Goal: Task Accomplishment & Management: Use online tool/utility

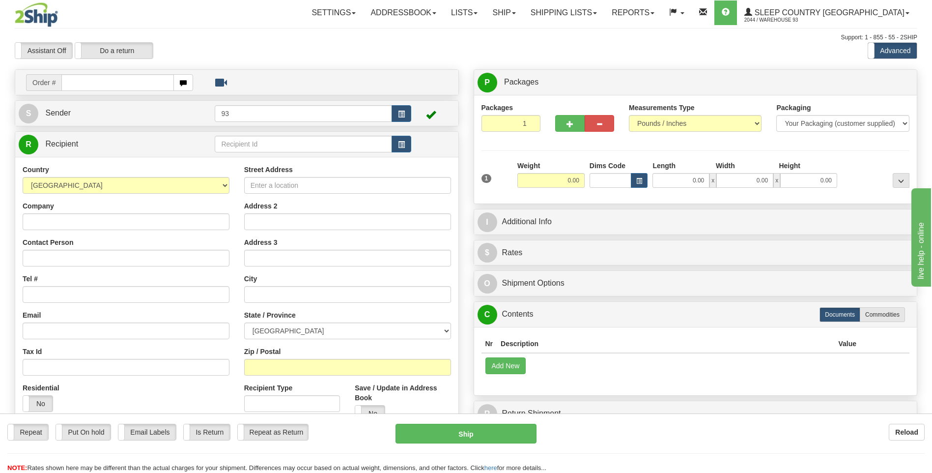
click at [147, 79] on input "text" at bounding box center [117, 82] width 112 height 17
click at [589, 11] on link "Shipping lists" at bounding box center [563, 12] width 81 height 25
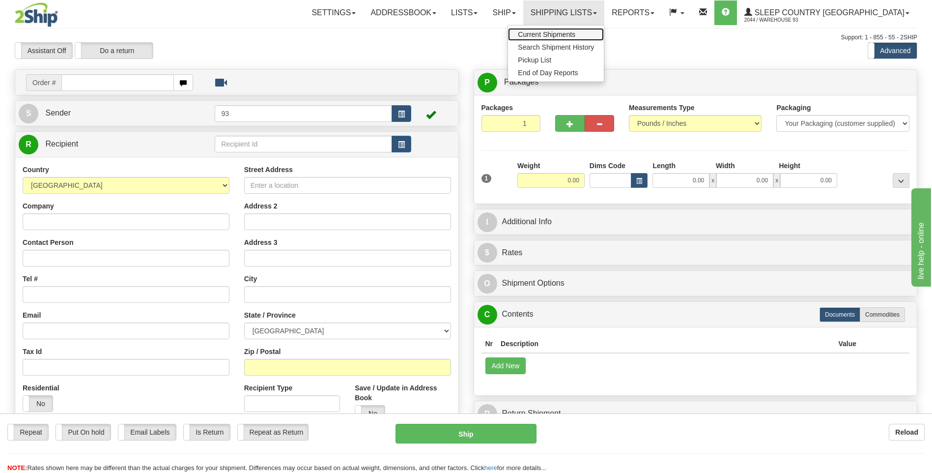
click at [575, 37] on span "Current Shipments" at bounding box center [546, 34] width 57 height 8
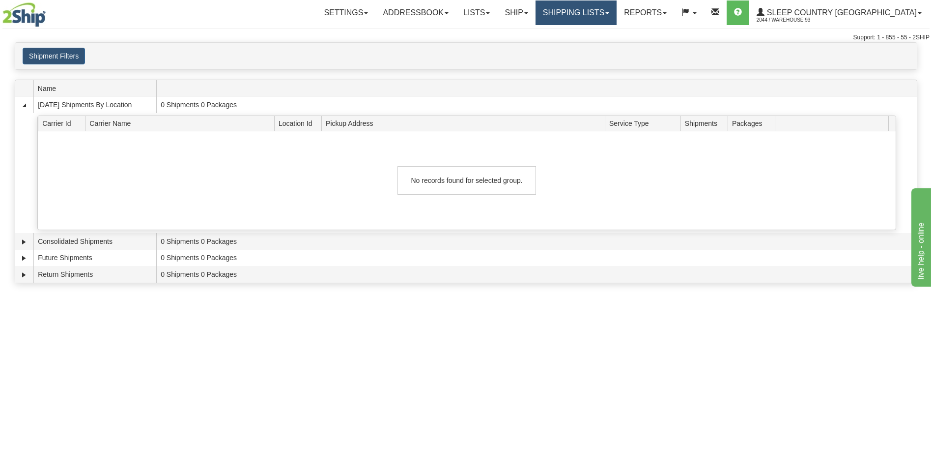
click at [599, 14] on link "Shipping lists" at bounding box center [576, 12] width 81 height 25
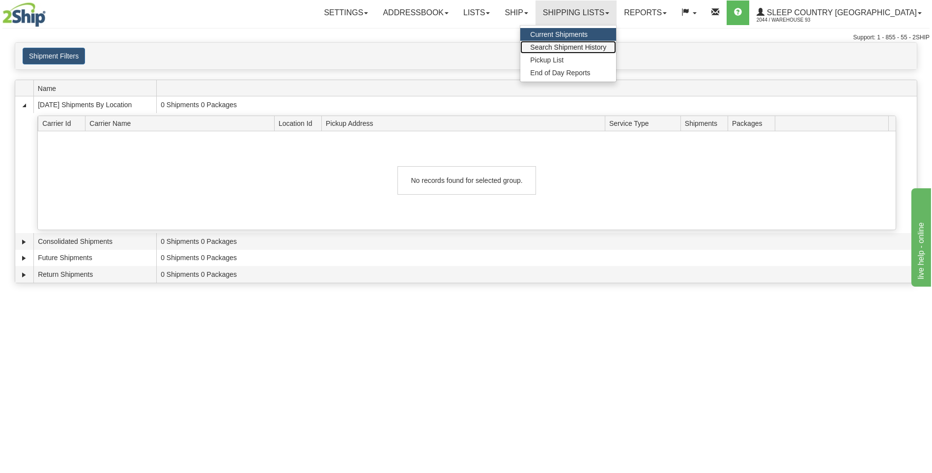
click at [595, 48] on span "Search Shipment History" at bounding box center [568, 47] width 76 height 8
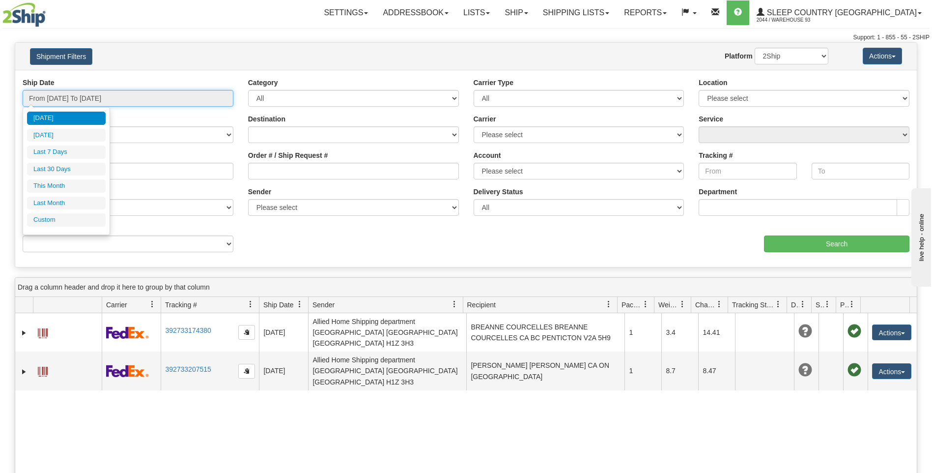
click at [122, 97] on input "From [DATE] To [DATE]" at bounding box center [128, 98] width 211 height 17
click at [58, 148] on li "Last 7 Days" at bounding box center [66, 151] width 79 height 13
type input "From [DATE] To [DATE]"
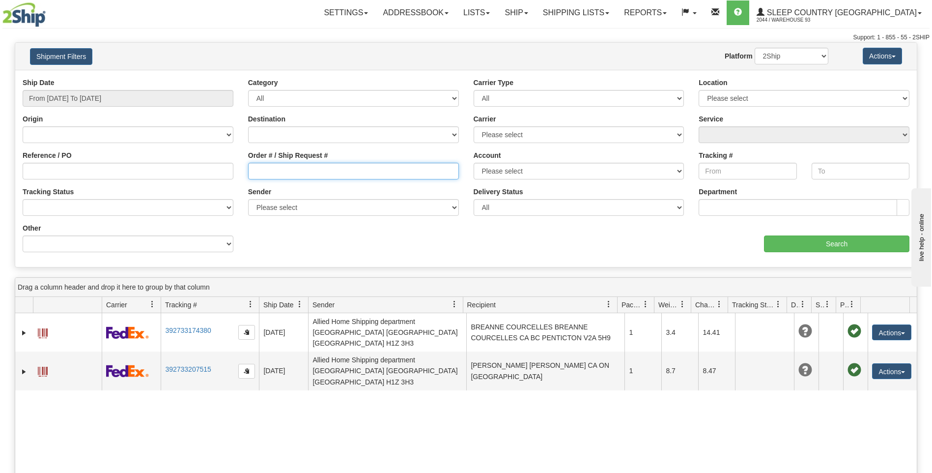
click at [286, 172] on input "Order # / Ship Request #" at bounding box center [353, 171] width 211 height 17
type input "9008I036016"
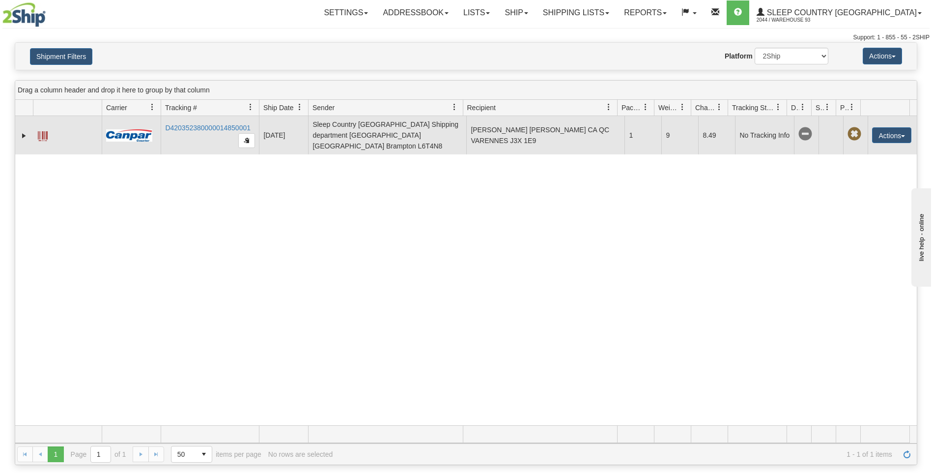
click at [47, 132] on span at bounding box center [43, 136] width 10 height 10
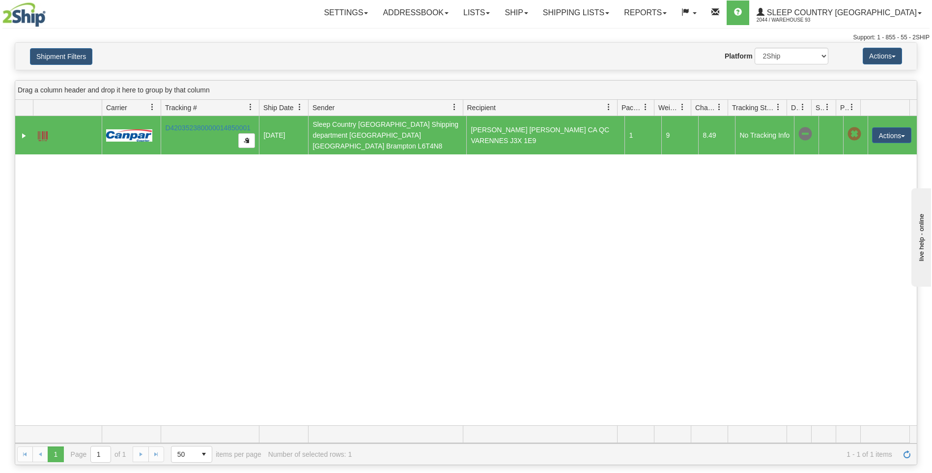
click at [44, 131] on span at bounding box center [43, 136] width 10 height 10
click at [603, 23] on link "Shipping lists" at bounding box center [576, 12] width 81 height 25
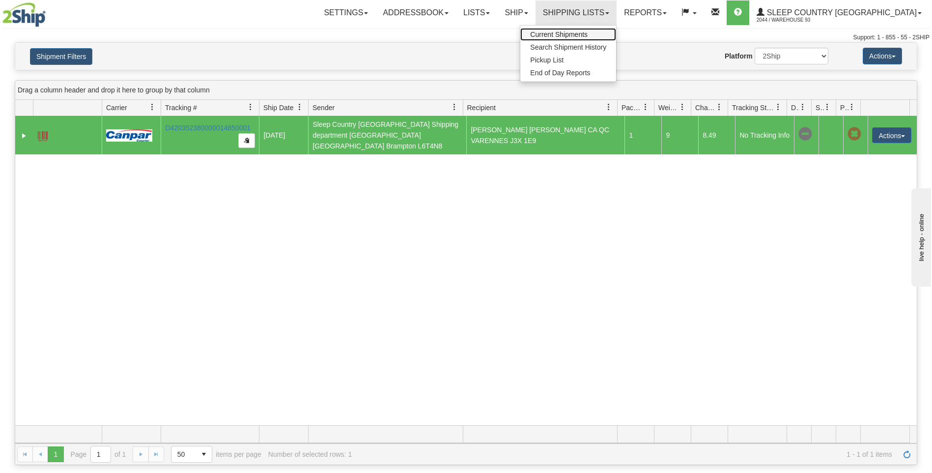
click at [588, 37] on span "Current Shipments" at bounding box center [558, 34] width 57 height 8
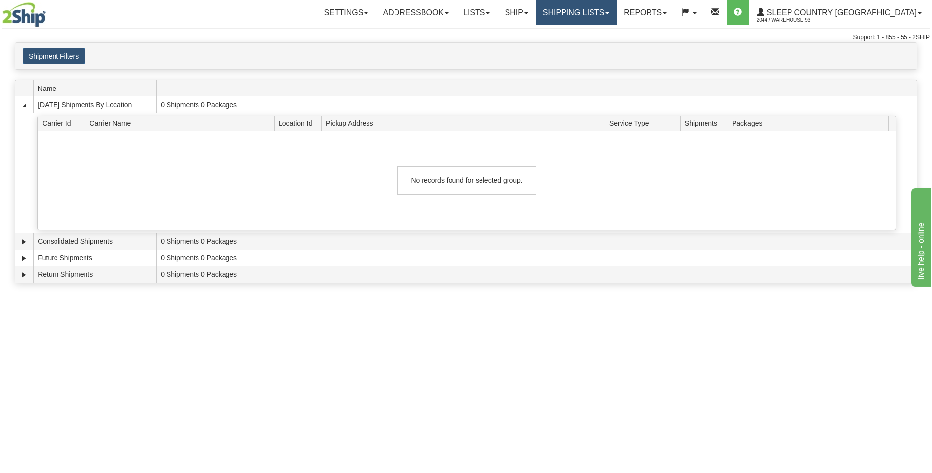
click at [611, 13] on link "Shipping lists" at bounding box center [576, 12] width 81 height 25
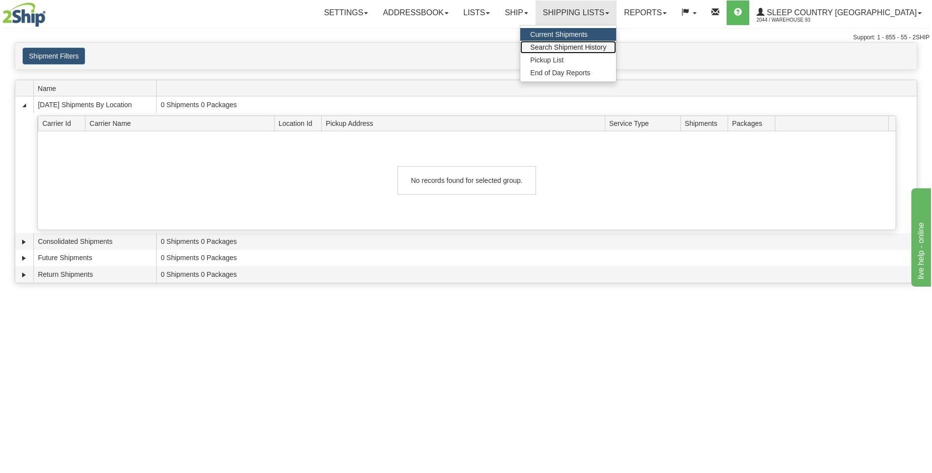
click at [604, 51] on span "Search Shipment History" at bounding box center [568, 47] width 76 height 8
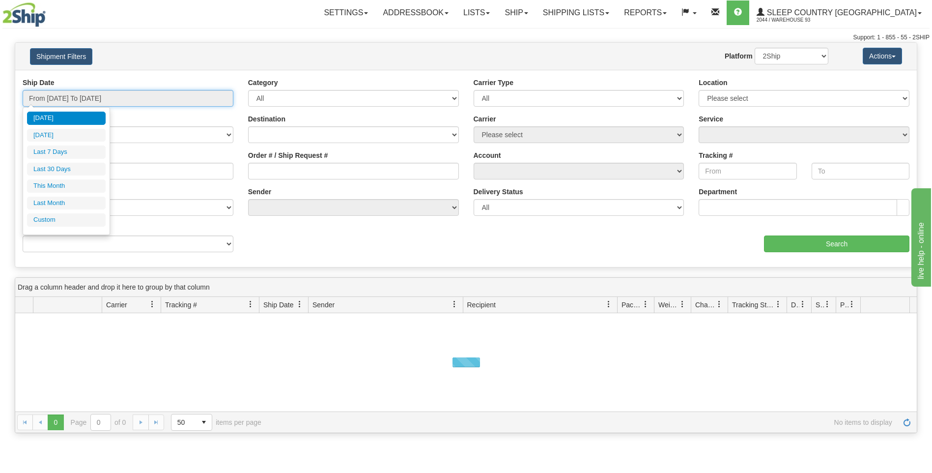
click at [93, 95] on input "From 09/01/2025 To 09/02/2025" at bounding box center [128, 98] width 211 height 17
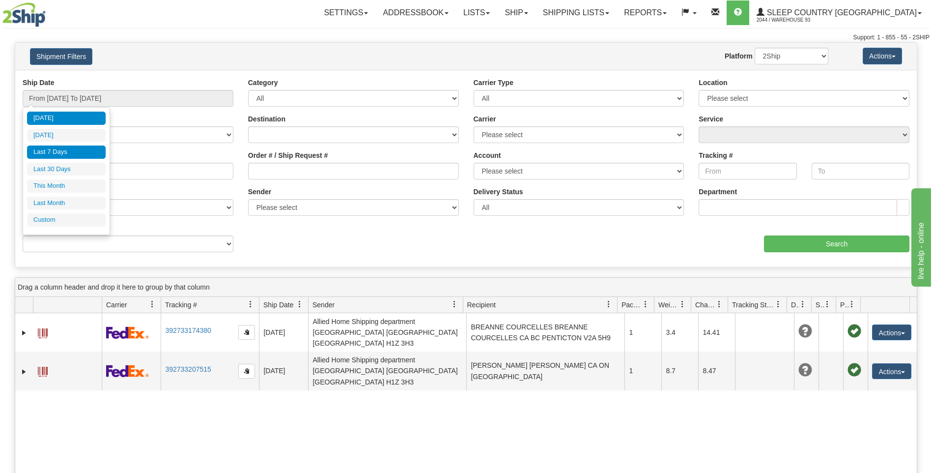
click at [72, 156] on li "Last 7 Days" at bounding box center [66, 151] width 79 height 13
type input "From 08/27/2025 To 09/02/2025"
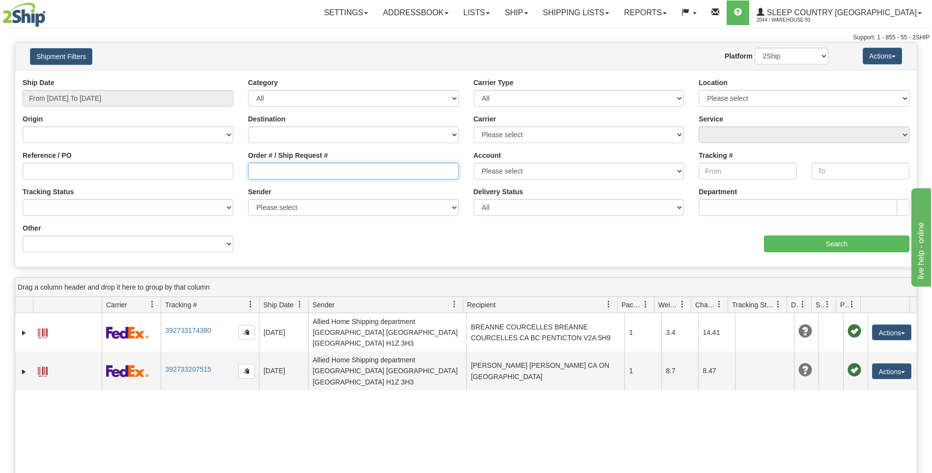
click at [299, 172] on input "Order # / Ship Request #" at bounding box center [353, 171] width 211 height 17
type input "9000I038576"
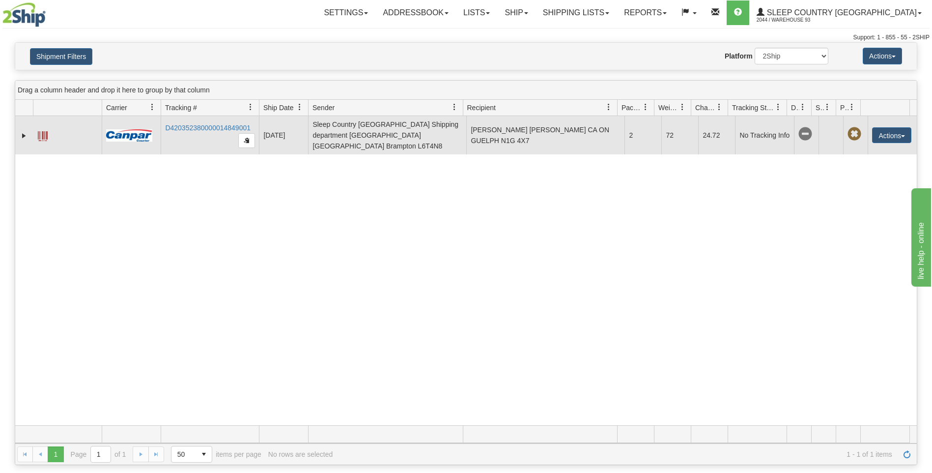
click at [38, 134] on span at bounding box center [43, 136] width 10 height 10
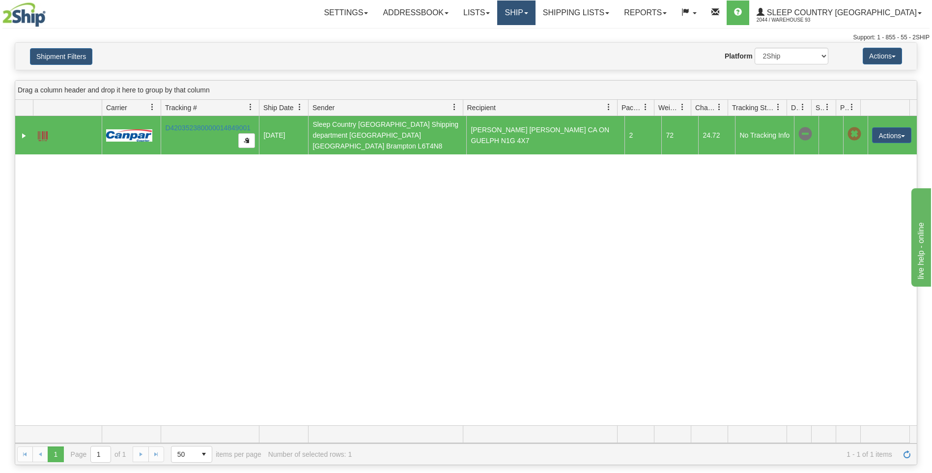
click at [535, 13] on link "Ship" at bounding box center [516, 12] width 38 height 25
click at [535, 35] on link "Ship Screen" at bounding box center [490, 34] width 89 height 13
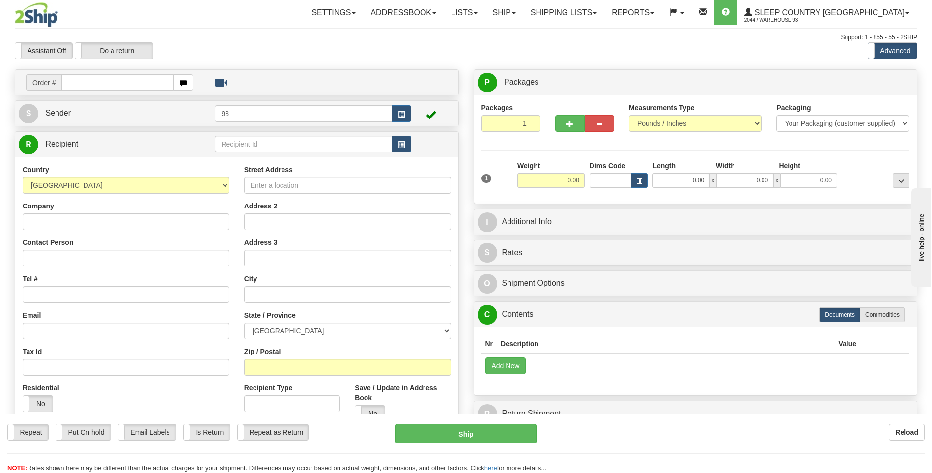
click at [614, 431] on div "Reload" at bounding box center [737, 432] width 373 height 17
click at [88, 83] on input "text" at bounding box center [117, 82] width 112 height 17
type input "9000I040137"
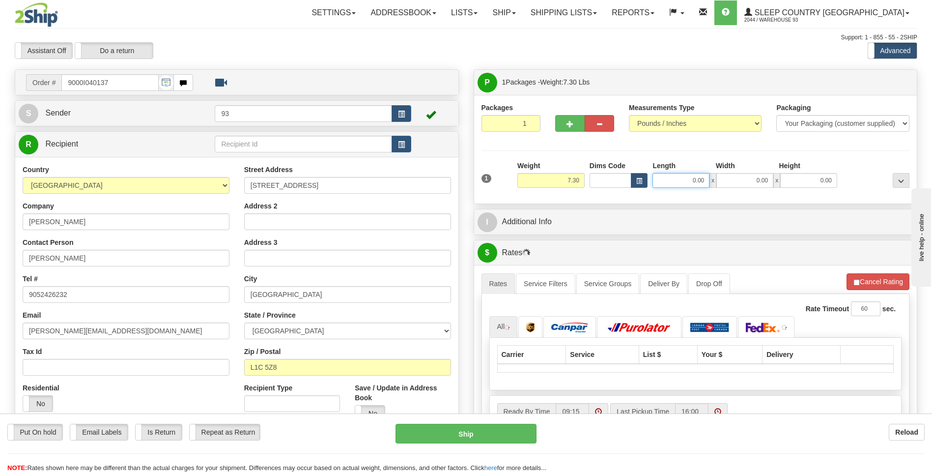
click at [681, 178] on input "0.00" at bounding box center [681, 180] width 57 height 15
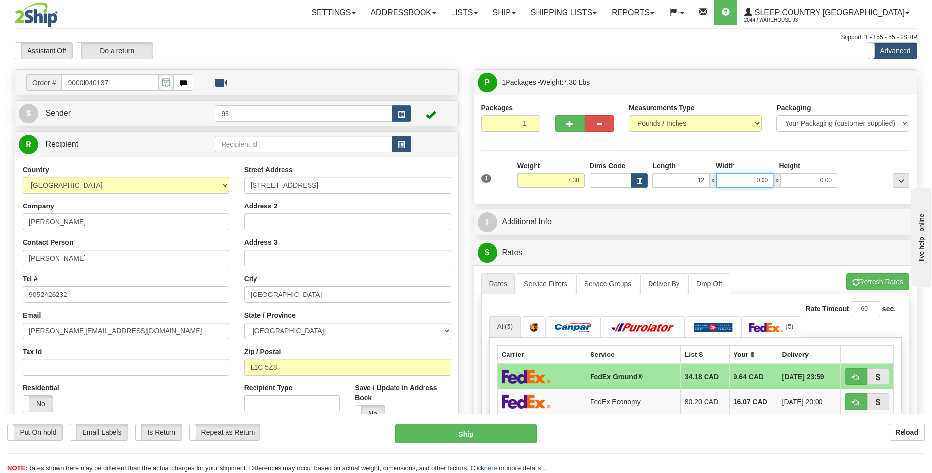
type input "12.00"
click at [747, 180] on input "0.00" at bounding box center [744, 180] width 57 height 15
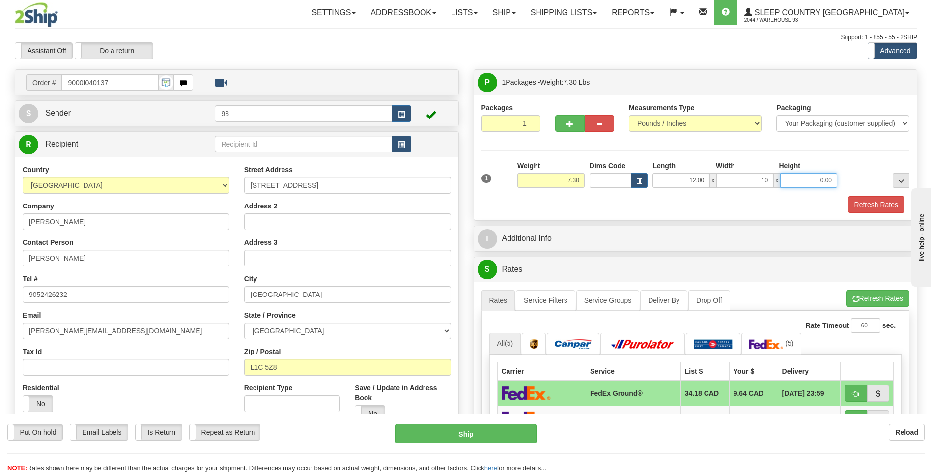
type input "10.00"
click at [802, 186] on input "0.00" at bounding box center [808, 180] width 57 height 15
type input "3.00"
click at [875, 204] on button "Refresh Rates" at bounding box center [876, 204] width 57 height 17
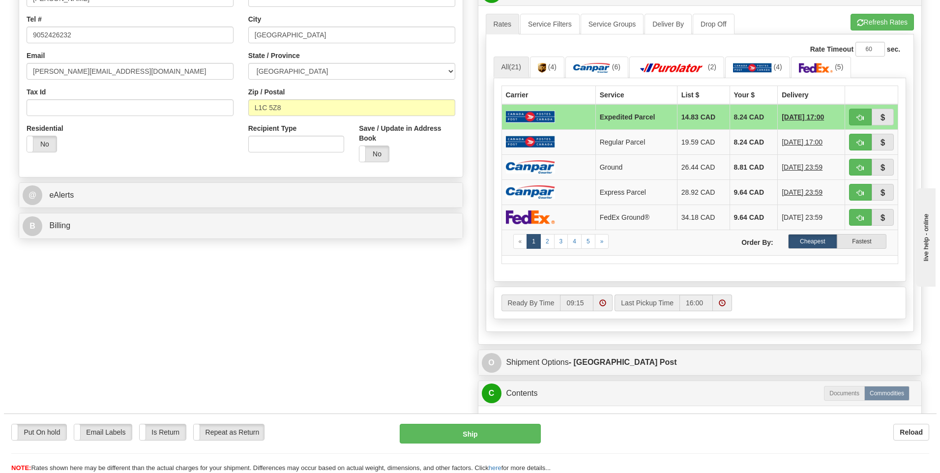
scroll to position [344, 0]
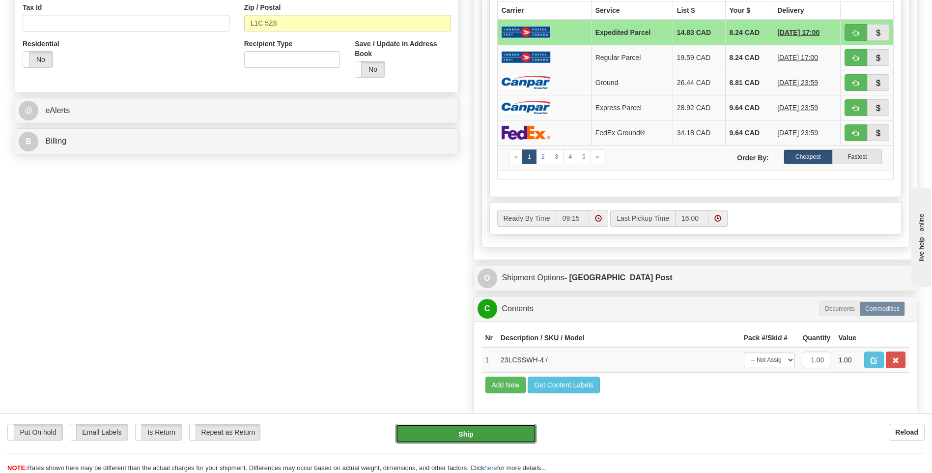
click at [490, 430] on button "Ship" at bounding box center [466, 434] width 141 height 20
type input "DOM.EP"
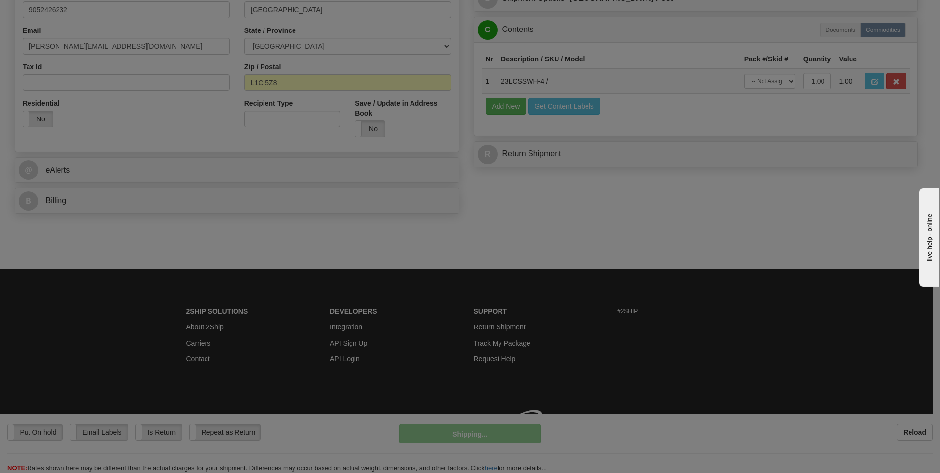
scroll to position [299, 0]
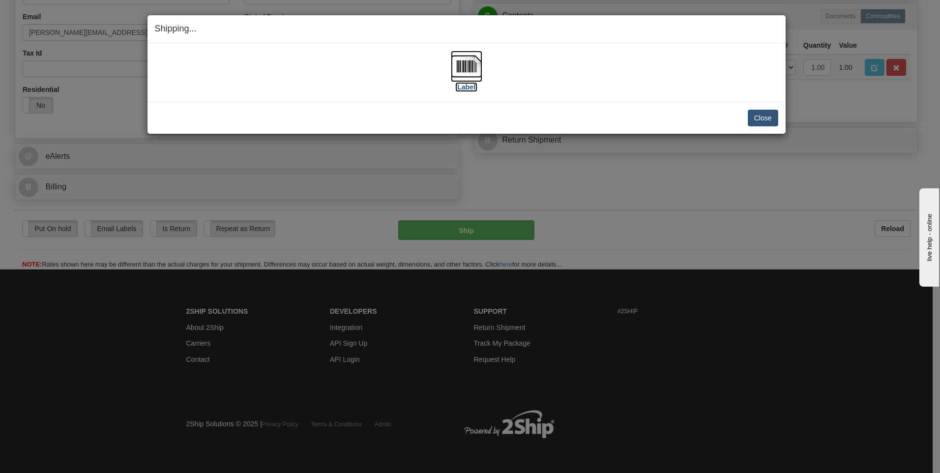
click at [470, 59] on img at bounding box center [466, 66] width 31 height 31
click at [772, 118] on button "Close" at bounding box center [762, 118] width 30 height 17
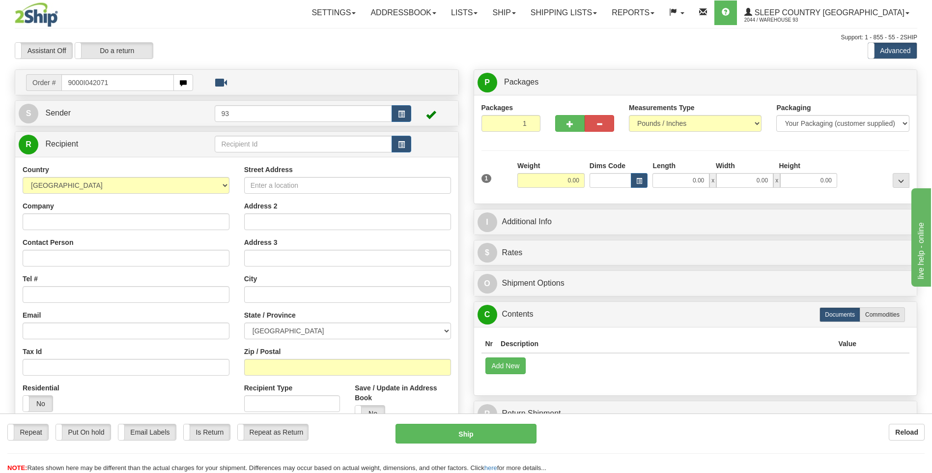
type input "9000I042071"
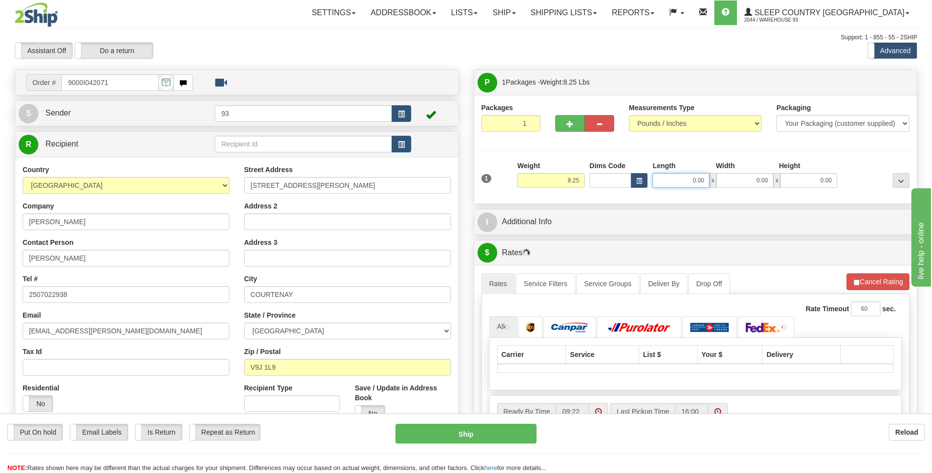
click at [679, 186] on input "0.00" at bounding box center [681, 180] width 57 height 15
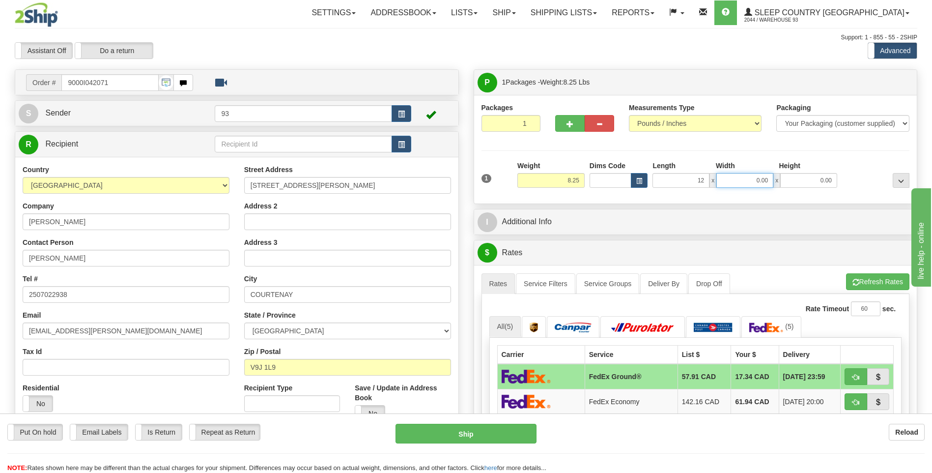
type input "12.00"
click at [749, 180] on input "0.00" at bounding box center [744, 180] width 57 height 15
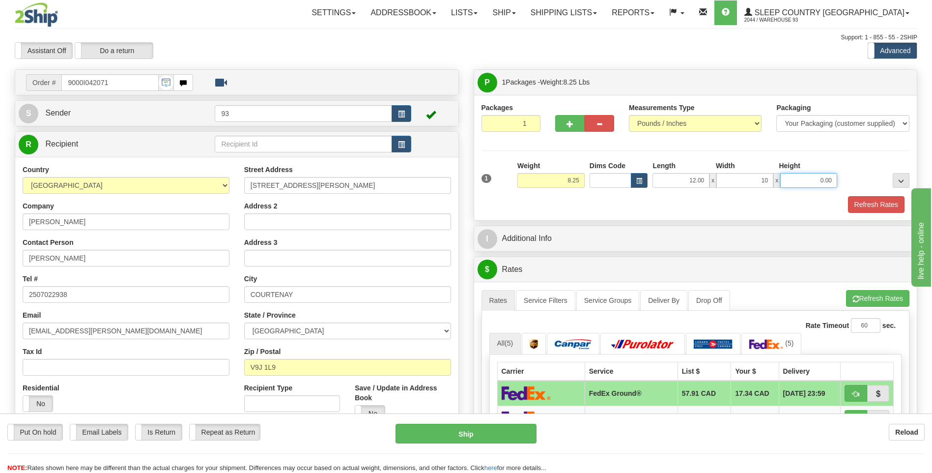
type input "10.00"
click at [810, 177] on input "0.00" at bounding box center [808, 180] width 57 height 15
type input "4.00"
click at [886, 198] on button "Refresh Rates" at bounding box center [876, 204] width 57 height 17
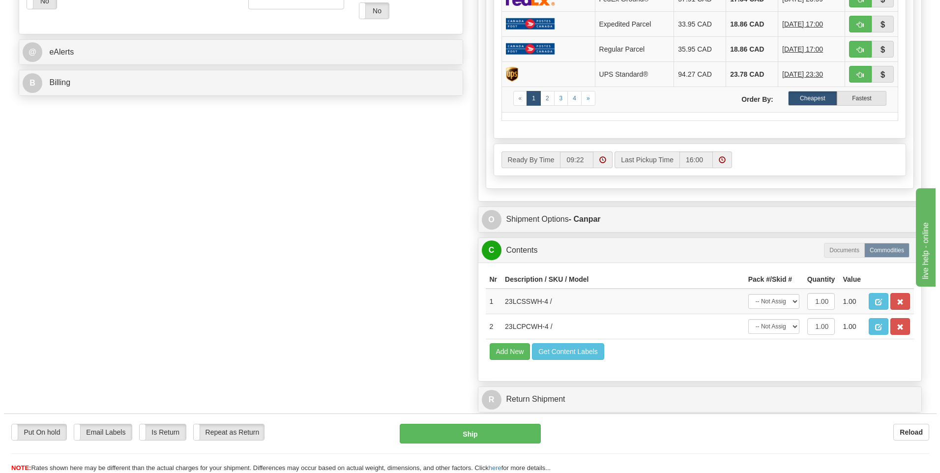
scroll to position [442, 0]
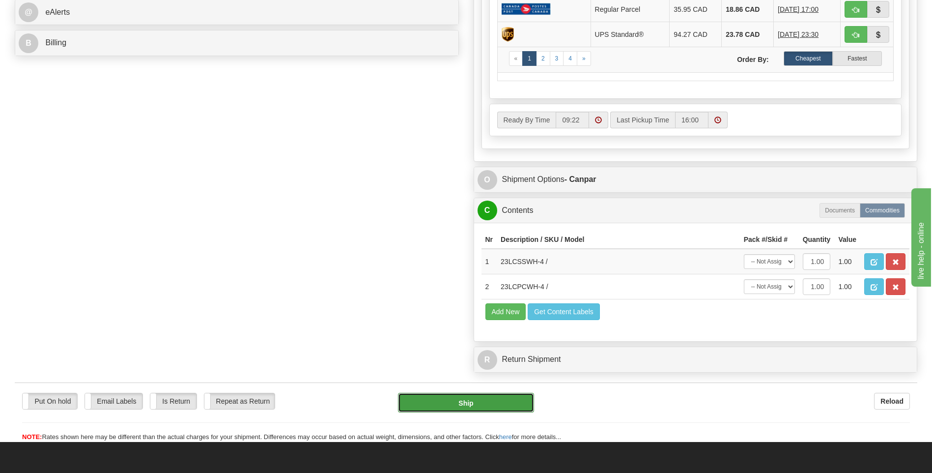
click at [509, 407] on button "Ship" at bounding box center [466, 403] width 136 height 20
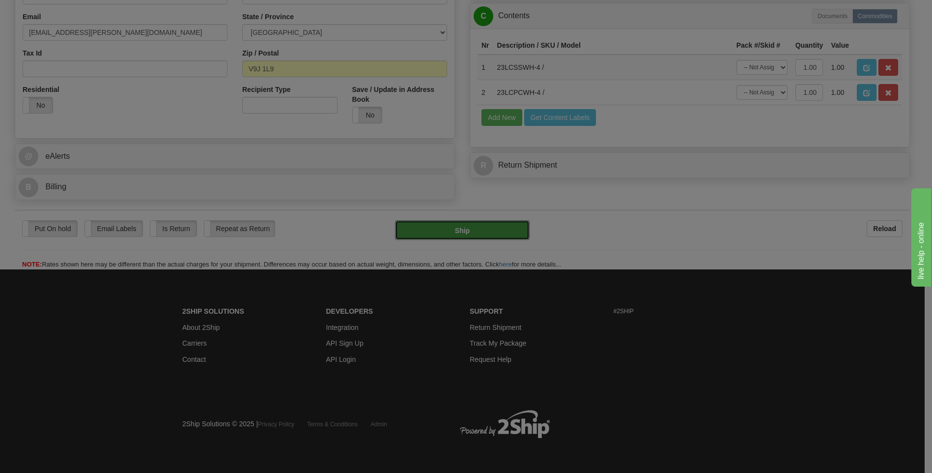
type input "1"
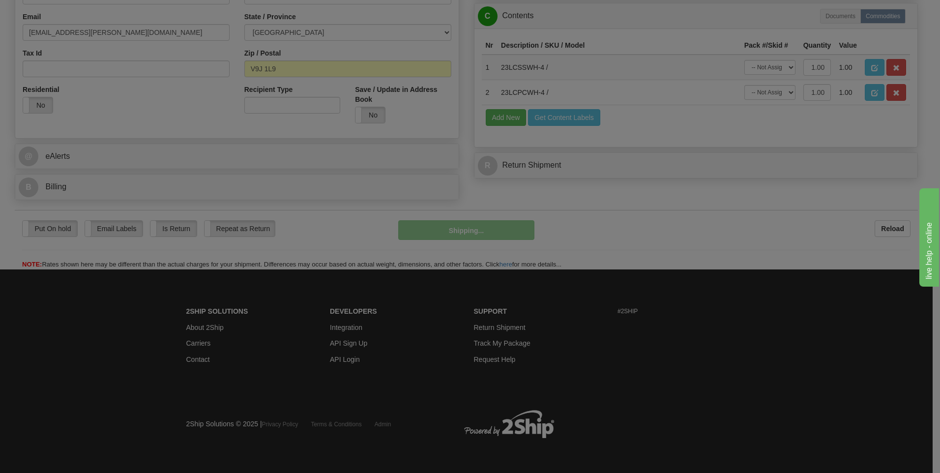
scroll to position [299, 0]
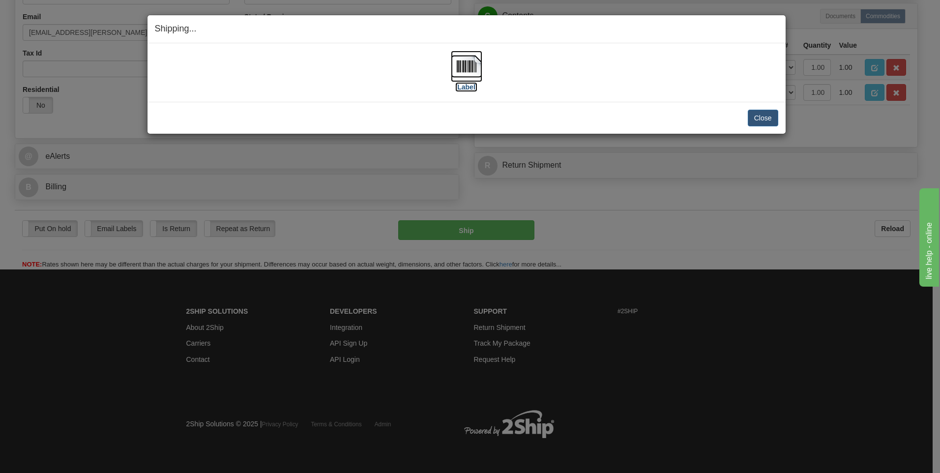
click at [465, 57] on img at bounding box center [466, 66] width 31 height 31
click at [759, 114] on button "Close" at bounding box center [762, 118] width 30 height 17
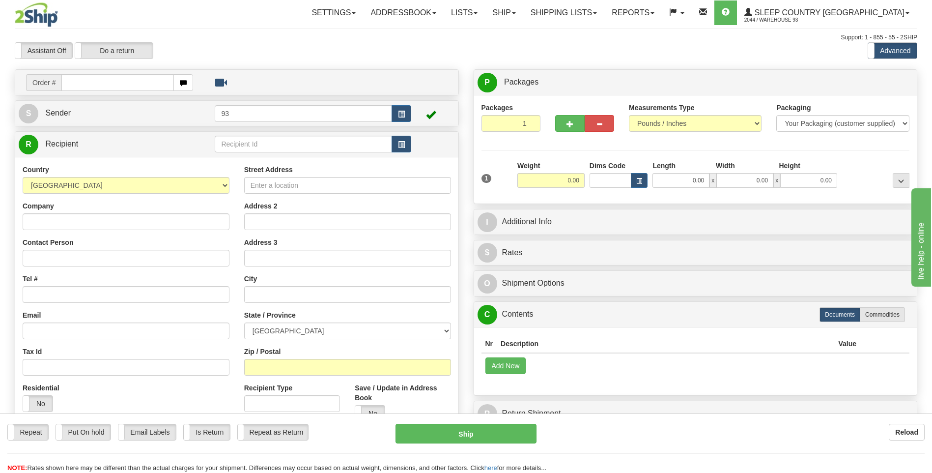
click at [94, 81] on input "text" at bounding box center [117, 82] width 112 height 17
type input "9000I042786"
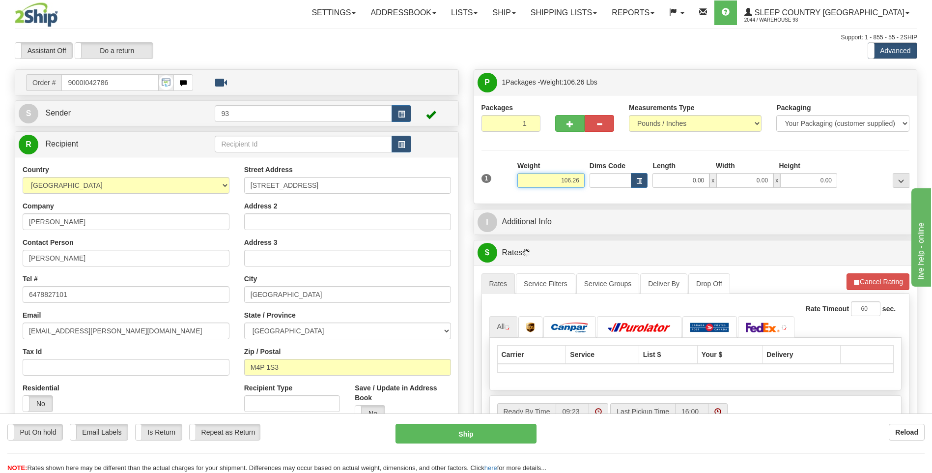
click at [580, 182] on input "106.26" at bounding box center [550, 180] width 67 height 15
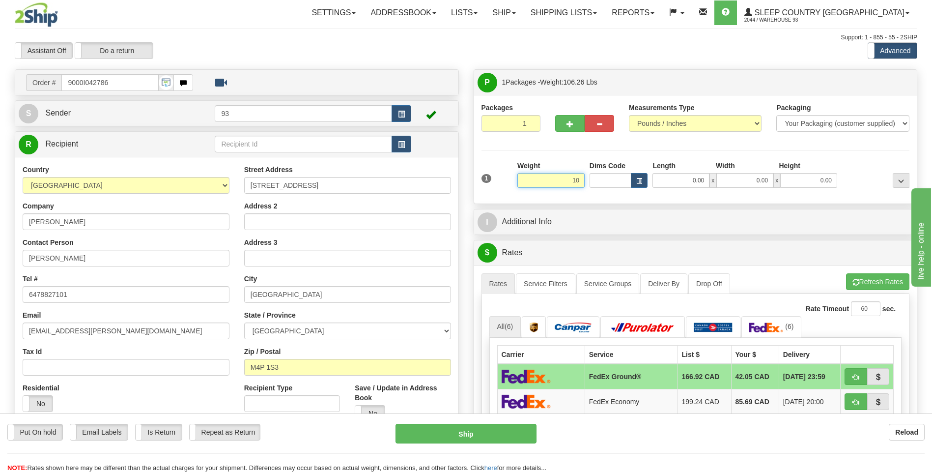
type input "1"
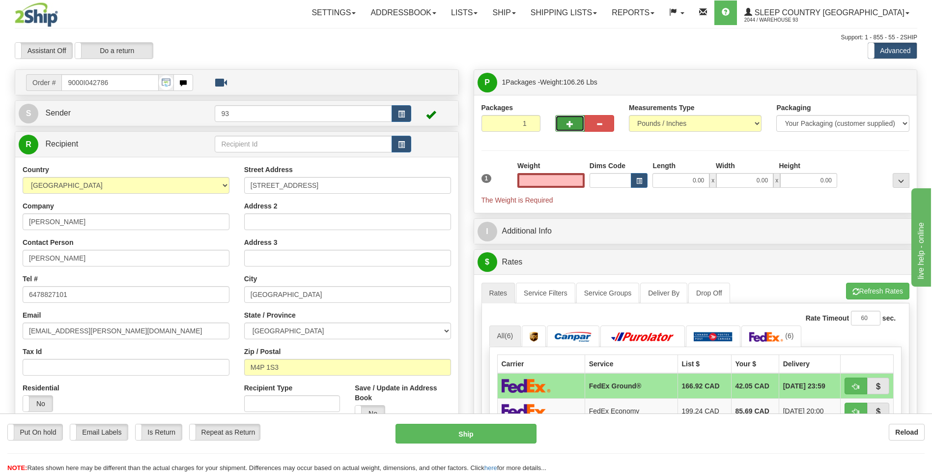
type input "0.00"
click at [571, 117] on button "button" at bounding box center [569, 123] width 29 height 17
type input "2"
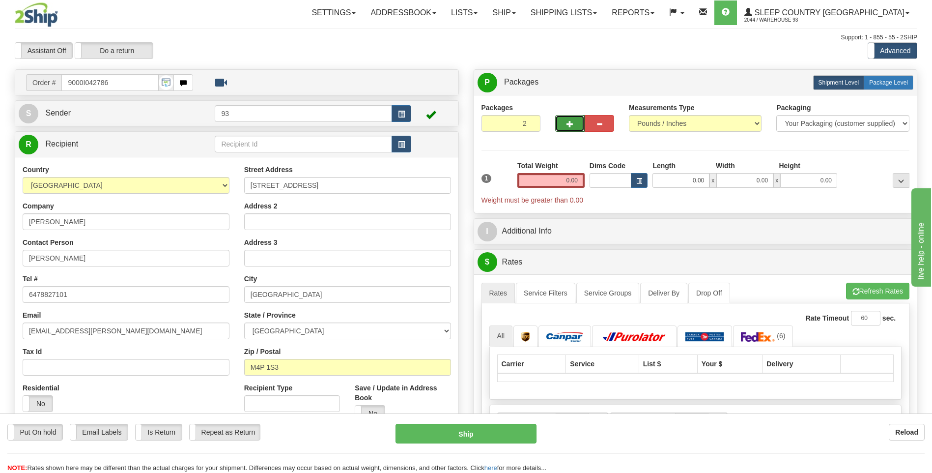
click at [895, 75] on label "Package Level Pack.." at bounding box center [889, 82] width 50 height 15
radio input "true"
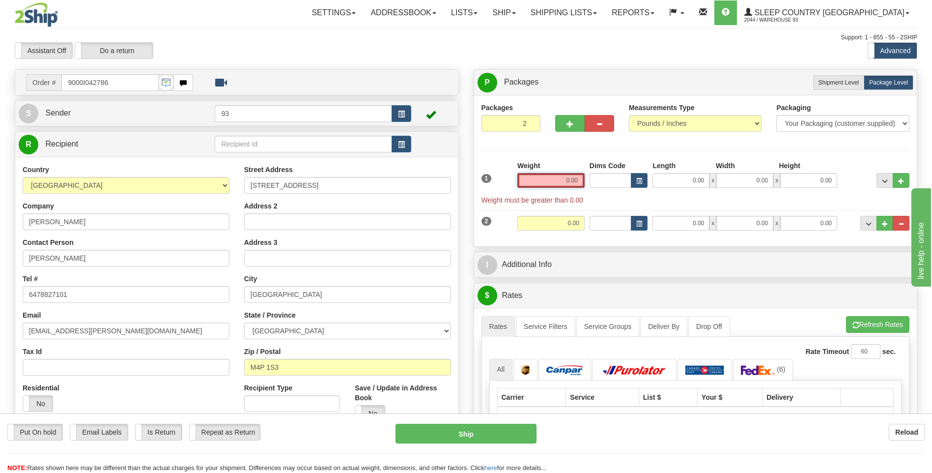
click at [557, 177] on input "0.00" at bounding box center [550, 180] width 67 height 15
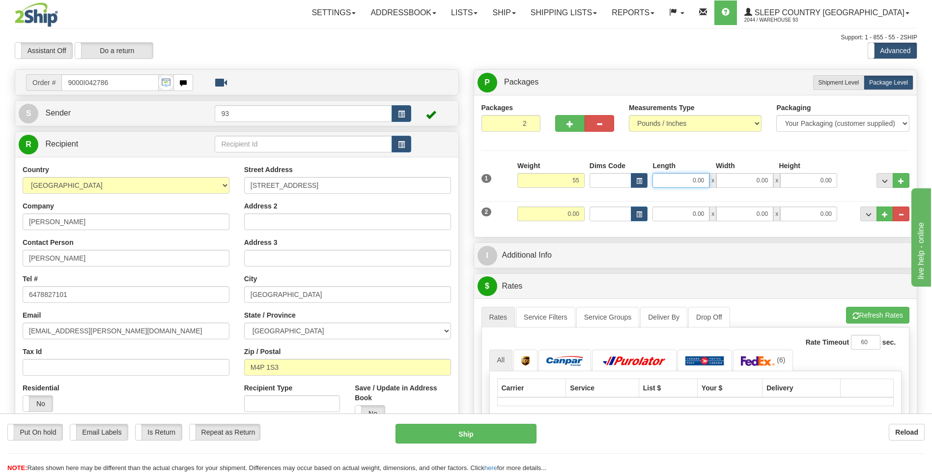
type input "55.00"
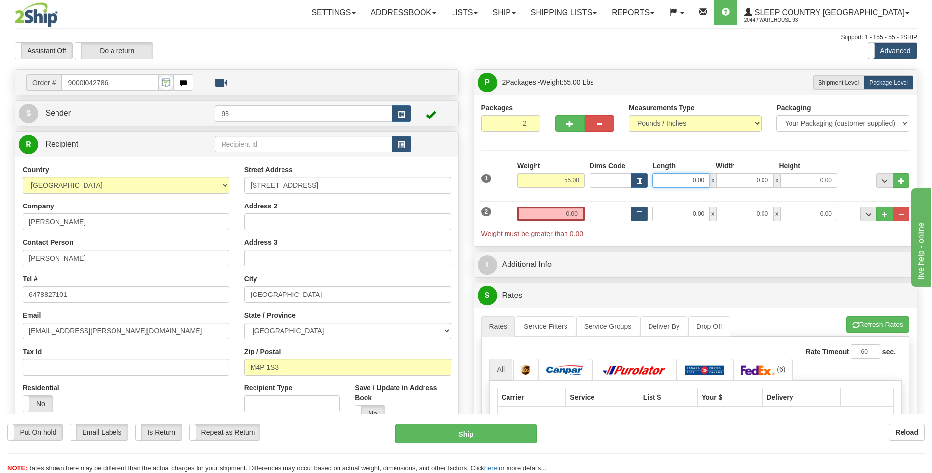
click at [685, 179] on input "0.00" at bounding box center [681, 180] width 57 height 15
type input "0.00"
click at [584, 178] on input "55.00" at bounding box center [550, 180] width 67 height 15
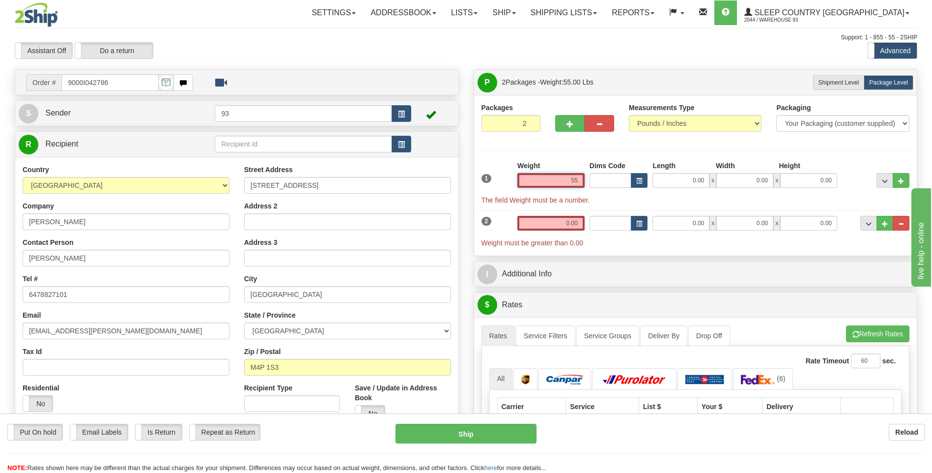
type input "5"
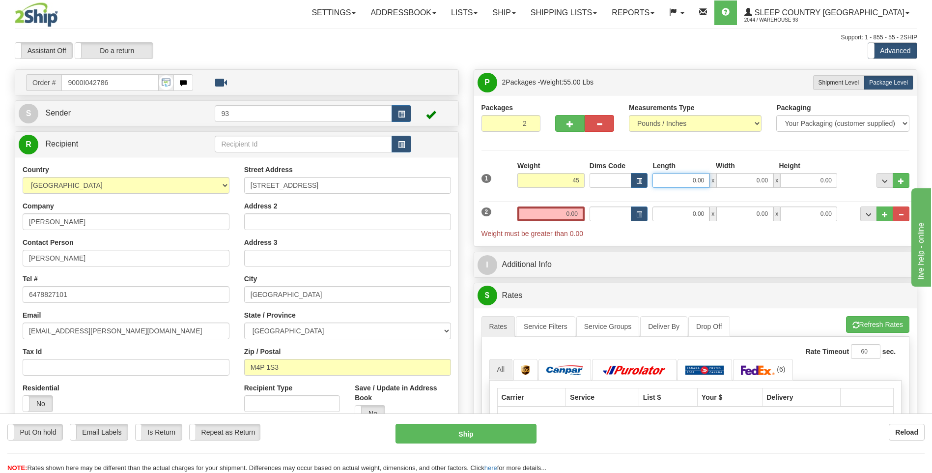
type input "45.00"
click at [686, 181] on input "0.00" at bounding box center [681, 180] width 57 height 15
type input "40.00"
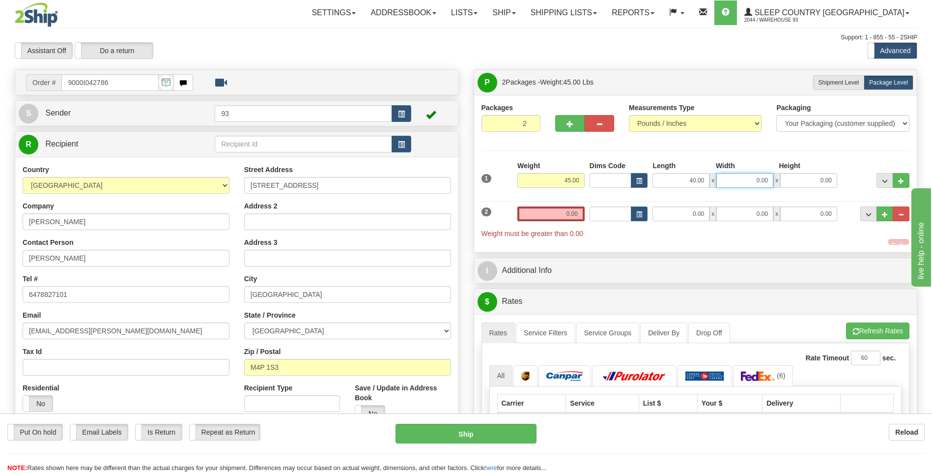
click at [740, 176] on input "0.00" at bounding box center [744, 180] width 57 height 15
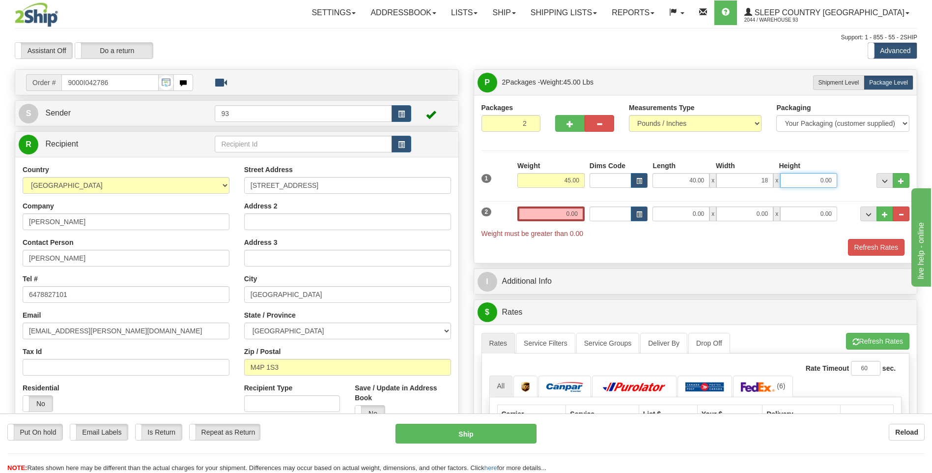
type input "18.00"
click at [812, 175] on input "0.00" at bounding box center [808, 180] width 57 height 15
type input "18.00"
click at [580, 216] on input "0.00" at bounding box center [550, 213] width 67 height 15
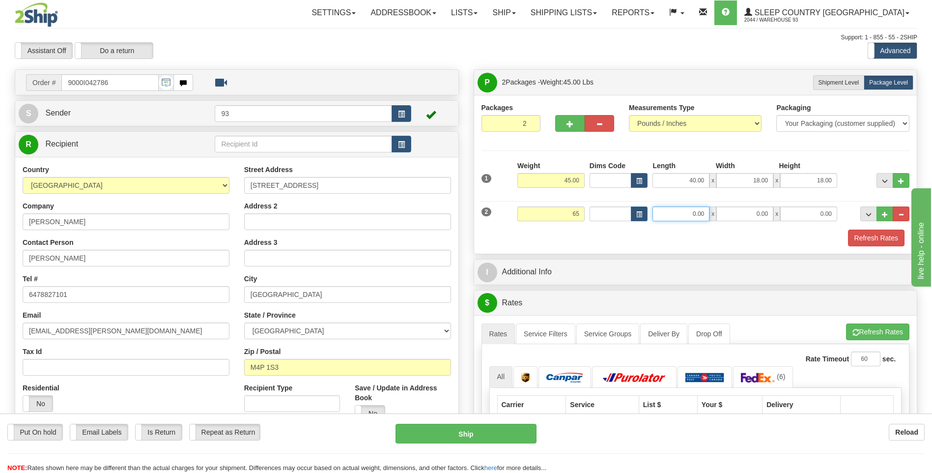
type input "65.00"
click at [680, 218] on input "0.00" at bounding box center [681, 213] width 57 height 15
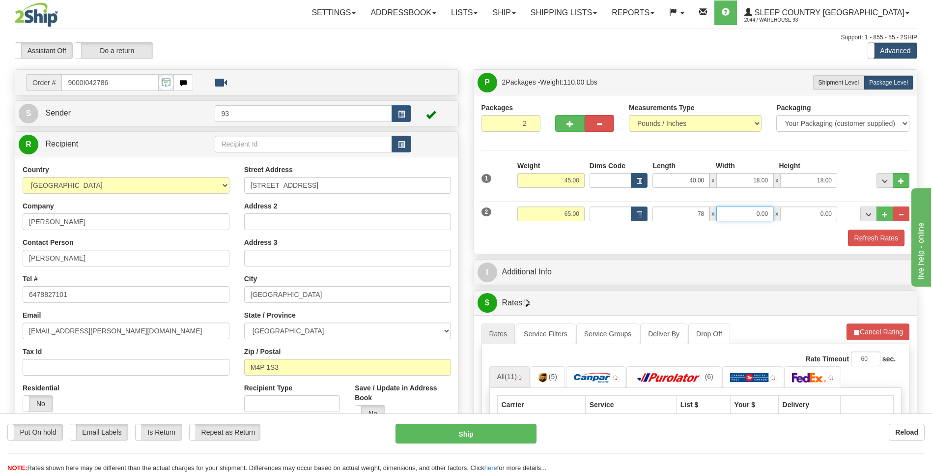
type input "78.00"
click at [726, 212] on input "0.00" at bounding box center [744, 213] width 57 height 15
type input "16.00"
click at [824, 214] on input "0.00" at bounding box center [808, 213] width 57 height 15
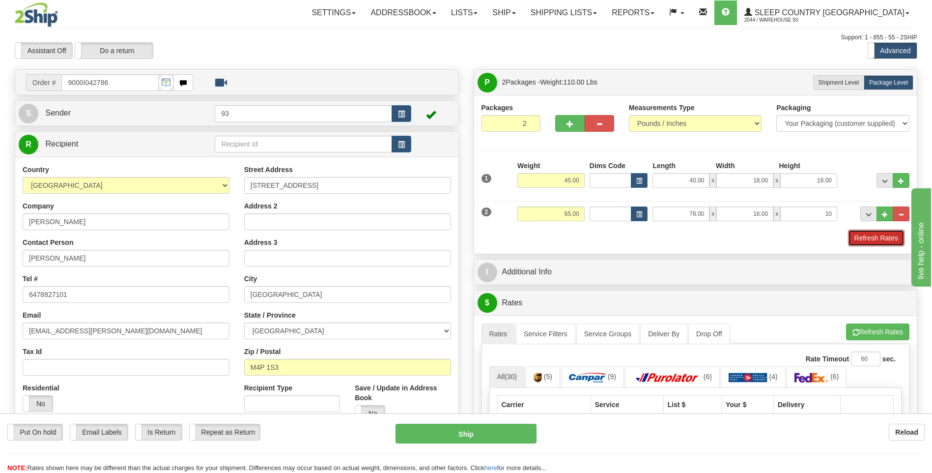
type input "10.00"
click at [870, 237] on button "Refresh Rates" at bounding box center [876, 237] width 57 height 17
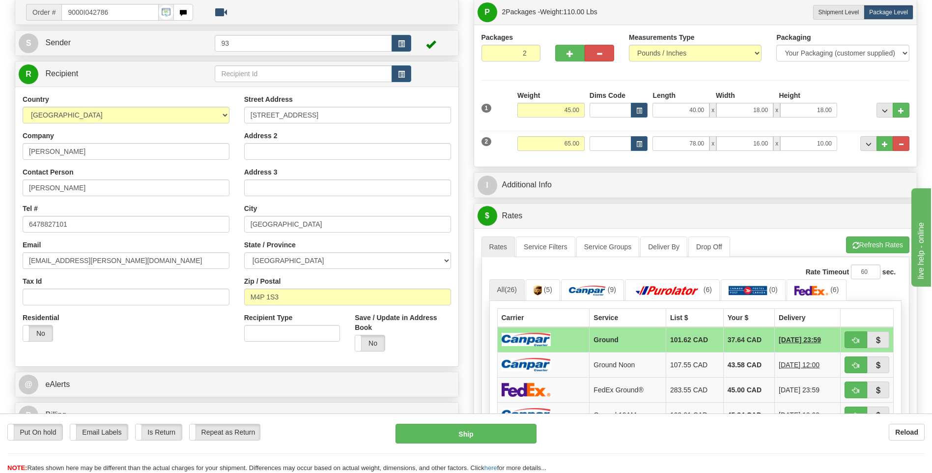
scroll to position [295, 0]
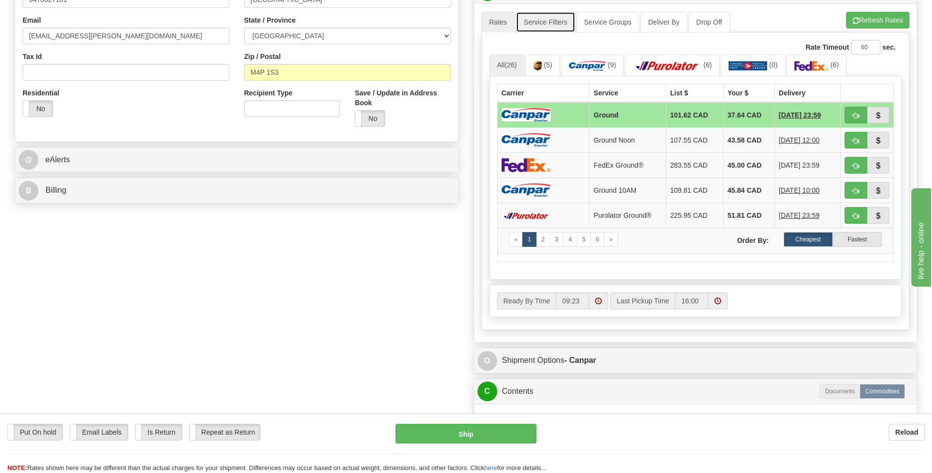
click at [548, 26] on link "Service Filters" at bounding box center [545, 22] width 59 height 21
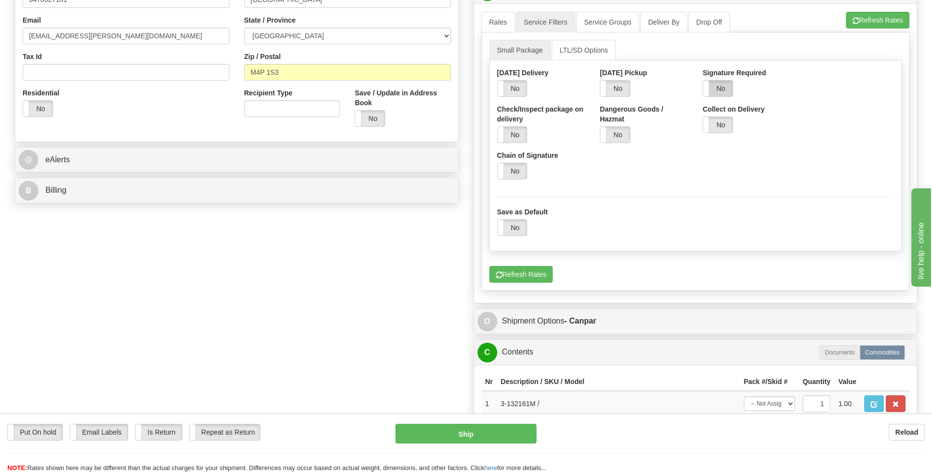
click at [715, 95] on label "No" at bounding box center [717, 89] width 29 height 16
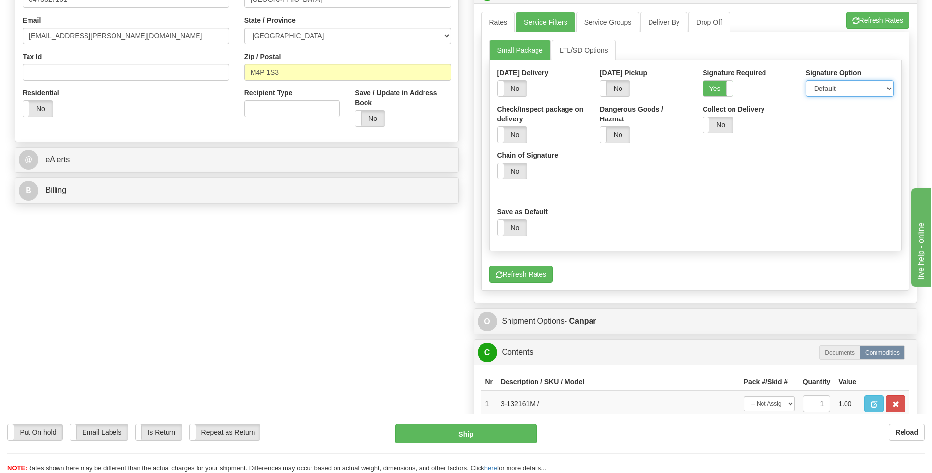
drag, startPoint x: 840, startPoint y: 91, endPoint x: 837, endPoint y: 97, distance: 5.9
click at [840, 91] on select "Default Adult Direct Indirect No Signature Required" at bounding box center [850, 88] width 88 height 17
select select "1"
click at [806, 80] on select "Default Adult Direct Indirect No Signature Required" at bounding box center [850, 88] width 88 height 17
click at [504, 23] on link "Rates" at bounding box center [499, 22] width 34 height 21
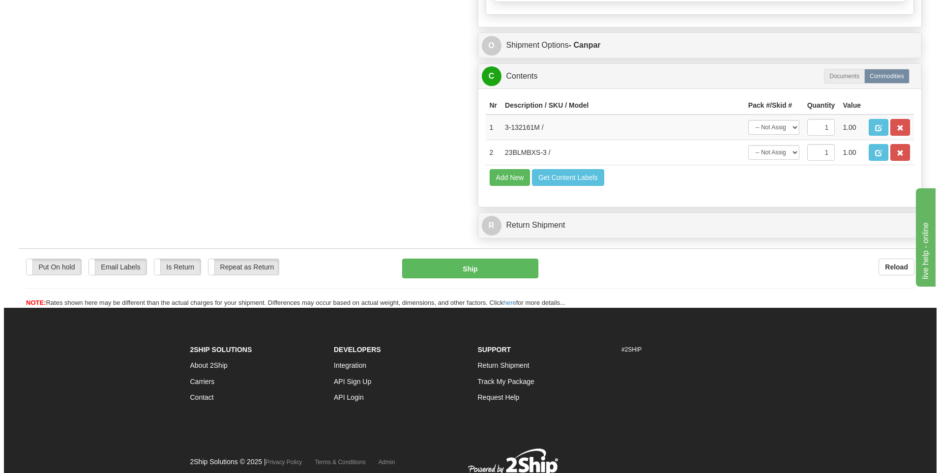
scroll to position [550, 0]
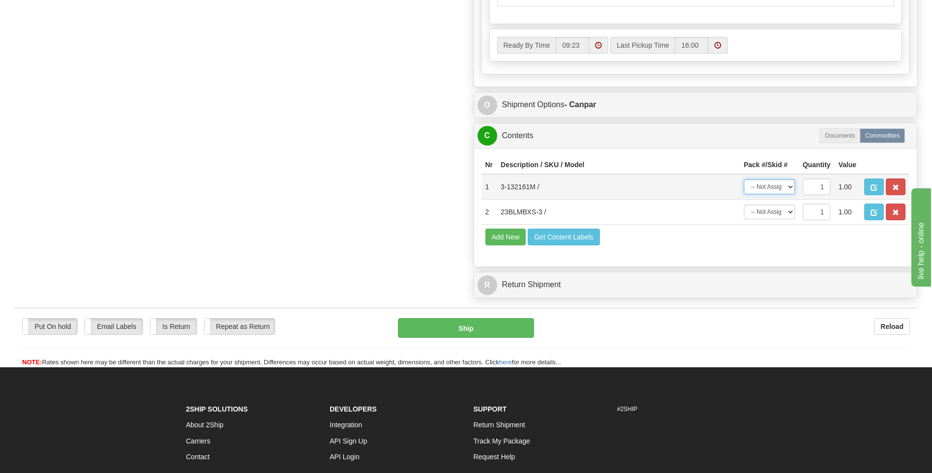
click at [772, 183] on select "-- Not Assigned -- Package 1 Package 2" at bounding box center [769, 186] width 51 height 15
select select "0"
click at [744, 179] on select "-- Not Assigned -- Package 1 Package 2" at bounding box center [769, 186] width 51 height 15
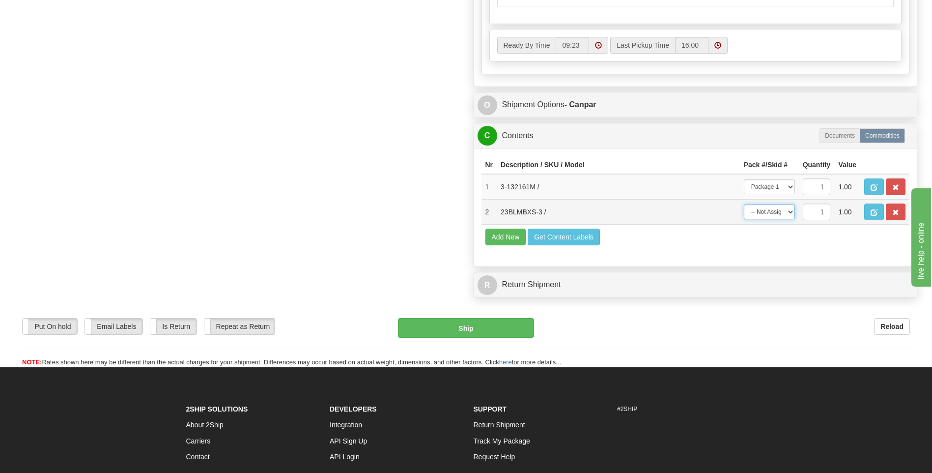
click at [777, 213] on select "-- Not Assigned -- Package 1 Package 2" at bounding box center [769, 211] width 51 height 15
select select "1"
click at [744, 204] on select "-- Not Assigned -- Package 1 Package 2" at bounding box center [769, 211] width 51 height 15
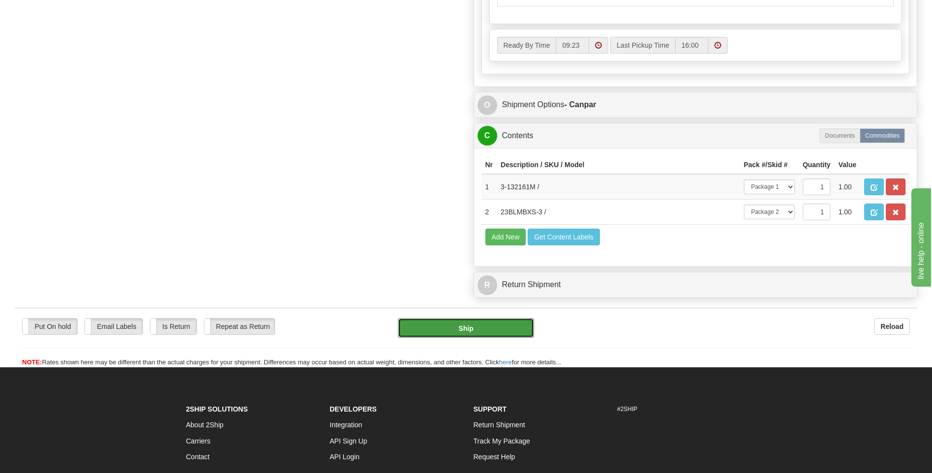
click at [507, 323] on button "Ship" at bounding box center [466, 328] width 136 height 20
type input "1"
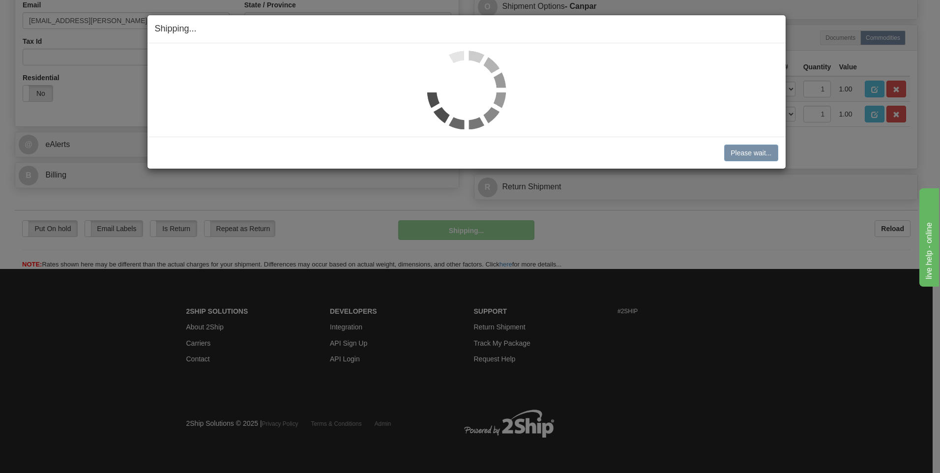
scroll to position [310, 0]
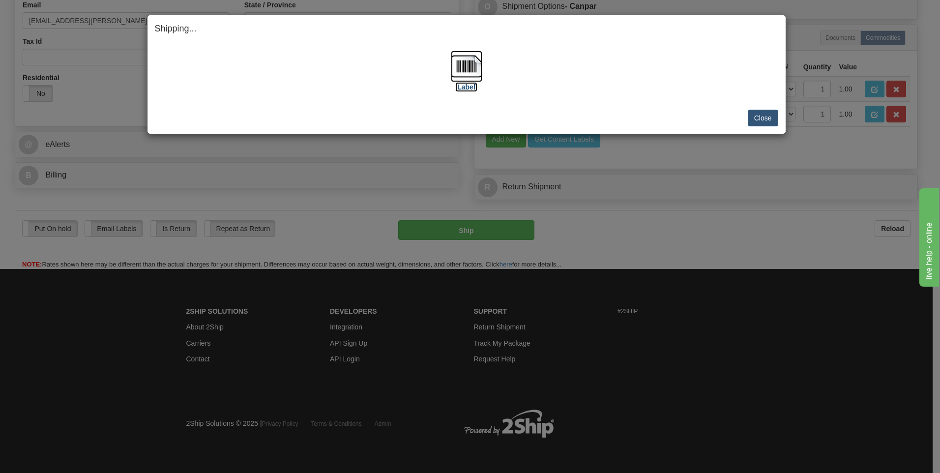
click at [467, 66] on img at bounding box center [466, 66] width 31 height 31
click at [761, 122] on button "Close" at bounding box center [762, 118] width 30 height 17
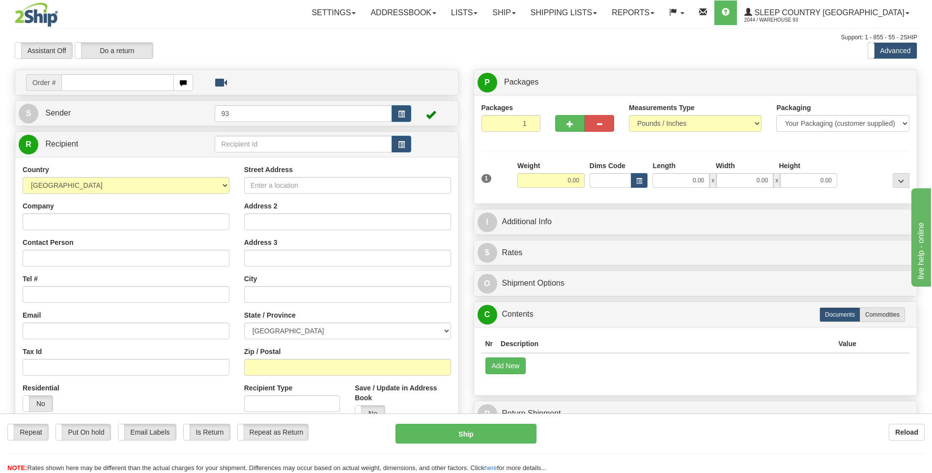
click at [86, 86] on input "text" at bounding box center [117, 82] width 112 height 17
click at [121, 84] on input "text" at bounding box center [117, 82] width 112 height 17
type input "9000I048324"
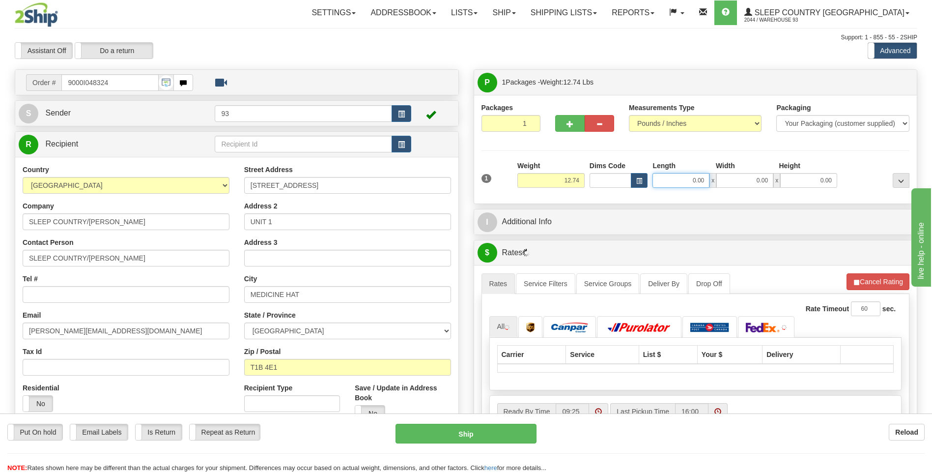
click at [682, 184] on input "0.00" at bounding box center [681, 180] width 57 height 15
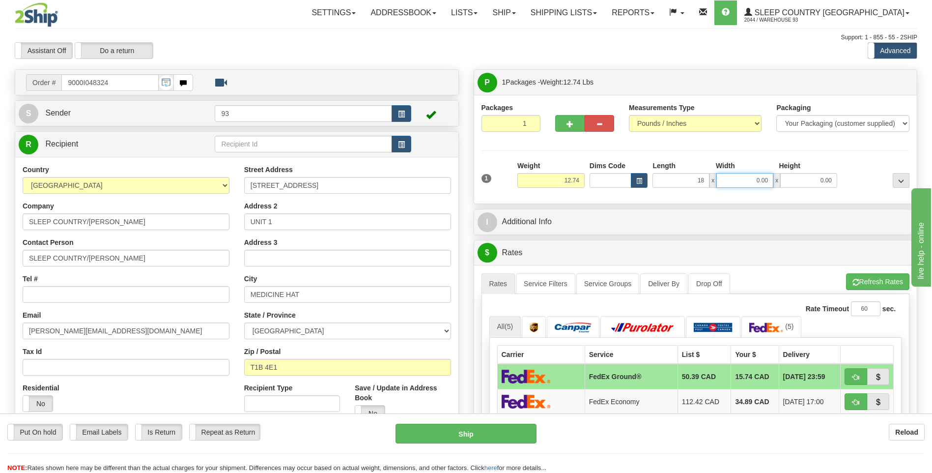
type input "18.00"
click at [751, 173] on input "0.00" at bounding box center [744, 180] width 57 height 15
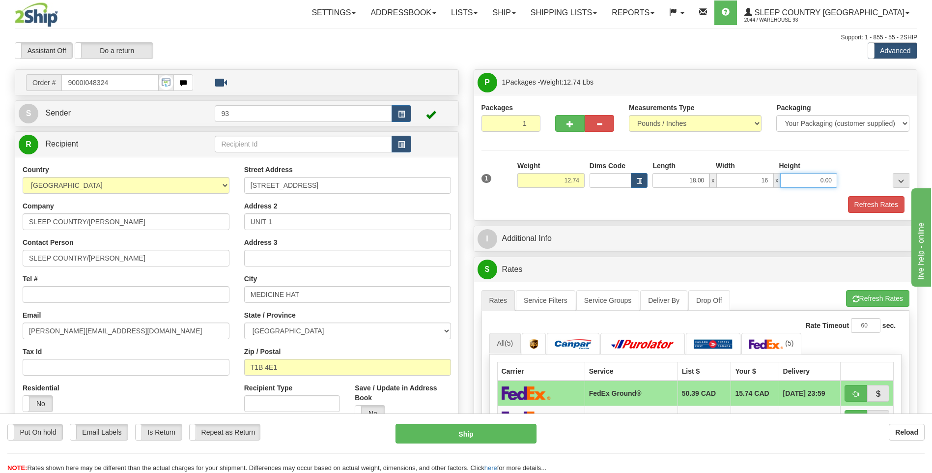
type input "16.00"
click at [817, 180] on input "0.00" at bounding box center [808, 180] width 57 height 15
type input "8.00"
click at [896, 205] on button "Refresh Rates" at bounding box center [876, 204] width 57 height 17
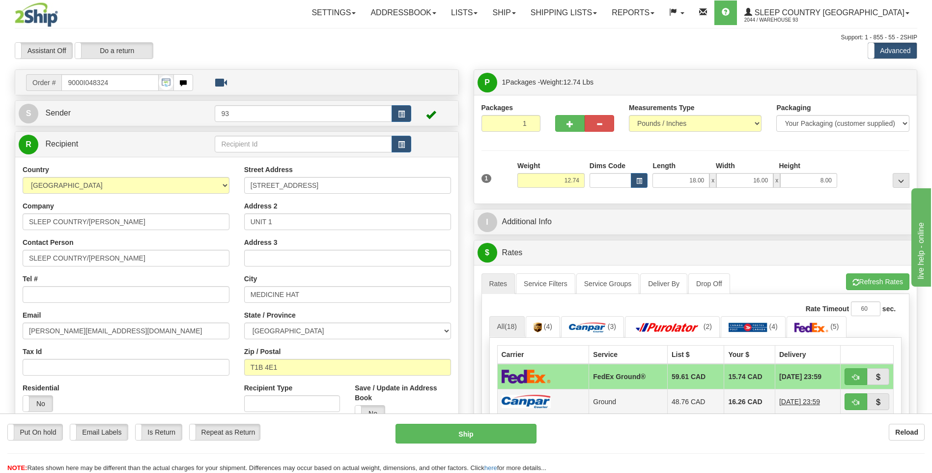
click at [536, 394] on td at bounding box center [543, 401] width 92 height 25
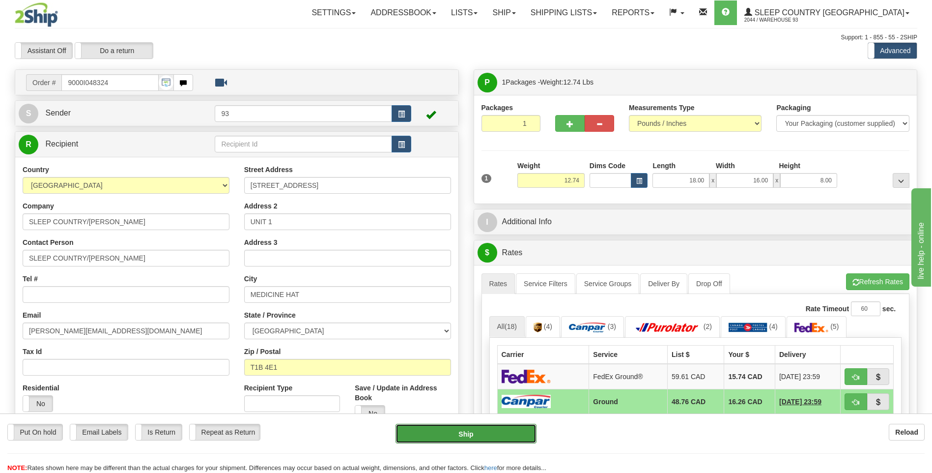
click at [513, 438] on button "Ship" at bounding box center [466, 434] width 141 height 20
type input "1"
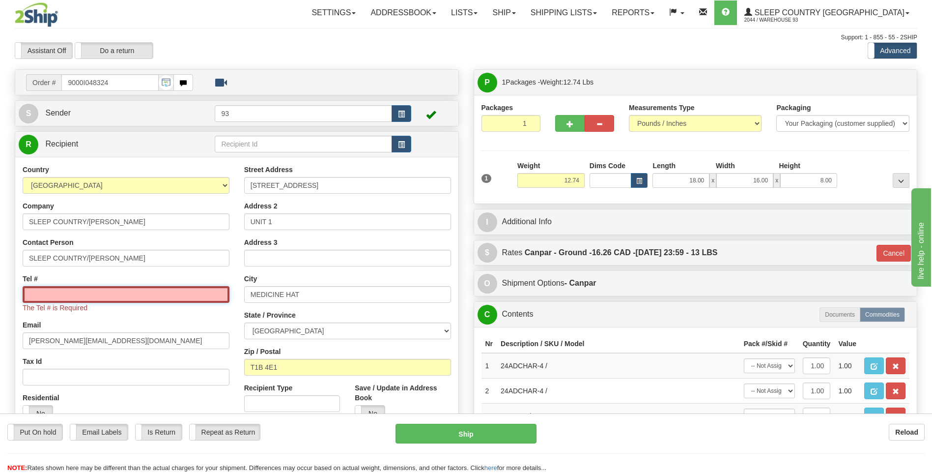
click at [69, 294] on input "Tel #" at bounding box center [126, 294] width 207 height 17
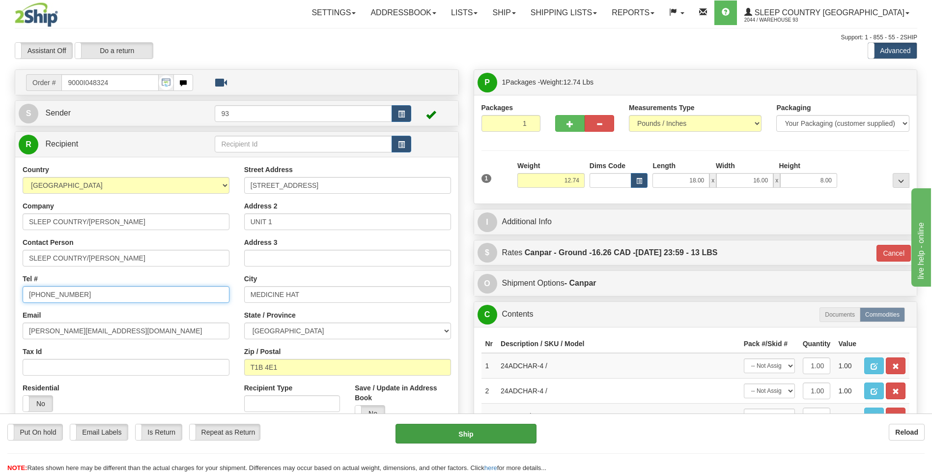
type input "306-430-8111"
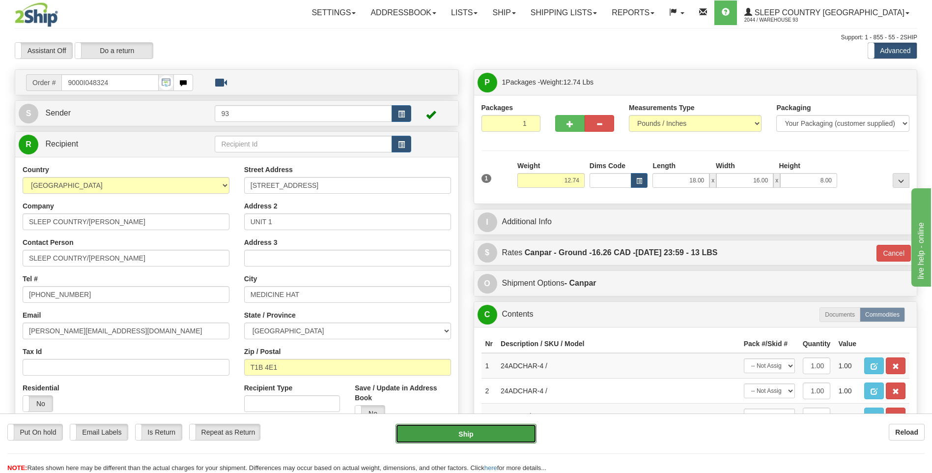
click at [485, 434] on button "Ship" at bounding box center [466, 434] width 141 height 20
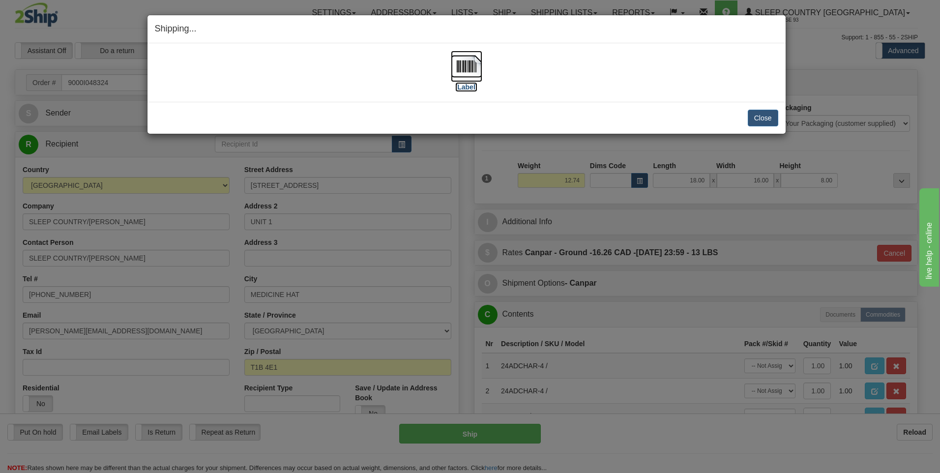
click at [476, 60] on img at bounding box center [466, 66] width 31 height 31
click at [769, 115] on button "Close" at bounding box center [762, 118] width 30 height 17
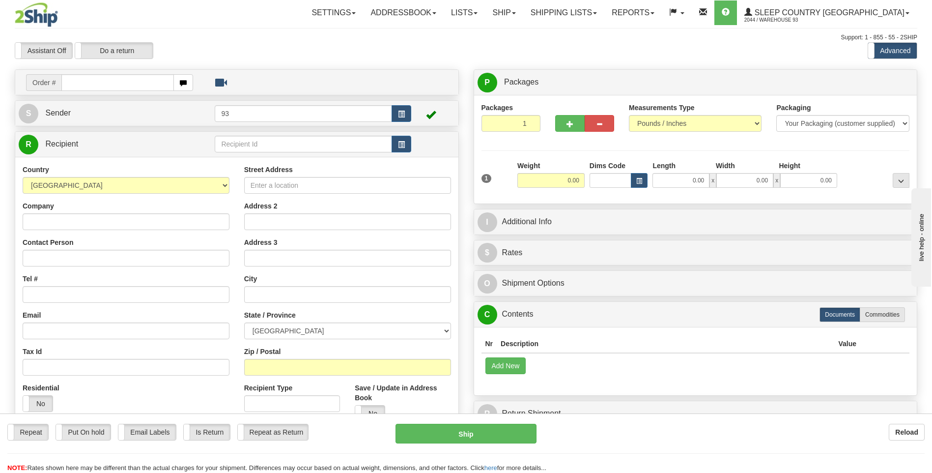
click at [110, 81] on input "text" at bounding box center [117, 82] width 112 height 17
type input "9000I052736"
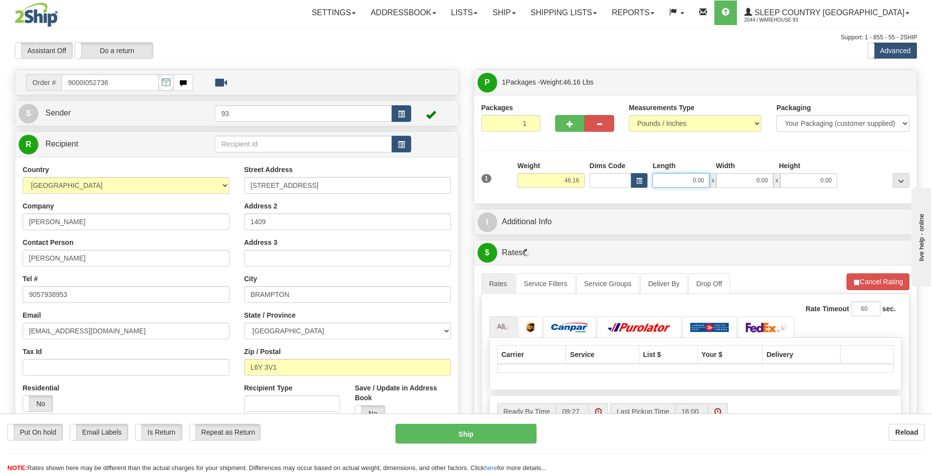
click at [684, 182] on input "0.00" at bounding box center [681, 180] width 57 height 15
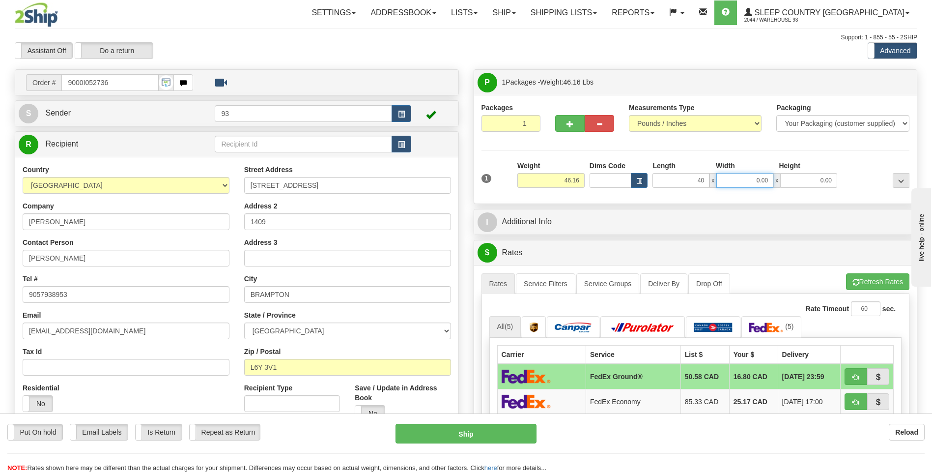
type input "40.00"
click at [747, 183] on input "0.00" at bounding box center [744, 180] width 57 height 15
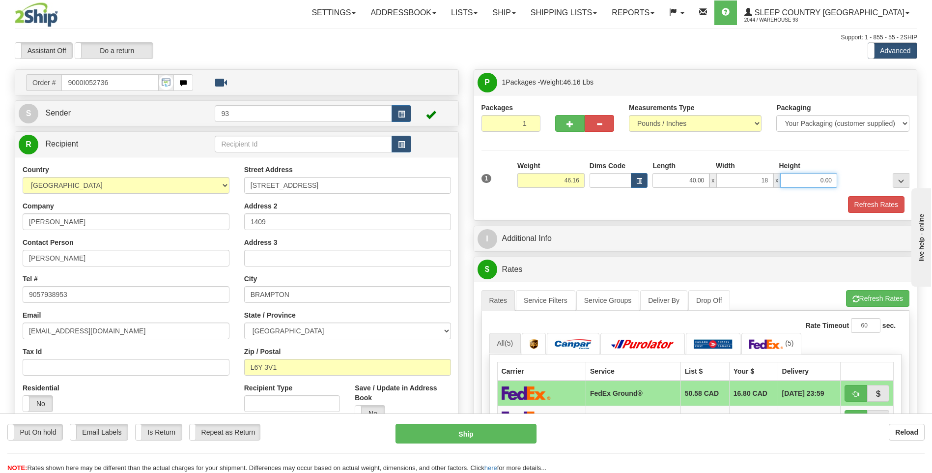
type input "18.00"
click at [811, 178] on input "0.00" at bounding box center [808, 180] width 57 height 15
type input "18.00"
click at [863, 199] on button "Refresh Rates" at bounding box center [876, 204] width 57 height 17
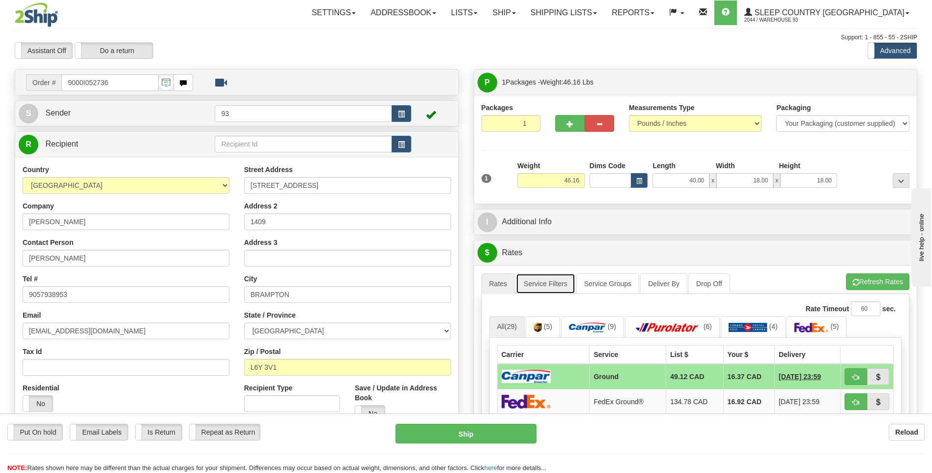
click at [534, 288] on link "Service Filters" at bounding box center [545, 283] width 59 height 21
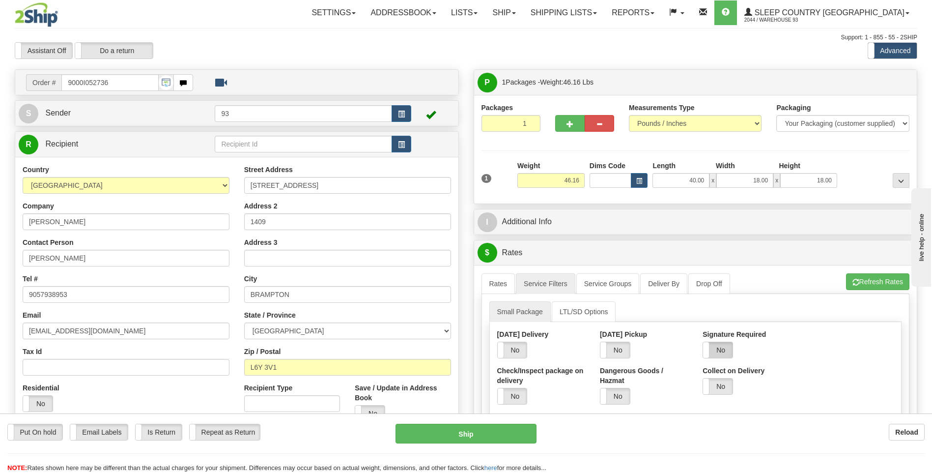
click at [728, 346] on label "No" at bounding box center [717, 350] width 29 height 16
click at [861, 339] on label "Signature Option" at bounding box center [834, 334] width 56 height 10
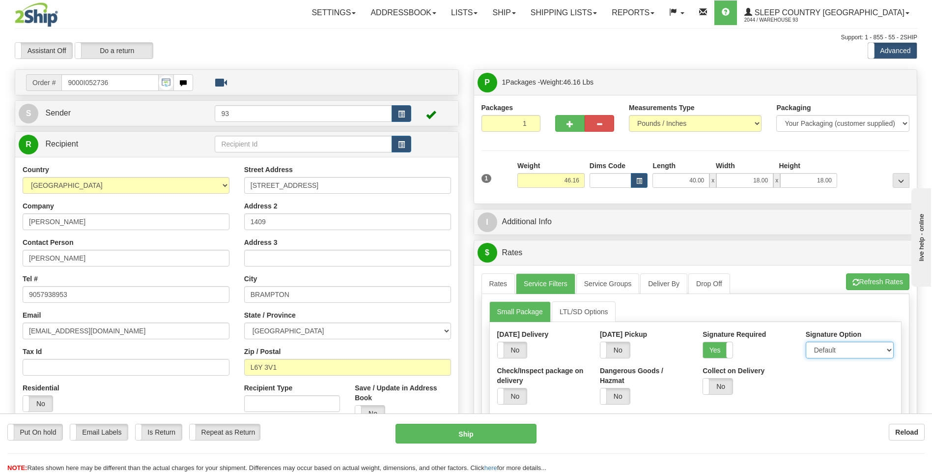
click at [861, 342] on select "Default Adult Direct Indirect No Signature Required" at bounding box center [850, 350] width 88 height 17
click at [860, 347] on select "Default Adult Direct Indirect No Signature Required" at bounding box center [850, 350] width 88 height 17
select select "1"
click at [806, 342] on select "Default Adult Direct Indirect No Signature Required" at bounding box center [850, 350] width 88 height 17
click at [492, 279] on link "Rates" at bounding box center [499, 283] width 34 height 21
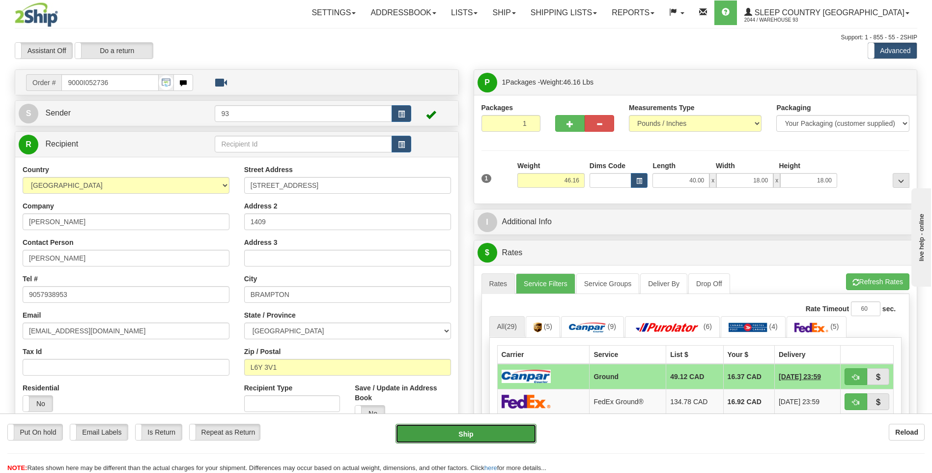
click at [514, 434] on button "Ship" at bounding box center [466, 434] width 141 height 20
type input "1"
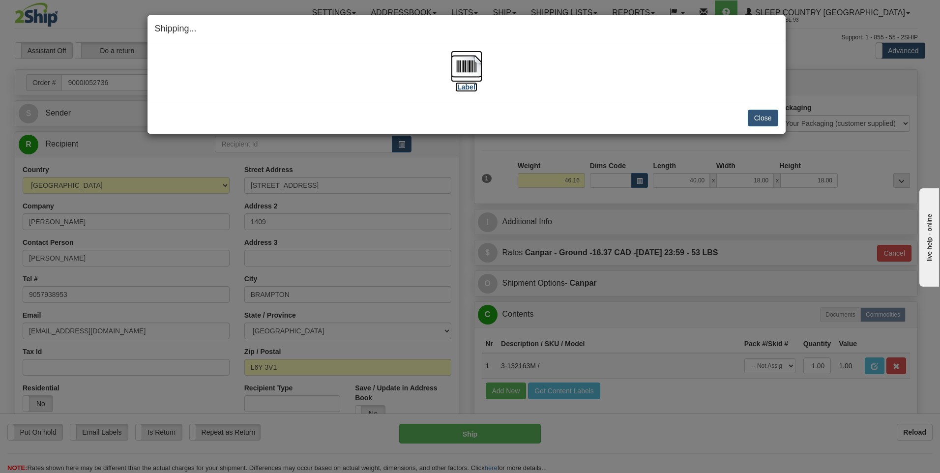
click at [469, 62] on img at bounding box center [466, 66] width 31 height 31
click at [764, 118] on button "Close" at bounding box center [762, 118] width 30 height 17
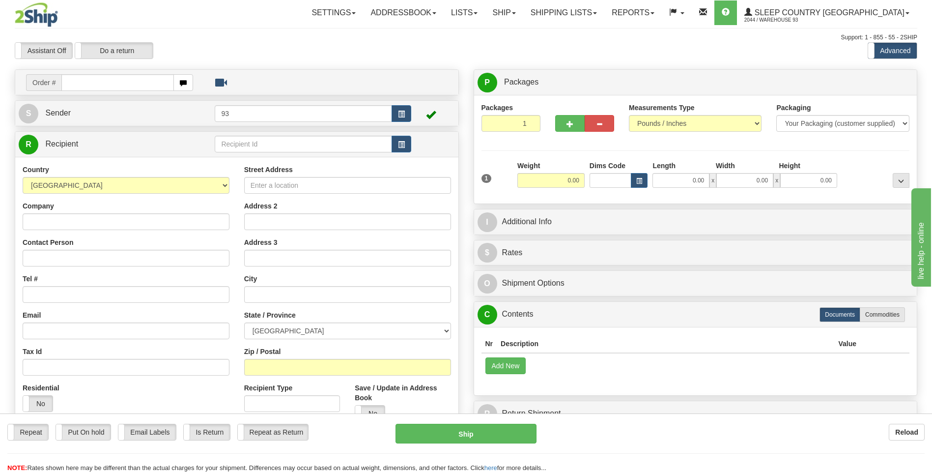
click at [138, 86] on input "text" at bounding box center [117, 82] width 112 height 17
type input "9000I050135"
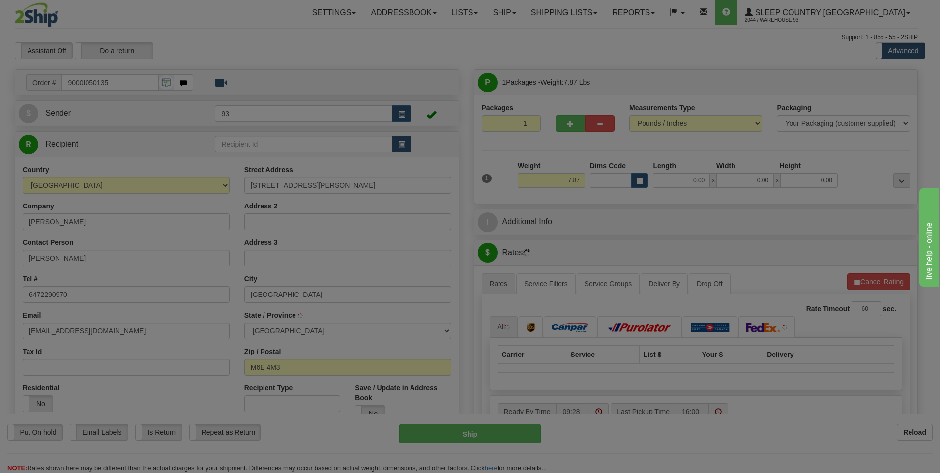
type input "YORK"
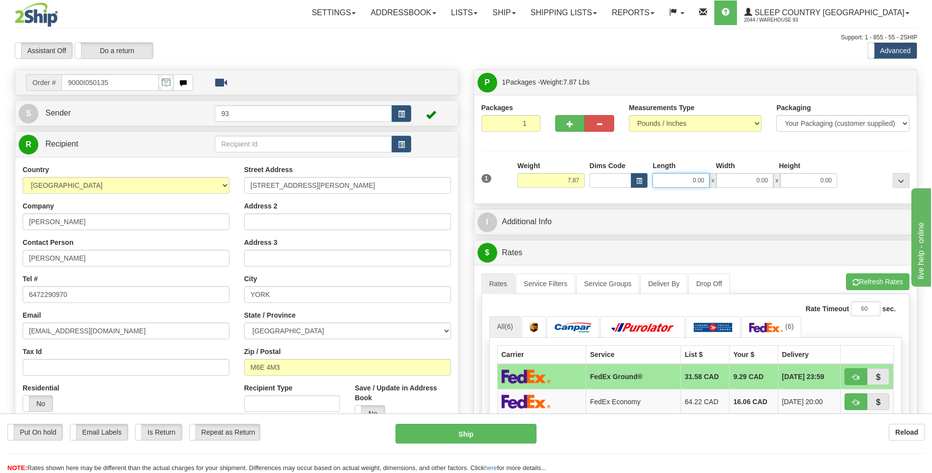
click at [684, 180] on input "0.00" at bounding box center [681, 180] width 57 height 15
click at [682, 173] on input "Length" at bounding box center [681, 180] width 57 height 15
type input "0.00"
click at [707, 179] on input "0.00" at bounding box center [681, 180] width 57 height 15
type input "12.00"
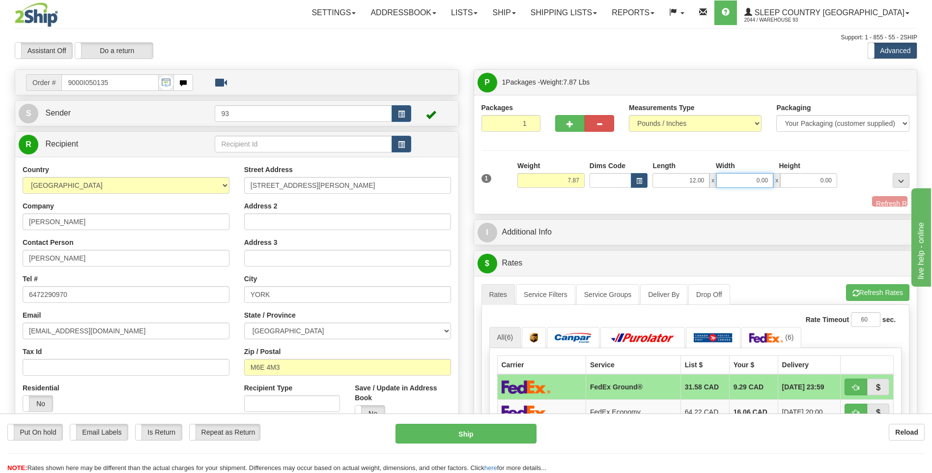
click at [755, 174] on input "0.00" at bounding box center [744, 180] width 57 height 15
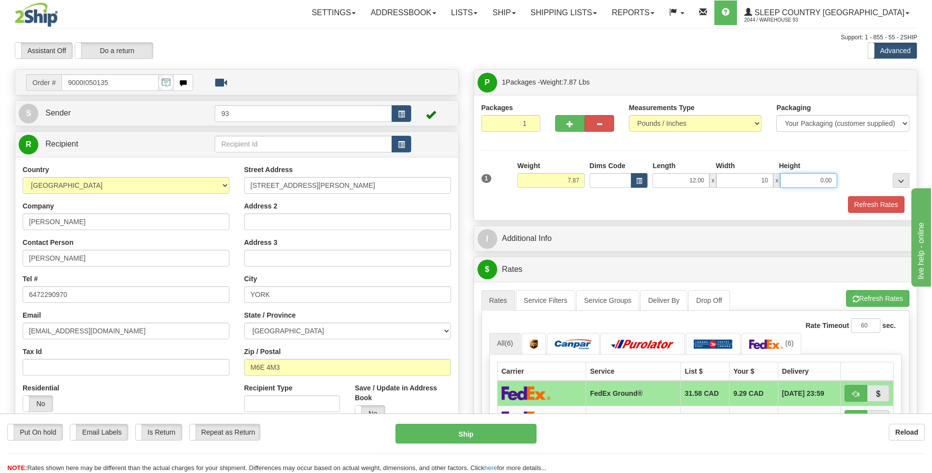
type input "10.00"
click at [799, 179] on input "0.00" at bounding box center [808, 180] width 57 height 15
type input "3.00"
click at [887, 203] on button "Refresh Rates" at bounding box center [876, 204] width 57 height 17
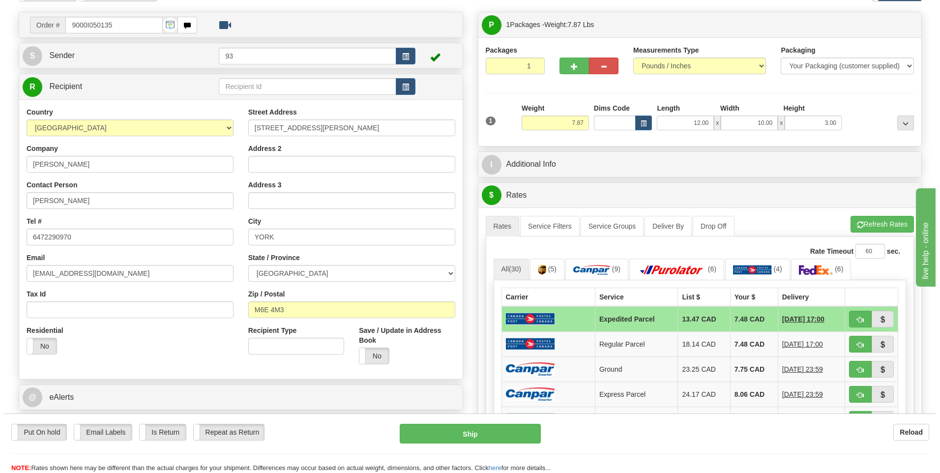
scroll to position [197, 0]
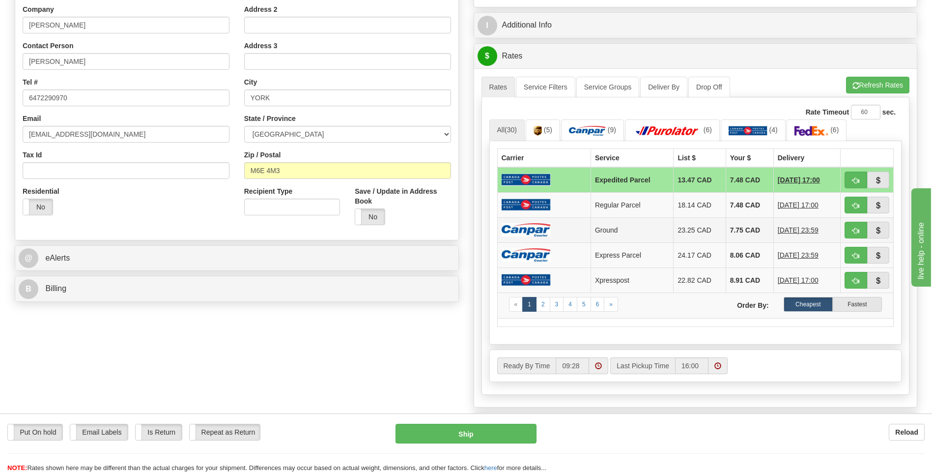
click at [514, 229] on img at bounding box center [526, 229] width 49 height 13
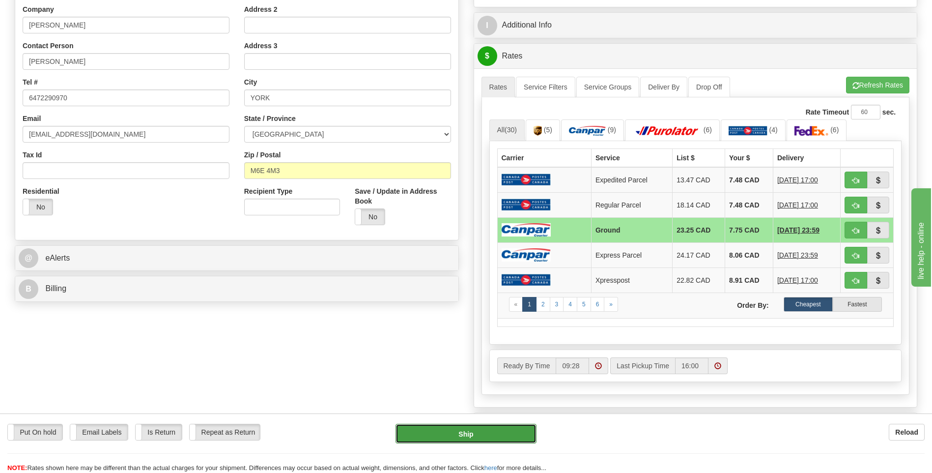
click at [509, 434] on button "Ship" at bounding box center [466, 434] width 141 height 20
type input "1"
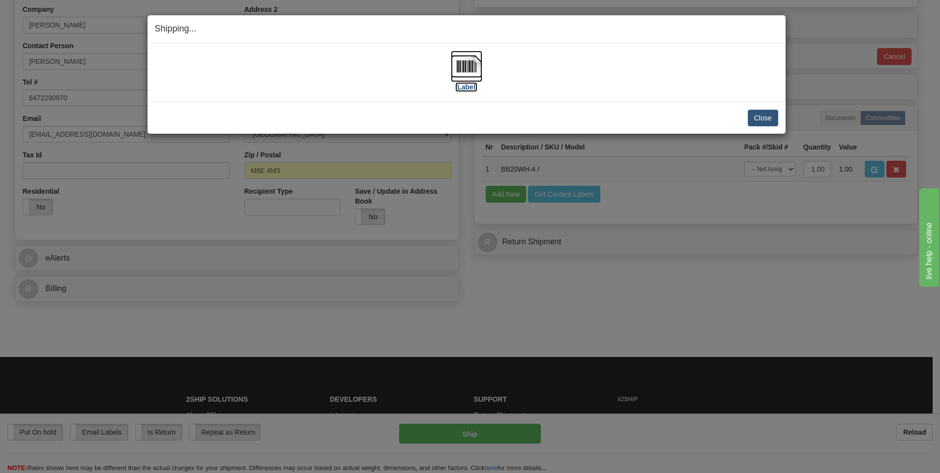
click at [457, 62] on img at bounding box center [466, 66] width 31 height 31
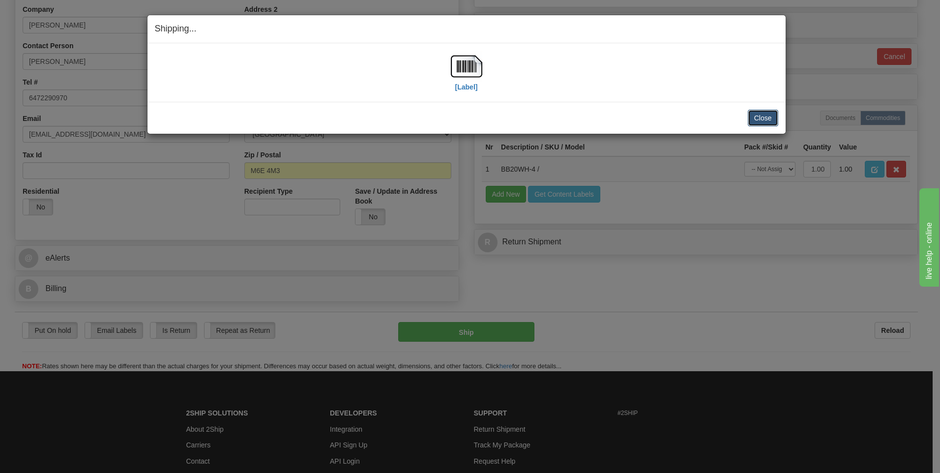
click at [762, 117] on button "Close" at bounding box center [762, 118] width 30 height 17
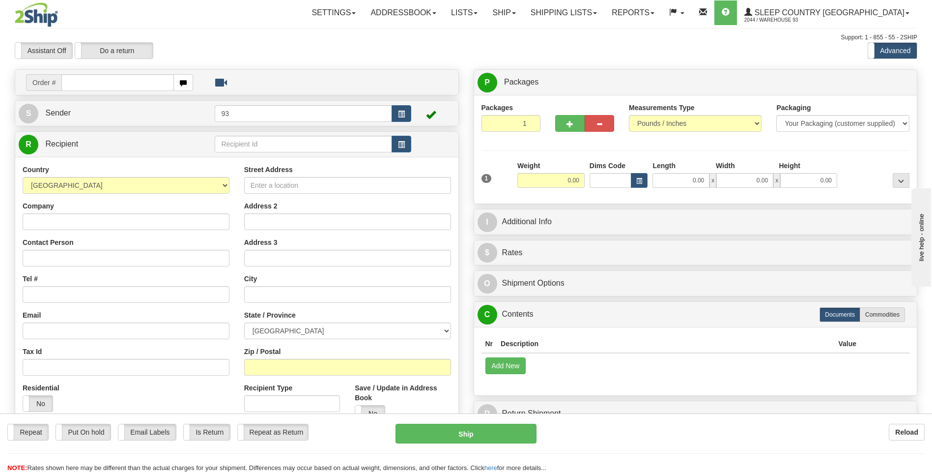
click at [86, 85] on input "text" at bounding box center [117, 82] width 112 height 17
type input "9000I050003"
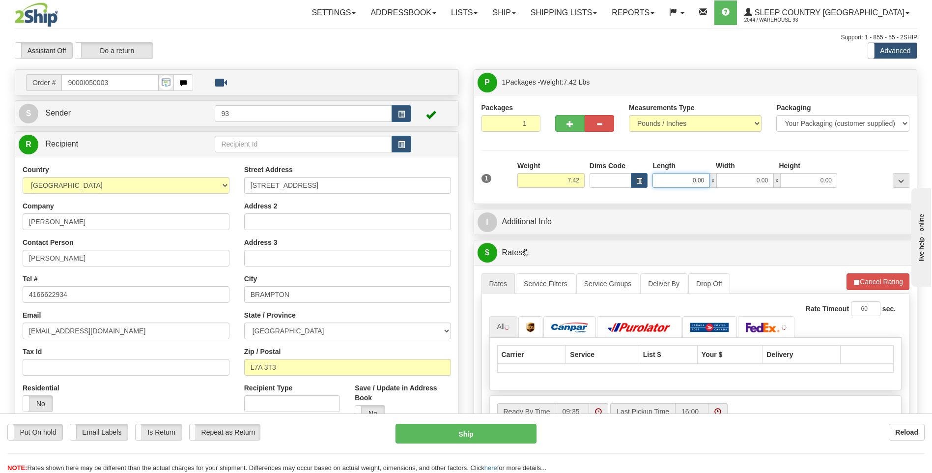
click at [698, 175] on input "0.00" at bounding box center [681, 180] width 57 height 15
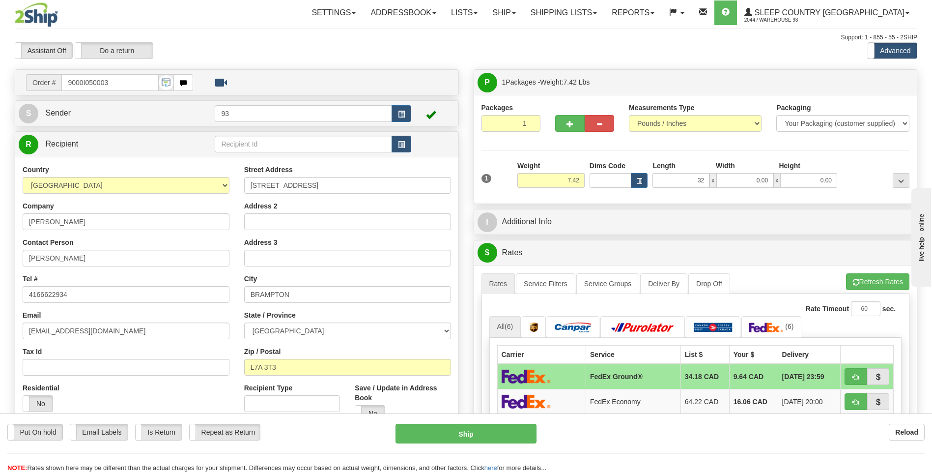
type input "32.00"
click at [744, 172] on div "Width" at bounding box center [745, 167] width 63 height 12
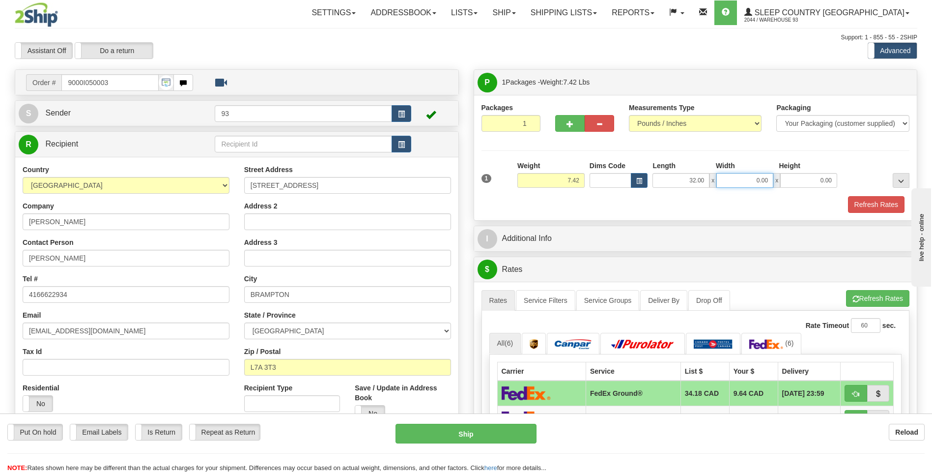
click at [751, 182] on input "0.00" at bounding box center [744, 180] width 57 height 15
type input "15.00"
click at [830, 184] on input "0.00" at bounding box center [808, 180] width 57 height 15
type input "10.00"
click at [876, 201] on button "Refresh Rates" at bounding box center [876, 204] width 57 height 17
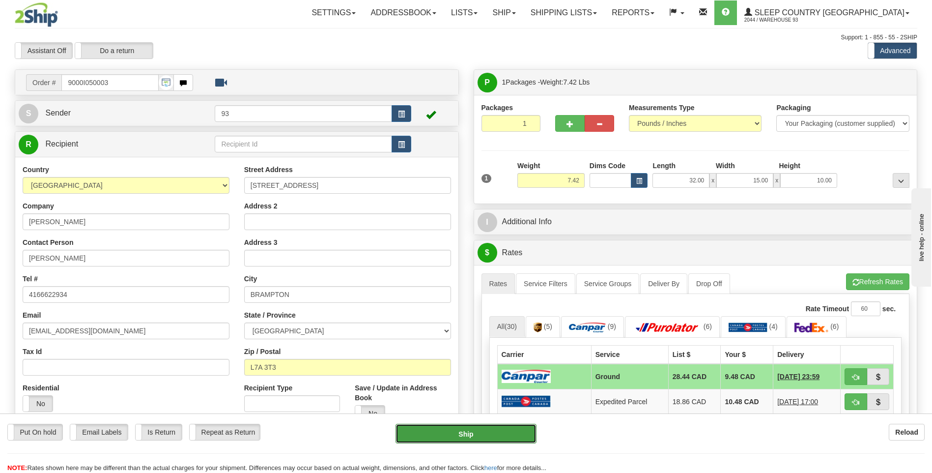
click at [496, 432] on button "Ship" at bounding box center [466, 434] width 141 height 20
type input "1"
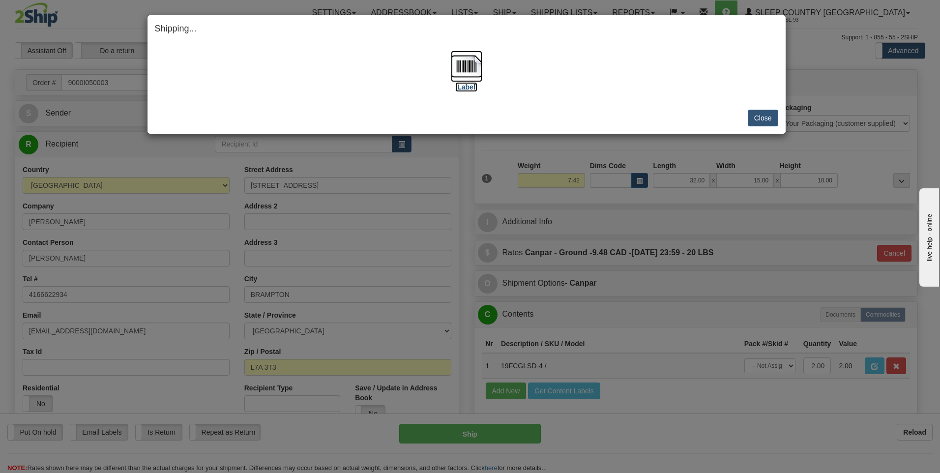
click at [470, 66] on img at bounding box center [466, 66] width 31 height 31
click at [764, 120] on button "Close" at bounding box center [762, 118] width 30 height 17
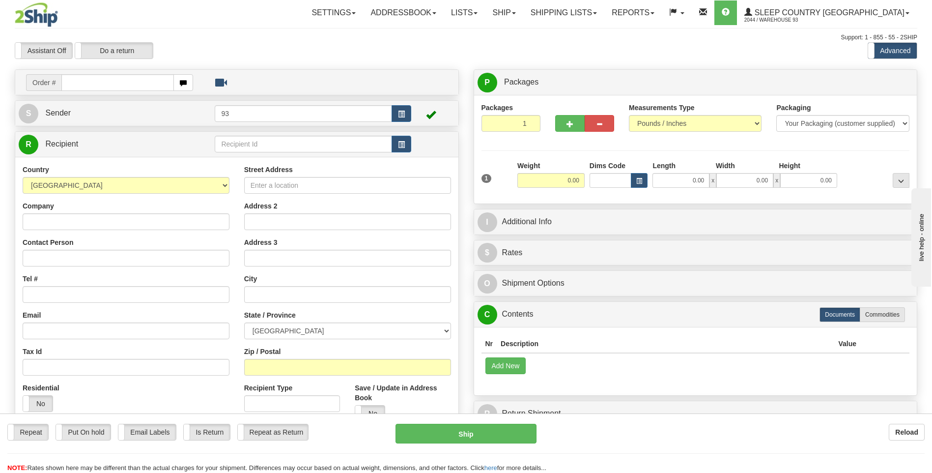
click at [86, 78] on input "text" at bounding box center [117, 82] width 112 height 17
type input "9000I052637"
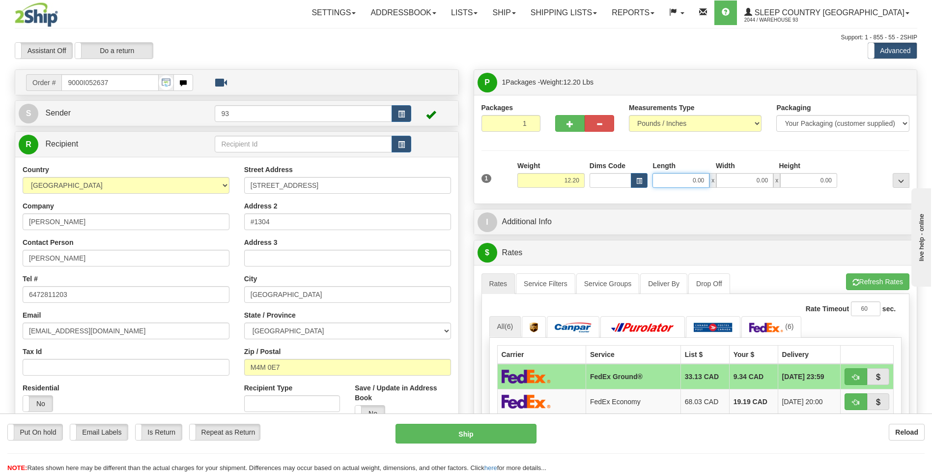
click at [694, 180] on input "0.00" at bounding box center [681, 180] width 57 height 15
type input "32.00"
click at [738, 180] on input "0.00" at bounding box center [744, 180] width 57 height 15
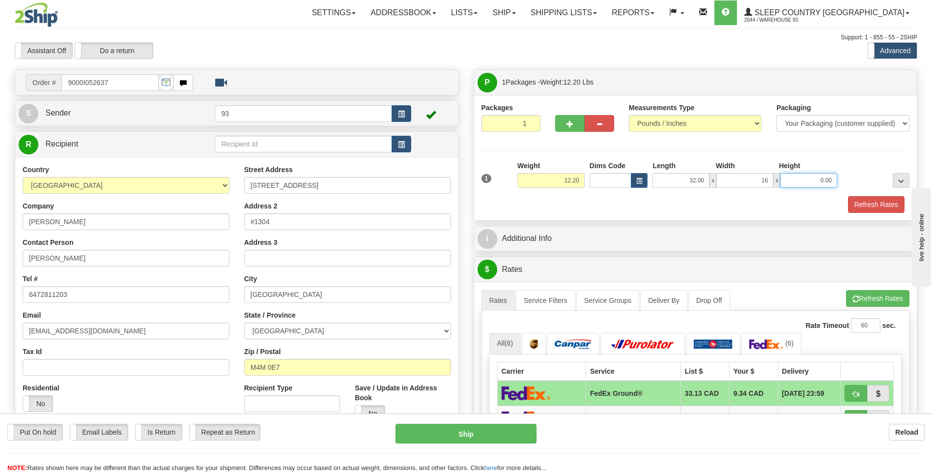
type input "16.00"
click at [784, 179] on input "0.00" at bounding box center [808, 180] width 57 height 15
type input "12.00"
click at [867, 201] on button "Refresh Rates" at bounding box center [876, 204] width 57 height 17
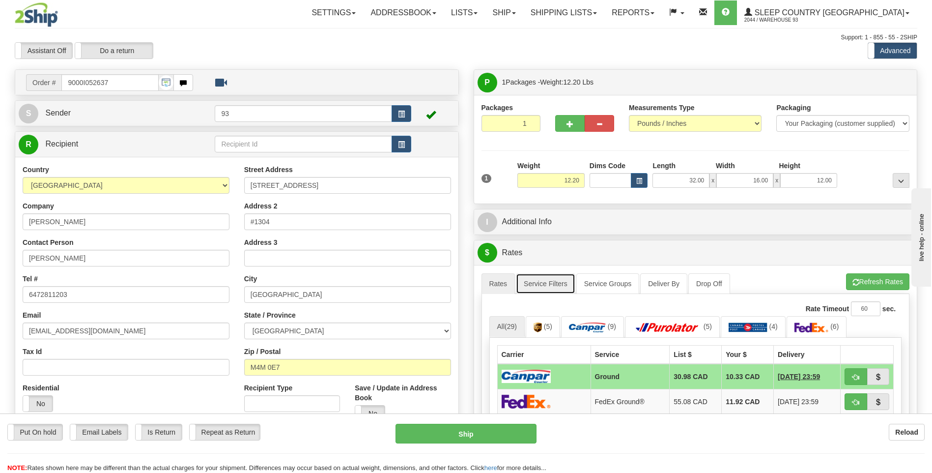
click at [539, 288] on link "Service Filters" at bounding box center [545, 283] width 59 height 21
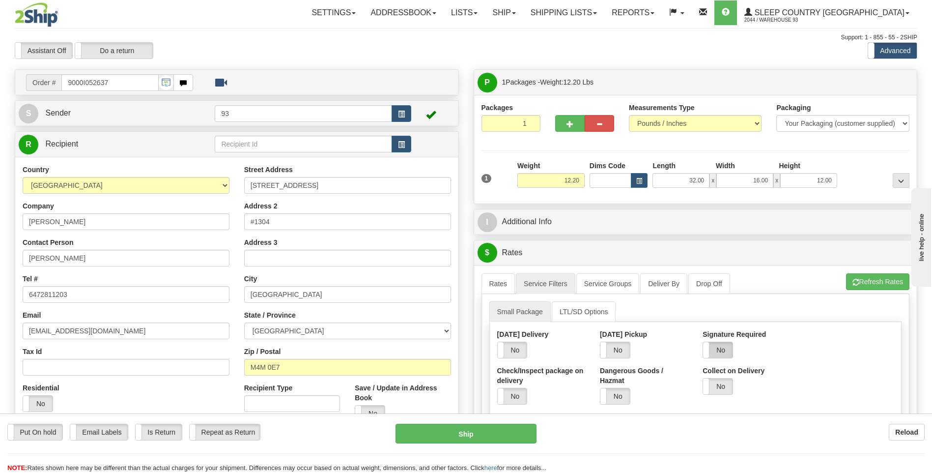
click at [729, 358] on label "No" at bounding box center [717, 350] width 29 height 16
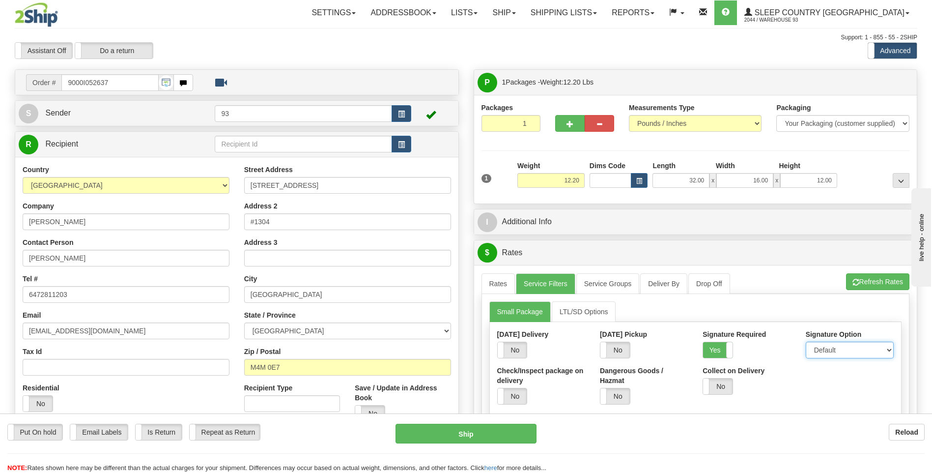
drag, startPoint x: 829, startPoint y: 348, endPoint x: 831, endPoint y: 355, distance: 7.3
click at [829, 348] on select "Default Adult Direct Indirect No Signature Required" at bounding box center [850, 350] width 88 height 17
select select "1"
click at [806, 342] on select "Default Adult Direct Indirect No Signature Required" at bounding box center [850, 350] width 88 height 17
click at [500, 278] on link "Rates" at bounding box center [499, 283] width 34 height 21
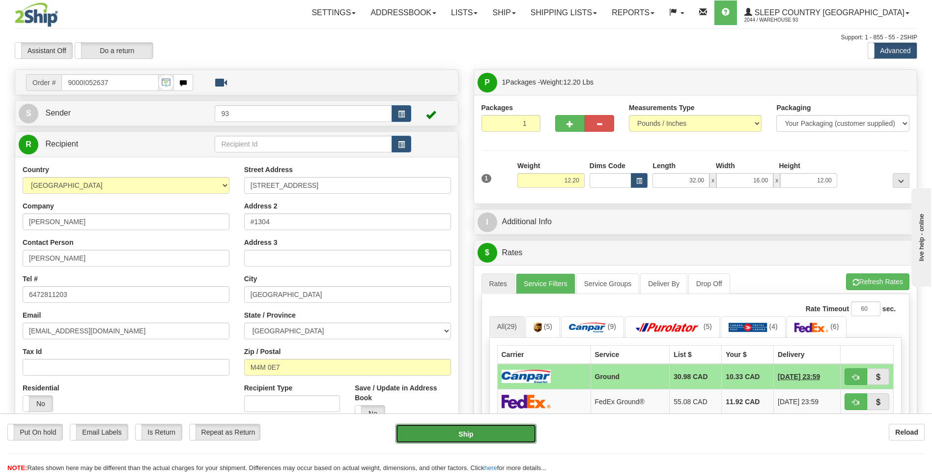
click at [514, 434] on button "Ship" at bounding box center [466, 434] width 141 height 20
type input "1"
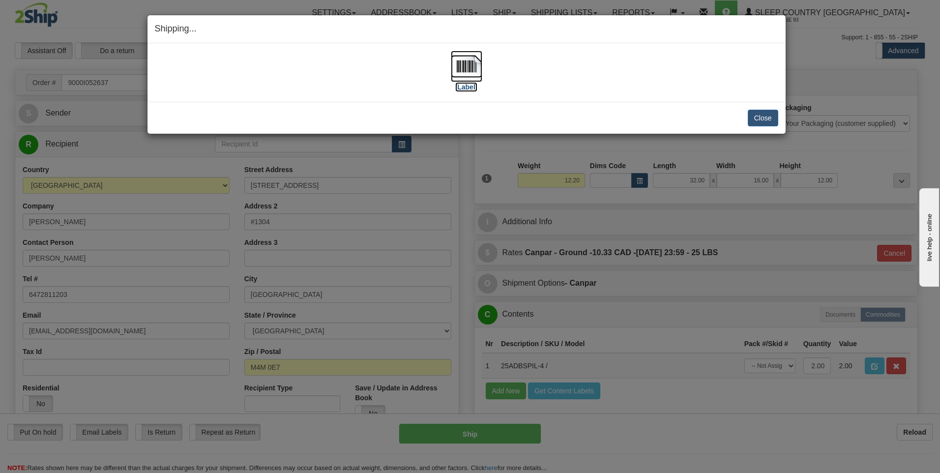
click at [472, 58] on img at bounding box center [466, 66] width 31 height 31
click at [757, 114] on button "Close" at bounding box center [762, 118] width 30 height 17
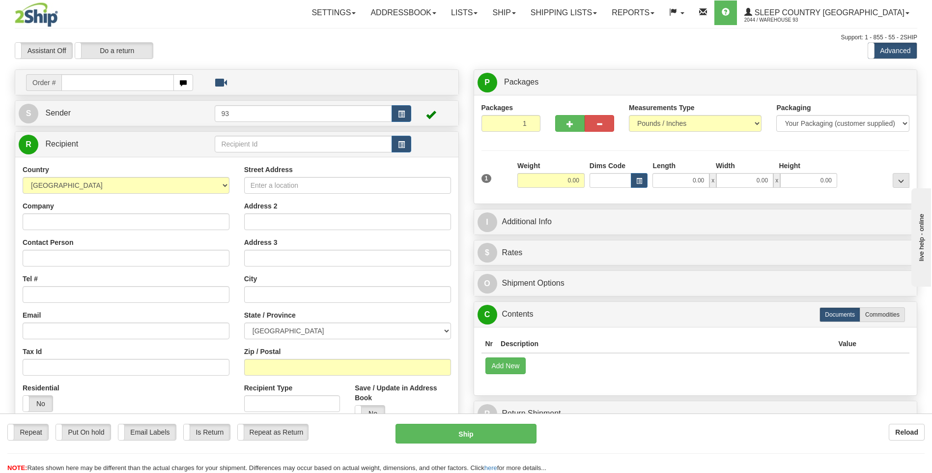
click at [105, 83] on input "text" at bounding box center [117, 82] width 112 height 17
type input "9000I049893"
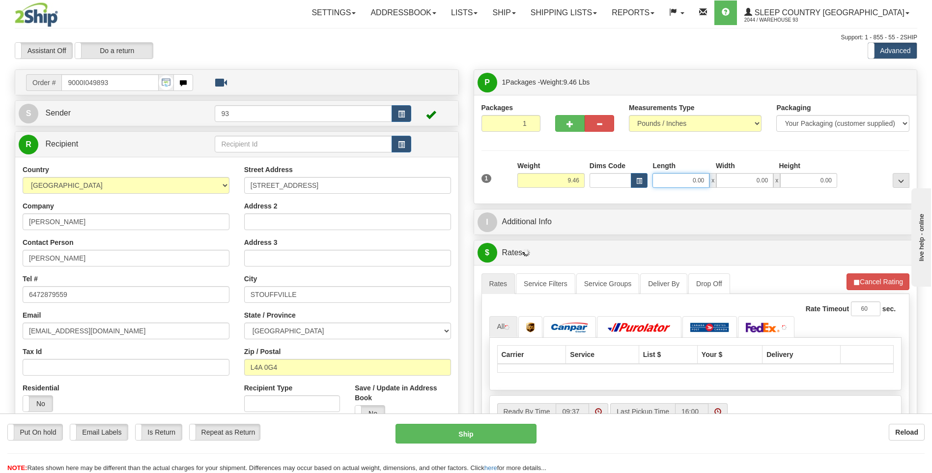
click at [675, 178] on input "0.00" at bounding box center [681, 180] width 57 height 15
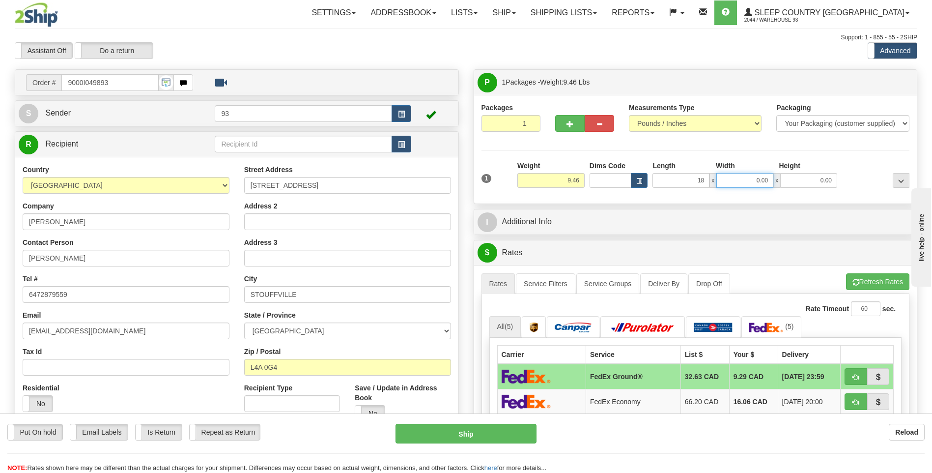
type input "18.00"
click at [733, 184] on input "0.00" at bounding box center [744, 180] width 57 height 15
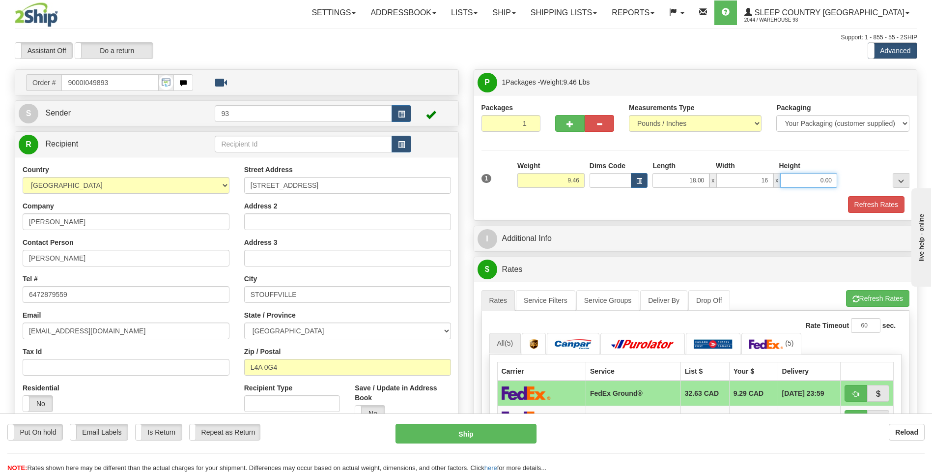
type input "16.00"
click at [817, 185] on input "0.00" at bounding box center [808, 180] width 57 height 15
type input "8.00"
click at [897, 209] on button "Refresh Rates" at bounding box center [876, 204] width 57 height 17
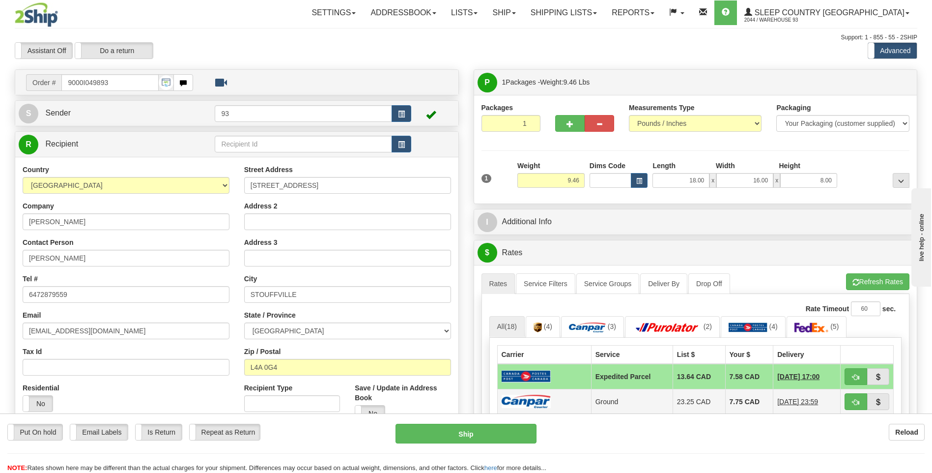
click at [535, 396] on img at bounding box center [526, 401] width 49 height 13
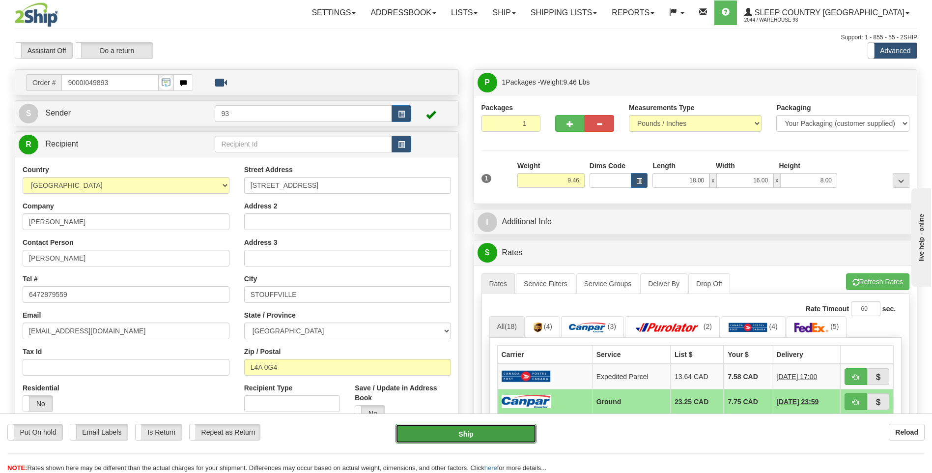
click at [507, 427] on button "Ship" at bounding box center [466, 434] width 141 height 20
type input "1"
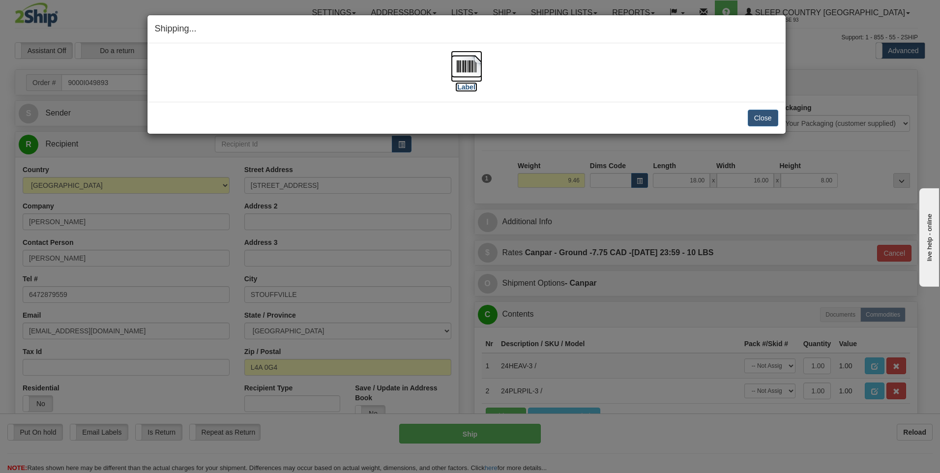
click at [466, 66] on img at bounding box center [466, 66] width 31 height 31
click at [761, 118] on button "Close" at bounding box center [762, 118] width 30 height 17
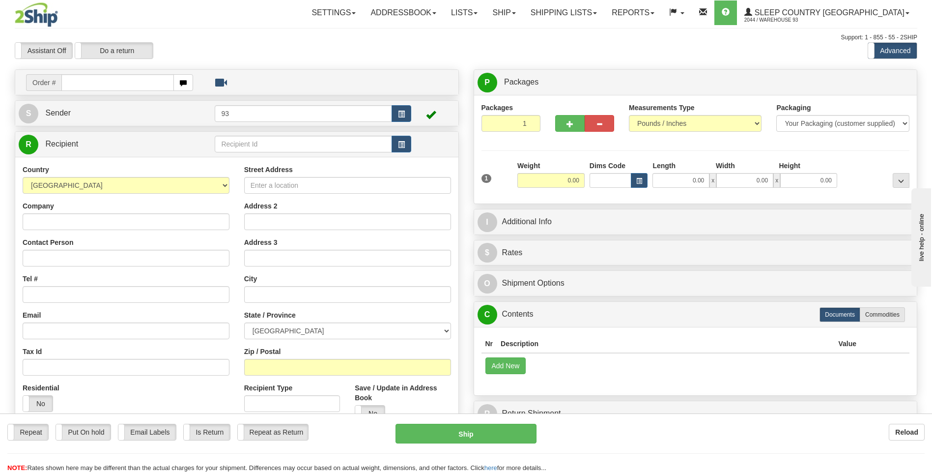
click at [138, 88] on input "text" at bounding box center [117, 82] width 112 height 17
type input "9000I053001"
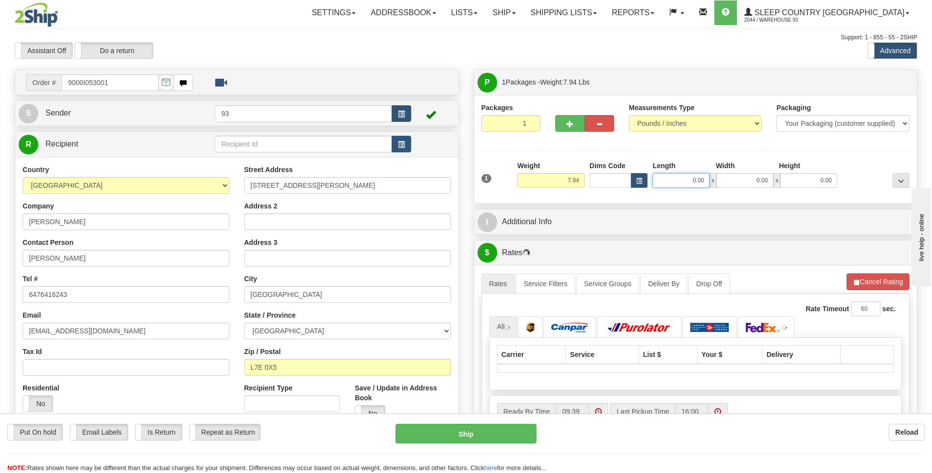
click at [673, 181] on input "0.00" at bounding box center [681, 180] width 57 height 15
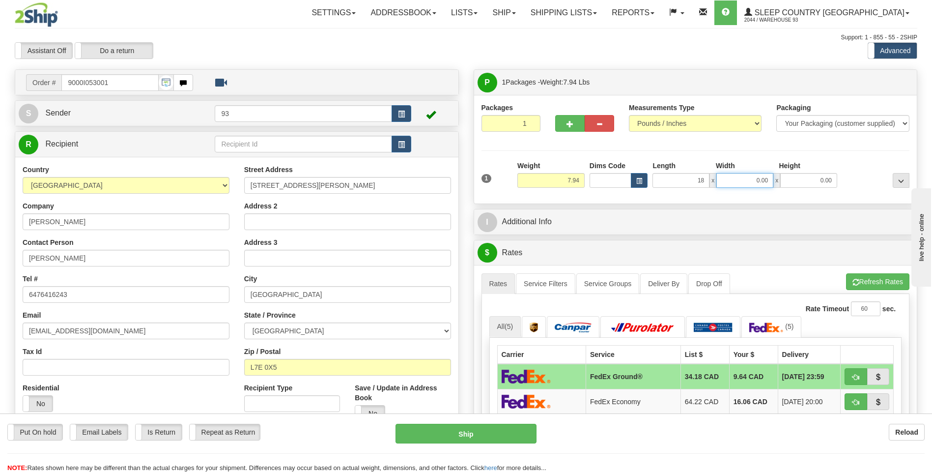
type input "18.00"
click at [759, 182] on input "0.00" at bounding box center [744, 180] width 57 height 15
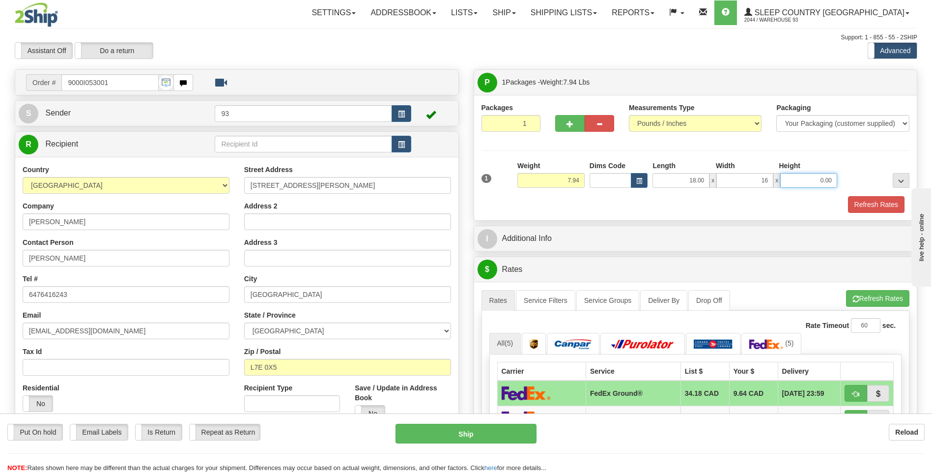
type input "16.00"
click at [805, 182] on input "0.00" at bounding box center [808, 180] width 57 height 15
type input "8.00"
click at [870, 203] on button "Refresh Rates" at bounding box center [876, 204] width 57 height 17
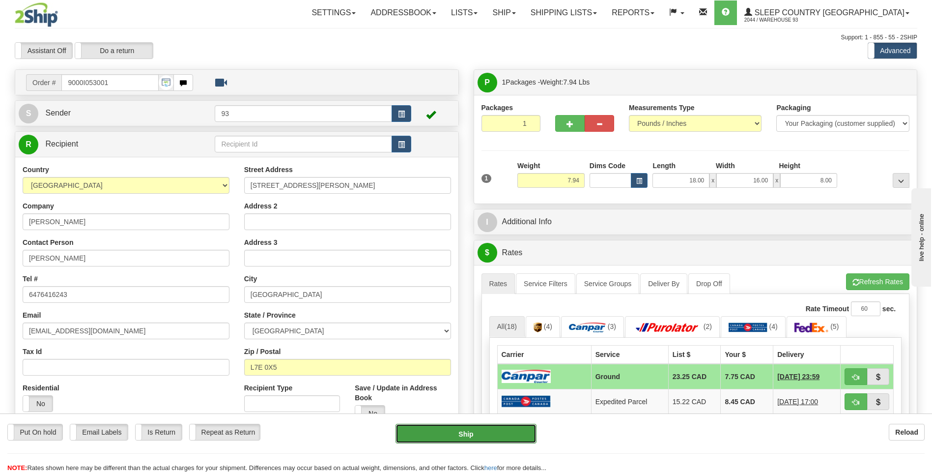
click at [475, 431] on button "Ship" at bounding box center [466, 434] width 141 height 20
type input "1"
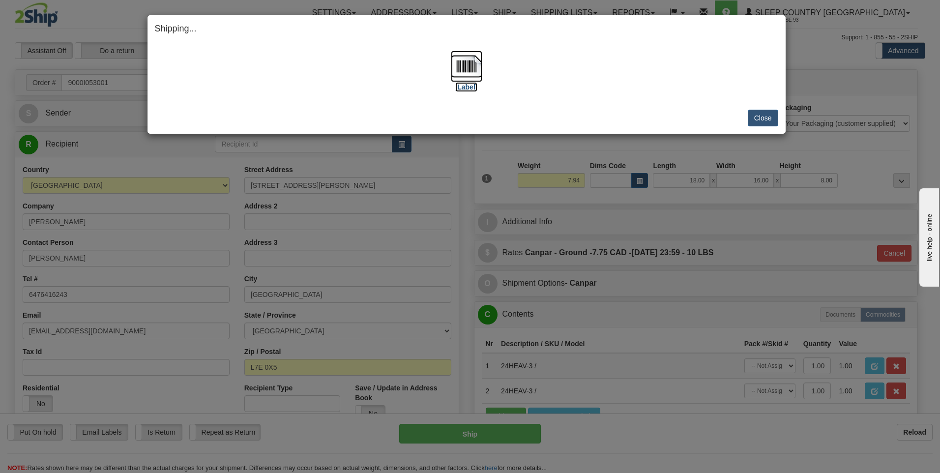
click at [464, 73] on img at bounding box center [466, 66] width 31 height 31
click at [778, 113] on div "Close Cancel Cancel Shipment and Quit Pickup Quit Pickup ONLY" at bounding box center [466, 118] width 638 height 32
click at [766, 119] on button "Close" at bounding box center [762, 118] width 30 height 17
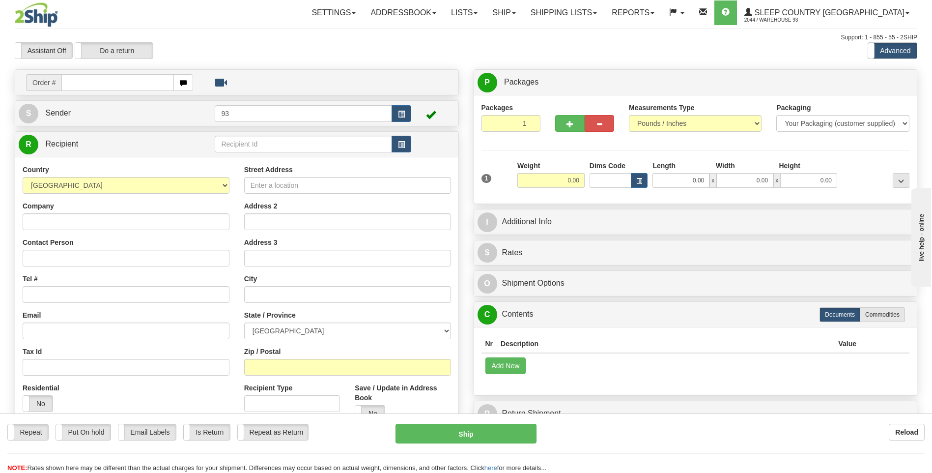
click at [81, 80] on input "text" at bounding box center [117, 82] width 112 height 17
type input "9000I053330"
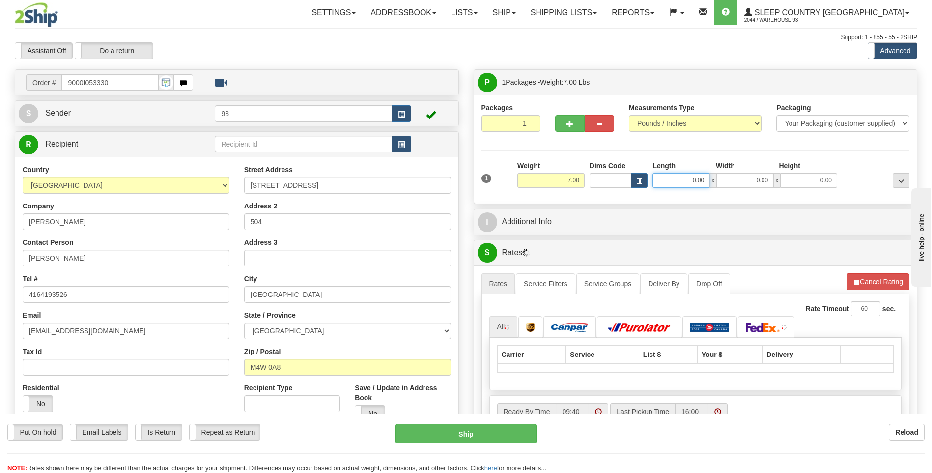
click at [685, 178] on input "0.00" at bounding box center [681, 180] width 57 height 15
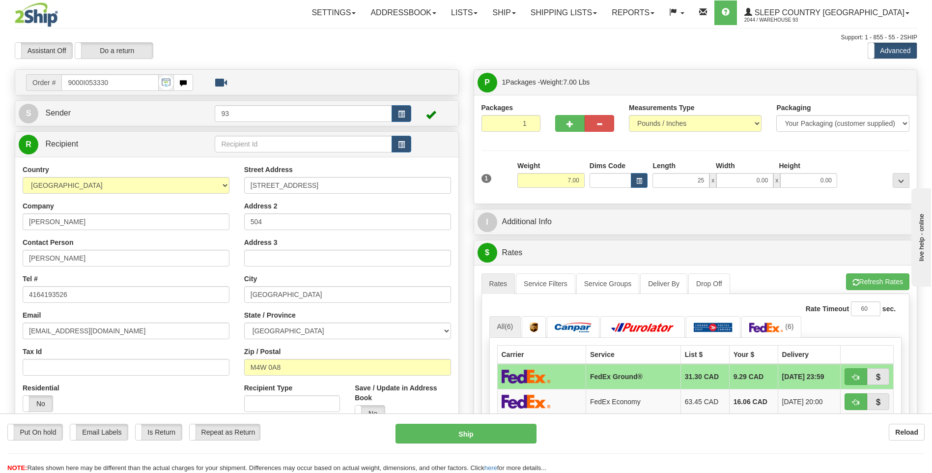
type input "25.00"
click at [754, 169] on div "Width" at bounding box center [745, 167] width 63 height 12
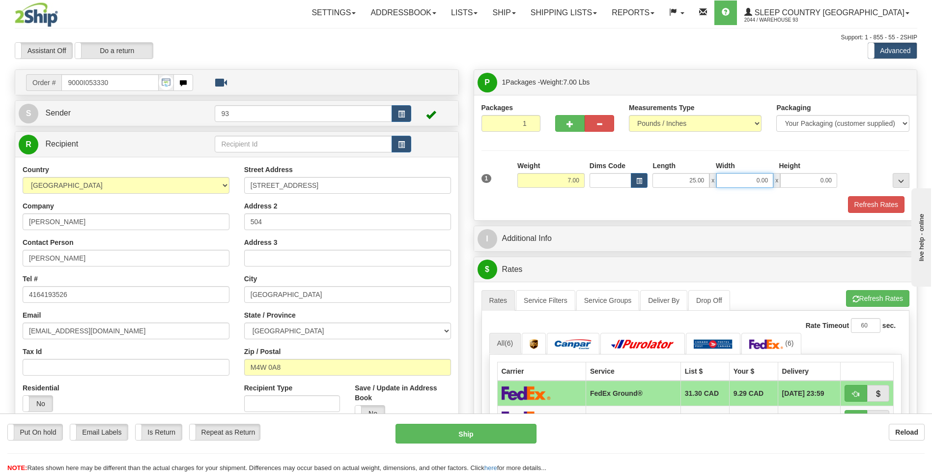
click at [754, 180] on input "0.00" at bounding box center [744, 180] width 57 height 15
type input "15.00"
click at [802, 177] on input "0.00" at bounding box center [808, 180] width 57 height 15
type input "10.00"
click at [866, 209] on button "Refresh Rates" at bounding box center [876, 204] width 57 height 17
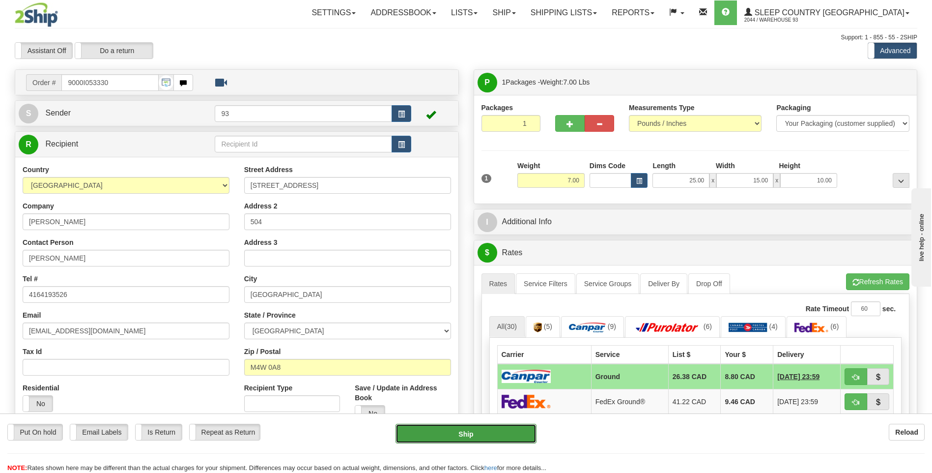
click at [492, 436] on button "Ship" at bounding box center [466, 434] width 141 height 20
type input "1"
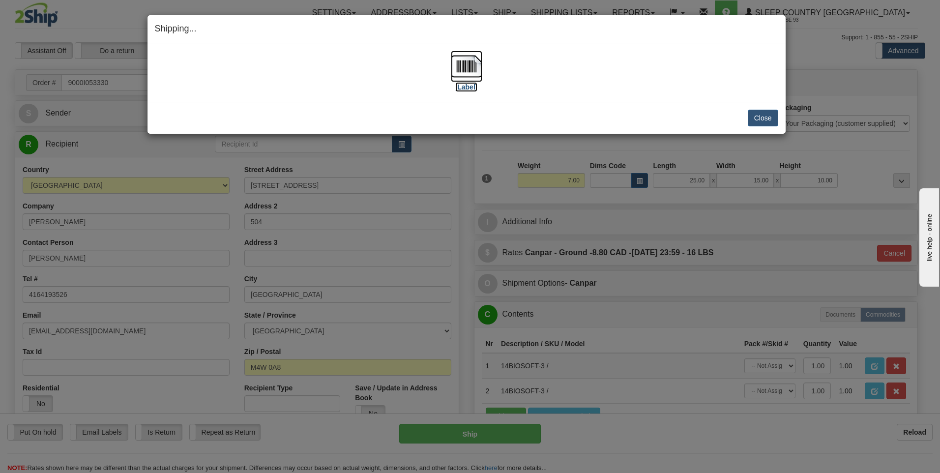
click at [469, 61] on img at bounding box center [466, 66] width 31 height 31
click at [759, 116] on button "Close" at bounding box center [762, 118] width 30 height 17
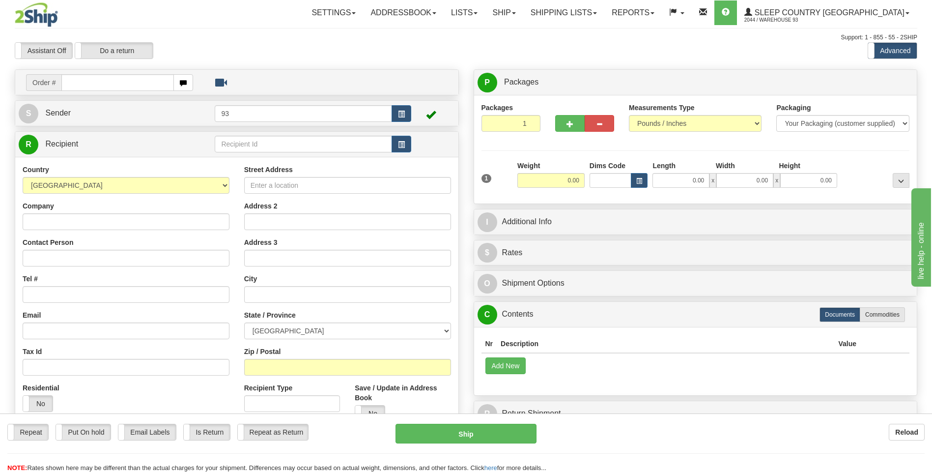
click at [86, 87] on input "text" at bounding box center [117, 82] width 112 height 17
type input "9000I046054"
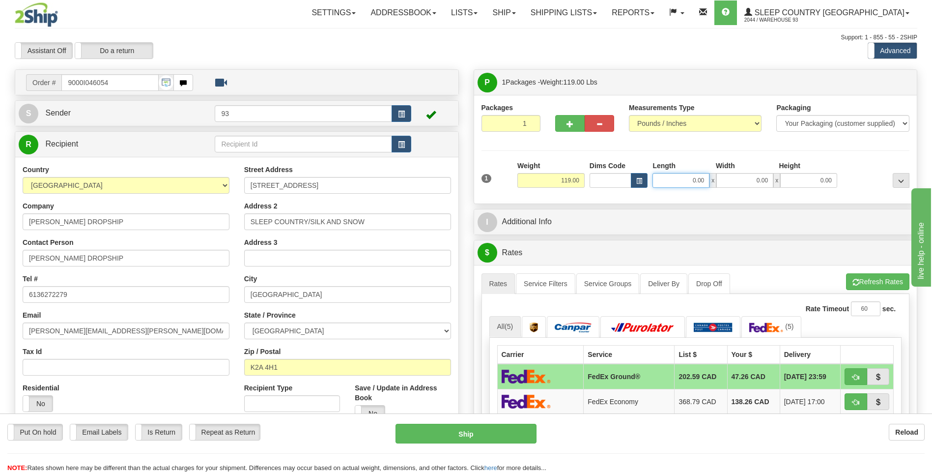
click at [686, 181] on input "0.00" at bounding box center [681, 180] width 57 height 15
type input "40.00"
click at [754, 185] on input "0.00" at bounding box center [744, 180] width 57 height 15
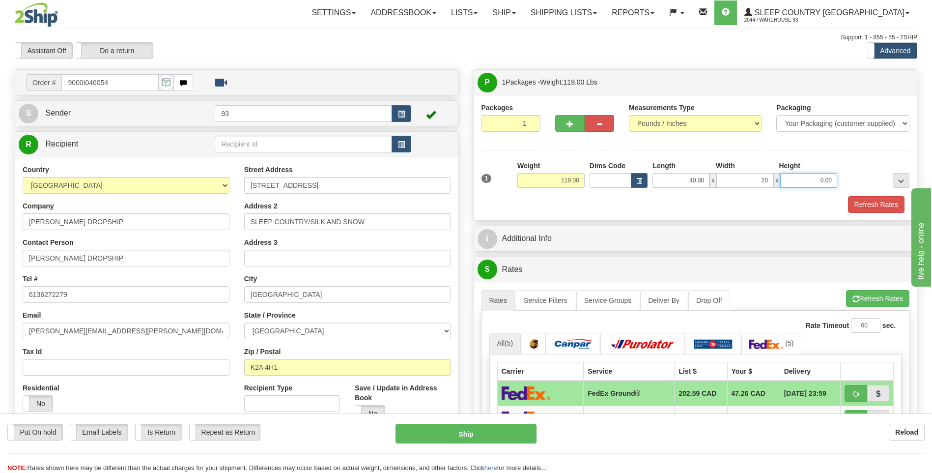
type input "20.00"
click at [823, 180] on input "0.00" at bounding box center [808, 180] width 57 height 15
type input "20.00"
click at [865, 204] on button "Refresh Rates" at bounding box center [876, 204] width 57 height 17
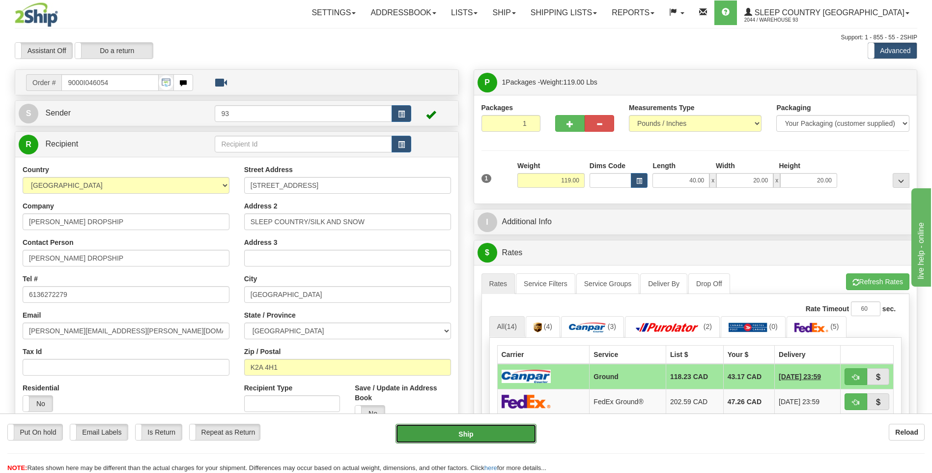
click at [523, 435] on button "Ship" at bounding box center [466, 434] width 141 height 20
type input "1"
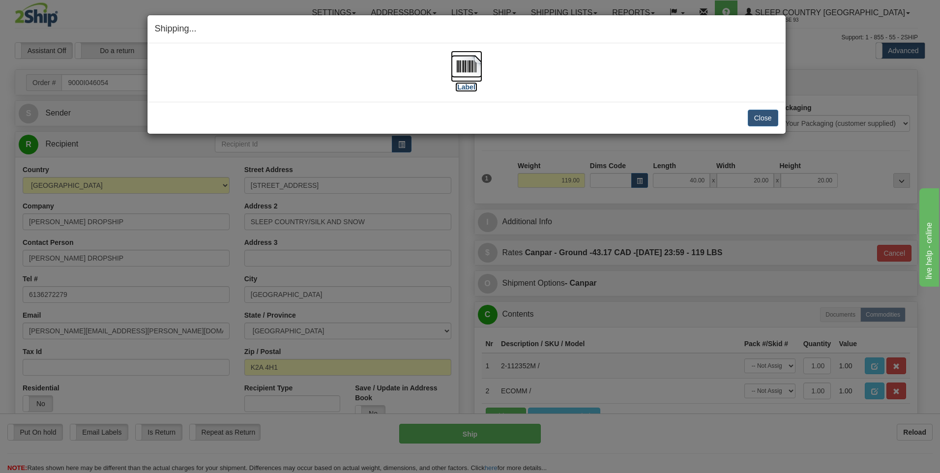
click at [466, 60] on img at bounding box center [466, 66] width 31 height 31
click at [767, 114] on button "Close" at bounding box center [762, 118] width 30 height 17
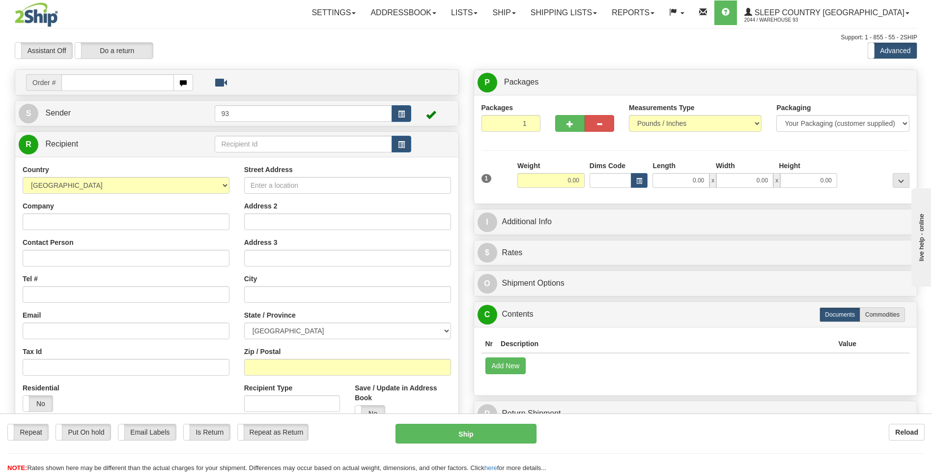
click at [108, 87] on input "text" at bounding box center [117, 82] width 112 height 17
type input "9000I050008"
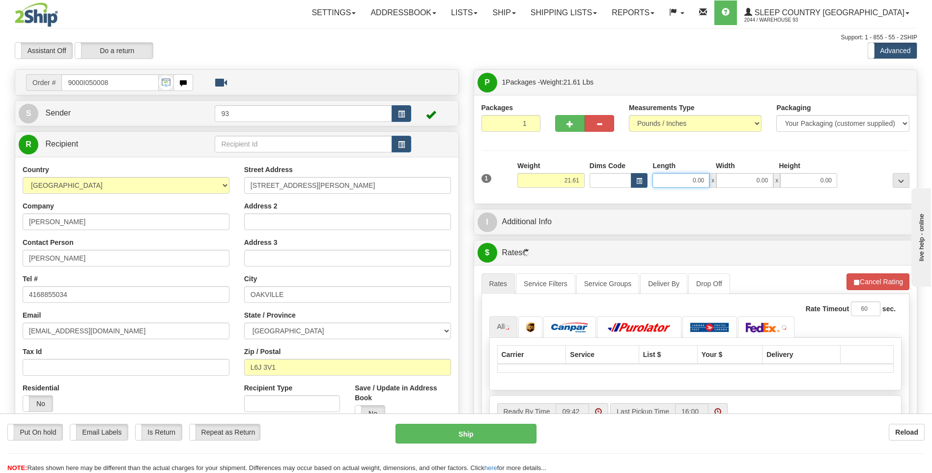
click at [677, 178] on input "0.00" at bounding box center [681, 180] width 57 height 15
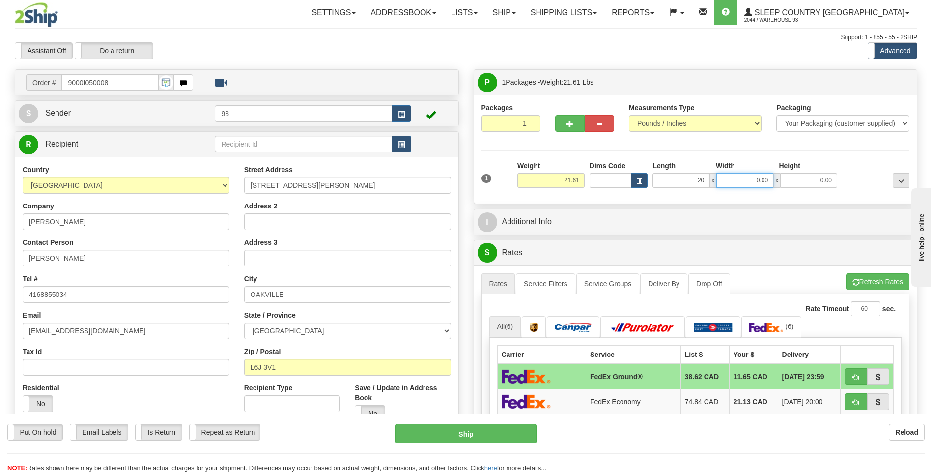
type input "20.00"
click at [738, 181] on input "0.00" at bounding box center [744, 180] width 57 height 15
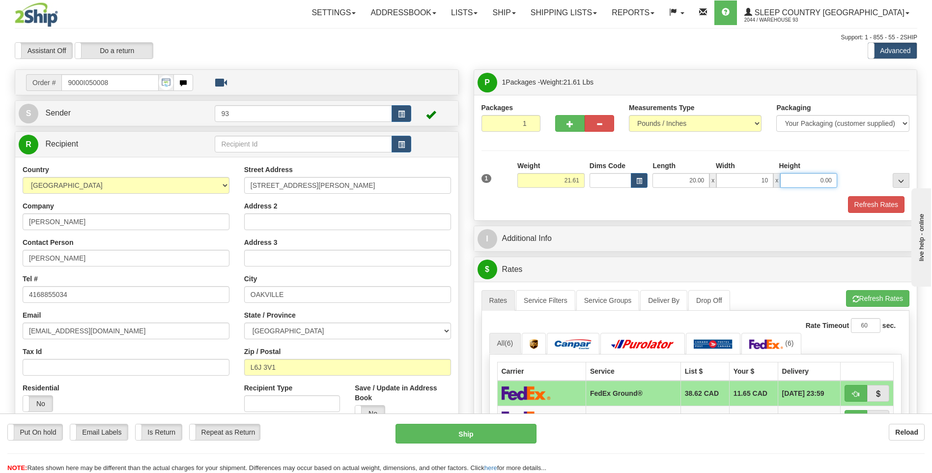
type input "10.00"
click at [806, 174] on input "0.00" at bounding box center [808, 180] width 57 height 15
type input "10.00"
click at [886, 208] on button "Refresh Rates" at bounding box center [876, 204] width 57 height 17
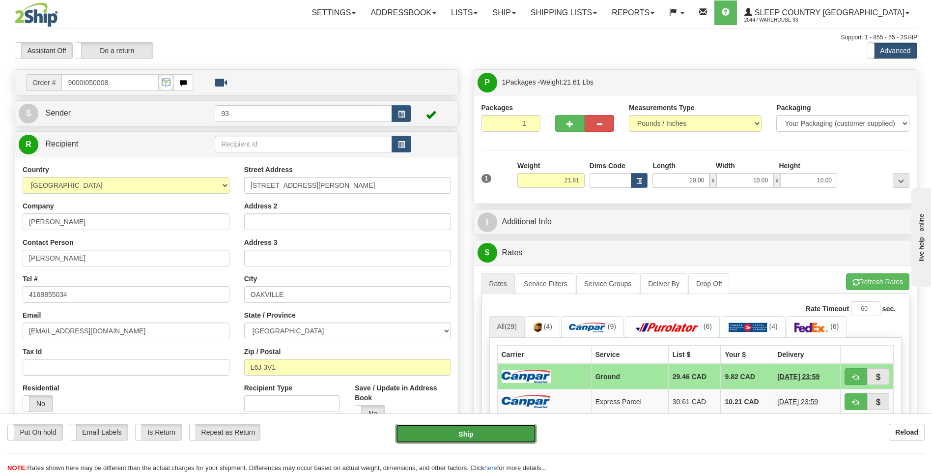
click at [513, 437] on button "Ship" at bounding box center [466, 434] width 141 height 20
type input "1"
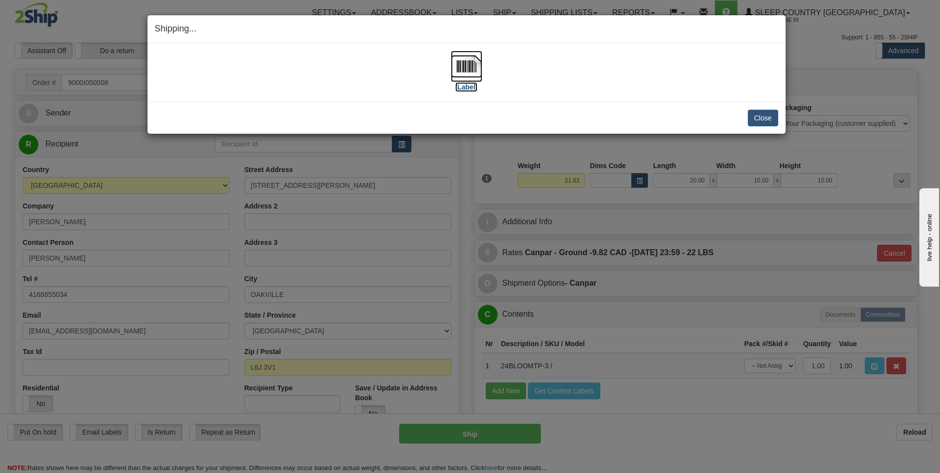
click at [473, 62] on img at bounding box center [466, 66] width 31 height 31
click at [759, 121] on button "Close" at bounding box center [762, 118] width 30 height 17
click at [760, 117] on button "Close" at bounding box center [762, 118] width 30 height 17
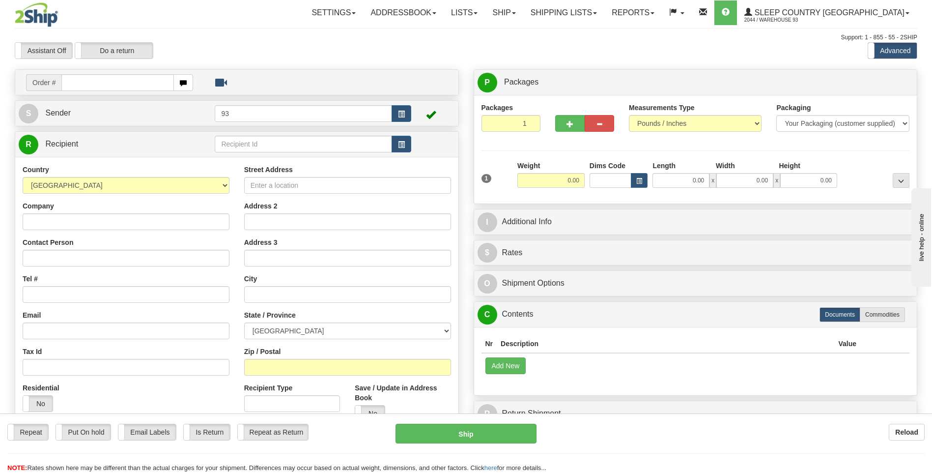
click at [105, 80] on input "text" at bounding box center [117, 82] width 112 height 17
type input "9000I050276"
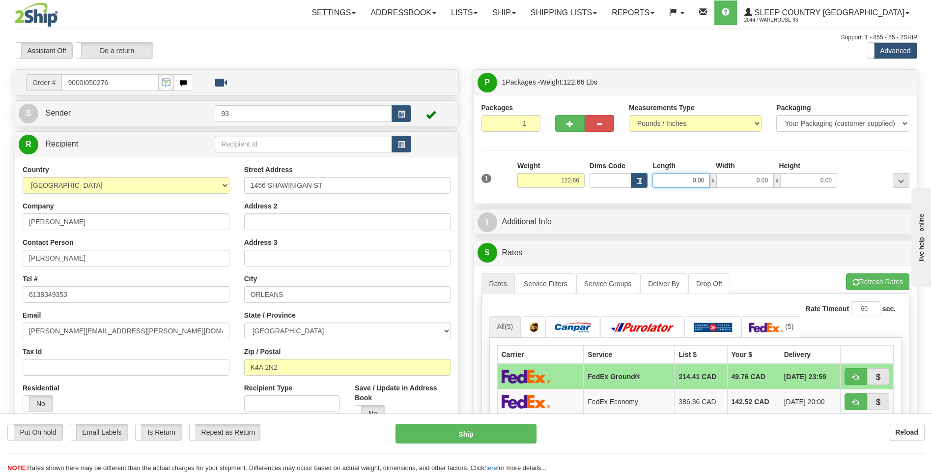
click at [685, 178] on input "0.00" at bounding box center [681, 180] width 57 height 15
type input "0.00"
click at [567, 121] on span "button" at bounding box center [570, 124] width 7 height 6
type input "2"
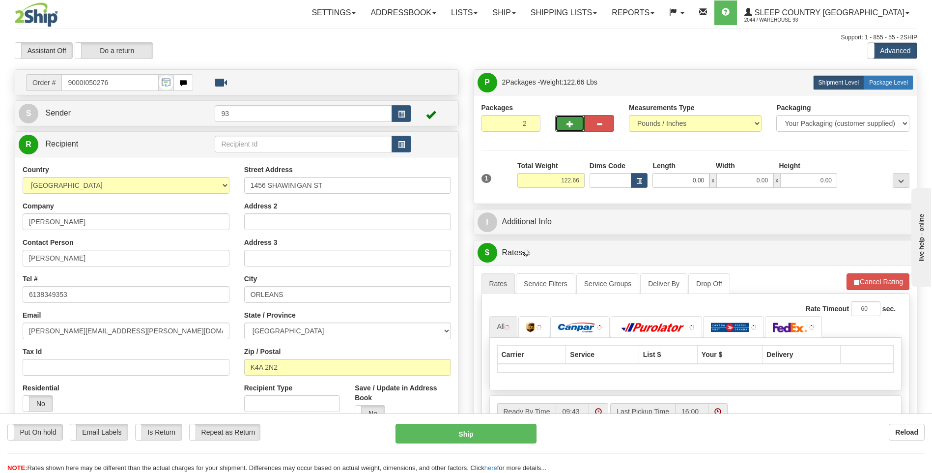
click at [901, 86] on span "Package Level" at bounding box center [888, 82] width 39 height 7
radio input "true"
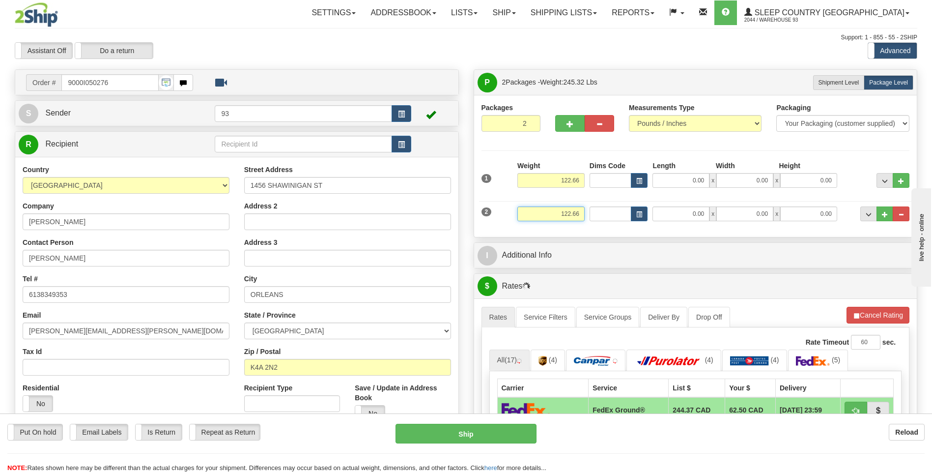
click at [582, 211] on input "122.66" at bounding box center [550, 213] width 67 height 15
type input "1"
type input "4.00"
click at [674, 216] on input "0.00" at bounding box center [681, 213] width 57 height 15
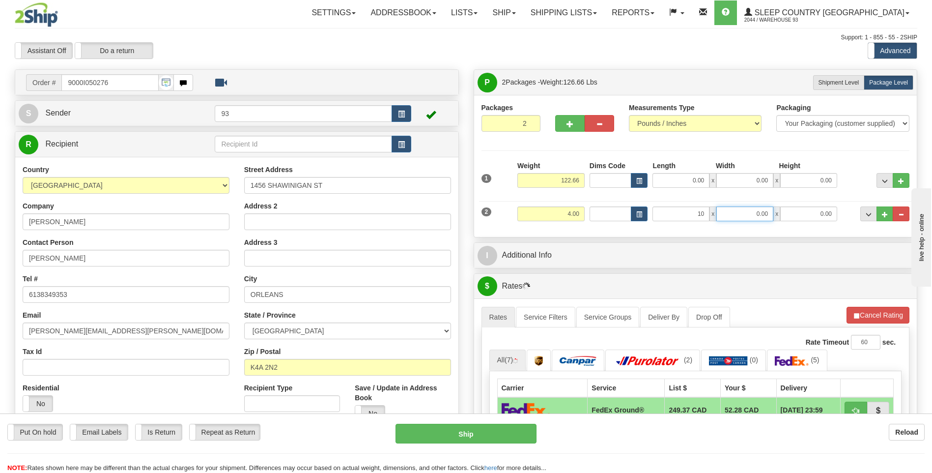
type input "10.00"
click at [737, 216] on input "0.00" at bounding box center [744, 213] width 57 height 15
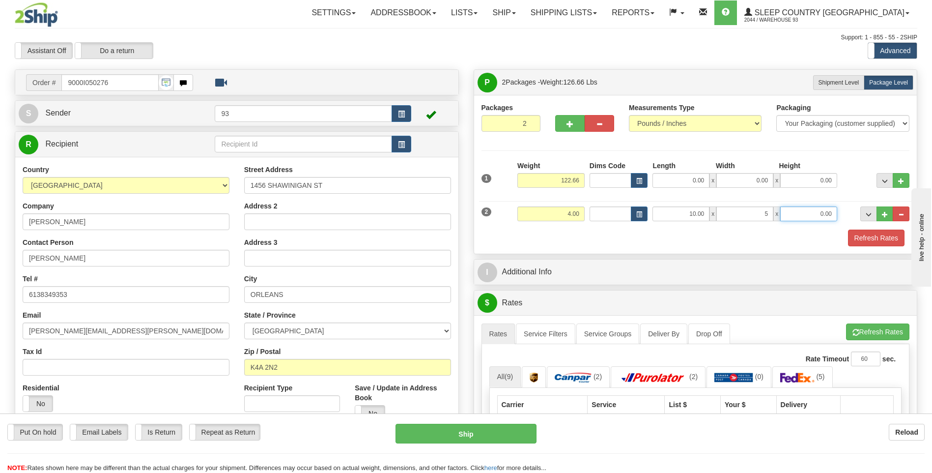
type input "5.00"
click at [820, 216] on input "0.00" at bounding box center [808, 213] width 57 height 15
type input "5.00"
click at [581, 181] on input "122.66" at bounding box center [550, 180] width 67 height 15
type input "1"
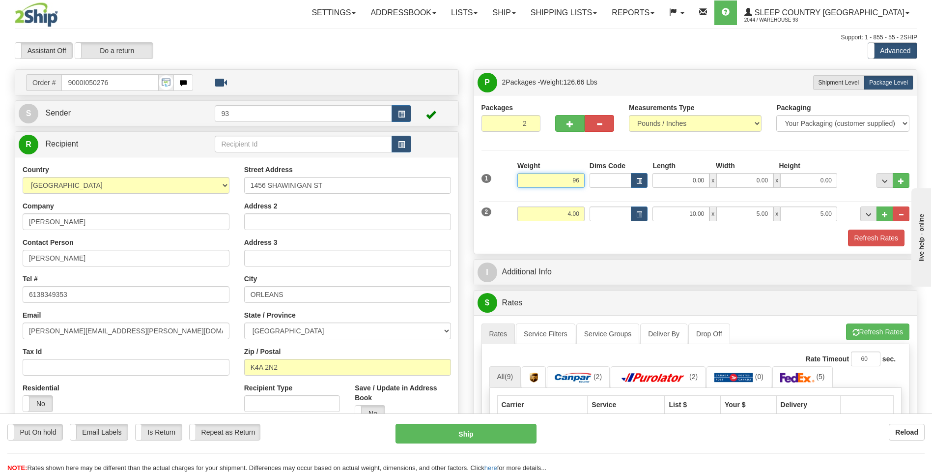
type input "9"
type input "86.00"
click at [690, 181] on input "0.00" at bounding box center [681, 180] width 57 height 15
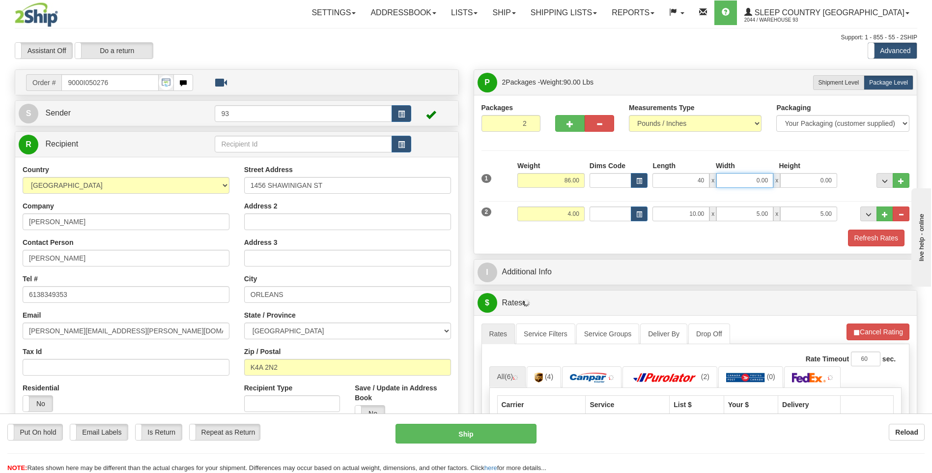
type input "40.00"
click at [748, 175] on input "0.00" at bounding box center [744, 180] width 57 height 15
type input "20.00"
click at [801, 176] on input "0.00" at bounding box center [808, 180] width 57 height 15
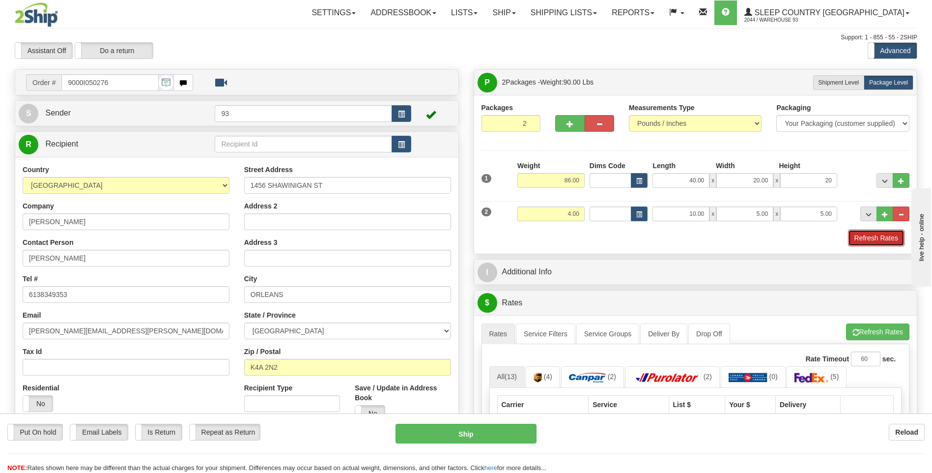
type input "20.00"
click at [867, 236] on button "Refresh Rates" at bounding box center [876, 237] width 57 height 17
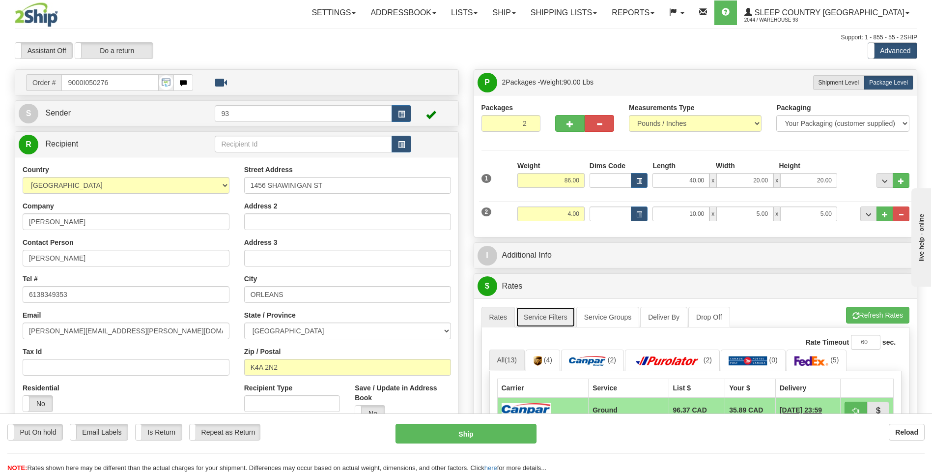
click at [559, 315] on link "Service Filters" at bounding box center [545, 317] width 59 height 21
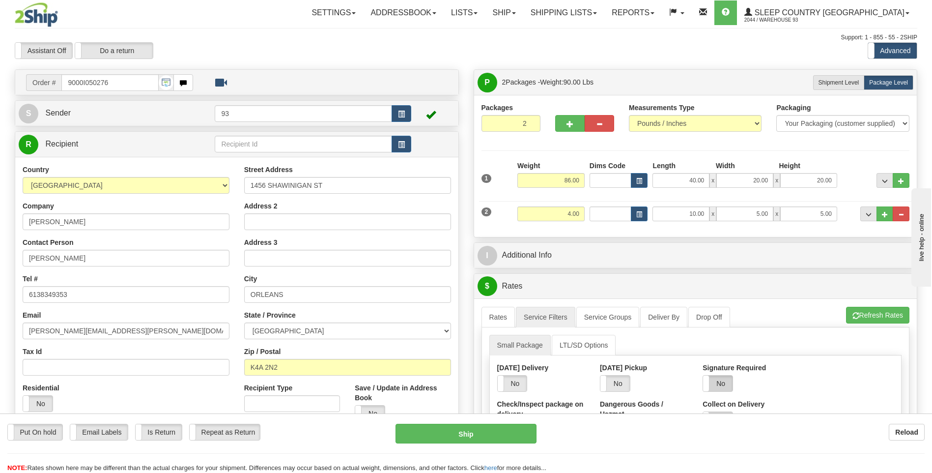
click at [717, 377] on label "No" at bounding box center [717, 383] width 29 height 16
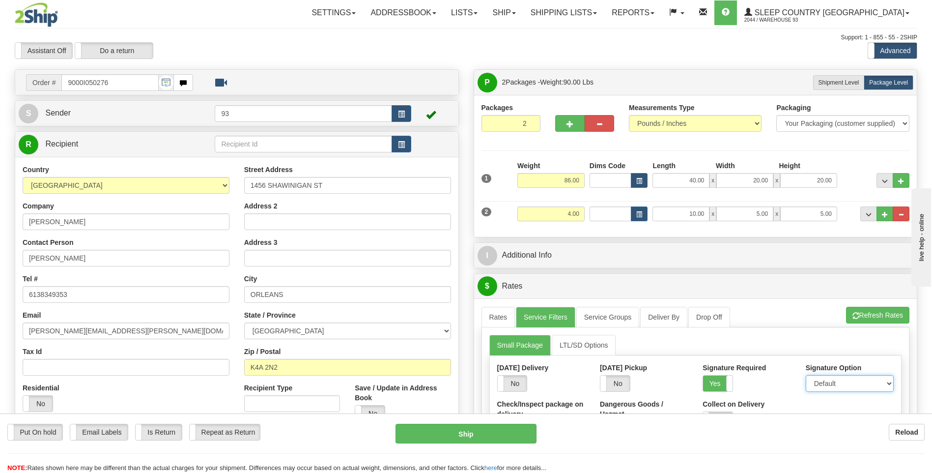
click at [815, 384] on select "Default Adult Direct Indirect No Signature Required" at bounding box center [850, 383] width 88 height 17
select select "1"
click at [806, 375] on select "Default Adult Direct Indirect No Signature Required" at bounding box center [850, 383] width 88 height 17
click at [488, 318] on link "Rates" at bounding box center [499, 317] width 34 height 21
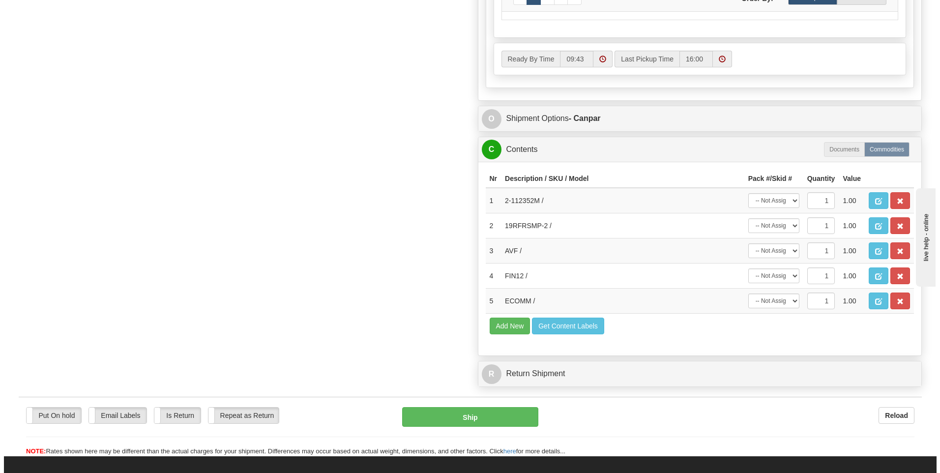
scroll to position [541, 0]
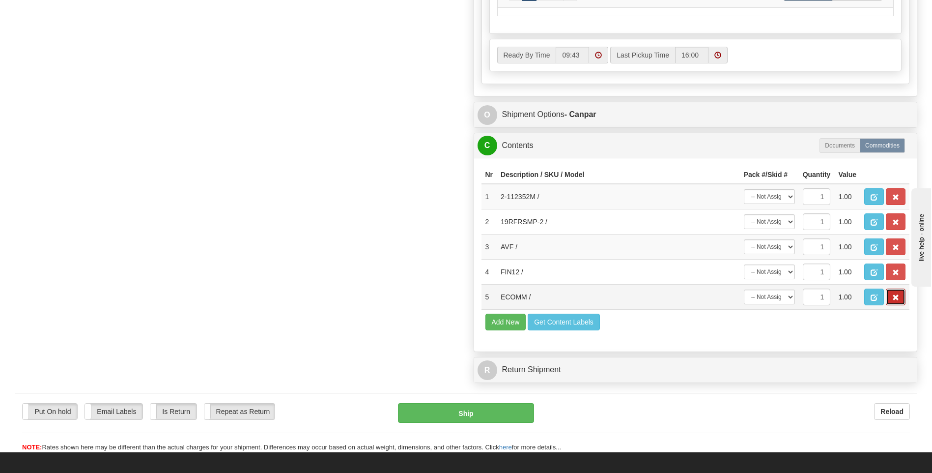
click at [896, 297] on span "button" at bounding box center [895, 297] width 7 height 6
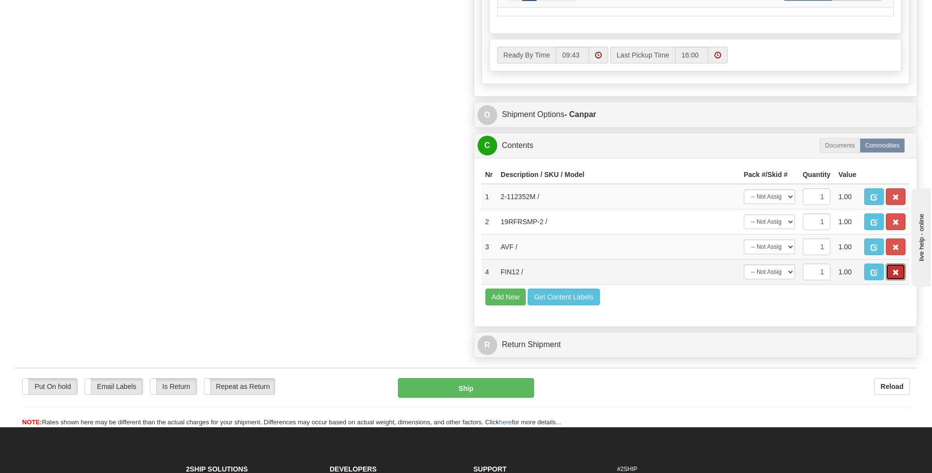
click at [893, 279] on button "button" at bounding box center [896, 271] width 20 height 17
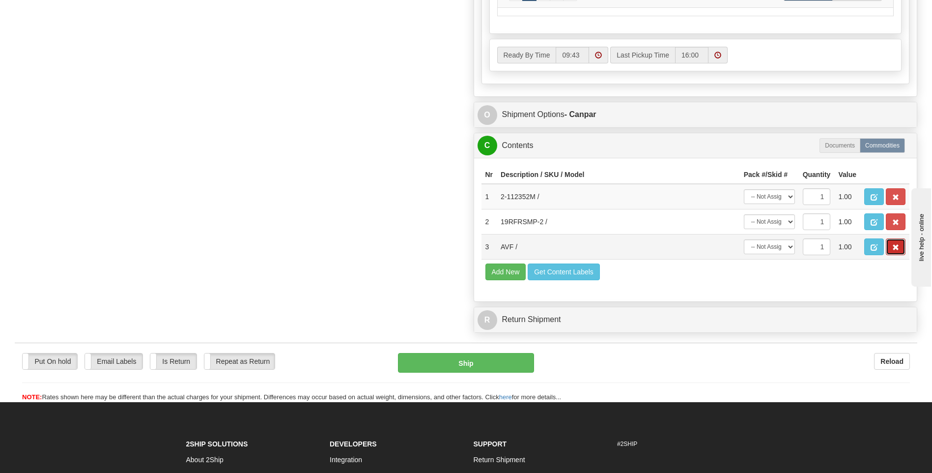
click at [901, 241] on button "button" at bounding box center [896, 246] width 20 height 17
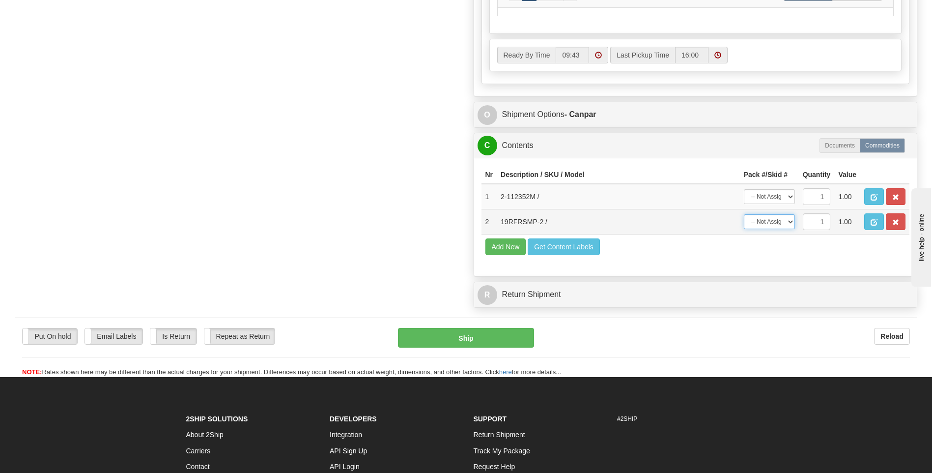
click at [768, 220] on select "-- Not Assigned -- Package 1 Package 2" at bounding box center [769, 221] width 51 height 15
select select "1"
click at [744, 214] on select "-- Not Assigned -- Package 1 Package 2" at bounding box center [769, 221] width 51 height 15
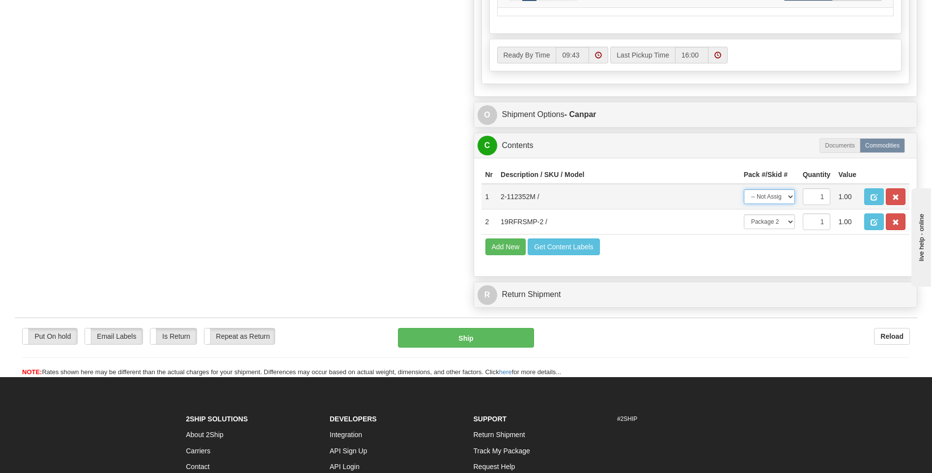
click at [764, 194] on select "-- Not Assigned -- Package 1 Package 2" at bounding box center [769, 196] width 51 height 15
select select "0"
click at [744, 189] on select "-- Not Assigned -- Package 1 Package 2" at bounding box center [769, 196] width 51 height 15
click at [476, 335] on button "Ship" at bounding box center [466, 338] width 136 height 20
type input "1"
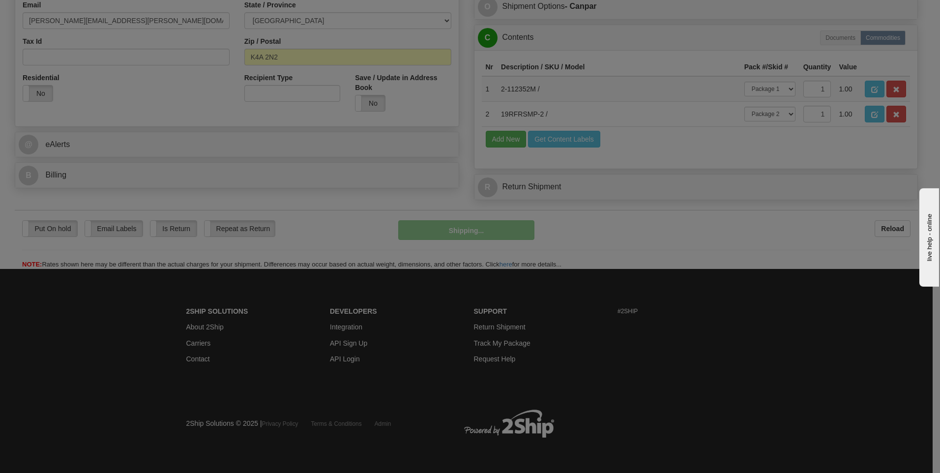
scroll to position [310, 0]
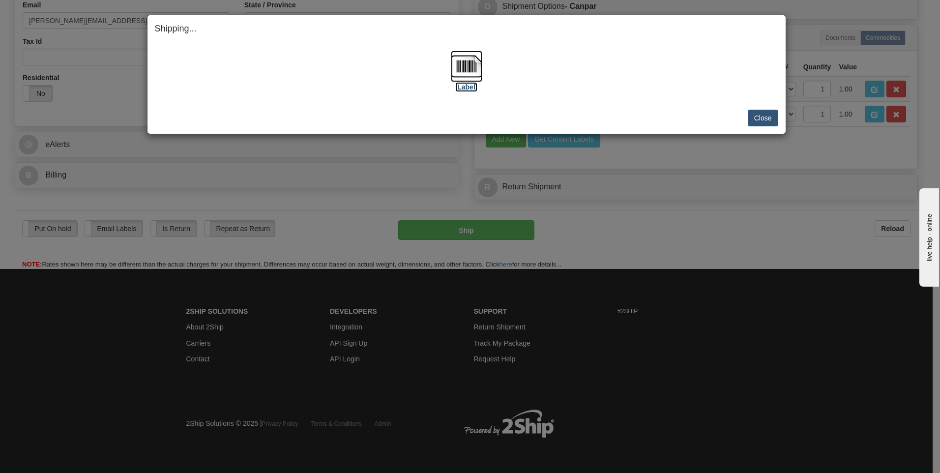
click at [471, 65] on img at bounding box center [466, 66] width 31 height 31
click at [759, 111] on button "Close" at bounding box center [762, 118] width 30 height 17
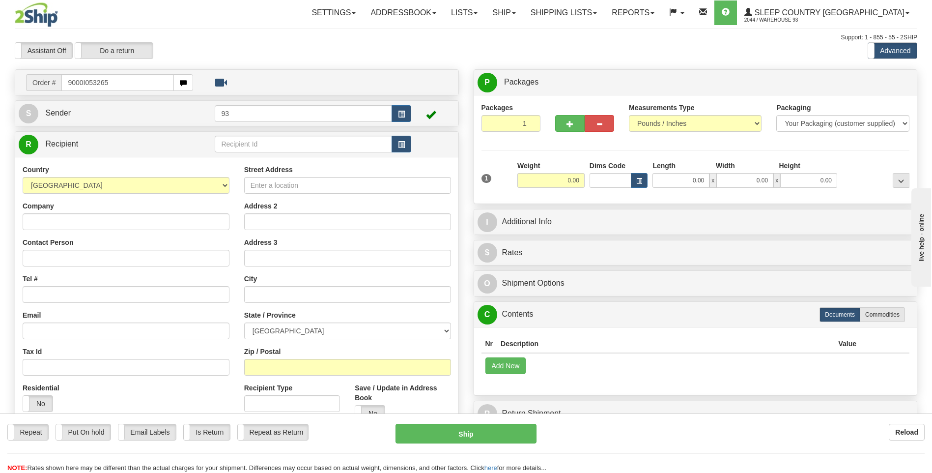
type input "9000I053265"
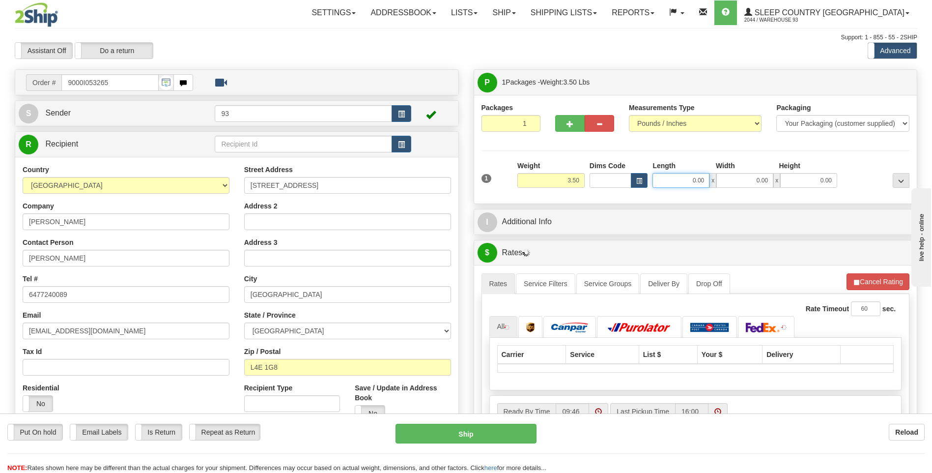
click at [692, 182] on input "0.00" at bounding box center [681, 180] width 57 height 15
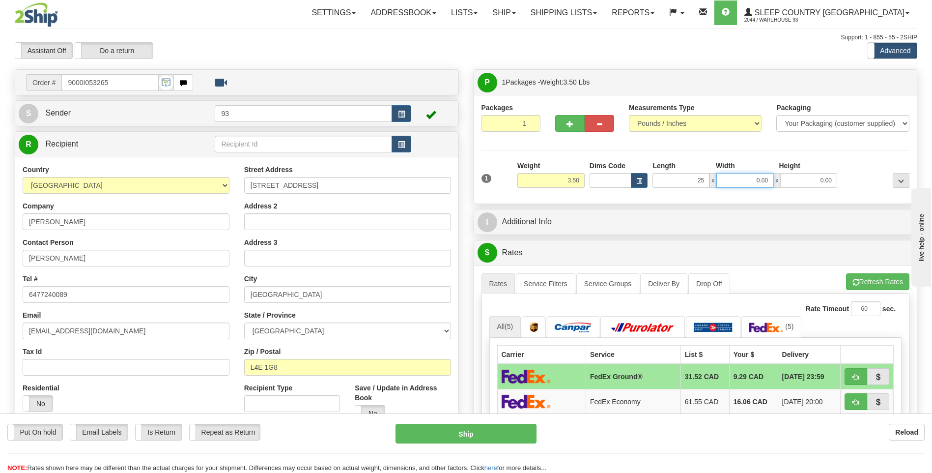
type input "25.00"
click at [737, 179] on input "0.00" at bounding box center [744, 180] width 57 height 15
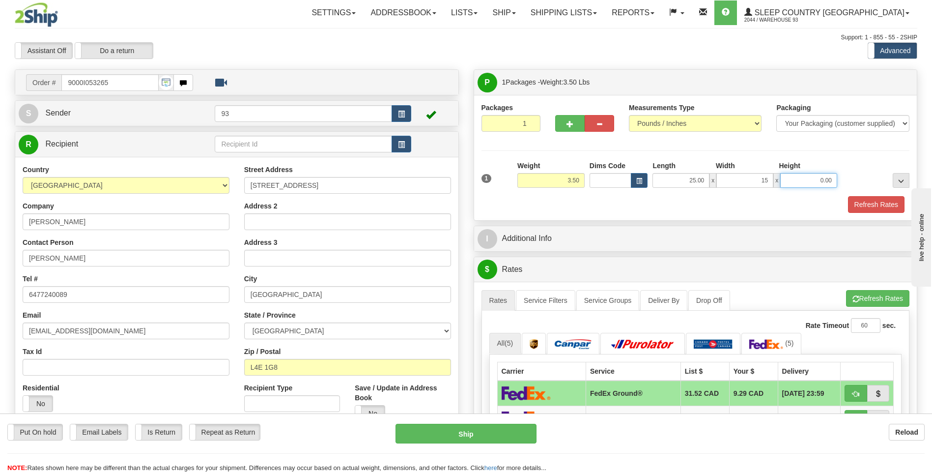
type input "15.00"
click at [804, 177] on input "0.00" at bounding box center [808, 180] width 57 height 15
type input "4.00"
click at [881, 203] on button "Refresh Rates" at bounding box center [876, 204] width 57 height 17
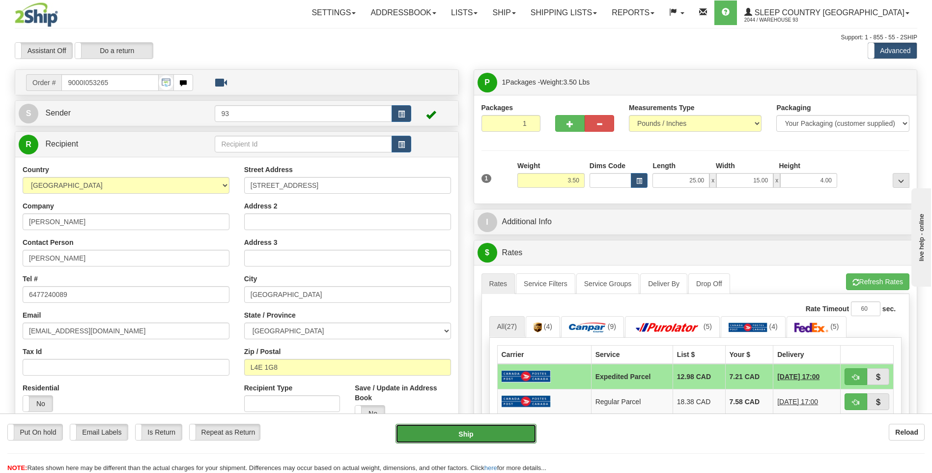
click at [509, 434] on button "Ship" at bounding box center [466, 434] width 141 height 20
type input "DOM.EP"
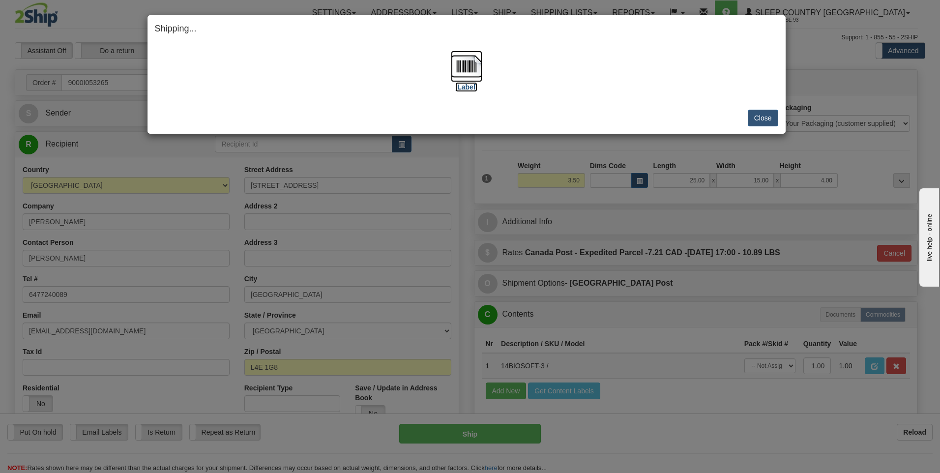
click at [473, 63] on img at bounding box center [466, 66] width 31 height 31
click at [764, 113] on button "Close" at bounding box center [762, 118] width 30 height 17
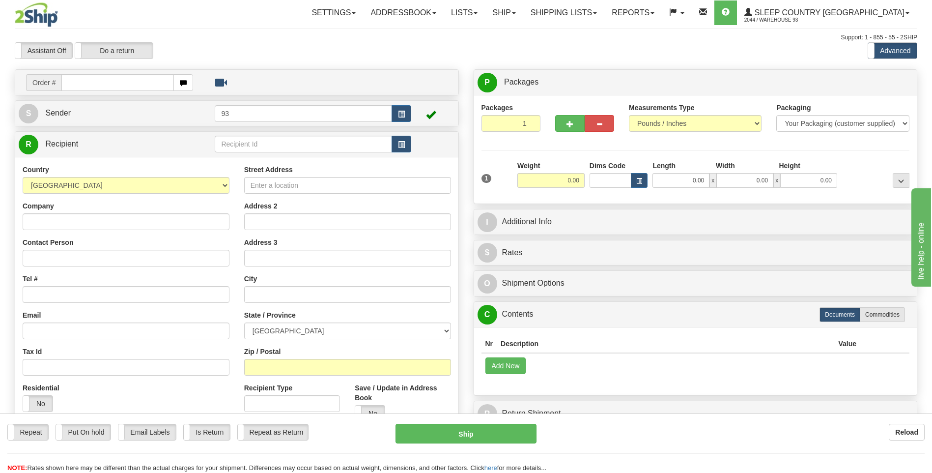
click at [106, 78] on input "text" at bounding box center [117, 82] width 112 height 17
type input "9000H989194"
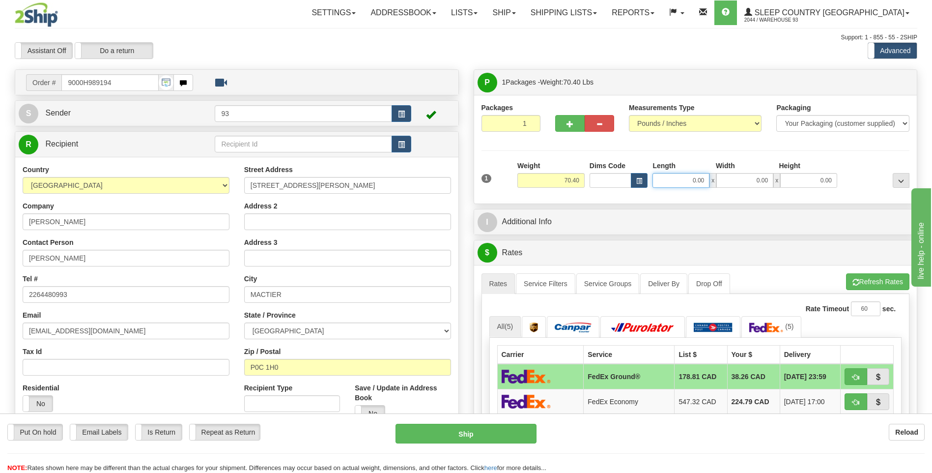
click at [669, 175] on input "0.00" at bounding box center [681, 180] width 57 height 15
type input "78.00"
click at [747, 173] on input "0.00" at bounding box center [744, 180] width 57 height 15
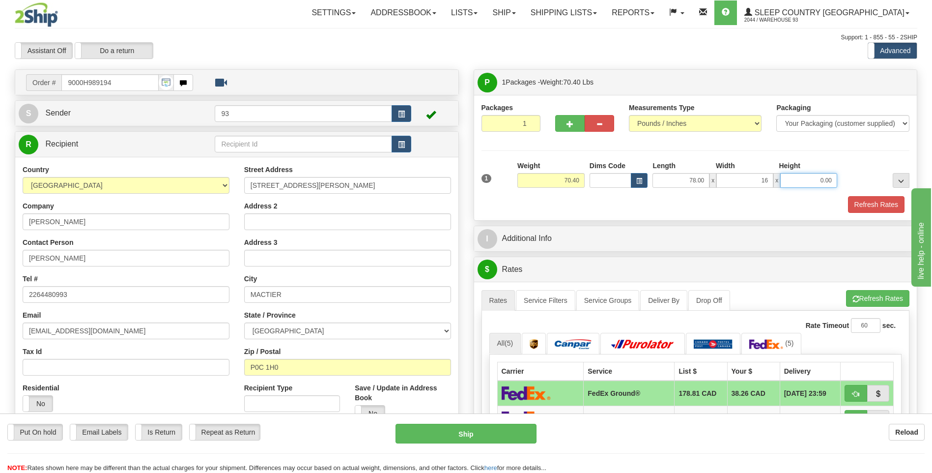
type input "16.00"
click at [809, 178] on input "0.00" at bounding box center [808, 180] width 57 height 15
type input "10.00"
click at [876, 209] on button "Refresh Rates" at bounding box center [876, 204] width 57 height 17
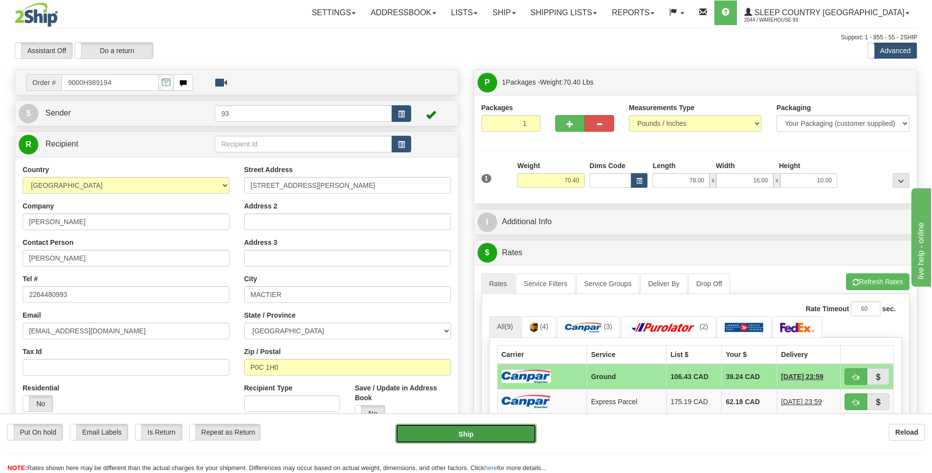
click at [529, 433] on button "Ship" at bounding box center [466, 434] width 141 height 20
type input "1"
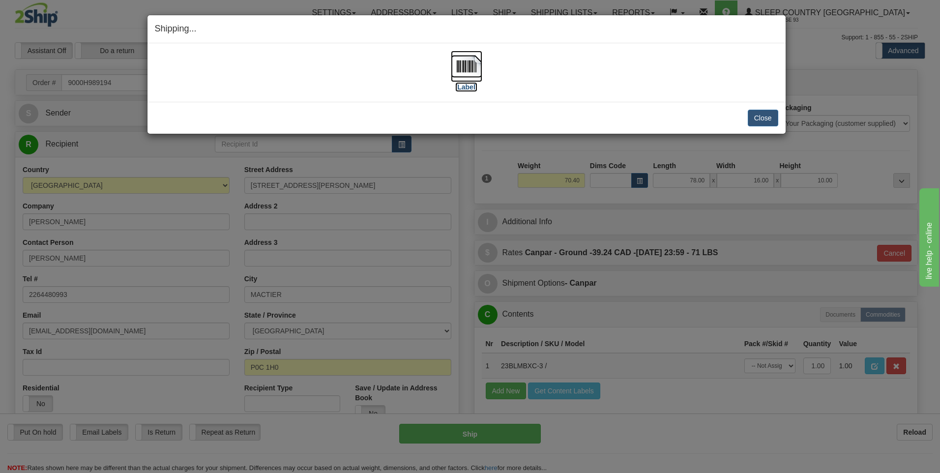
click at [461, 57] on img at bounding box center [466, 66] width 31 height 31
click at [761, 118] on button "Close" at bounding box center [762, 118] width 30 height 17
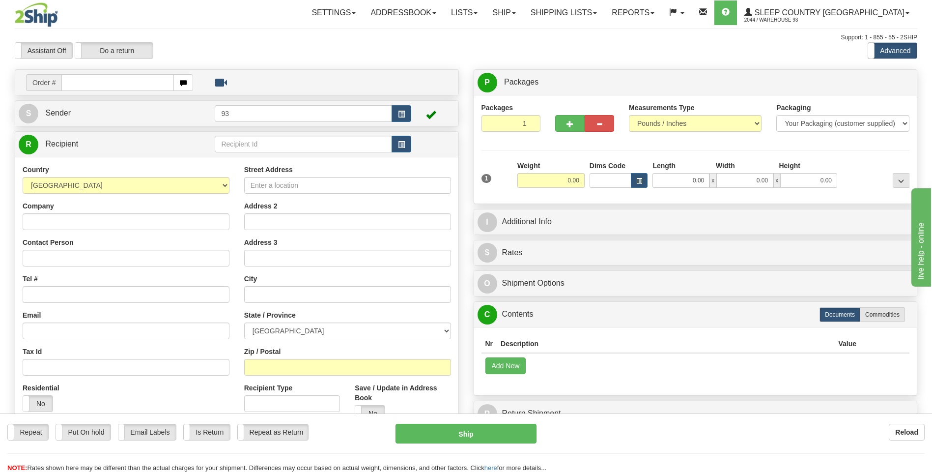
click at [135, 80] on input "text" at bounding box center [117, 82] width 112 height 17
type input "9000I053289"
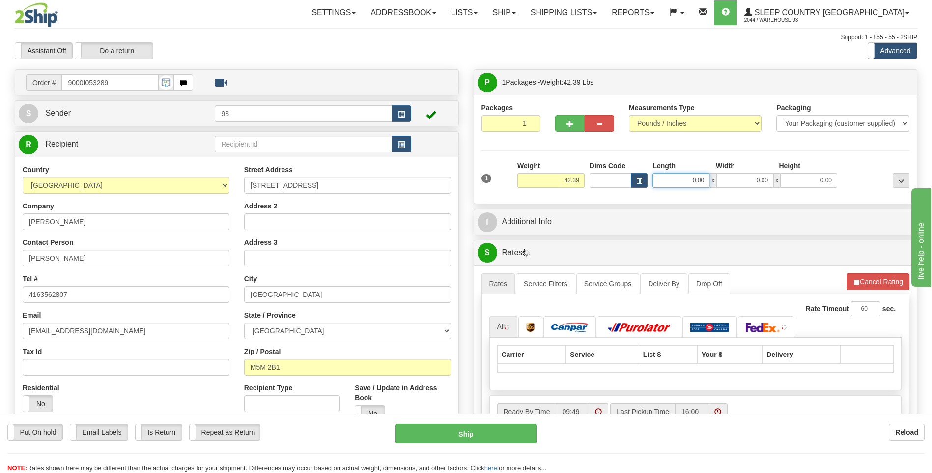
click at [691, 181] on input "0.00" at bounding box center [681, 180] width 57 height 15
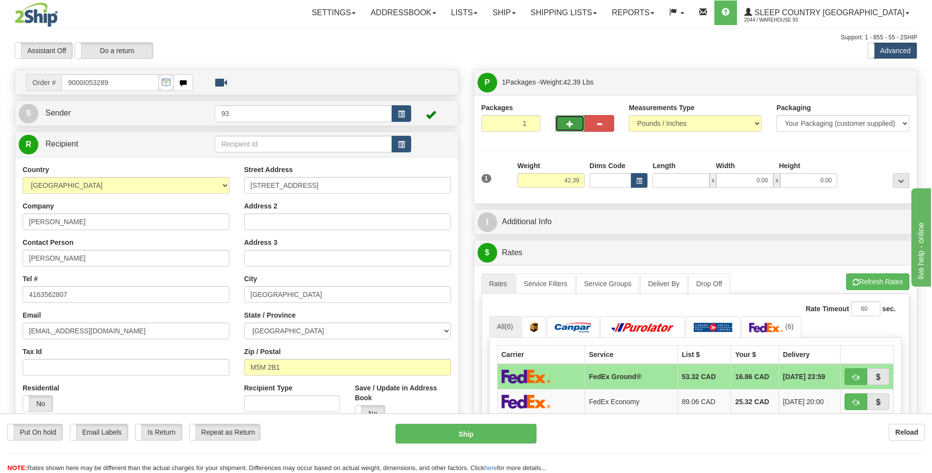
type input "0.00"
click at [570, 122] on span "button" at bounding box center [570, 124] width 7 height 6
type input "2"
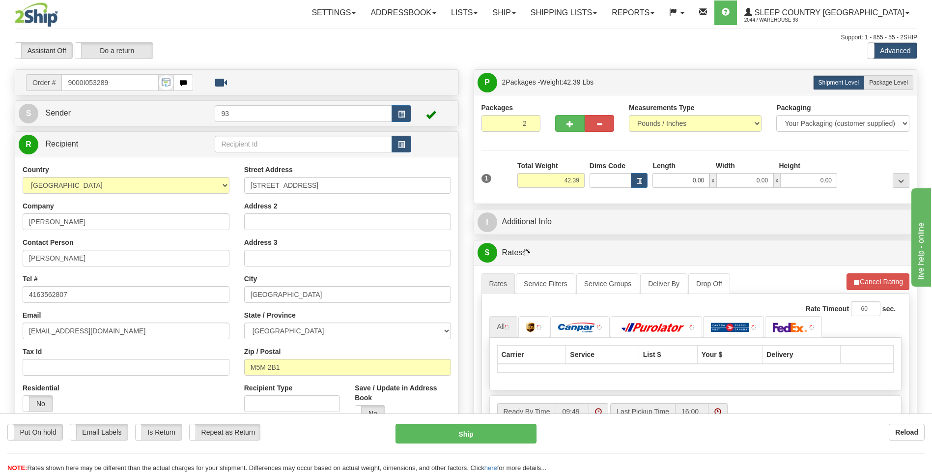
drag, startPoint x: 808, startPoint y: 126, endPoint x: 815, endPoint y: 132, distance: 9.4
drag, startPoint x: 815, startPoint y: 132, endPoint x: 879, endPoint y: 81, distance: 81.8
click at [879, 81] on span "Package Level" at bounding box center [888, 82] width 39 height 7
radio input "true"
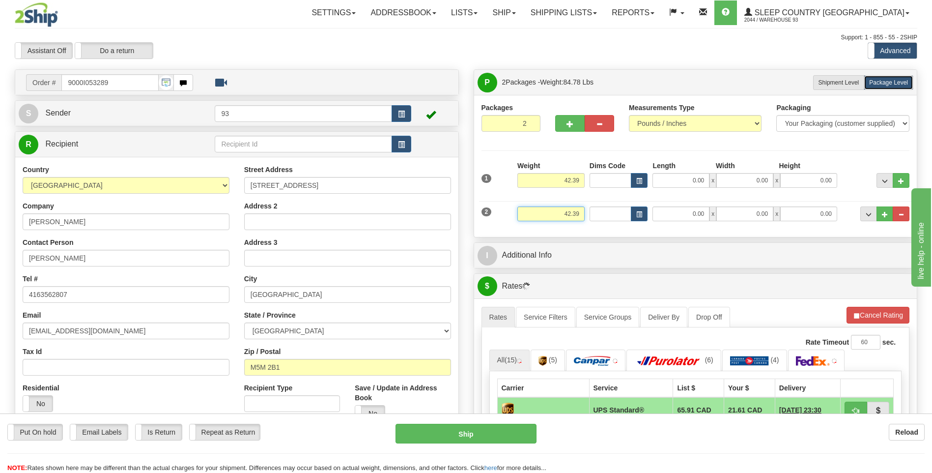
click at [580, 214] on input "42.39" at bounding box center [550, 213] width 67 height 15
type input "4"
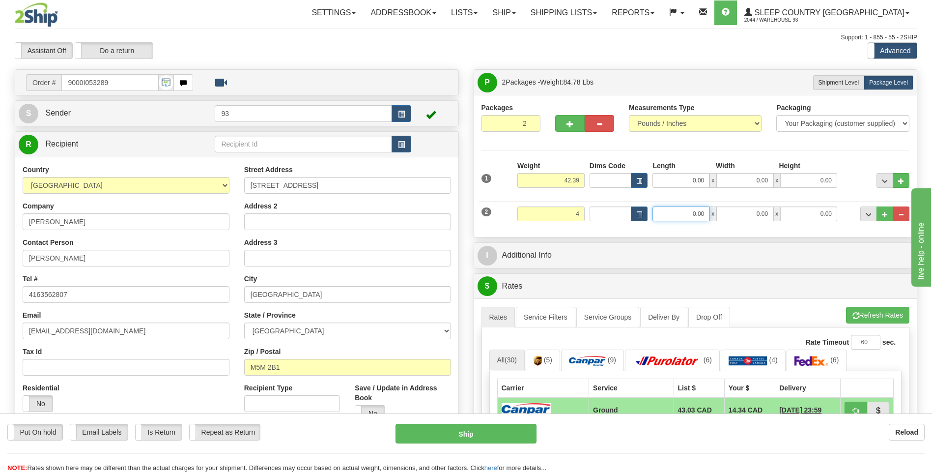
type input "4.00"
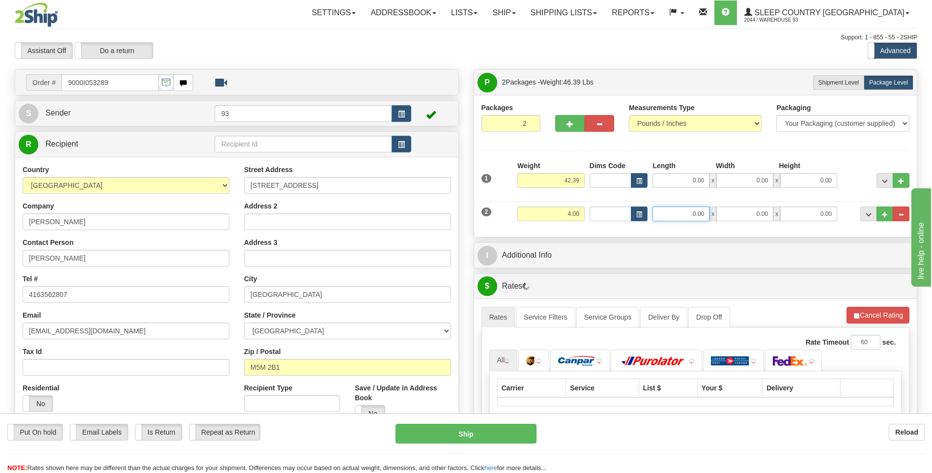
click at [675, 214] on input "0.00" at bounding box center [681, 213] width 57 height 15
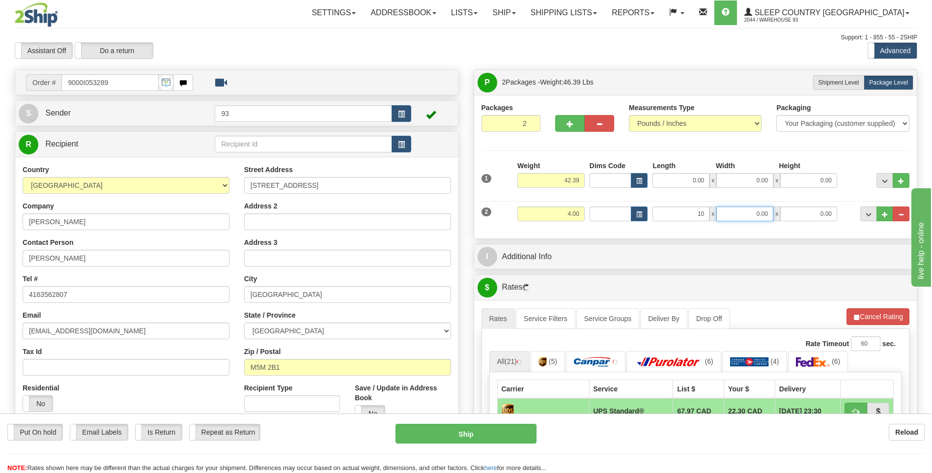
type input "10.00"
click at [746, 213] on input "0.00" at bounding box center [744, 213] width 57 height 15
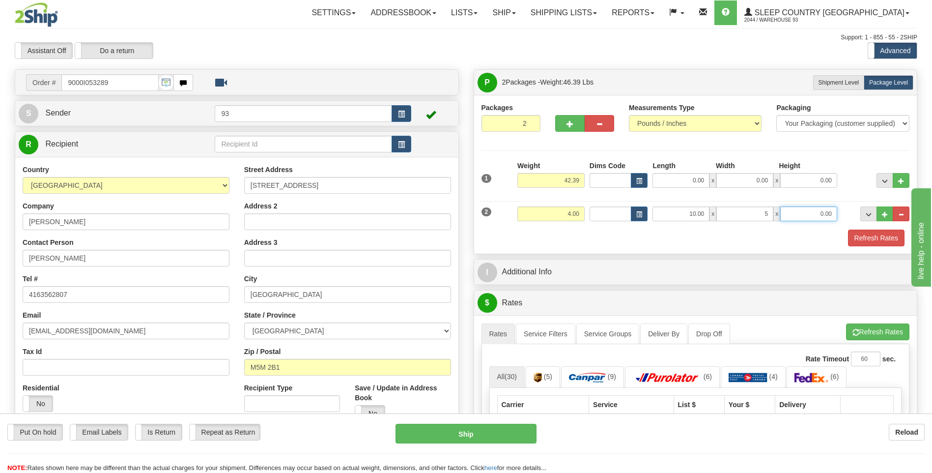
type input "5.00"
click at [809, 216] on input "0.00" at bounding box center [808, 213] width 57 height 15
type input "5.00"
click at [581, 178] on input "42.39" at bounding box center [550, 180] width 67 height 15
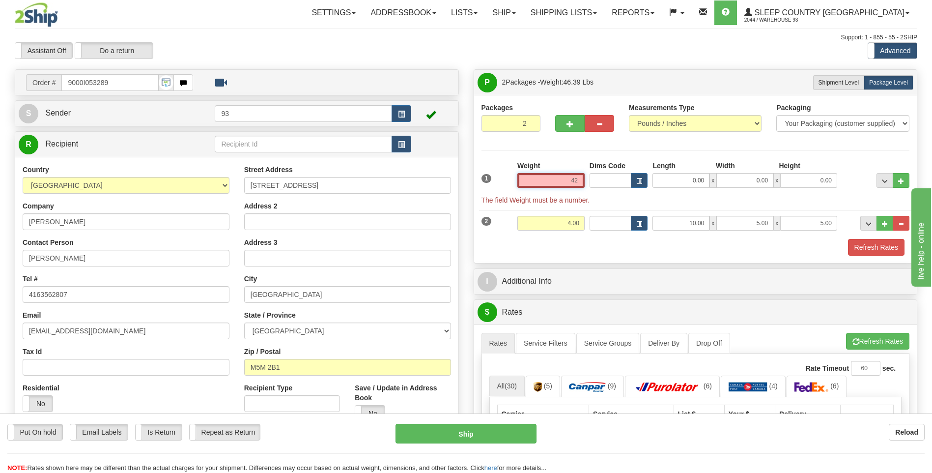
type input "4"
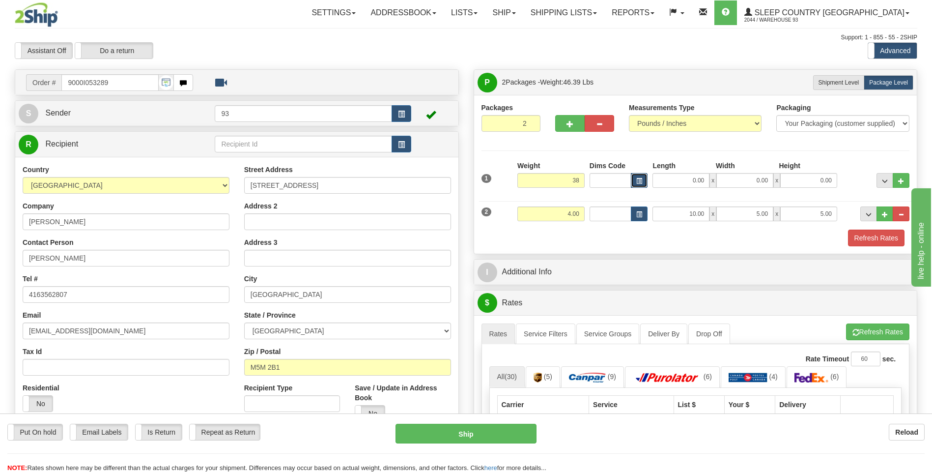
type input "38.00"
click at [646, 176] on button "button" at bounding box center [639, 180] width 17 height 15
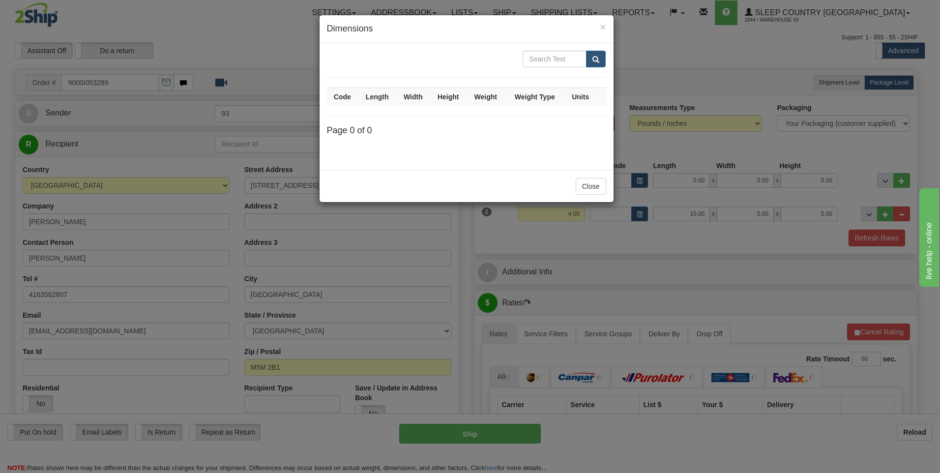
click at [666, 172] on div "× Dimensions Code Length Width Height Weight Weight Type Units Page 0 of 0 Close" at bounding box center [470, 236] width 940 height 473
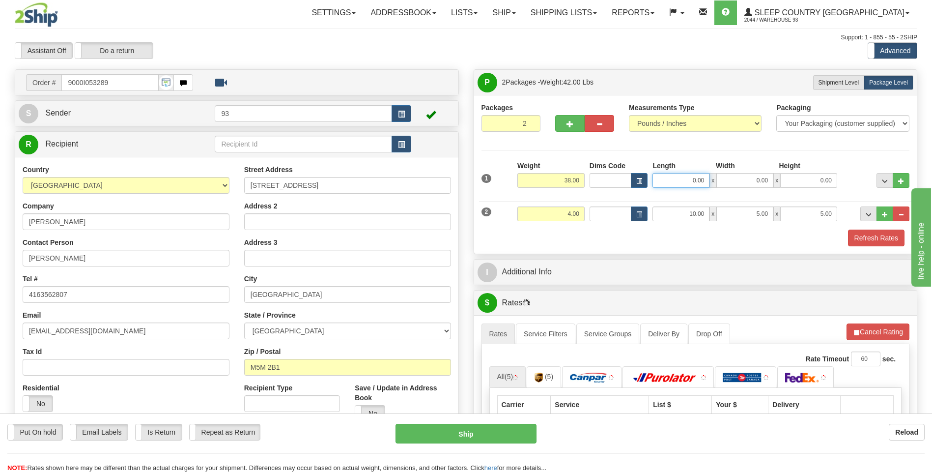
click at [682, 182] on input "0.00" at bounding box center [681, 180] width 57 height 15
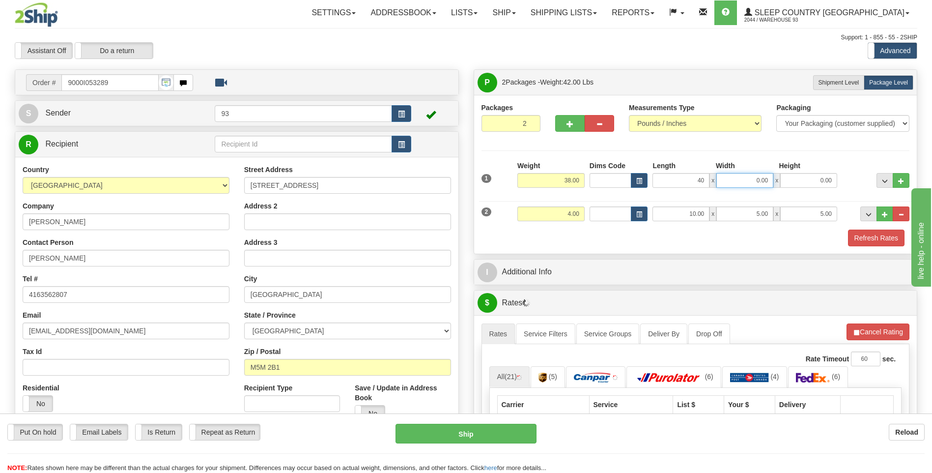
type input "40.00"
click at [730, 182] on input "0.00" at bounding box center [744, 180] width 57 height 15
type input "18.00"
click at [792, 180] on input "0.00" at bounding box center [808, 180] width 57 height 15
type input "18.00"
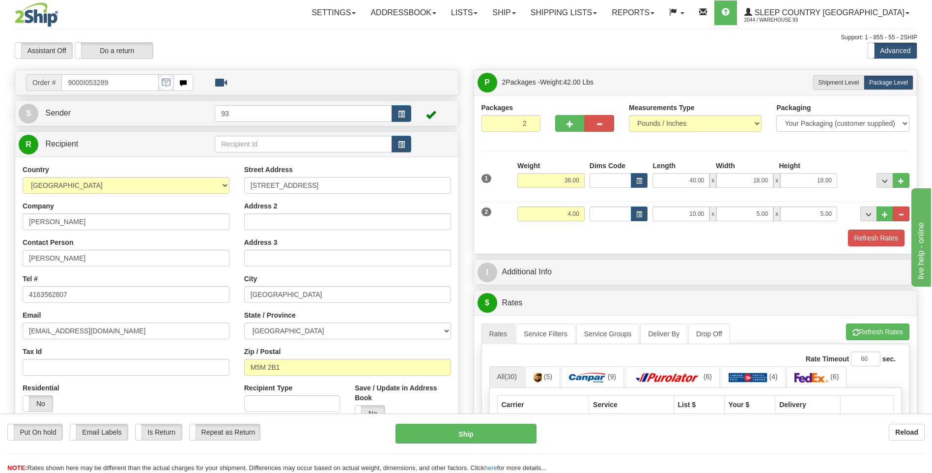
click at [875, 250] on div "Packages 2 2 Measurements Type" at bounding box center [695, 174] width 443 height 159
click at [880, 239] on button "Refresh Rates" at bounding box center [876, 237] width 57 height 17
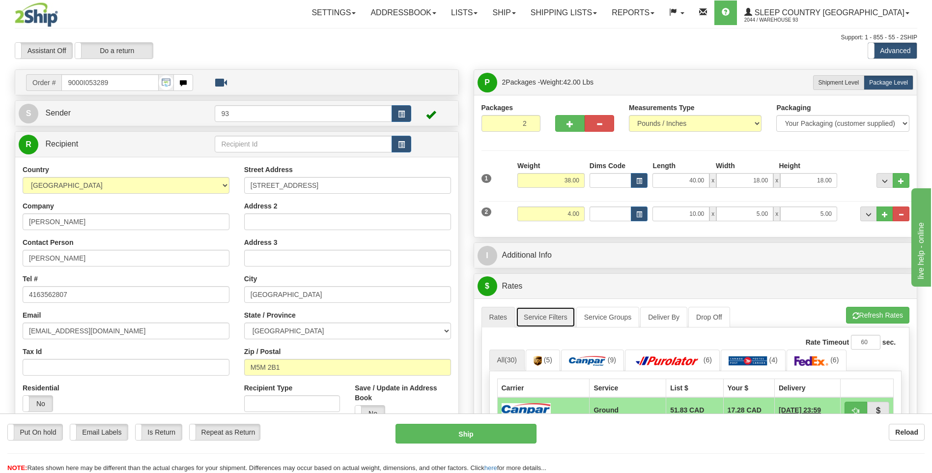
click at [540, 319] on link "Service Filters" at bounding box center [545, 317] width 59 height 21
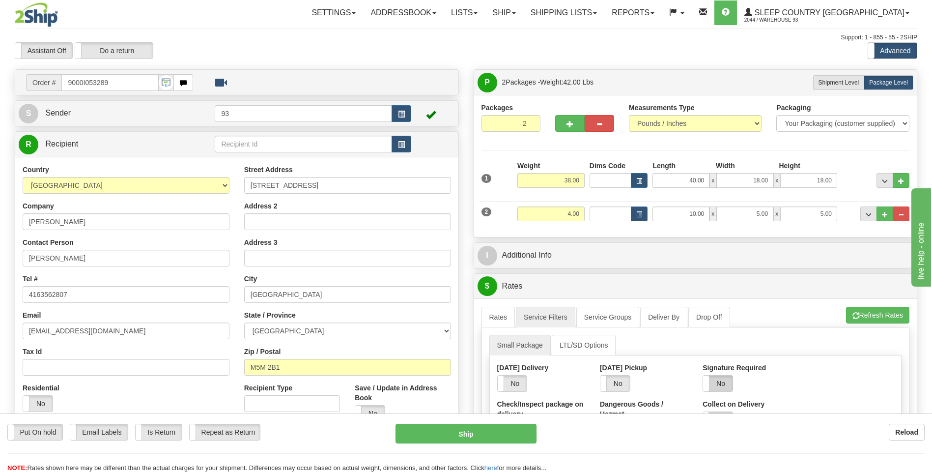
click at [725, 377] on label "No" at bounding box center [717, 383] width 29 height 16
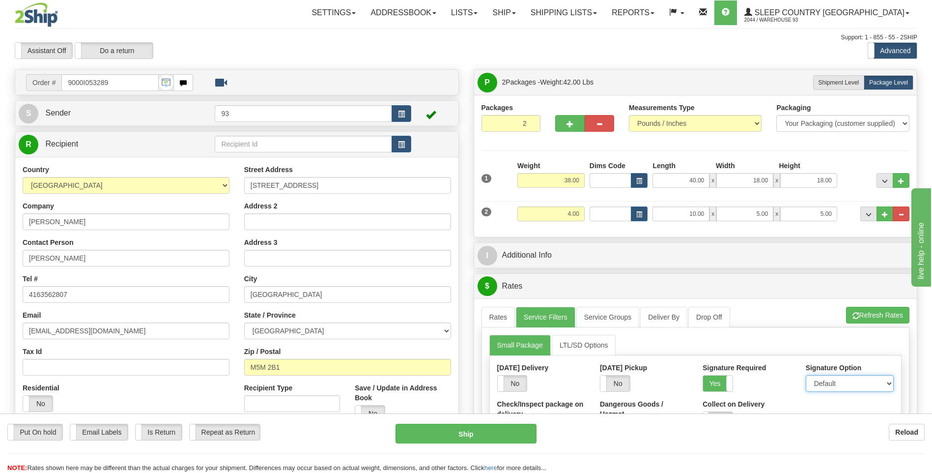
click at [838, 385] on select "Default Adult Direct Indirect No Signature Required" at bounding box center [850, 383] width 88 height 17
select select "1"
click at [806, 375] on select "Default Adult Direct Indirect No Signature Required" at bounding box center [850, 383] width 88 height 17
click at [504, 317] on link "Rates" at bounding box center [499, 317] width 34 height 21
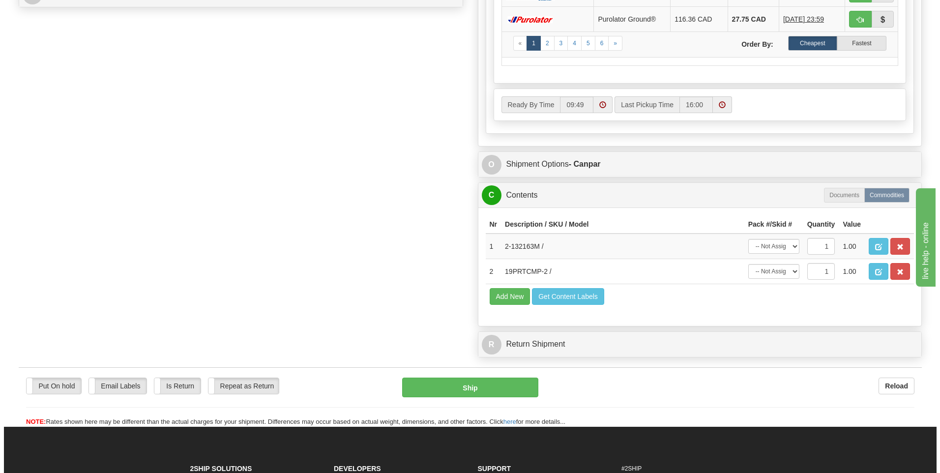
scroll to position [491, 0]
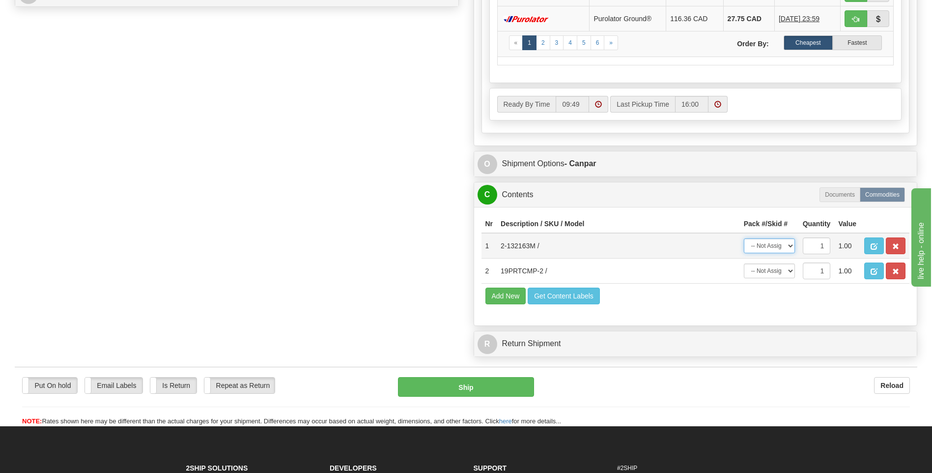
click at [788, 244] on select "-- Not Assigned -- Package 1 Package 2" at bounding box center [769, 245] width 51 height 15
select select "0"
click at [744, 238] on select "-- Not Assigned -- Package 1 Package 2" at bounding box center [769, 245] width 51 height 15
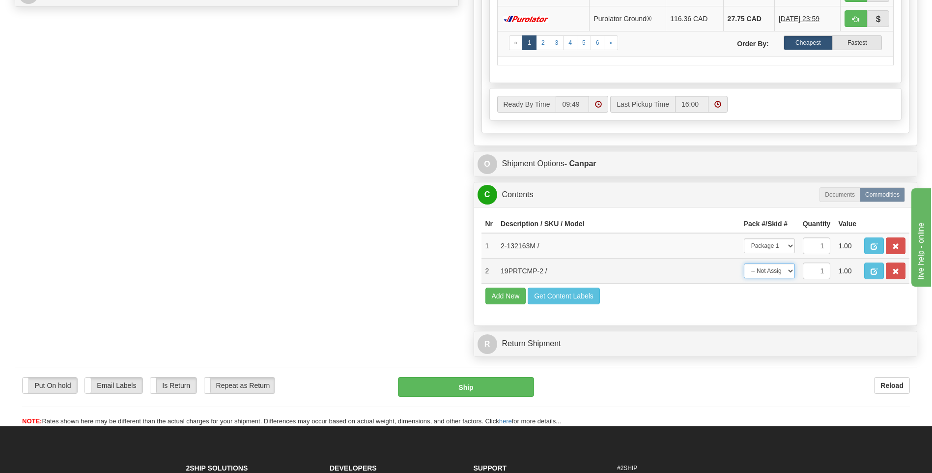
click at [786, 267] on select "-- Not Assigned -- Package 1 Package 2" at bounding box center [769, 270] width 51 height 15
click at [744, 263] on select "-- Not Assigned -- Package 1 Package 2" at bounding box center [769, 270] width 51 height 15
click at [787, 273] on select "-- Not Assigned -- Package 1 Package 2" at bounding box center [769, 270] width 51 height 15
select select "1"
click at [744, 263] on select "-- Not Assigned -- Package 1 Package 2" at bounding box center [769, 270] width 51 height 15
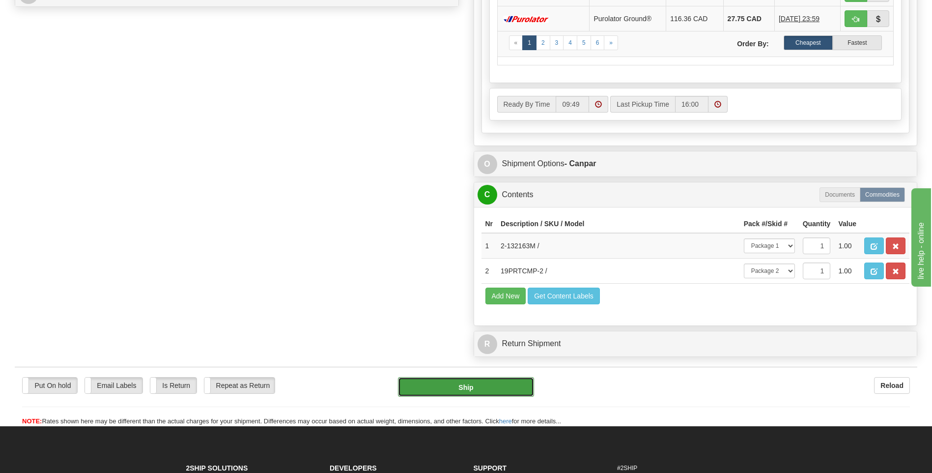
click at [473, 380] on button "Ship" at bounding box center [466, 387] width 136 height 20
type input "1"
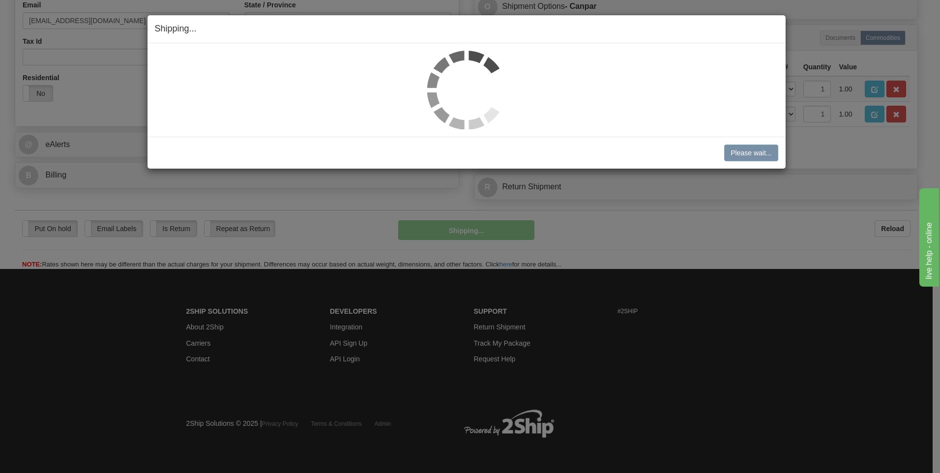
scroll to position [310, 0]
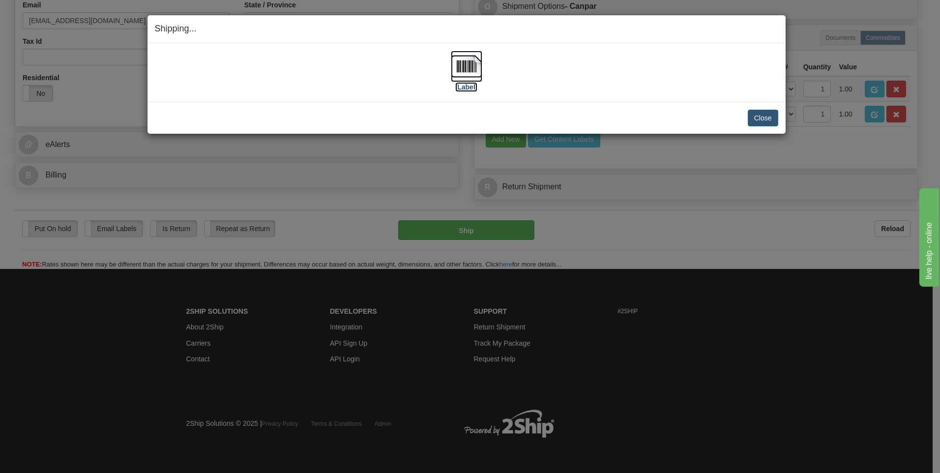
click at [472, 69] on img at bounding box center [466, 66] width 31 height 31
click at [755, 117] on button "Close" at bounding box center [762, 118] width 30 height 17
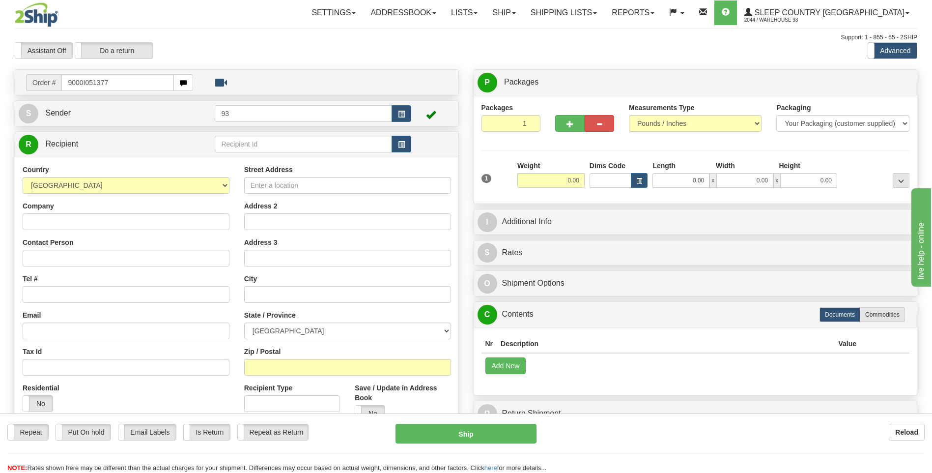
type input "9000I051377"
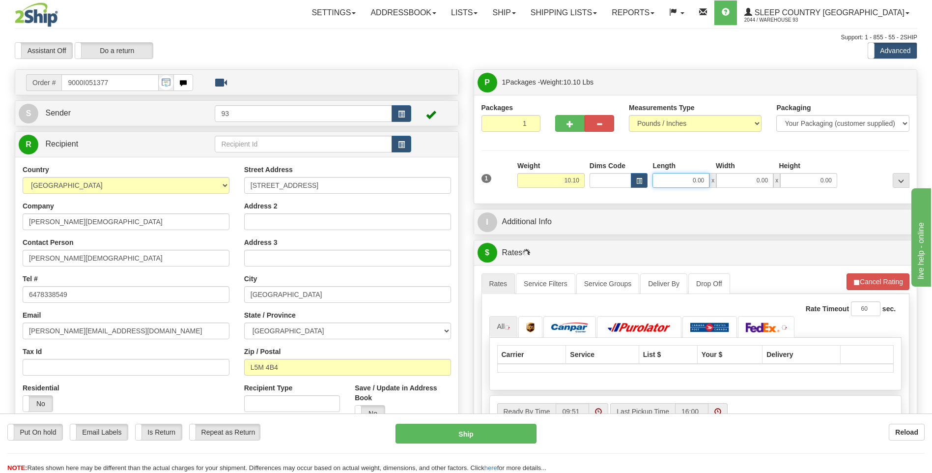
click at [668, 178] on input "0.00" at bounding box center [681, 180] width 57 height 15
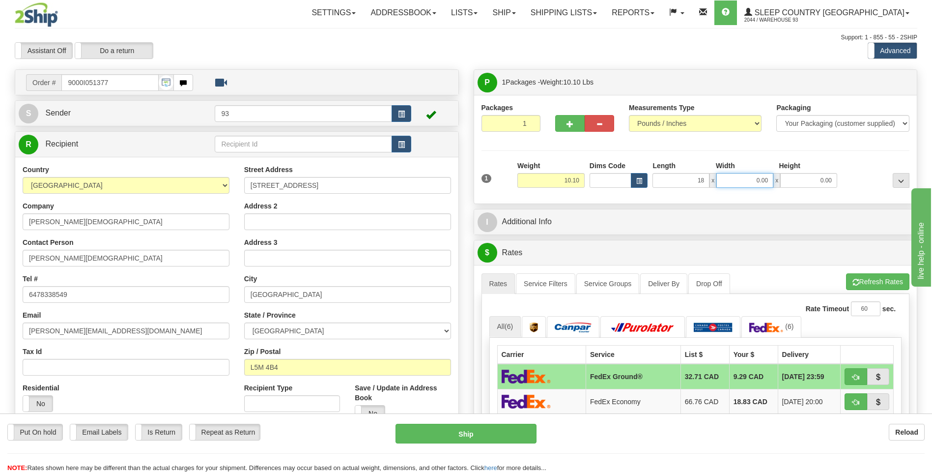
type input "18.00"
click at [744, 185] on input "0.00" at bounding box center [744, 180] width 57 height 15
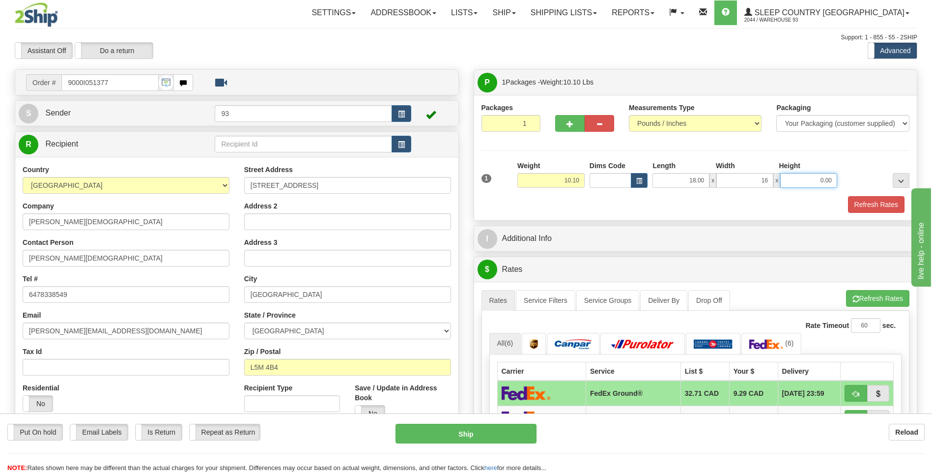
type input "16.00"
click at [813, 178] on input "0.00" at bounding box center [808, 180] width 57 height 15
type input "8.00"
click at [884, 200] on button "Refresh Rates" at bounding box center [876, 204] width 57 height 17
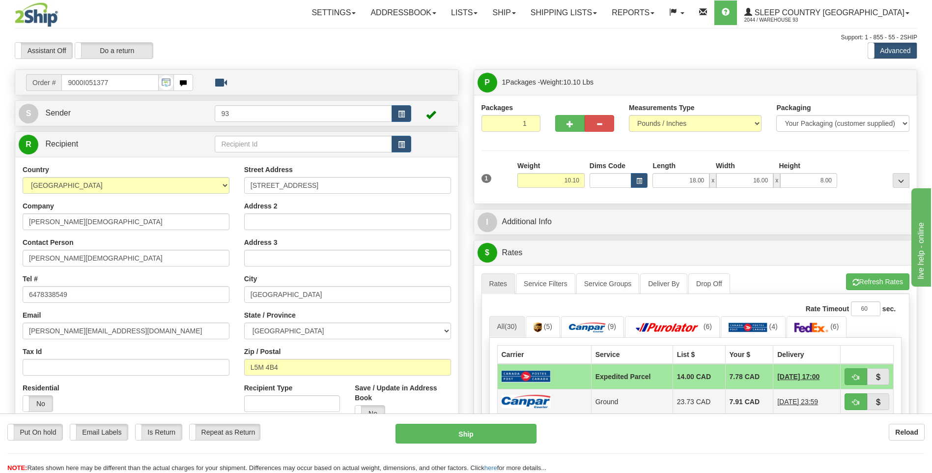
click at [543, 404] on img at bounding box center [526, 401] width 49 height 13
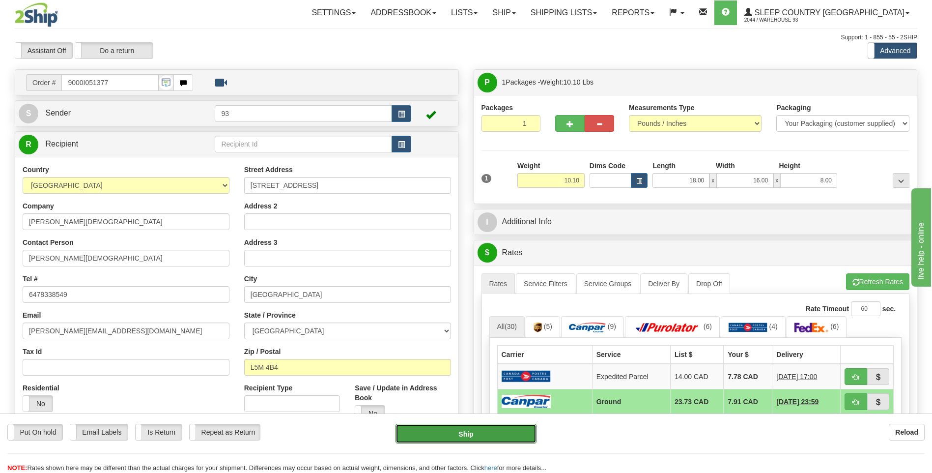
click at [515, 428] on button "Ship" at bounding box center [466, 434] width 141 height 20
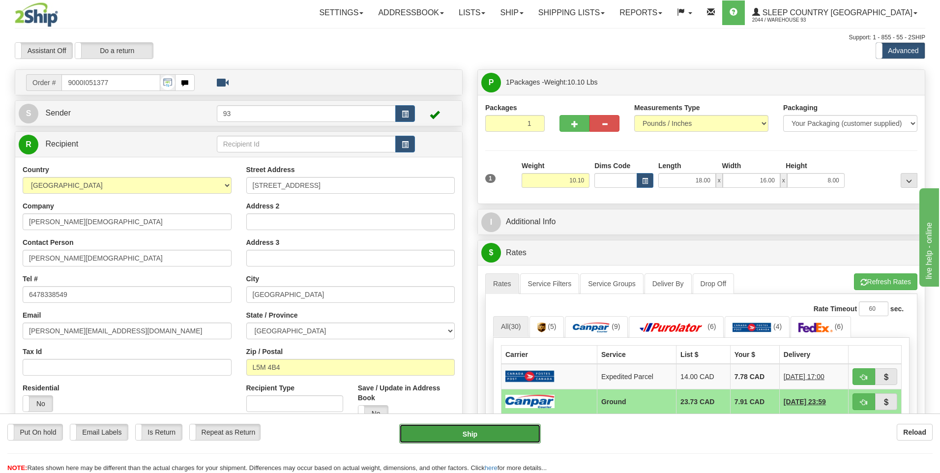
type input "1"
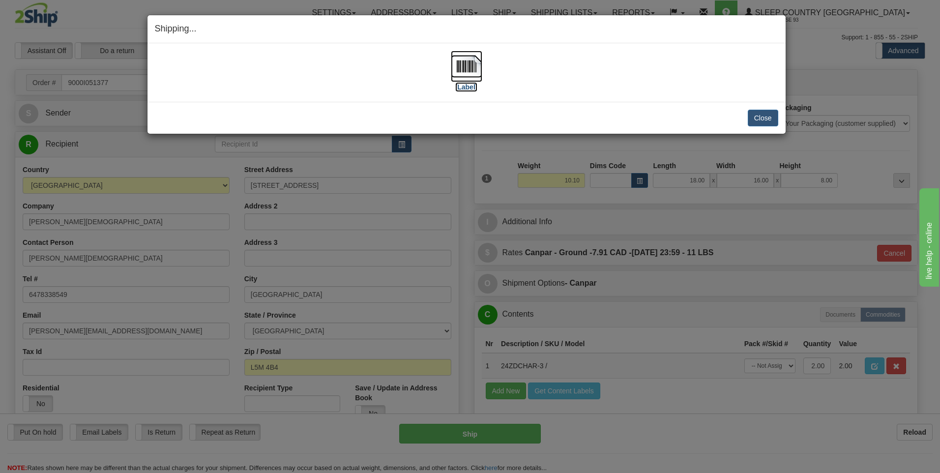
click at [467, 65] on img at bounding box center [466, 66] width 31 height 31
click at [752, 116] on button "Close" at bounding box center [762, 118] width 30 height 17
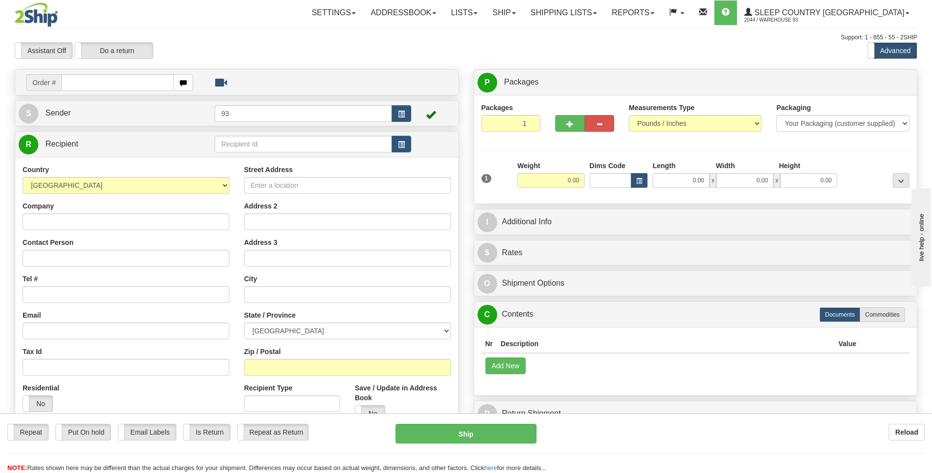
click at [138, 90] on input "text" at bounding box center [117, 82] width 112 height 17
type input "9000I049915"
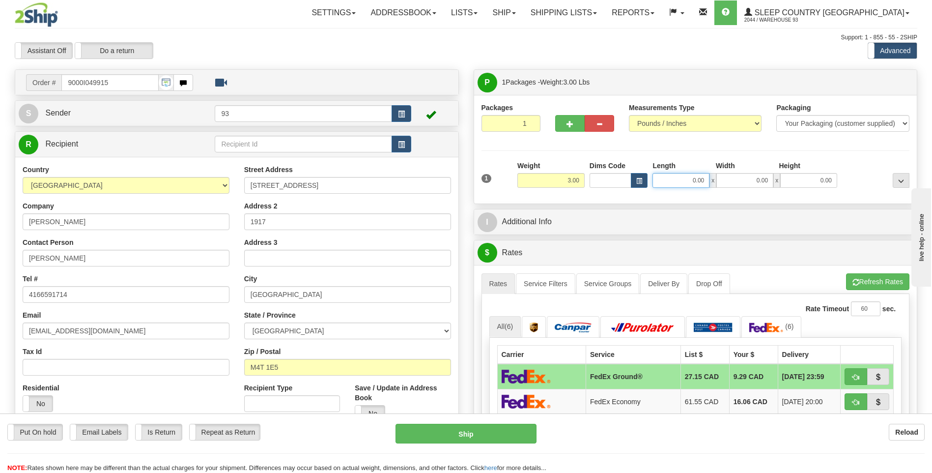
click at [685, 179] on input "0.00" at bounding box center [681, 180] width 57 height 15
type input "12.00"
click at [766, 178] on input "0.00" at bounding box center [744, 180] width 57 height 15
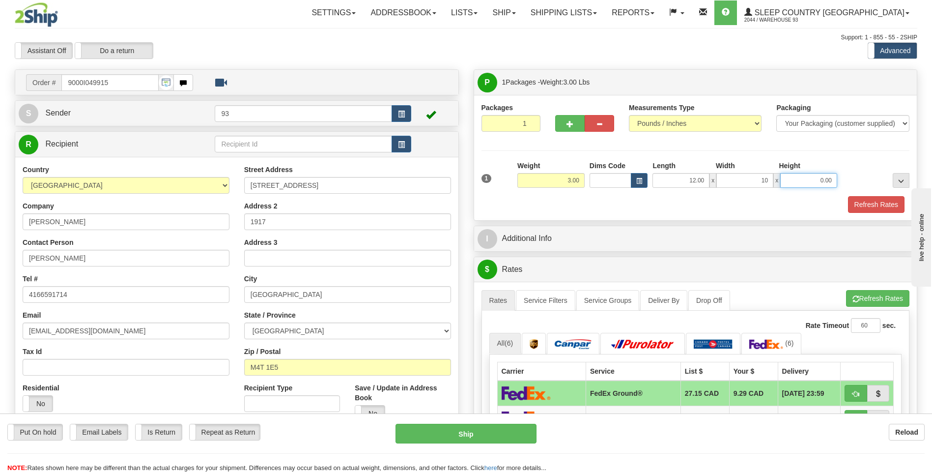
type input "10.00"
click at [815, 180] on input "0.00" at bounding box center [808, 180] width 57 height 15
type input "3.00"
click at [880, 204] on button "Refresh Rates" at bounding box center [876, 204] width 57 height 17
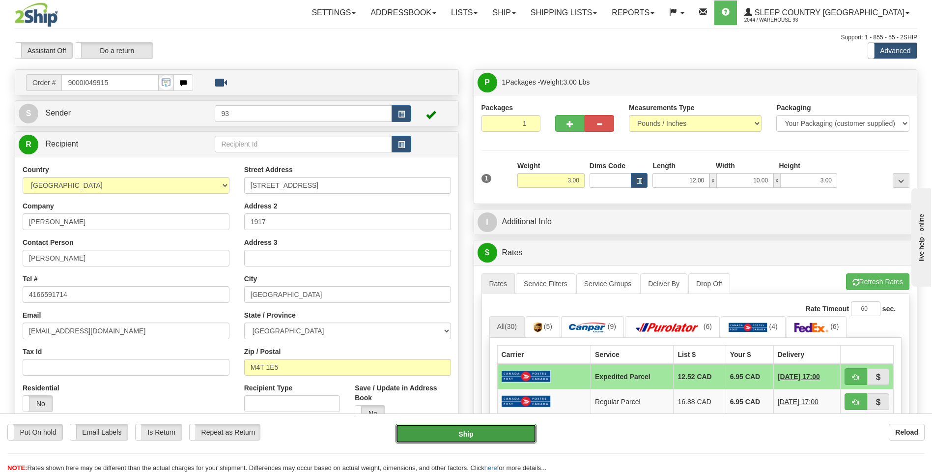
click at [517, 435] on button "Ship" at bounding box center [466, 434] width 141 height 20
type input "DOM.EP"
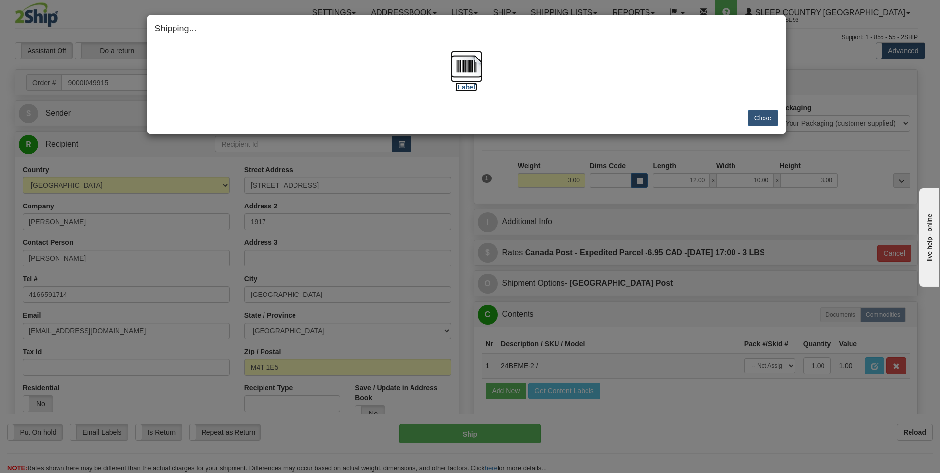
click at [469, 67] on img at bounding box center [466, 66] width 31 height 31
click at [768, 123] on button "Close" at bounding box center [762, 118] width 30 height 17
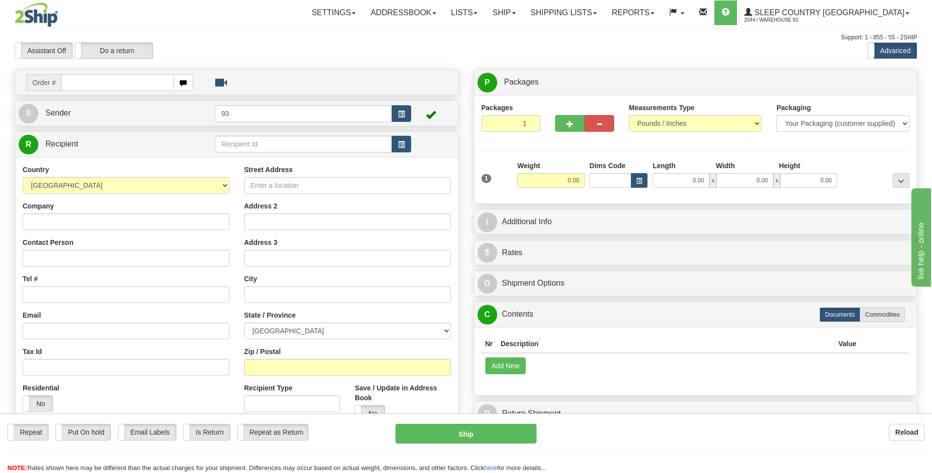
click at [80, 80] on input "text" at bounding box center [117, 82] width 112 height 17
type input "9000I051215"
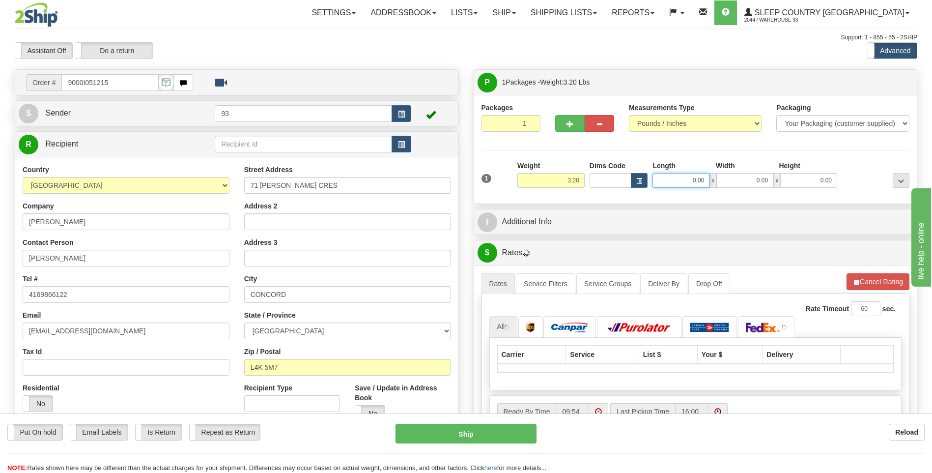
click at [676, 178] on input "0.00" at bounding box center [681, 180] width 57 height 15
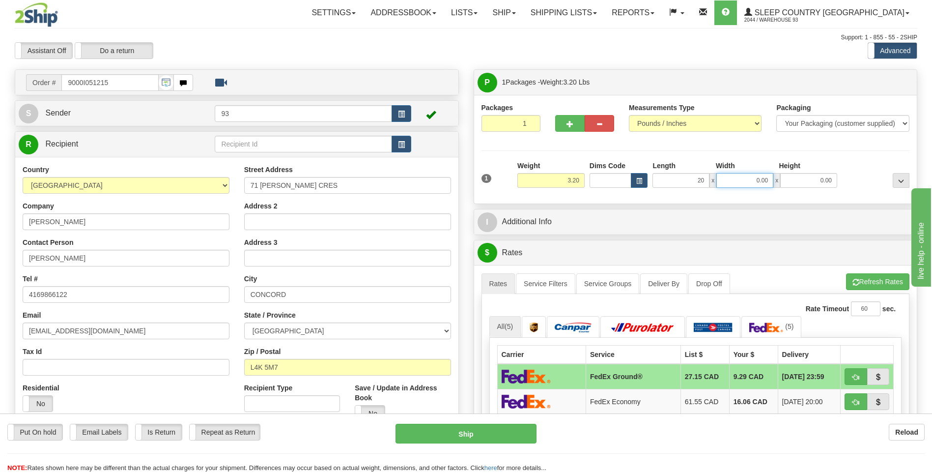
type input "20.00"
click at [757, 174] on input "0.00" at bounding box center [744, 180] width 57 height 15
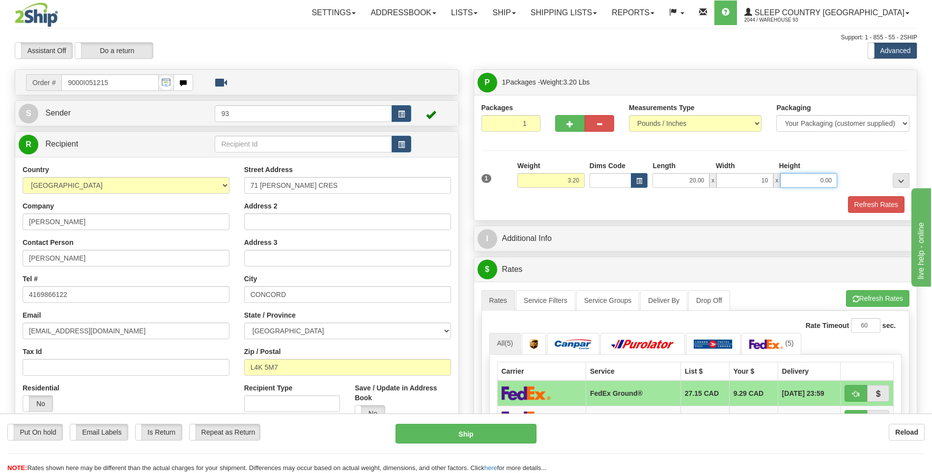
type input "10.00"
click at [810, 175] on input "0.00" at bounding box center [808, 180] width 57 height 15
type input "10.00"
click at [882, 205] on button "Refresh Rates" at bounding box center [876, 204] width 57 height 17
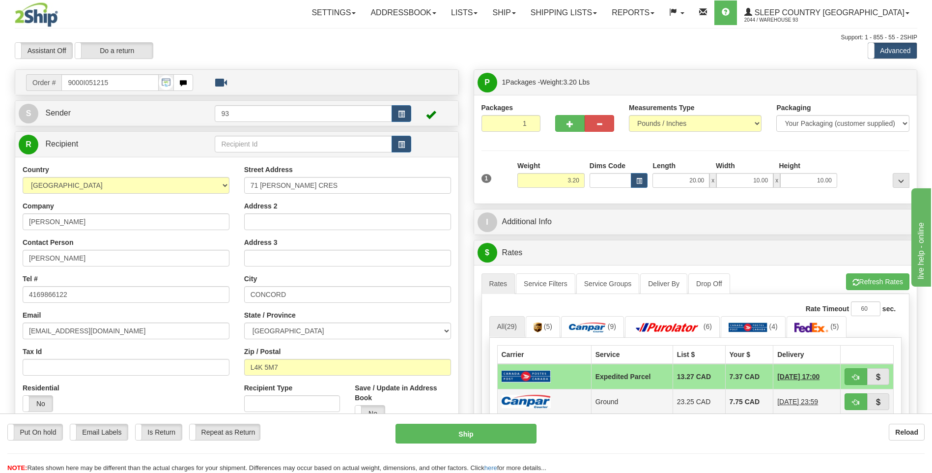
drag, startPoint x: 537, startPoint y: 392, endPoint x: 534, endPoint y: 399, distance: 7.5
click at [537, 393] on td at bounding box center [544, 401] width 94 height 25
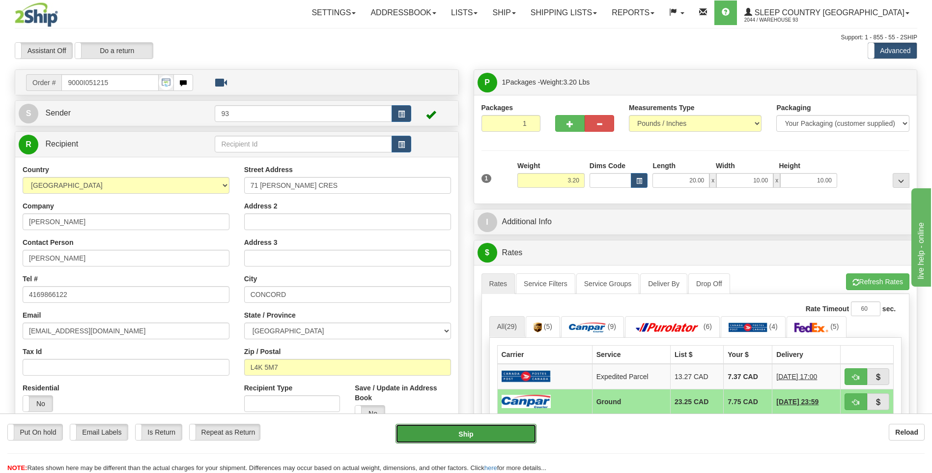
click at [487, 433] on button "Ship" at bounding box center [466, 434] width 141 height 20
type input "1"
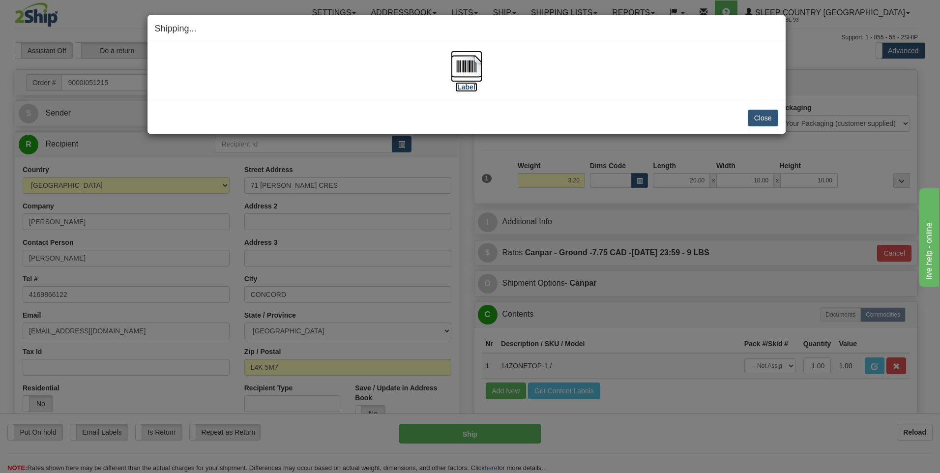
click at [464, 63] on img at bounding box center [466, 66] width 31 height 31
click at [755, 115] on button "Close" at bounding box center [762, 118] width 30 height 17
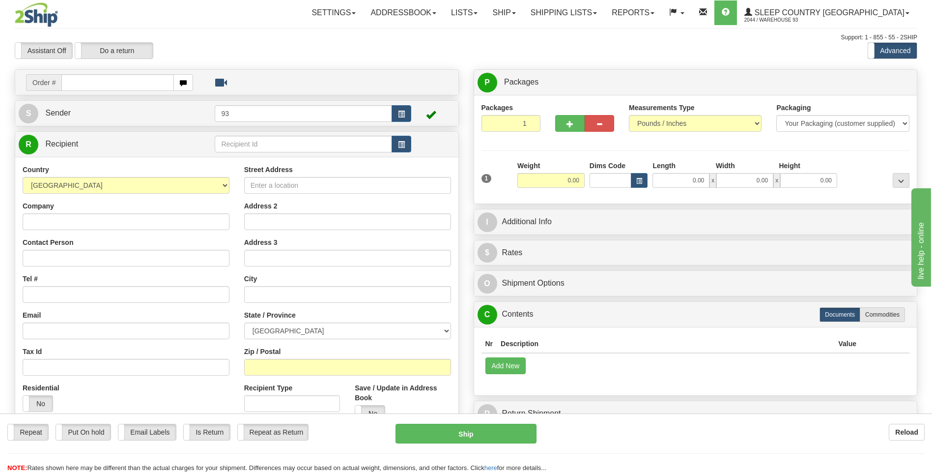
click at [93, 83] on input "text" at bounding box center [117, 82] width 112 height 17
type input "9000I050778"
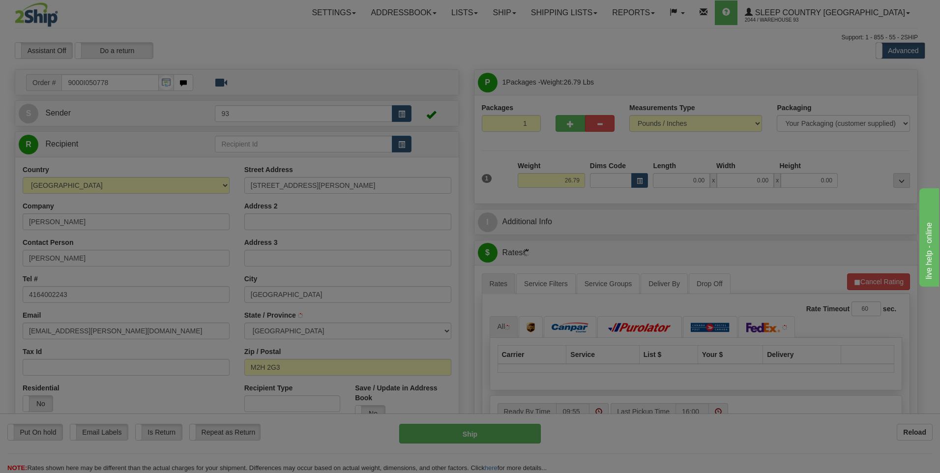
type input "NORTH YORK"
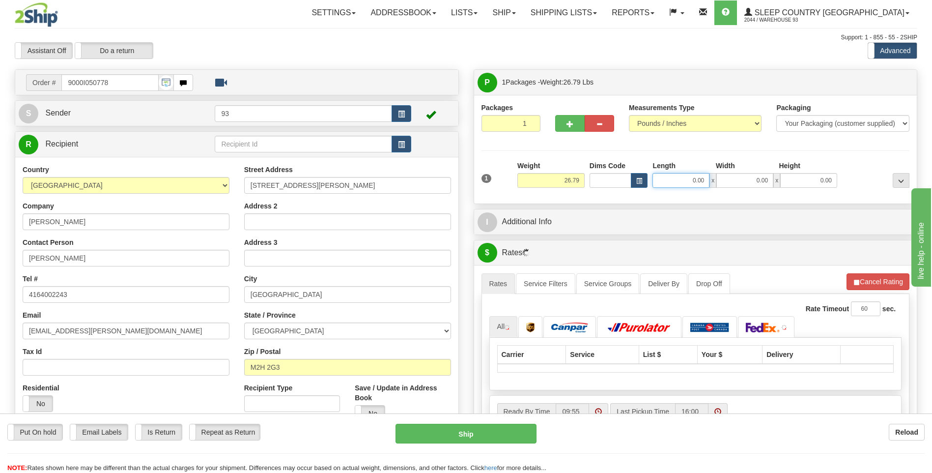
click at [686, 182] on input "0.00" at bounding box center [681, 180] width 57 height 15
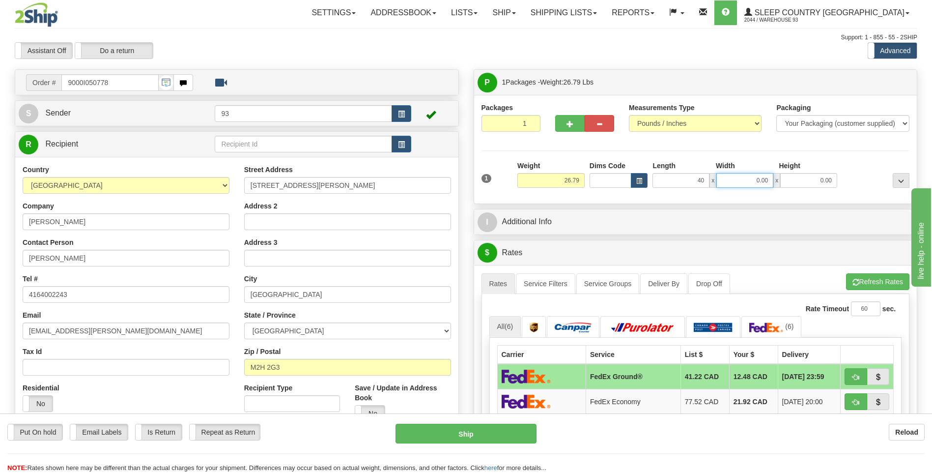
type input "40.00"
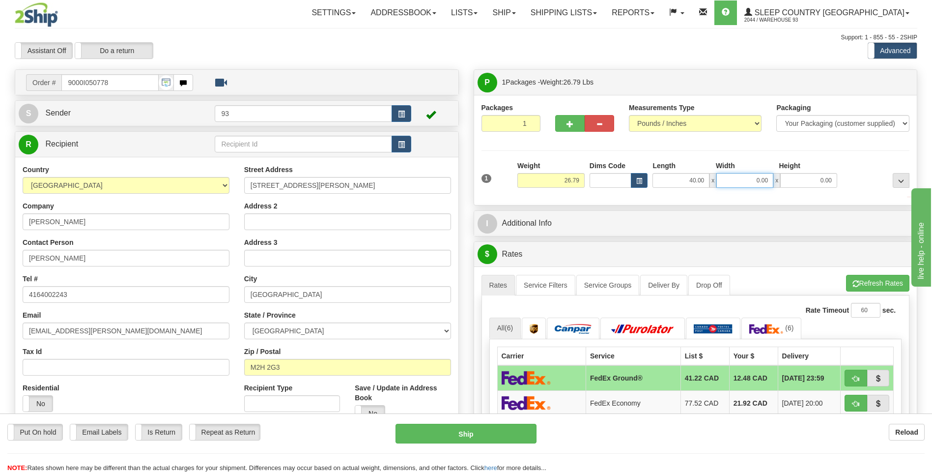
click at [760, 185] on input "0.00" at bounding box center [744, 180] width 57 height 15
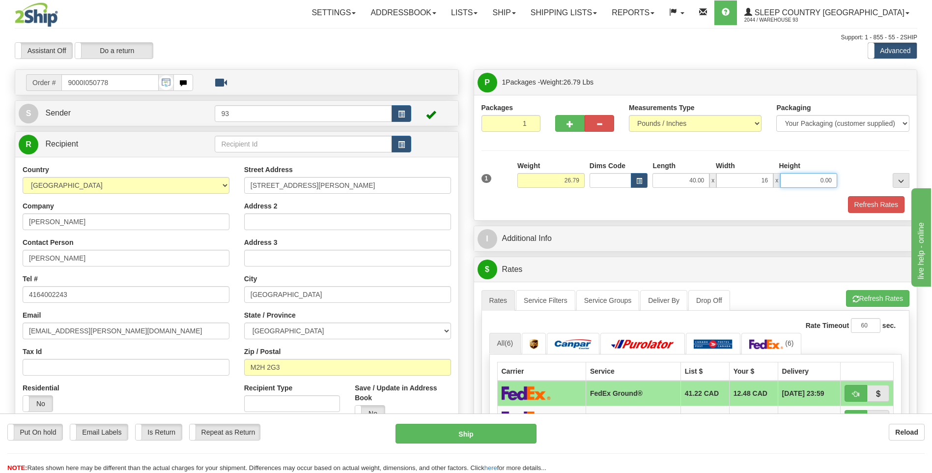
type input "16.00"
click at [800, 185] on input "0.00" at bounding box center [808, 180] width 57 height 15
type input "16.00"
click at [877, 197] on button "Refresh Rates" at bounding box center [876, 204] width 57 height 17
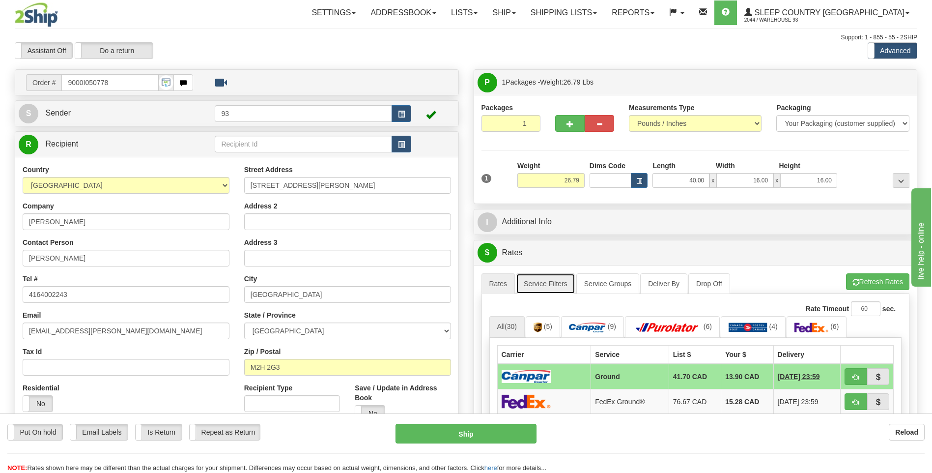
click at [554, 279] on link "Service Filters" at bounding box center [545, 283] width 59 height 21
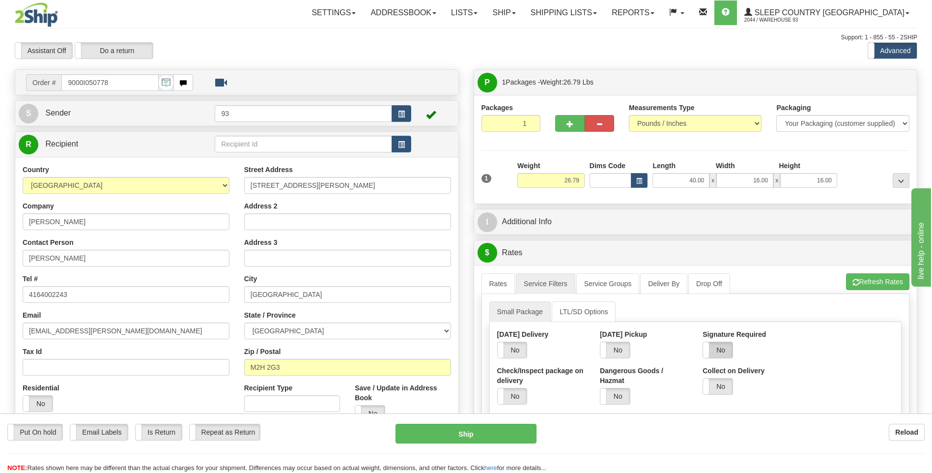
click at [724, 351] on label "No" at bounding box center [717, 350] width 29 height 16
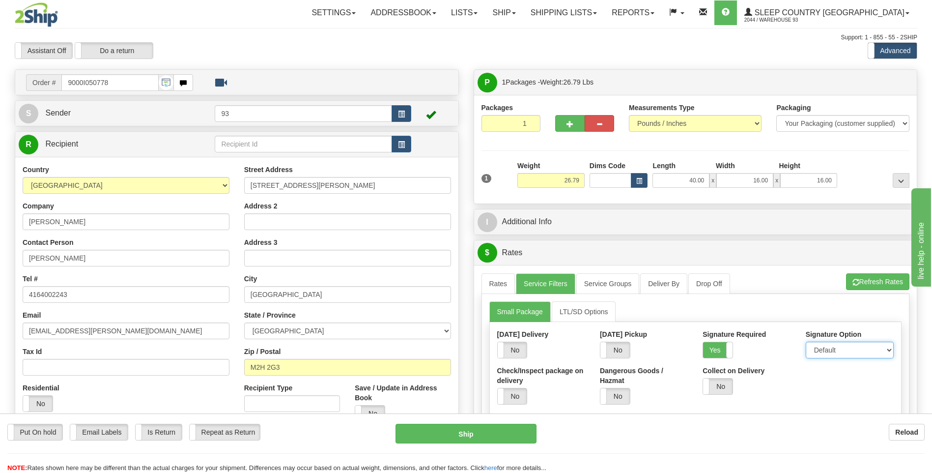
click at [856, 347] on select "Default Adult Direct Indirect No Signature Required" at bounding box center [850, 350] width 88 height 17
select select "1"
click at [806, 342] on select "Default Adult Direct Indirect No Signature Required" at bounding box center [850, 350] width 88 height 17
click at [510, 428] on button "Ship" at bounding box center [466, 434] width 141 height 20
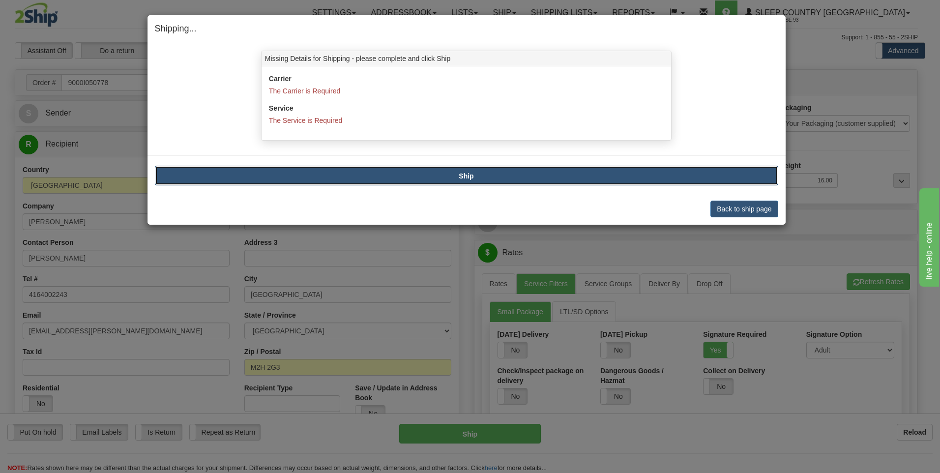
click at [557, 174] on button "Ship" at bounding box center [466, 176] width 623 height 20
click at [742, 205] on button "Back to ship page" at bounding box center [743, 208] width 67 height 17
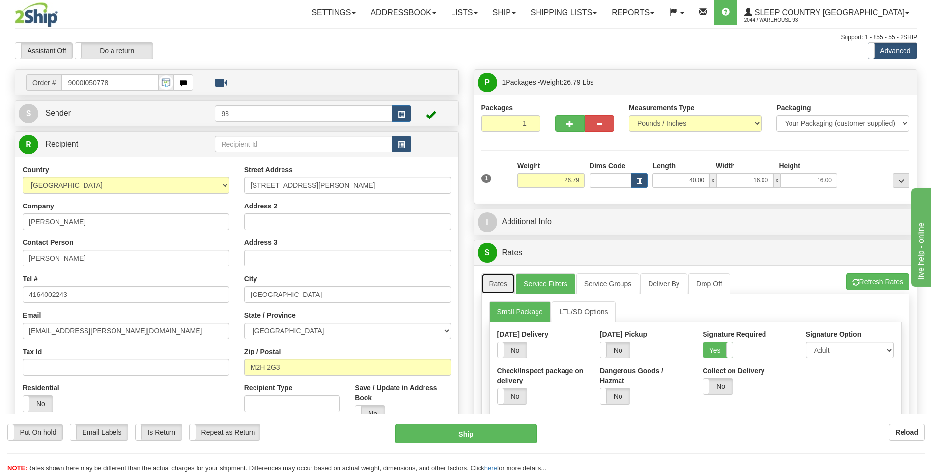
click at [496, 289] on link "Rates" at bounding box center [499, 283] width 34 height 21
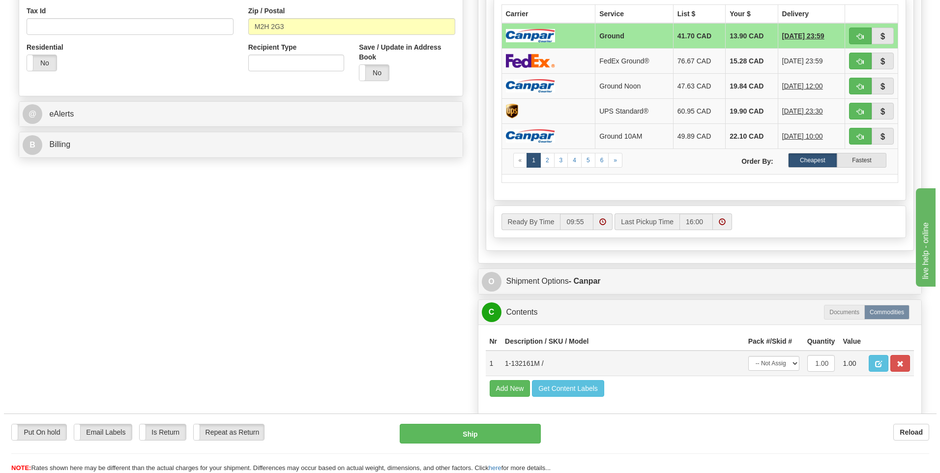
scroll to position [344, 0]
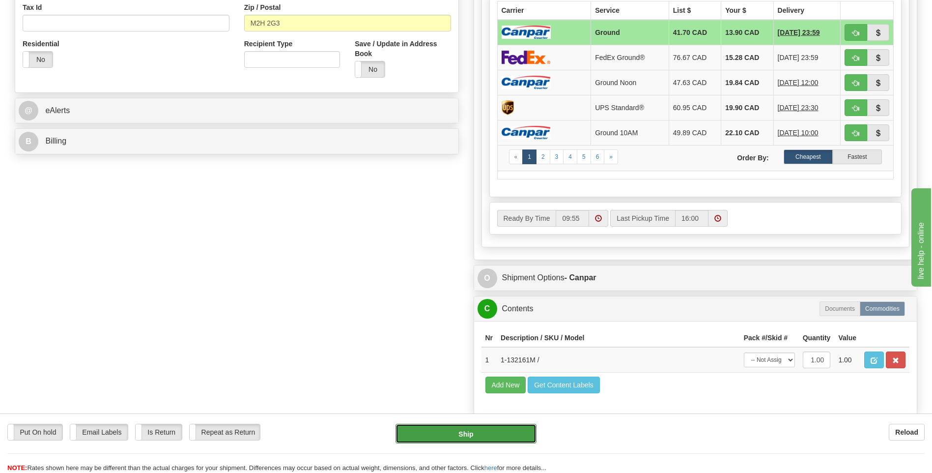
click at [503, 436] on button "Ship" at bounding box center [466, 434] width 141 height 20
type input "1"
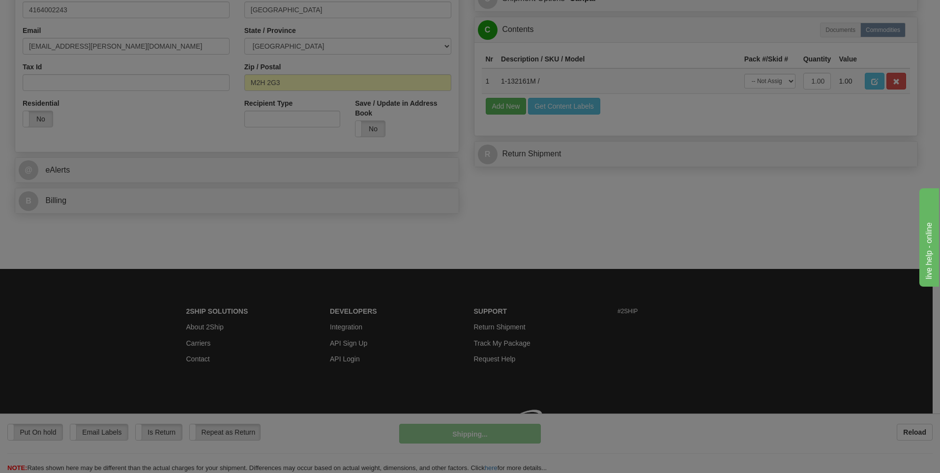
scroll to position [299, 0]
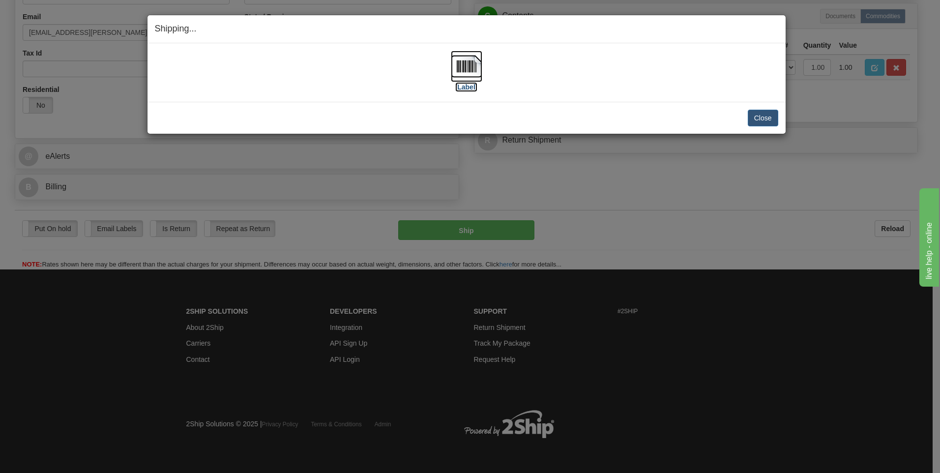
click at [463, 67] on img at bounding box center [466, 66] width 31 height 31
click at [755, 111] on button "Close" at bounding box center [762, 118] width 30 height 17
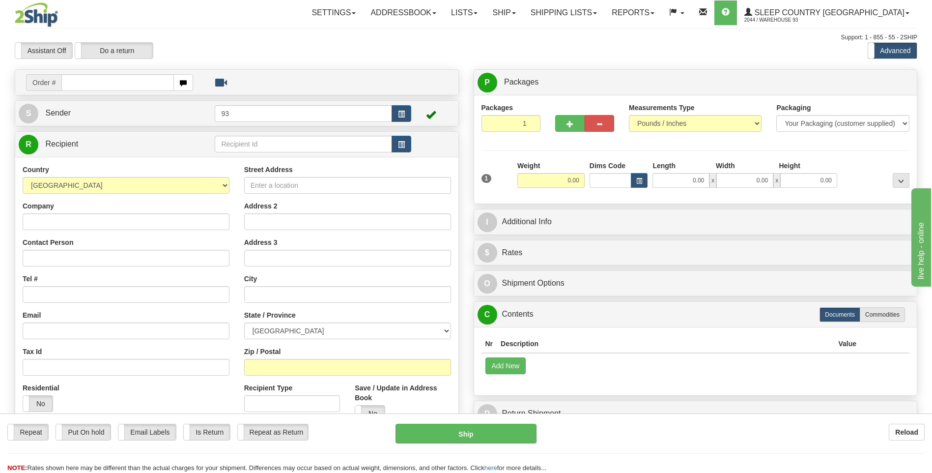
click at [86, 82] on input "text" at bounding box center [117, 82] width 112 height 17
type input "9000I051205"
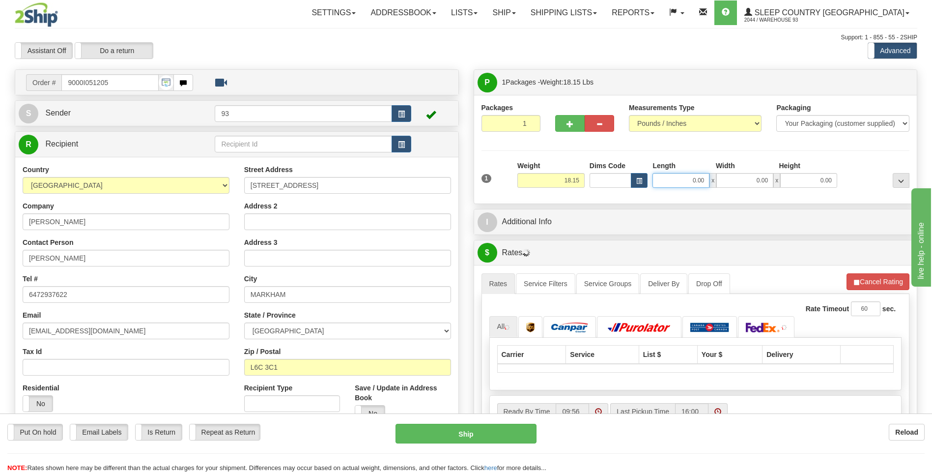
click at [671, 178] on input "0.00" at bounding box center [681, 180] width 57 height 15
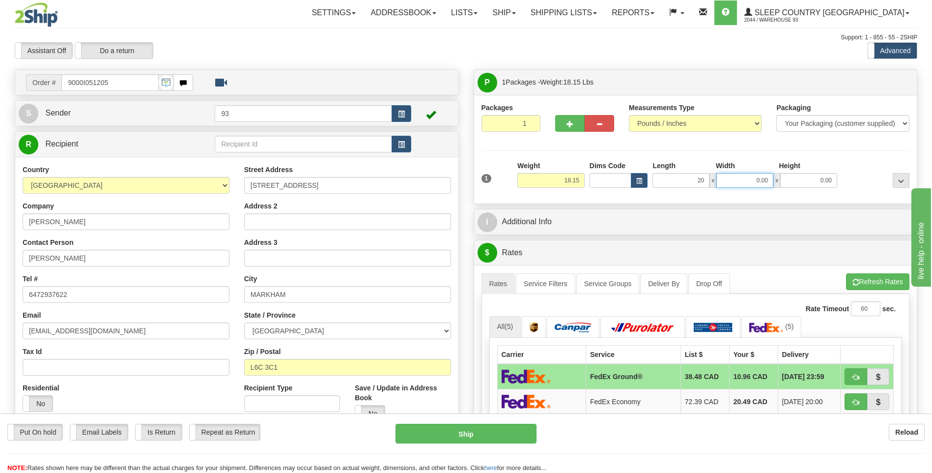
type input "20.00"
click at [755, 178] on input "0.00" at bounding box center [744, 180] width 57 height 15
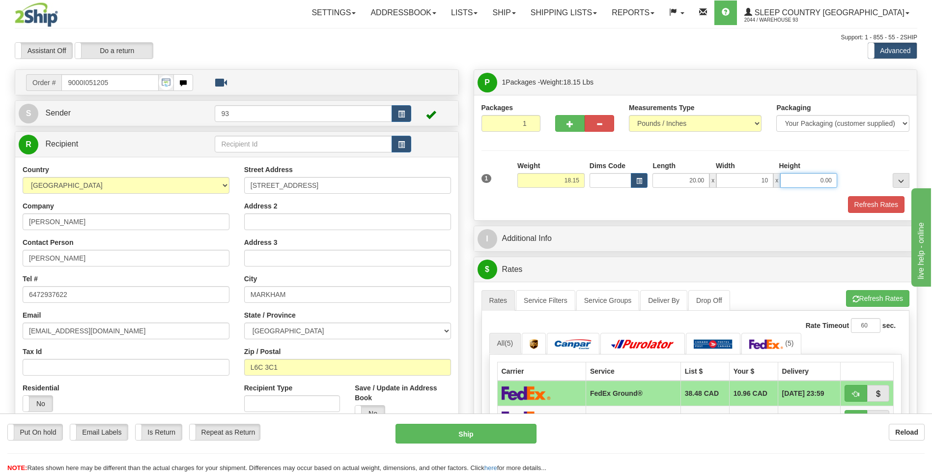
type input "10.00"
click at [801, 184] on input "0.00" at bounding box center [808, 180] width 57 height 15
type input "10.00"
click at [898, 207] on button "Refresh Rates" at bounding box center [876, 204] width 57 height 17
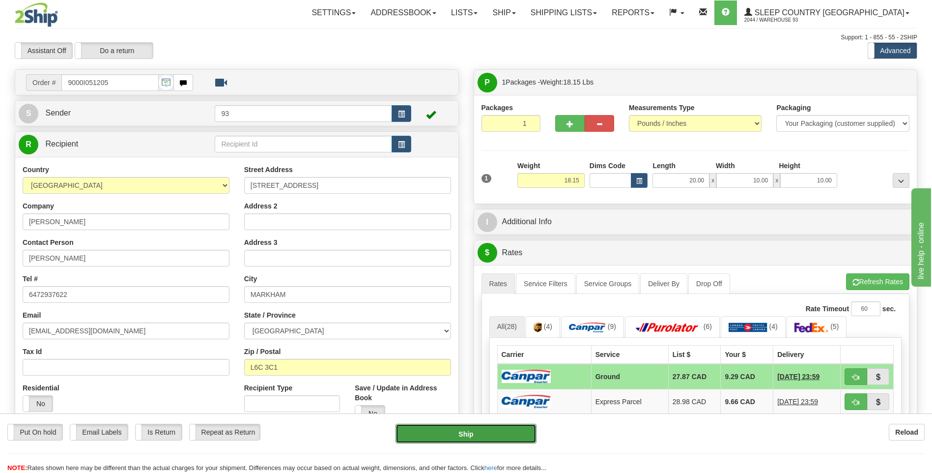
click at [510, 433] on button "Ship" at bounding box center [466, 434] width 141 height 20
type input "1"
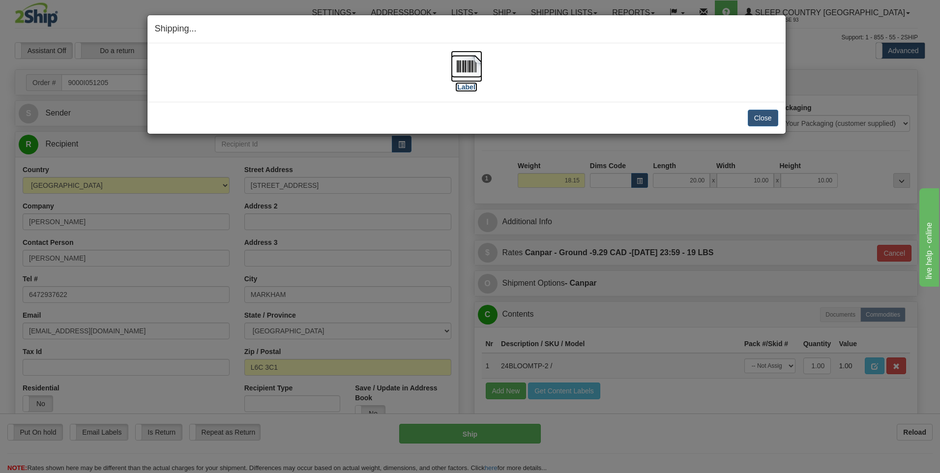
click at [460, 65] on img at bounding box center [466, 66] width 31 height 31
click at [753, 119] on button "Close" at bounding box center [762, 118] width 30 height 17
click at [766, 114] on button "Close" at bounding box center [762, 118] width 30 height 17
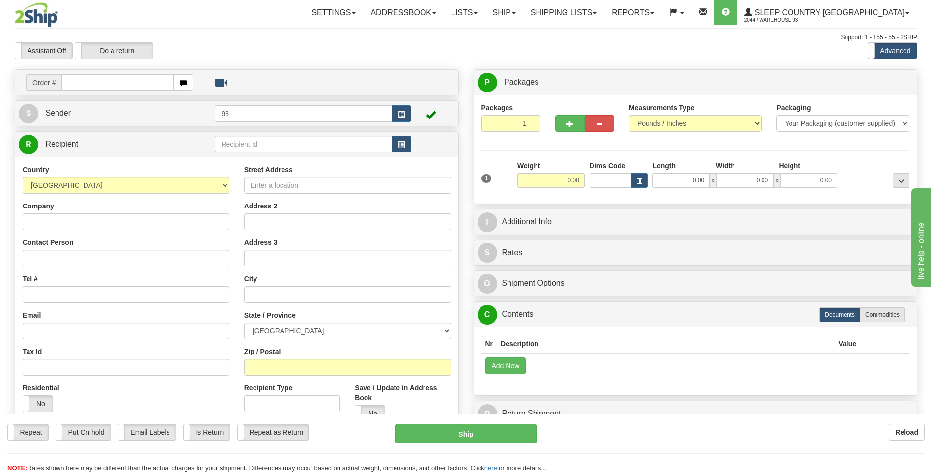
click at [115, 80] on input "text" at bounding box center [117, 82] width 112 height 17
type input "9000I049900"
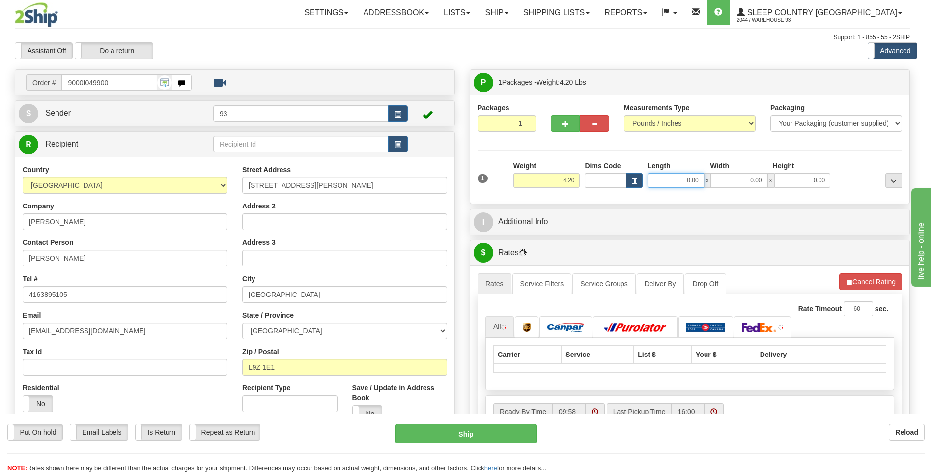
click at [684, 177] on input "0.00" at bounding box center [676, 180] width 57 height 15
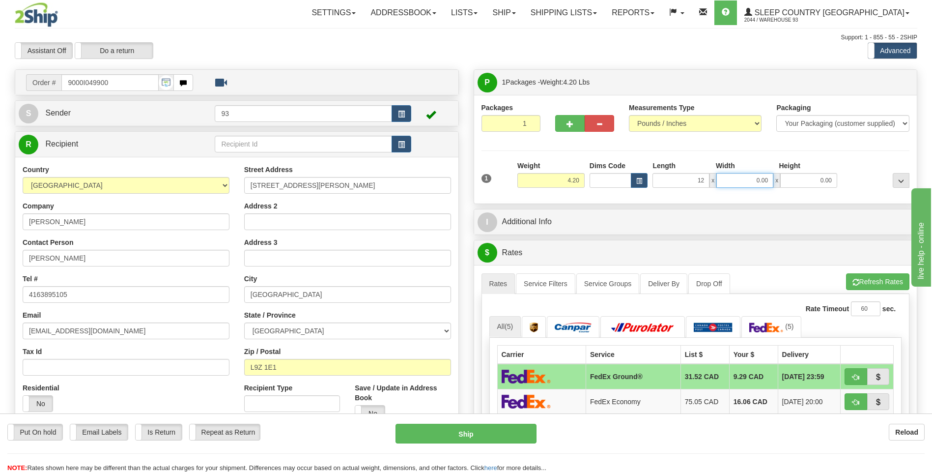
type input "12.00"
click at [754, 181] on input "0.00" at bounding box center [744, 180] width 57 height 15
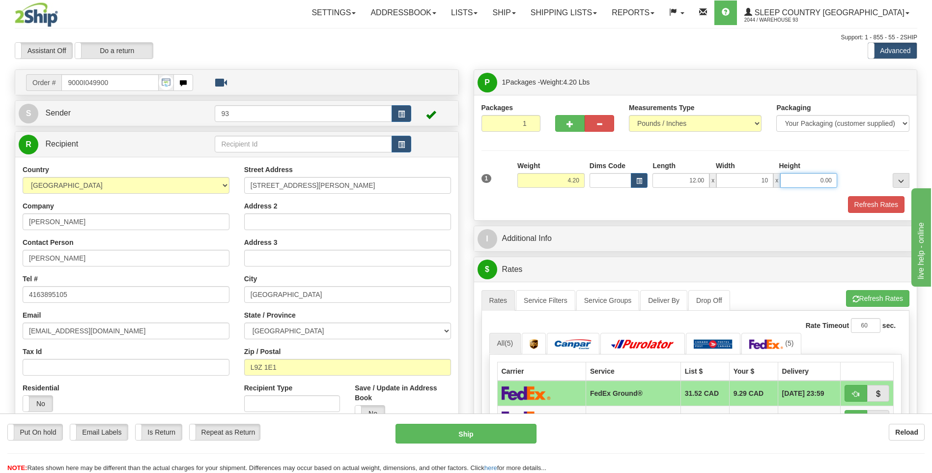
type input "10.00"
click at [833, 177] on input "0.00" at bounding box center [808, 180] width 57 height 15
type input "3.00"
click at [890, 202] on button "Refresh Rates" at bounding box center [876, 204] width 57 height 17
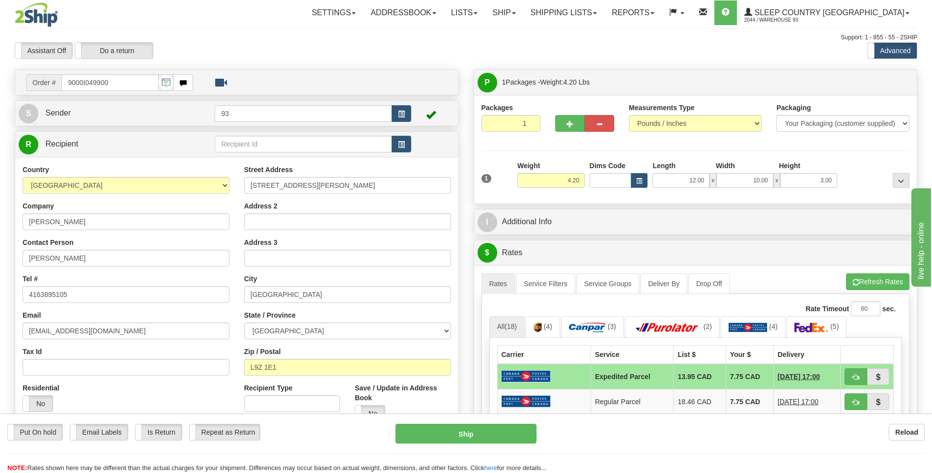
click at [498, 446] on div "Put On hold Put On hold Email Labels Email Labels Edit Is Return Is Return Repe…" at bounding box center [466, 448] width 932 height 49
click at [501, 436] on button "Ship" at bounding box center [466, 434] width 141 height 20
type input "DOM.EP"
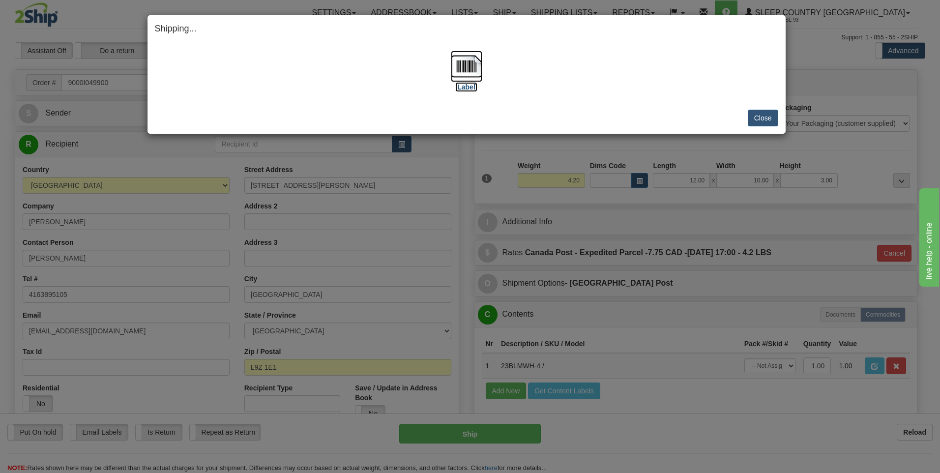
click at [464, 65] on img at bounding box center [466, 66] width 31 height 31
click at [771, 119] on button "Close" at bounding box center [762, 118] width 30 height 17
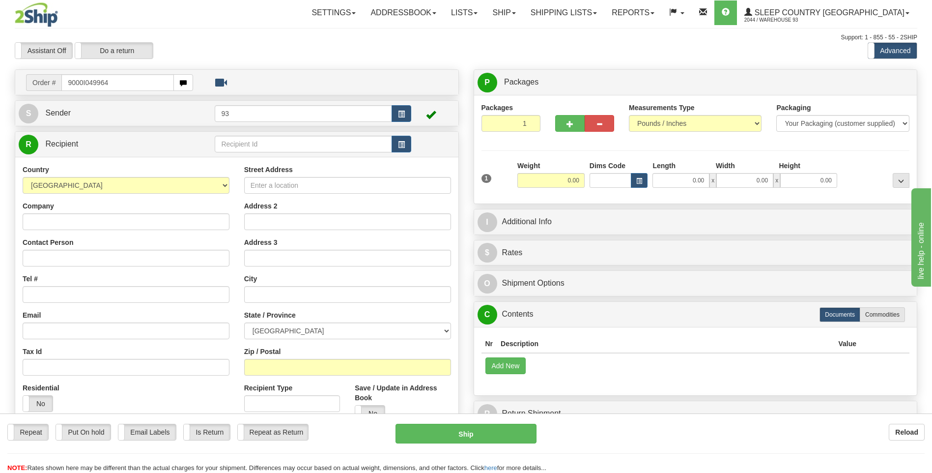
type input "9000I049964"
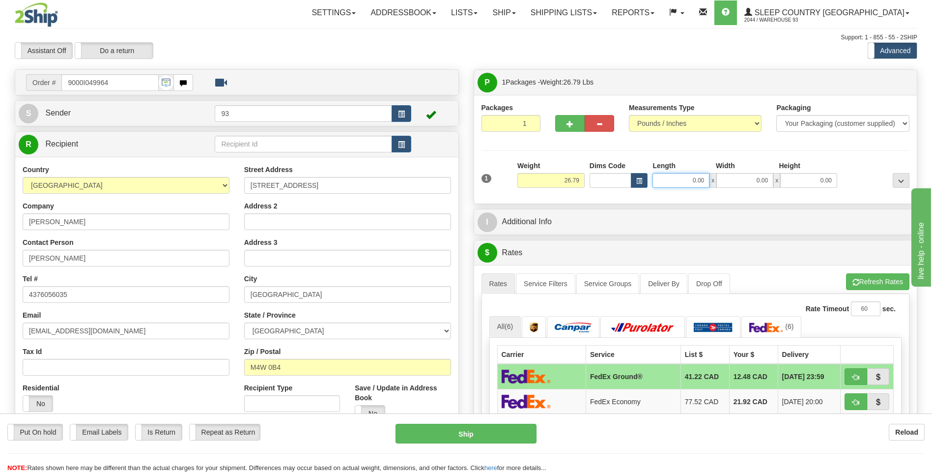
click at [675, 181] on input "0.00" at bounding box center [681, 180] width 57 height 15
type input "40.00"
click at [741, 173] on input "0.00" at bounding box center [744, 180] width 57 height 15
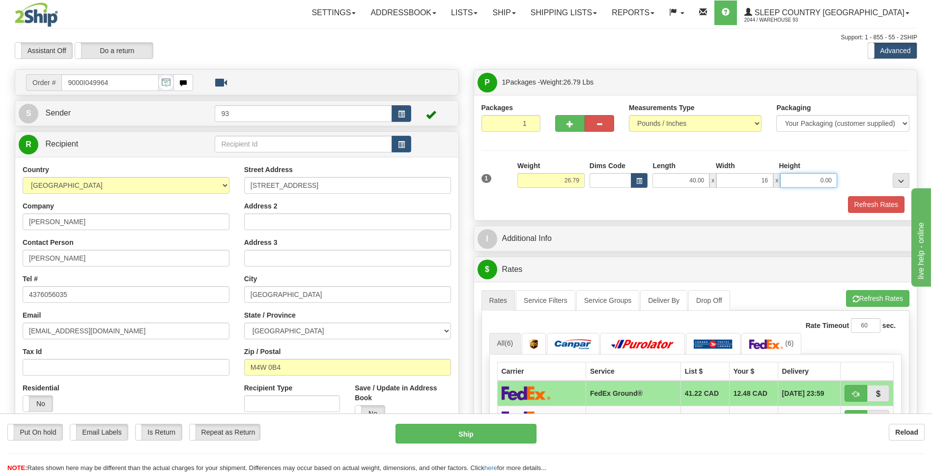
type input "16.00"
click at [800, 178] on input "0.00" at bounding box center [808, 180] width 57 height 15
type input "16.00"
click at [887, 200] on button "Refresh Rates" at bounding box center [876, 204] width 57 height 17
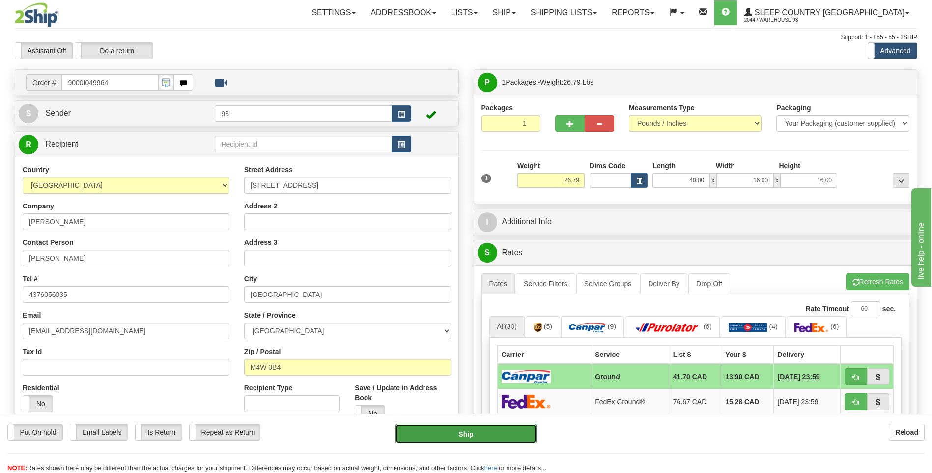
click at [488, 433] on button "Ship" at bounding box center [466, 434] width 141 height 20
type input "1"
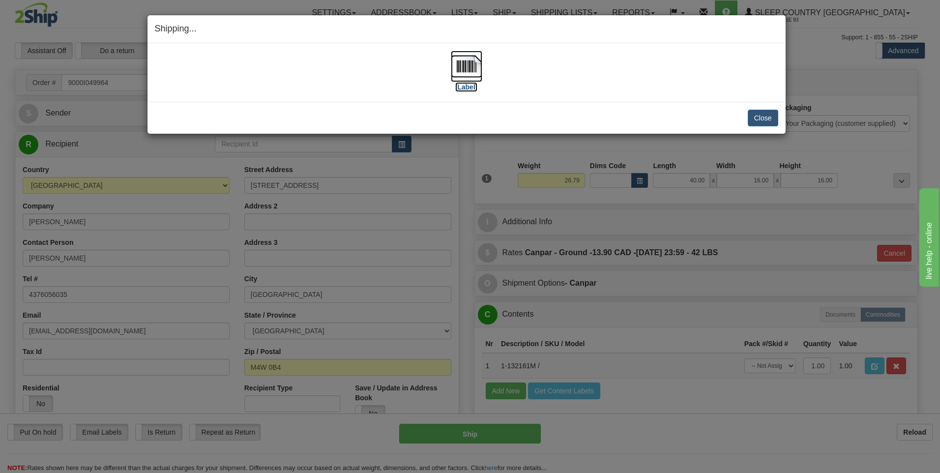
click at [472, 70] on img at bounding box center [466, 66] width 31 height 31
click at [763, 118] on button "Close" at bounding box center [762, 118] width 30 height 17
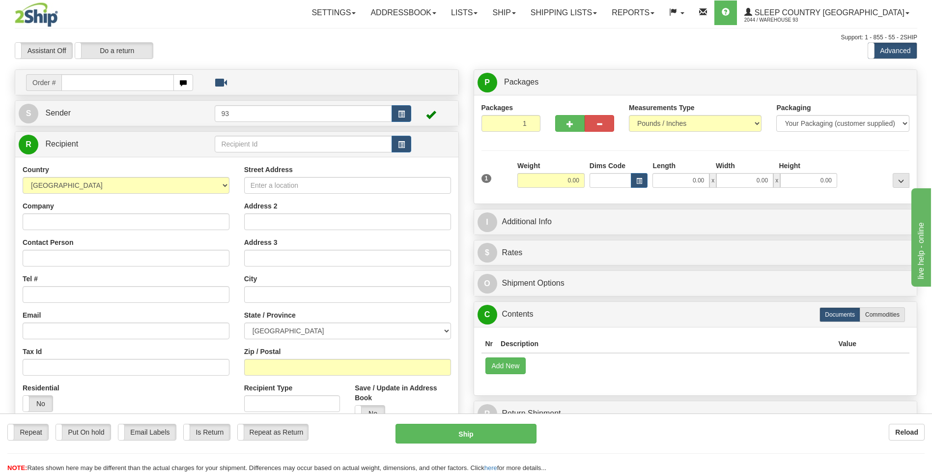
click at [132, 83] on input "text" at bounding box center [117, 82] width 112 height 17
type input "9000I049942"
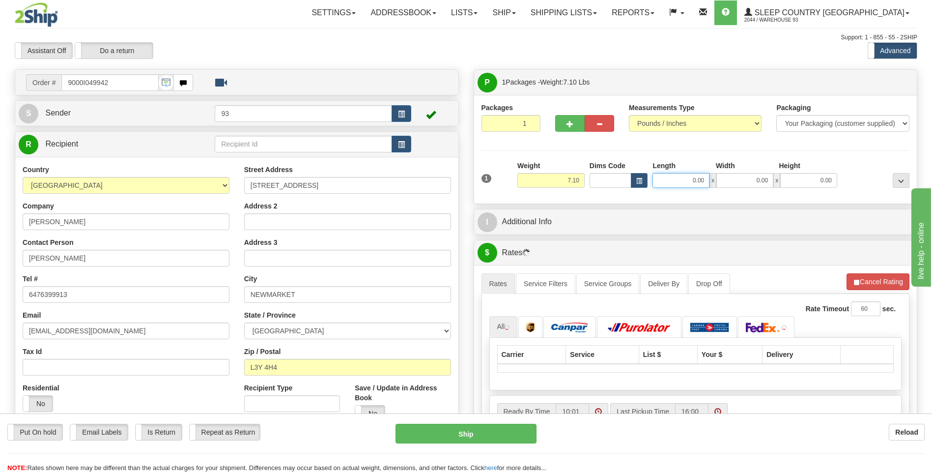
click at [668, 182] on input "0.00" at bounding box center [681, 180] width 57 height 15
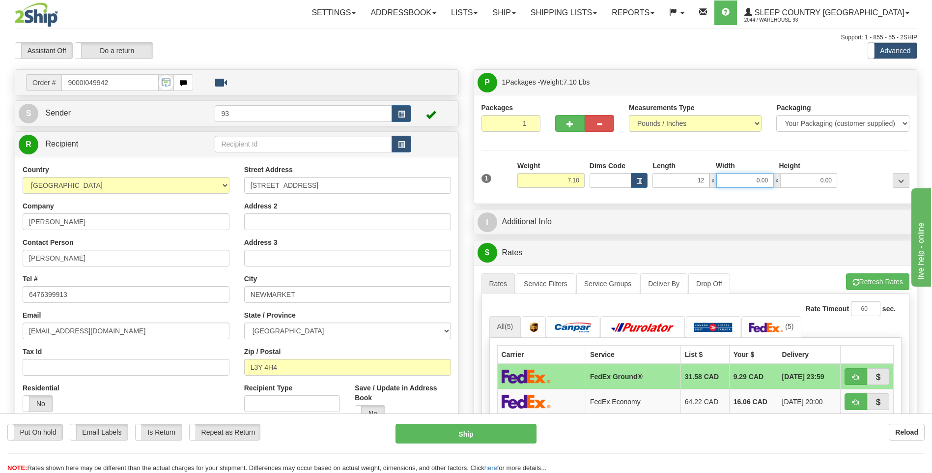
type input "12.00"
click at [744, 180] on input "0.00" at bounding box center [744, 180] width 57 height 15
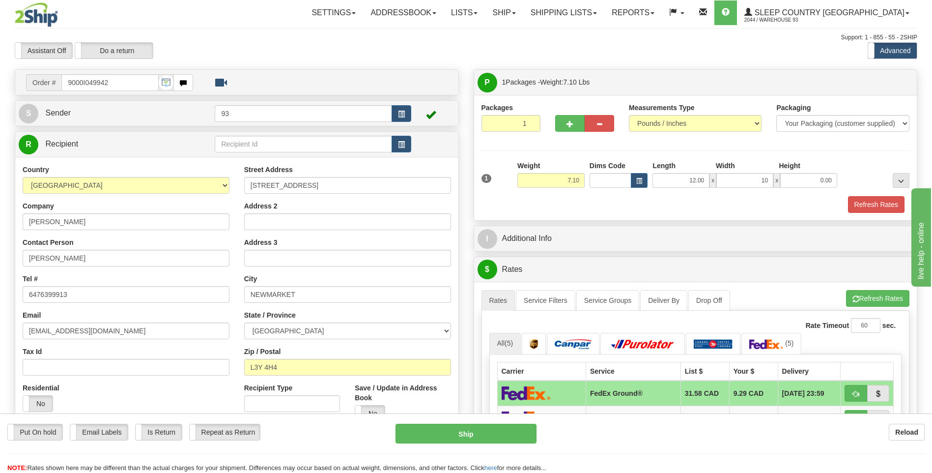
type input "10.00"
drag, startPoint x: 803, startPoint y: 190, endPoint x: 798, endPoint y: 191, distance: 5.5
click at [803, 190] on div "1 Weight 7.10 Dims Code x x" at bounding box center [695, 178] width 433 height 35
click at [805, 179] on input "0.00" at bounding box center [808, 180] width 57 height 15
click button "Delete" at bounding box center [0, 0] width 0 height 0
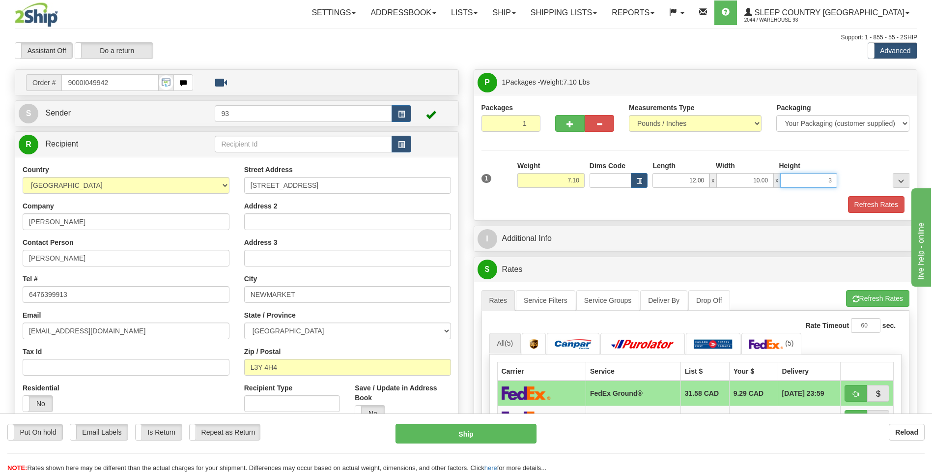
type input "3.00"
click at [877, 203] on button "Refresh Rates" at bounding box center [876, 204] width 57 height 17
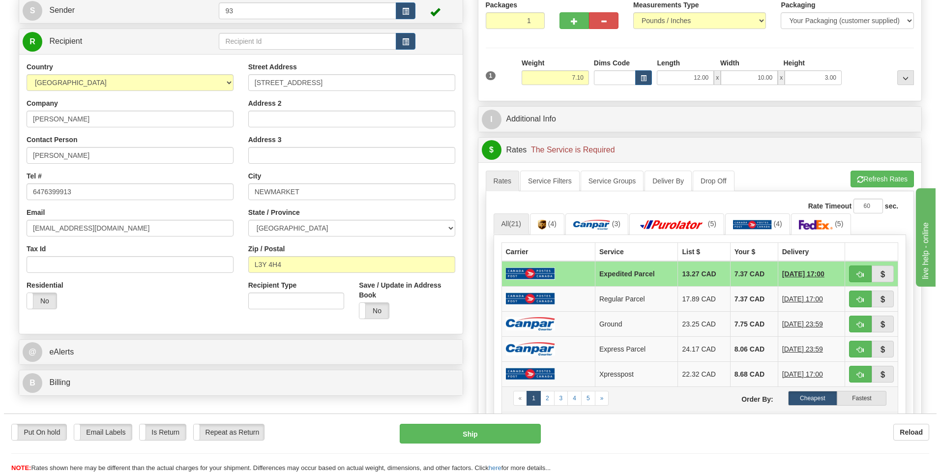
scroll to position [49, 0]
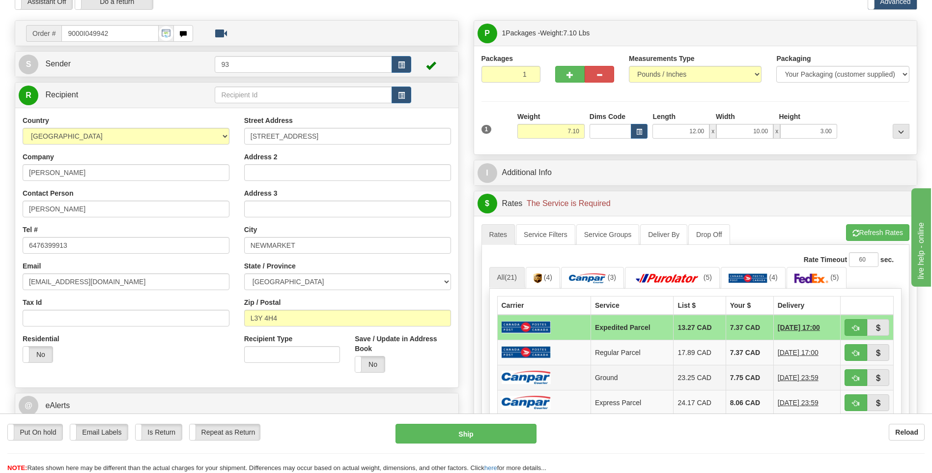
click at [557, 373] on td at bounding box center [543, 377] width 93 height 25
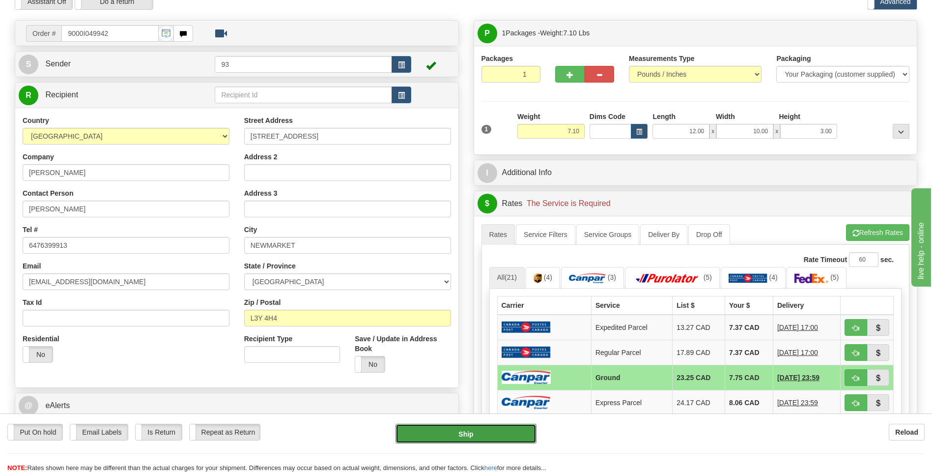
click at [525, 434] on button "Ship" at bounding box center [466, 434] width 141 height 20
type input "1"
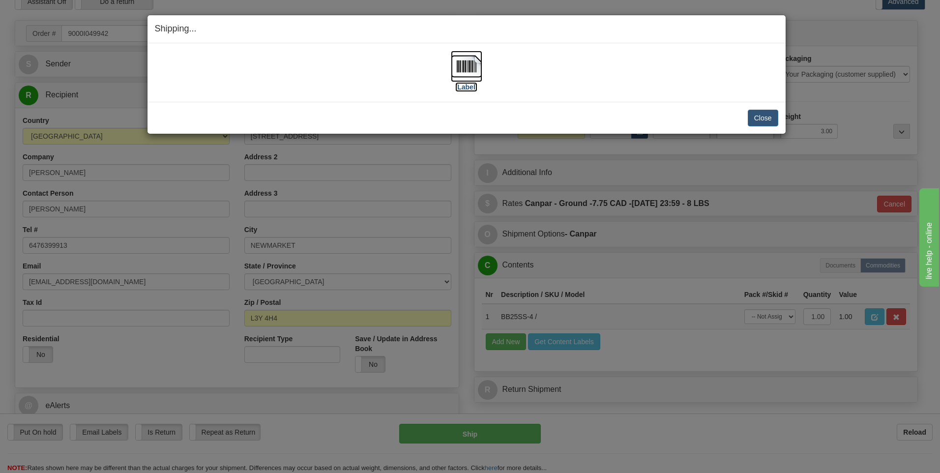
click at [464, 74] on img at bounding box center [466, 66] width 31 height 31
click at [764, 121] on button "Close" at bounding box center [762, 118] width 30 height 17
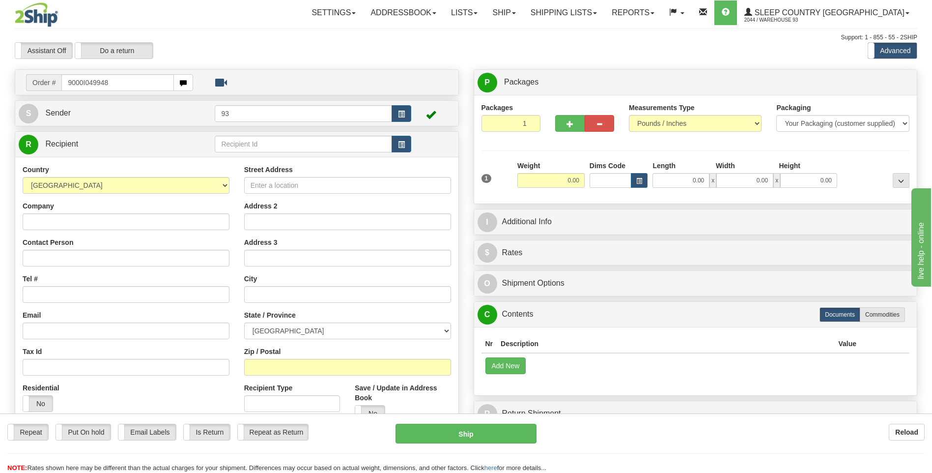
type input "9000I049948"
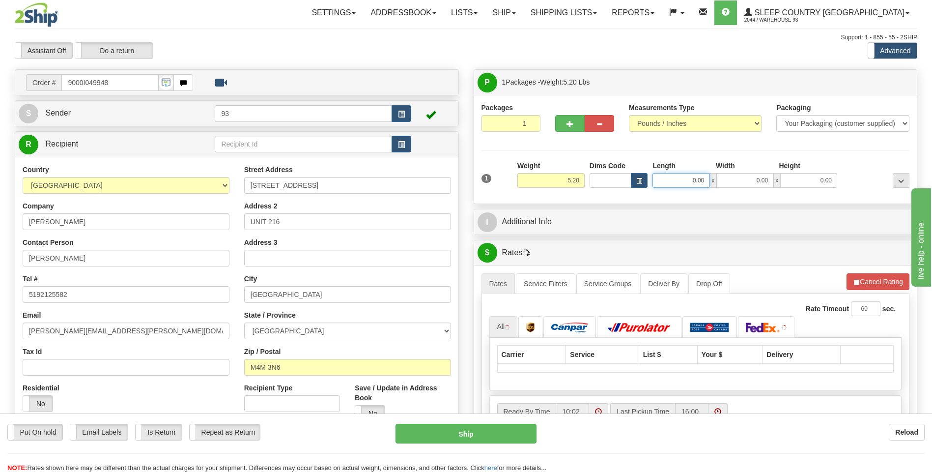
click at [694, 177] on input "0.00" at bounding box center [681, 180] width 57 height 15
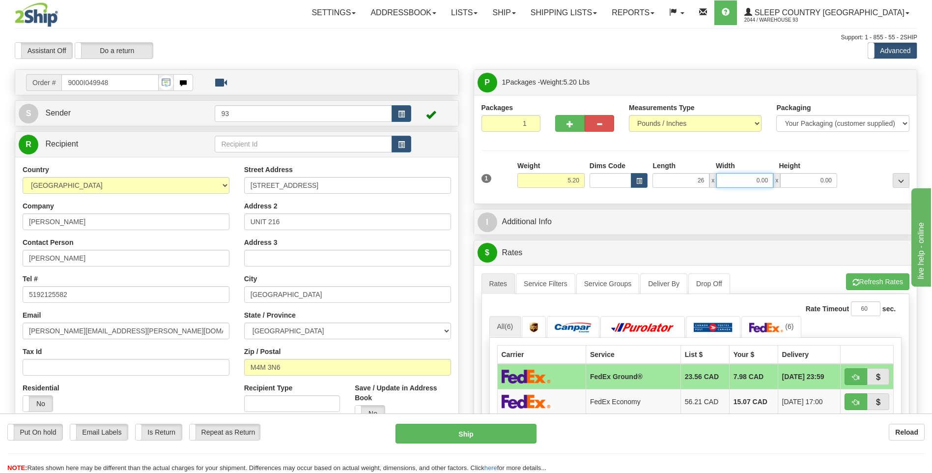
type input "26.00"
click at [734, 177] on input "0.00" at bounding box center [744, 180] width 57 height 15
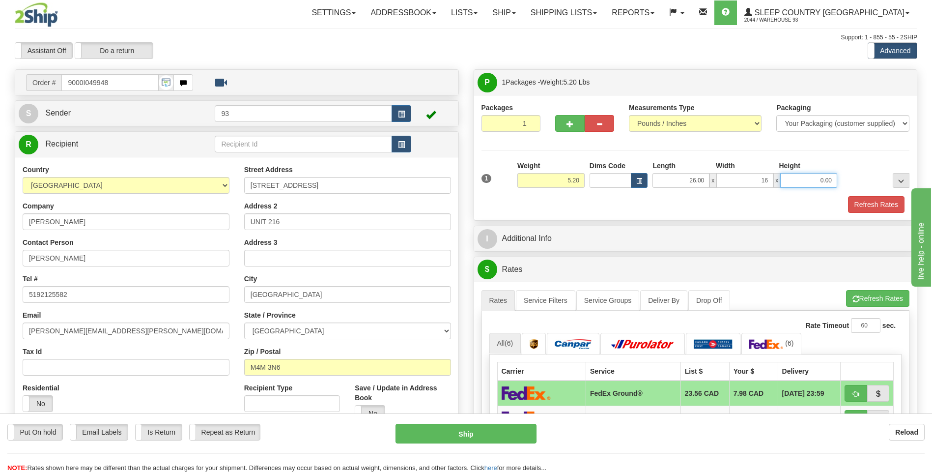
type input "16.00"
click at [830, 186] on input "0.00" at bounding box center [808, 180] width 57 height 15
type input "6.00"
click at [881, 202] on button "Refresh Rates" at bounding box center [876, 204] width 57 height 17
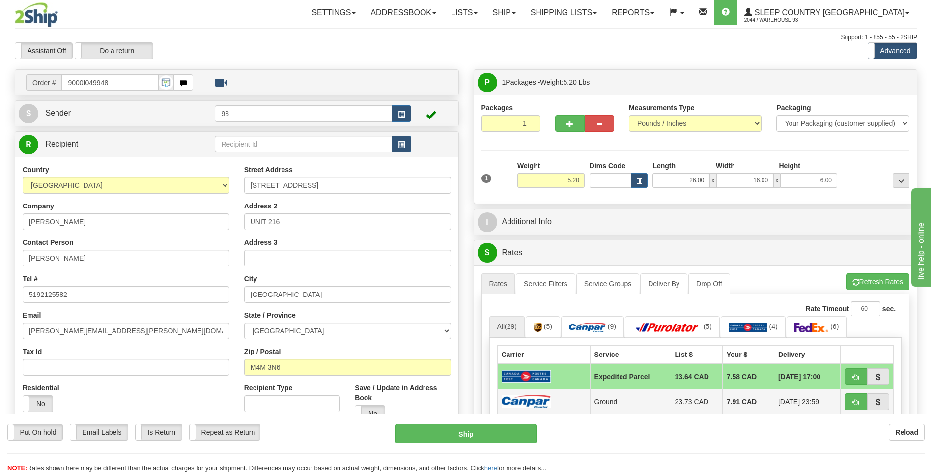
click at [536, 400] on img at bounding box center [526, 401] width 49 height 13
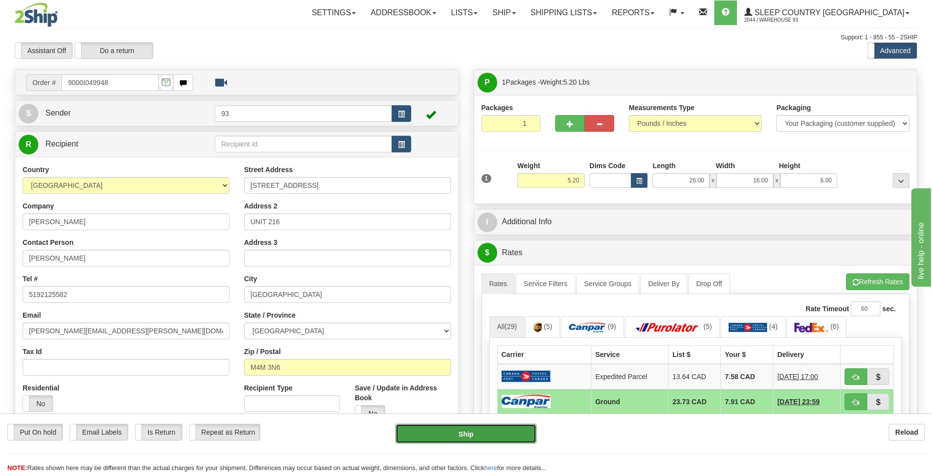
click at [484, 433] on button "Ship" at bounding box center [466, 434] width 141 height 20
type input "1"
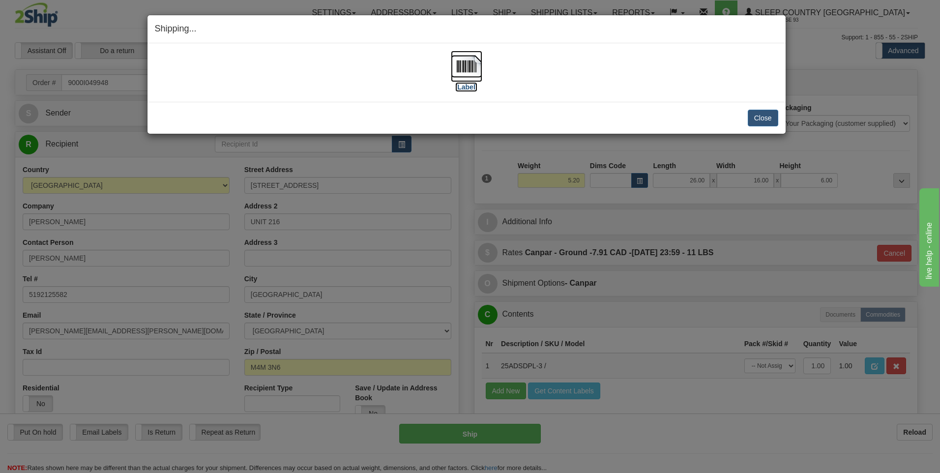
click at [469, 67] on img at bounding box center [466, 66] width 31 height 31
click at [776, 115] on button "Close" at bounding box center [762, 118] width 30 height 17
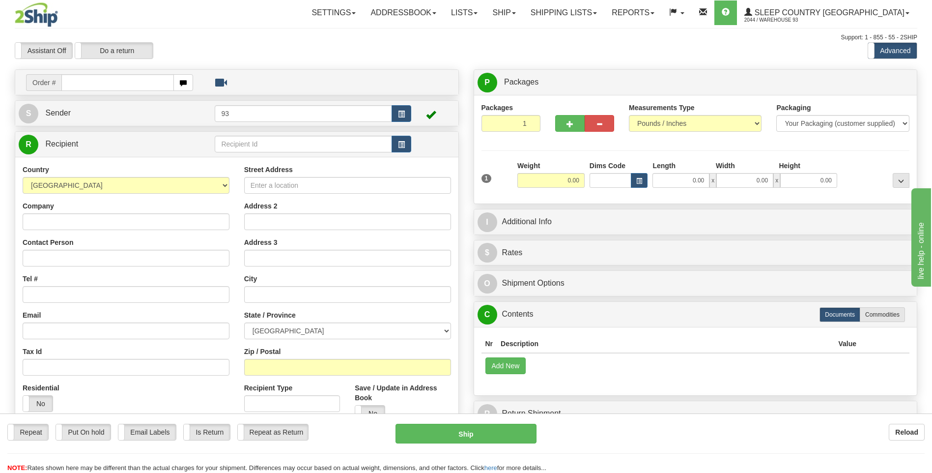
click at [119, 79] on input "text" at bounding box center [117, 82] width 112 height 17
type input "9000I047161"
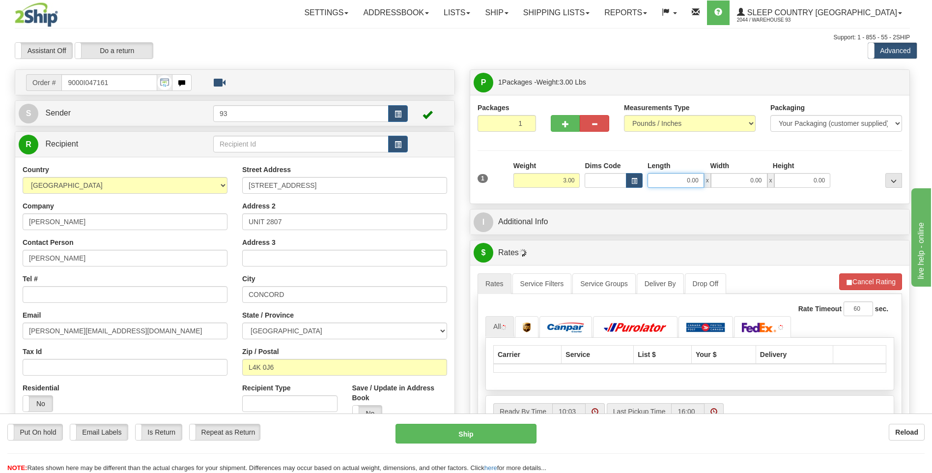
click at [686, 179] on input "0.00" at bounding box center [676, 180] width 57 height 15
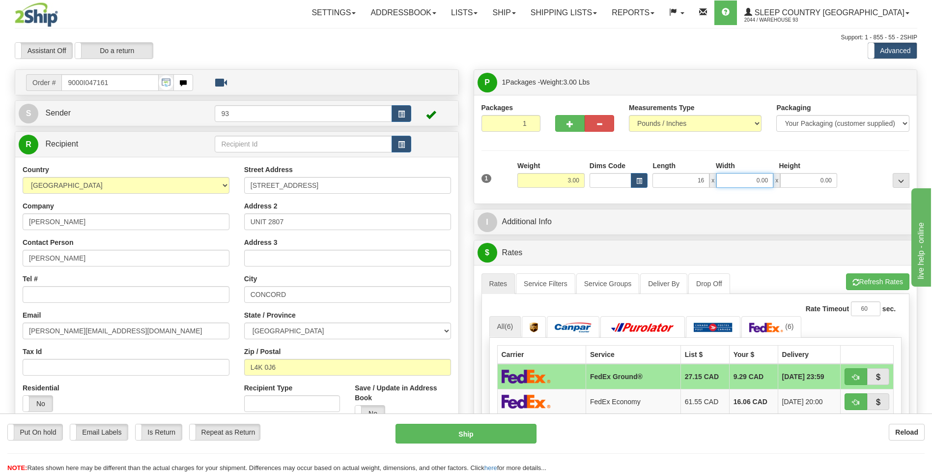
type input "16.00"
click at [738, 182] on input "0.00" at bounding box center [744, 180] width 57 height 15
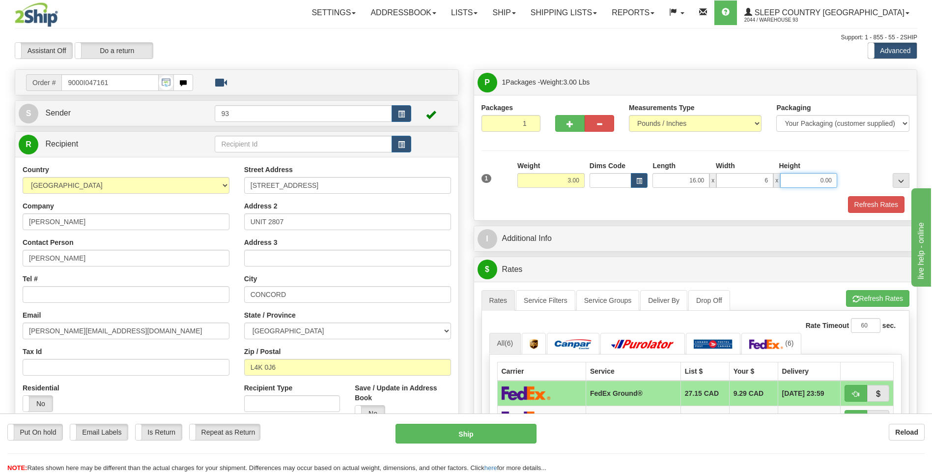
type input "6.00"
click at [785, 185] on input "0.00" at bounding box center [808, 180] width 57 height 15
type input "6.00"
click at [862, 204] on button "Refresh Rates" at bounding box center [876, 204] width 57 height 17
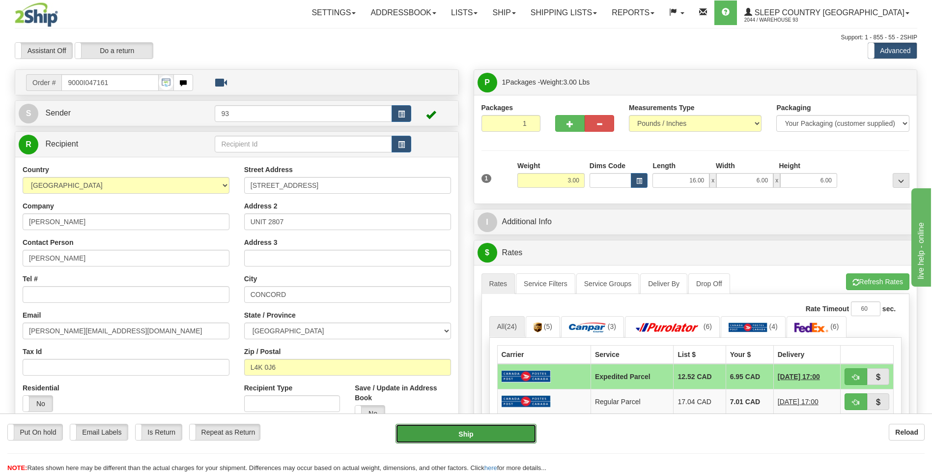
click at [501, 434] on button "Ship" at bounding box center [466, 434] width 141 height 20
type input "DOM.EP"
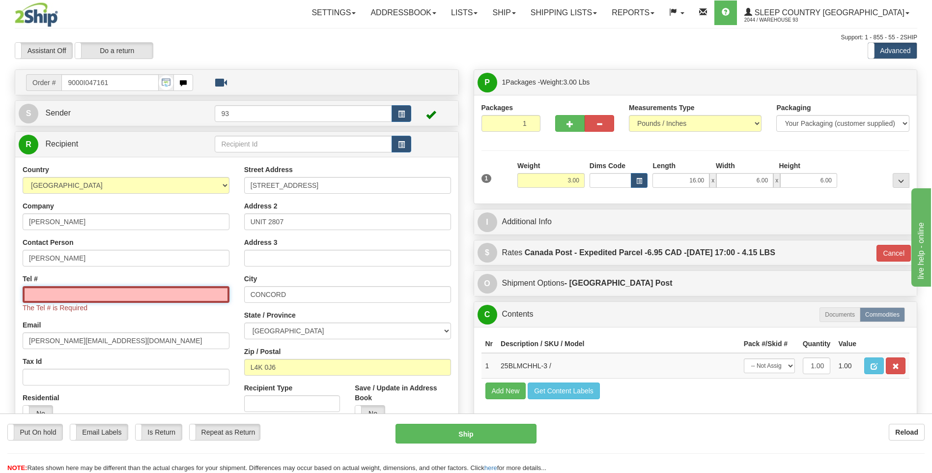
click at [92, 298] on input "Tel #" at bounding box center [126, 294] width 207 height 17
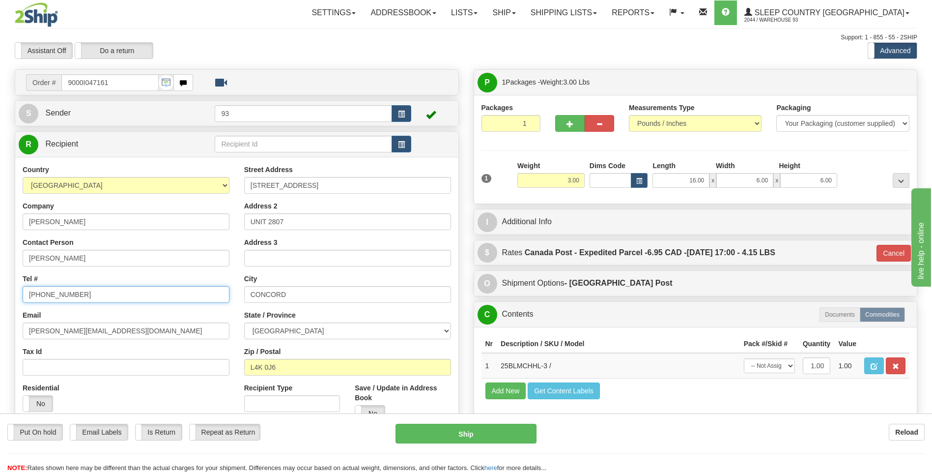
type input "416-458-9957"
click button "Delete" at bounding box center [0, 0] width 0 height 0
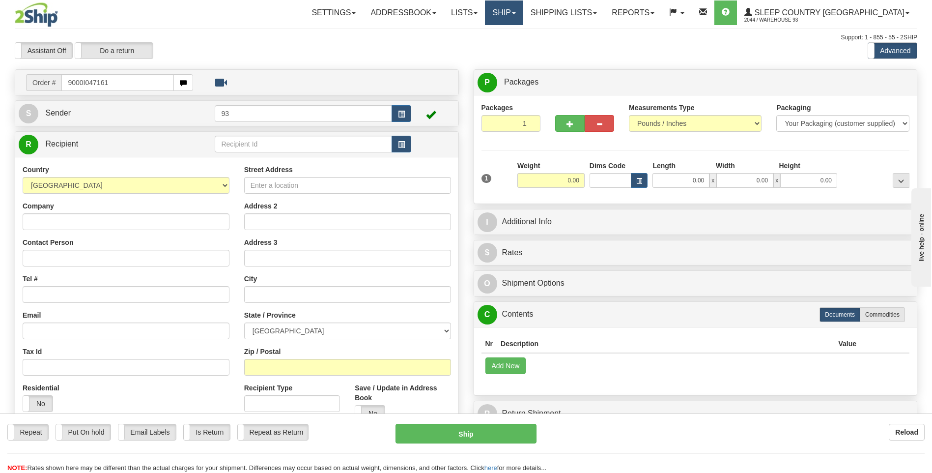
click at [523, 12] on link "Ship" at bounding box center [504, 12] width 38 height 25
click at [523, 30] on link "Ship Screen" at bounding box center [478, 34] width 89 height 13
click at [86, 86] on input "text" at bounding box center [117, 82] width 112 height 17
type input "9000I047161"
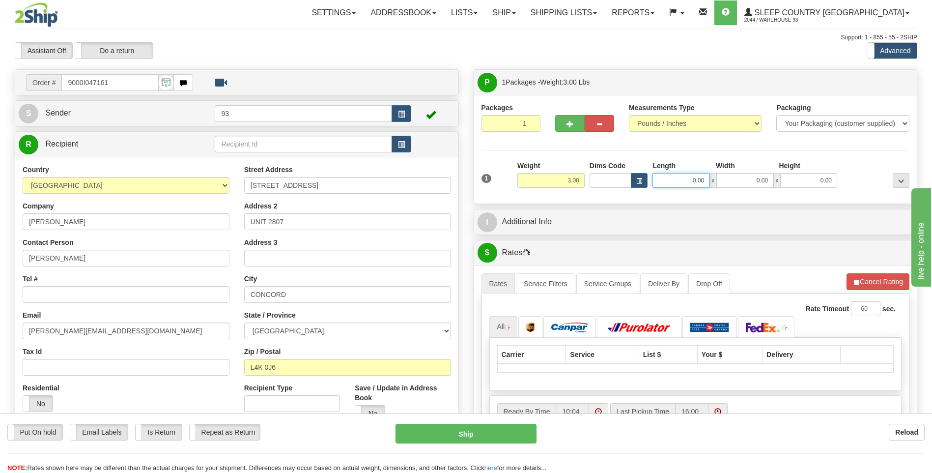
click at [663, 181] on input "0.00" at bounding box center [681, 180] width 57 height 15
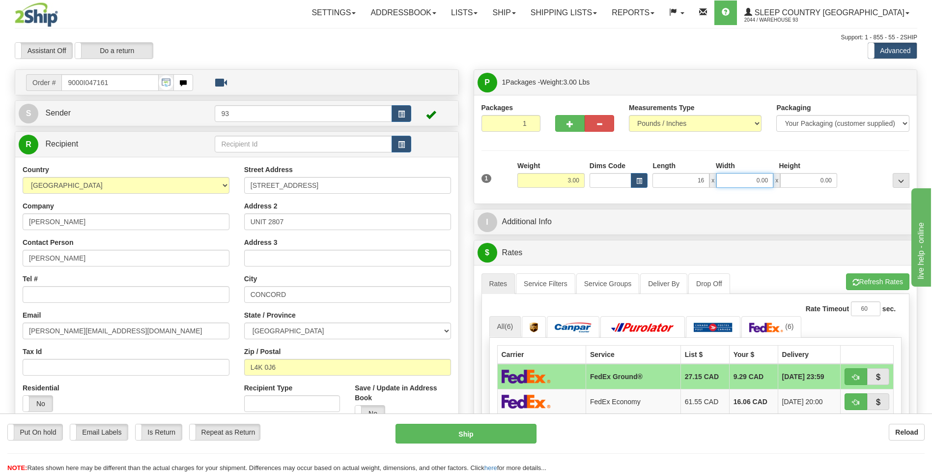
type input "16.00"
click at [741, 176] on input "0.00" at bounding box center [744, 180] width 57 height 15
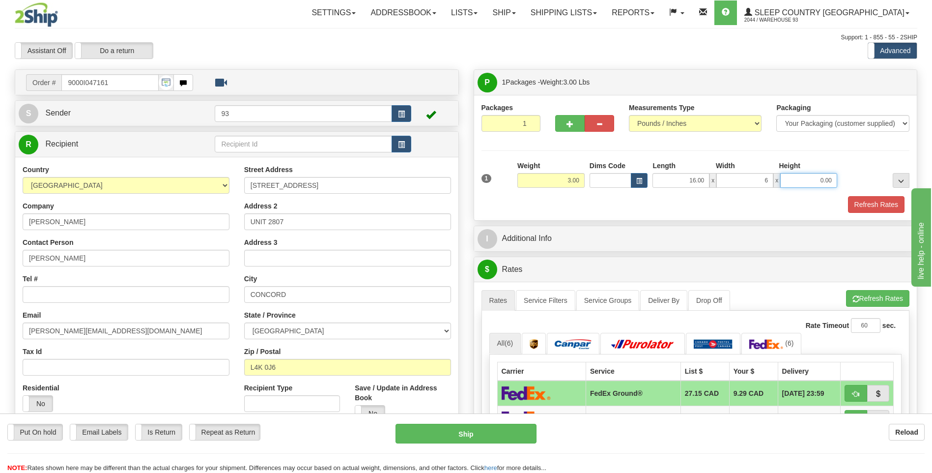
type input "6.00"
click at [808, 176] on input "0.00" at bounding box center [808, 180] width 57 height 15
type input "6.00"
click at [74, 290] on input "Tel #" at bounding box center [126, 294] width 207 height 17
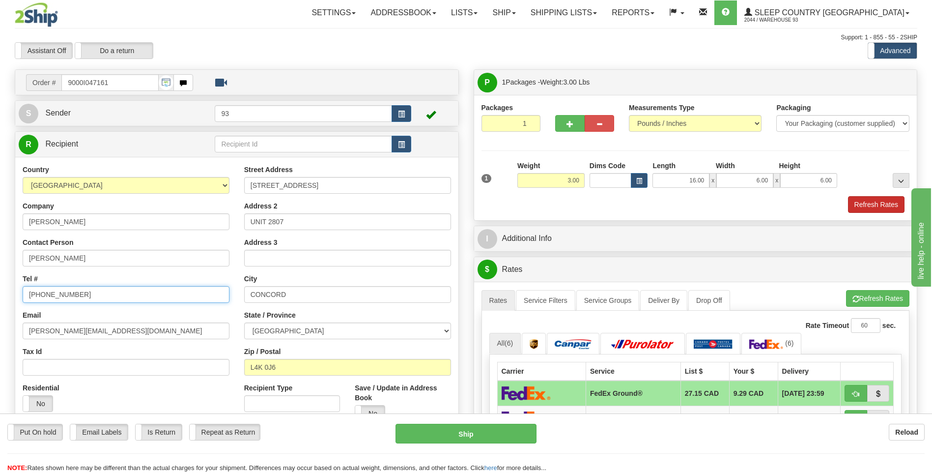
type input "416-458-9957"
click at [875, 204] on button "Refresh Rates" at bounding box center [876, 204] width 57 height 17
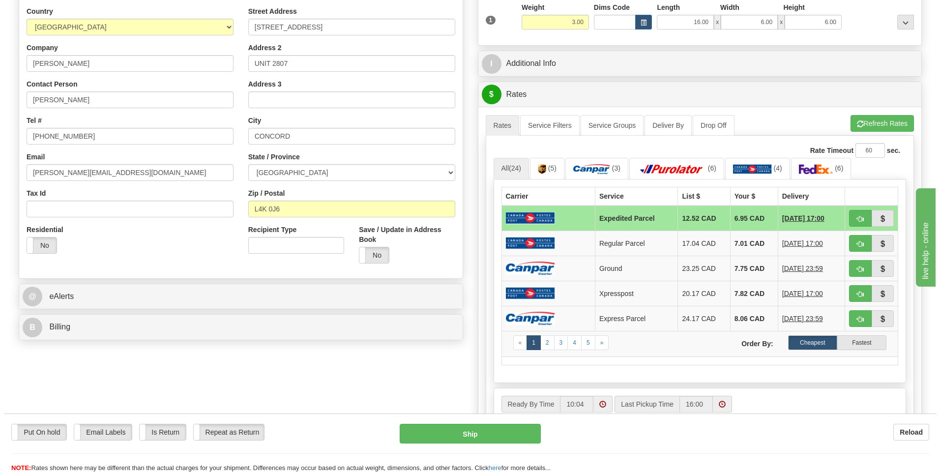
scroll to position [197, 0]
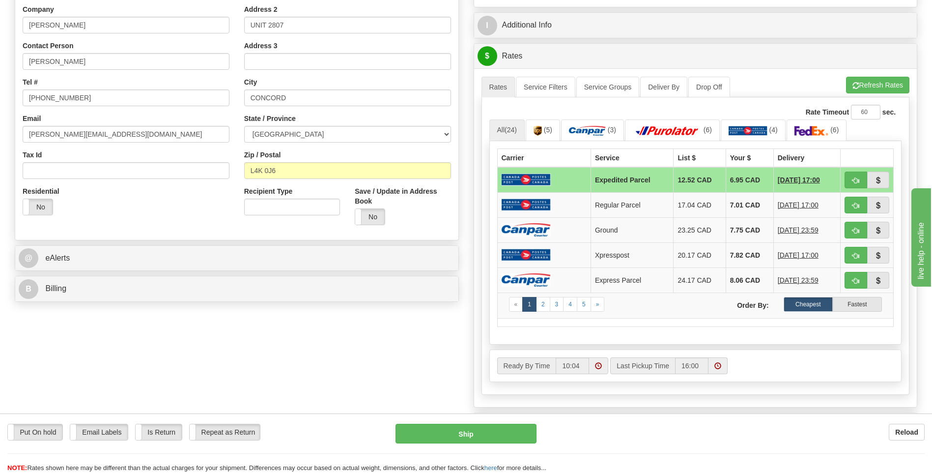
click at [504, 444] on div "Put On hold Put On hold Email Labels Email Labels Edit Is Return Is Return Repe…" at bounding box center [466, 448] width 932 height 49
click at [507, 437] on button "Ship" at bounding box center [466, 434] width 141 height 20
type input "DOM.EP"
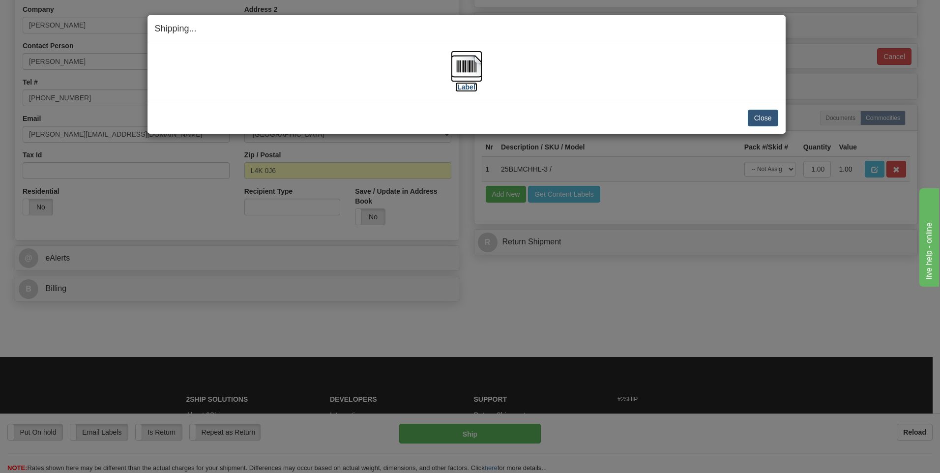
click at [468, 77] on img at bounding box center [466, 66] width 31 height 31
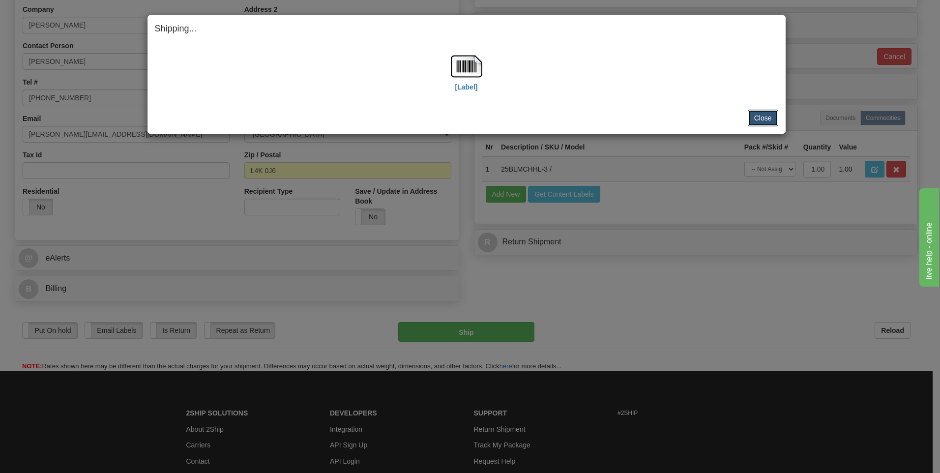
click at [762, 122] on button "Close" at bounding box center [762, 118] width 30 height 17
click at [766, 115] on button "Close" at bounding box center [762, 118] width 30 height 17
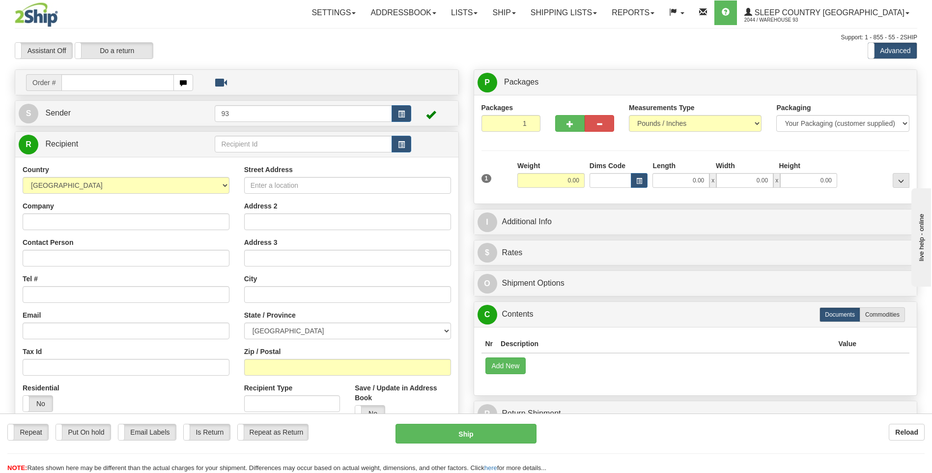
click at [127, 86] on input "text" at bounding box center [117, 82] width 112 height 17
type input "9000I052173"
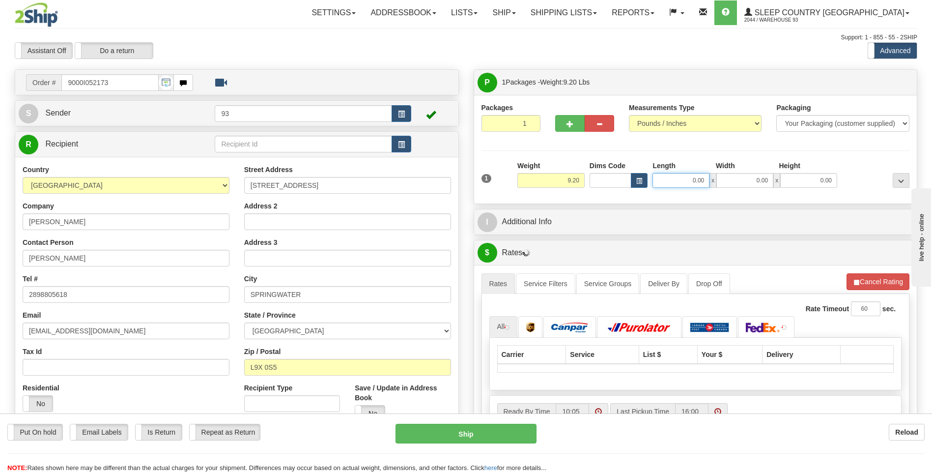
click at [669, 179] on input "0.00" at bounding box center [681, 180] width 57 height 15
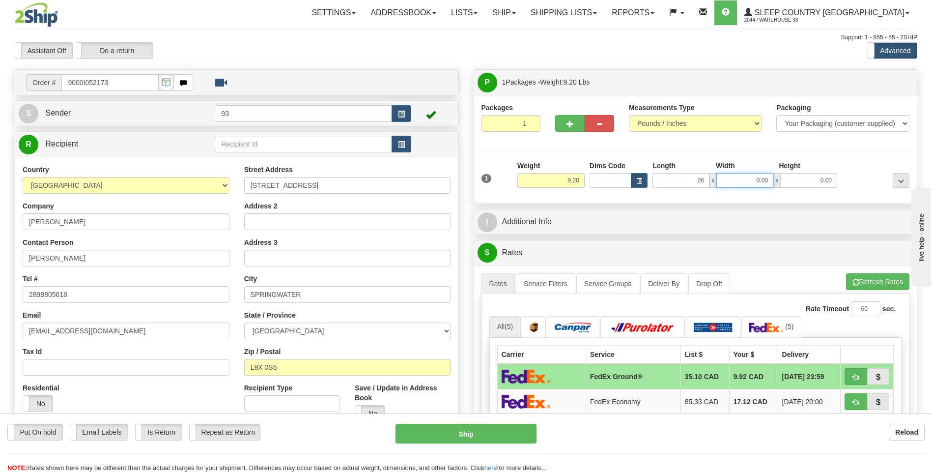
type input "26.00"
click at [753, 183] on input "0.00" at bounding box center [744, 180] width 57 height 15
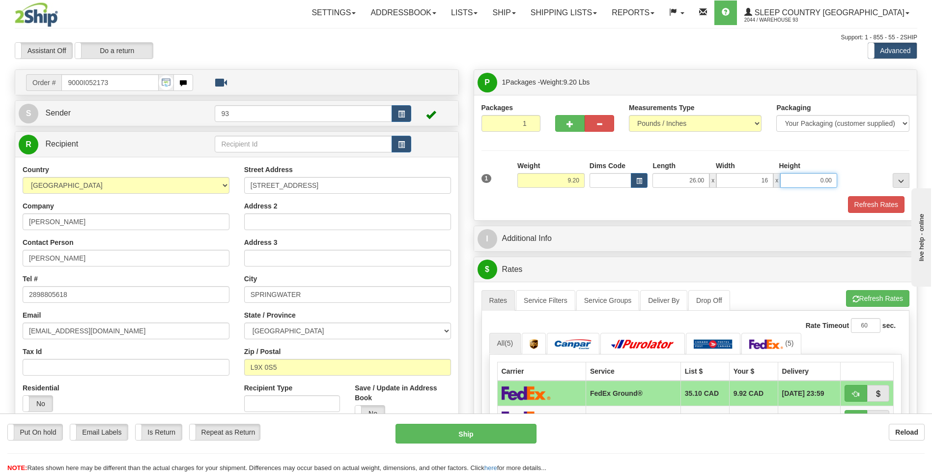
type input "16.00"
click at [827, 178] on input "0.00" at bounding box center [808, 180] width 57 height 15
type input "10.00"
drag, startPoint x: 870, startPoint y: 202, endPoint x: 872, endPoint y: 219, distance: 16.8
click at [872, 206] on button "Refresh Rates" at bounding box center [876, 204] width 57 height 17
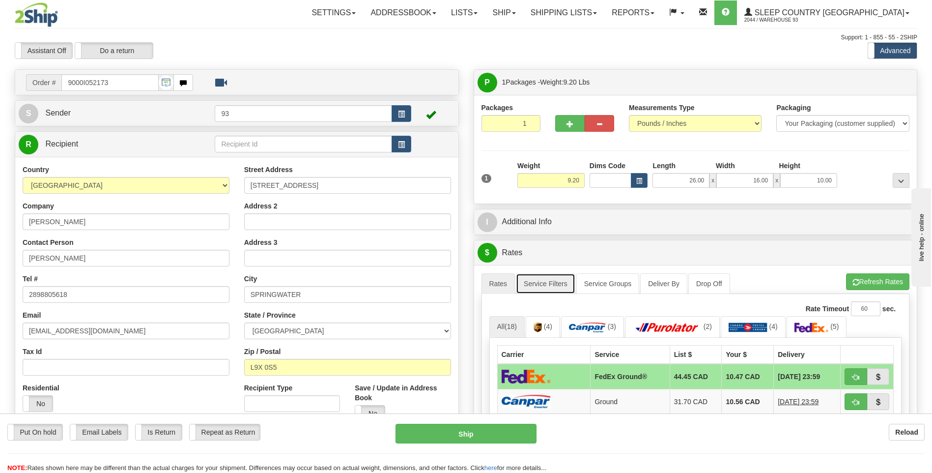
click at [555, 287] on link "Service Filters" at bounding box center [545, 283] width 59 height 21
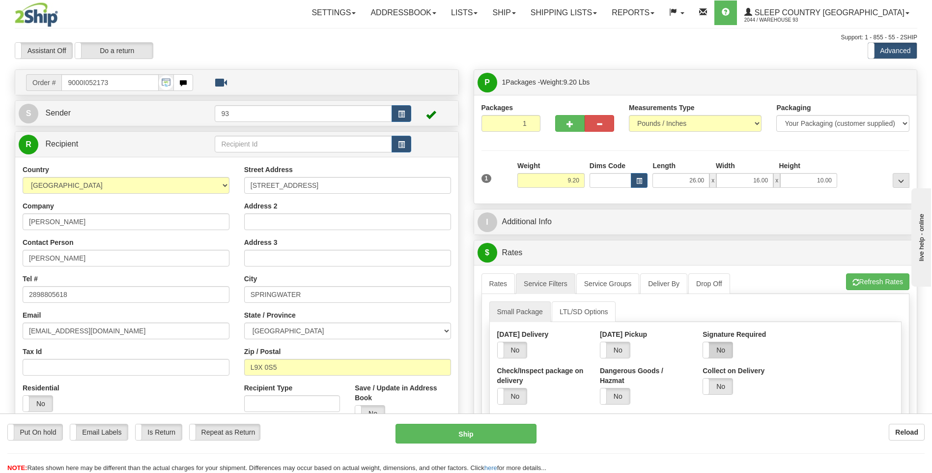
click at [714, 349] on label "No" at bounding box center [717, 350] width 29 height 16
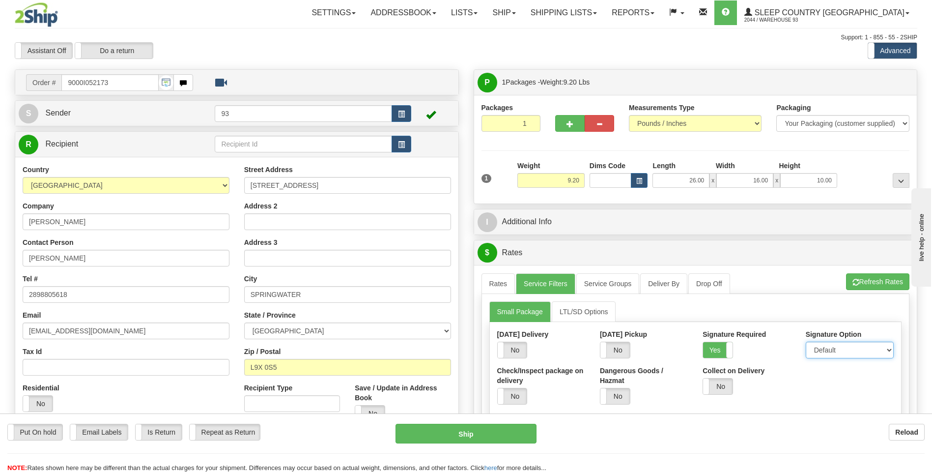
click at [820, 348] on select "Default Adult Direct Indirect No Signature Required" at bounding box center [850, 350] width 88 height 17
select select "1"
click at [806, 342] on select "Default Adult Direct Indirect No Signature Required" at bounding box center [850, 350] width 88 height 17
click at [484, 281] on link "Rates" at bounding box center [499, 283] width 34 height 21
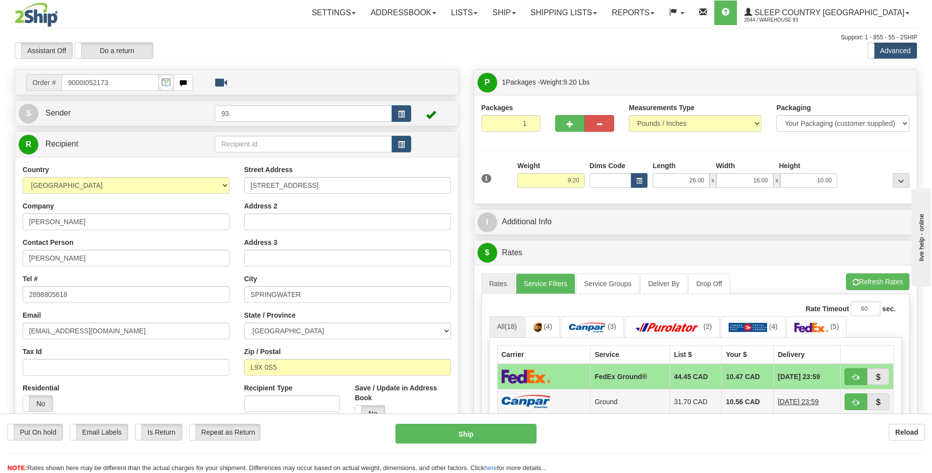
click at [537, 399] on img at bounding box center [526, 401] width 49 height 13
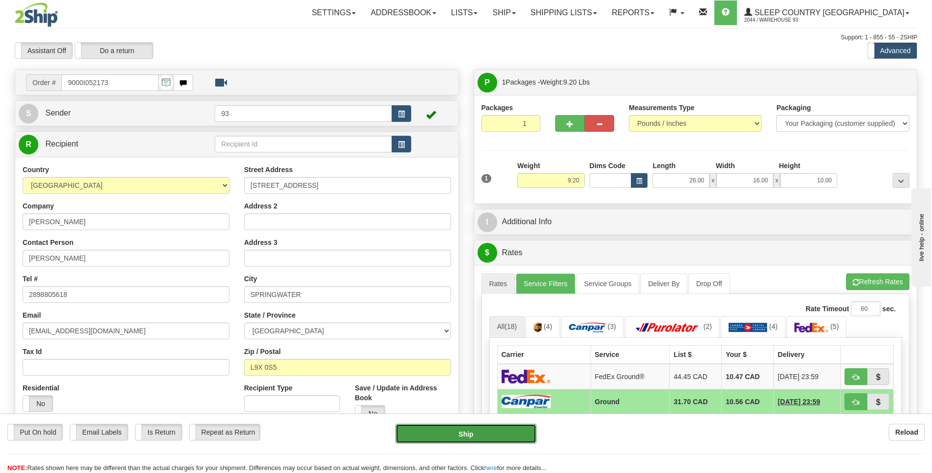
click at [503, 431] on button "Ship" at bounding box center [466, 434] width 141 height 20
type input "1"
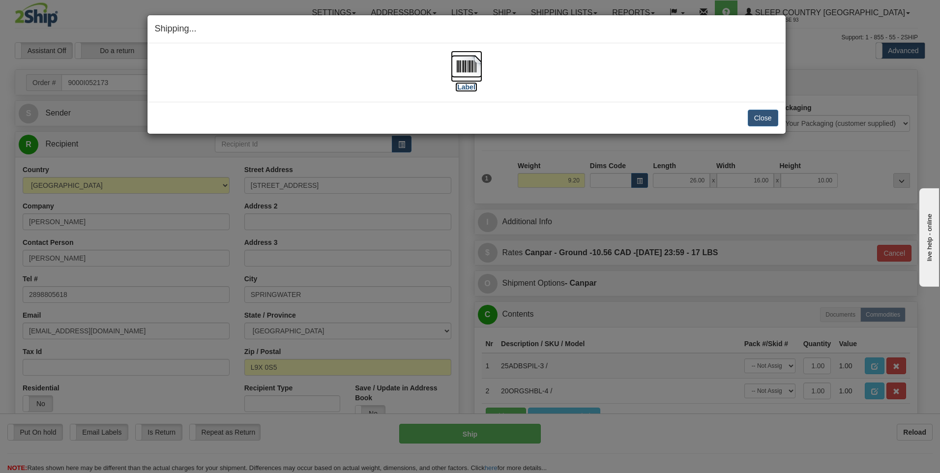
click at [461, 64] on img at bounding box center [466, 66] width 31 height 31
click at [774, 117] on button "Close" at bounding box center [762, 118] width 30 height 17
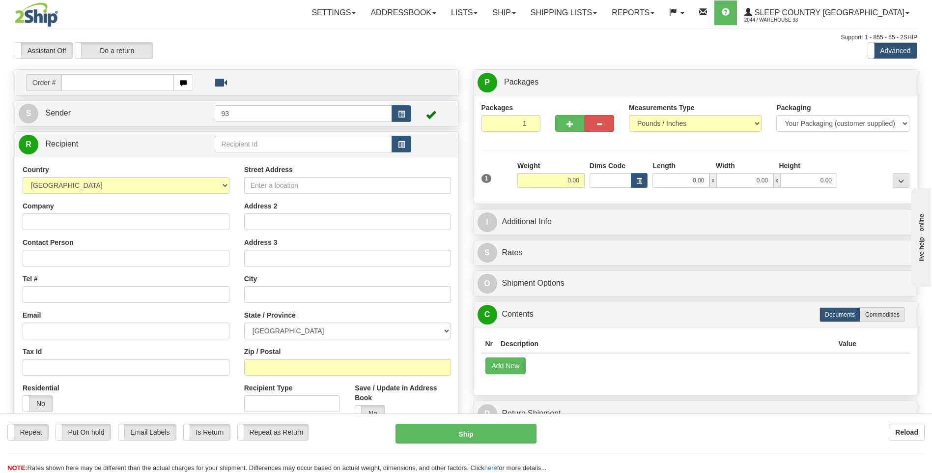
click at [109, 84] on input "text" at bounding box center [117, 82] width 112 height 17
type input "9000I050090"
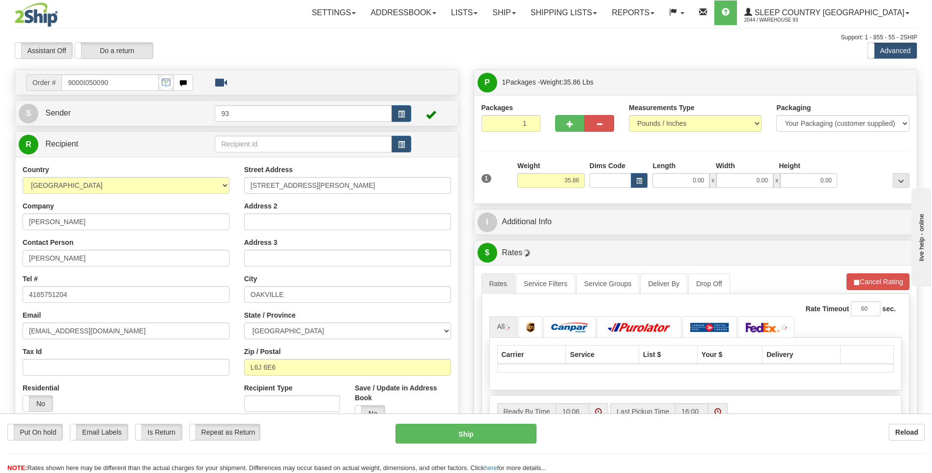
click at [697, 172] on div "Length" at bounding box center [681, 167] width 63 height 12
click at [689, 184] on input "0.00" at bounding box center [681, 180] width 57 height 15
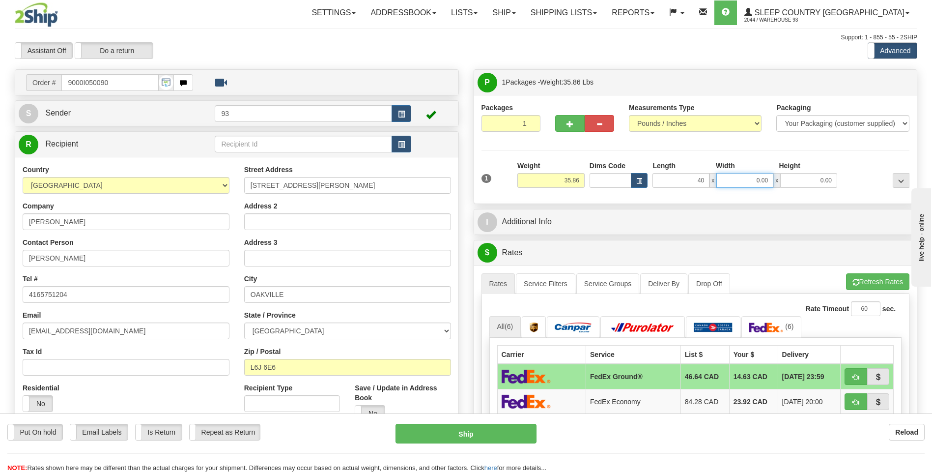
type input "40.00"
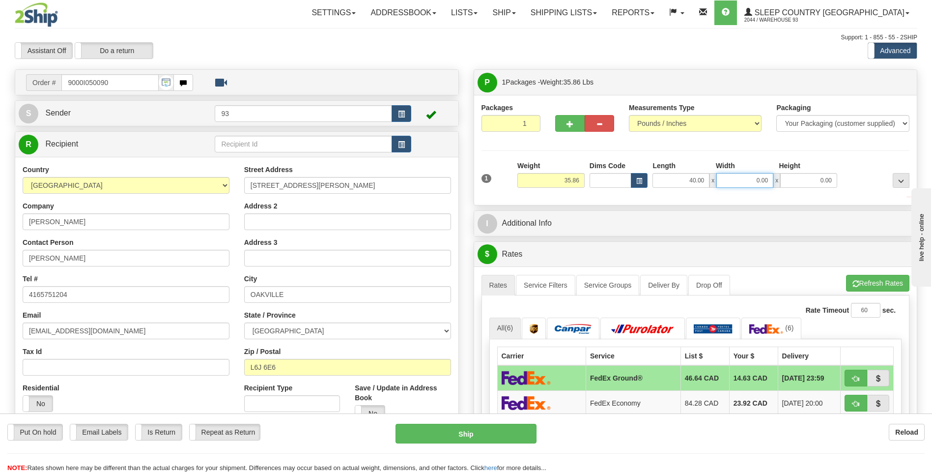
click at [759, 181] on input "0.00" at bounding box center [744, 180] width 57 height 15
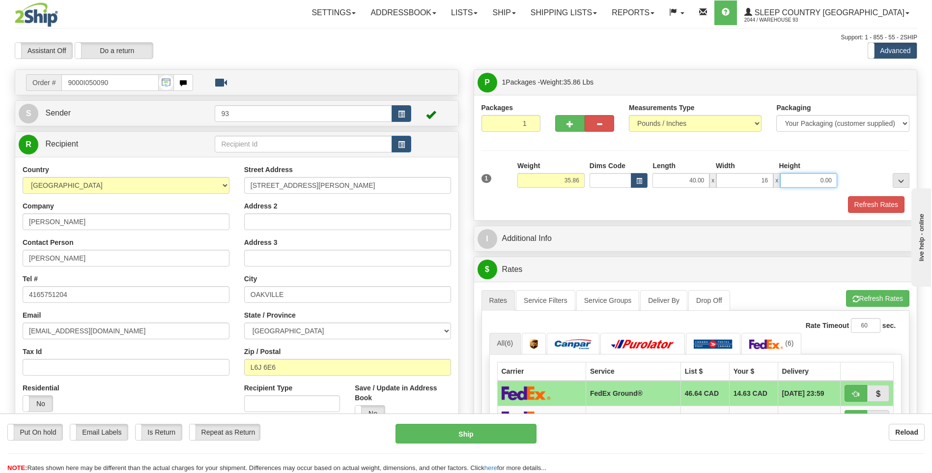
type input "16.00"
click at [815, 185] on input "0.00" at bounding box center [808, 180] width 57 height 15
type input "16.00"
click at [870, 207] on button "Refresh Rates" at bounding box center [876, 204] width 57 height 17
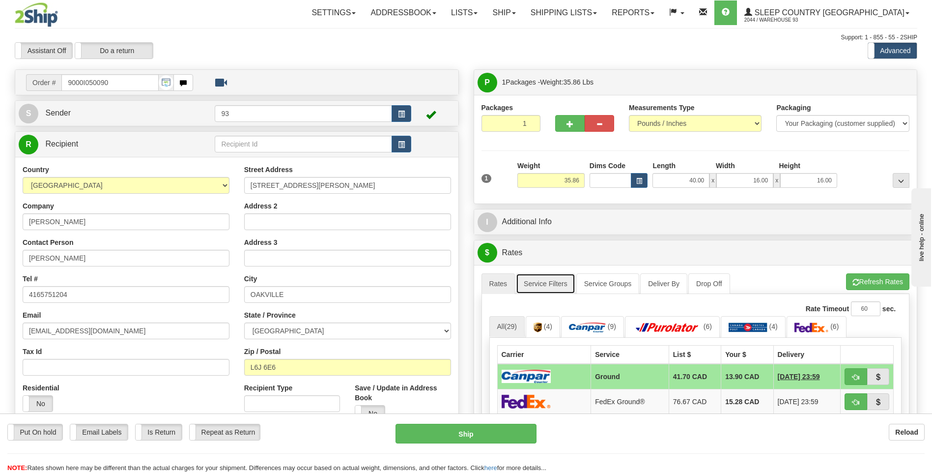
click at [558, 289] on link "Service Filters" at bounding box center [545, 283] width 59 height 21
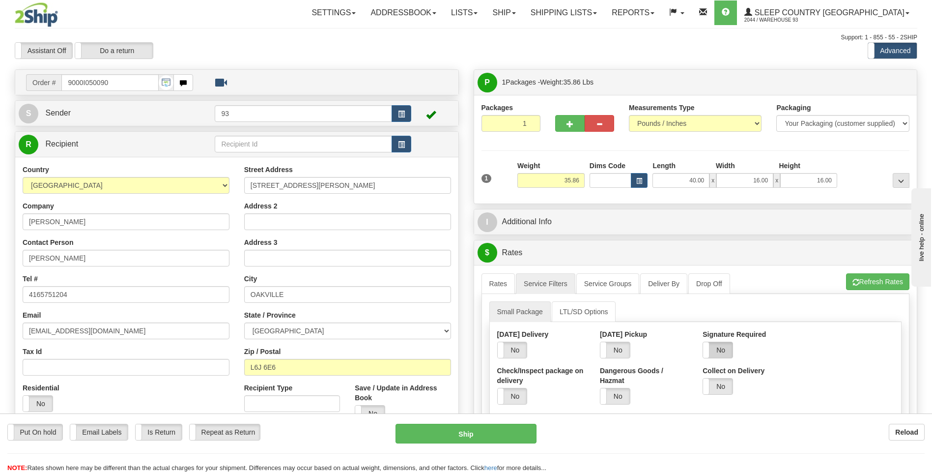
click at [726, 352] on label "No" at bounding box center [717, 350] width 29 height 16
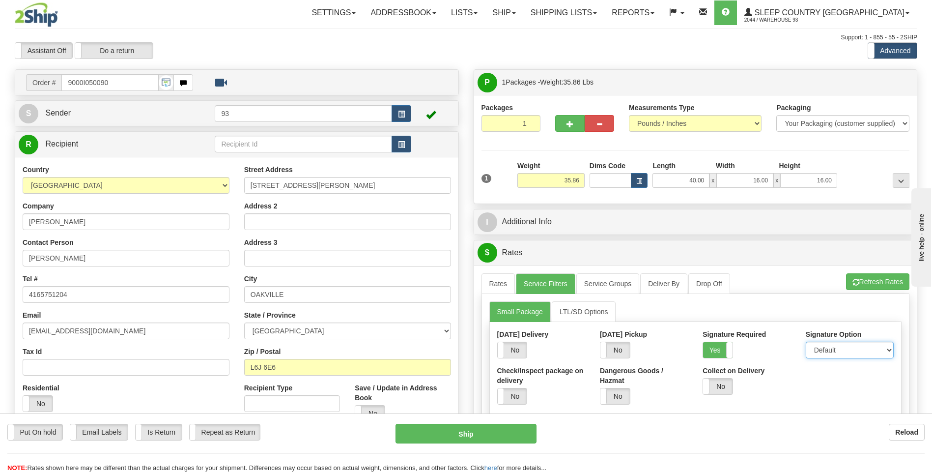
click at [846, 356] on select "Default Adult Direct Indirect No Signature Required" at bounding box center [850, 350] width 88 height 17
select select "1"
click at [806, 342] on select "Default Adult Direct Indirect No Signature Required" at bounding box center [850, 350] width 88 height 17
click at [497, 284] on link "Rates" at bounding box center [499, 283] width 34 height 21
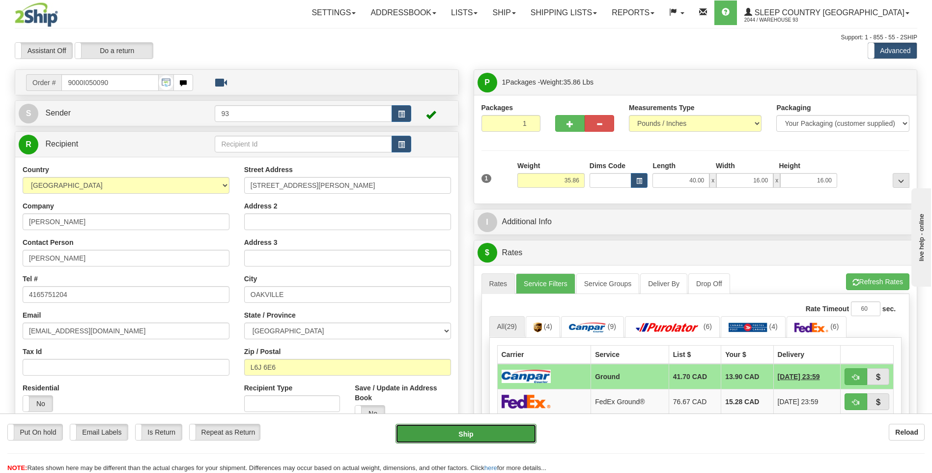
click at [510, 438] on button "Ship" at bounding box center [466, 434] width 141 height 20
type input "1"
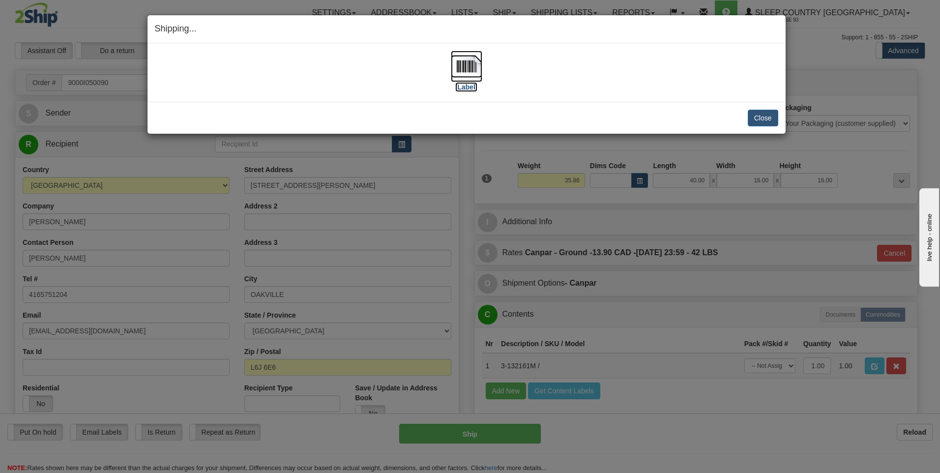
click at [468, 66] on img at bounding box center [466, 66] width 31 height 31
click at [774, 118] on button "Close" at bounding box center [762, 118] width 30 height 17
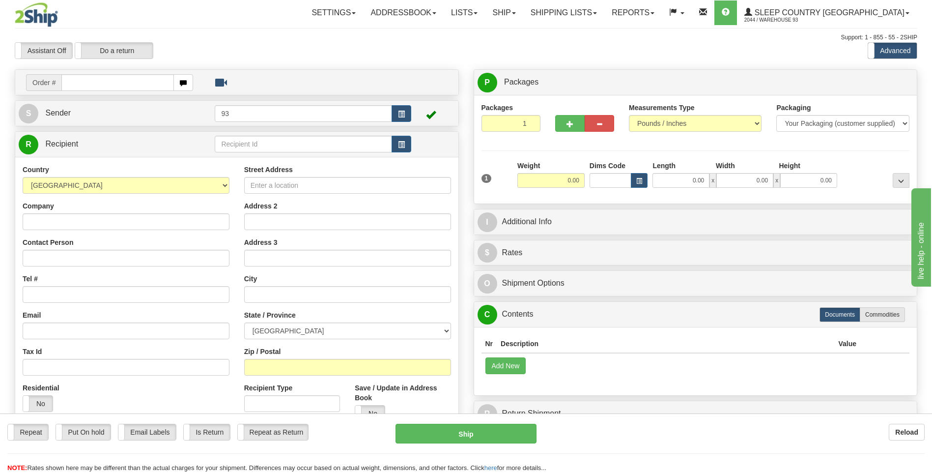
click at [97, 80] on input "text" at bounding box center [117, 82] width 112 height 17
type input "9000I049999"
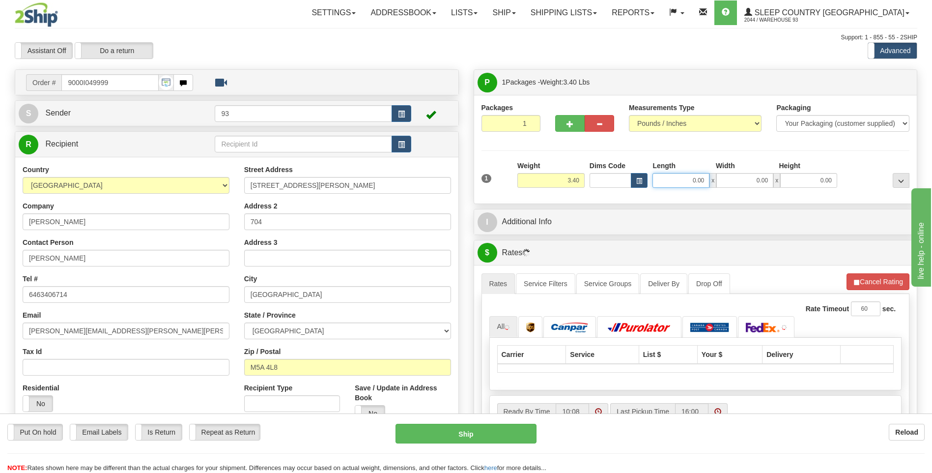
click at [676, 183] on input "0.00" at bounding box center [681, 180] width 57 height 15
type input "12.00"
click at [765, 184] on input "0.00" at bounding box center [744, 180] width 57 height 15
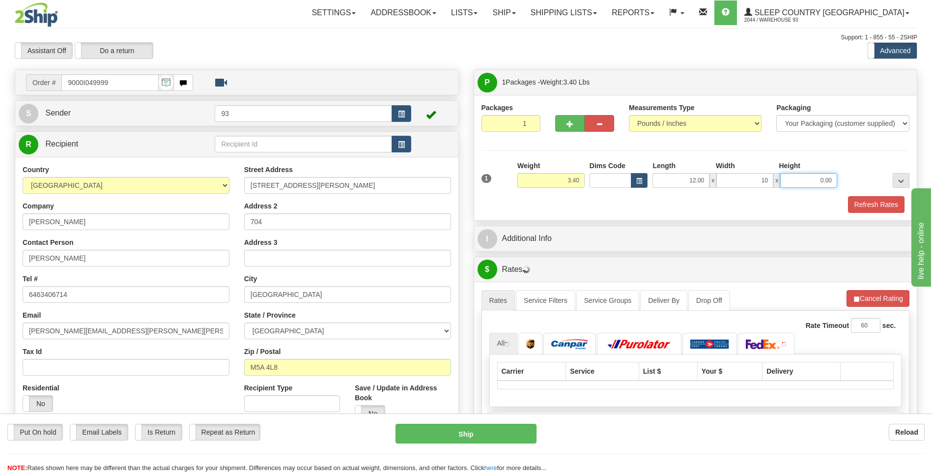
type input "10.00"
click at [808, 179] on input "0.00" at bounding box center [808, 180] width 57 height 15
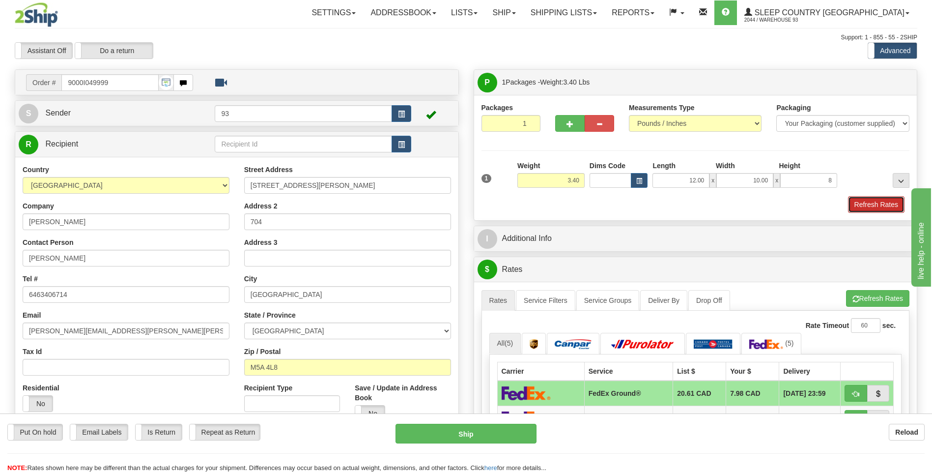
type input "8.00"
click at [887, 200] on button "Refresh Rates" at bounding box center [876, 204] width 57 height 17
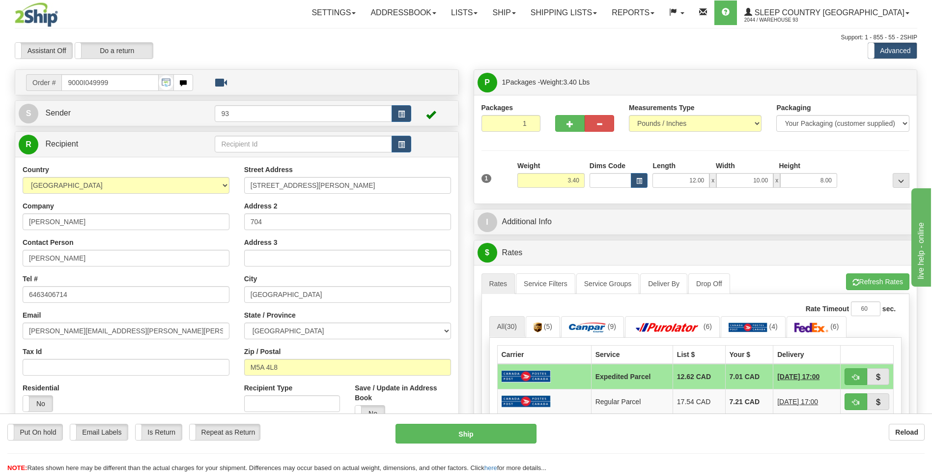
click at [522, 421] on div "Put On hold Put On hold Email Labels Email Labels Edit Is Return Is Return Repe…" at bounding box center [466, 442] width 932 height 59
click at [519, 430] on button "Ship" at bounding box center [466, 434] width 141 height 20
type input "DOM.EP"
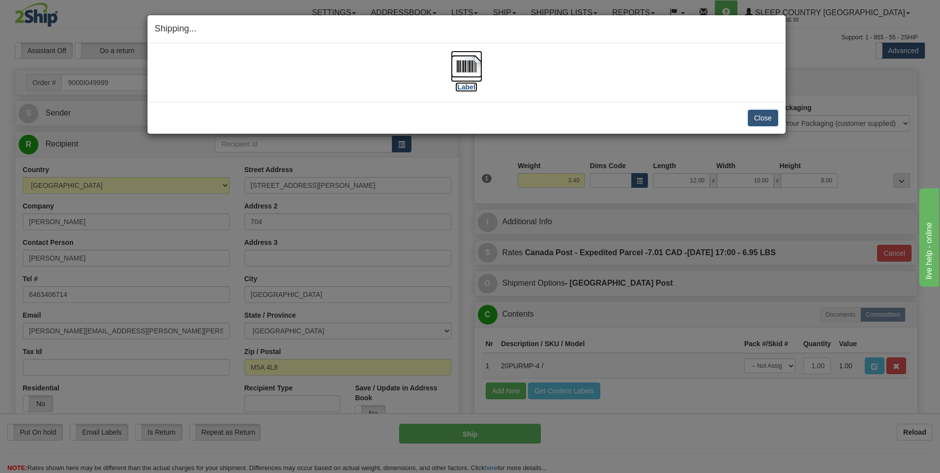
click at [470, 58] on img at bounding box center [466, 66] width 31 height 31
click at [762, 119] on button "Close" at bounding box center [762, 118] width 30 height 17
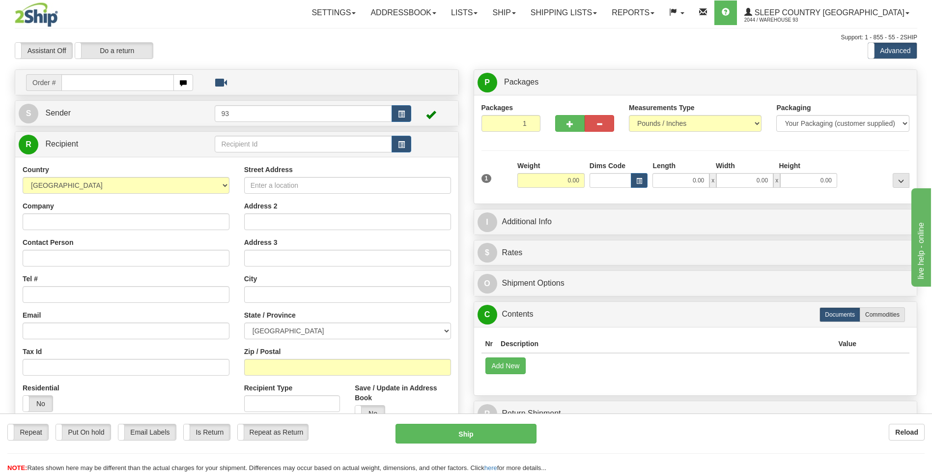
click at [87, 81] on input "text" at bounding box center [117, 82] width 112 height 17
type input "9000I049976"
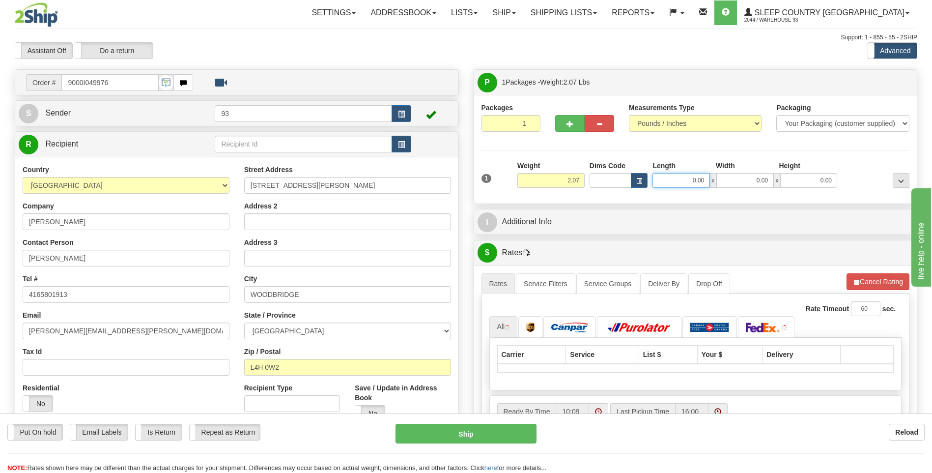
click at [679, 185] on input "0.00" at bounding box center [681, 180] width 57 height 15
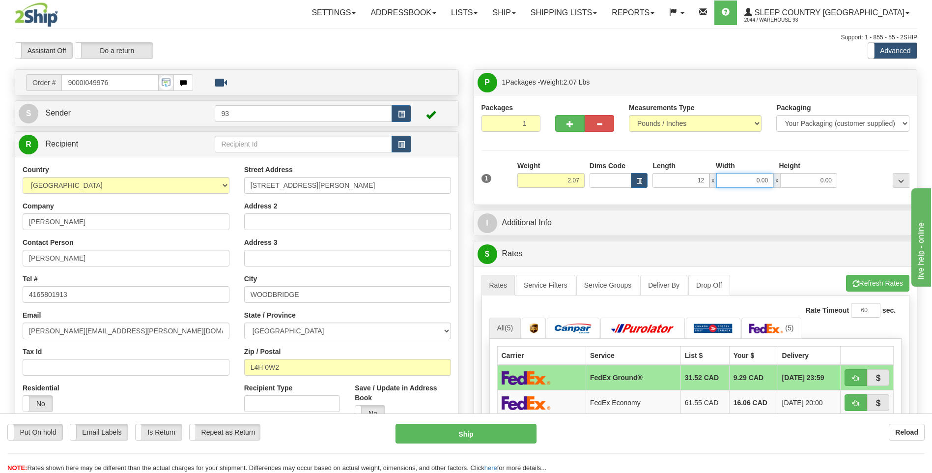
type input "12.00"
click at [763, 178] on input "0.00" at bounding box center [744, 180] width 57 height 15
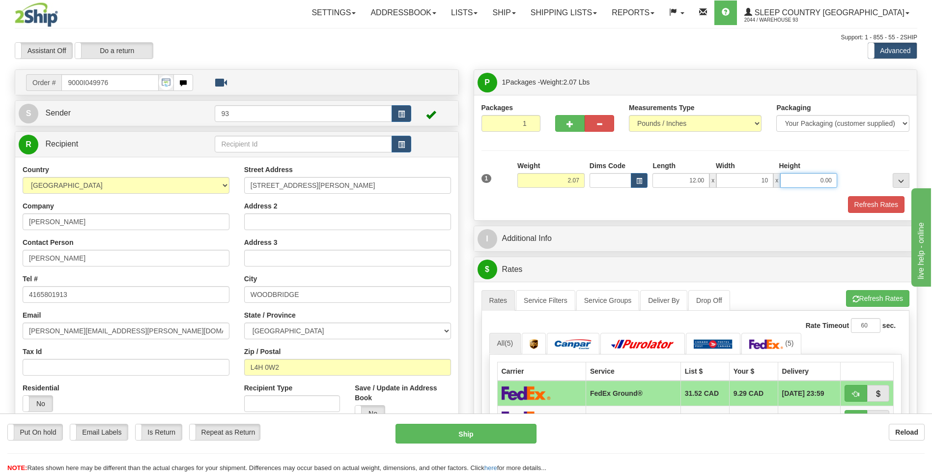
type input "10.00"
click at [819, 173] on input "0.00" at bounding box center [808, 180] width 57 height 15
type input "2.00"
click at [871, 203] on button "Refresh Rates" at bounding box center [876, 204] width 57 height 17
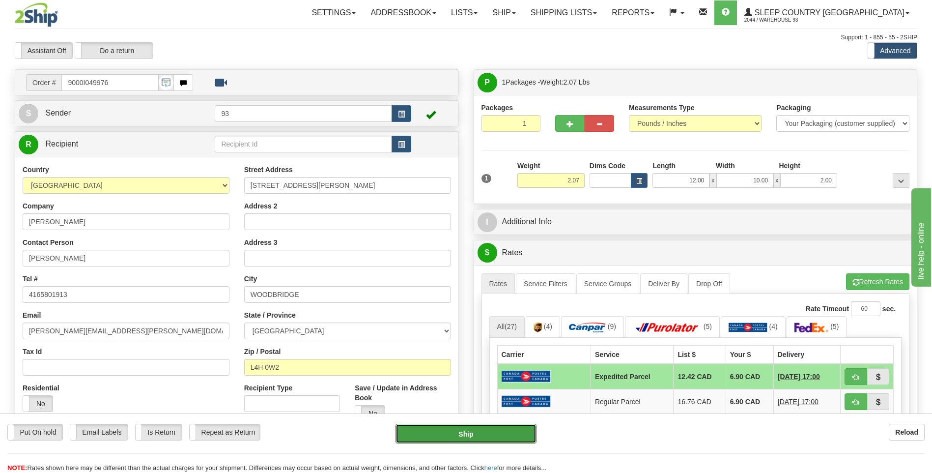
click at [511, 436] on button "Ship" at bounding box center [466, 434] width 141 height 20
type input "DOM.EP"
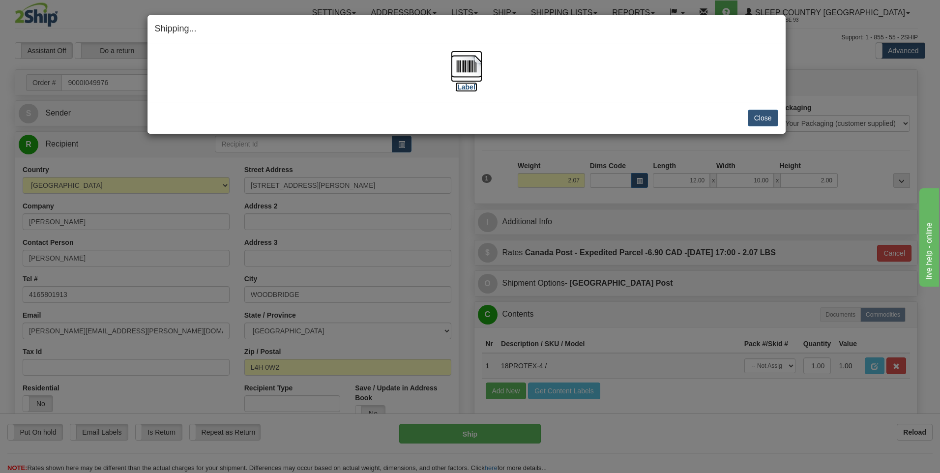
click at [463, 64] on img at bounding box center [466, 66] width 31 height 31
click at [769, 117] on button "Close" at bounding box center [762, 118] width 30 height 17
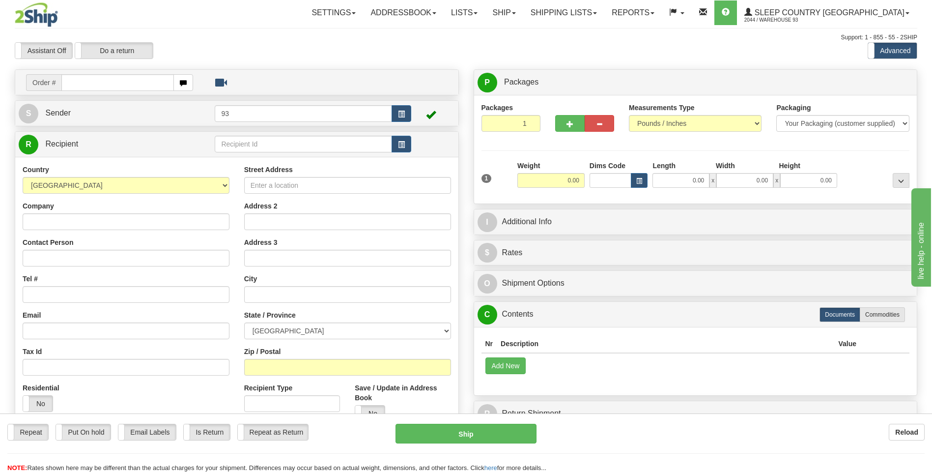
click at [107, 92] on td "Order #" at bounding box center [237, 82] width 436 height 20
click at [110, 84] on input "text" at bounding box center [117, 82] width 112 height 17
type input "9000I050160"
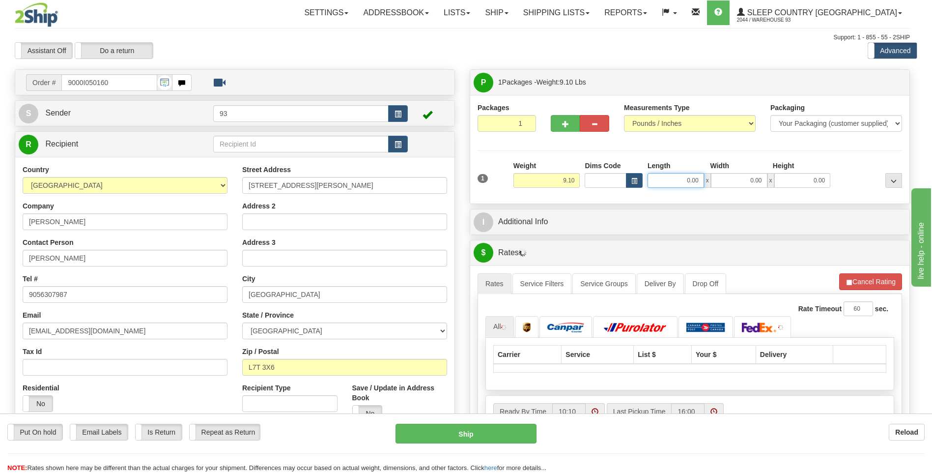
click at [686, 178] on input "0.00" at bounding box center [676, 180] width 57 height 15
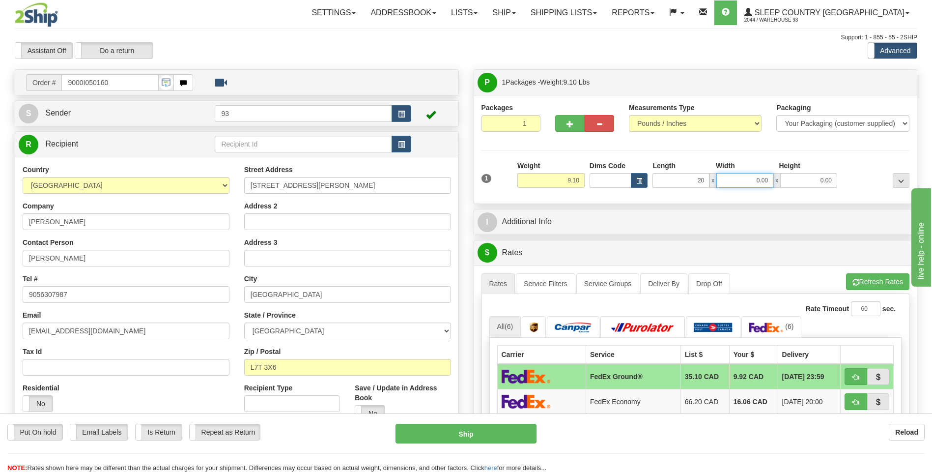
type input "20.00"
click at [743, 179] on input "0.00" at bounding box center [744, 180] width 57 height 15
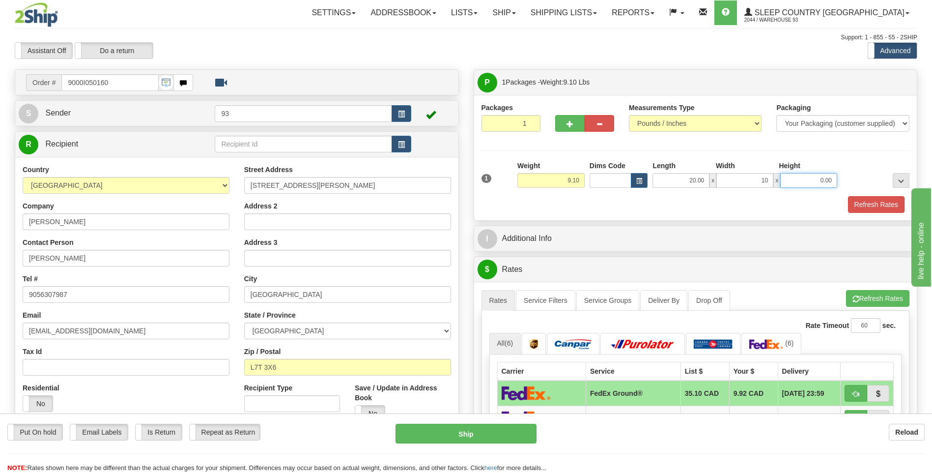
type input "10.00"
click at [812, 179] on input "0.00" at bounding box center [808, 180] width 57 height 15
type input "10.00"
click at [878, 204] on button "Refresh Rates" at bounding box center [876, 204] width 57 height 17
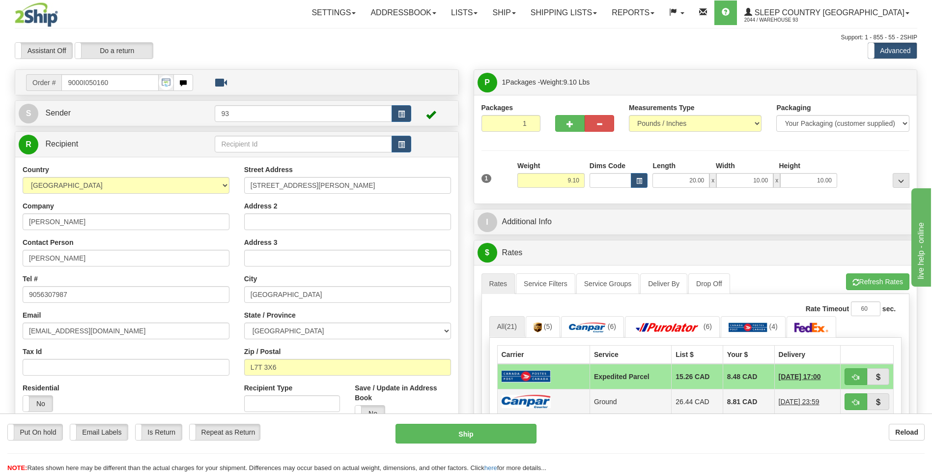
click at [543, 400] on img at bounding box center [526, 401] width 49 height 13
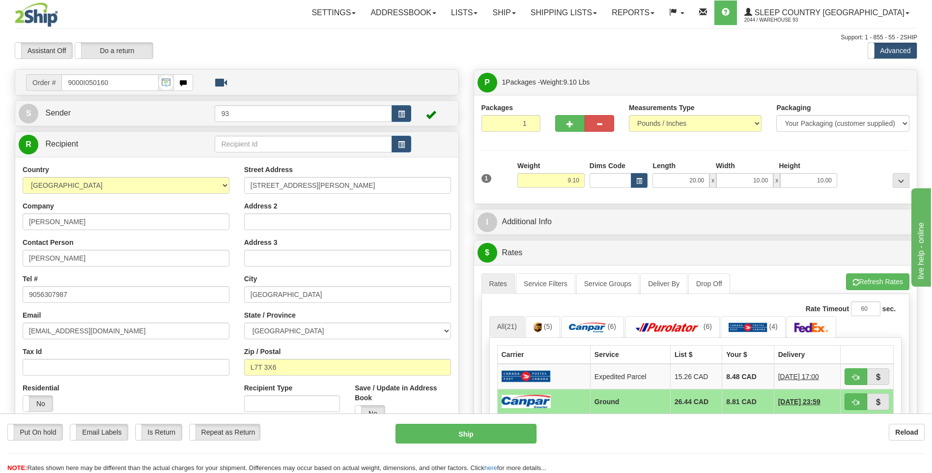
click at [500, 444] on div "Put On hold Put On hold Email Labels Email Labels Edit Is Return Is Return Repe…" at bounding box center [466, 448] width 932 height 49
click at [505, 434] on button "Ship" at bounding box center [466, 434] width 141 height 20
type input "1"
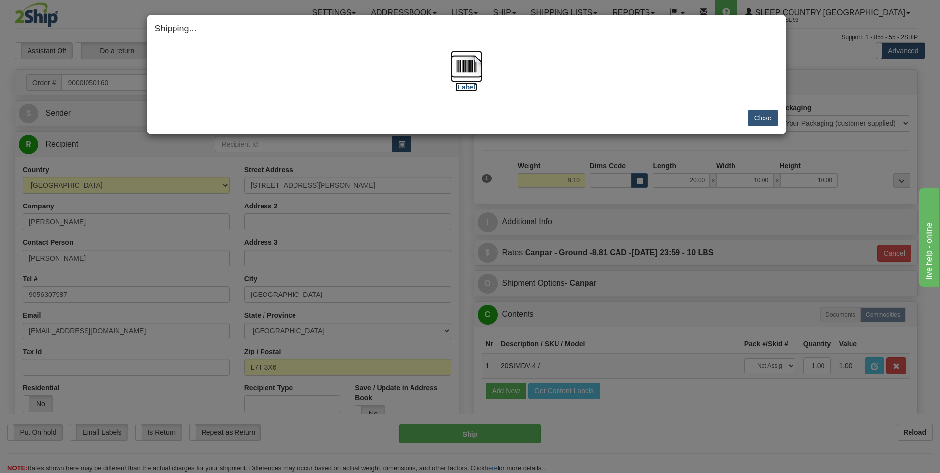
click at [466, 73] on img at bounding box center [466, 66] width 31 height 31
click at [767, 116] on button "Close" at bounding box center [762, 118] width 30 height 17
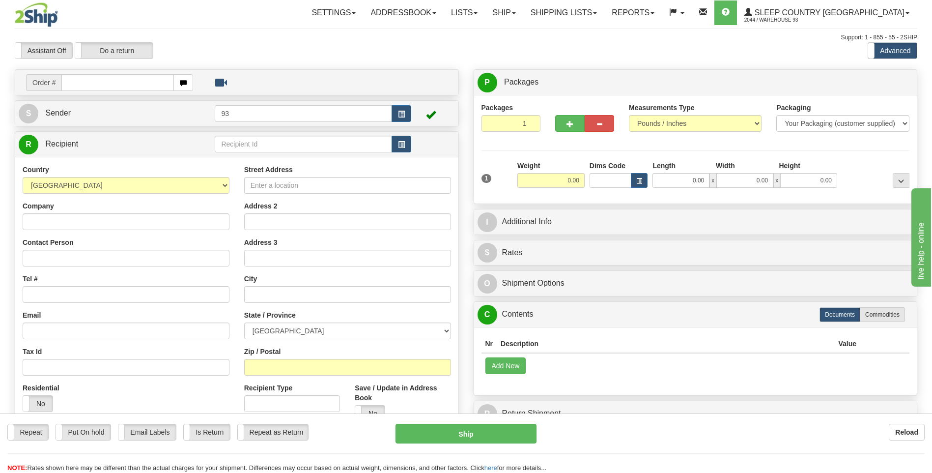
click at [115, 79] on input "text" at bounding box center [117, 82] width 112 height 17
type input "9000I049878"
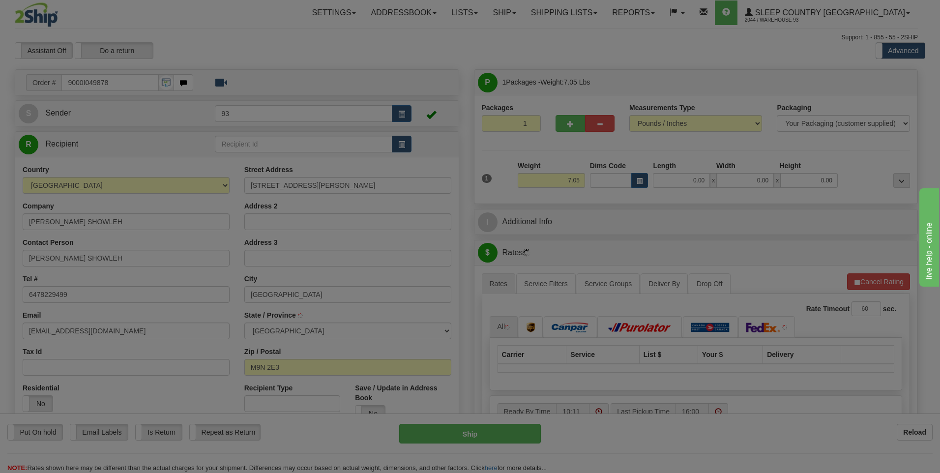
type input "YORK"
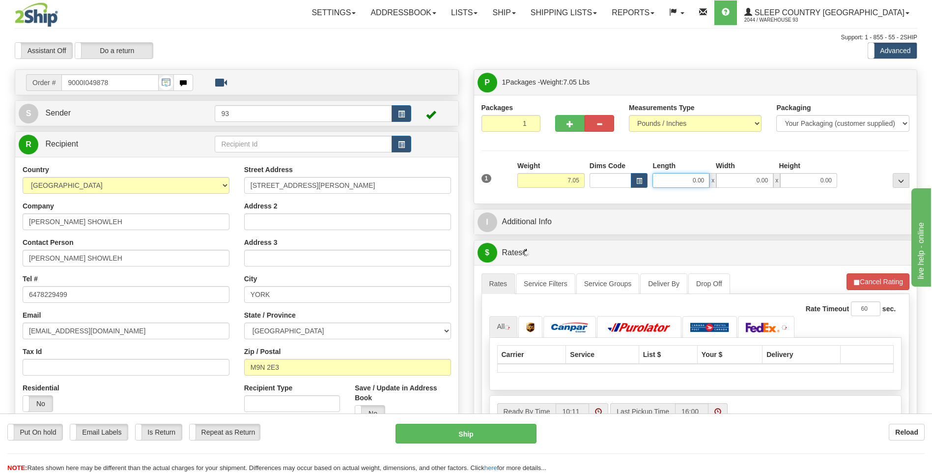
click at [676, 180] on input "0.00" at bounding box center [681, 180] width 57 height 15
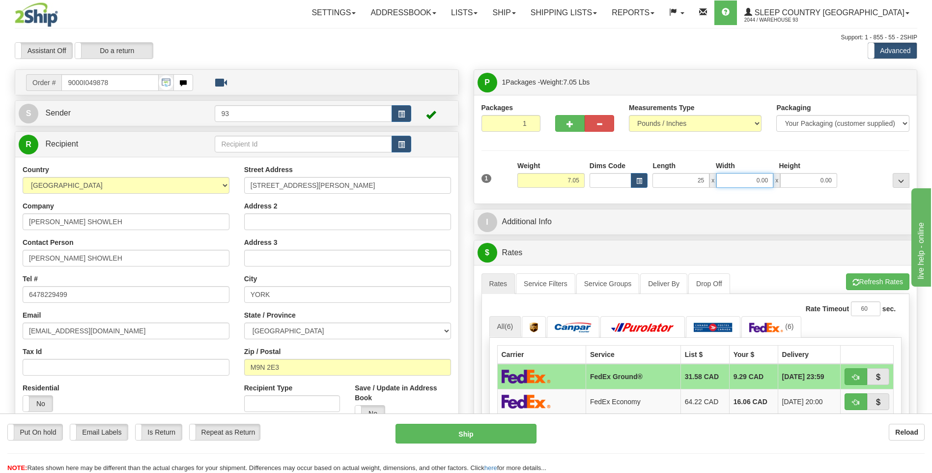
type input "25.00"
click at [737, 182] on input "0.00" at bounding box center [744, 180] width 57 height 15
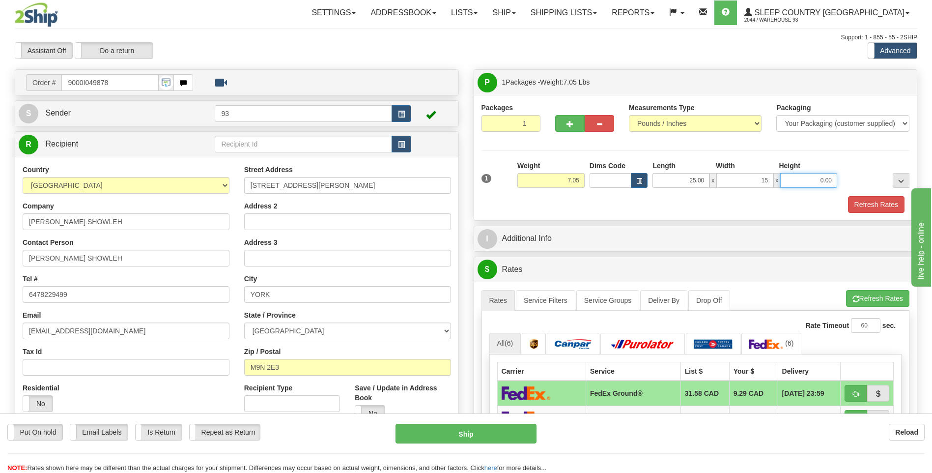
type input "15.00"
click at [802, 179] on input "0.00" at bounding box center [808, 180] width 57 height 15
type input "10.00"
click at [873, 205] on button "Refresh Rates" at bounding box center [876, 204] width 57 height 17
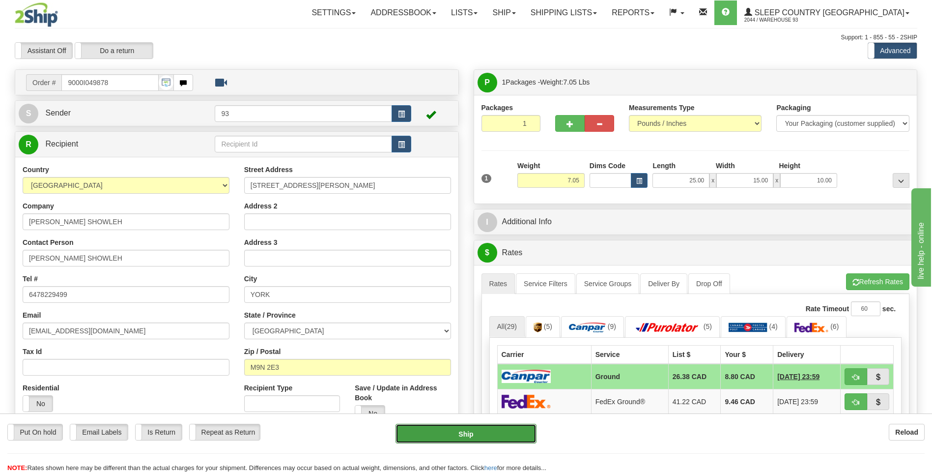
click at [510, 434] on button "Ship" at bounding box center [466, 434] width 141 height 20
type input "1"
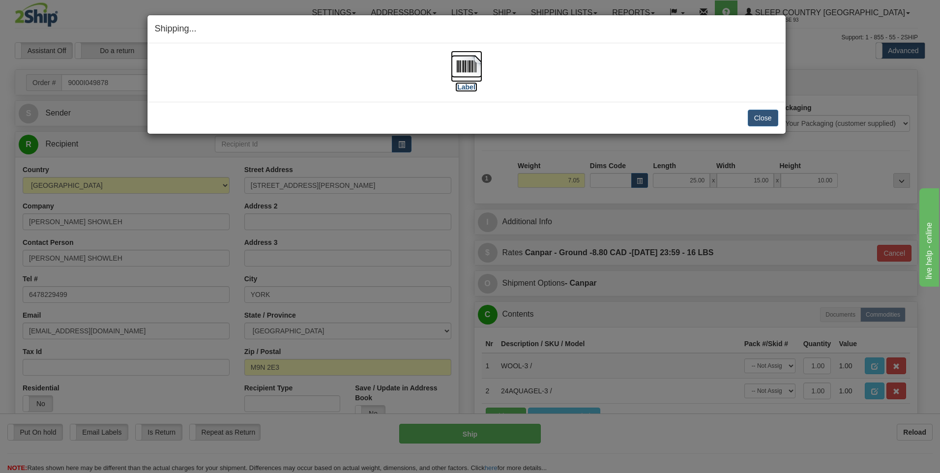
click at [467, 68] on img at bounding box center [466, 66] width 31 height 31
click at [758, 116] on button "Close" at bounding box center [762, 118] width 30 height 17
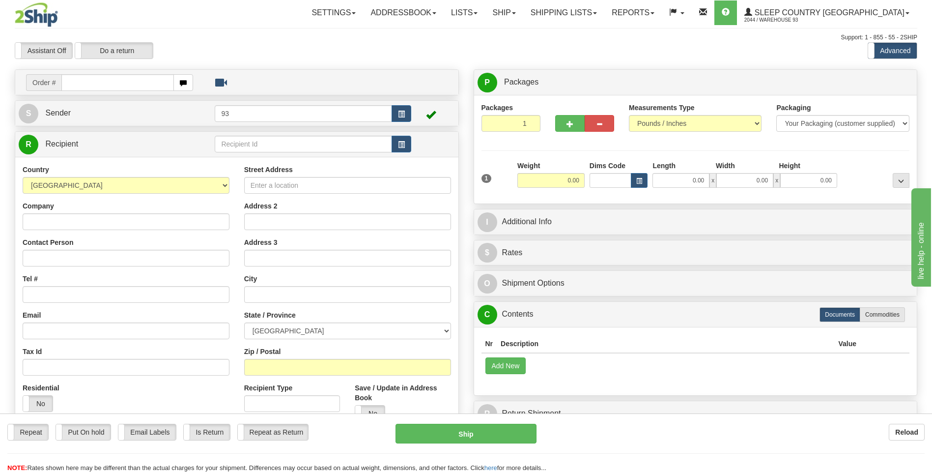
click at [102, 82] on input "text" at bounding box center [117, 82] width 112 height 17
type input "9000I053240"
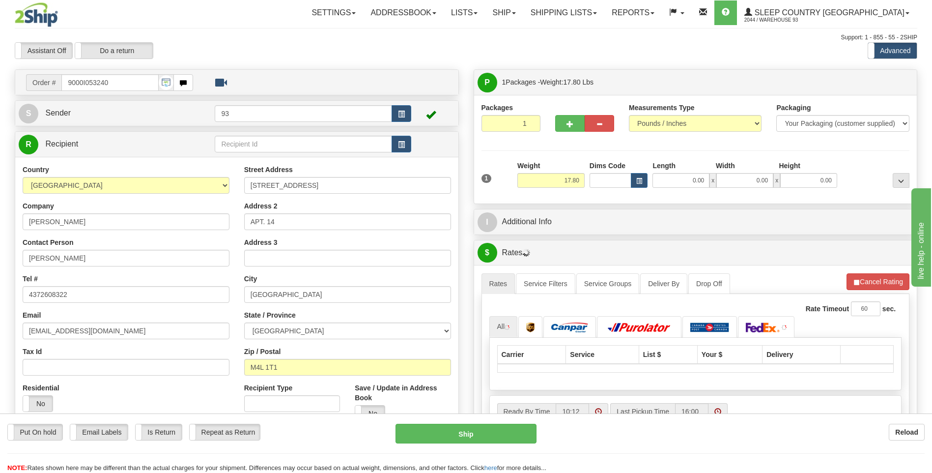
click at [585, 178] on div "Weight 17.80" at bounding box center [551, 178] width 72 height 34
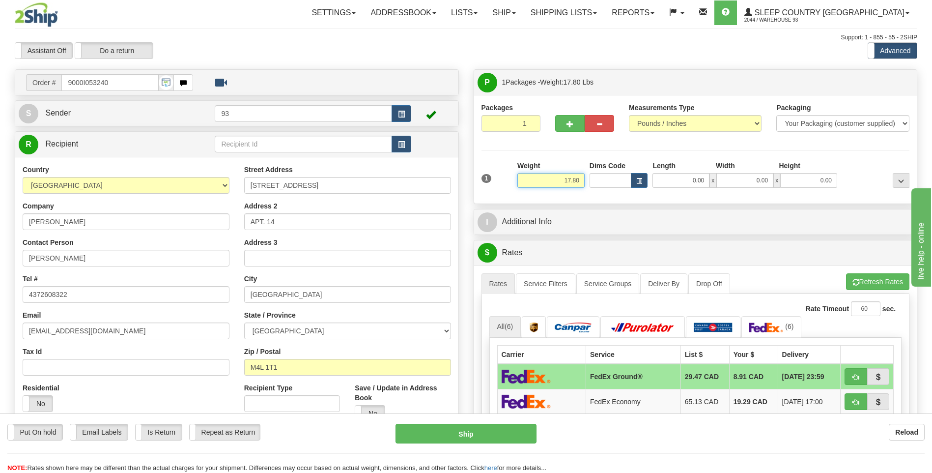
click at [583, 180] on input "17.80" at bounding box center [550, 180] width 67 height 15
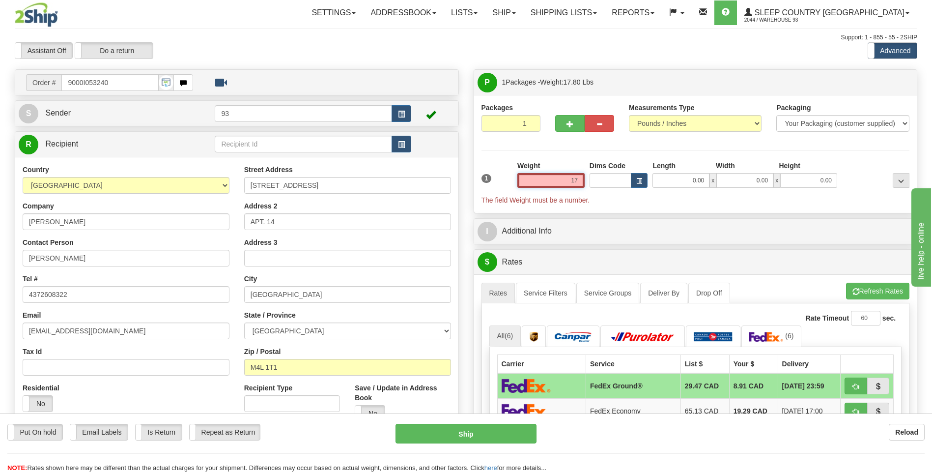
type input "1"
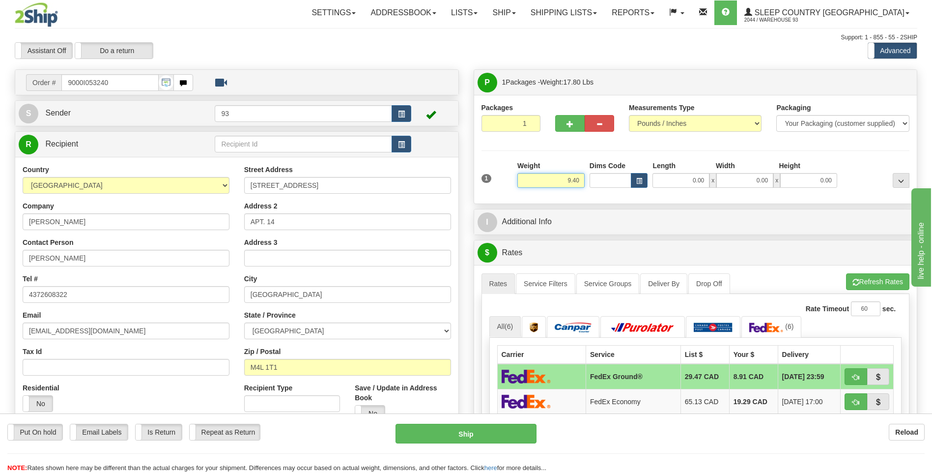
type input "9.40"
click at [681, 179] on input "0.00" at bounding box center [681, 180] width 57 height 15
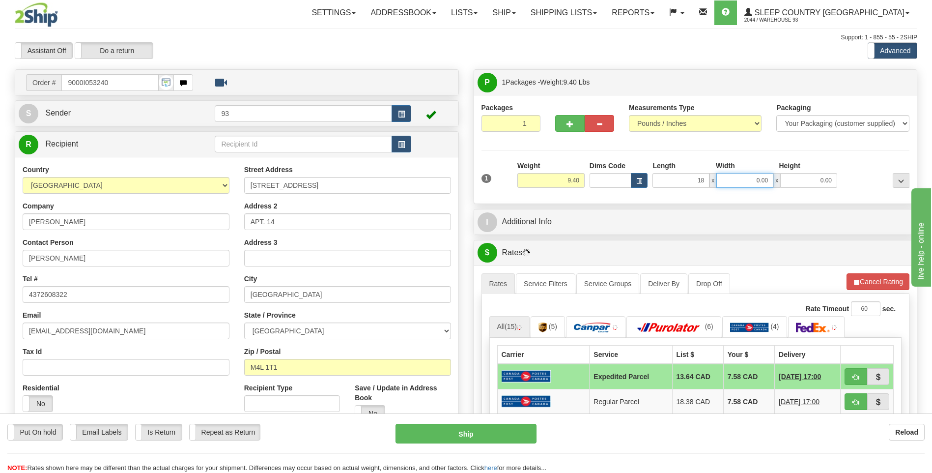
type input "18.00"
click at [743, 179] on input "0.00" at bounding box center [744, 180] width 57 height 15
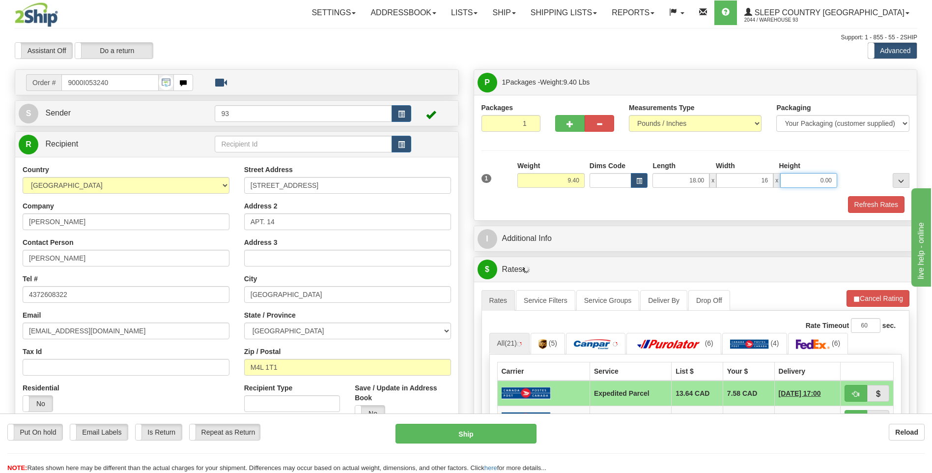
type input "16.00"
click at [803, 181] on input "0.00" at bounding box center [808, 180] width 57 height 15
type input "8.00"
drag, startPoint x: 568, startPoint y: 123, endPoint x: 604, endPoint y: 123, distance: 35.9
click at [568, 123] on span "button" at bounding box center [570, 124] width 7 height 6
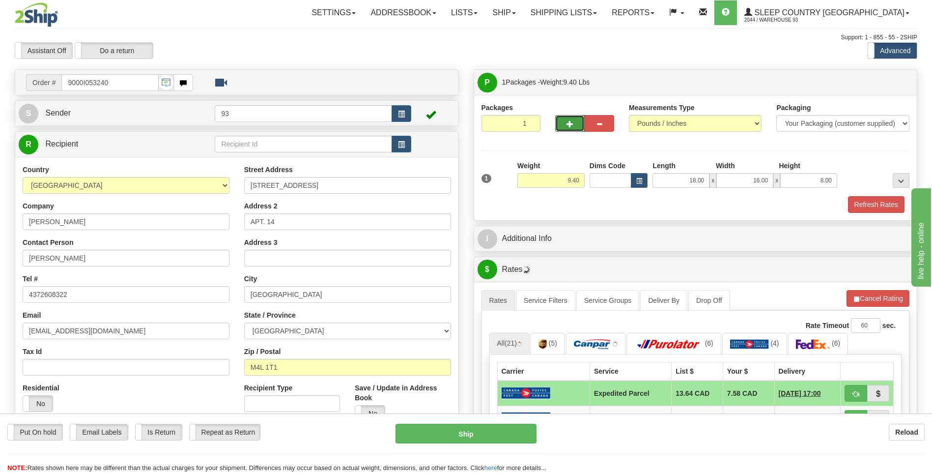
type input "2"
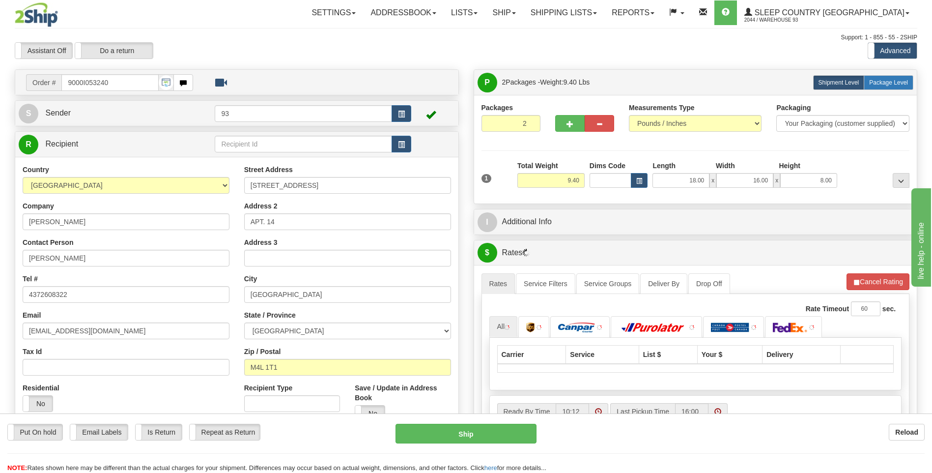
click at [897, 85] on span "Package Level" at bounding box center [888, 82] width 39 height 7
radio input "true"
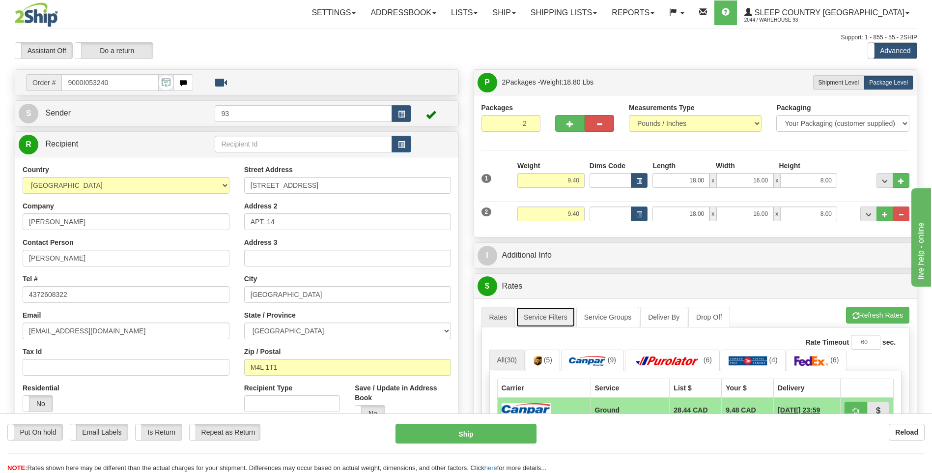
click at [563, 309] on link "Service Filters" at bounding box center [545, 317] width 59 height 21
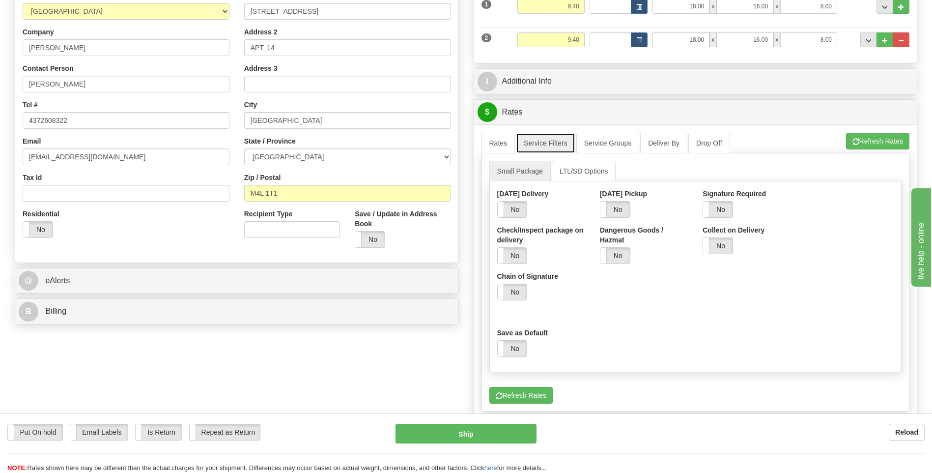
scroll to position [197, 0]
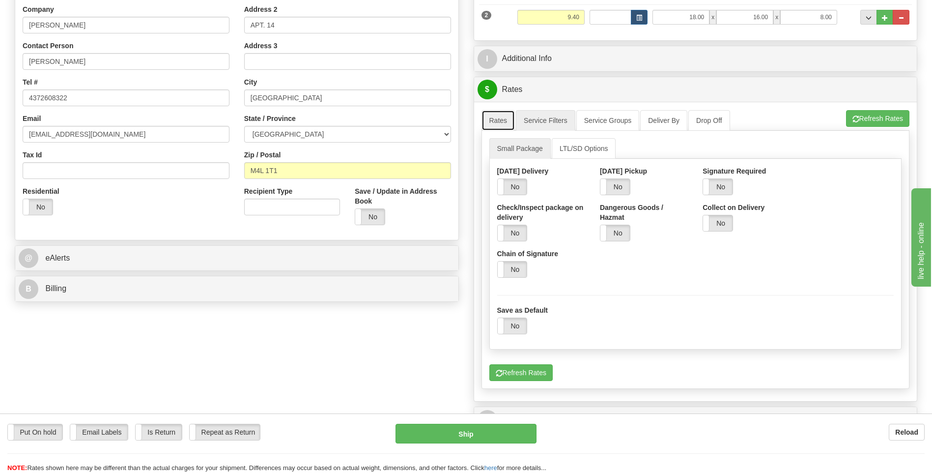
click at [499, 124] on link "Rates" at bounding box center [499, 120] width 34 height 21
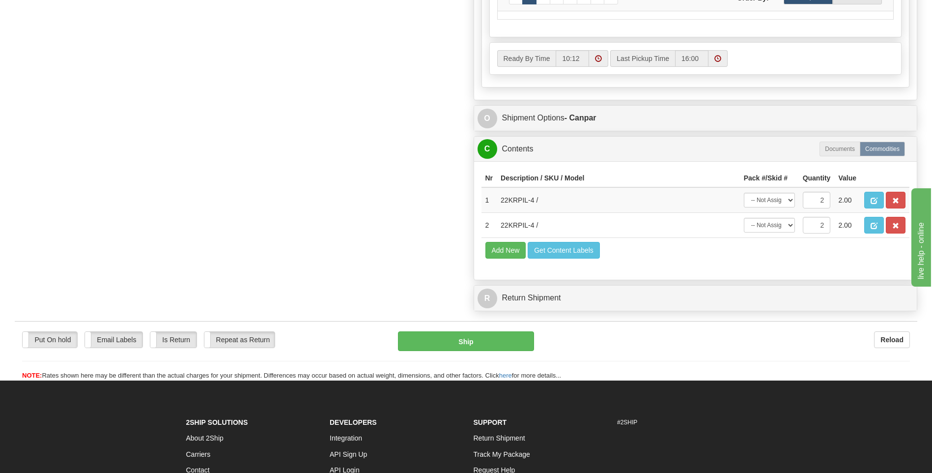
scroll to position [541, 0]
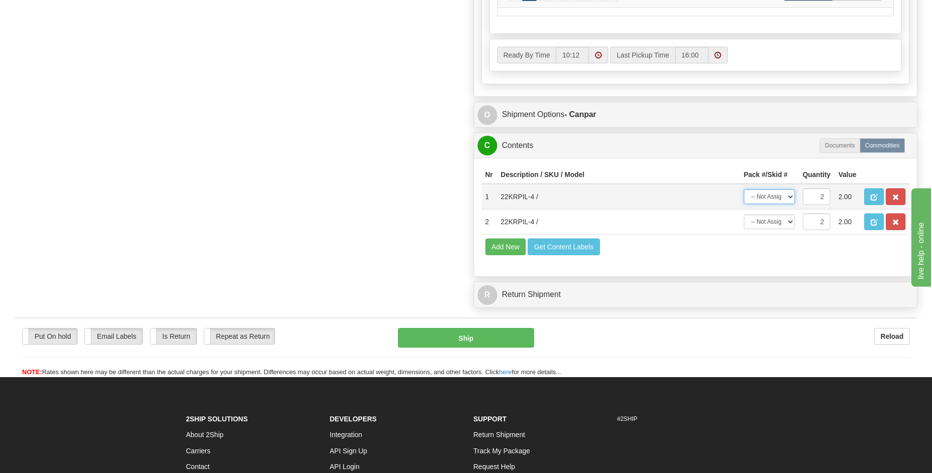
click at [788, 192] on select "-- Not Assigned -- Package 1 Package 2 Split" at bounding box center [769, 196] width 51 height 15
select select "0"
click at [744, 189] on select "-- Not Assigned -- Package 1 Package 2 Split" at bounding box center [769, 196] width 51 height 15
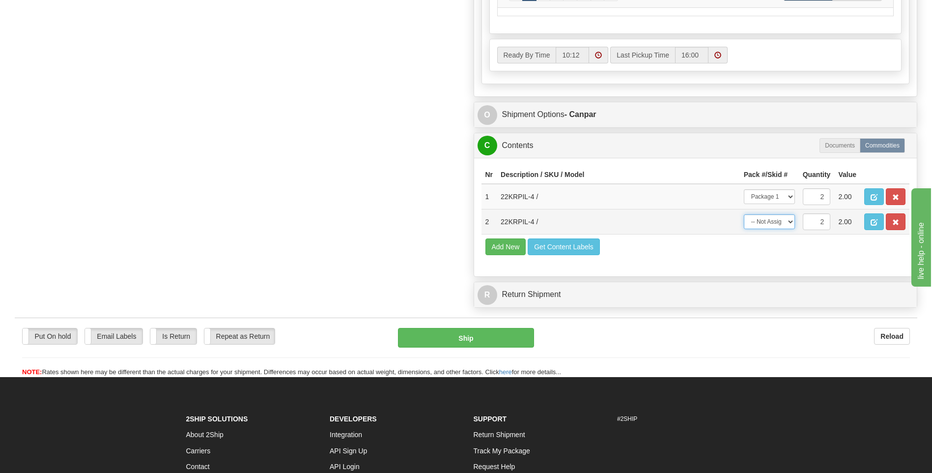
click at [783, 226] on select "-- Not Assigned -- Package 1 Package 2 Split" at bounding box center [769, 221] width 51 height 15
select select "1"
click at [744, 214] on select "-- Not Assigned -- Package 1 Package 2 Split" at bounding box center [769, 221] width 51 height 15
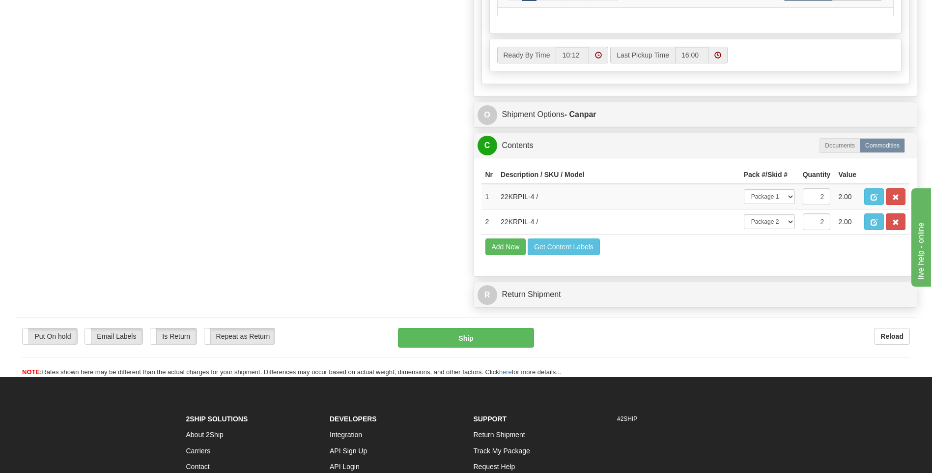
click at [718, 249] on td "Add New Get Content Labels" at bounding box center [696, 246] width 429 height 25
click at [469, 342] on button "Ship" at bounding box center [466, 338] width 136 height 20
type input "1"
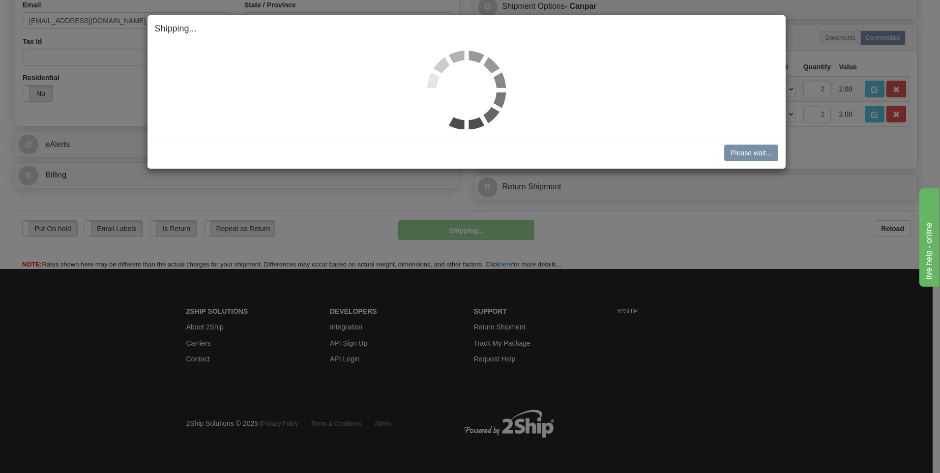
scroll to position [310, 0]
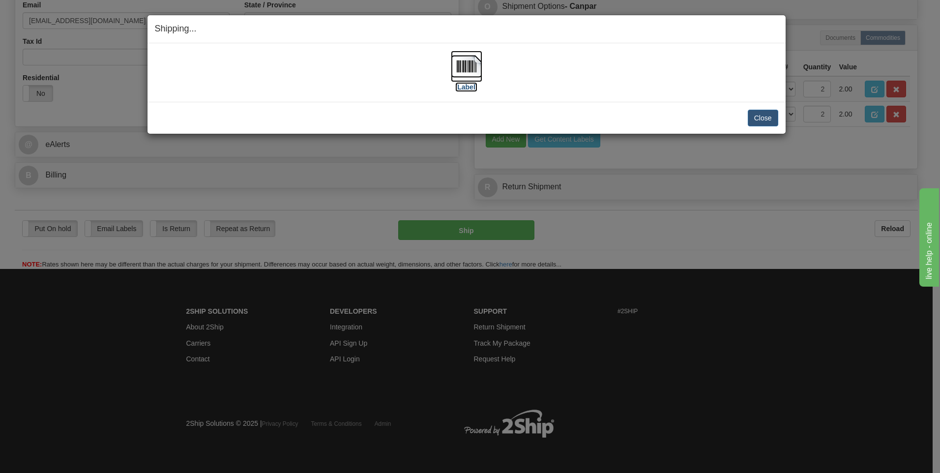
click at [477, 68] on img at bounding box center [466, 66] width 31 height 31
click at [762, 118] on button "Close" at bounding box center [762, 118] width 30 height 17
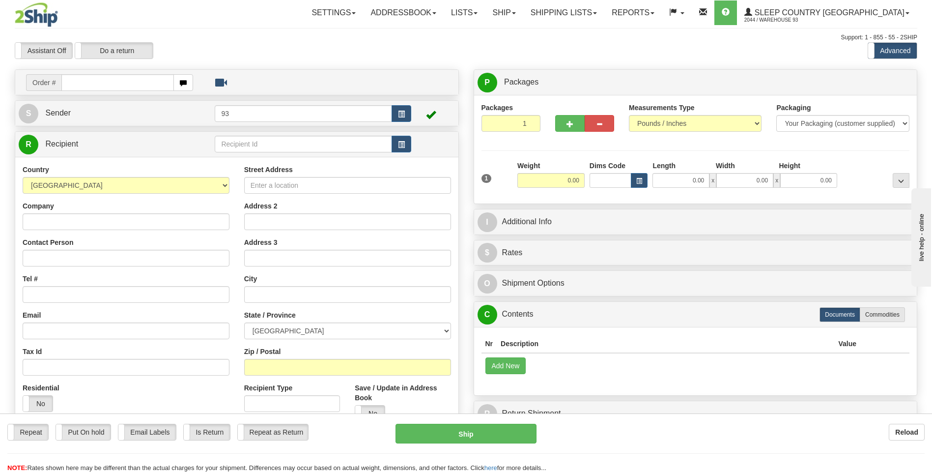
click at [135, 87] on input "text" at bounding box center [117, 82] width 112 height 17
type input "9000I050007"
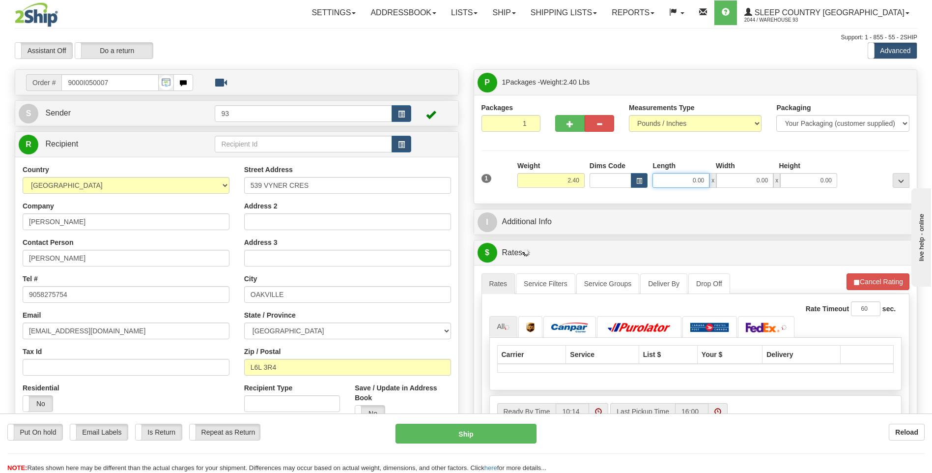
click at [677, 177] on input "0.00" at bounding box center [681, 180] width 57 height 15
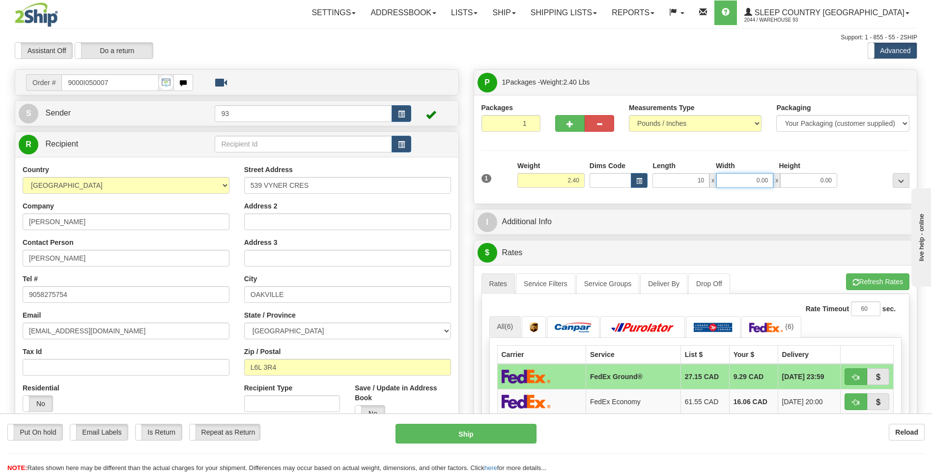
type input "10.00"
click at [752, 187] on input "0.00" at bounding box center [744, 180] width 57 height 15
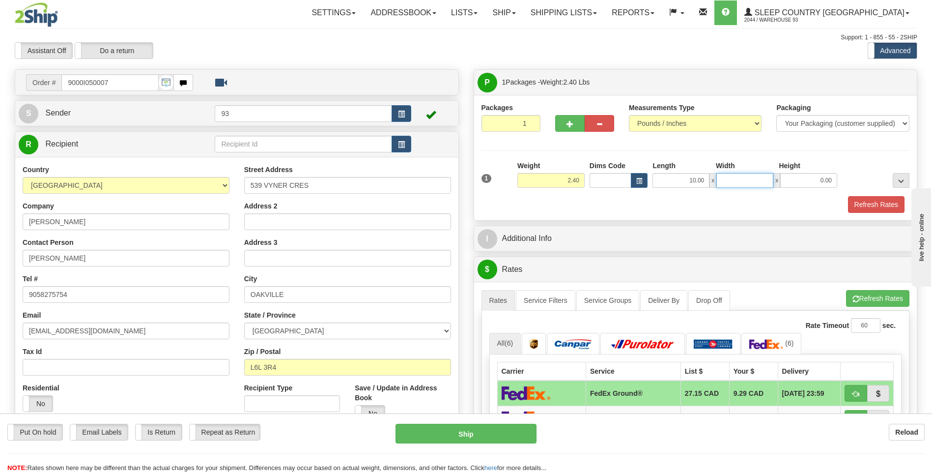
type input "4"
type input "8.00"
click at [821, 177] on input "0.00" at bounding box center [808, 180] width 57 height 15
type input "4.00"
click at [870, 208] on button "Refresh Rates" at bounding box center [876, 204] width 57 height 17
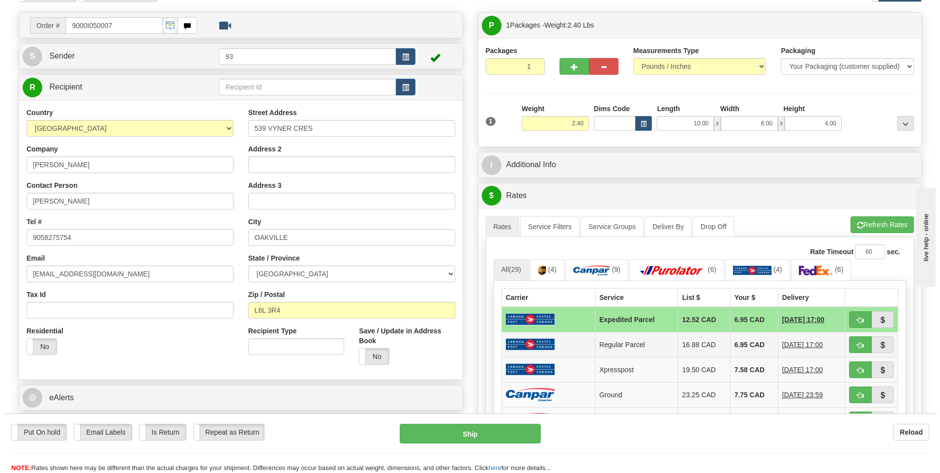
scroll to position [147, 0]
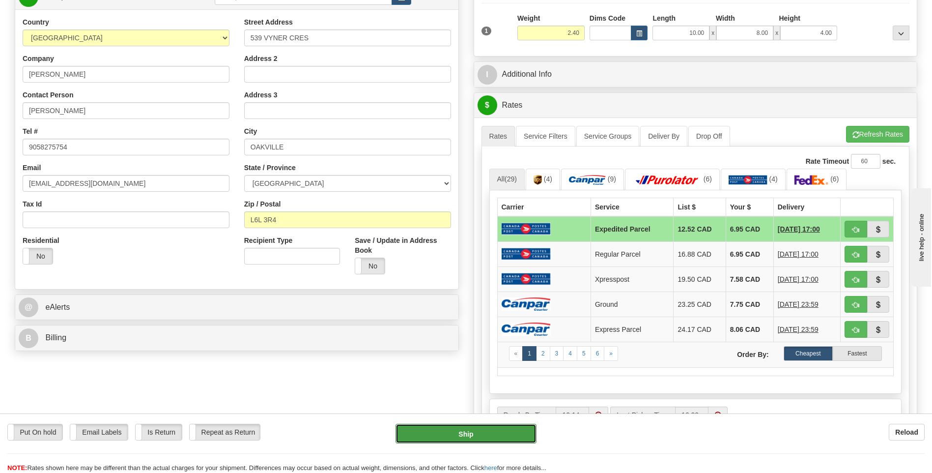
click at [507, 428] on button "Ship" at bounding box center [466, 434] width 141 height 20
type input "DOM.EP"
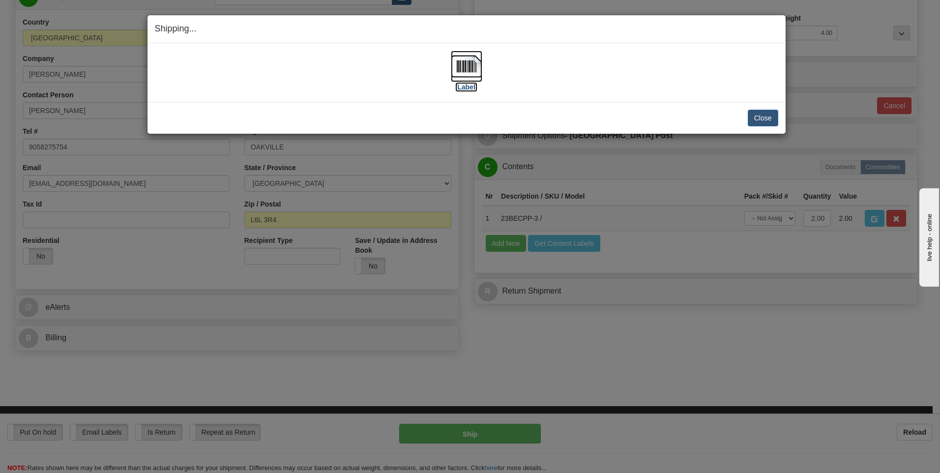
click at [473, 60] on img at bounding box center [466, 66] width 31 height 31
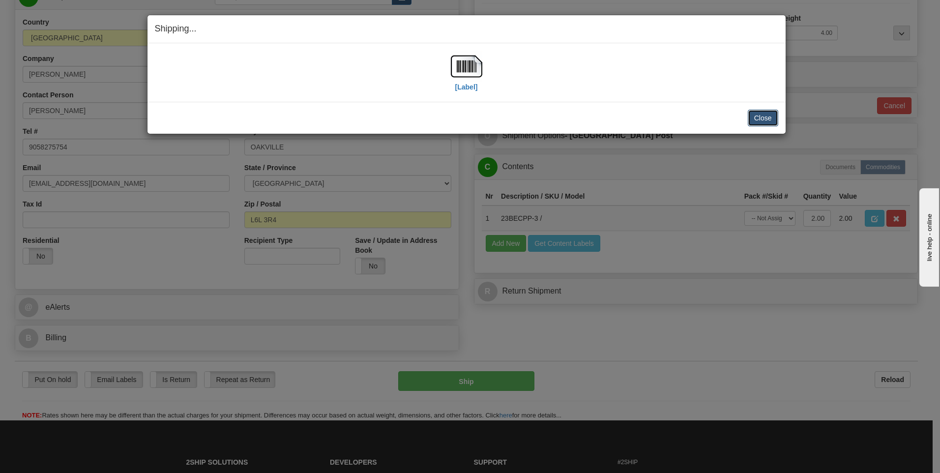
click at [762, 114] on button "Close" at bounding box center [762, 118] width 30 height 17
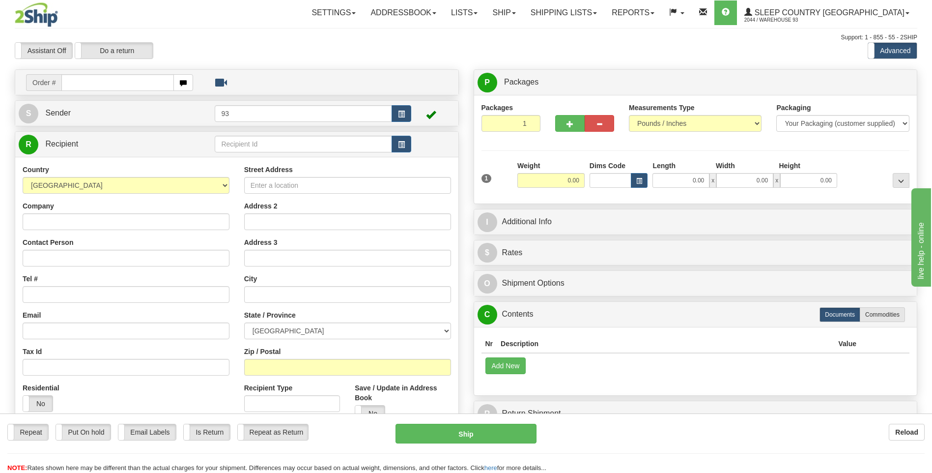
click at [110, 82] on input "text" at bounding box center [117, 82] width 112 height 17
type input "9000I050735"
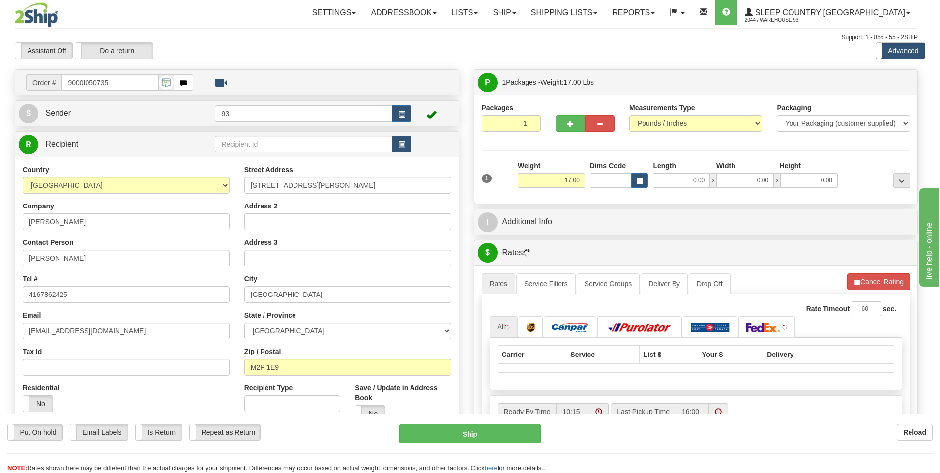
type input "[GEOGRAPHIC_DATA]"
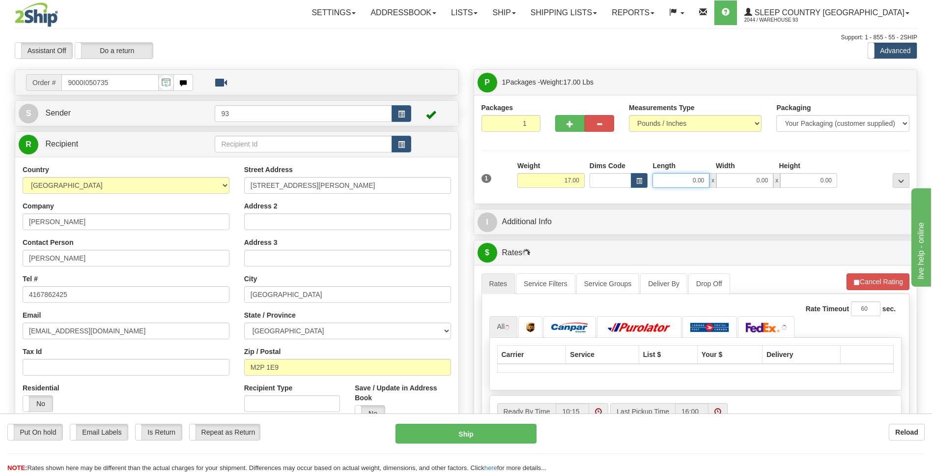
click at [692, 178] on input "0.00" at bounding box center [681, 180] width 57 height 15
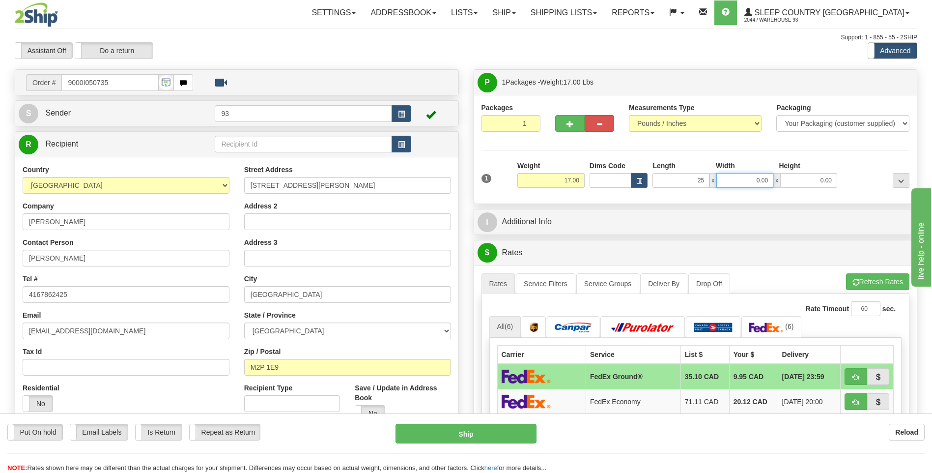
type input "25.00"
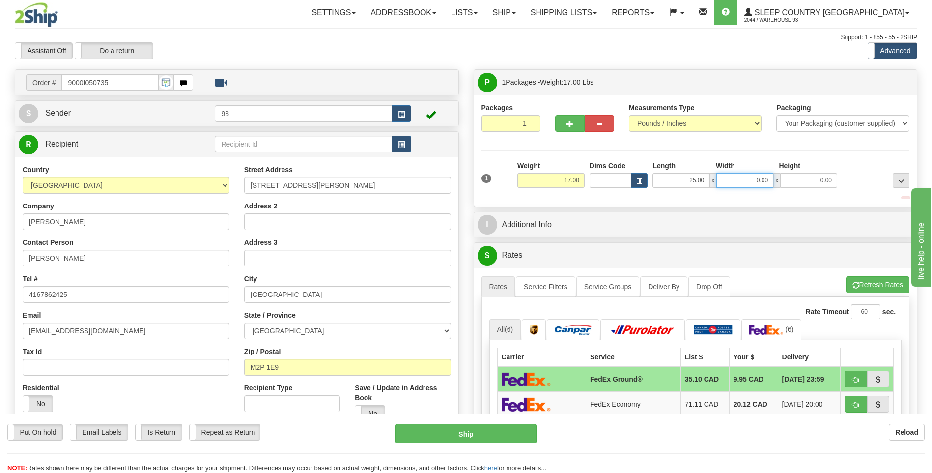
click at [729, 184] on input "0.00" at bounding box center [744, 180] width 57 height 15
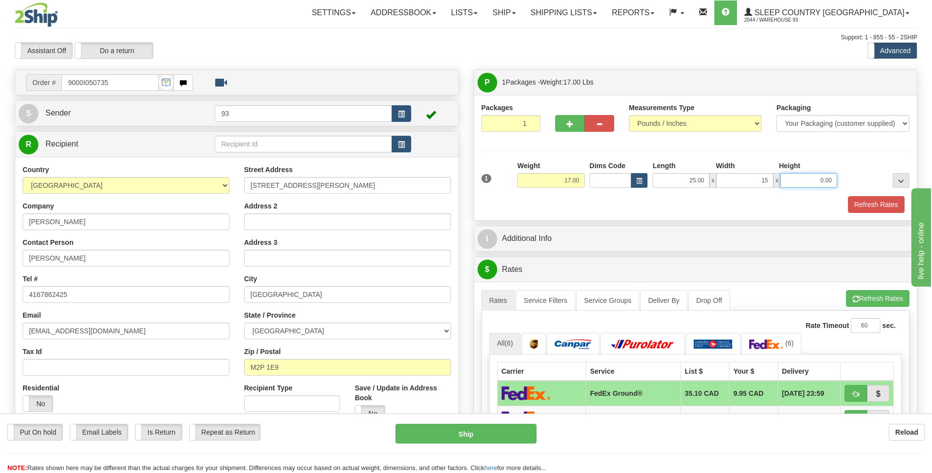
type input "15.00"
click at [808, 182] on input "0.00" at bounding box center [808, 180] width 57 height 15
type input "14.00"
click at [875, 204] on button "Refresh Rates" at bounding box center [876, 204] width 57 height 17
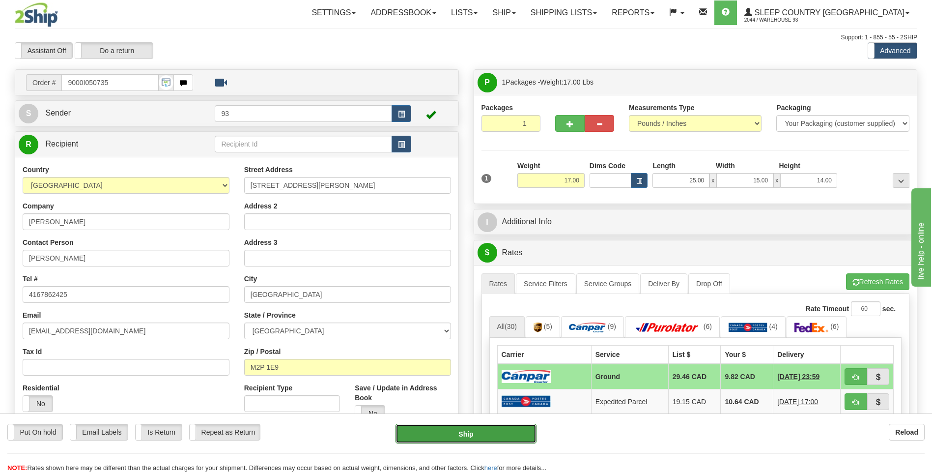
click at [516, 434] on button "Ship" at bounding box center [466, 434] width 141 height 20
type input "1"
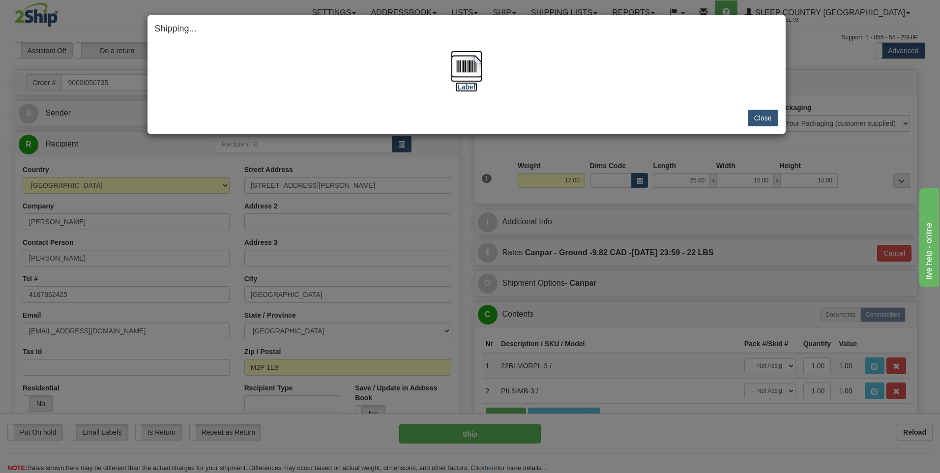
click at [458, 64] on img at bounding box center [466, 66] width 31 height 31
click at [772, 120] on button "Close" at bounding box center [762, 118] width 30 height 17
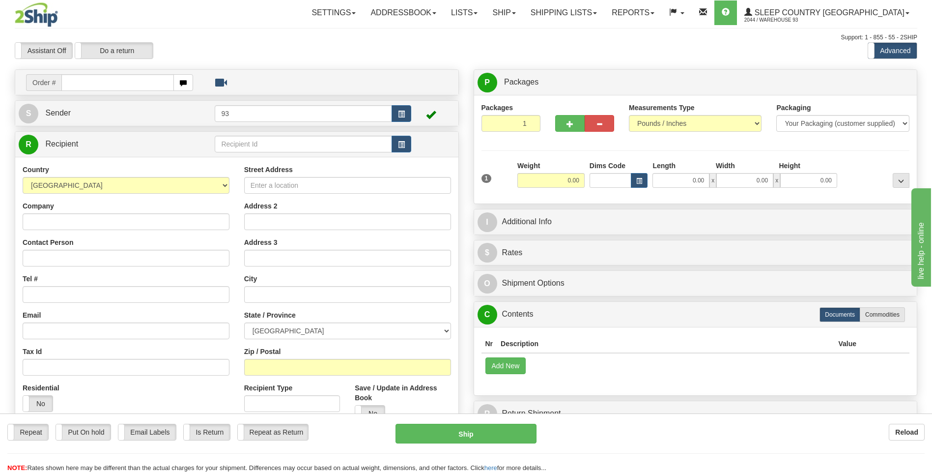
click at [85, 81] on input "text" at bounding box center [117, 82] width 112 height 17
type input "9000I050031"
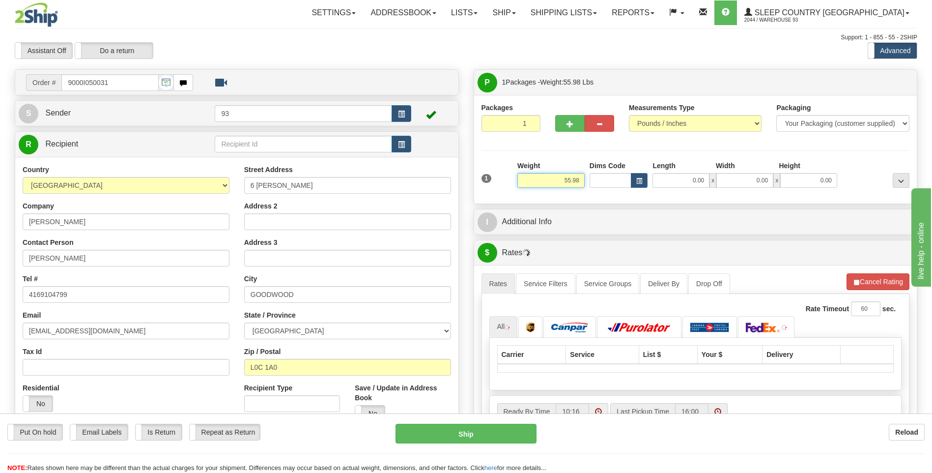
click at [584, 181] on input "55.98" at bounding box center [550, 180] width 67 height 15
type input "5"
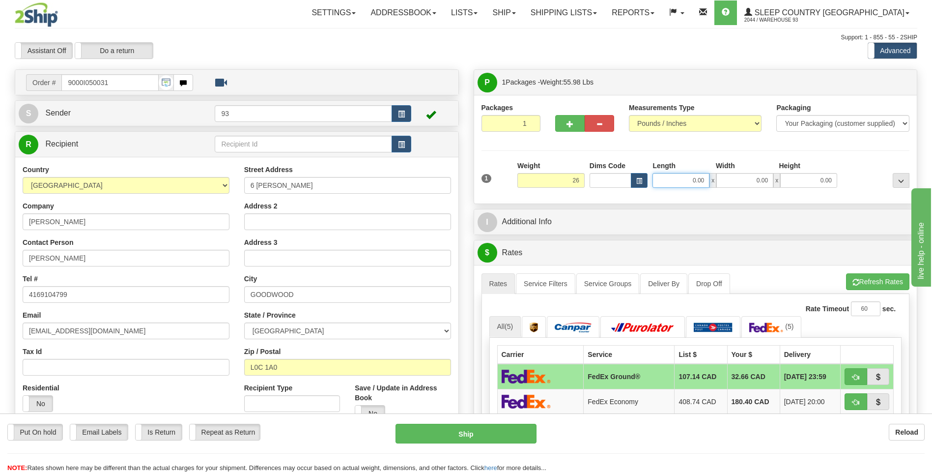
type input "26.00"
click at [676, 185] on input "0.00" at bounding box center [681, 180] width 57 height 15
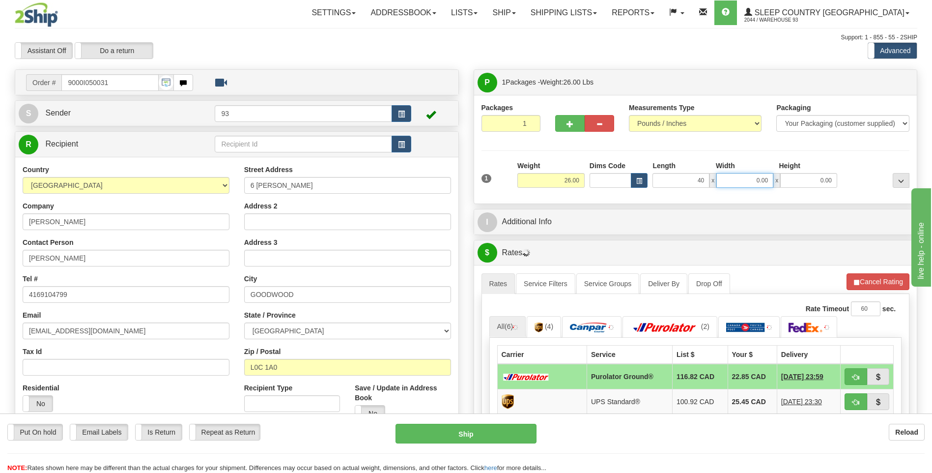
type input "40.00"
click at [760, 182] on input "0.00" at bounding box center [744, 180] width 57 height 15
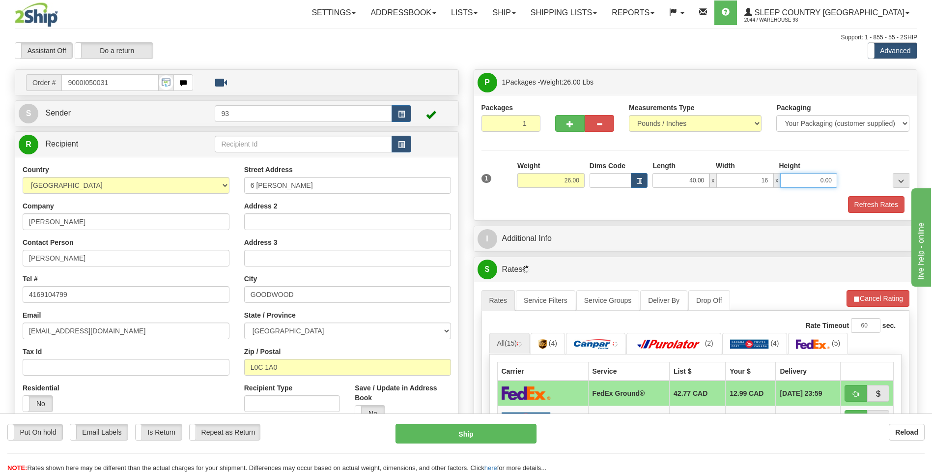
type input "16.00"
click at [827, 178] on input "0.00" at bounding box center [808, 180] width 57 height 15
type input "16.00"
click at [562, 120] on button "button" at bounding box center [569, 123] width 29 height 17
type input "2"
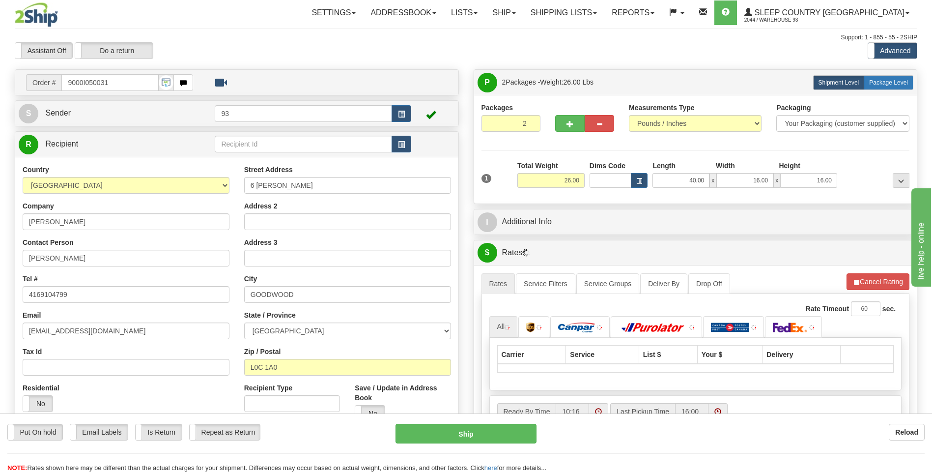
click at [890, 81] on span "Package Level" at bounding box center [888, 82] width 39 height 7
radio input "true"
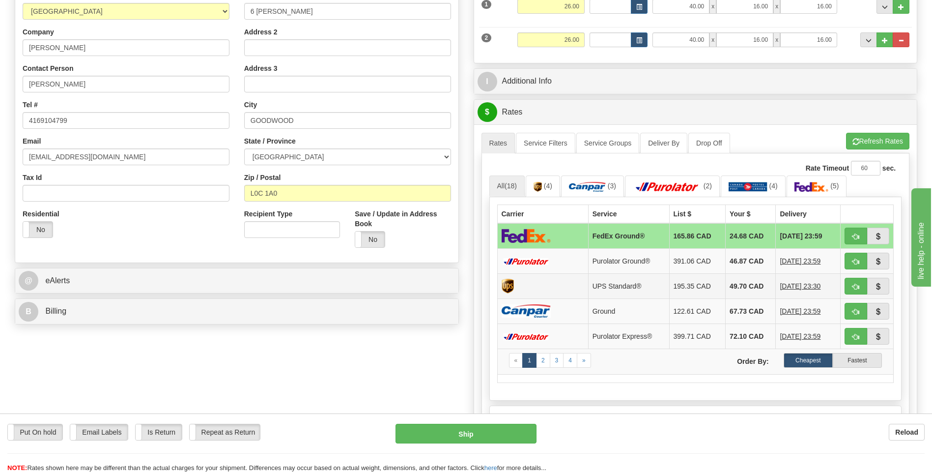
scroll to position [197, 0]
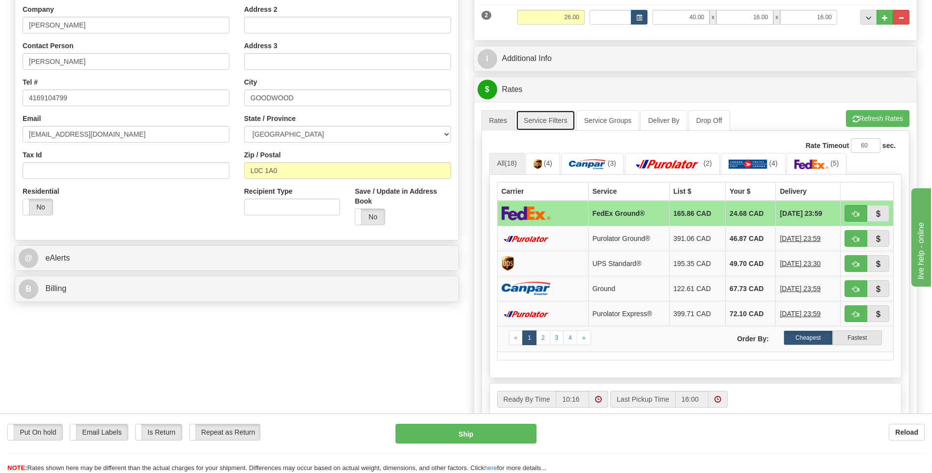
click at [533, 114] on link "Service Filters" at bounding box center [545, 120] width 59 height 21
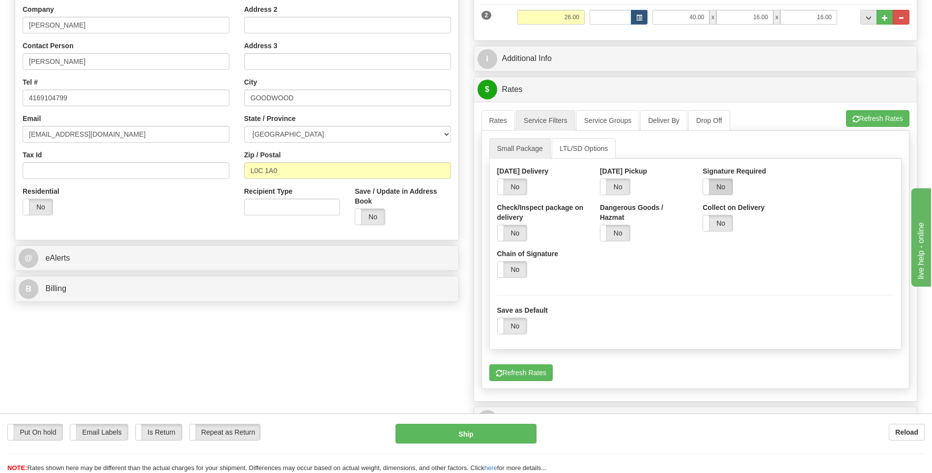
click at [721, 180] on label "No" at bounding box center [717, 187] width 29 height 16
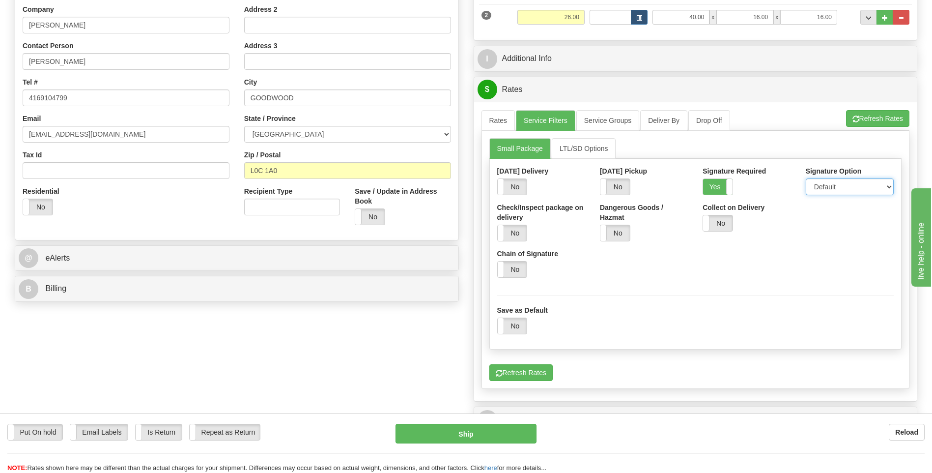
click at [838, 192] on select "Default Adult Direct Indirect No Signature Required" at bounding box center [850, 186] width 88 height 17
select select "1"
click at [806, 178] on select "Default Adult Direct Indirect No Signature Required" at bounding box center [850, 186] width 88 height 17
click at [506, 115] on link "Rates" at bounding box center [499, 120] width 34 height 21
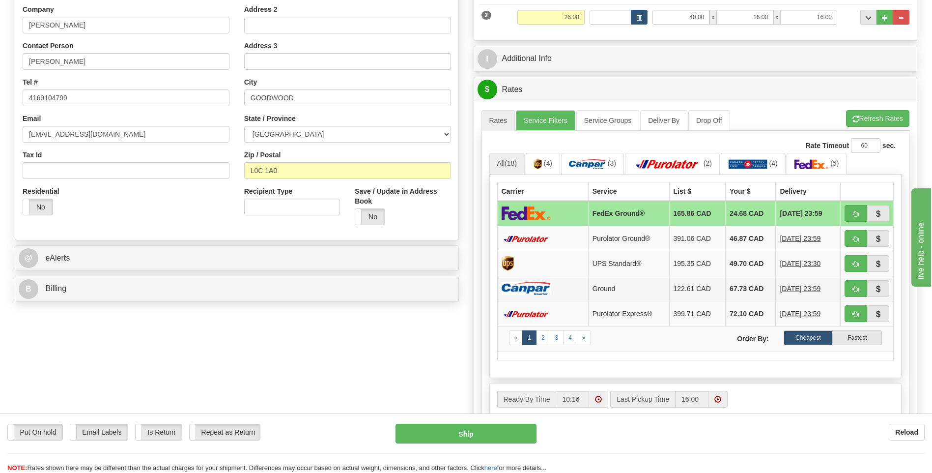
click at [732, 287] on td "67.73 CAD" at bounding box center [751, 288] width 50 height 25
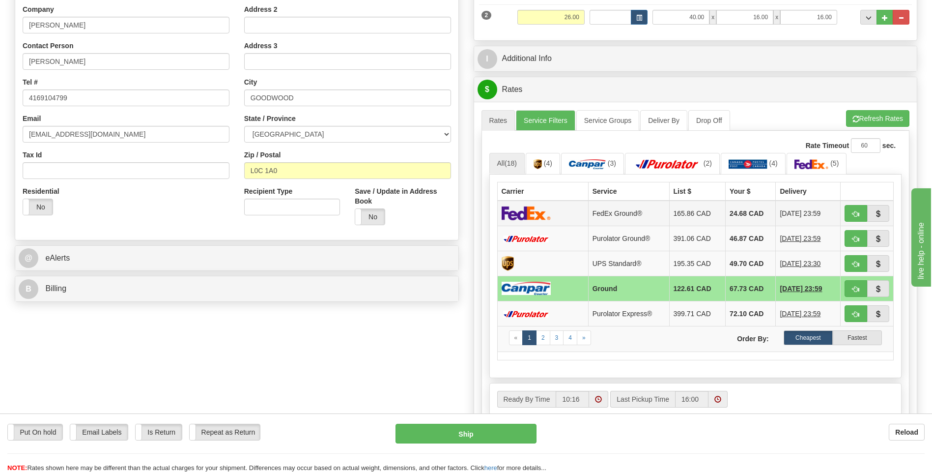
click at [560, 212] on td at bounding box center [542, 213] width 91 height 26
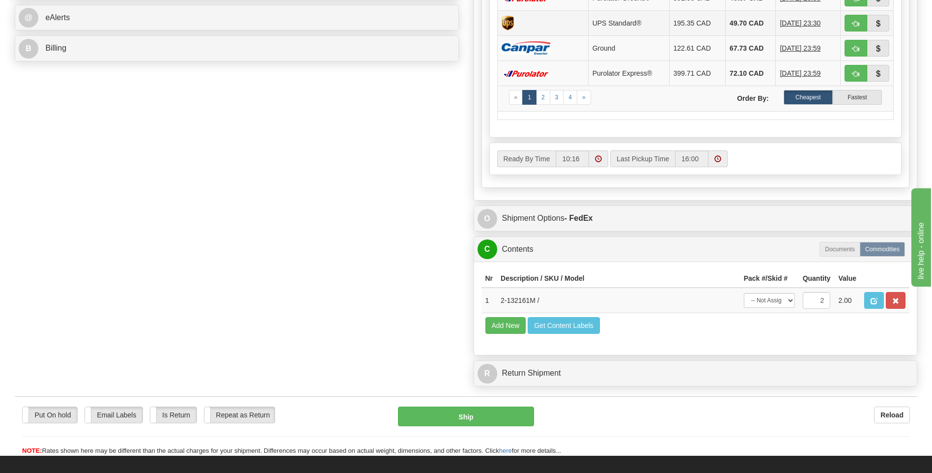
scroll to position [491, 0]
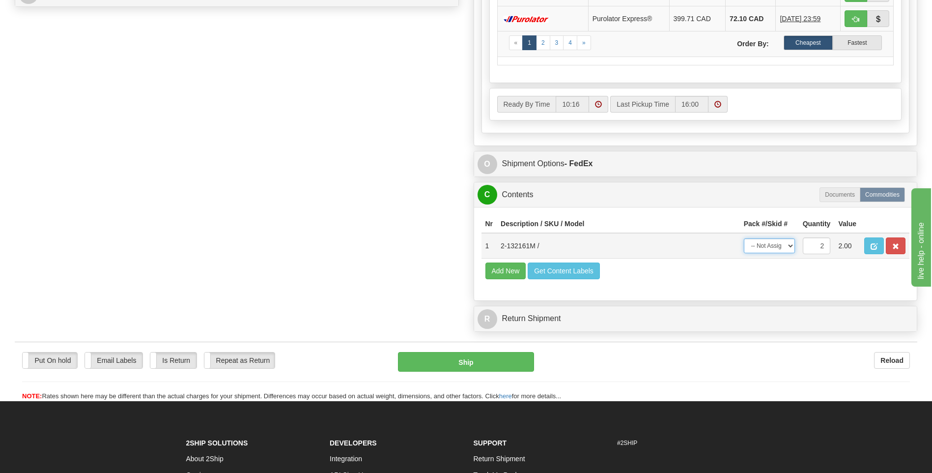
click at [785, 248] on select "-- Not Assigned -- Package 1 Package 2 Split" at bounding box center [769, 245] width 51 height 15
select select "SPLIT"
click at [744, 238] on select "-- Not Assigned -- Package 1 Package 2 Split" at bounding box center [769, 245] width 51 height 15
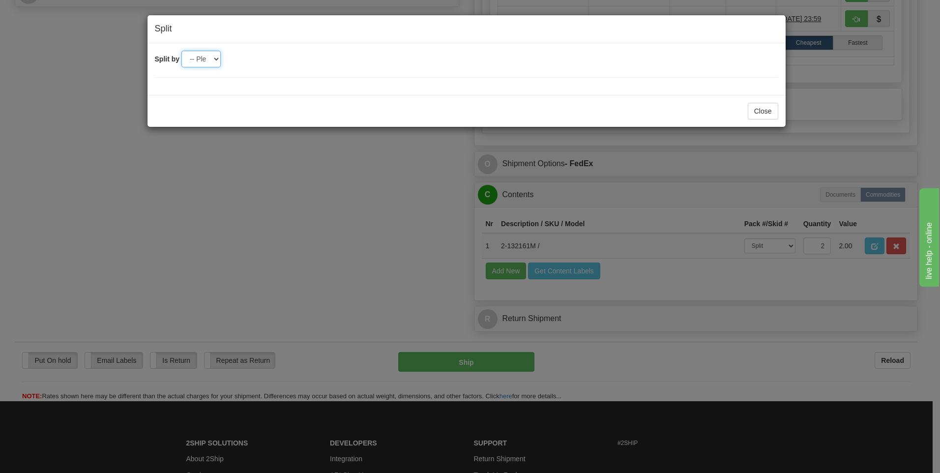
click at [201, 62] on select "-- Please select -- 2" at bounding box center [200, 59] width 39 height 17
select select "2"
click at [181, 51] on select "-- Please select -- 2" at bounding box center [200, 59] width 39 height 17
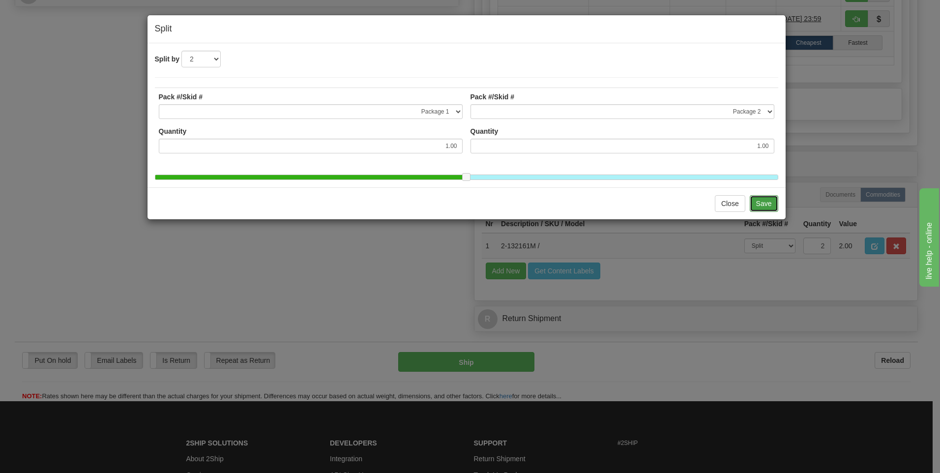
click at [763, 212] on button "Save" at bounding box center [763, 203] width 29 height 17
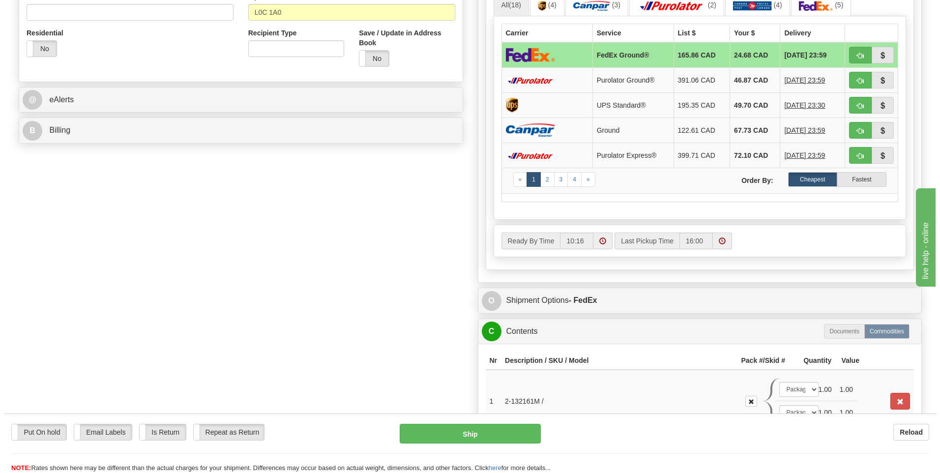
scroll to position [366, 0]
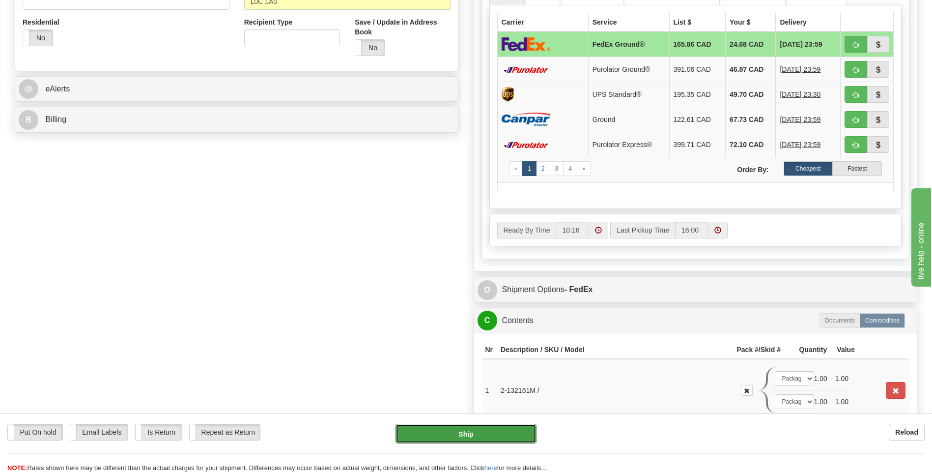
click at [504, 435] on button "Ship" at bounding box center [466, 434] width 141 height 20
type input "92"
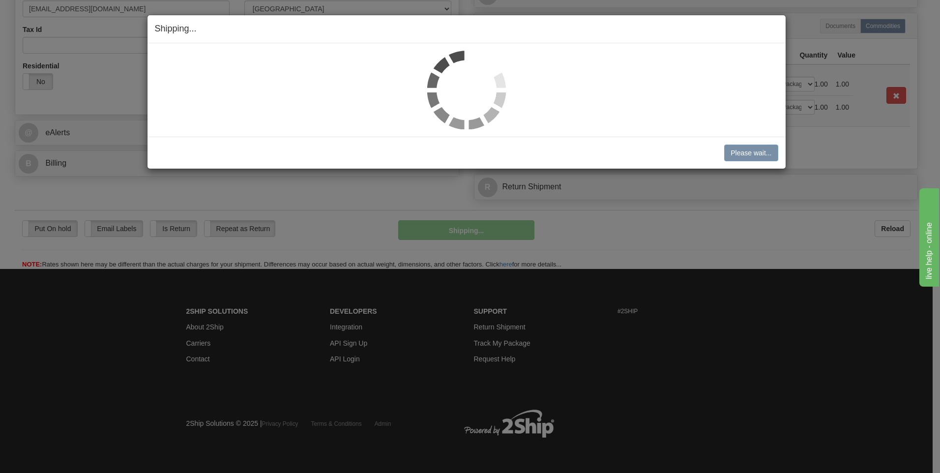
scroll to position [322, 0]
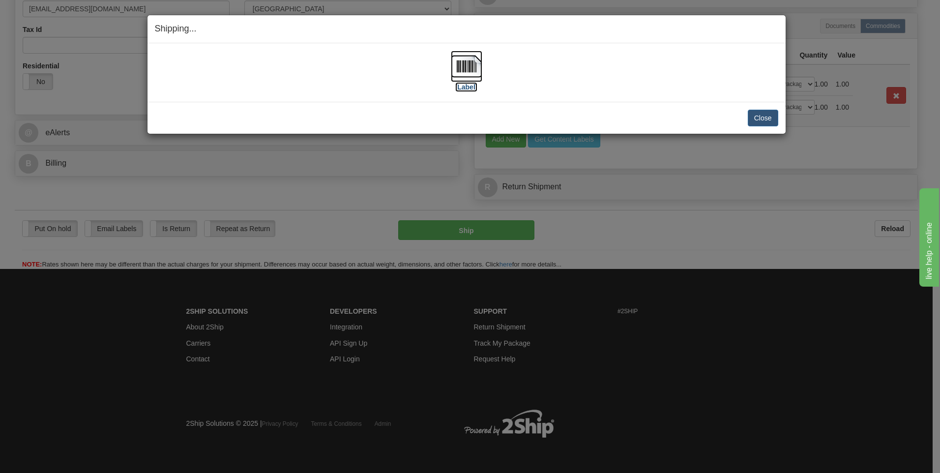
click at [475, 61] on img at bounding box center [466, 66] width 31 height 31
click at [765, 118] on button "Close" at bounding box center [762, 118] width 30 height 17
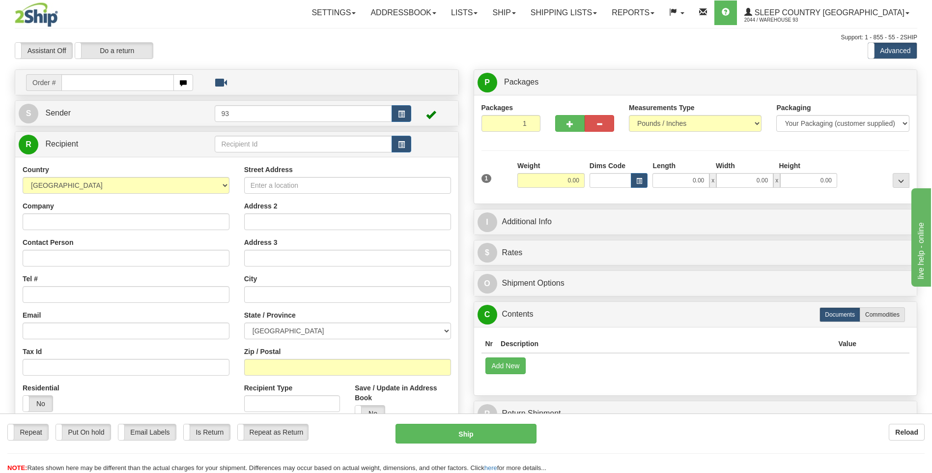
click at [97, 83] on input "text" at bounding box center [117, 82] width 112 height 17
type input "9007I042415"
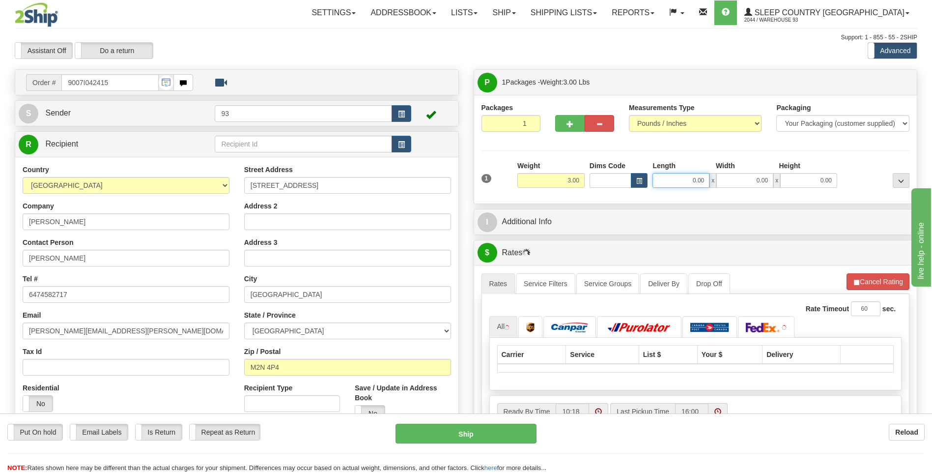
click at [665, 179] on input "0.00" at bounding box center [681, 180] width 57 height 15
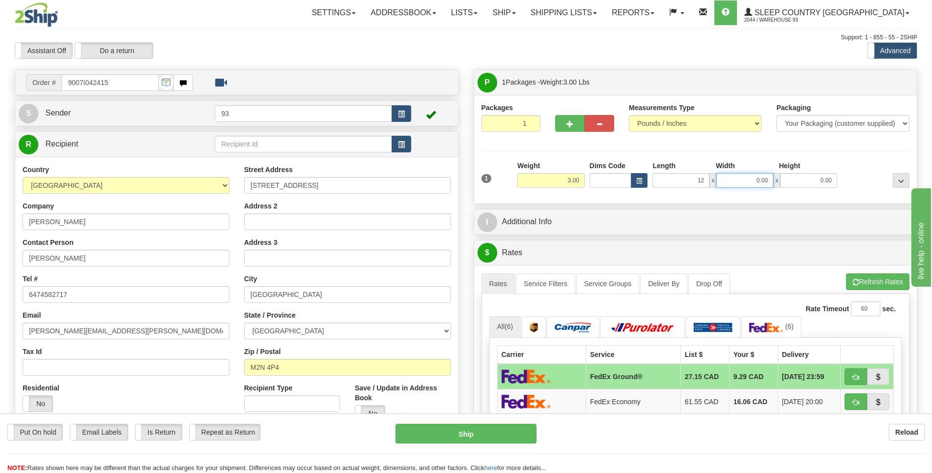
type input "12.00"
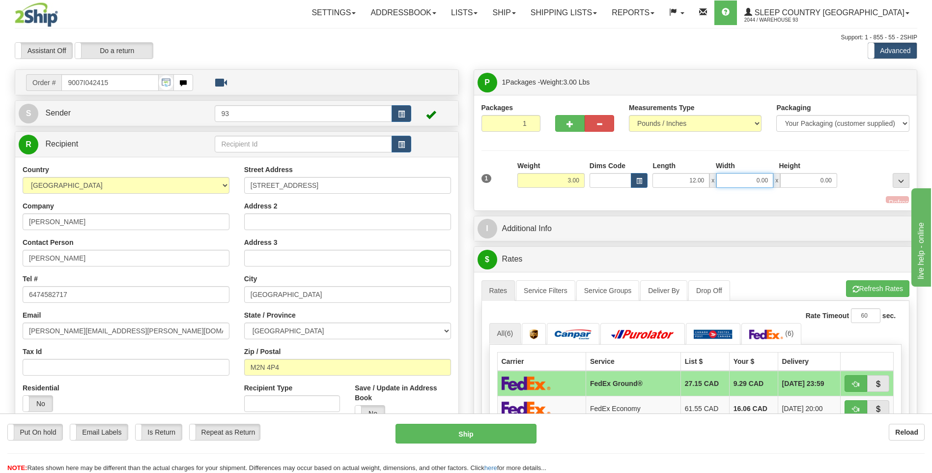
click at [732, 179] on input "0.00" at bounding box center [744, 180] width 57 height 15
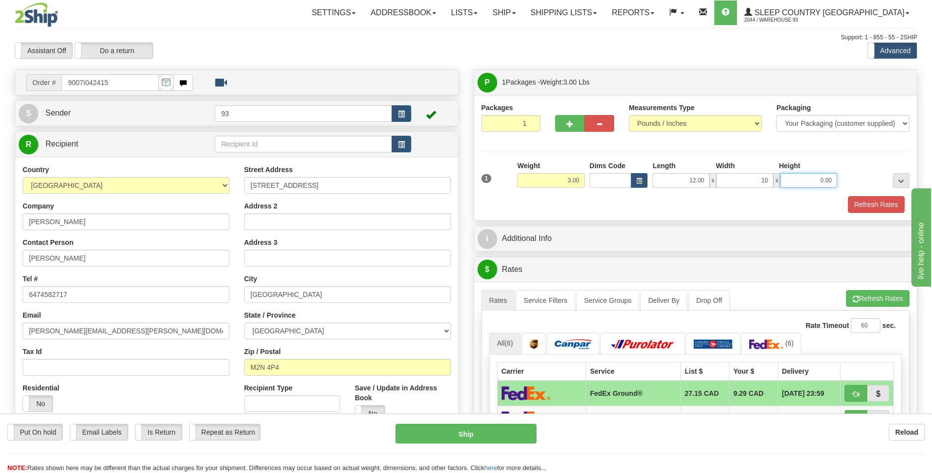
type input "10.00"
click at [794, 183] on input "0.00" at bounding box center [808, 180] width 57 height 15
type input "3.00"
click at [868, 196] on button "Refresh Rates" at bounding box center [876, 204] width 57 height 17
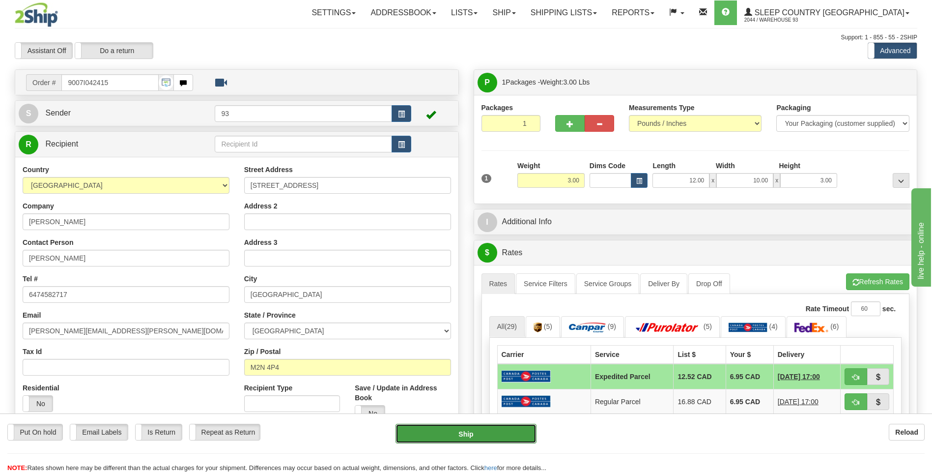
click at [483, 439] on button "Ship" at bounding box center [466, 434] width 141 height 20
type input "DOM.EP"
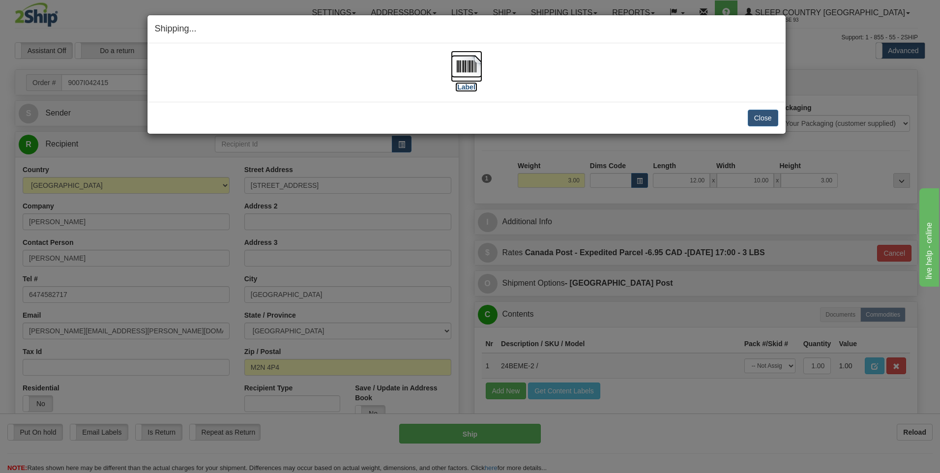
click at [458, 68] on img at bounding box center [466, 66] width 31 height 31
click at [766, 116] on button "Close" at bounding box center [762, 118] width 30 height 17
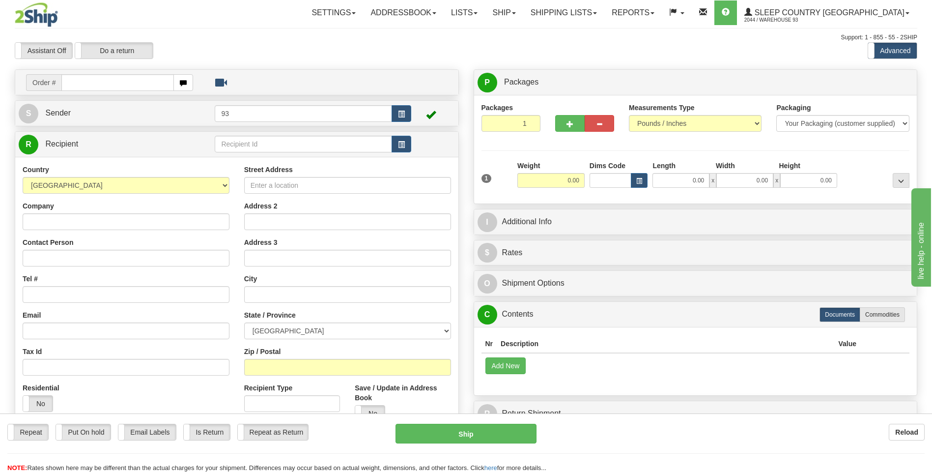
click at [97, 83] on input "text" at bounding box center [117, 82] width 112 height 17
type input "9000I053364"
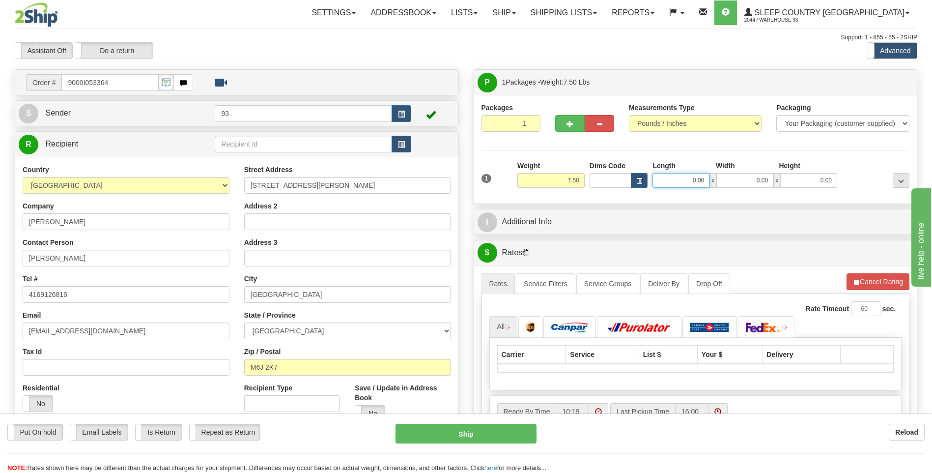
click at [681, 183] on input "0.00" at bounding box center [681, 180] width 57 height 15
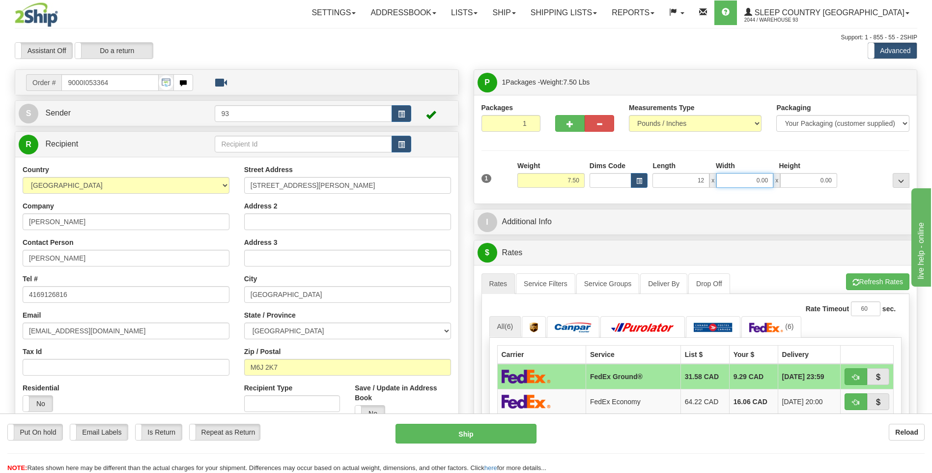
type input "12.00"
click at [751, 176] on input "0.00" at bounding box center [744, 180] width 57 height 15
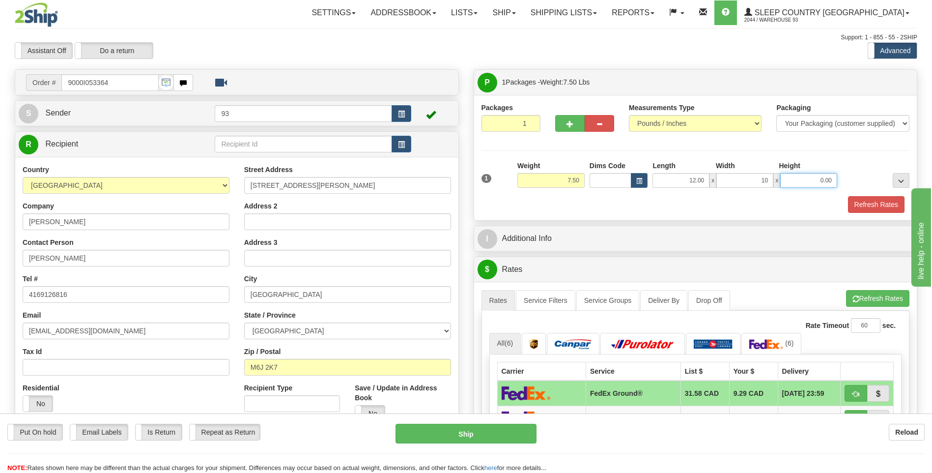
type input "10.00"
click at [826, 183] on input "0.00" at bounding box center [808, 180] width 57 height 15
type input "2.00"
click at [873, 204] on button "Refresh Rates" at bounding box center [876, 204] width 57 height 17
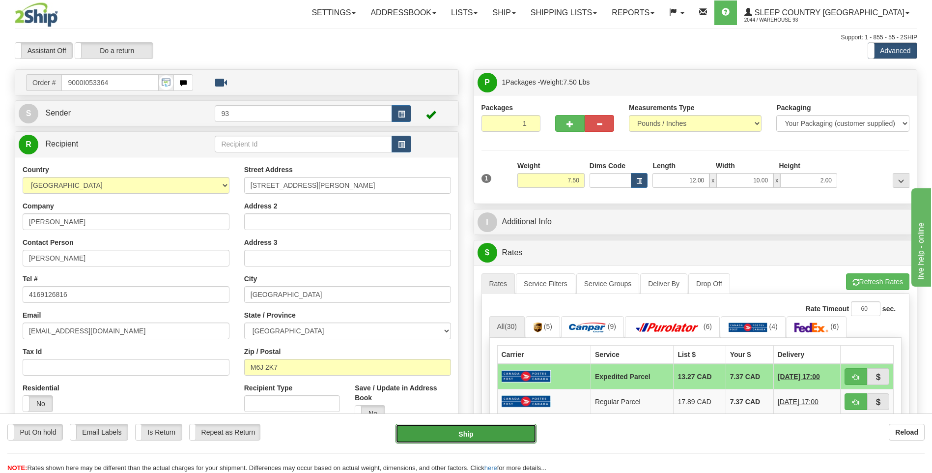
click at [482, 438] on button "Ship" at bounding box center [466, 434] width 141 height 20
type input "DOM.EP"
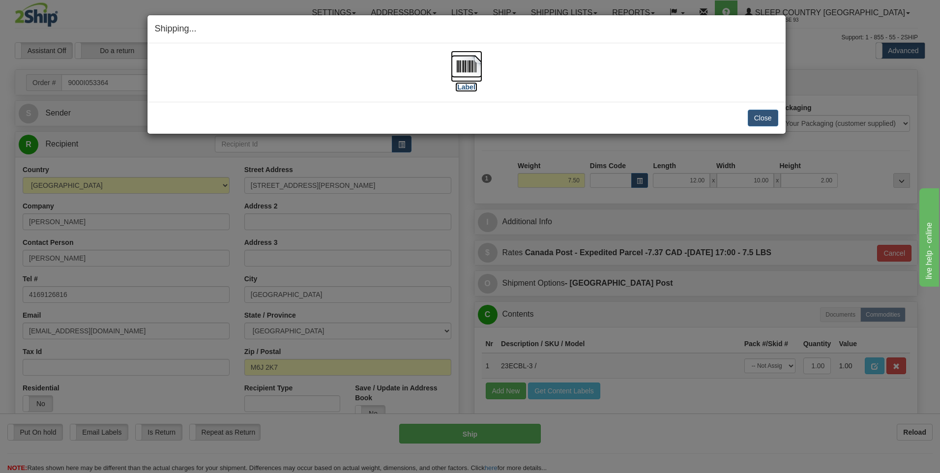
click at [452, 52] on img at bounding box center [466, 66] width 31 height 31
click at [467, 68] on img at bounding box center [466, 66] width 31 height 31
click at [772, 119] on button "Close" at bounding box center [762, 118] width 30 height 17
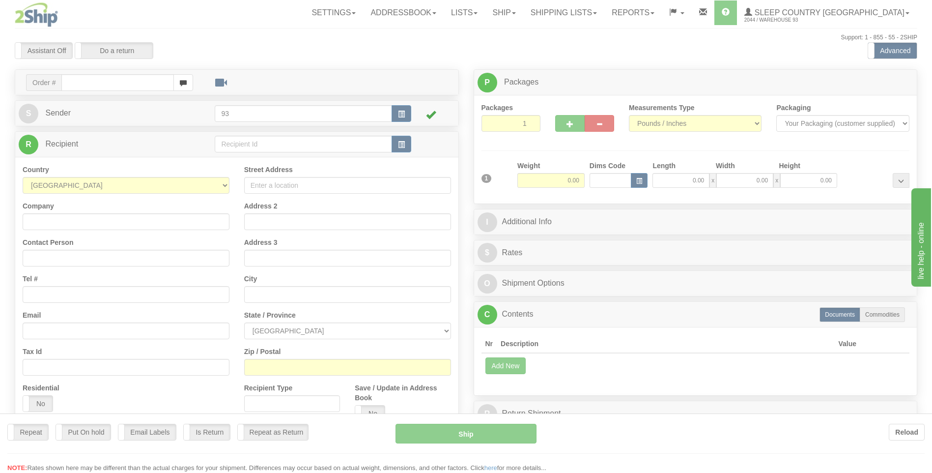
click at [94, 79] on div at bounding box center [466, 236] width 932 height 473
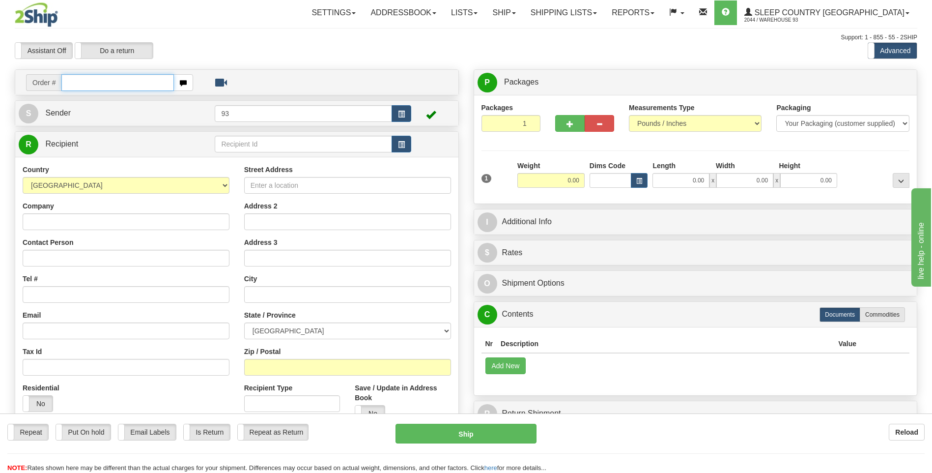
click at [94, 80] on input "text" at bounding box center [117, 82] width 112 height 17
type input "9000I053372"
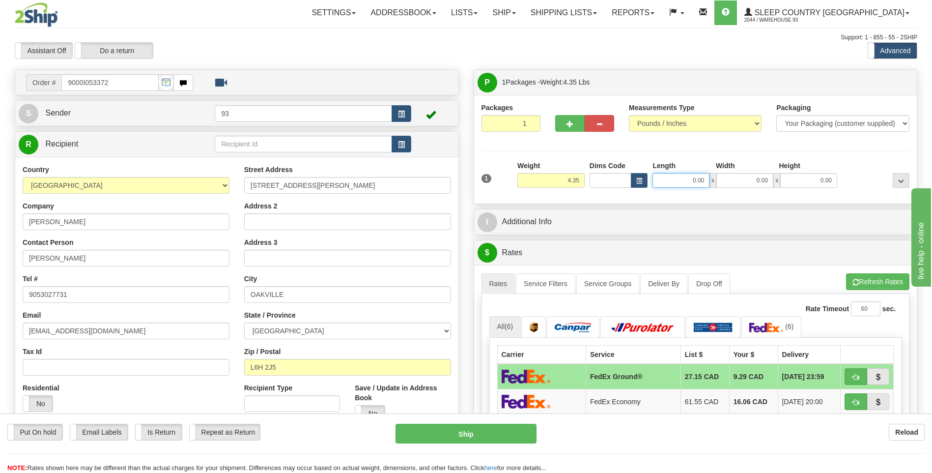
click at [675, 176] on input "0.00" at bounding box center [681, 180] width 57 height 15
type input "12.00"
click at [761, 186] on input "0.00" at bounding box center [744, 180] width 57 height 15
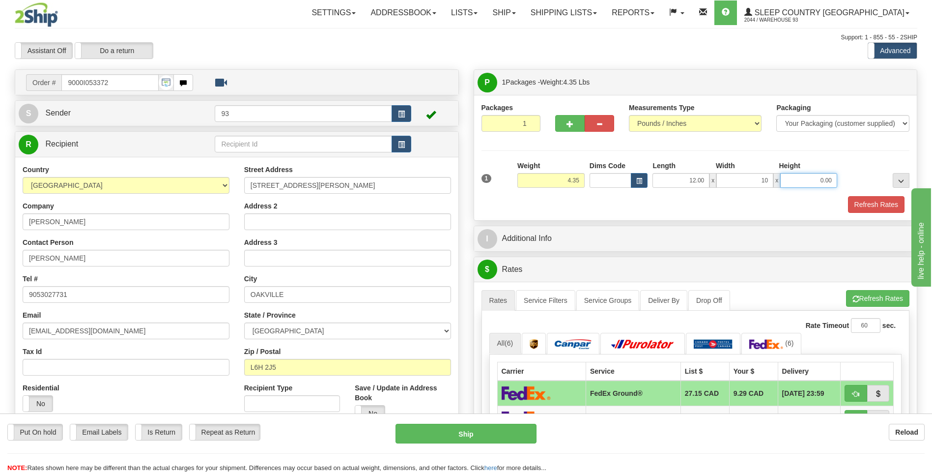
type input "10.00"
click at [810, 185] on input "0.00" at bounding box center [808, 180] width 57 height 15
type input "6.00"
click at [887, 206] on button "Refresh Rates" at bounding box center [876, 204] width 57 height 17
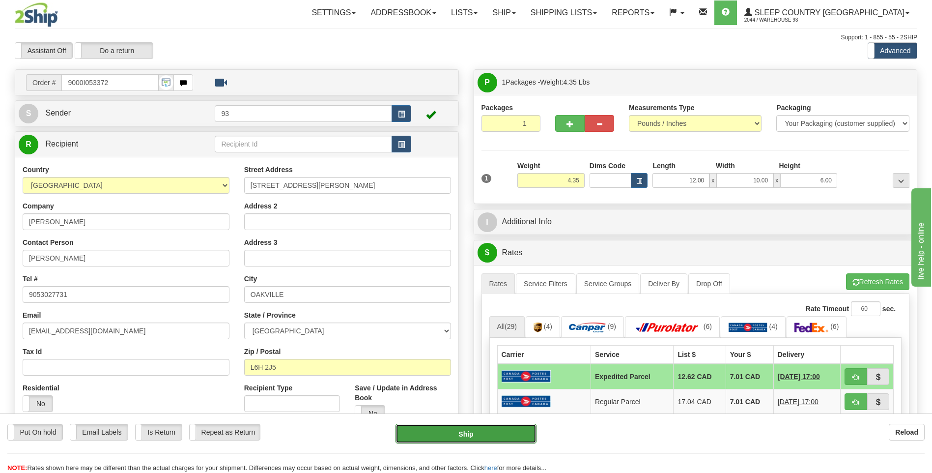
click at [493, 433] on button "Ship" at bounding box center [466, 434] width 141 height 20
type input "DOM.EP"
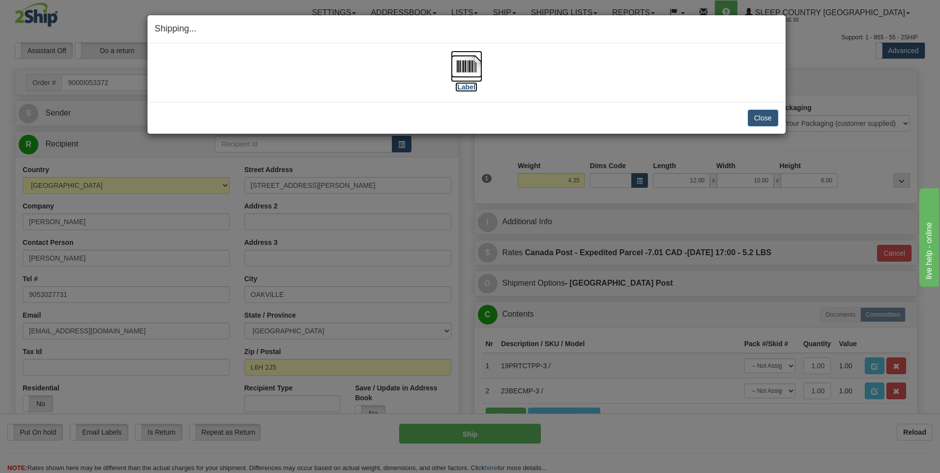
click at [467, 71] on img at bounding box center [466, 66] width 31 height 31
click at [768, 117] on button "Close" at bounding box center [762, 118] width 30 height 17
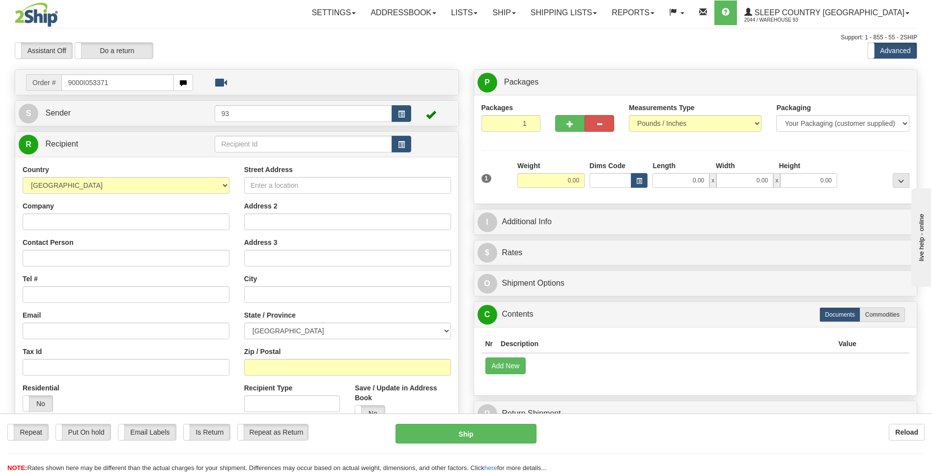
type input "9000I053371"
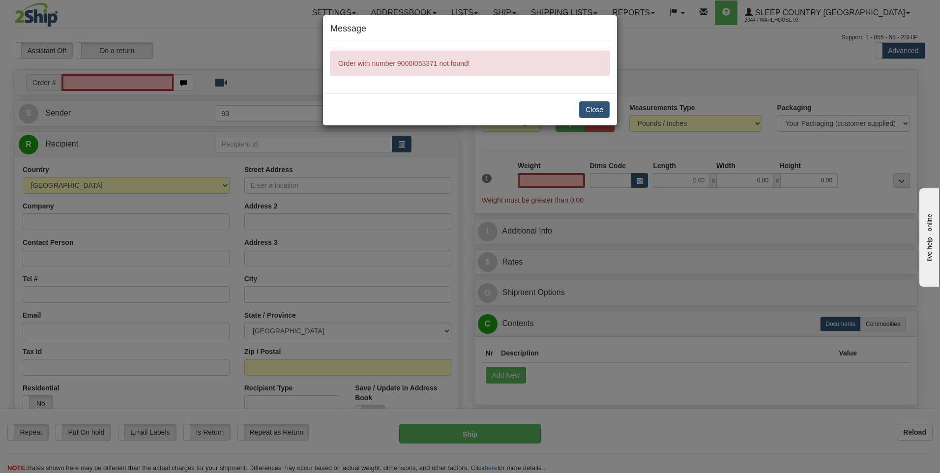
type input "0.00"
click at [590, 110] on button "Close" at bounding box center [594, 109] width 30 height 17
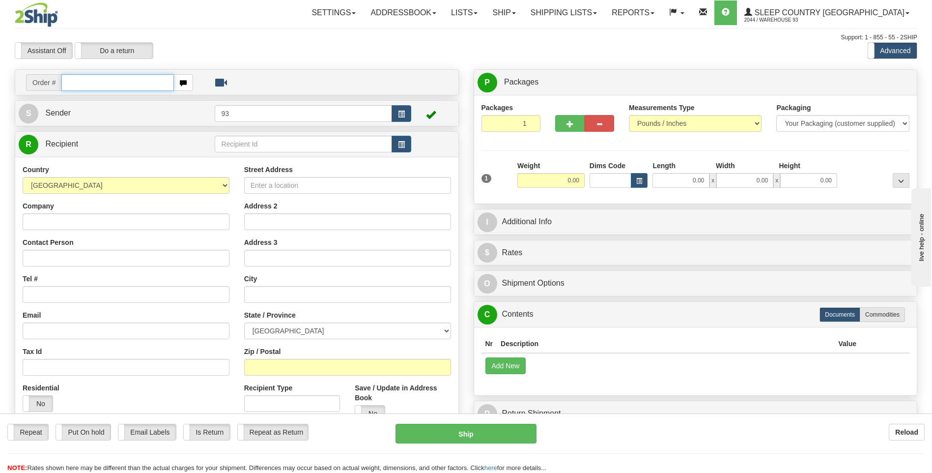
click at [95, 85] on input "text" at bounding box center [117, 82] width 112 height 17
type input "9000I053377"
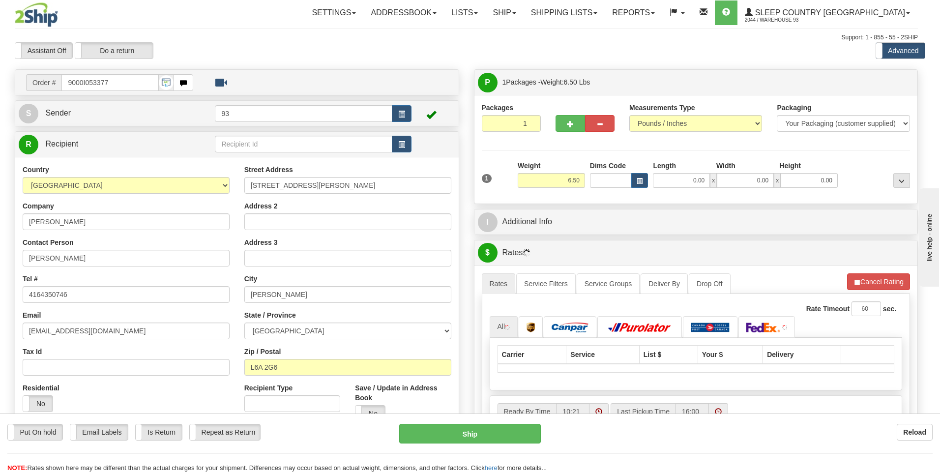
type input "MAPLE"
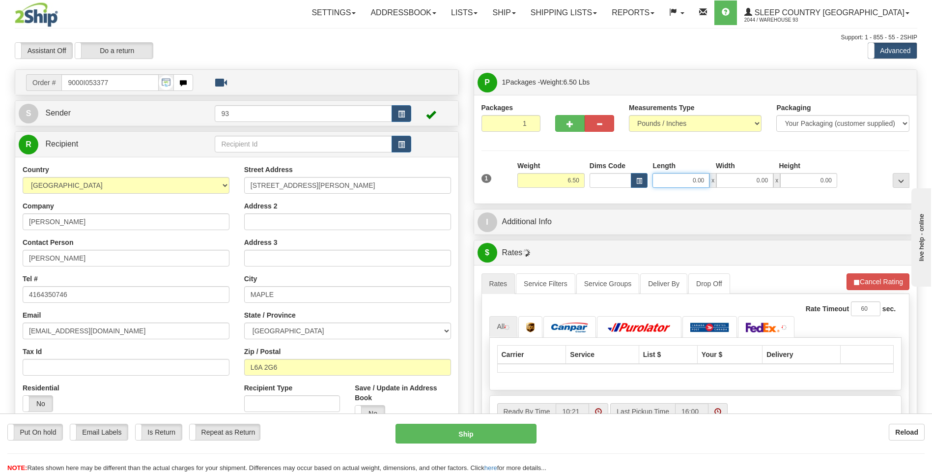
click at [694, 181] on input "0.00" at bounding box center [681, 180] width 57 height 15
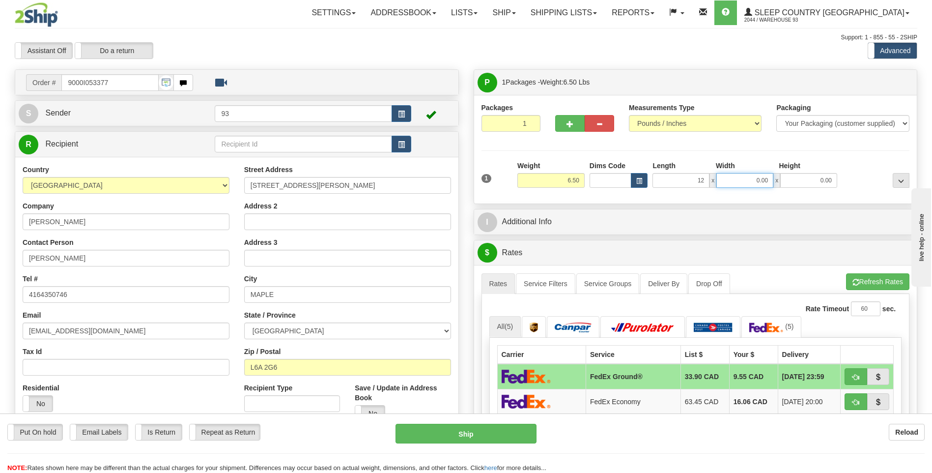
type input "12.00"
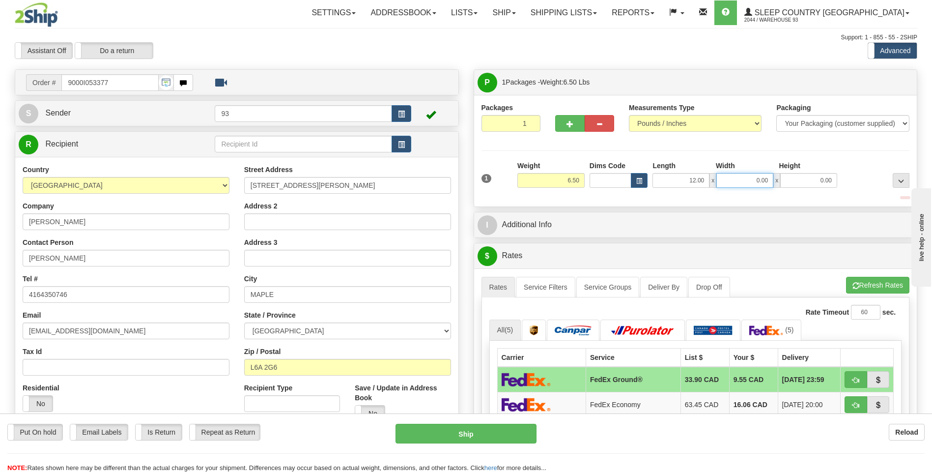
click at [768, 173] on input "0.00" at bounding box center [744, 180] width 57 height 15
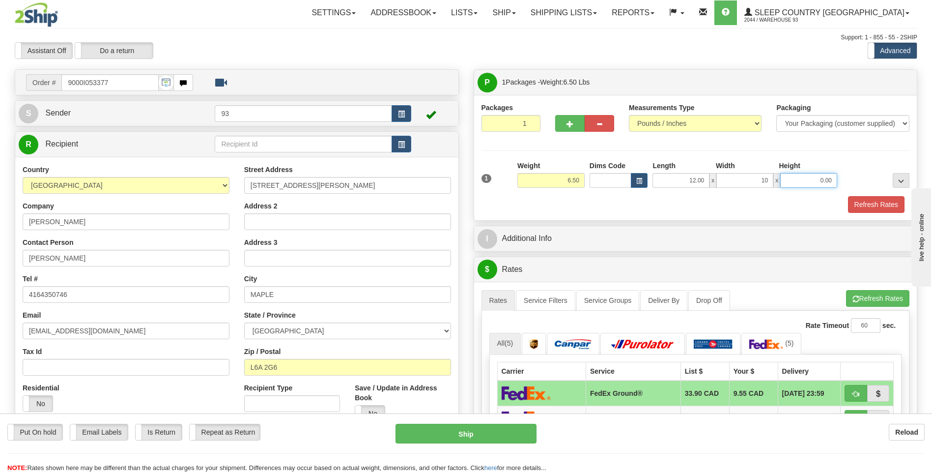
type input "10.00"
click at [823, 174] on input "0.00" at bounding box center [808, 180] width 57 height 15
type input "2.00"
click at [868, 202] on button "Refresh Rates" at bounding box center [876, 204] width 57 height 17
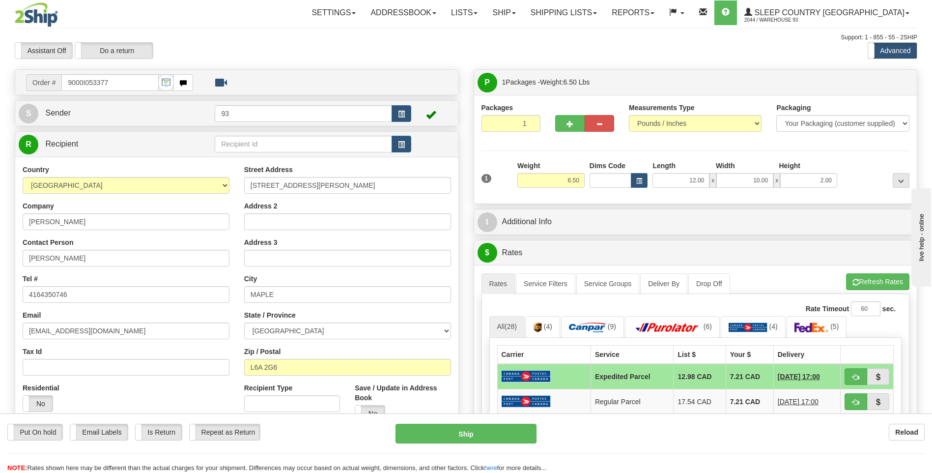
click at [503, 445] on div "Put On hold Put On hold Email Labels Email Labels Edit Is Return Is Return Repe…" at bounding box center [466, 448] width 932 height 49
click at [482, 441] on button "Ship" at bounding box center [466, 434] width 141 height 20
type input "DOM.EP"
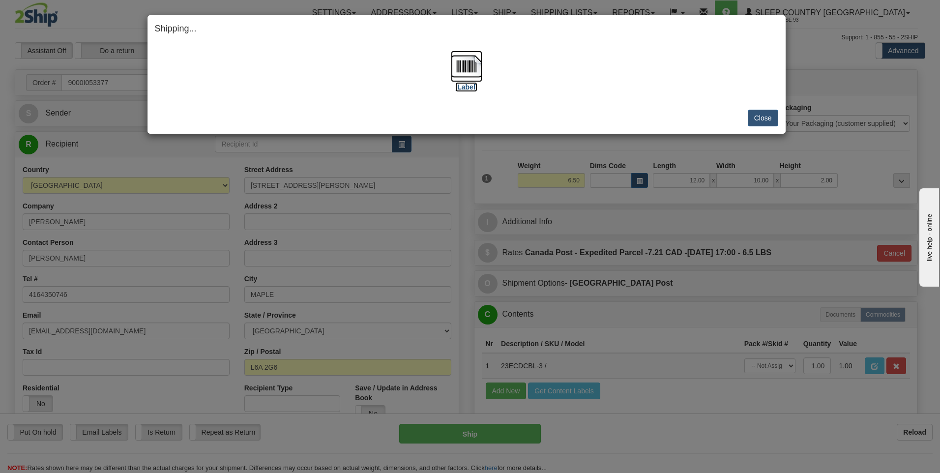
click at [461, 68] on img at bounding box center [466, 66] width 31 height 31
click at [761, 113] on button "Close" at bounding box center [762, 118] width 30 height 17
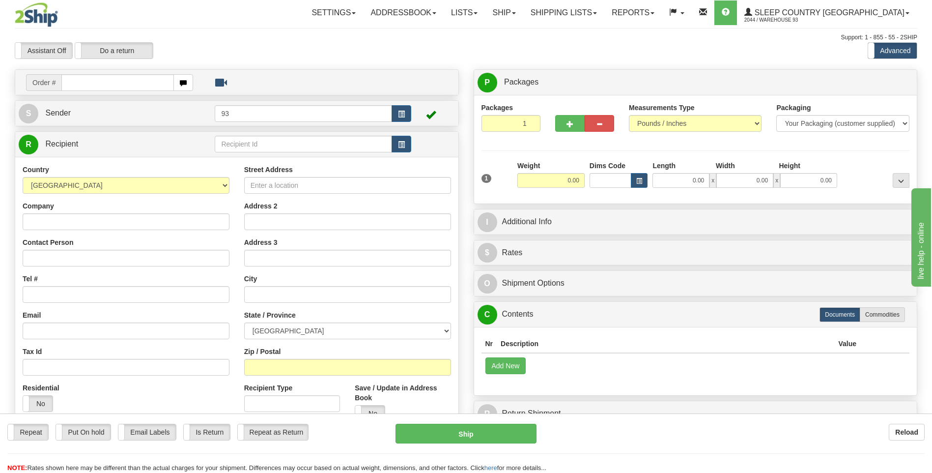
click at [100, 80] on input "text" at bounding box center [117, 82] width 112 height 17
type input "9000I053389"
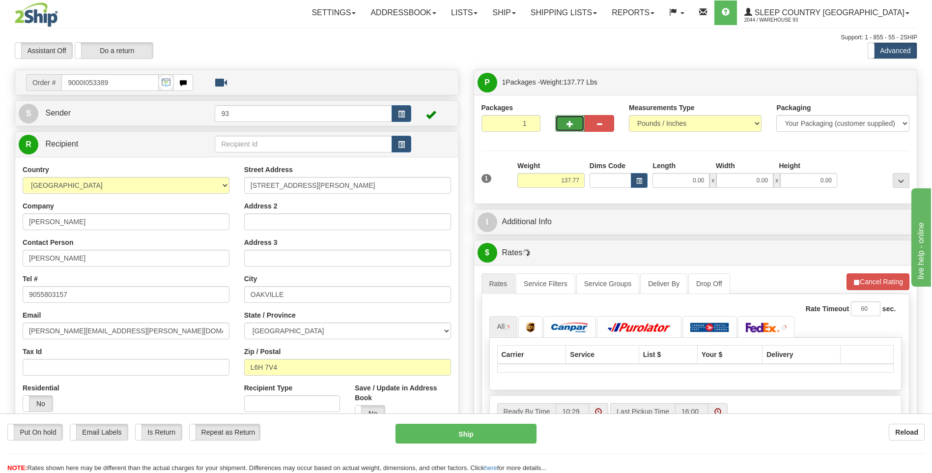
click at [572, 124] on span "button" at bounding box center [570, 124] width 7 height 6
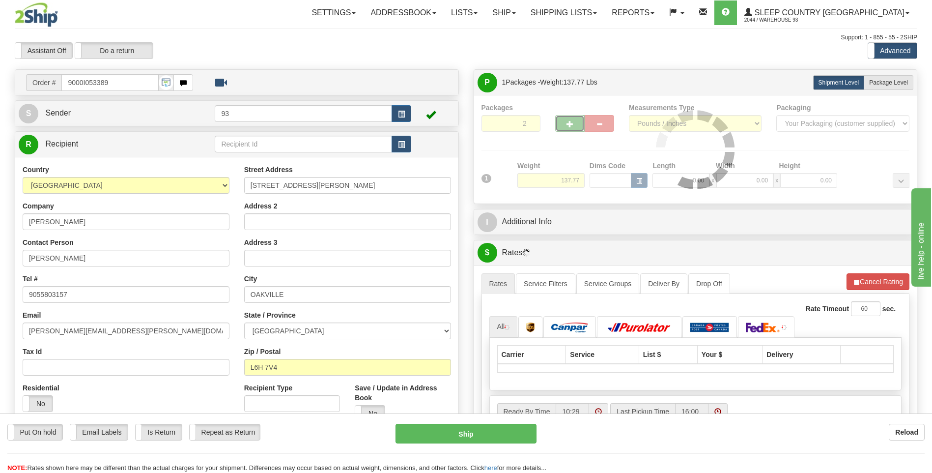
click at [572, 124] on span "button" at bounding box center [570, 124] width 7 height 6
type input "3"
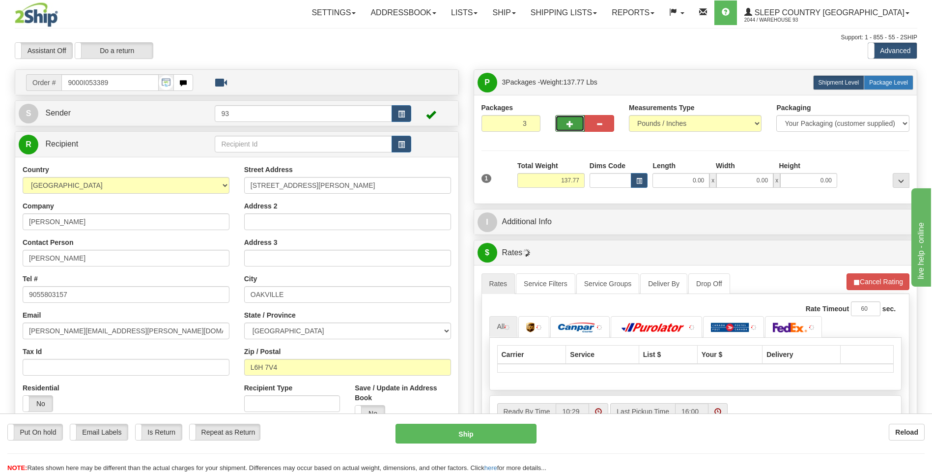
click at [879, 76] on label "Package Level Pack.." at bounding box center [889, 82] width 50 height 15
radio input "true"
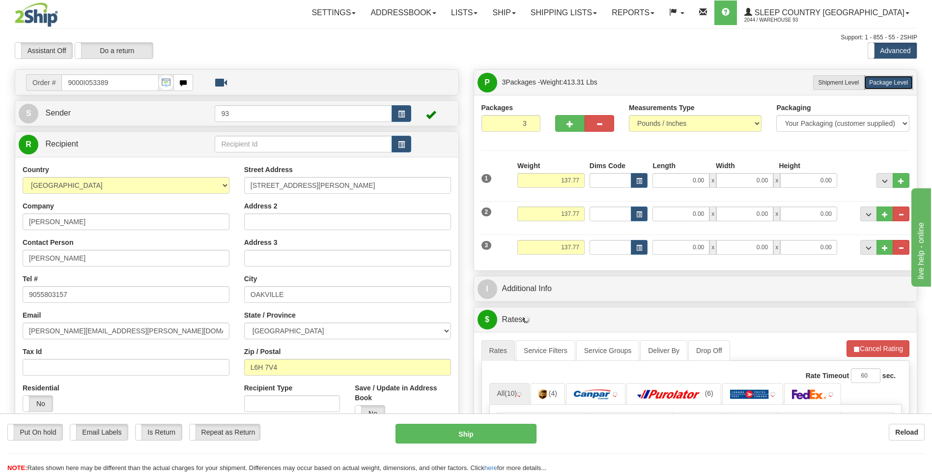
click at [586, 243] on div "Weight 137.77" at bounding box center [551, 251] width 72 height 22
click at [578, 246] on input "137.77" at bounding box center [550, 247] width 67 height 15
type input "1"
type input "4.00"
click at [669, 250] on input "0.00" at bounding box center [681, 247] width 57 height 15
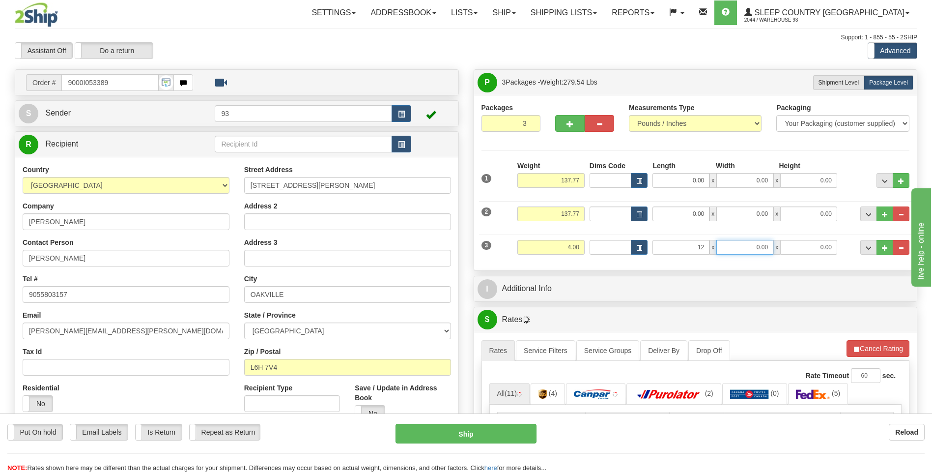
type input "12.00"
click at [752, 246] on input "0.00" at bounding box center [744, 247] width 57 height 15
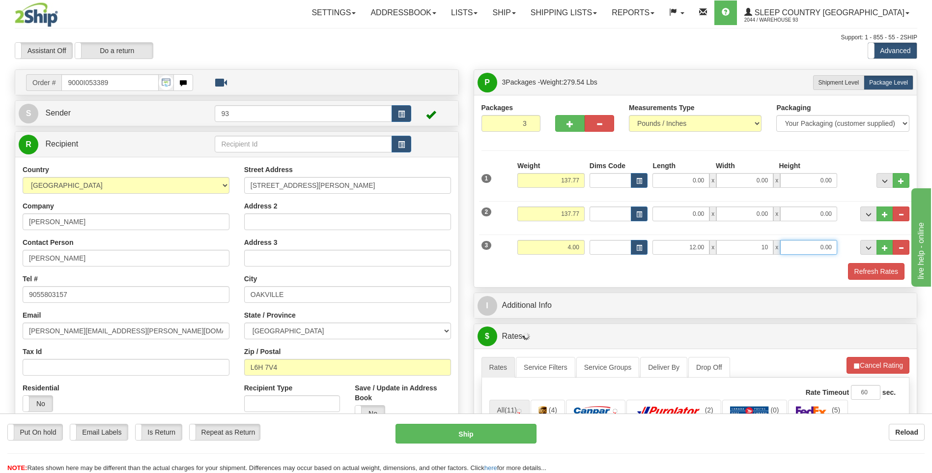
type input "10.00"
click at [806, 240] on input "0.00" at bounding box center [808, 247] width 57 height 15
type input "2.00"
drag, startPoint x: 588, startPoint y: 213, endPoint x: 580, endPoint y: 213, distance: 7.4
click at [588, 213] on div "Dims Code" at bounding box center [618, 213] width 63 height 15
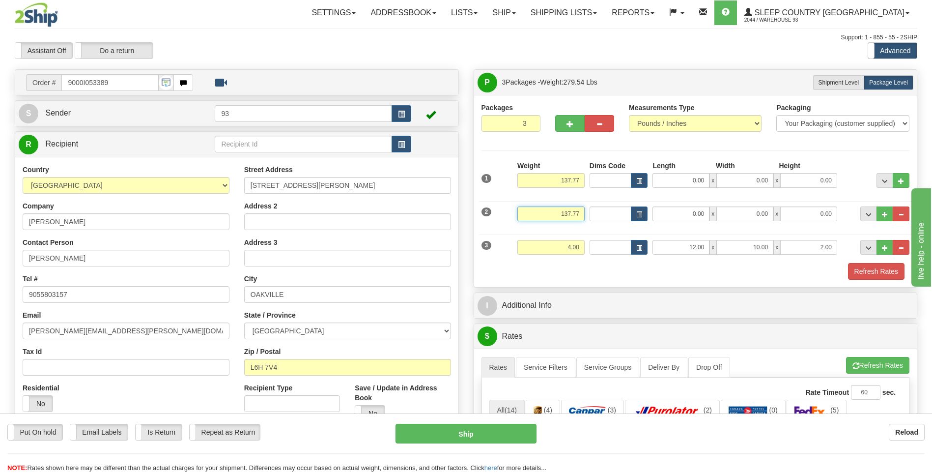
click at [580, 213] on input "137.77" at bounding box center [550, 213] width 67 height 15
type input "1"
type input "65.00"
click at [683, 211] on input "0.00" at bounding box center [681, 213] width 57 height 15
type input "78.00"
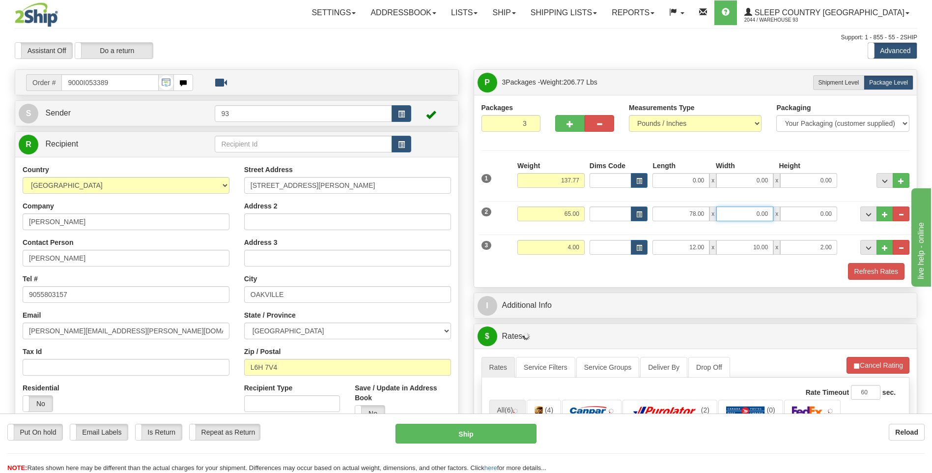
click at [729, 209] on input "0.00" at bounding box center [744, 213] width 57 height 15
type input "16.00"
click at [800, 207] on input "0.00" at bounding box center [808, 213] width 57 height 15
type input "10.00"
click at [582, 178] on input "137.77" at bounding box center [550, 180] width 67 height 15
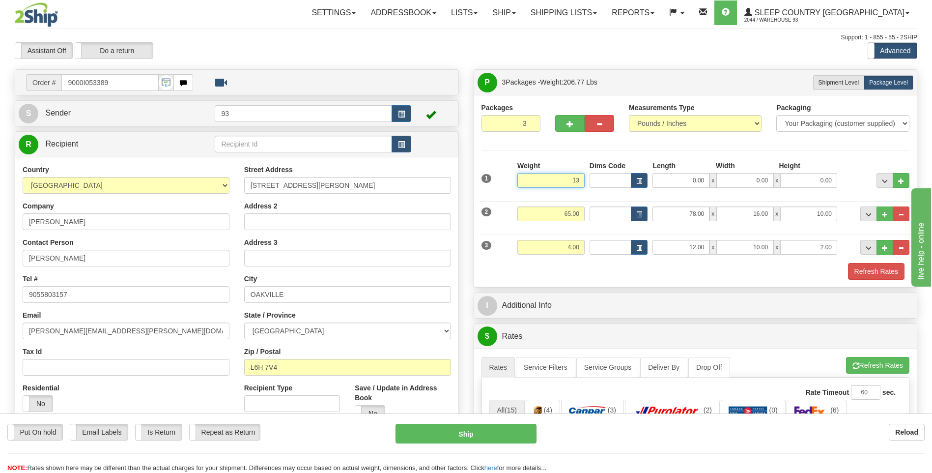
type input "1"
type input "78.00"
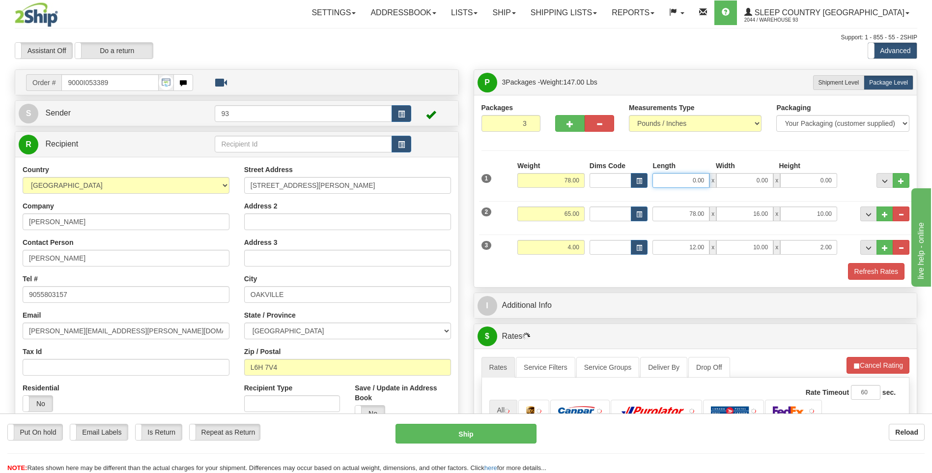
click at [685, 178] on input "0.00" at bounding box center [681, 180] width 57 height 15
type input "1"
type input "40.00"
click at [762, 183] on input "0.00" at bounding box center [744, 180] width 57 height 15
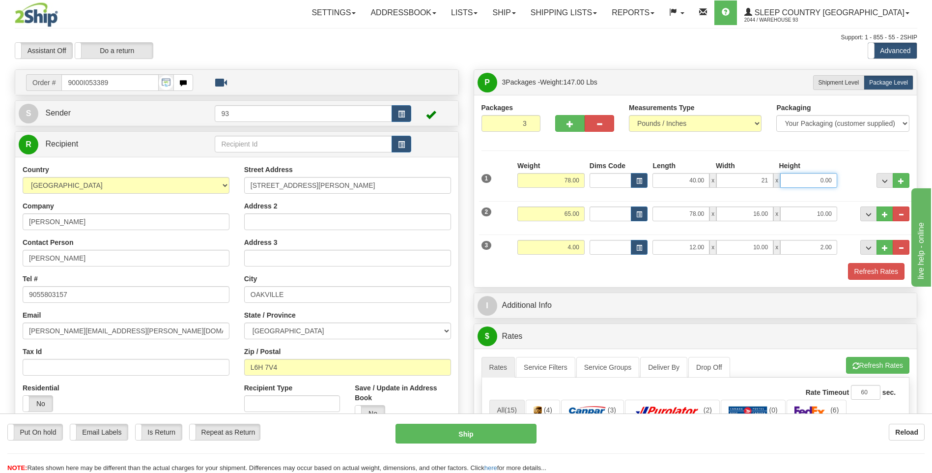
type input "21.00"
click at [809, 183] on input "0.00" at bounding box center [808, 180] width 57 height 15
type input "21.00"
click at [887, 272] on button "Refresh Rates" at bounding box center [876, 271] width 57 height 17
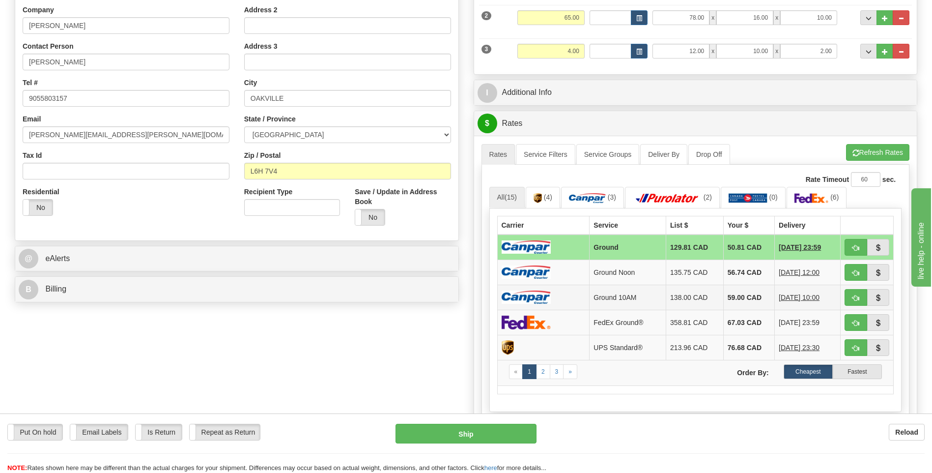
scroll to position [197, 0]
drag, startPoint x: 555, startPoint y: 154, endPoint x: 562, endPoint y: 157, distance: 7.3
click at [555, 155] on link "Service Filters" at bounding box center [545, 153] width 59 height 21
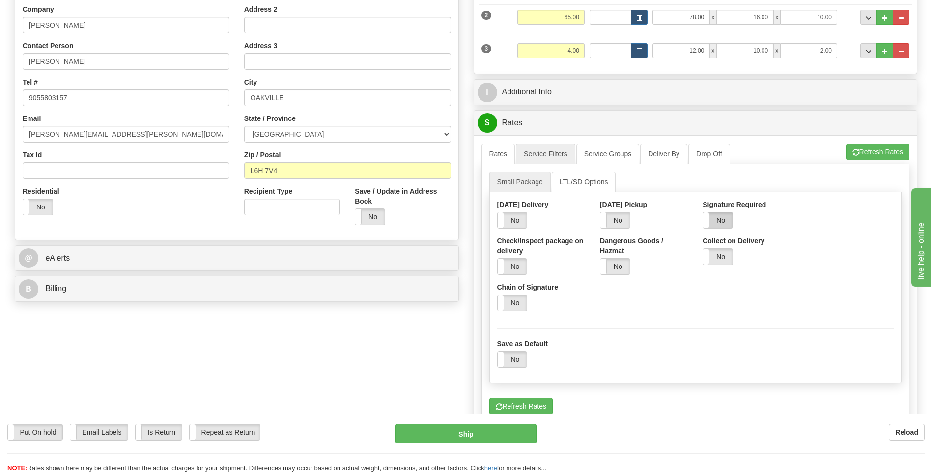
click at [726, 219] on label "No" at bounding box center [717, 220] width 29 height 16
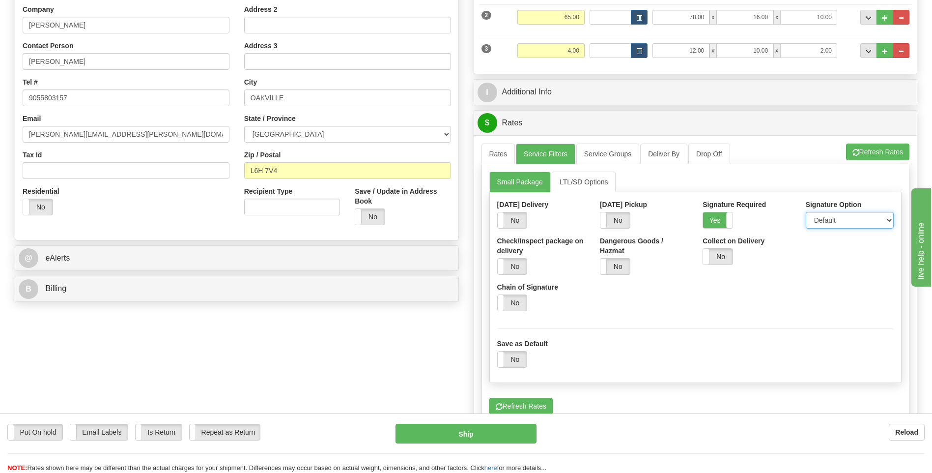
click at [853, 219] on select "Default Adult Direct Indirect No Signature Required" at bounding box center [850, 220] width 88 height 17
select select "1"
click at [806, 212] on select "Default Adult Direct Indirect No Signature Required" at bounding box center [850, 220] width 88 height 17
click at [486, 158] on link "Rates" at bounding box center [499, 153] width 34 height 21
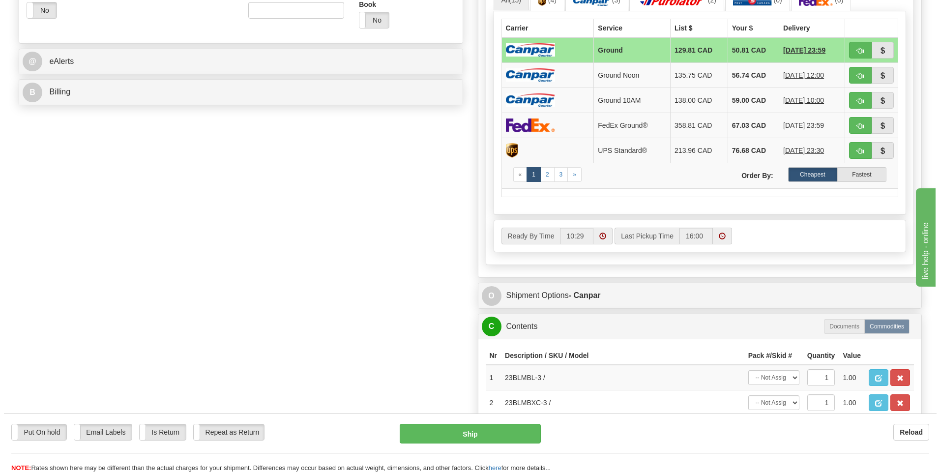
scroll to position [491, 0]
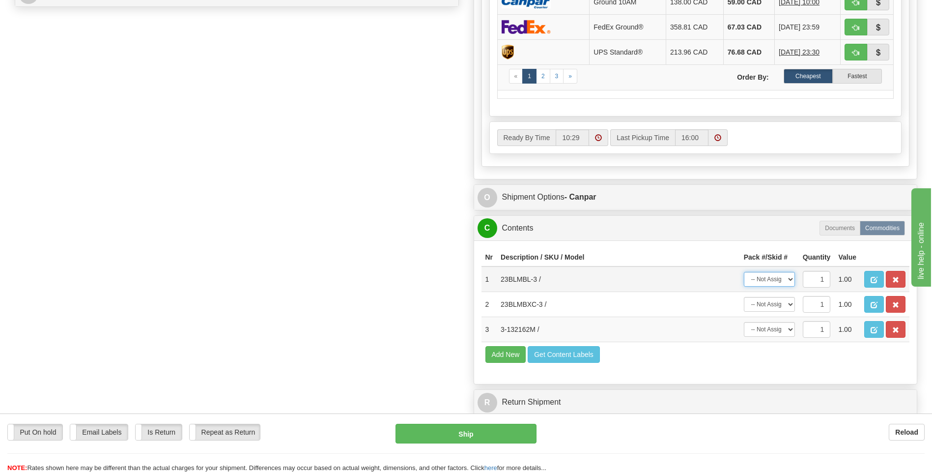
click at [782, 280] on select "-- Not Assigned -- Package 1 Package 2 Package 3" at bounding box center [769, 279] width 51 height 15
select select "2"
click at [744, 272] on select "-- Not Assigned -- Package 1 Package 2 Package 3" at bounding box center [769, 279] width 51 height 15
click at [773, 302] on select "-- Not Assigned -- Package 1 Package 2 Package 3" at bounding box center [769, 304] width 51 height 15
select select "1"
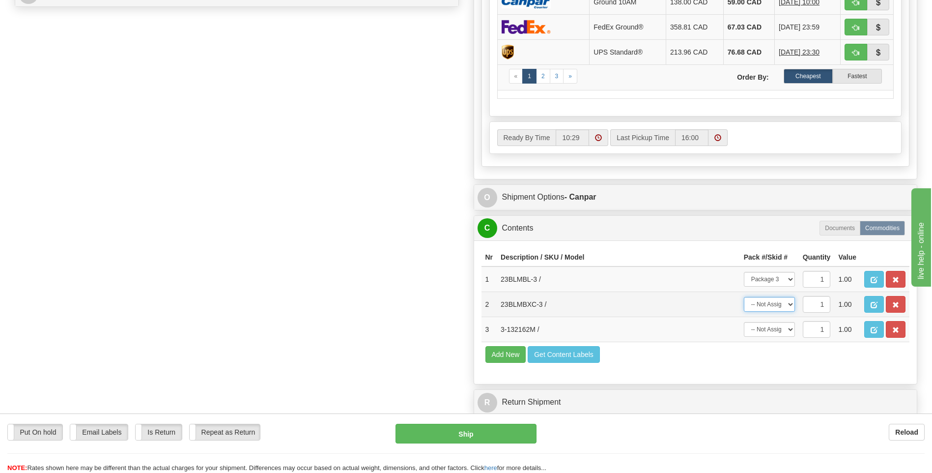
click at [744, 297] on select "-- Not Assigned -- Package 1 Package 2 Package 3" at bounding box center [769, 304] width 51 height 15
click at [773, 331] on select "-- Not Assigned -- Package 1 Package 2 Package 3" at bounding box center [769, 329] width 51 height 15
select select "0"
click at [744, 322] on select "-- Not Assigned -- Package 1 Package 2 Package 3" at bounding box center [769, 329] width 51 height 15
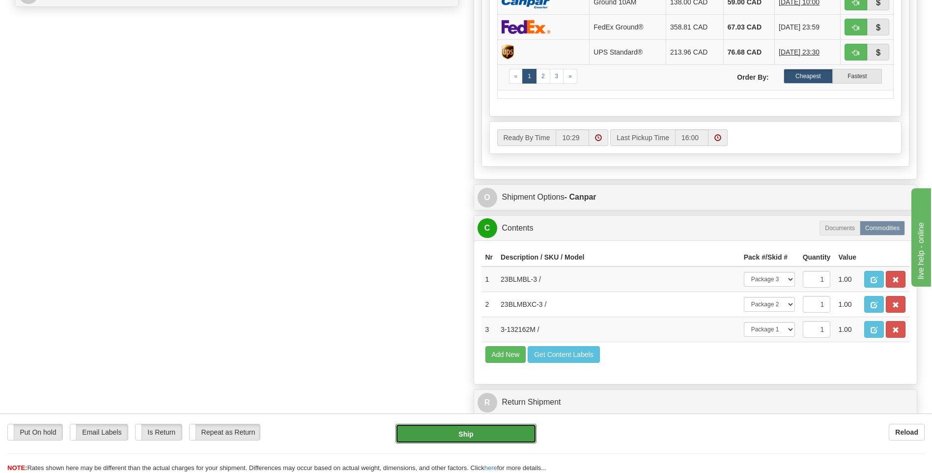
click at [530, 425] on button "Ship" at bounding box center [466, 434] width 141 height 20
type input "1"
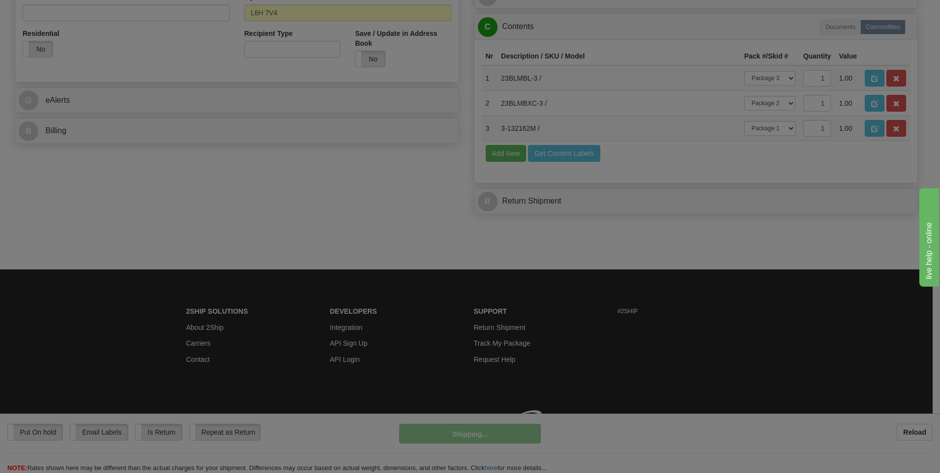
scroll to position [369, 0]
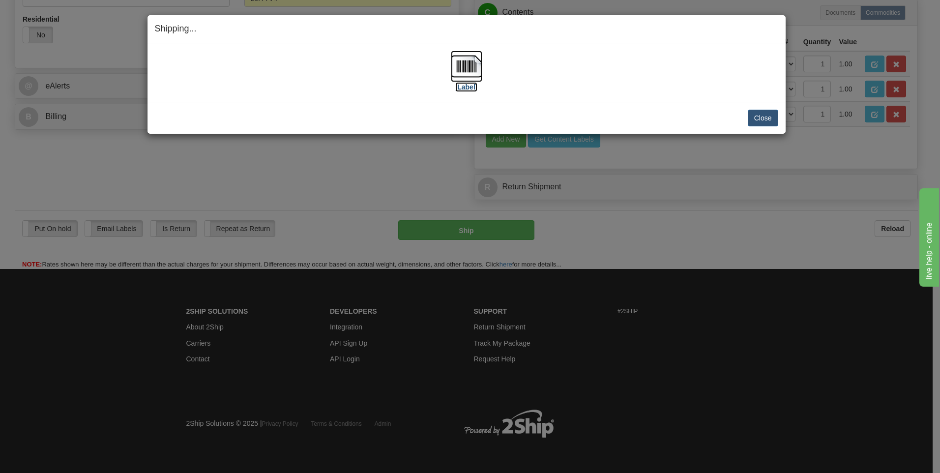
click at [472, 78] on img at bounding box center [466, 66] width 31 height 31
click at [763, 120] on button "Close" at bounding box center [762, 118] width 30 height 17
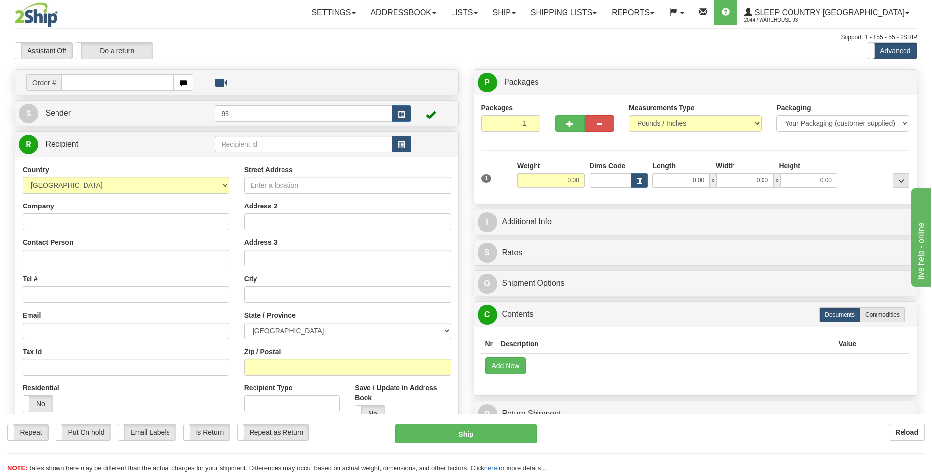
click at [94, 83] on input "text" at bounding box center [117, 82] width 112 height 17
type input "9000I053402"
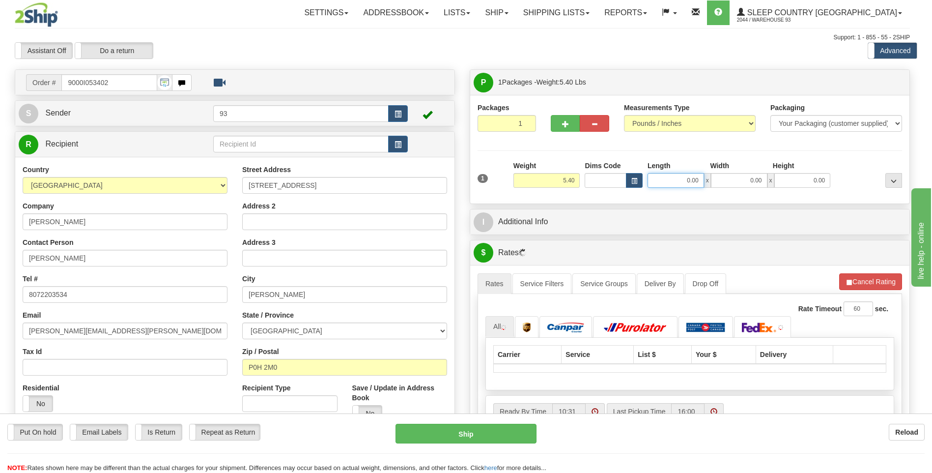
click at [682, 180] on input "0.00" at bounding box center [676, 180] width 57 height 15
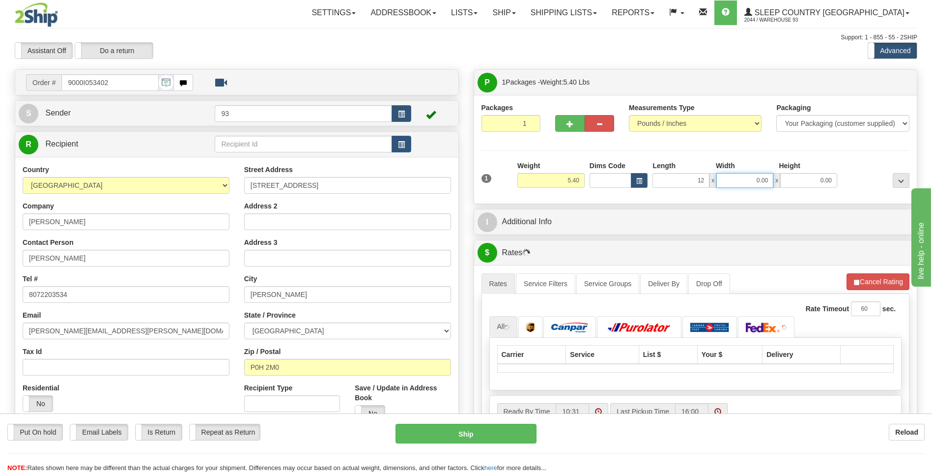
type input "12.00"
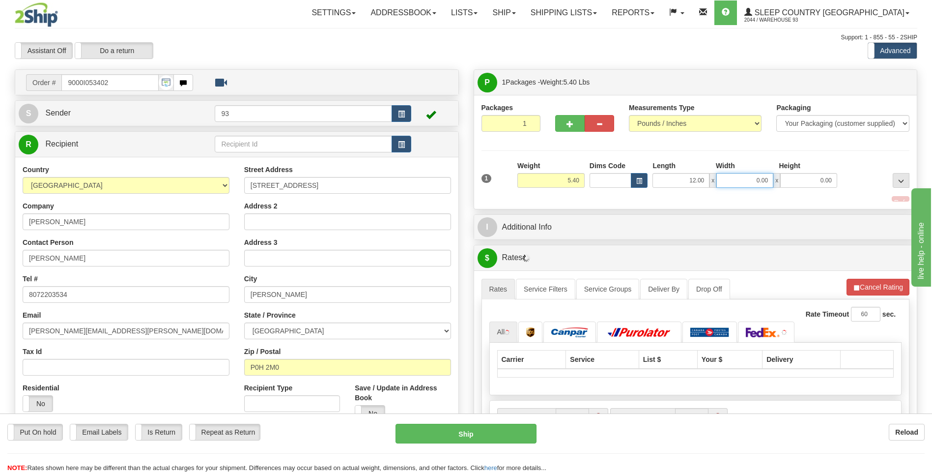
click at [729, 178] on input "0.00" at bounding box center [744, 180] width 57 height 15
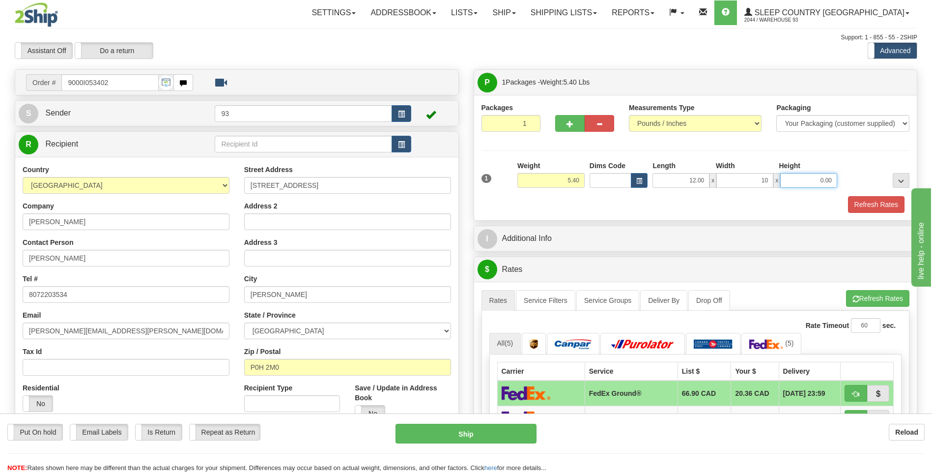
type input "10.00"
click at [813, 183] on input "0.00" at bounding box center [808, 180] width 57 height 15
type input "2"
type input "3.00"
click at [869, 203] on button "Refresh Rates" at bounding box center [876, 204] width 57 height 17
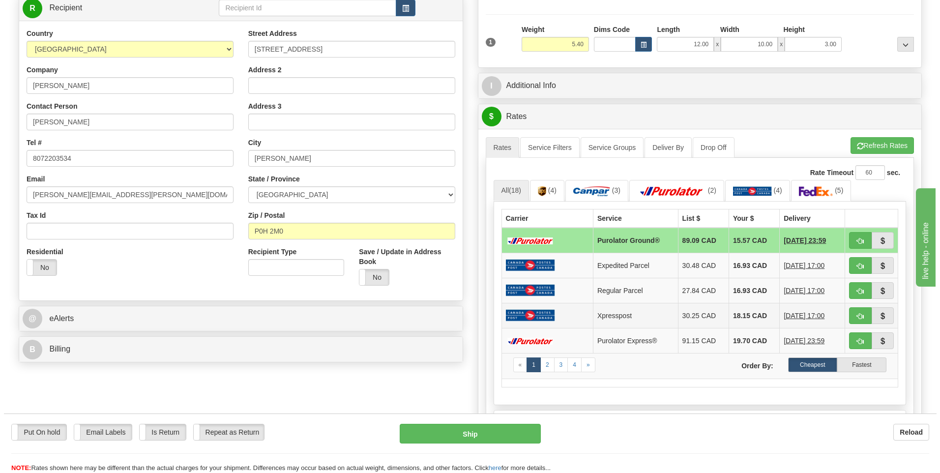
scroll to position [147, 0]
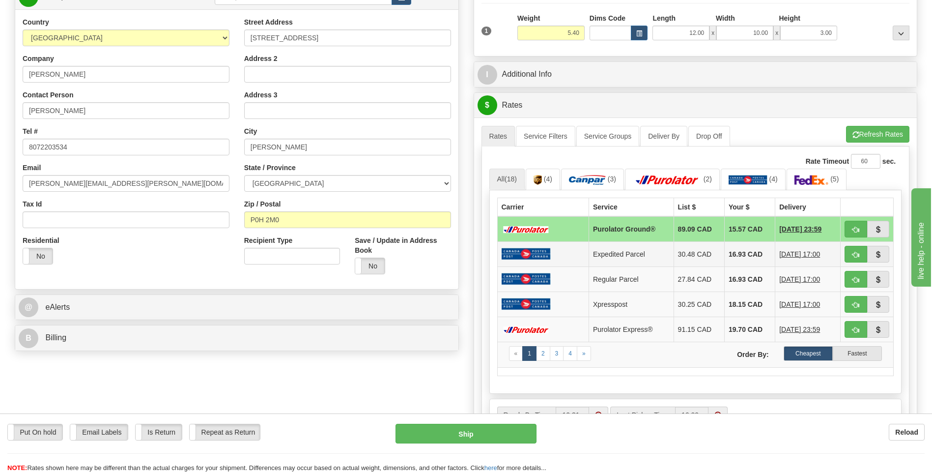
click at [551, 257] on td at bounding box center [543, 253] width 92 height 25
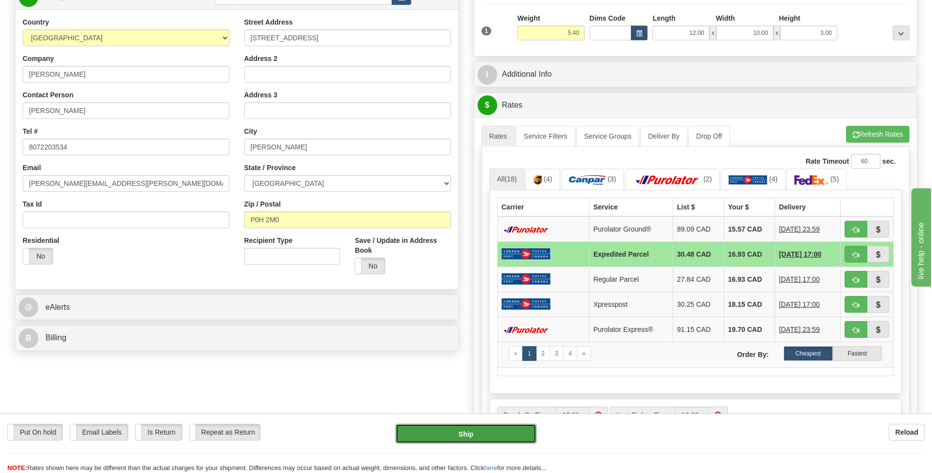
click at [484, 437] on button "Ship" at bounding box center [466, 434] width 141 height 20
type input "DOM.EP"
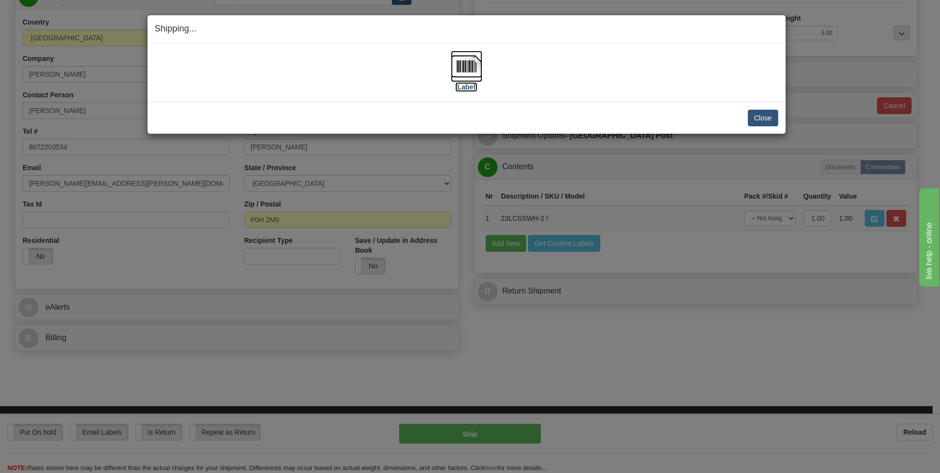
click at [469, 70] on img at bounding box center [466, 66] width 31 height 31
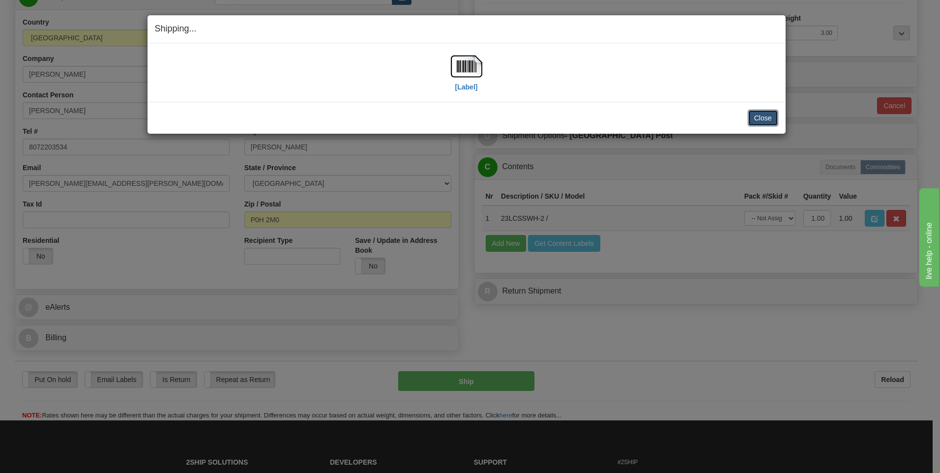
click at [767, 113] on button "Close" at bounding box center [762, 118] width 30 height 17
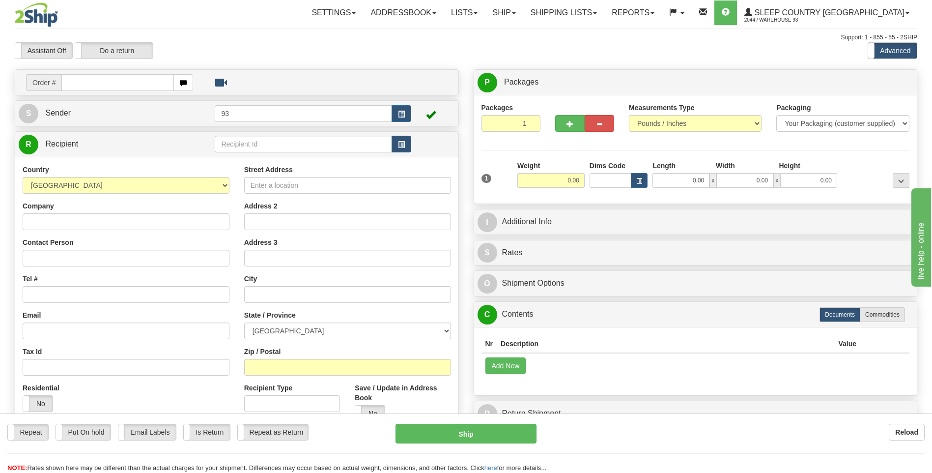
click at [108, 81] on input "text" at bounding box center [117, 82] width 112 height 17
type input "9000I053405"
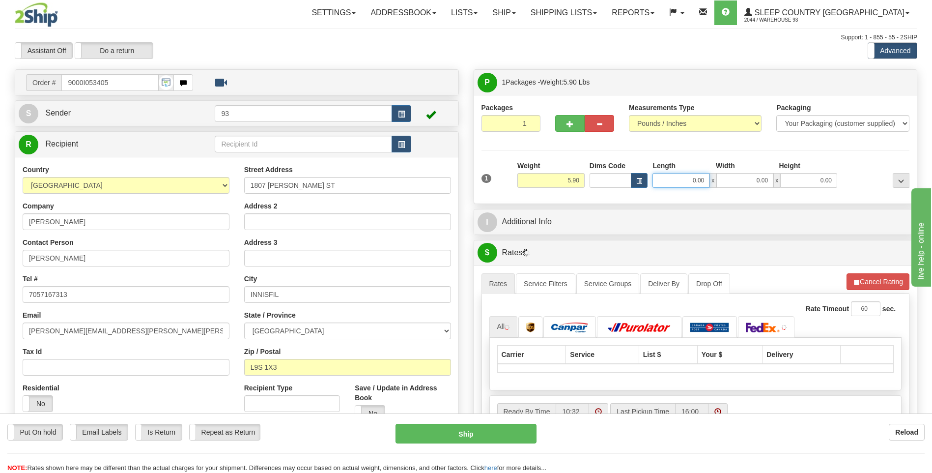
click at [685, 181] on input "0.00" at bounding box center [681, 180] width 57 height 15
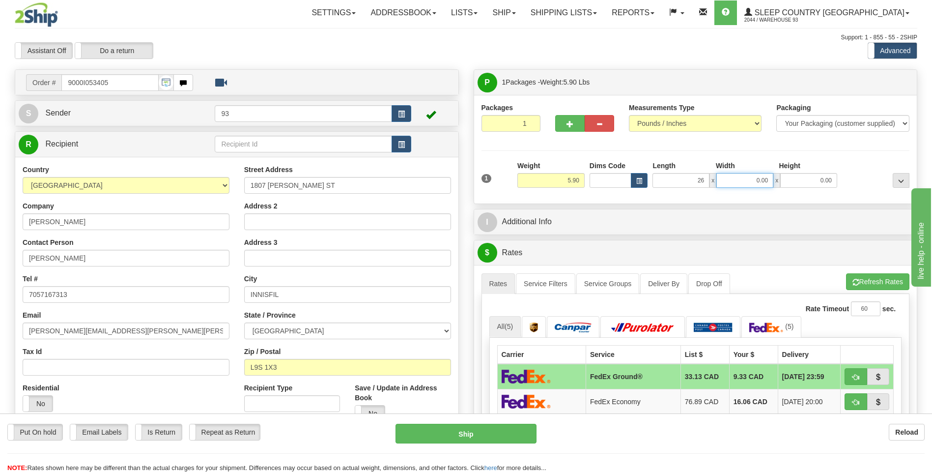
click at [751, 180] on input "0.00" at bounding box center [744, 180] width 57 height 15
type input "26.00"
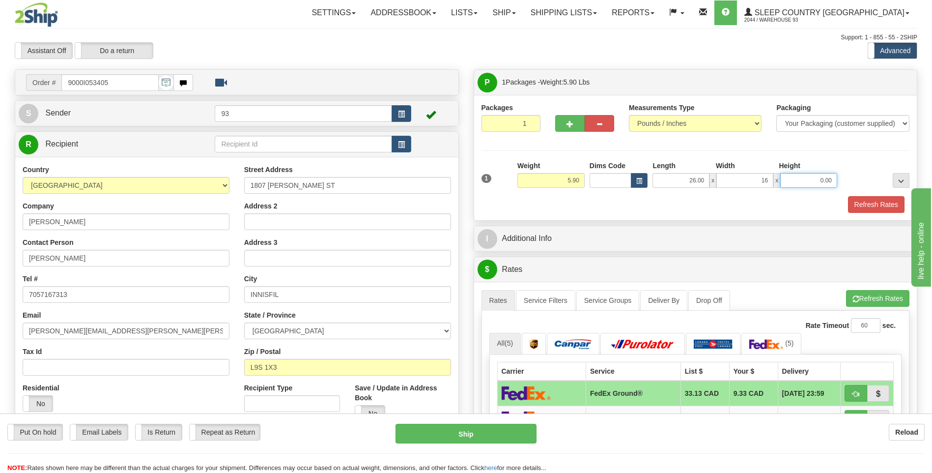
type input "16.00"
click at [820, 183] on input "0.00" at bounding box center [808, 180] width 57 height 15
type input "6.00"
click at [864, 201] on button "Refresh Rates" at bounding box center [876, 204] width 57 height 17
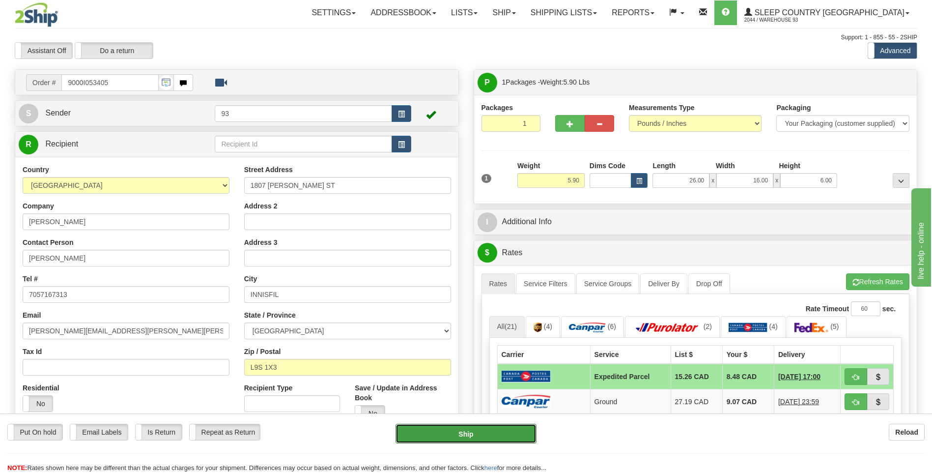
click at [459, 430] on button "Ship" at bounding box center [466, 434] width 141 height 20
type input "DOM.EP"
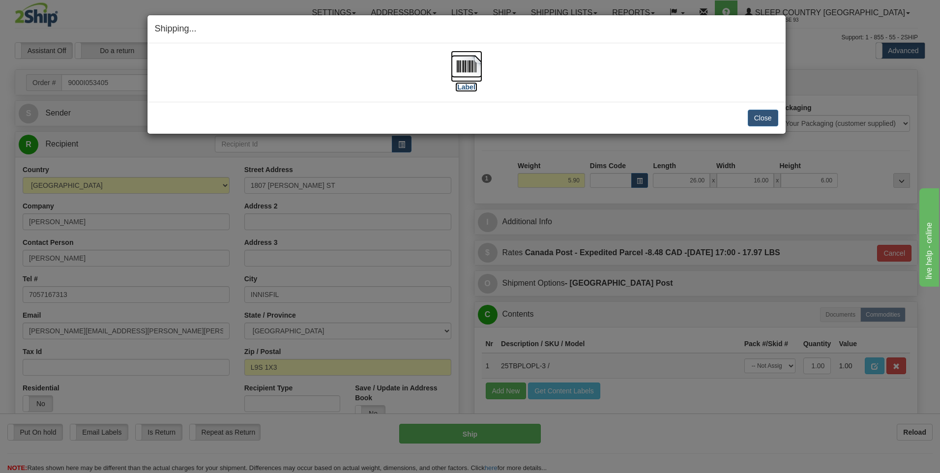
click at [465, 66] on img at bounding box center [466, 66] width 31 height 31
click at [772, 112] on button "Close" at bounding box center [762, 118] width 30 height 17
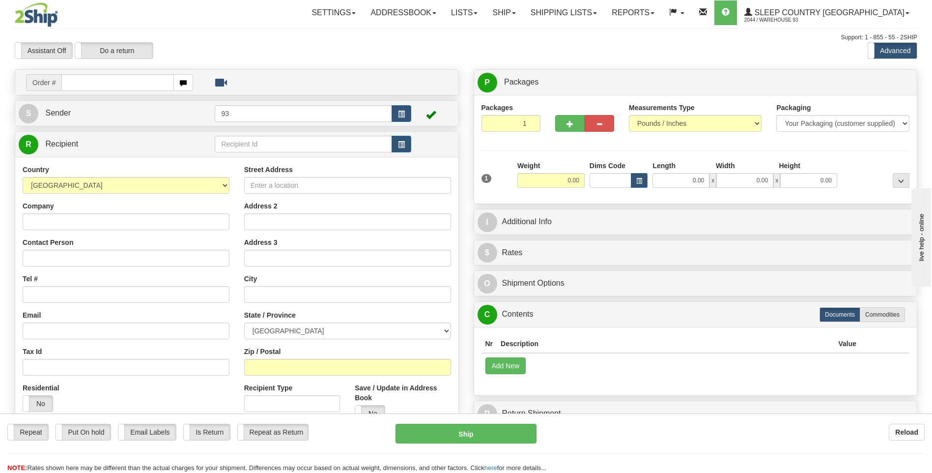
click at [98, 84] on input "text" at bounding box center [117, 82] width 112 height 17
type input "9000I053411"
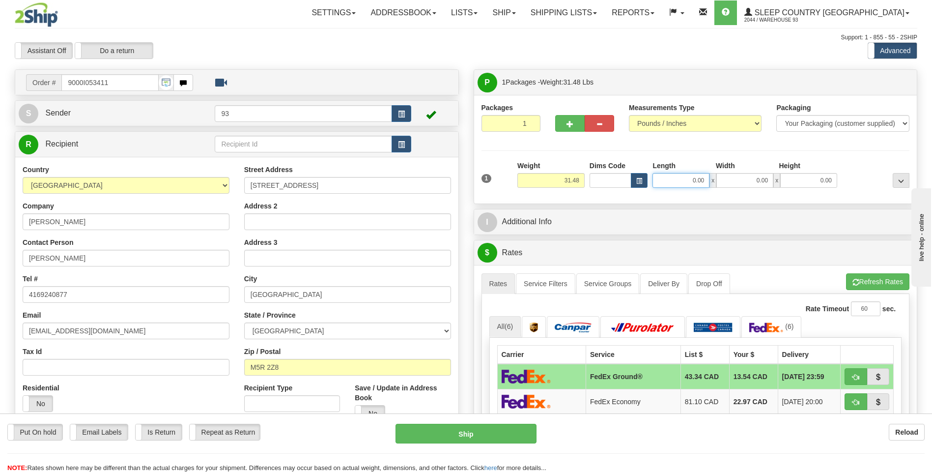
click at [683, 182] on input "0.00" at bounding box center [681, 180] width 57 height 15
type input "24.00"
click at [740, 178] on input "0.00" at bounding box center [744, 180] width 57 height 15
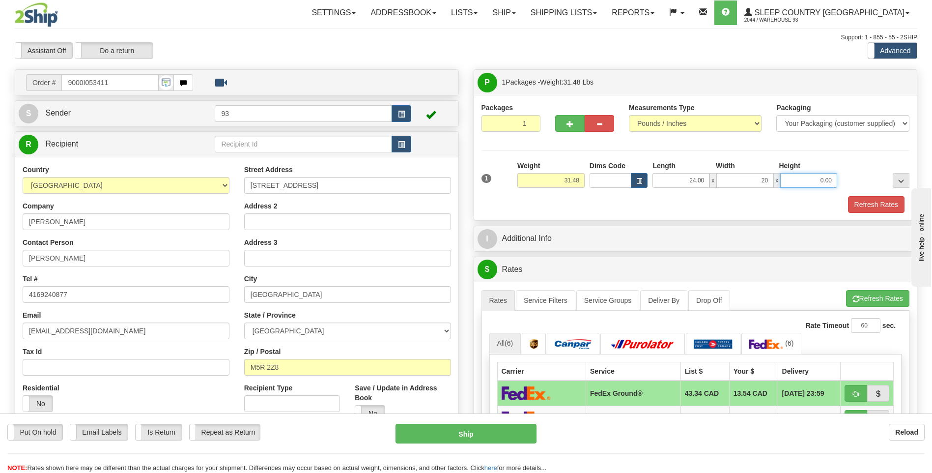
type input "20.00"
click at [808, 180] on input "0.00" at bounding box center [808, 180] width 57 height 15
type input "6.00"
click at [878, 203] on button "Refresh Rates" at bounding box center [876, 204] width 57 height 17
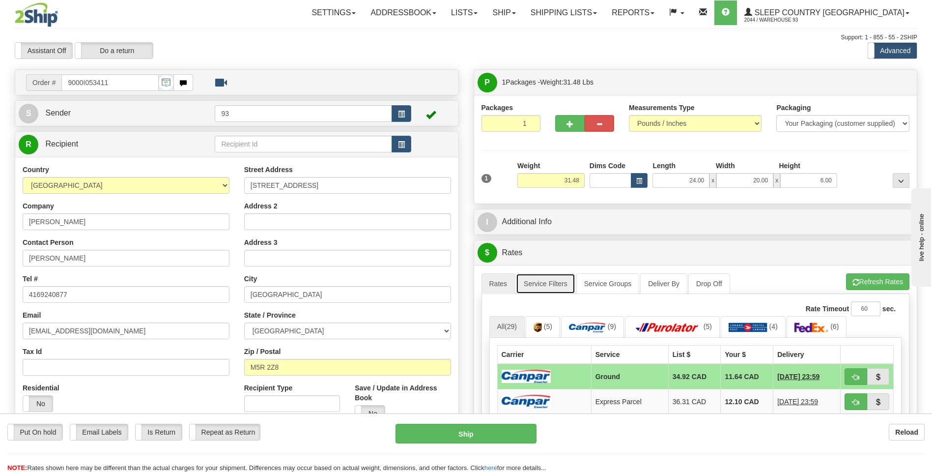
click at [555, 279] on link "Service Filters" at bounding box center [545, 283] width 59 height 21
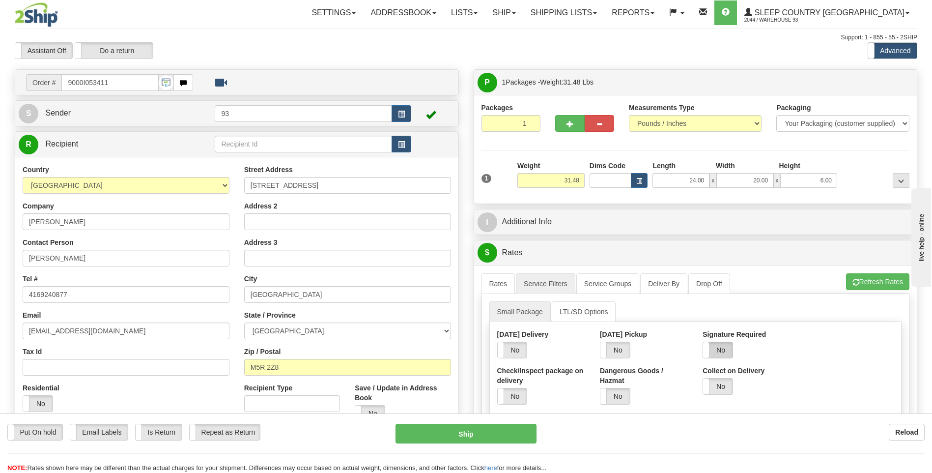
click at [720, 343] on label "No" at bounding box center [717, 350] width 29 height 16
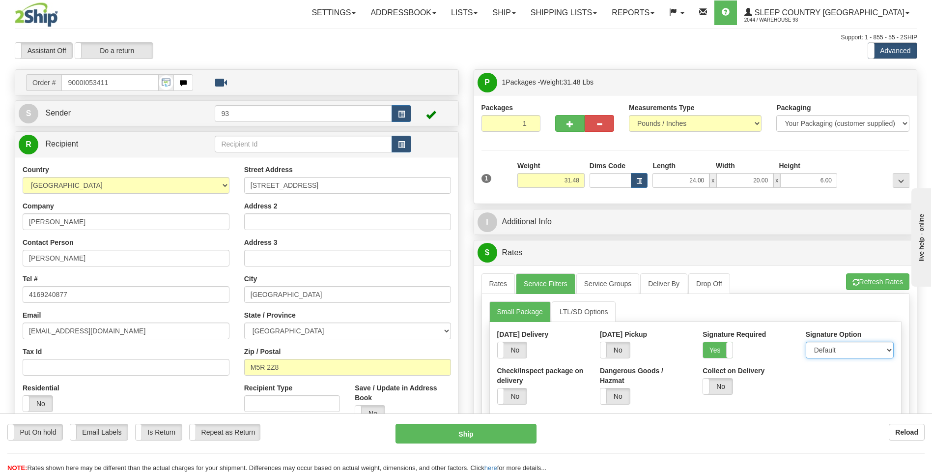
click at [852, 352] on select "Default Adult Direct Indirect No Signature Required" at bounding box center [850, 350] width 88 height 17
select select "1"
click at [806, 342] on select "Default Adult Direct Indirect No Signature Required" at bounding box center [850, 350] width 88 height 17
click at [506, 288] on link "Rates" at bounding box center [499, 283] width 34 height 21
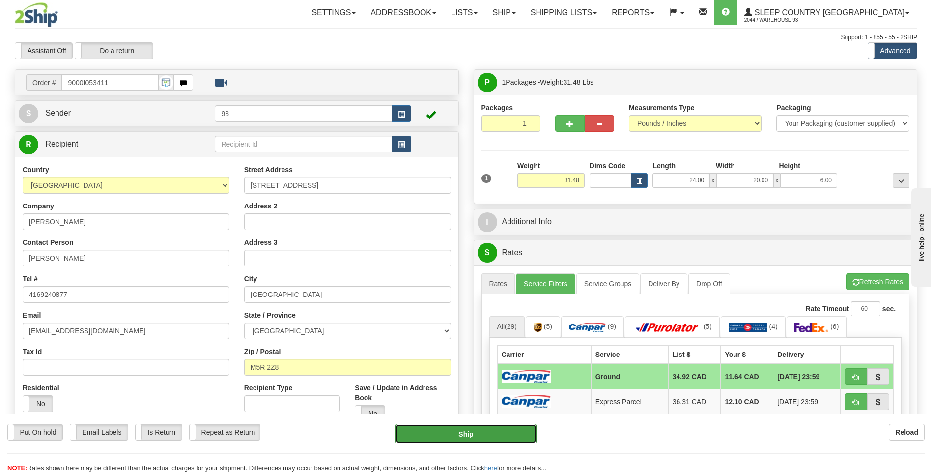
click at [525, 430] on button "Ship" at bounding box center [466, 434] width 141 height 20
type input "1"
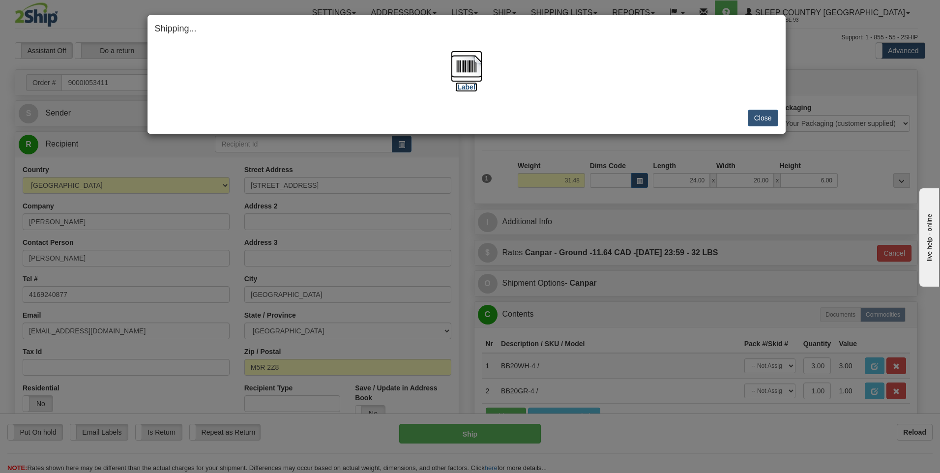
click at [474, 63] on img at bounding box center [466, 66] width 31 height 31
click at [766, 115] on button "Close" at bounding box center [762, 118] width 30 height 17
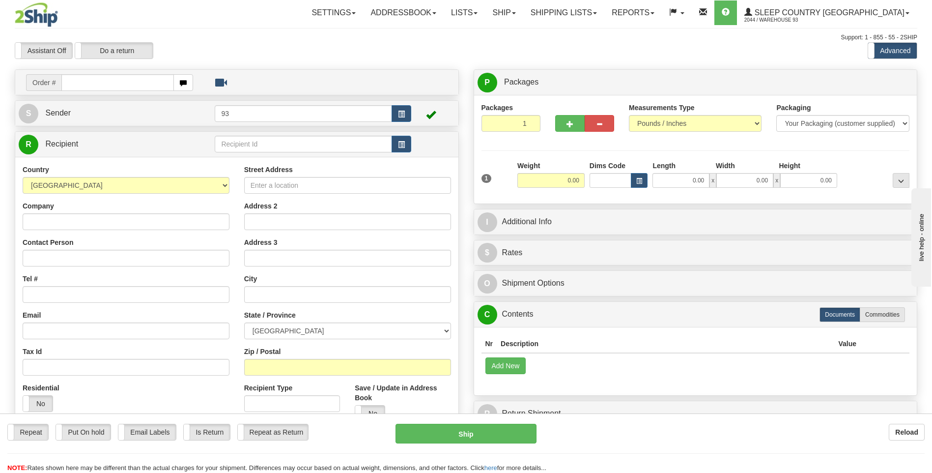
click at [103, 80] on input "text" at bounding box center [117, 82] width 112 height 17
type input "9000I053430"
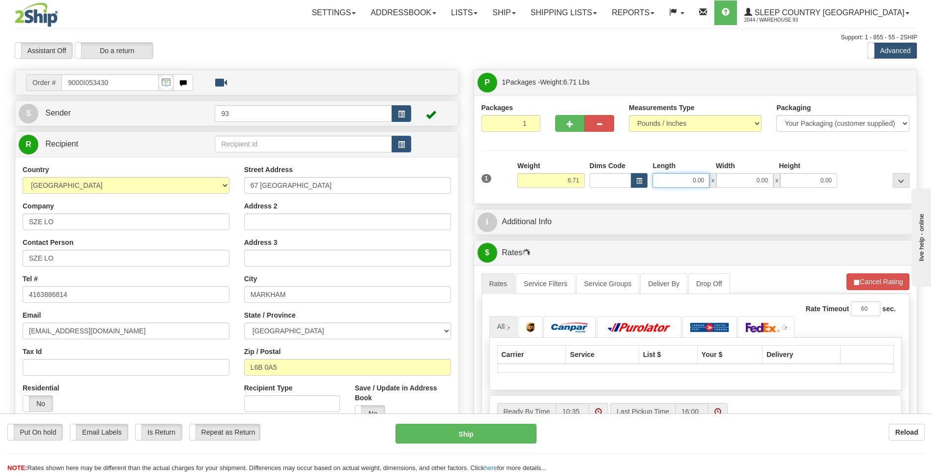
click at [677, 180] on input "0.00" at bounding box center [681, 180] width 57 height 15
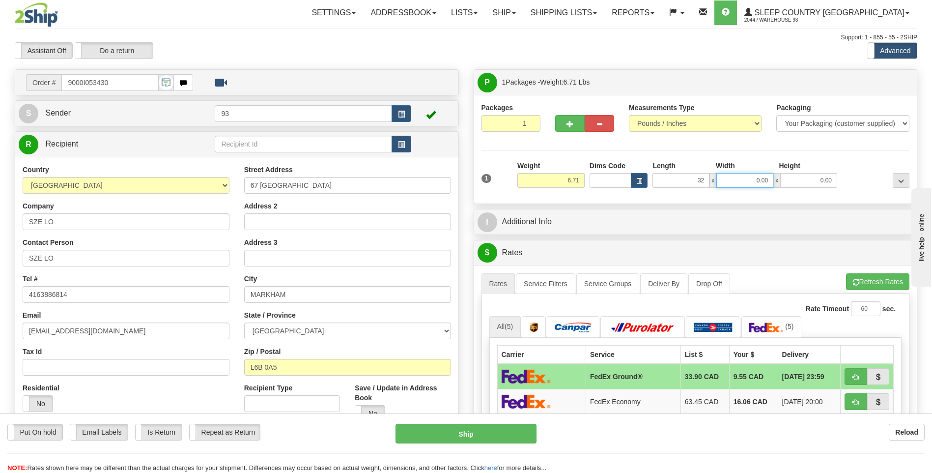
type input "32.00"
click at [736, 182] on input "0.00" at bounding box center [744, 180] width 57 height 15
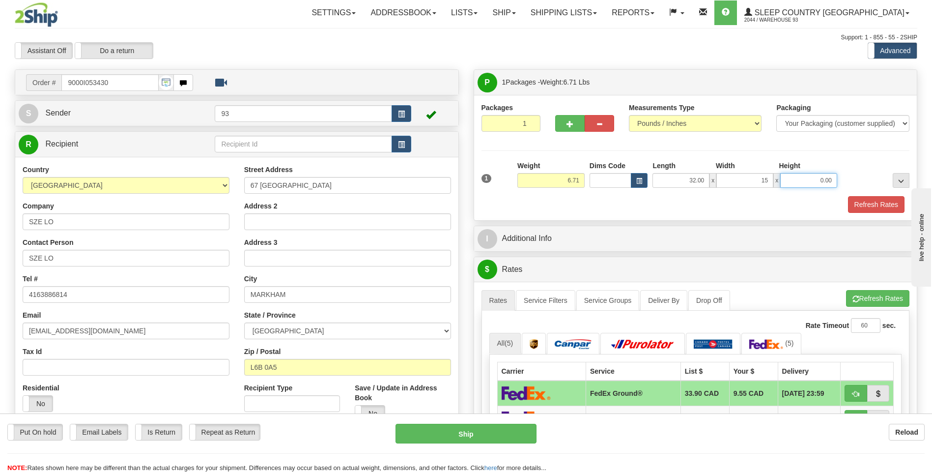
type input "15.00"
click at [813, 180] on input "0.00" at bounding box center [808, 180] width 57 height 15
type input "14.00"
click at [892, 203] on button "Refresh Rates" at bounding box center [876, 204] width 57 height 17
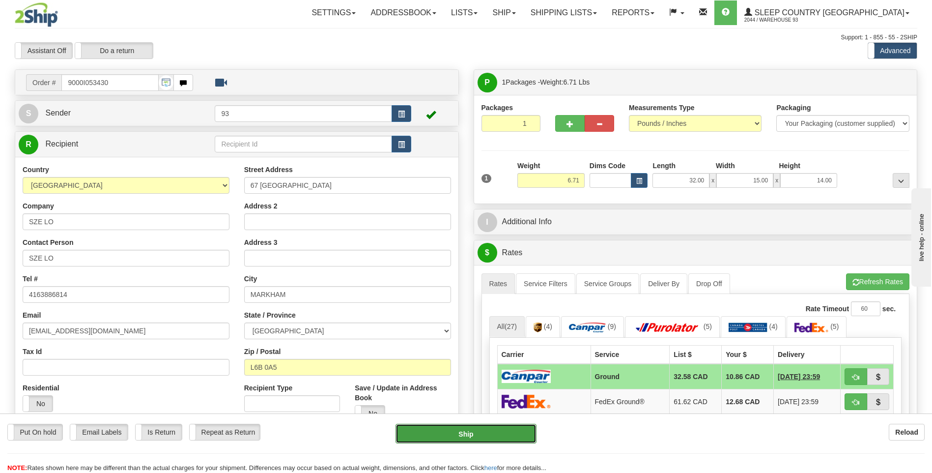
click at [520, 433] on button "Ship" at bounding box center [466, 434] width 141 height 20
type input "1"
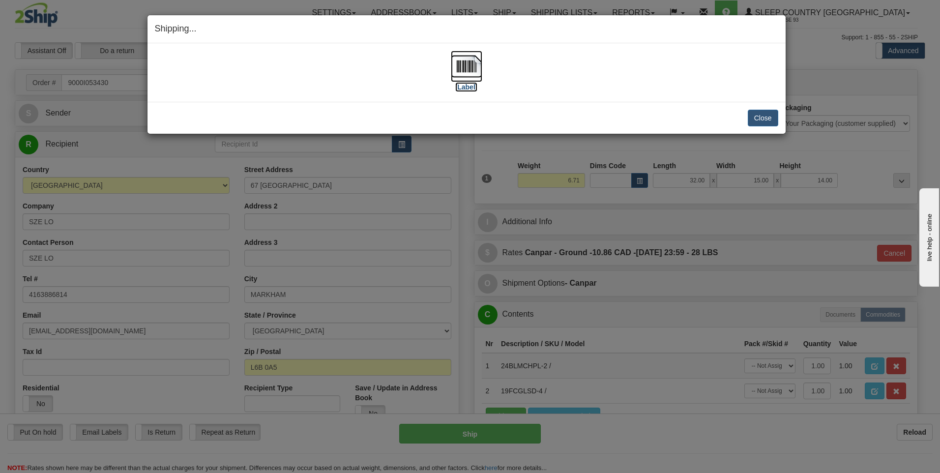
click at [481, 66] on img at bounding box center [466, 66] width 31 height 31
click at [765, 115] on button "Close" at bounding box center [762, 118] width 30 height 17
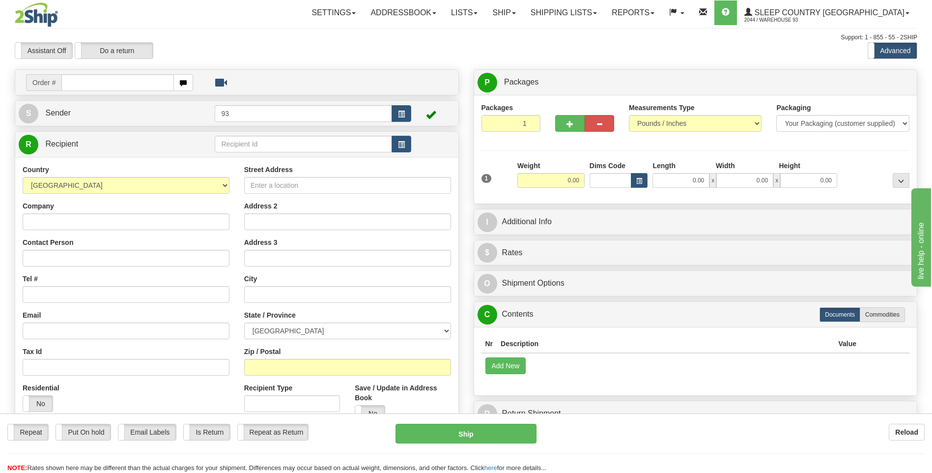
click at [85, 83] on input "text" at bounding box center [117, 82] width 112 height 17
type input "9000I053443"
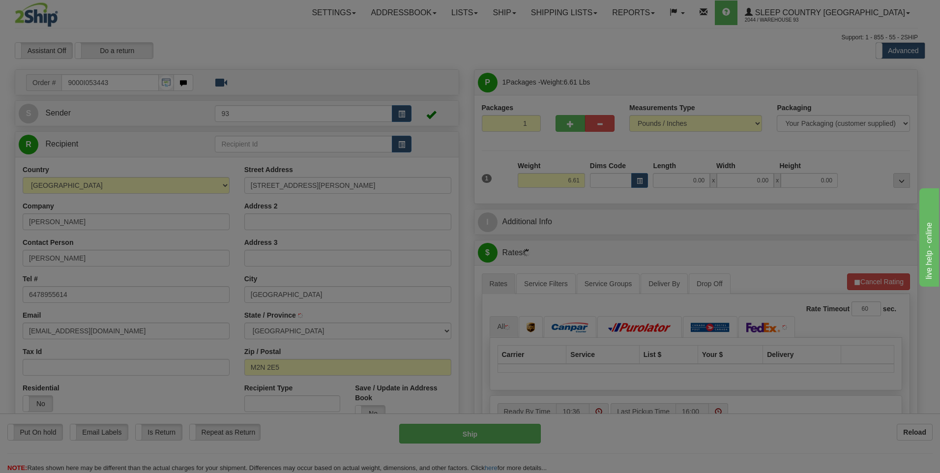
type input "[GEOGRAPHIC_DATA]"
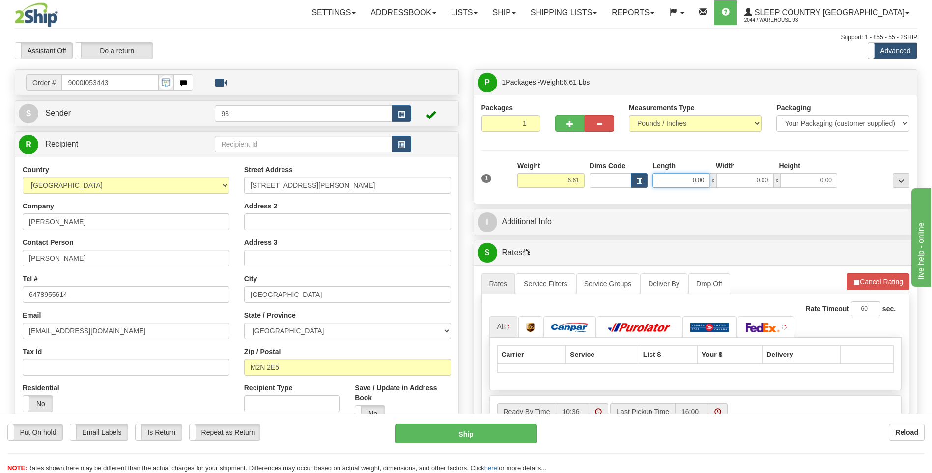
click at [681, 179] on input "0.00" at bounding box center [681, 180] width 57 height 15
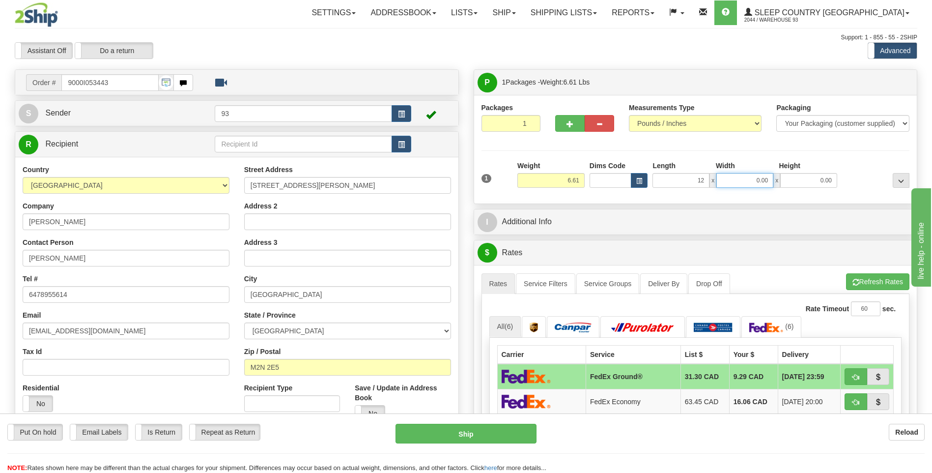
type input "12.00"
click at [738, 175] on input "0.00" at bounding box center [744, 180] width 57 height 15
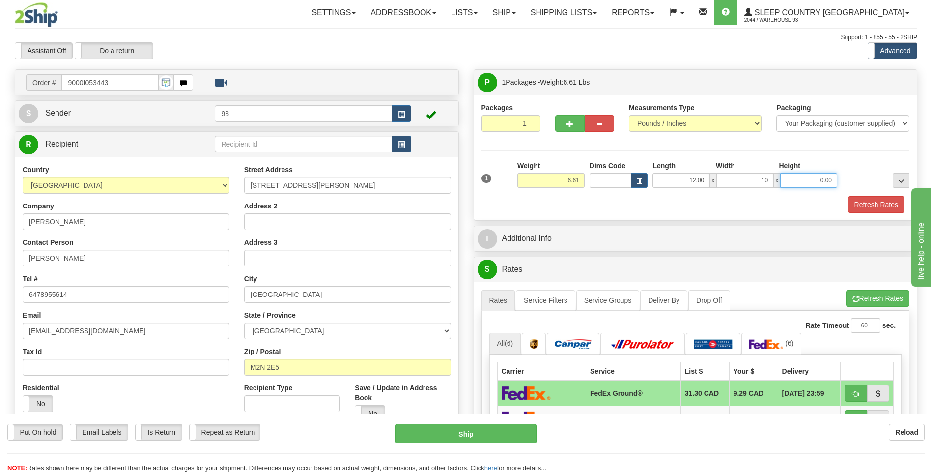
type input "10.00"
click at [831, 184] on input "0.00" at bounding box center [808, 180] width 57 height 15
type input "3.00"
click at [866, 201] on button "Refresh Rates" at bounding box center [876, 204] width 57 height 17
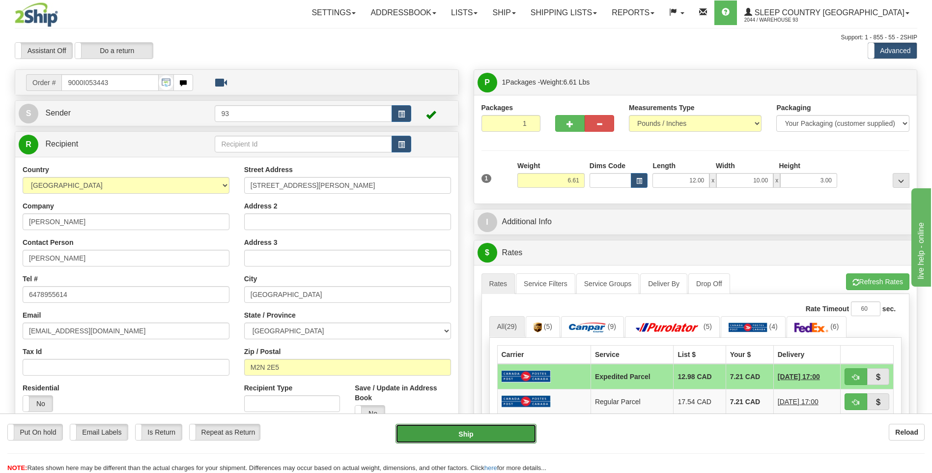
click at [478, 436] on button "Ship" at bounding box center [466, 434] width 141 height 20
type input "DOM.EP"
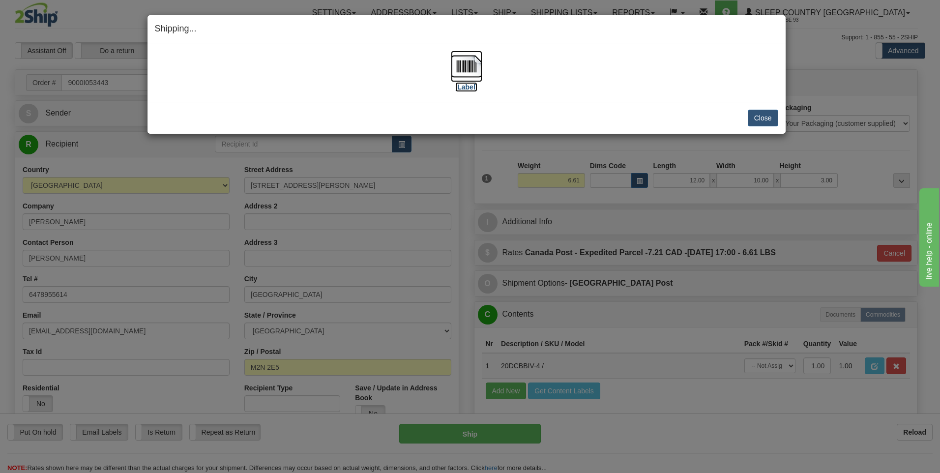
click at [470, 67] on img at bounding box center [466, 66] width 31 height 31
click at [764, 114] on button "Close" at bounding box center [762, 118] width 30 height 17
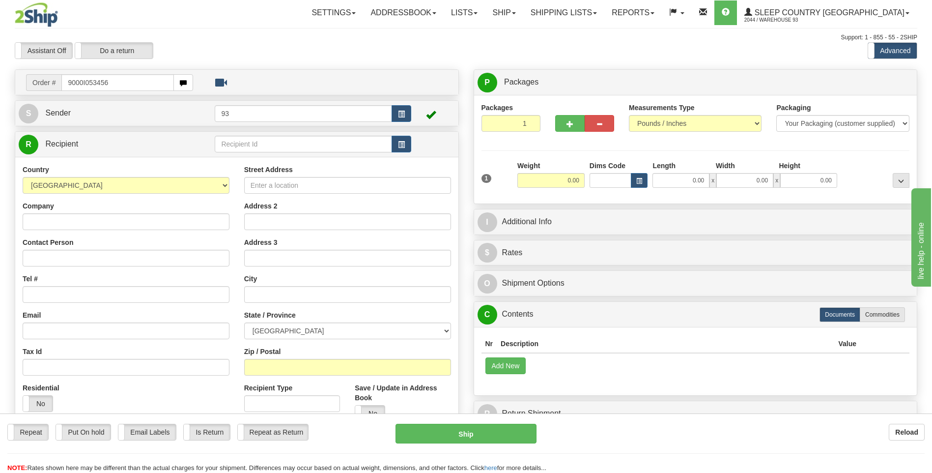
type input "9000I053456"
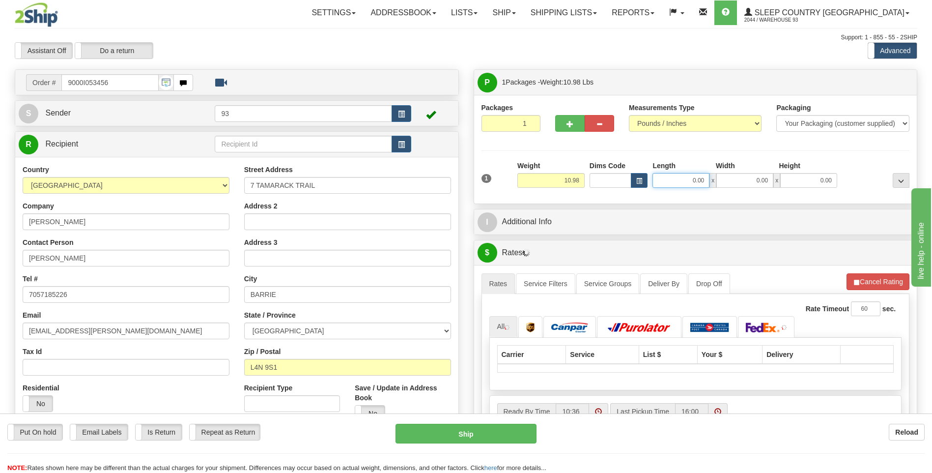
click at [671, 182] on input "0.00" at bounding box center [681, 180] width 57 height 15
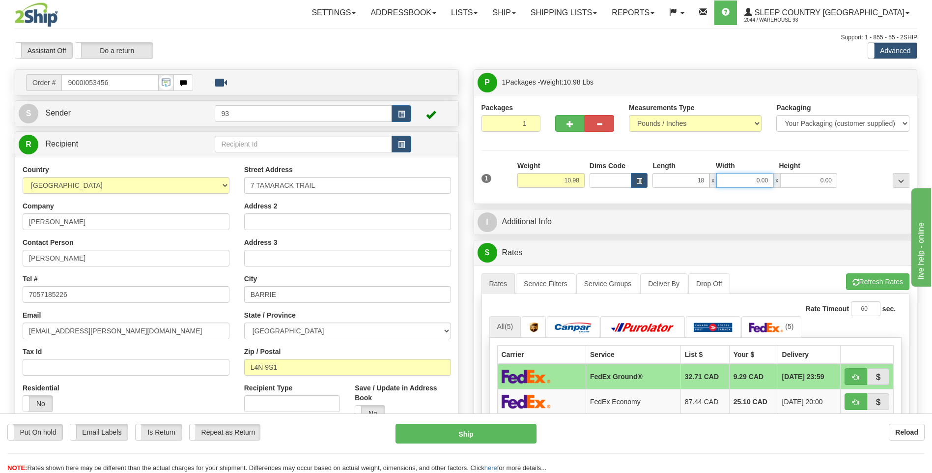
type input "18.00"
click at [755, 184] on input "0.00" at bounding box center [744, 180] width 57 height 15
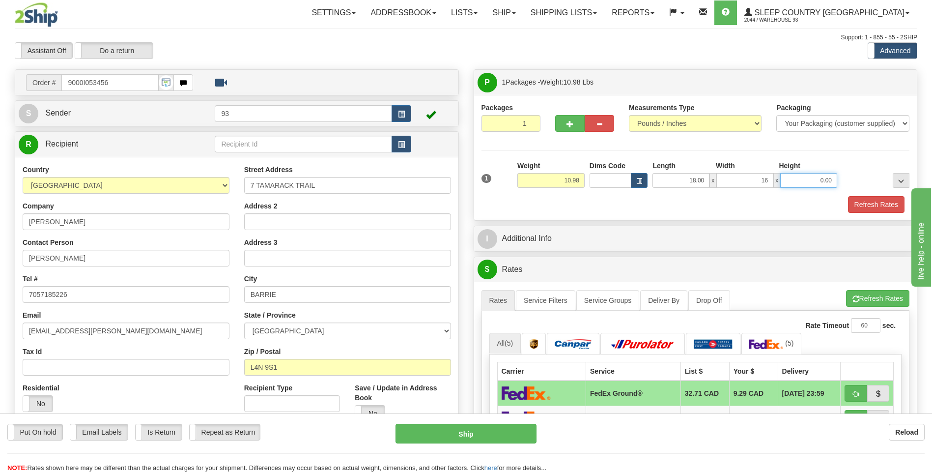
type input "16.00"
click at [808, 183] on input "0.00" at bounding box center [808, 180] width 57 height 15
type input "8.00"
click at [886, 205] on button "Refresh Rates" at bounding box center [876, 204] width 57 height 17
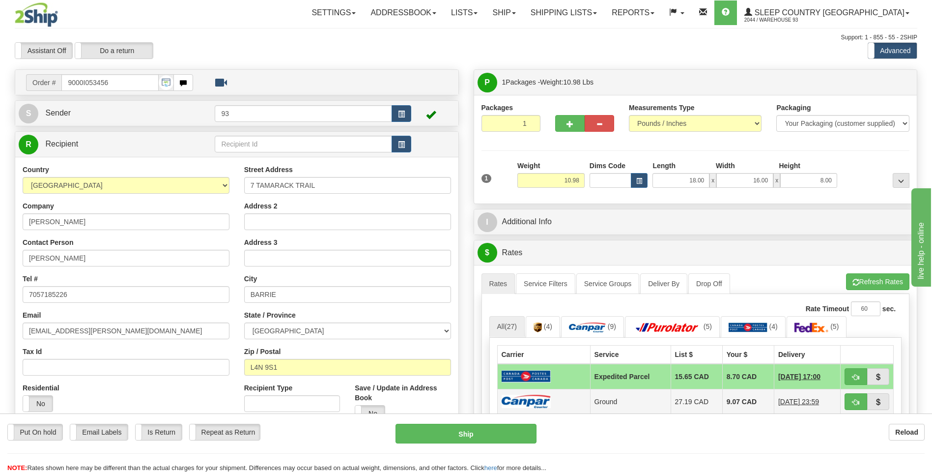
click at [531, 396] on img at bounding box center [526, 401] width 49 height 13
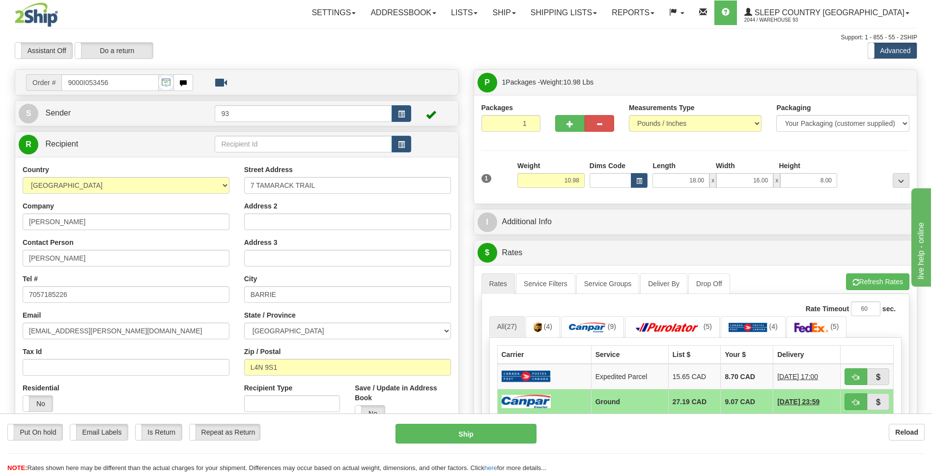
click at [502, 445] on div "Put On hold Put On hold Email Labels Email Labels Edit Is Return Is Return Repe…" at bounding box center [466, 448] width 932 height 49
click at [506, 435] on button "Ship" at bounding box center [466, 434] width 141 height 20
type input "1"
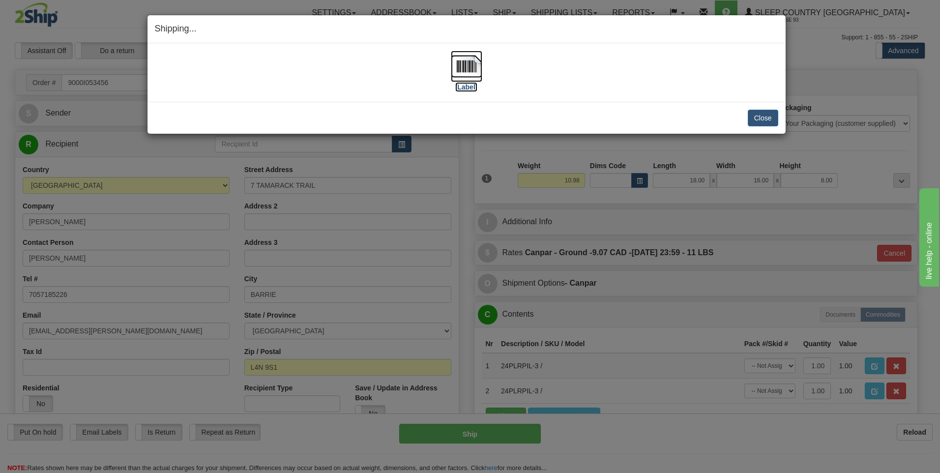
click at [475, 68] on img at bounding box center [466, 66] width 31 height 31
click at [771, 122] on button "Close" at bounding box center [762, 118] width 30 height 17
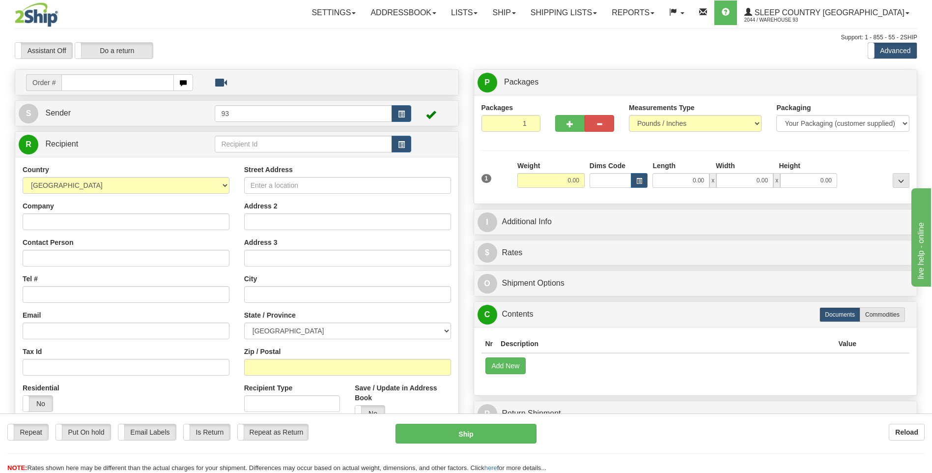
click at [115, 79] on input "text" at bounding box center [117, 82] width 112 height 17
type input "9000I053463"
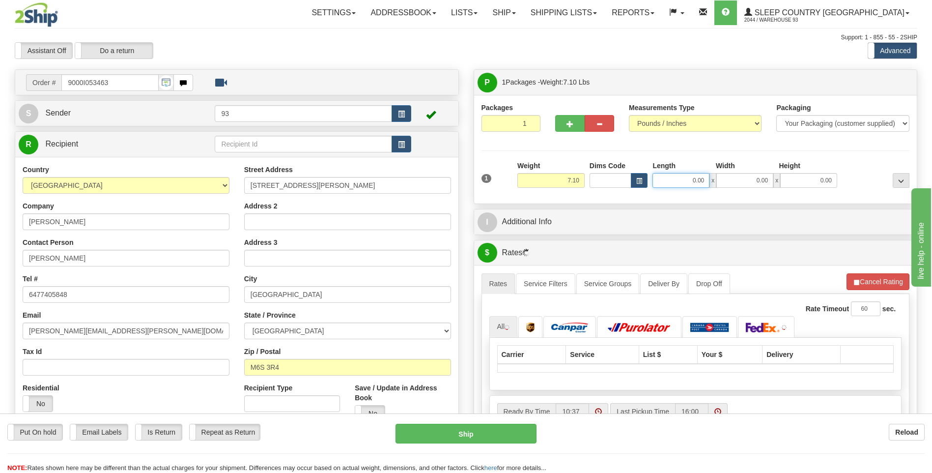
click at [665, 178] on input "0.00" at bounding box center [681, 180] width 57 height 15
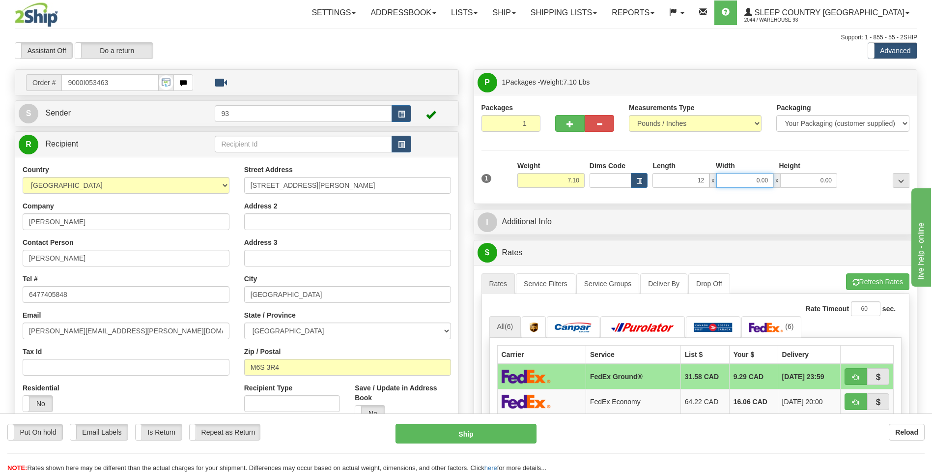
type input "12.00"
click at [755, 175] on input "0.00" at bounding box center [744, 180] width 57 height 15
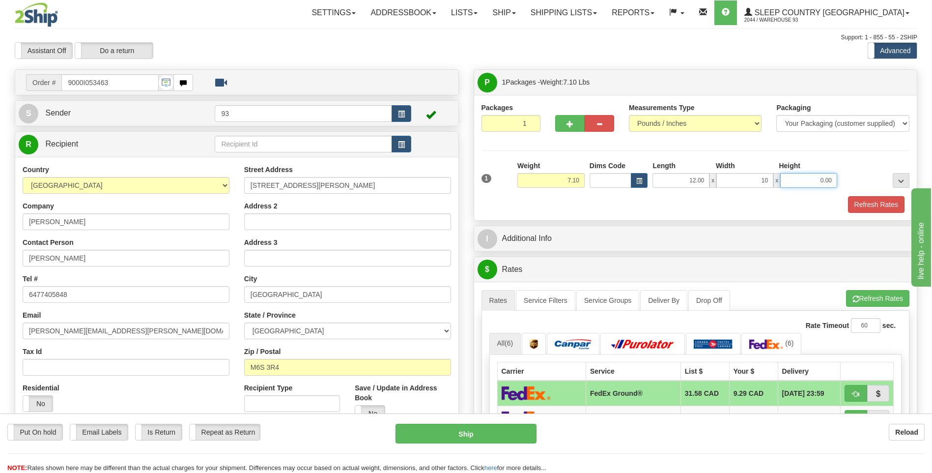
type input "10.00"
click at [807, 176] on input "0.00" at bounding box center [808, 180] width 57 height 15
type input "3.00"
click at [882, 211] on button "Refresh Rates" at bounding box center [876, 204] width 57 height 17
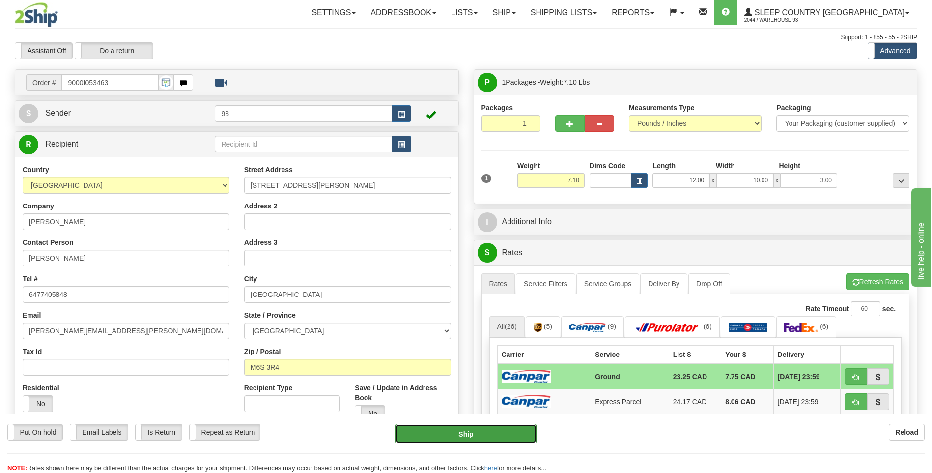
click at [516, 429] on button "Ship" at bounding box center [466, 434] width 141 height 20
type input "1"
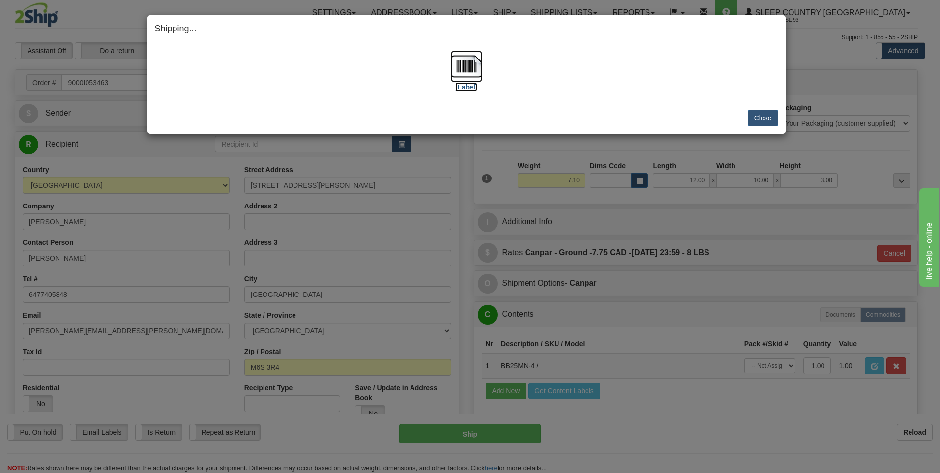
click at [471, 62] on img at bounding box center [466, 66] width 31 height 31
click at [760, 119] on button "Close" at bounding box center [762, 118] width 30 height 17
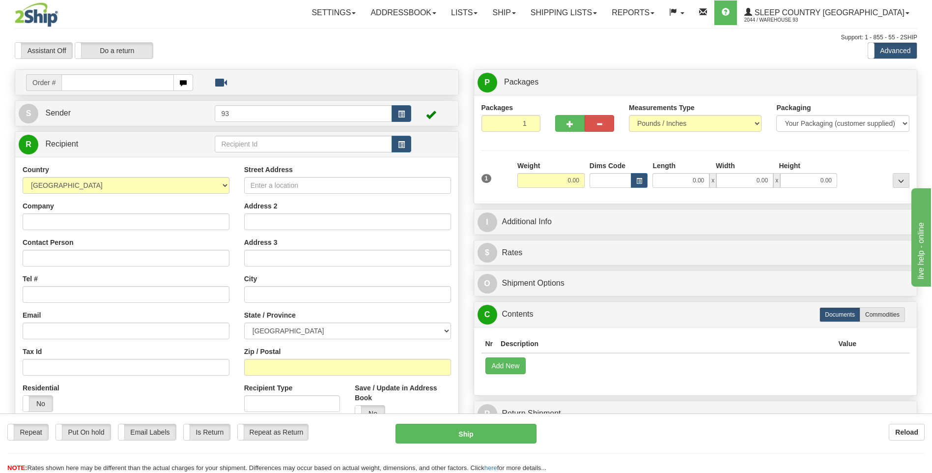
click at [77, 80] on input "text" at bounding box center [117, 82] width 112 height 17
type input "9000I053468"
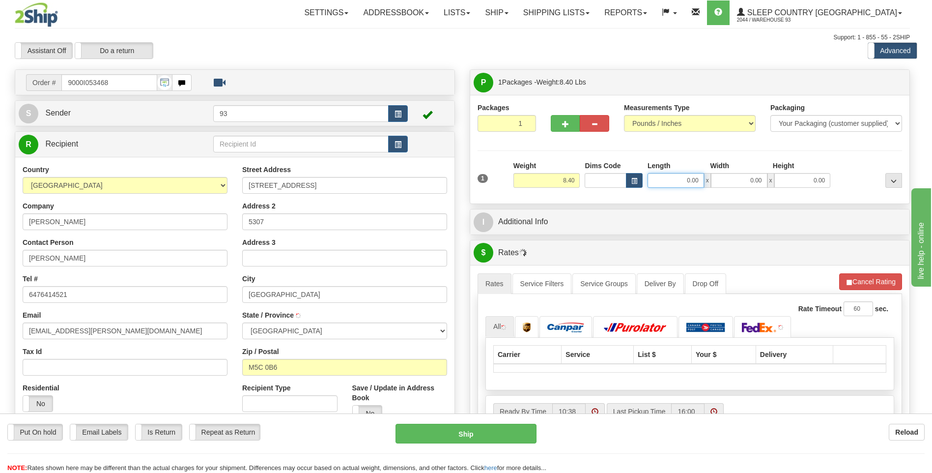
click at [682, 180] on input "0.00" at bounding box center [676, 180] width 57 height 15
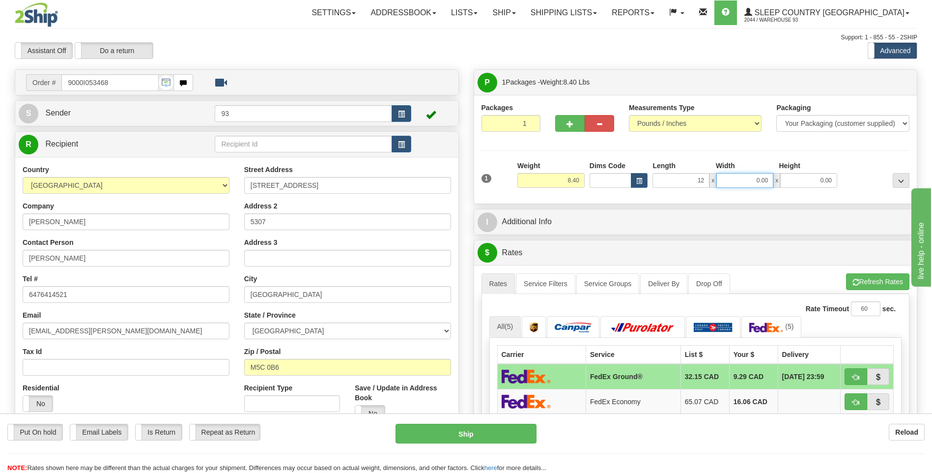
type input "12.00"
click at [742, 182] on input "0.00" at bounding box center [744, 180] width 57 height 15
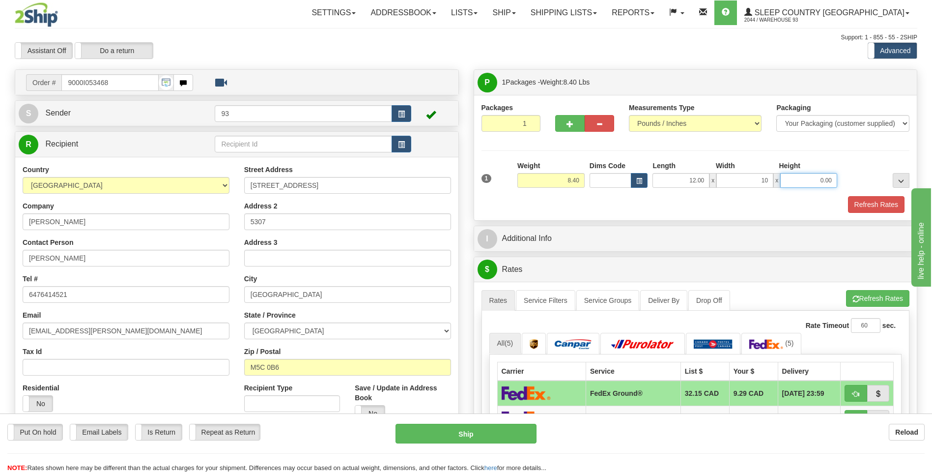
type input "10.00"
click at [819, 176] on input "0.00" at bounding box center [808, 180] width 57 height 15
click at [887, 206] on button "Refresh Rates" at bounding box center [876, 204] width 57 height 17
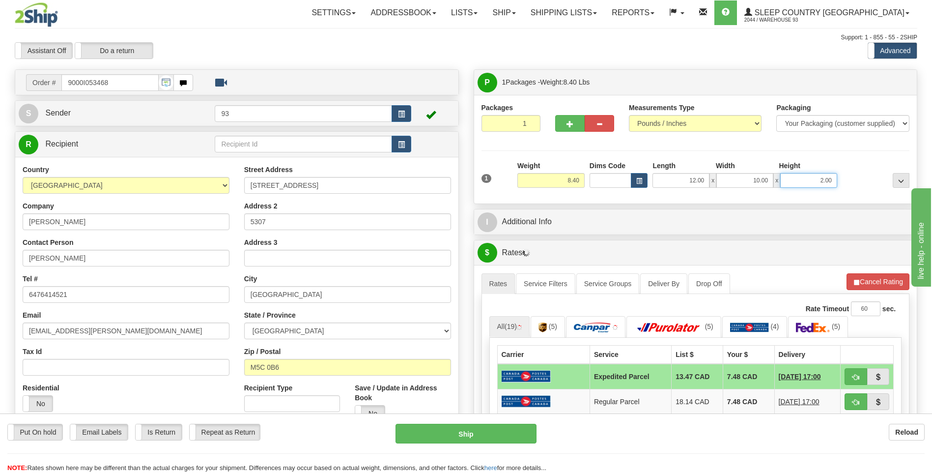
click at [833, 180] on input "2.00" at bounding box center [808, 180] width 57 height 15
type input "2"
type input "5.00"
click at [870, 184] on div at bounding box center [876, 174] width 72 height 27
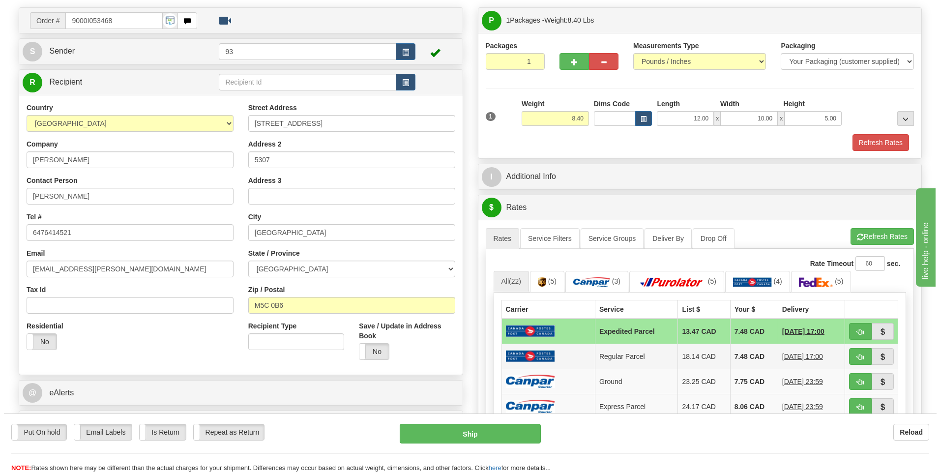
scroll to position [147, 0]
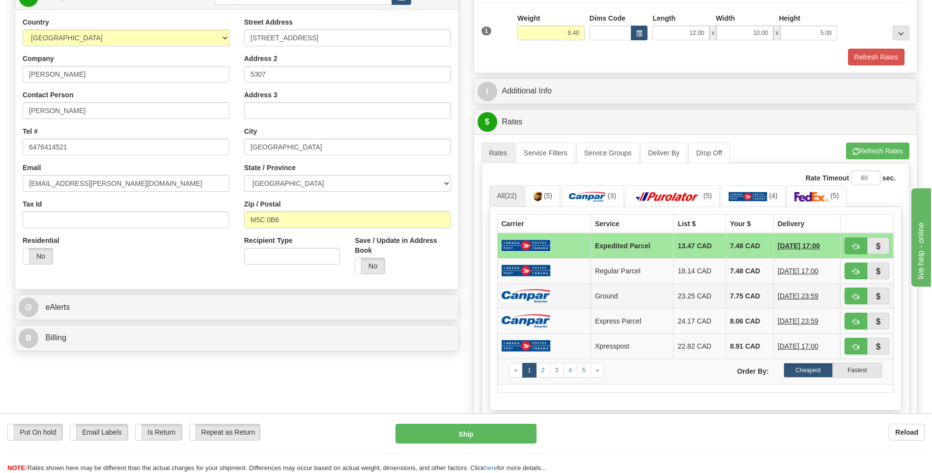
click at [541, 298] on img at bounding box center [526, 295] width 49 height 13
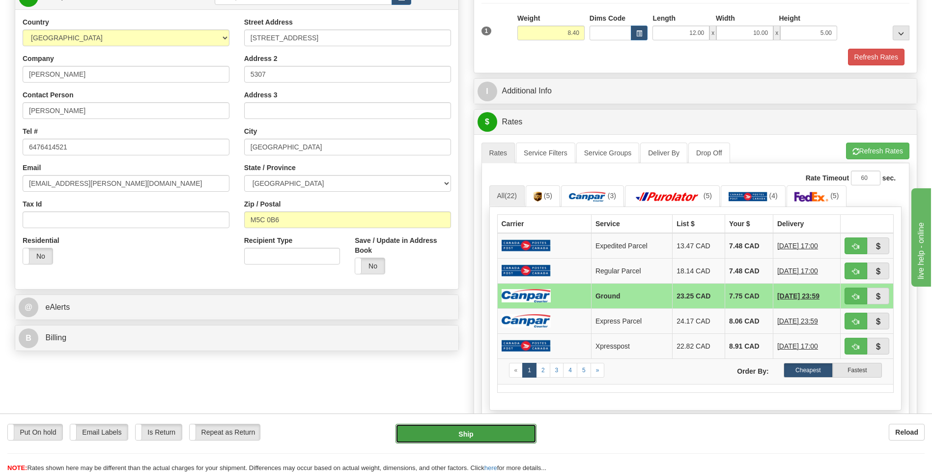
click at [509, 435] on button "Ship" at bounding box center [466, 434] width 141 height 20
type input "1"
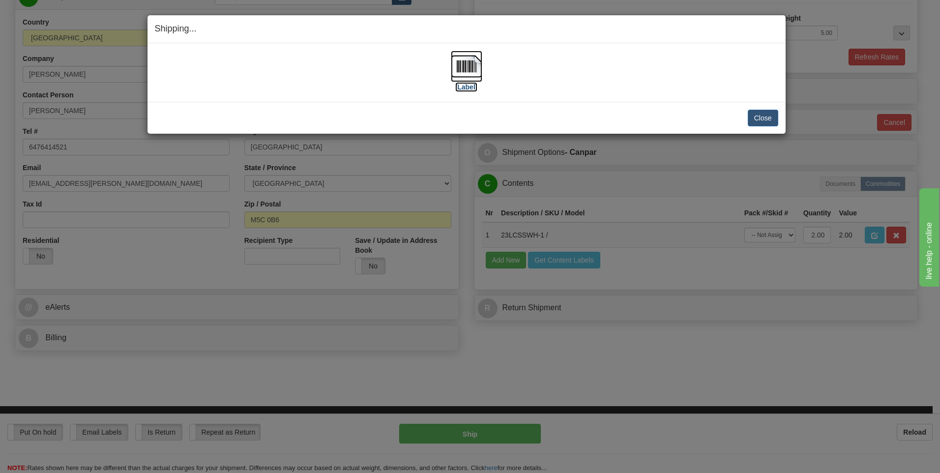
click at [456, 68] on img at bounding box center [466, 66] width 31 height 31
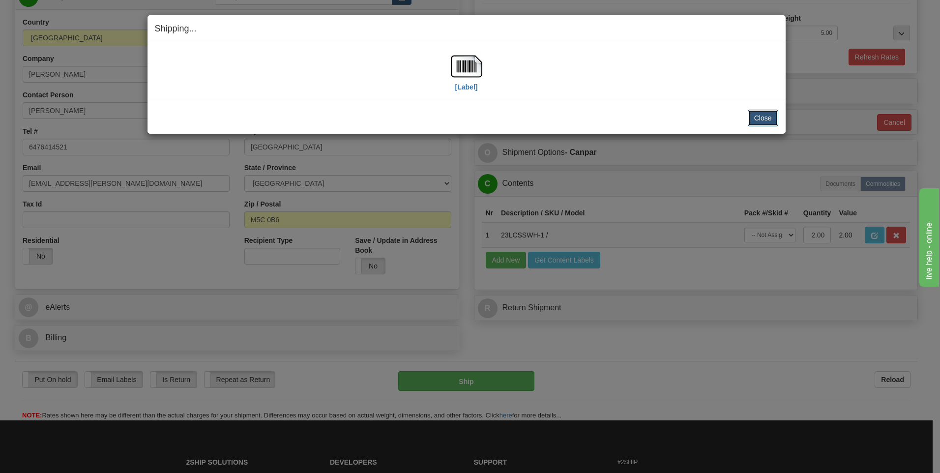
click at [767, 113] on button "Close" at bounding box center [762, 118] width 30 height 17
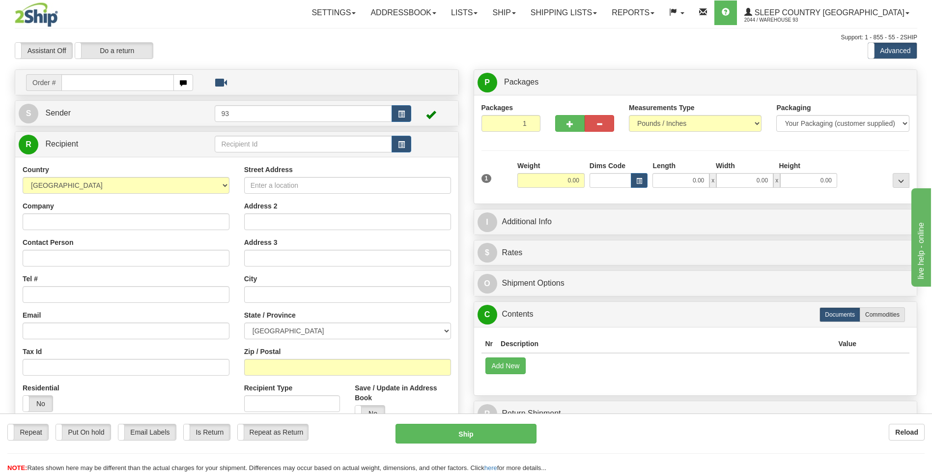
click at [95, 82] on input "text" at bounding box center [117, 82] width 112 height 17
type input "9007I053500"
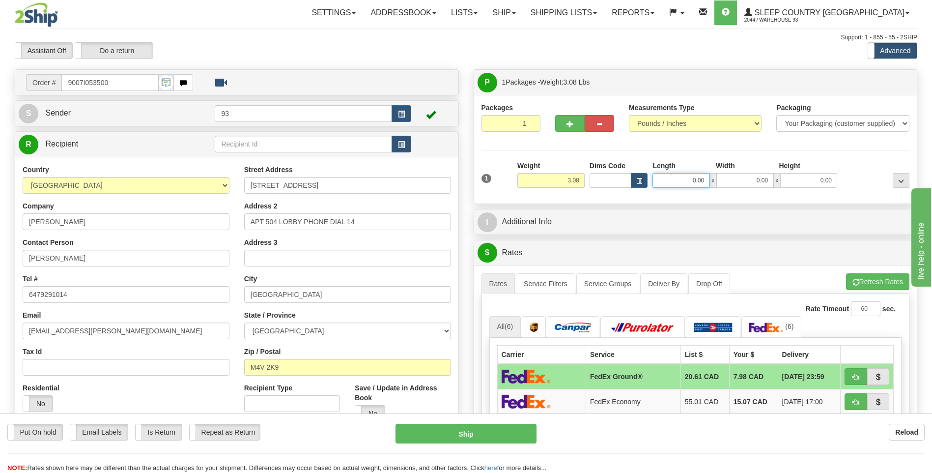
click at [671, 181] on input "0.00" at bounding box center [681, 180] width 57 height 15
type input "10.00"
click at [754, 173] on input "0.00" at bounding box center [744, 180] width 57 height 15
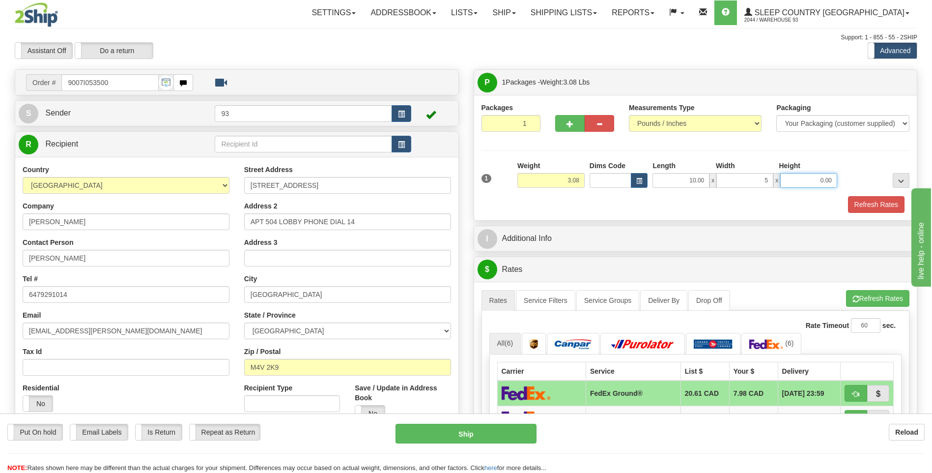
type input "5.00"
click at [799, 178] on input "0.00" at bounding box center [808, 180] width 57 height 15
type input "5.00"
click at [869, 195] on div at bounding box center [695, 195] width 433 height 0
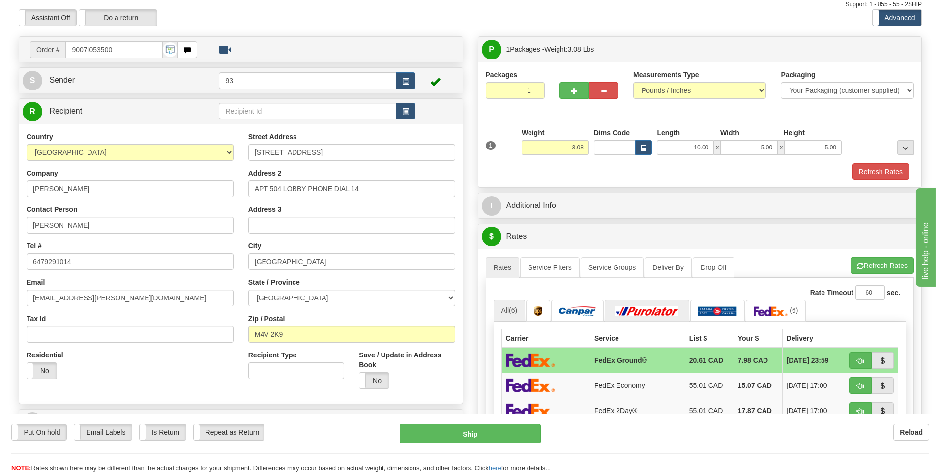
scroll to position [49, 0]
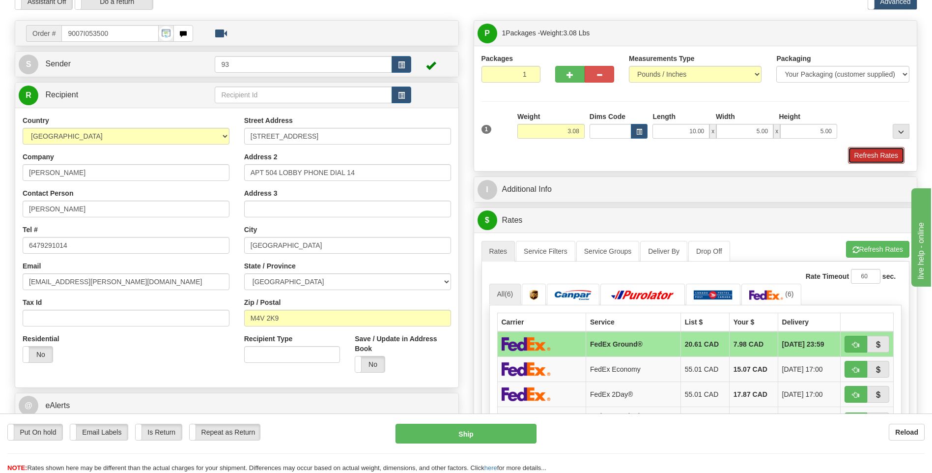
click at [865, 156] on button "Refresh Rates" at bounding box center [876, 155] width 57 height 17
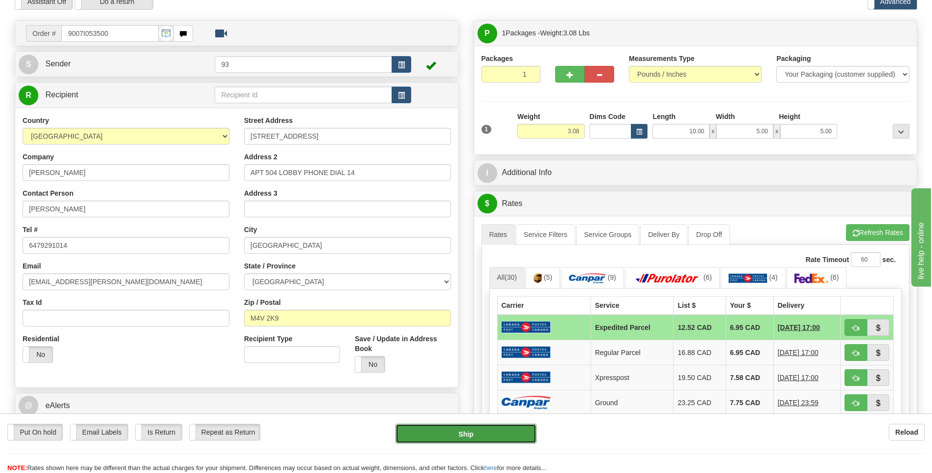
click at [505, 443] on button "Ship" at bounding box center [466, 434] width 141 height 20
type input "DOM.EP"
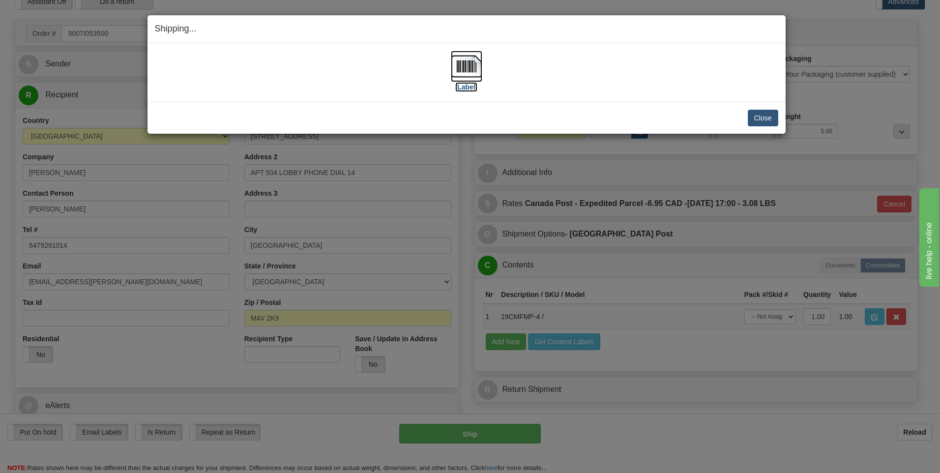
click at [457, 71] on img at bounding box center [466, 66] width 31 height 31
click at [762, 115] on button "Close" at bounding box center [762, 118] width 30 height 17
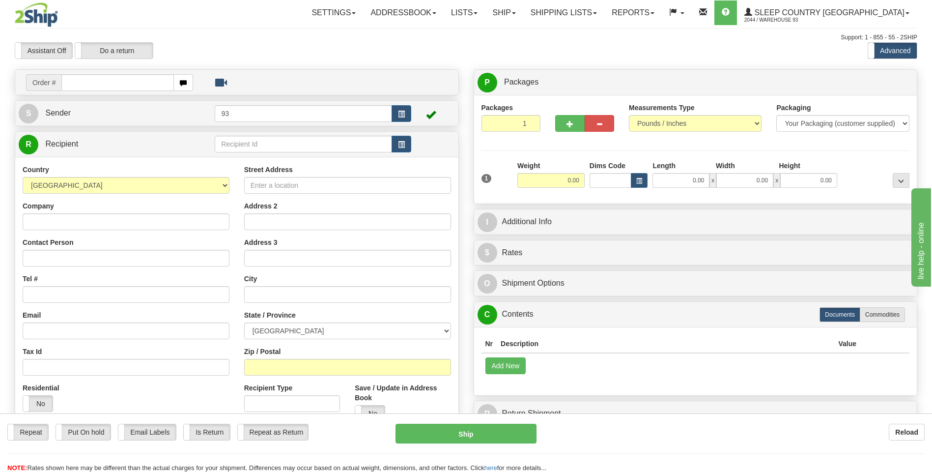
click at [83, 80] on input "text" at bounding box center [117, 82] width 112 height 17
type input "9000I053546"
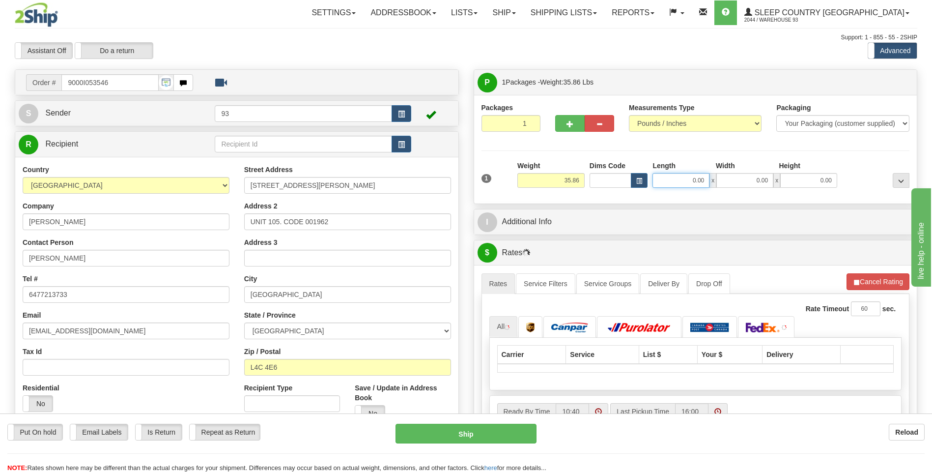
click at [675, 180] on input "0.00" at bounding box center [681, 180] width 57 height 15
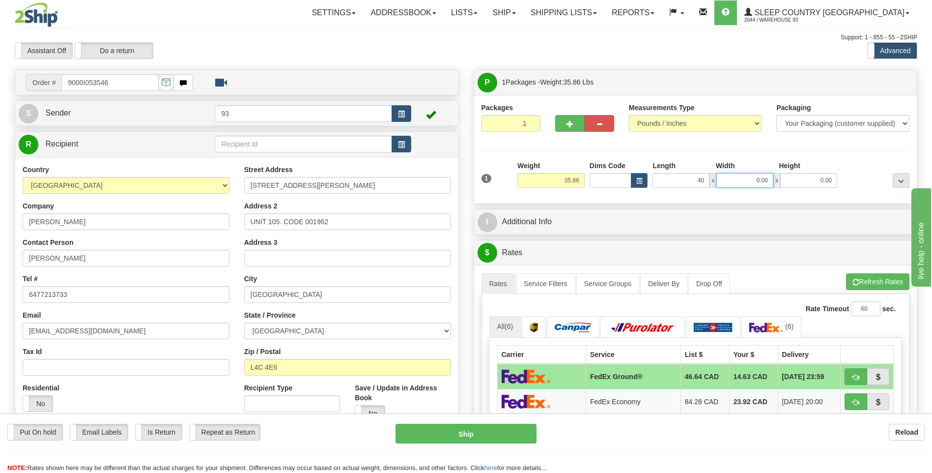
type input "40.00"
click at [735, 181] on input "0.00" at bounding box center [744, 180] width 57 height 15
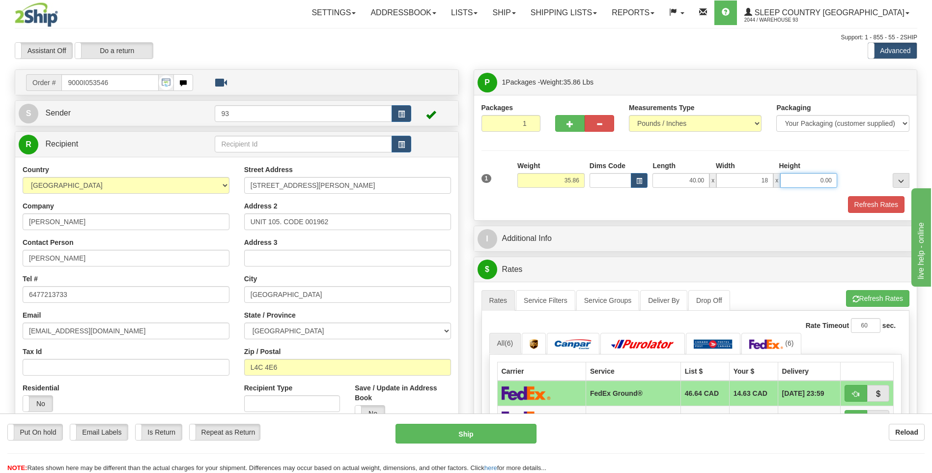
type input "18.00"
click at [794, 181] on input "0.00" at bounding box center [808, 180] width 57 height 15
type input "18.00"
click at [889, 202] on button "Refresh Rates" at bounding box center [876, 204] width 57 height 17
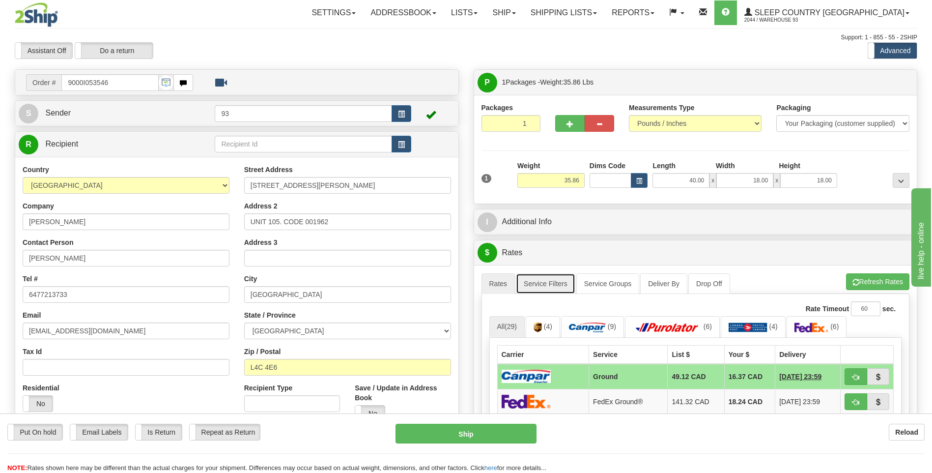
drag, startPoint x: 550, startPoint y: 280, endPoint x: 598, endPoint y: 297, distance: 50.7
click at [550, 280] on link "Service Filters" at bounding box center [545, 283] width 59 height 21
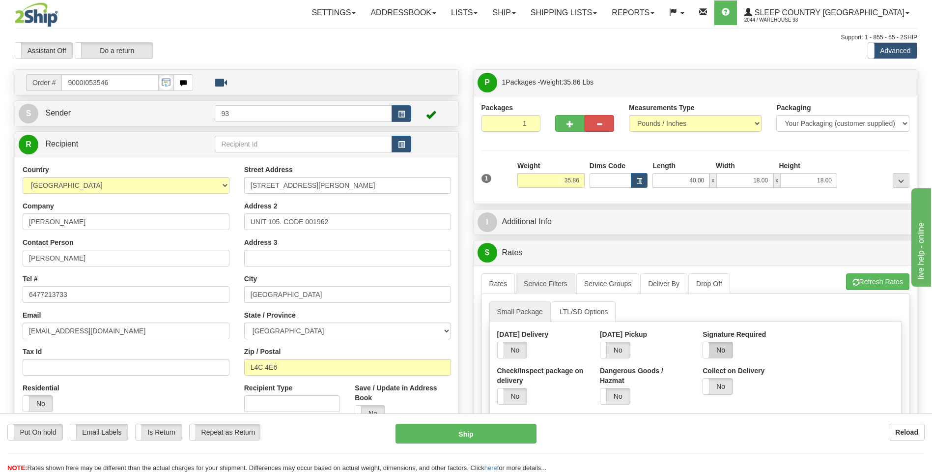
click at [725, 350] on label "No" at bounding box center [717, 350] width 29 height 16
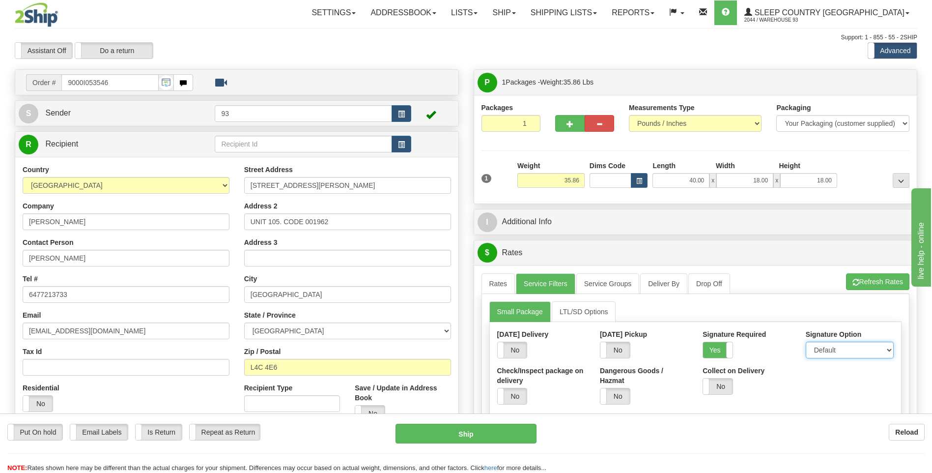
click at [838, 349] on select "Default Adult Direct Indirect No Signature Required" at bounding box center [850, 350] width 88 height 17
select select "1"
click at [806, 342] on select "Default Adult Direct Indirect No Signature Required" at bounding box center [850, 350] width 88 height 17
click at [498, 286] on link "Rates" at bounding box center [499, 283] width 34 height 21
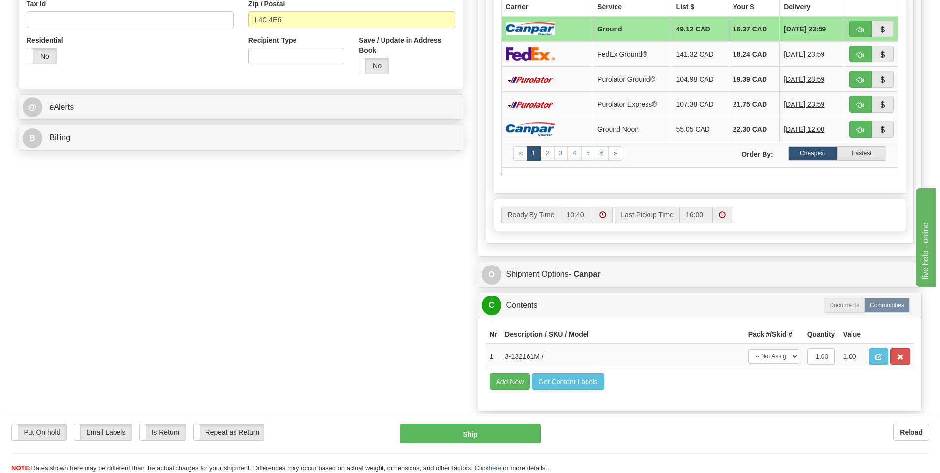
scroll to position [491, 0]
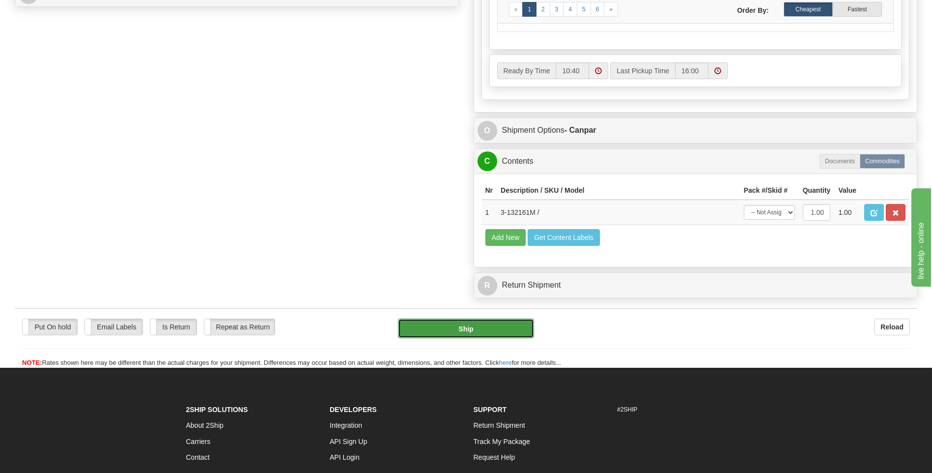
click at [486, 326] on button "Ship" at bounding box center [466, 328] width 136 height 20
type input "1"
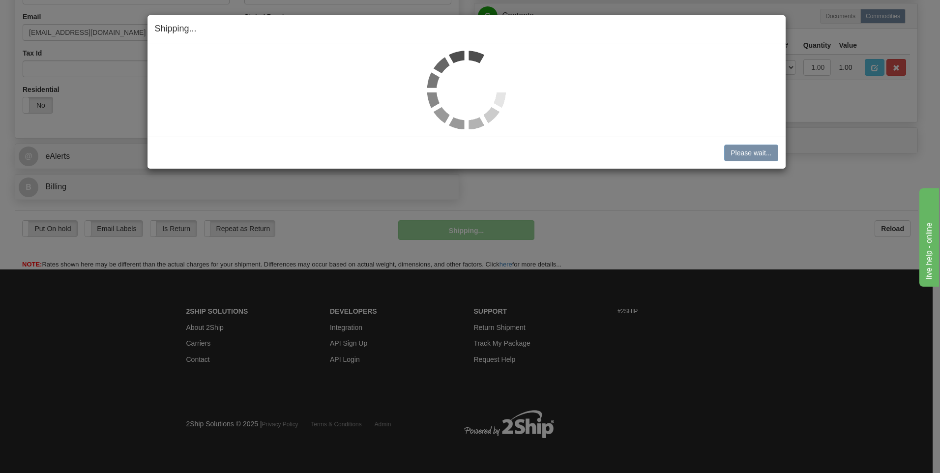
scroll to position [299, 0]
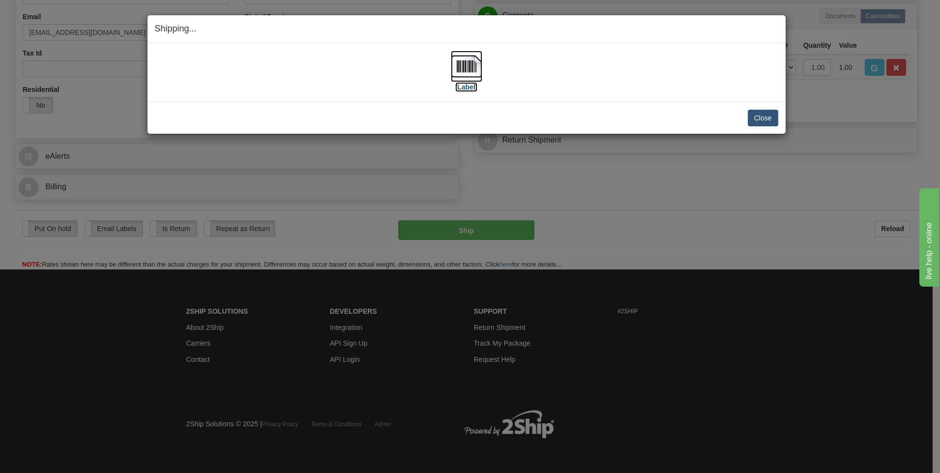
click at [458, 73] on img at bounding box center [466, 66] width 31 height 31
click at [757, 115] on button "Close" at bounding box center [762, 118] width 30 height 17
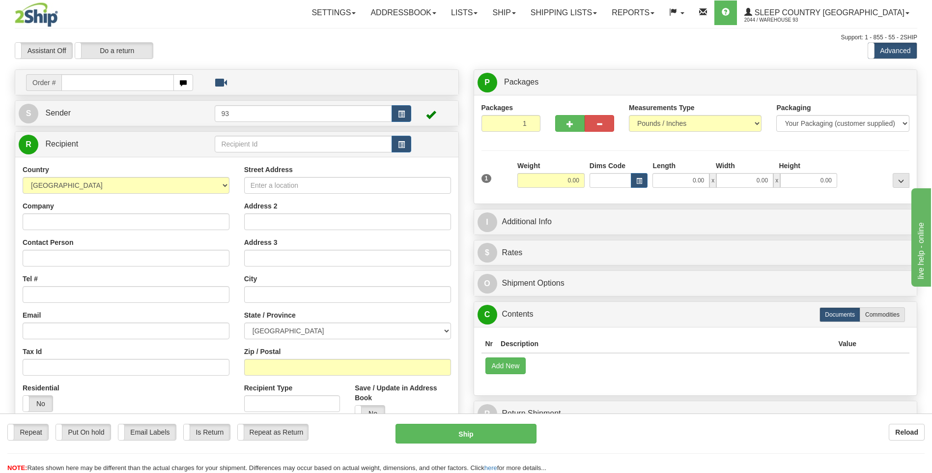
click at [85, 83] on input "text" at bounding box center [117, 82] width 112 height 17
type input "9000I053566"
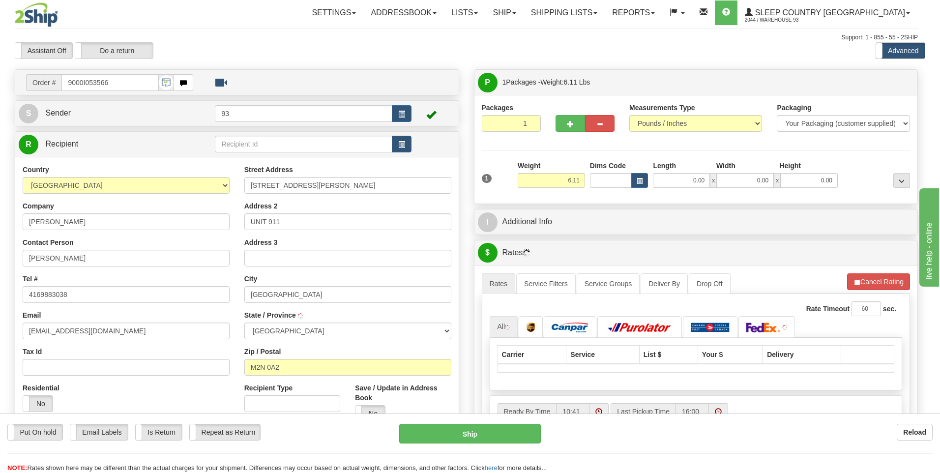
type input "[GEOGRAPHIC_DATA]"
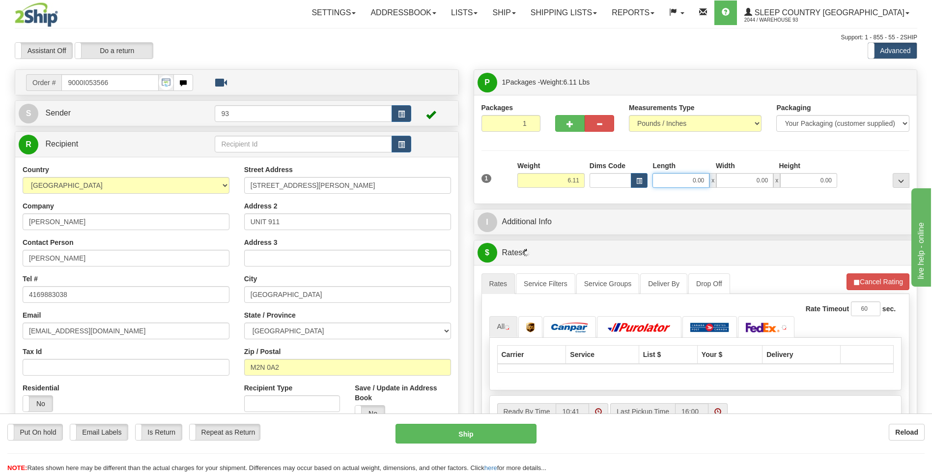
click at [680, 181] on input "0.00" at bounding box center [681, 180] width 57 height 15
type input "22.00"
click at [772, 186] on input "0.00" at bounding box center [744, 180] width 57 height 15
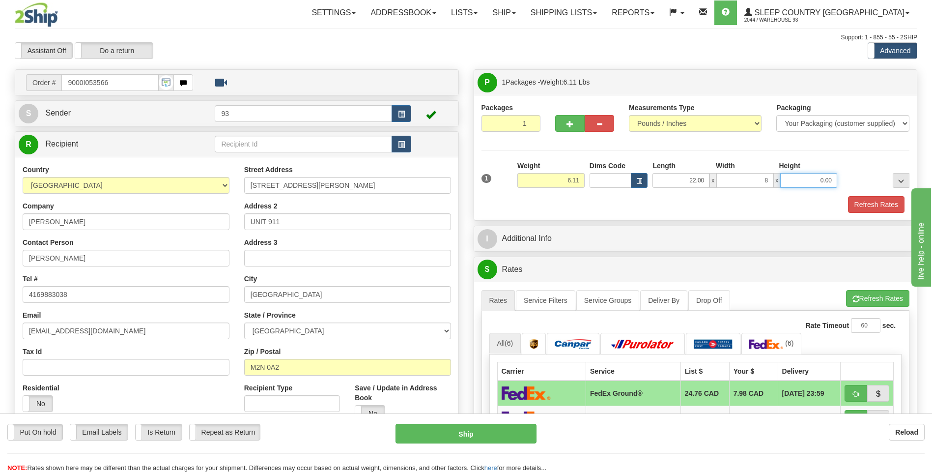
type input "8.00"
click at [819, 184] on input "0.00" at bounding box center [808, 180] width 57 height 15
type input "8.00"
click at [881, 206] on button "Refresh Rates" at bounding box center [876, 204] width 57 height 17
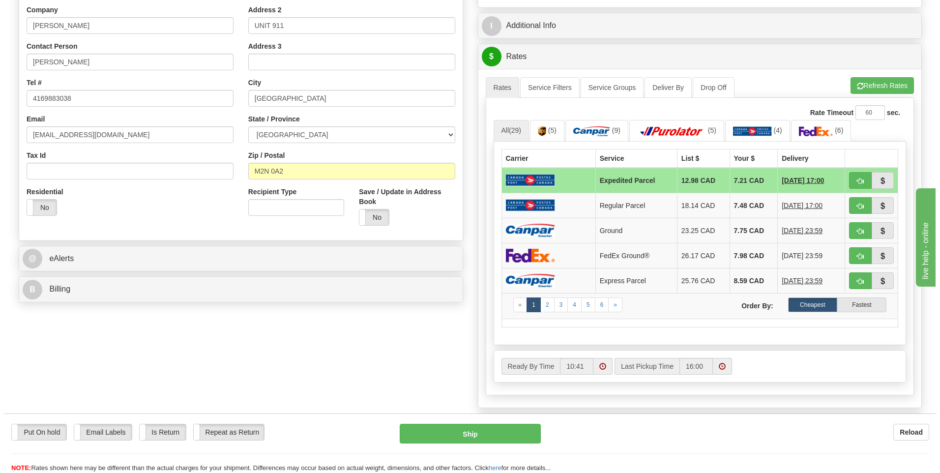
scroll to position [197, 0]
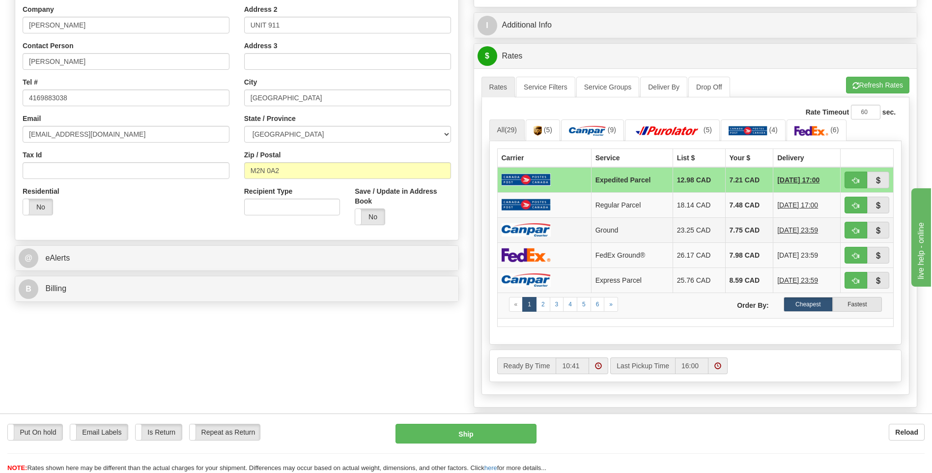
drag, startPoint x: 551, startPoint y: 231, endPoint x: 544, endPoint y: 235, distance: 7.9
click at [551, 231] on td at bounding box center [544, 229] width 94 height 25
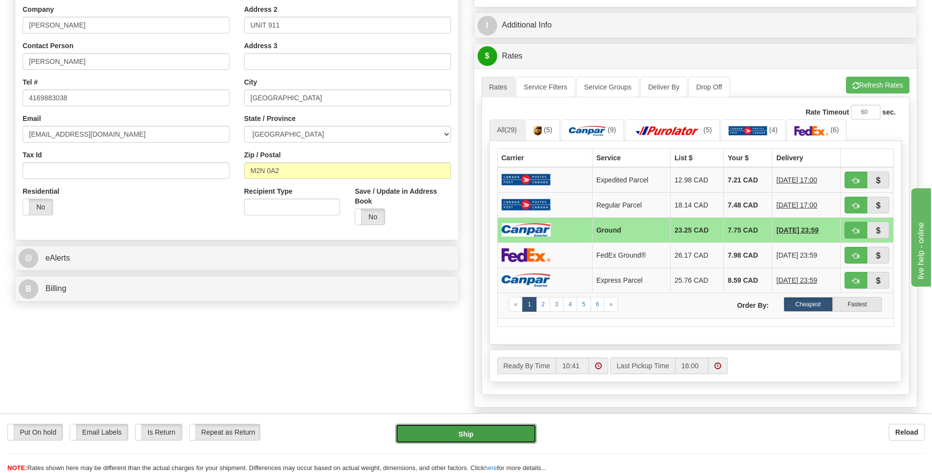
click at [481, 440] on button "Ship" at bounding box center [466, 434] width 141 height 20
type input "1"
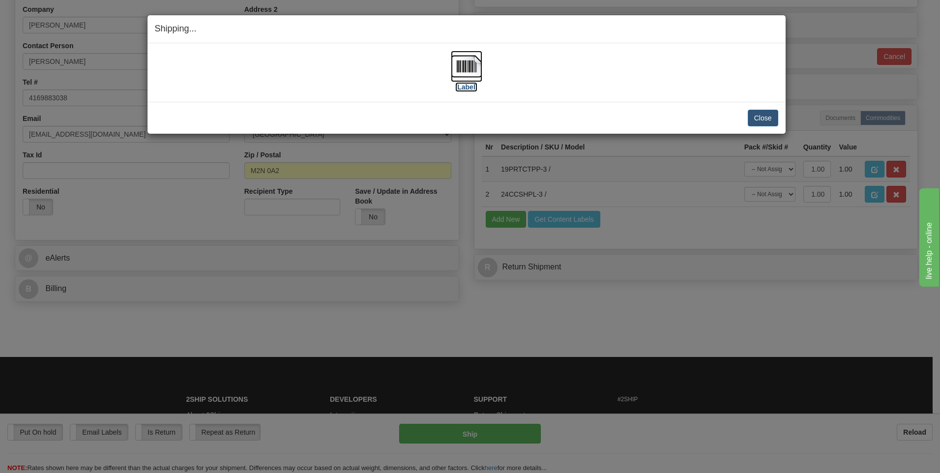
click at [467, 68] on img at bounding box center [466, 66] width 31 height 31
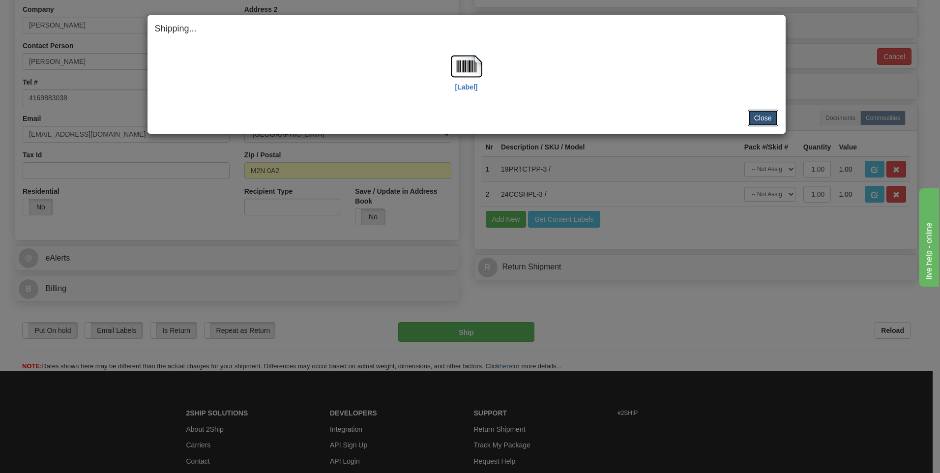
click at [762, 119] on button "Close" at bounding box center [762, 118] width 30 height 17
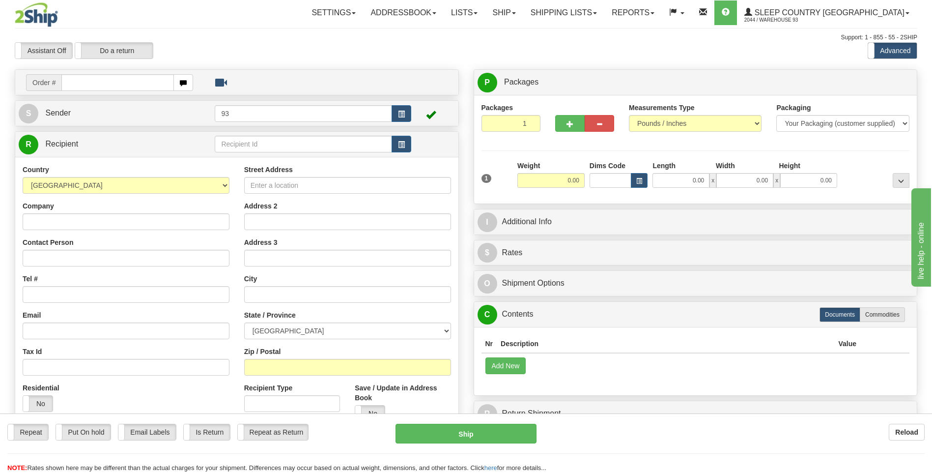
click at [106, 83] on input "text" at bounding box center [117, 82] width 112 height 17
type input "9000I053635"
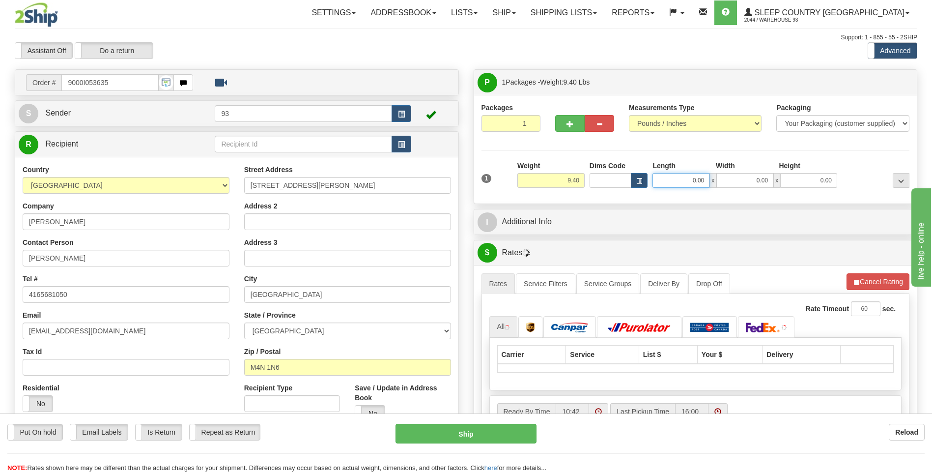
click at [685, 184] on input "0.00" at bounding box center [681, 180] width 57 height 15
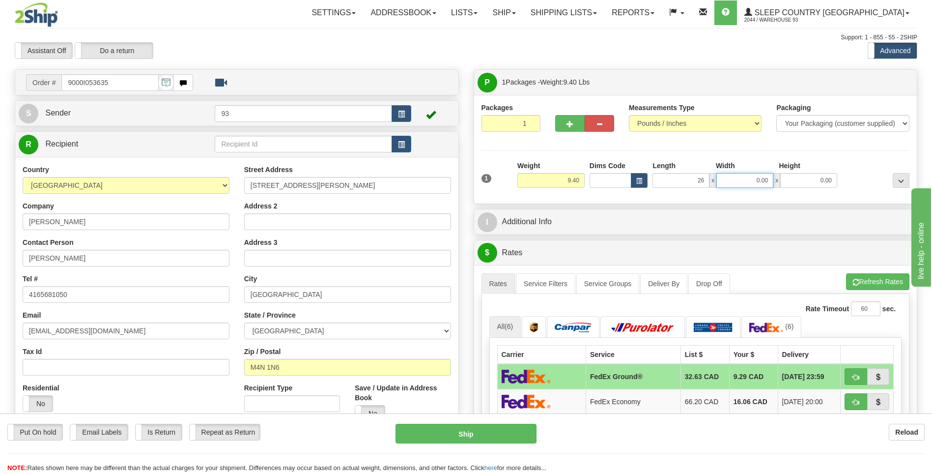
type input "26.00"
click at [732, 180] on input "0.00" at bounding box center [744, 180] width 57 height 15
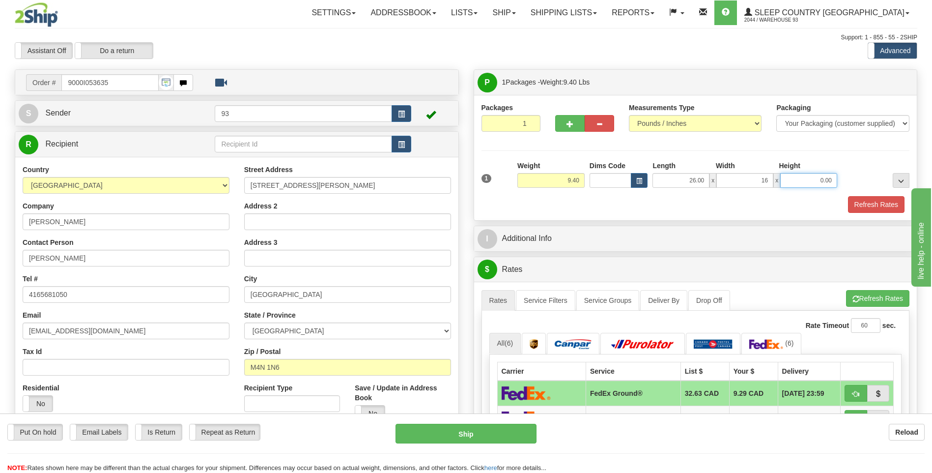
type input "16.00"
click at [786, 181] on input "0.00" at bounding box center [808, 180] width 57 height 15
type input "12.00"
click at [863, 201] on button "Refresh Rates" at bounding box center [876, 204] width 57 height 17
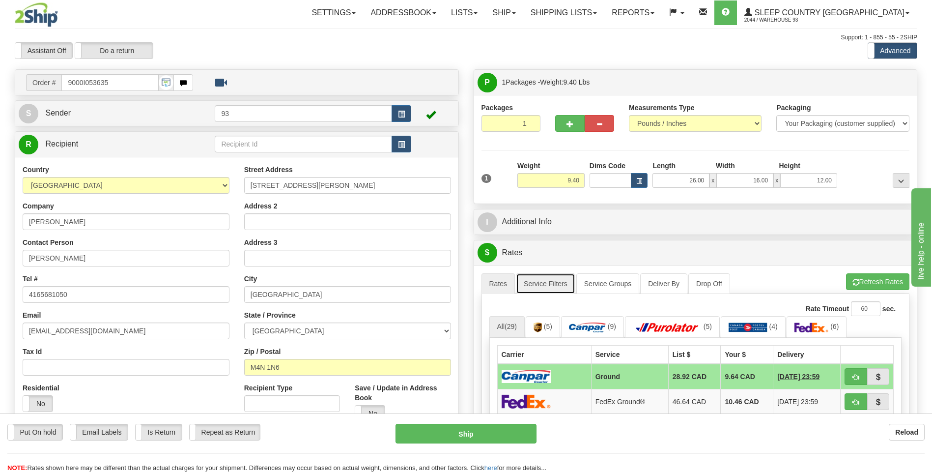
click at [548, 279] on link "Service Filters" at bounding box center [545, 283] width 59 height 21
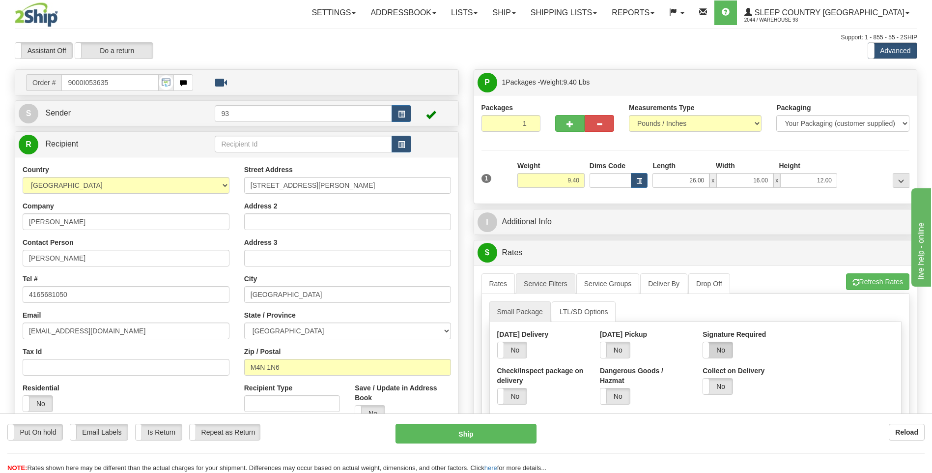
click at [728, 346] on label "No" at bounding box center [717, 350] width 29 height 16
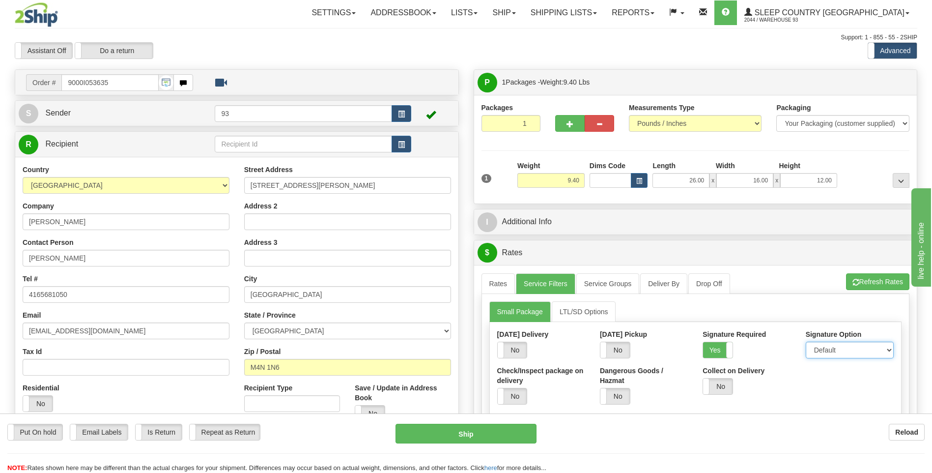
click at [821, 350] on select "Default Adult Direct Indirect No Signature Required" at bounding box center [850, 350] width 88 height 17
select select "1"
click at [806, 342] on select "Default Adult Direct Indirect No Signature Required" at bounding box center [850, 350] width 88 height 17
click at [494, 277] on link "Rates" at bounding box center [499, 283] width 34 height 21
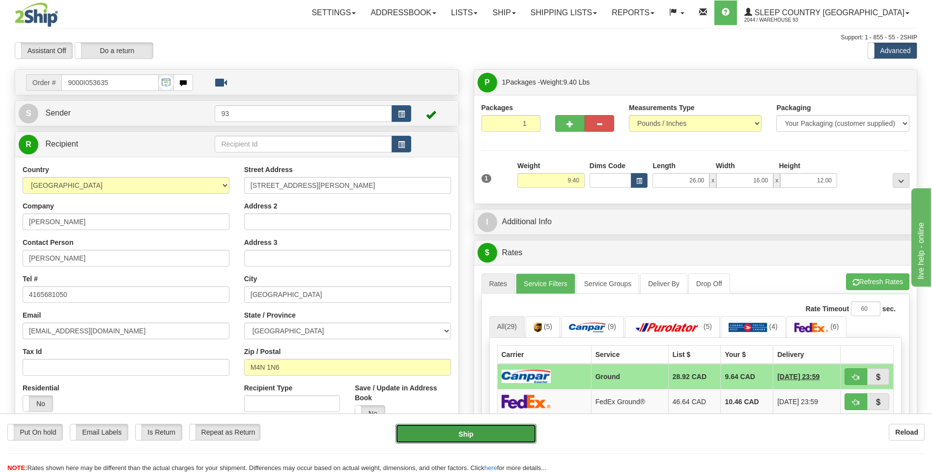
click at [520, 434] on button "Ship" at bounding box center [466, 434] width 141 height 20
type input "1"
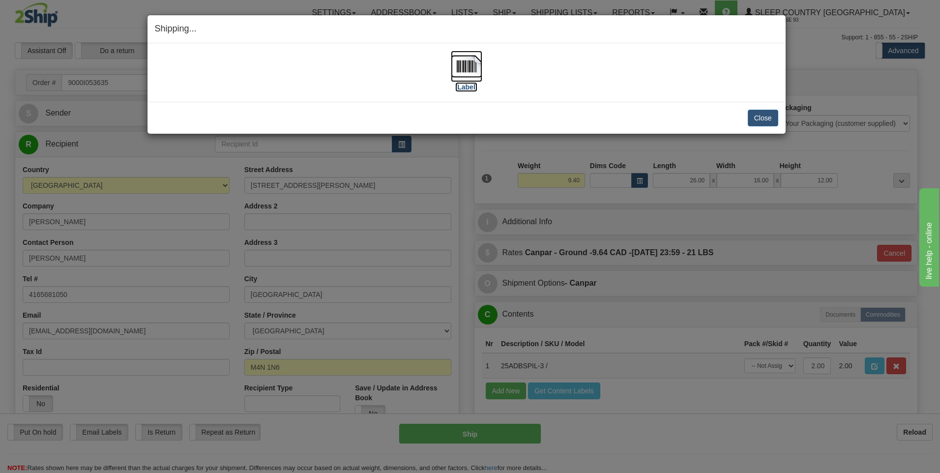
click at [477, 61] on img at bounding box center [466, 66] width 31 height 31
click at [774, 118] on button "Close" at bounding box center [762, 118] width 30 height 17
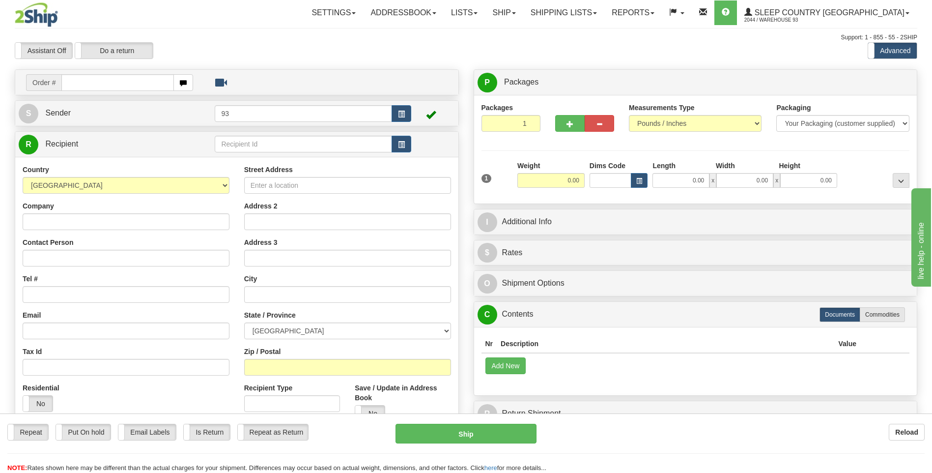
click at [117, 83] on input "text" at bounding box center [117, 82] width 112 height 17
type input "9007I053619"
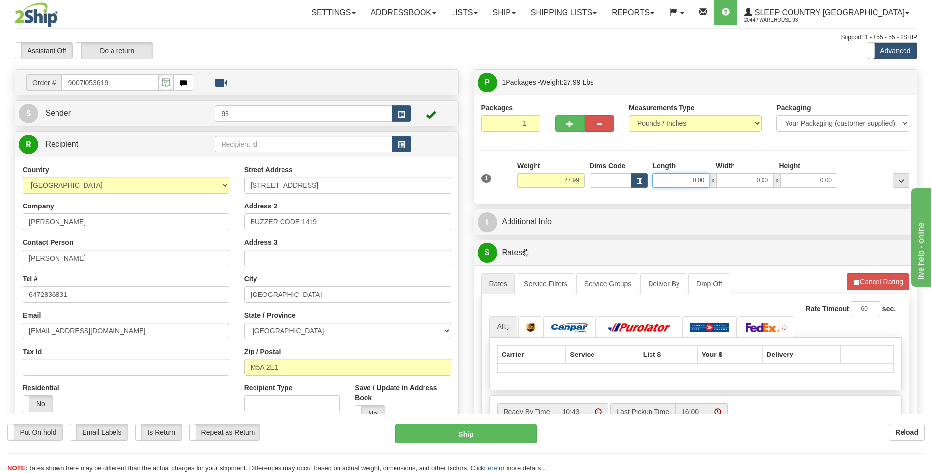
click at [683, 179] on input "0.00" at bounding box center [681, 180] width 57 height 15
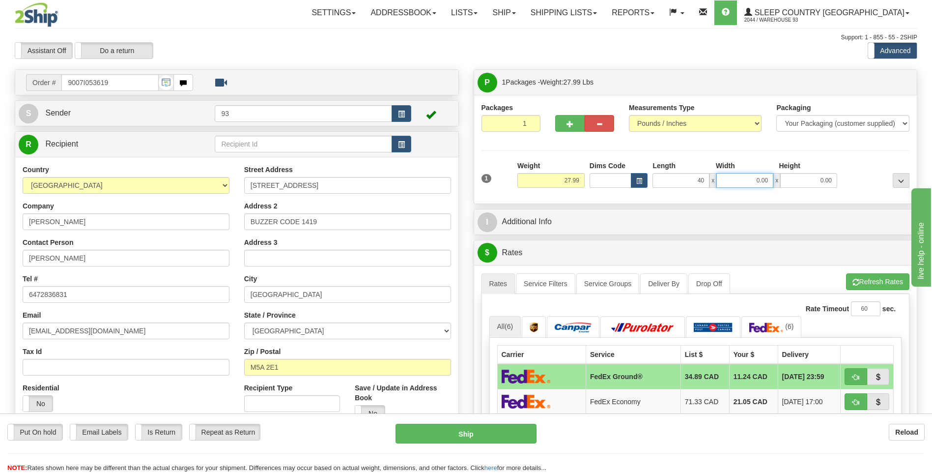
type input "40.00"
click at [758, 183] on input "0.00" at bounding box center [744, 180] width 57 height 15
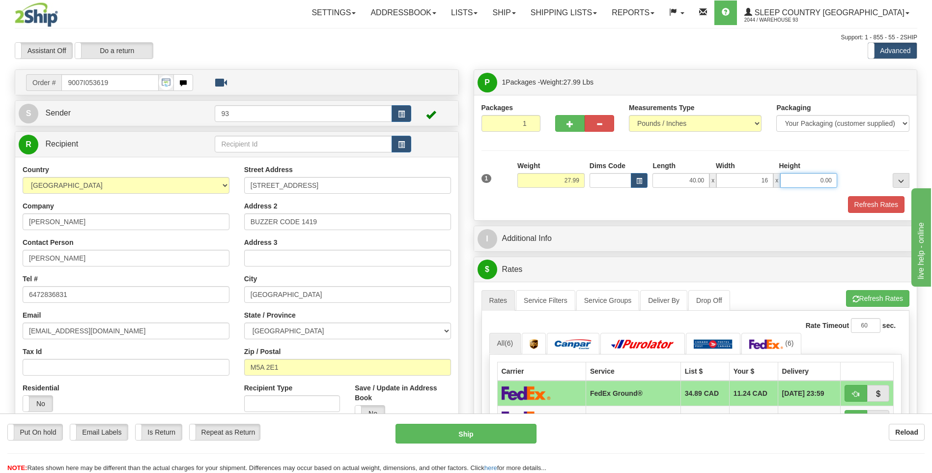
type input "16.00"
click at [812, 178] on input "0.00" at bounding box center [808, 180] width 57 height 15
type input "16.00"
click at [873, 202] on button "Refresh Rates" at bounding box center [876, 204] width 57 height 17
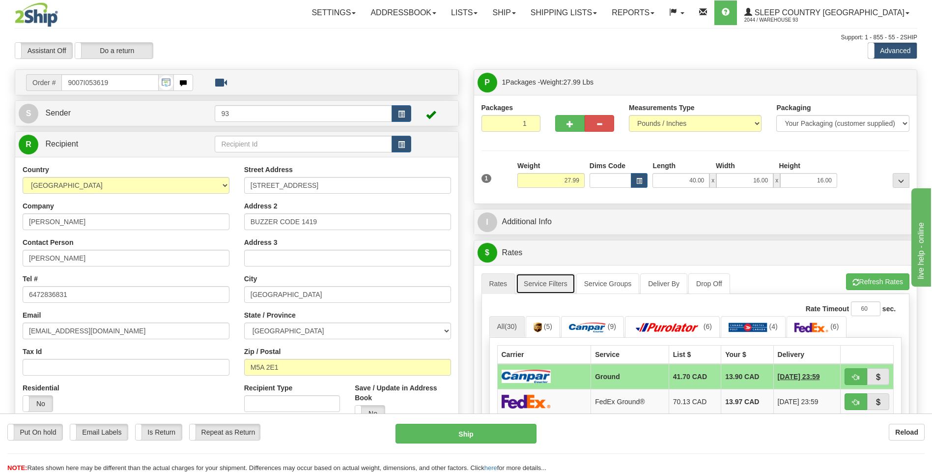
click at [552, 282] on link "Service Filters" at bounding box center [545, 283] width 59 height 21
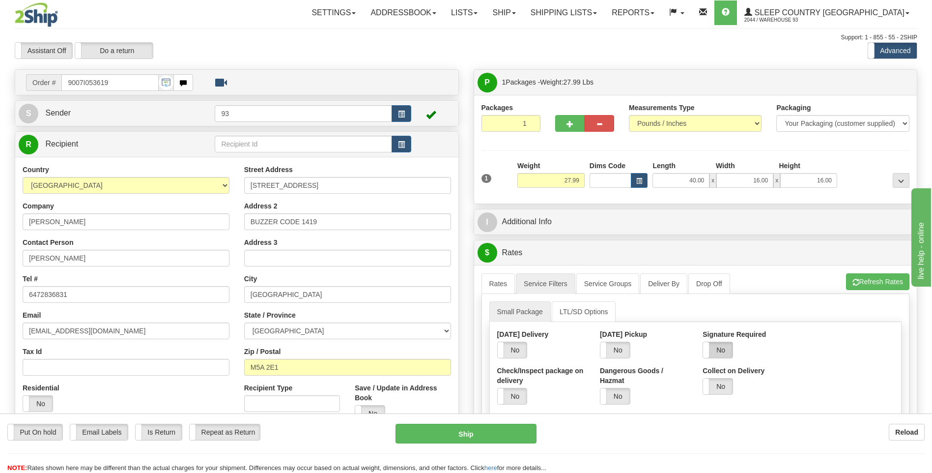
click at [728, 358] on label "No" at bounding box center [717, 350] width 29 height 16
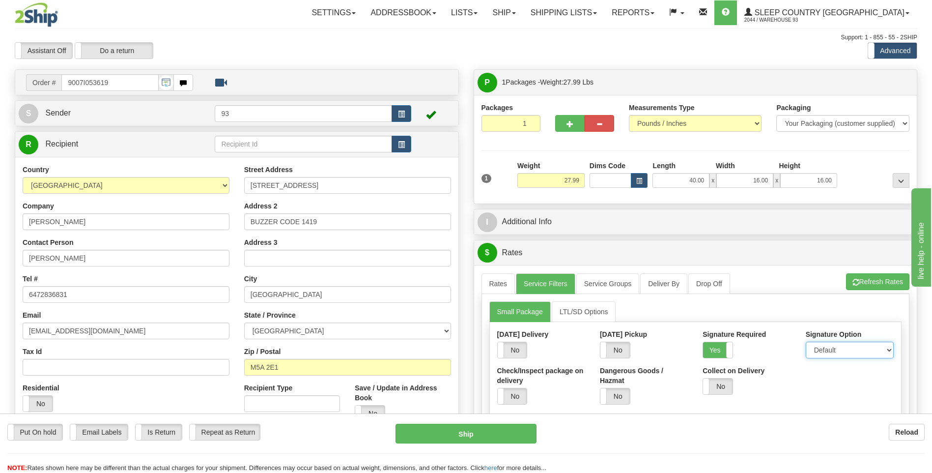
drag, startPoint x: 814, startPoint y: 351, endPoint x: 817, endPoint y: 356, distance: 5.7
click at [815, 351] on select "Default Adult Direct Indirect No Signature Required" at bounding box center [850, 350] width 88 height 17
select select "1"
click at [806, 342] on select "Default Adult Direct Indirect No Signature Required" at bounding box center [850, 350] width 88 height 17
click at [496, 277] on link "Rates" at bounding box center [499, 283] width 34 height 21
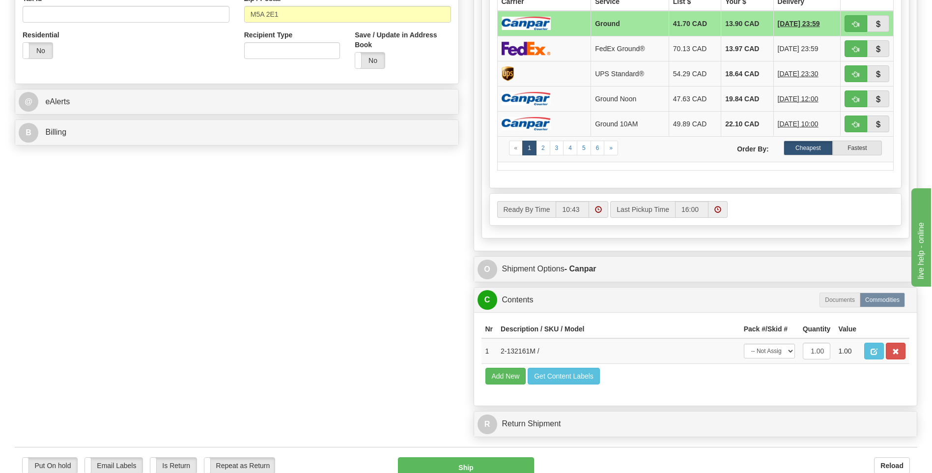
scroll to position [491, 0]
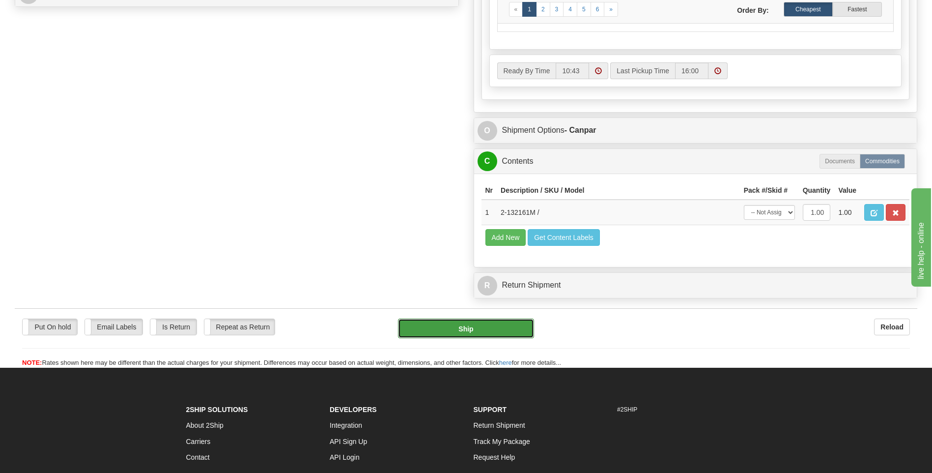
click at [493, 328] on button "Ship" at bounding box center [466, 328] width 136 height 20
type input "1"
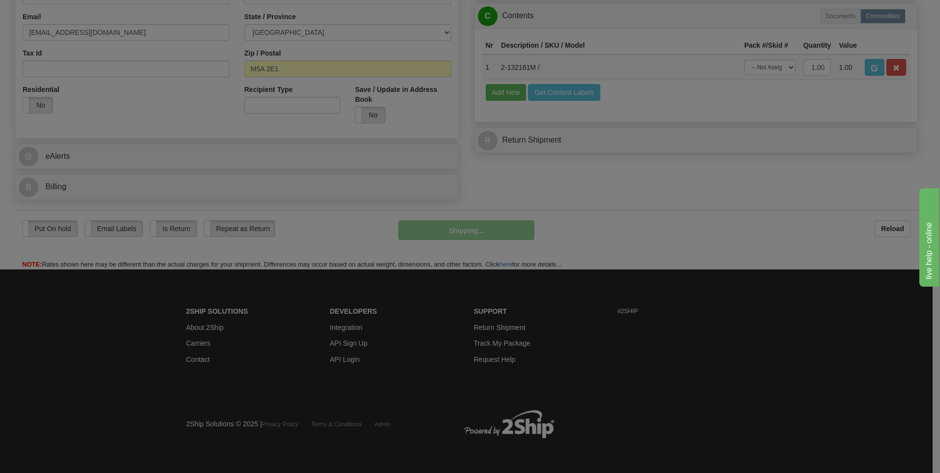
scroll to position [299, 0]
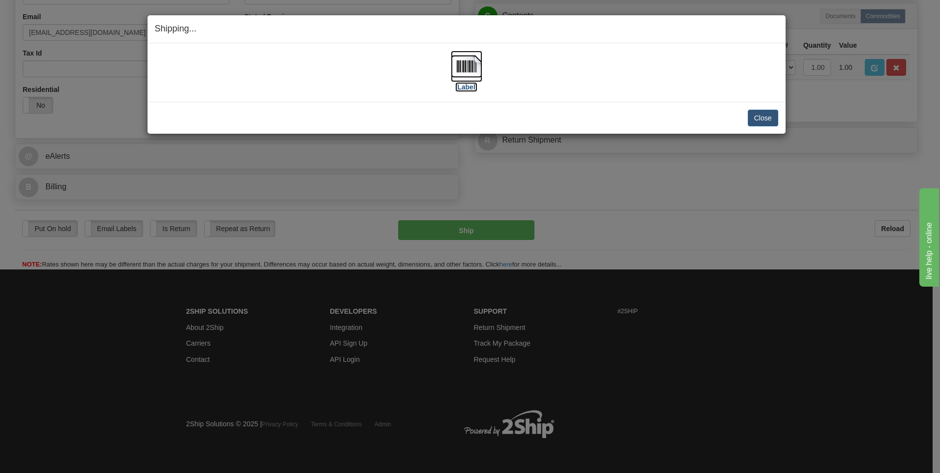
click at [472, 61] on img at bounding box center [466, 66] width 31 height 31
click at [769, 114] on button "Close" at bounding box center [762, 118] width 30 height 17
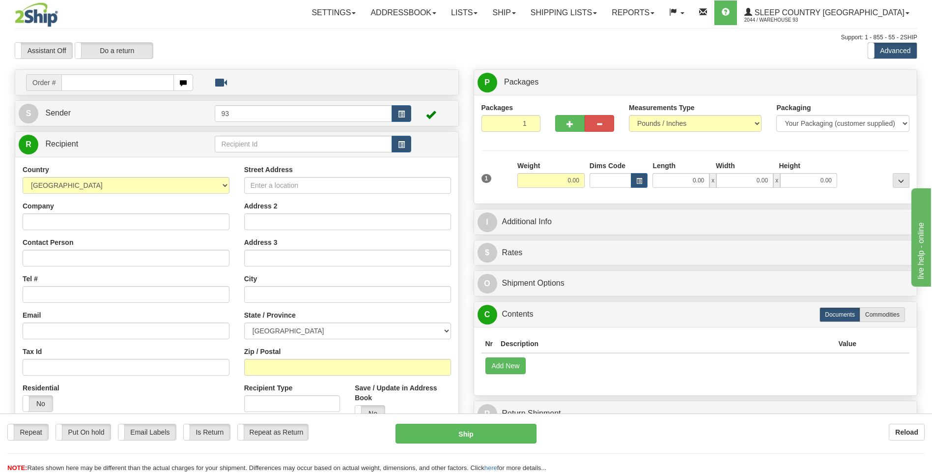
click at [99, 89] on input "text" at bounding box center [117, 82] width 112 height 17
click at [98, 82] on input "text" at bounding box center [117, 82] width 112 height 17
type input "9007I024867"
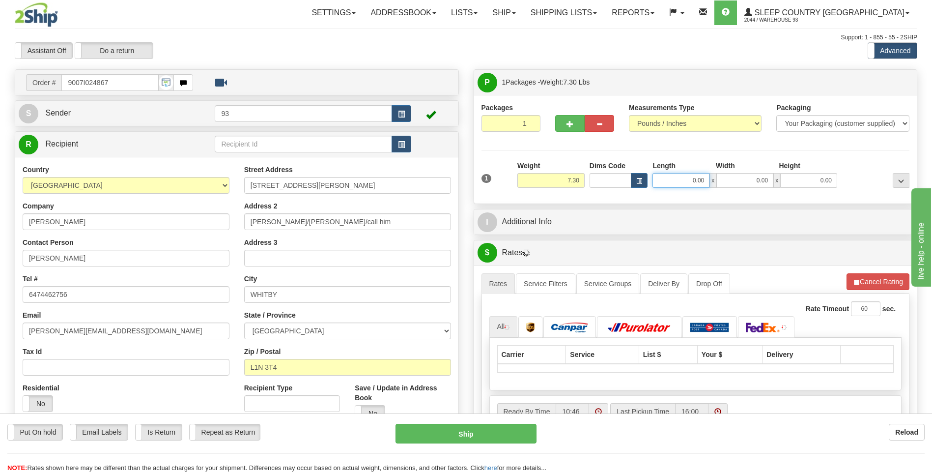
click at [675, 179] on input "0.00" at bounding box center [681, 180] width 57 height 15
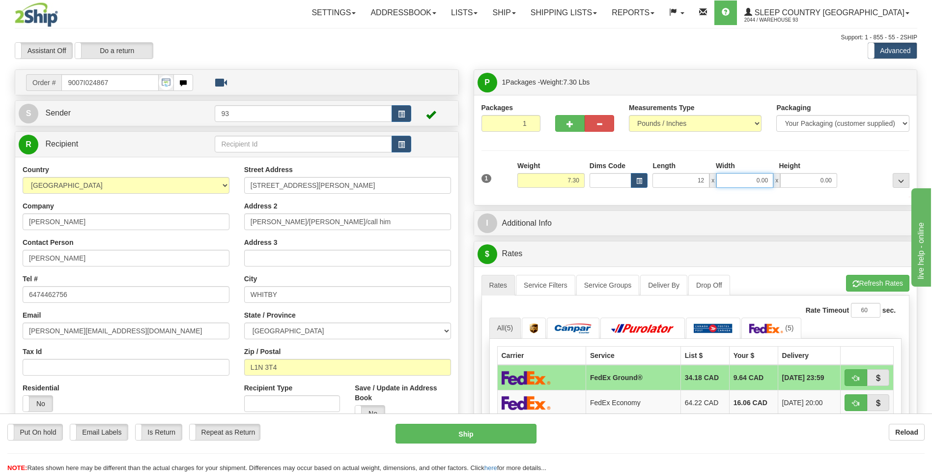
type input "12.00"
click at [735, 185] on input "0.00" at bounding box center [744, 180] width 57 height 15
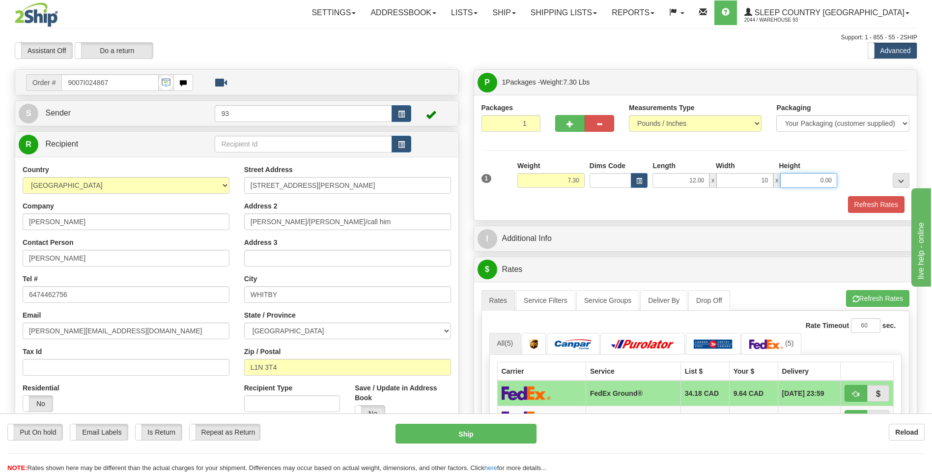
type input "10.00"
click at [801, 178] on input "0.00" at bounding box center [808, 180] width 57 height 15
type input "3.00"
click at [884, 206] on button "Refresh Rates" at bounding box center [876, 204] width 57 height 17
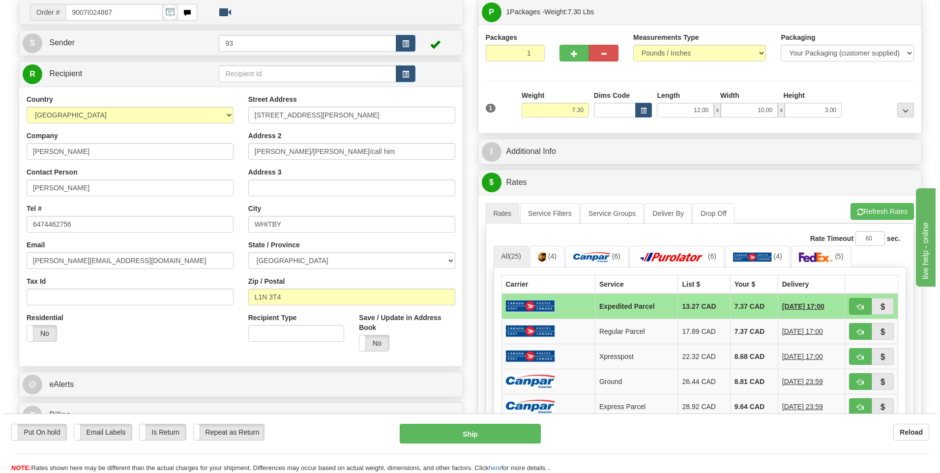
scroll to position [98, 0]
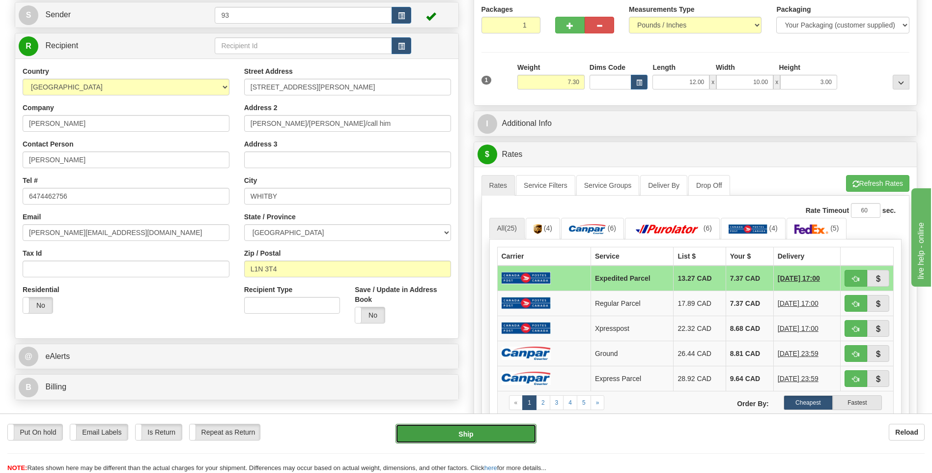
click at [507, 428] on button "Ship" at bounding box center [466, 434] width 141 height 20
type input "DOM.EP"
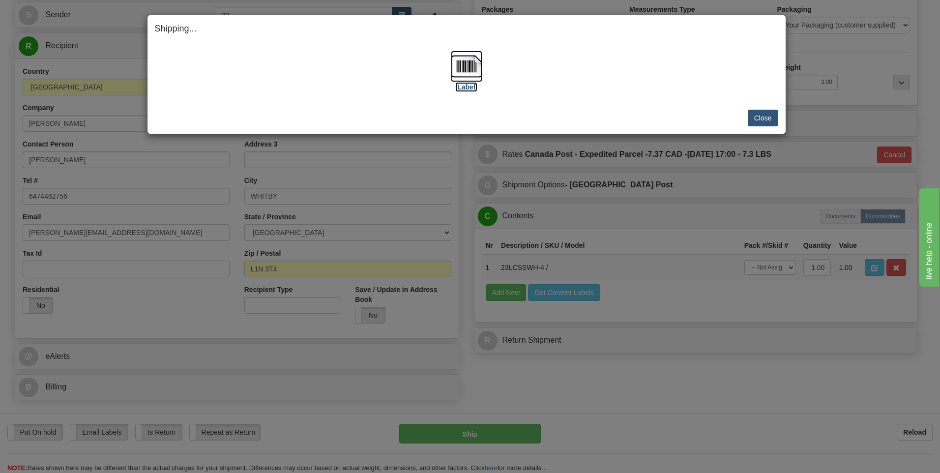
click at [466, 70] on img at bounding box center [466, 66] width 31 height 31
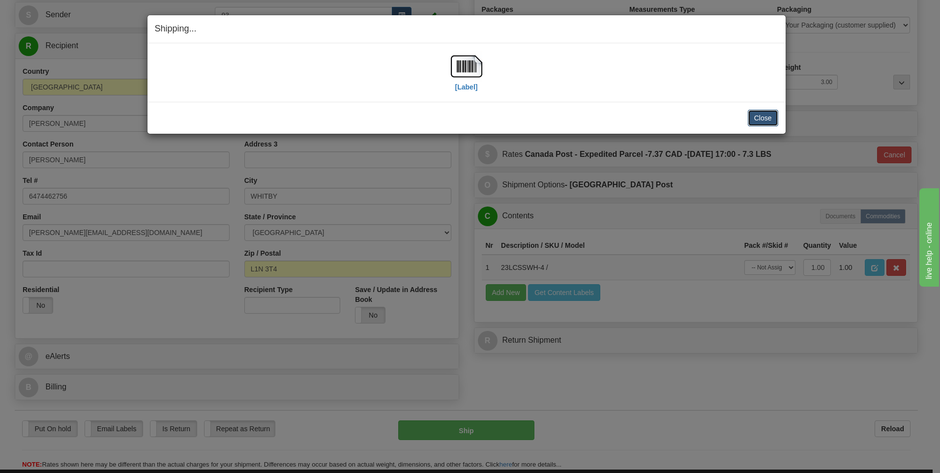
click at [755, 119] on button "Close" at bounding box center [762, 118] width 30 height 17
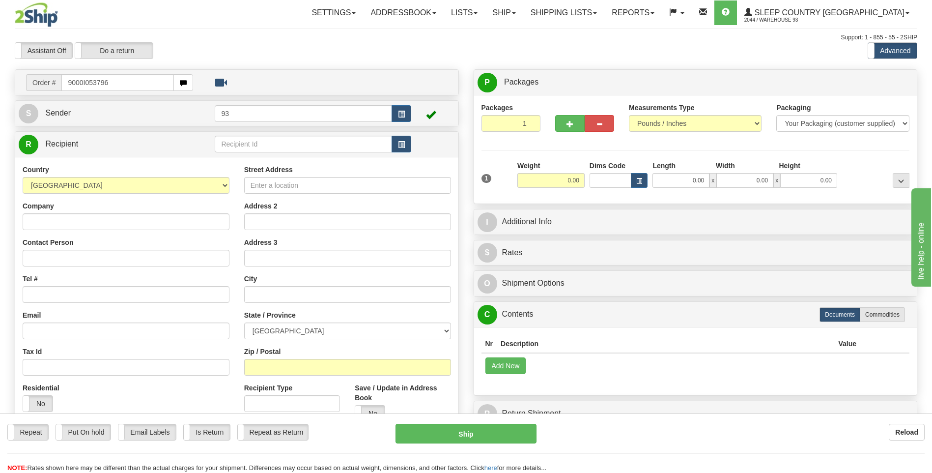
type input "9000I053796"
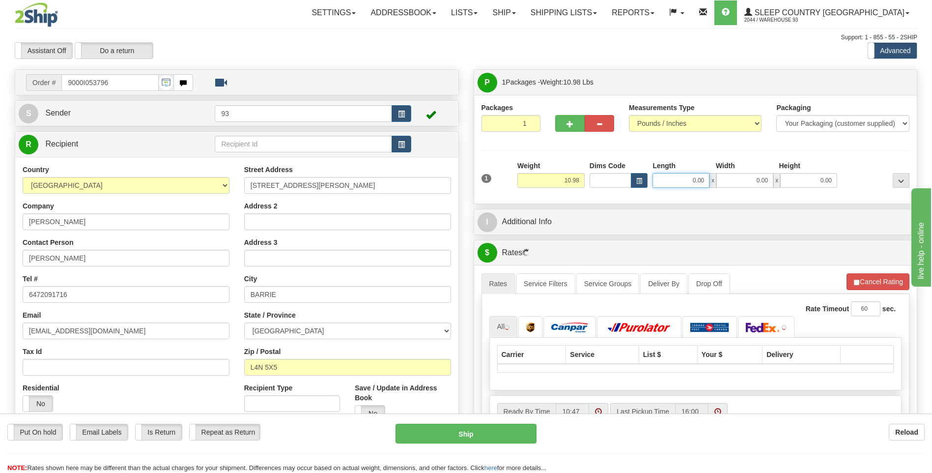
click at [679, 182] on input "0.00" at bounding box center [681, 180] width 57 height 15
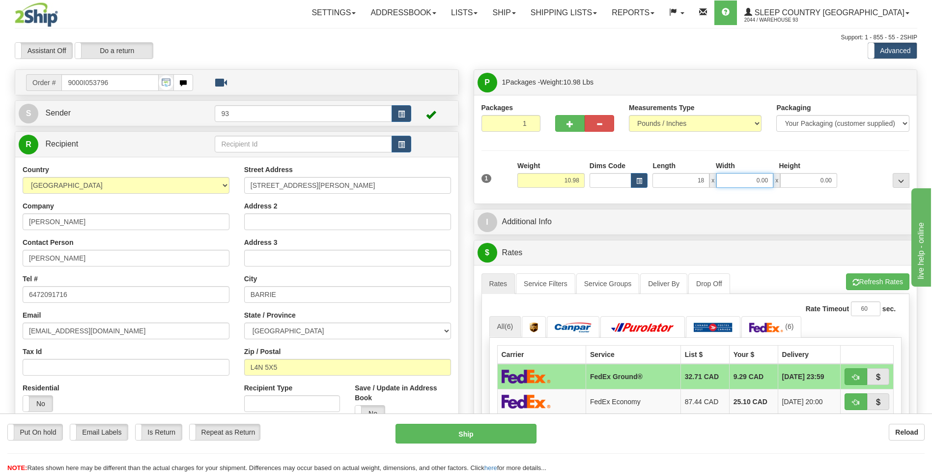
type input "18.00"
click at [741, 179] on input "0.00" at bounding box center [744, 180] width 57 height 15
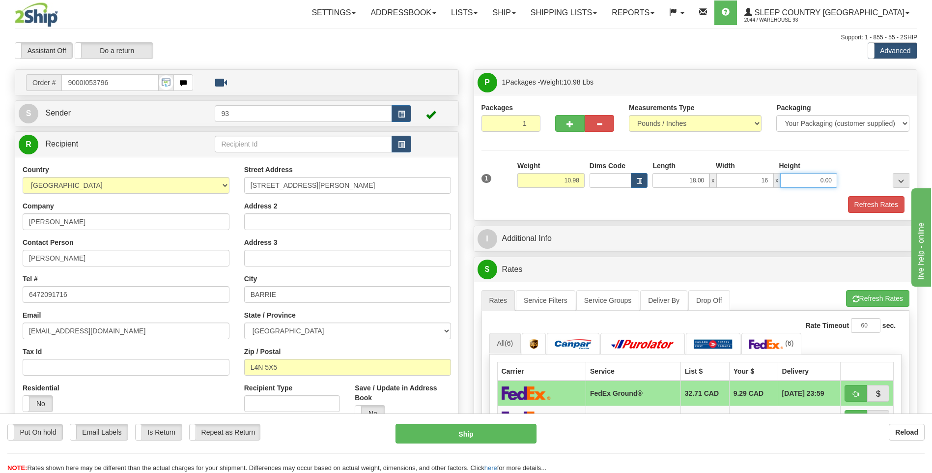
type input "16.00"
click at [793, 179] on input "0.00" at bounding box center [808, 180] width 57 height 15
type input "8.00"
click at [887, 206] on button "Refresh Rates" at bounding box center [876, 204] width 57 height 17
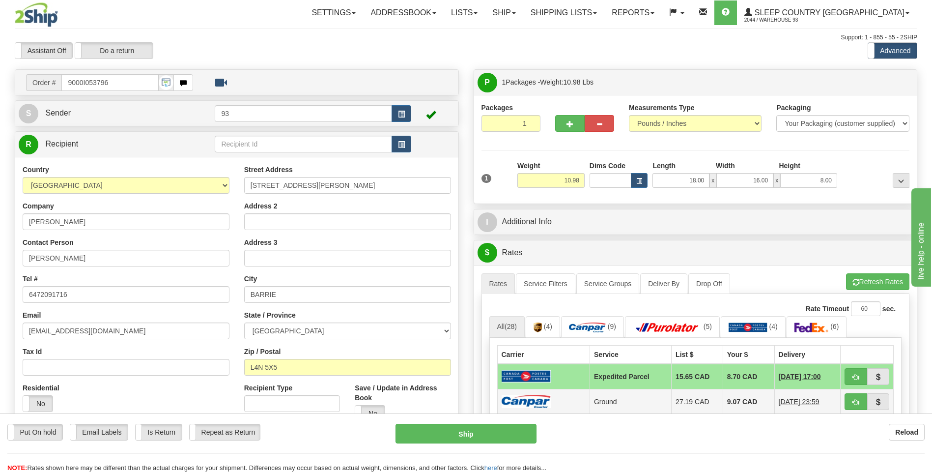
click at [517, 396] on img at bounding box center [526, 401] width 49 height 13
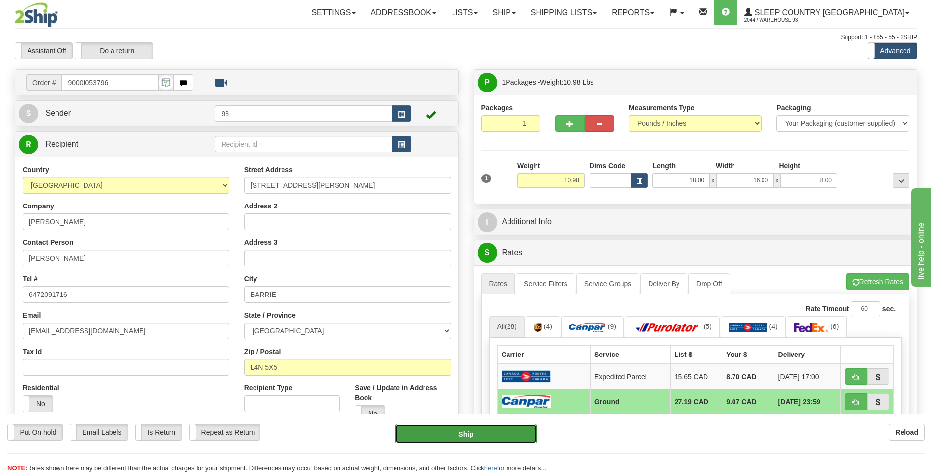
click at [499, 432] on button "Ship" at bounding box center [466, 434] width 141 height 20
type input "1"
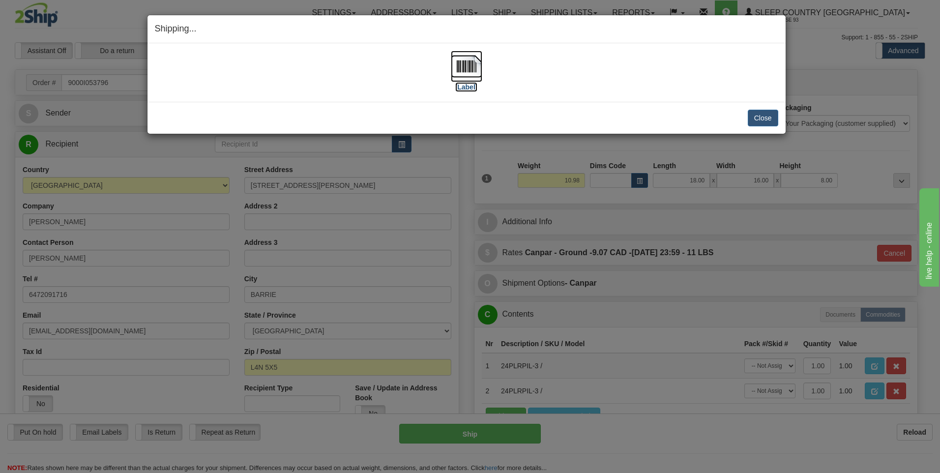
click at [467, 69] on img at bounding box center [466, 66] width 31 height 31
click at [757, 110] on button "Close" at bounding box center [762, 118] width 30 height 17
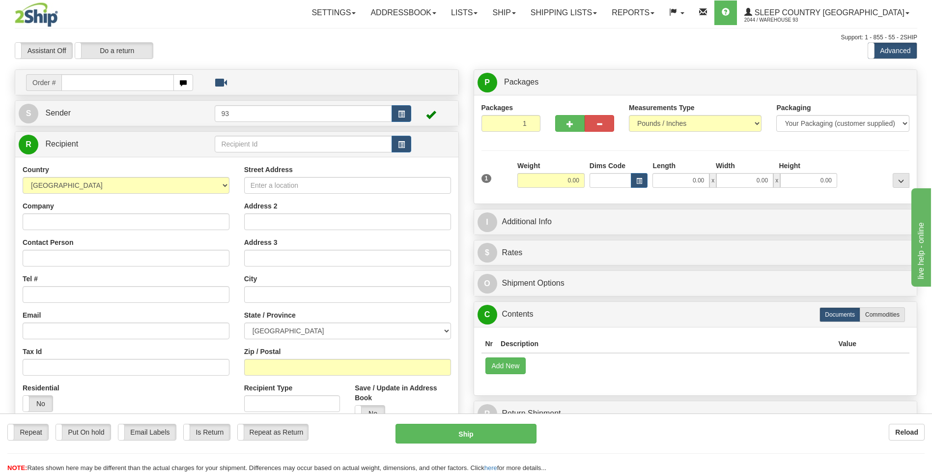
click at [86, 77] on input "text" at bounding box center [117, 82] width 112 height 17
type input "9000I053809"
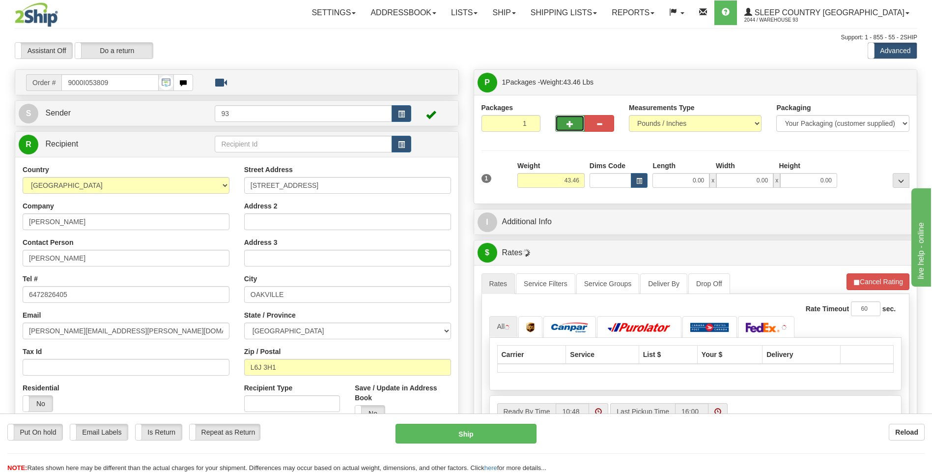
click at [567, 126] on span "button" at bounding box center [570, 124] width 7 height 6
type input "2"
click at [870, 80] on span "Package Level" at bounding box center [888, 82] width 39 height 7
radio input "true"
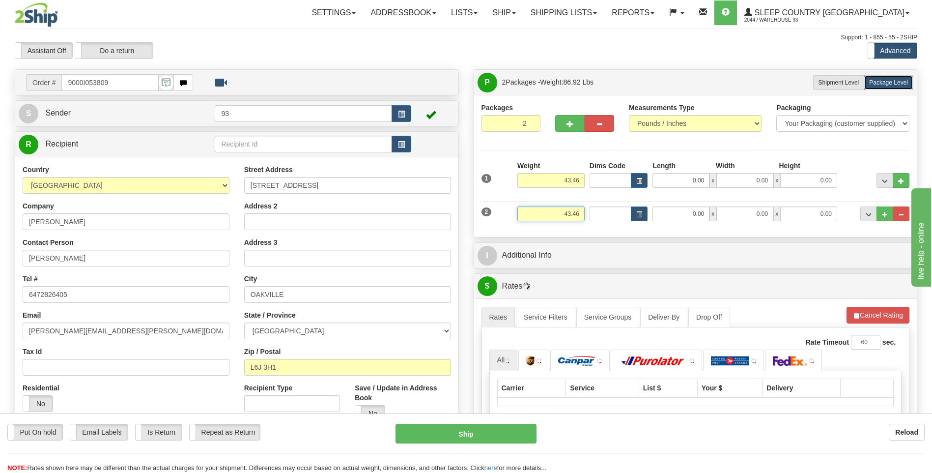
click at [580, 210] on input "43.46" at bounding box center [550, 213] width 67 height 15
type input "4"
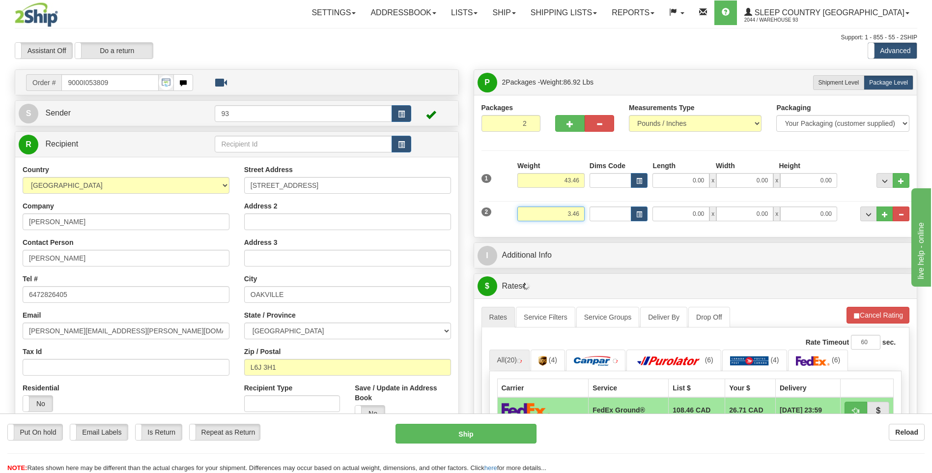
type input "3.46"
click at [673, 213] on input "0.00" at bounding box center [681, 213] width 57 height 15
type input "12.00"
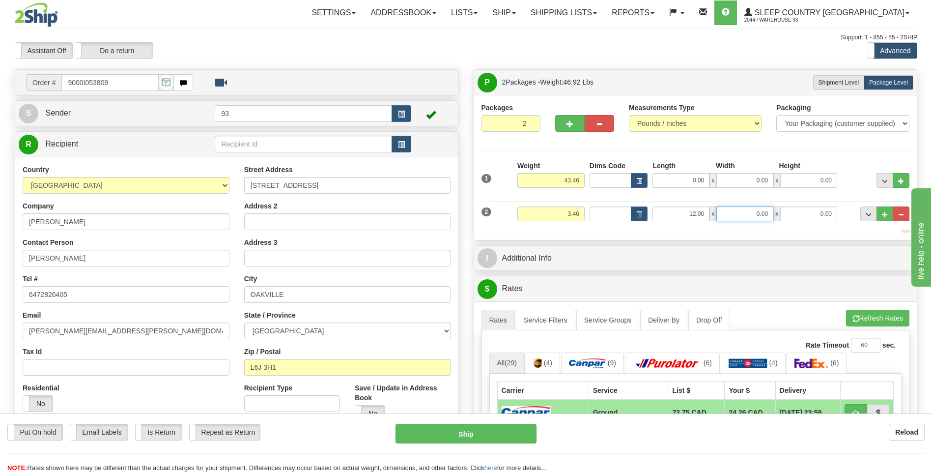
click at [730, 213] on input "0.00" at bounding box center [744, 213] width 57 height 15
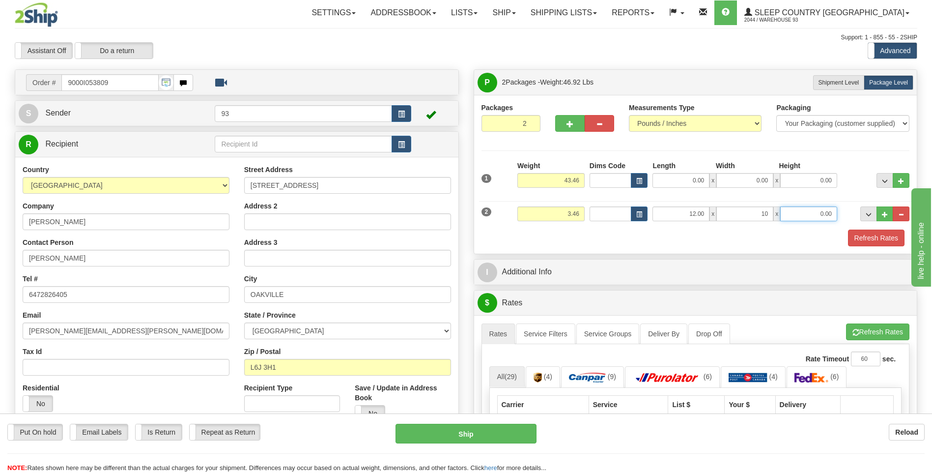
type input "10.00"
click at [797, 213] on input "0.00" at bounding box center [808, 213] width 57 height 15
type input "0.00"
click at [771, 212] on input "10.00" at bounding box center [744, 213] width 57 height 15
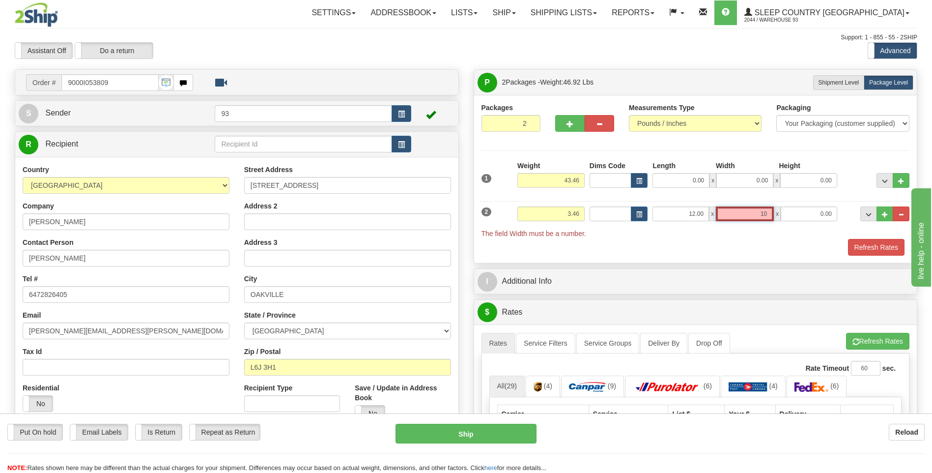
type input "1"
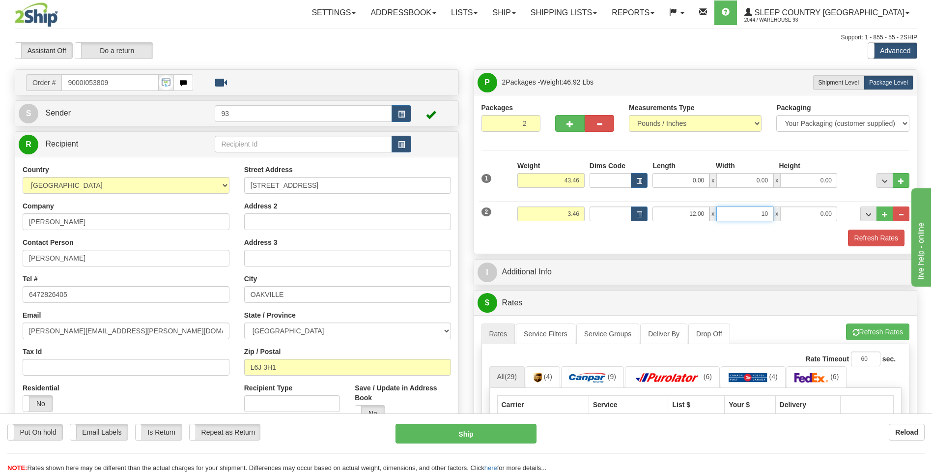
type input "1"
type input "5.00"
click at [827, 215] on input "0.00" at bounding box center [808, 213] width 57 height 15
type input "5.00"
click at [582, 180] on input "43.46" at bounding box center [550, 180] width 67 height 15
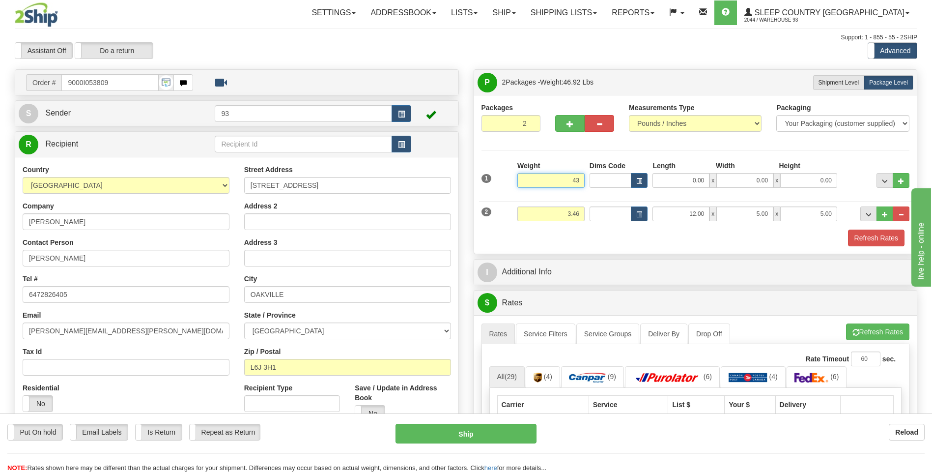
type input "4"
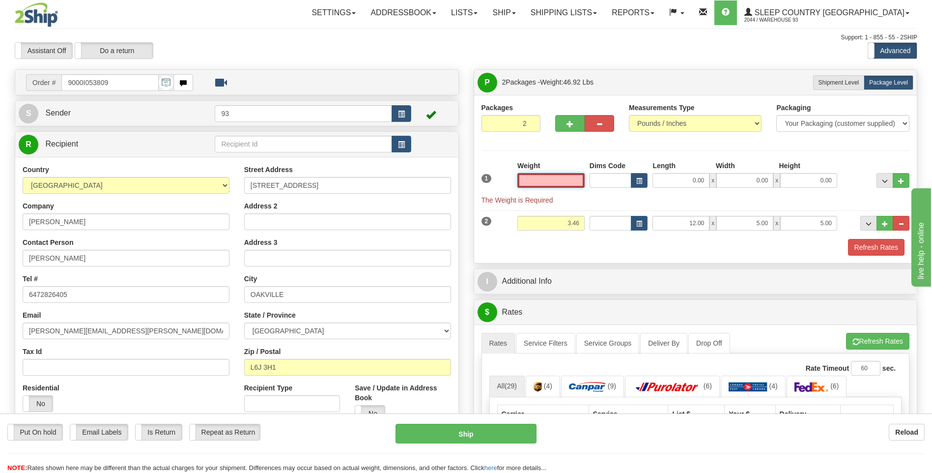
type input "1"
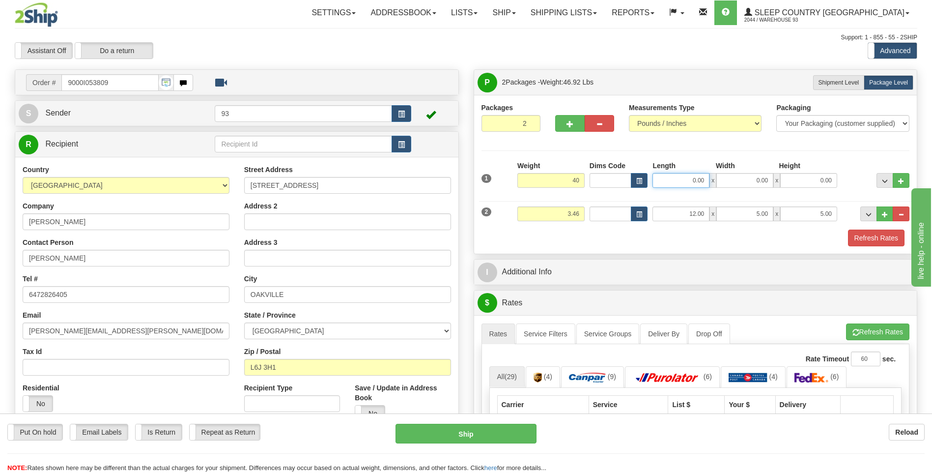
type input "40.00"
click at [677, 180] on input "0.00" at bounding box center [681, 180] width 57 height 15
type input "40.00"
click at [751, 174] on input "0.00" at bounding box center [744, 180] width 57 height 15
type input "18.00"
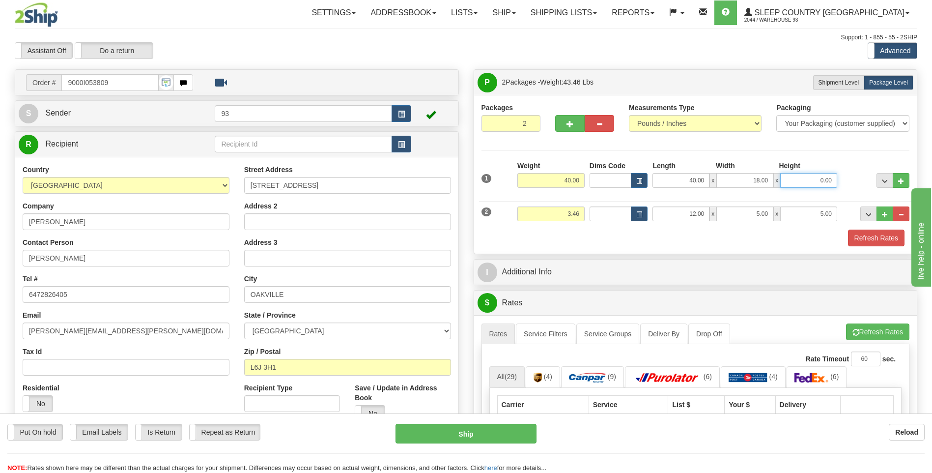
click at [797, 176] on input "0.00" at bounding box center [808, 180] width 57 height 15
type input "18.00"
click at [883, 235] on button "Refresh Rates" at bounding box center [876, 237] width 57 height 17
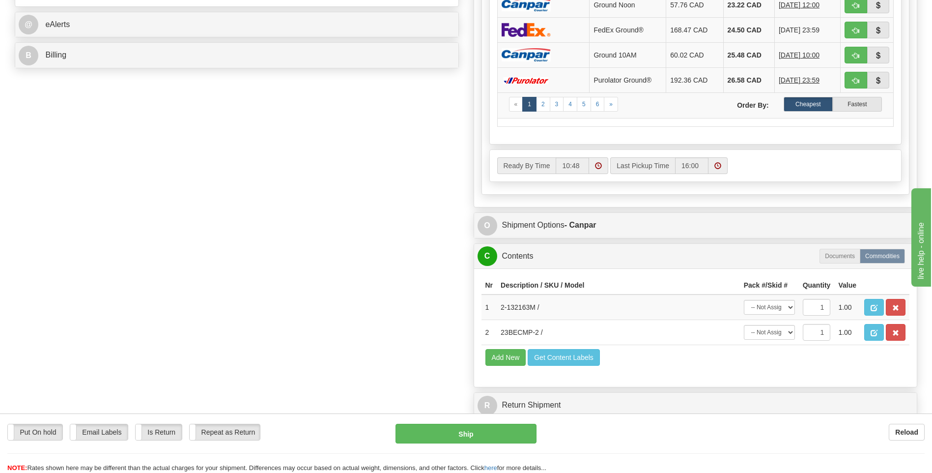
scroll to position [442, 0]
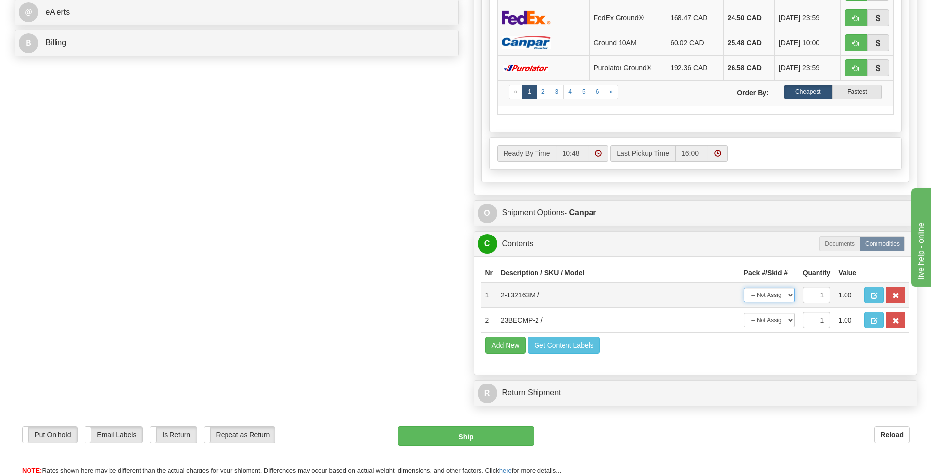
click at [779, 294] on select "-- Not Assigned -- Package 1 Package 2" at bounding box center [769, 294] width 51 height 15
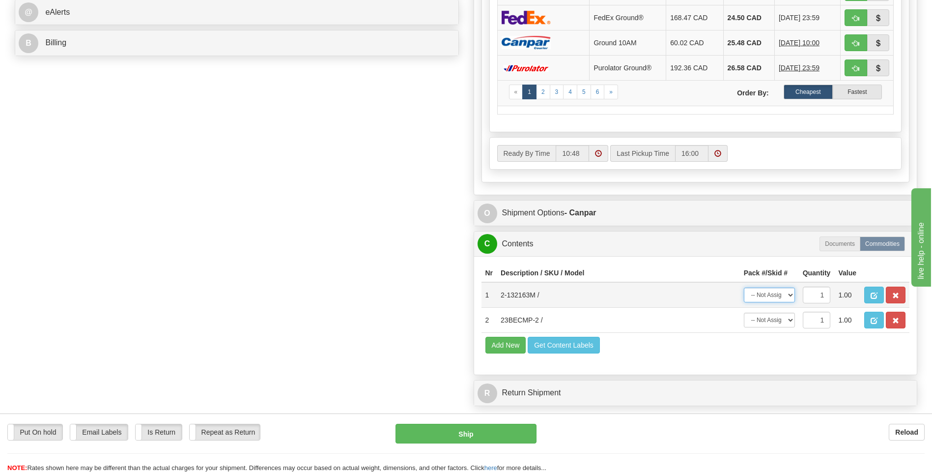
select select "0"
click at [744, 287] on select "-- Not Assigned -- Package 1 Package 2" at bounding box center [769, 294] width 51 height 15
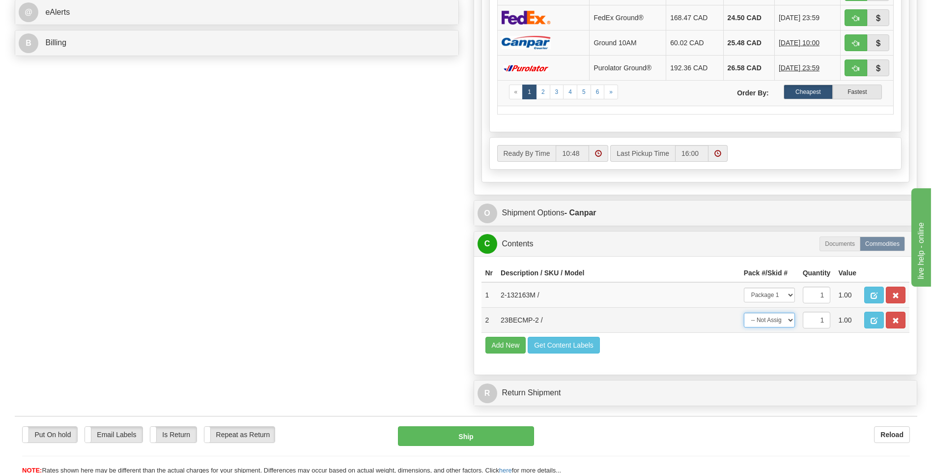
click at [781, 327] on select "-- Not Assigned -- Package 1 Package 2" at bounding box center [769, 320] width 51 height 15
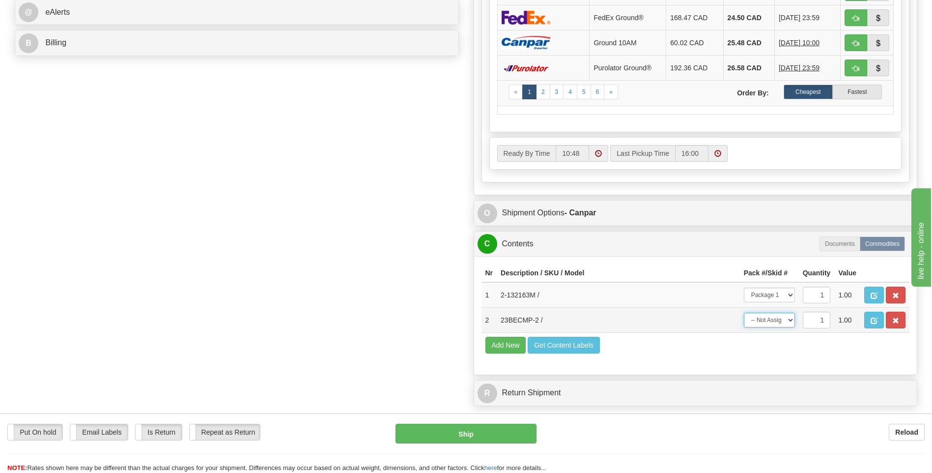
select select "1"
click at [744, 313] on select "-- Not Assigned -- Package 1 Package 2" at bounding box center [769, 320] width 51 height 15
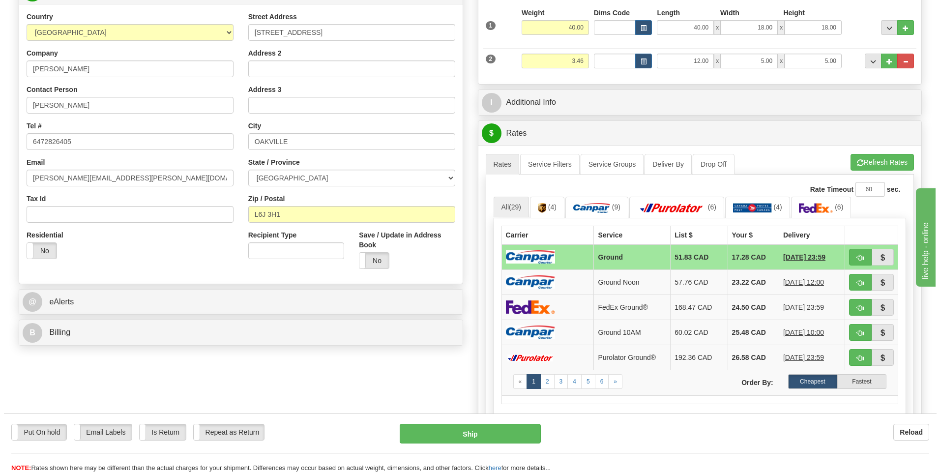
scroll to position [344, 0]
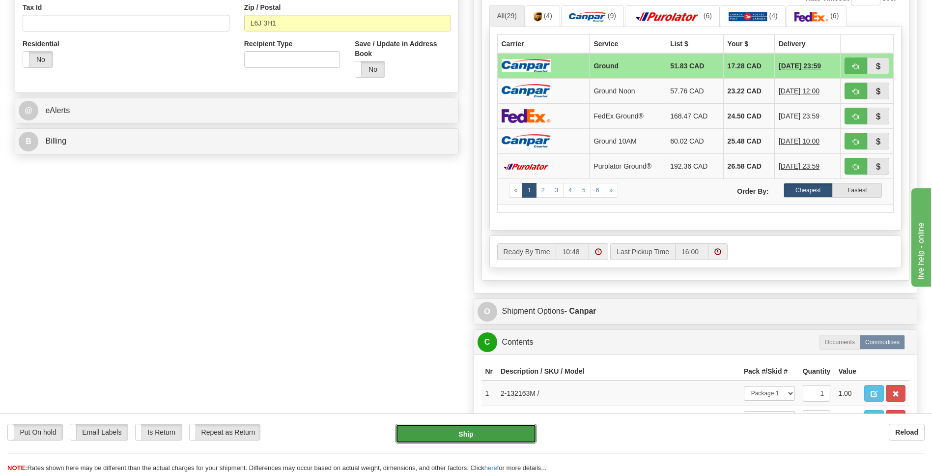
click at [496, 433] on button "Ship" at bounding box center [466, 434] width 141 height 20
type input "1"
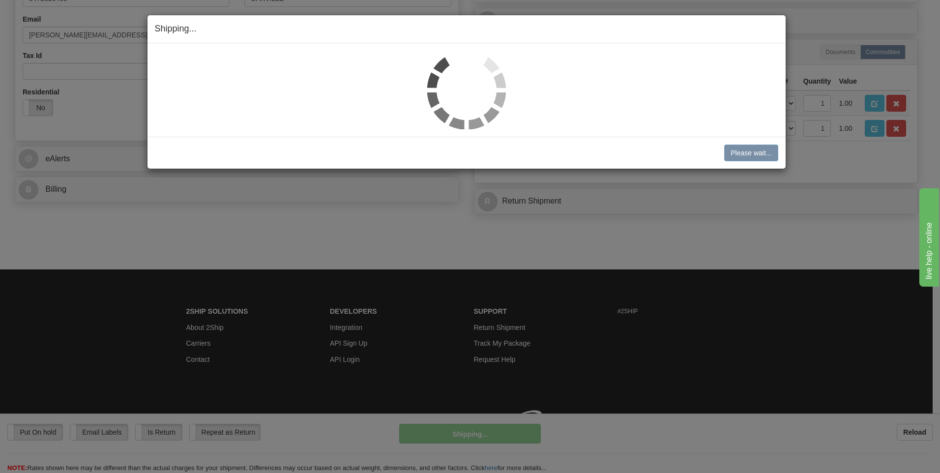
scroll to position [310, 0]
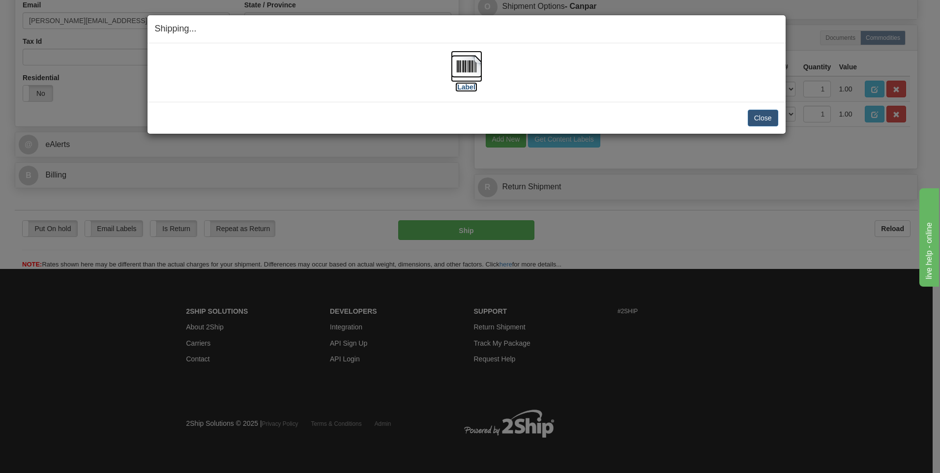
click at [460, 65] on img at bounding box center [466, 66] width 31 height 31
click at [768, 122] on button "Close" at bounding box center [762, 118] width 30 height 17
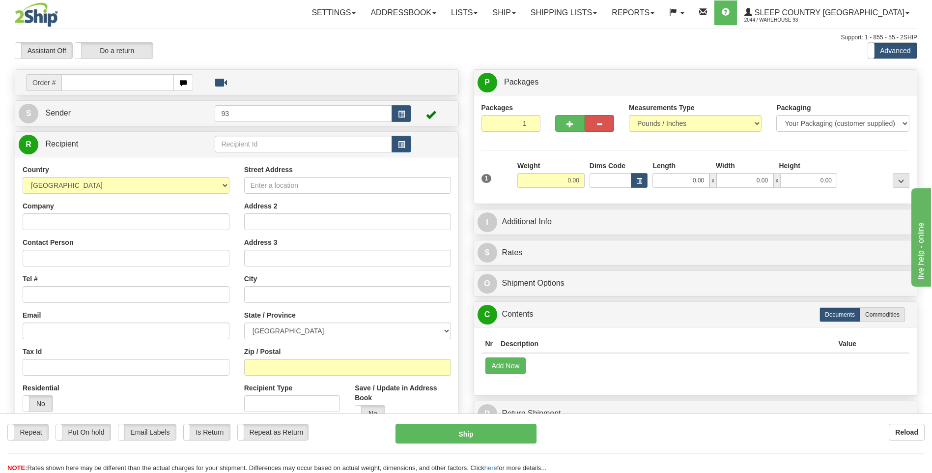
click at [98, 83] on input "text" at bounding box center [117, 82] width 112 height 17
type input "9000I053851"
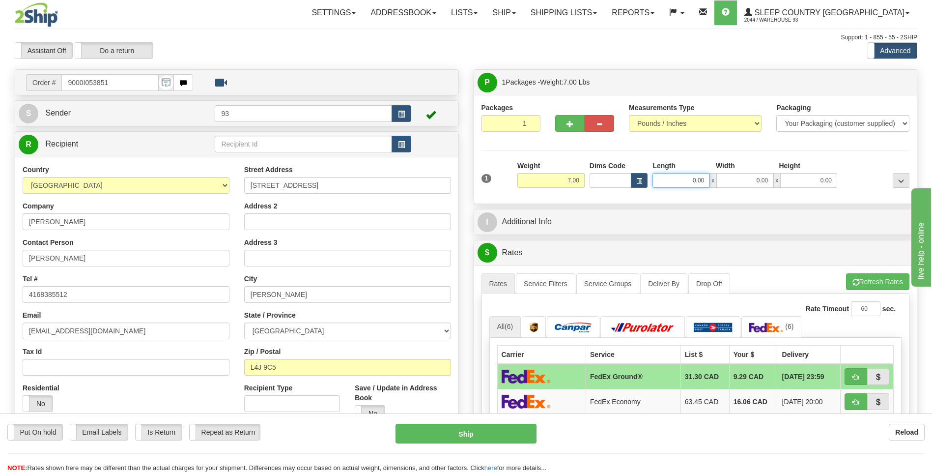
click at [673, 176] on input "0.00" at bounding box center [681, 180] width 57 height 15
type input "25.00"
click at [752, 178] on input "0.00" at bounding box center [744, 180] width 57 height 15
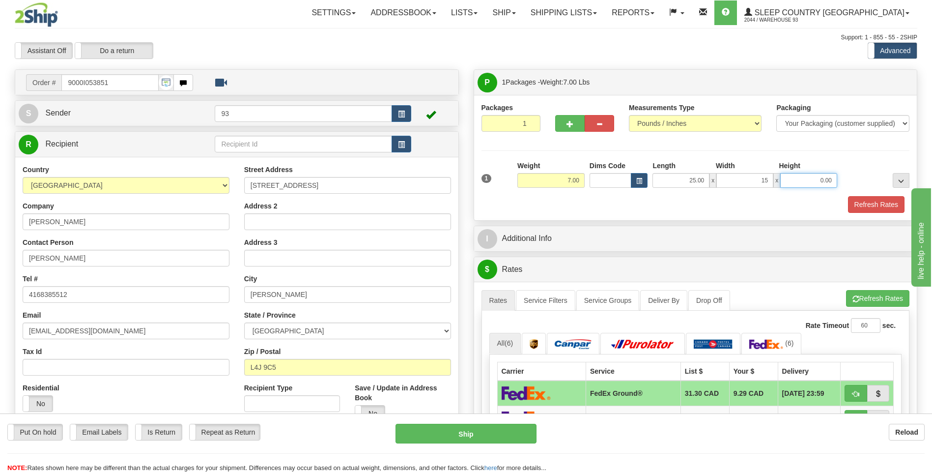
type input "15.00"
click at [803, 181] on input "0.00" at bounding box center [808, 180] width 57 height 15
type input "10.00"
click at [879, 204] on button "Refresh Rates" at bounding box center [876, 204] width 57 height 17
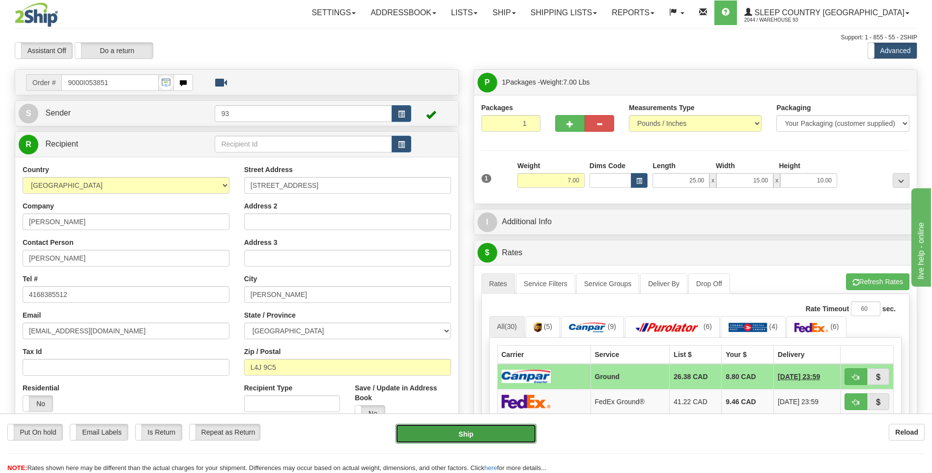
click at [516, 433] on button "Ship" at bounding box center [466, 434] width 141 height 20
type input "1"
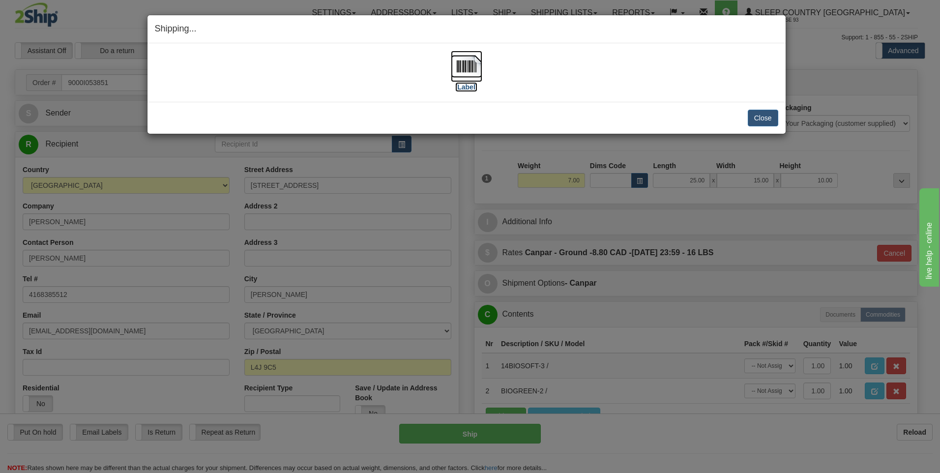
click at [467, 68] on img at bounding box center [466, 66] width 31 height 31
click at [775, 118] on button "Close" at bounding box center [762, 118] width 30 height 17
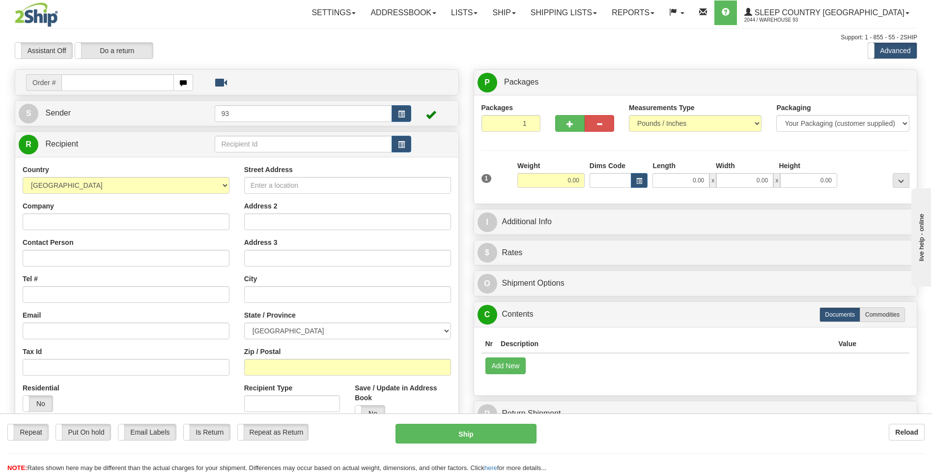
click at [78, 88] on input "text" at bounding box center [117, 82] width 112 height 17
type input "9000I053891"
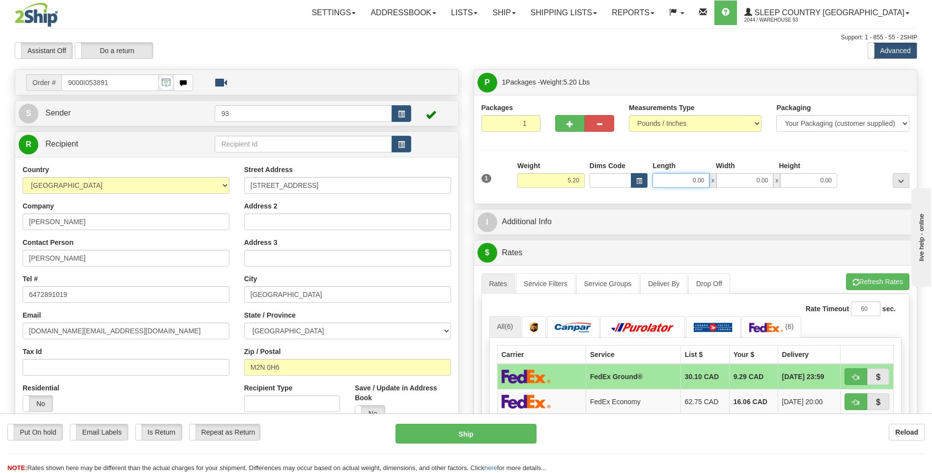
click at [681, 186] on input "0.00" at bounding box center [681, 180] width 57 height 15
type input "26.00"
click at [732, 180] on input "0.00" at bounding box center [744, 180] width 57 height 15
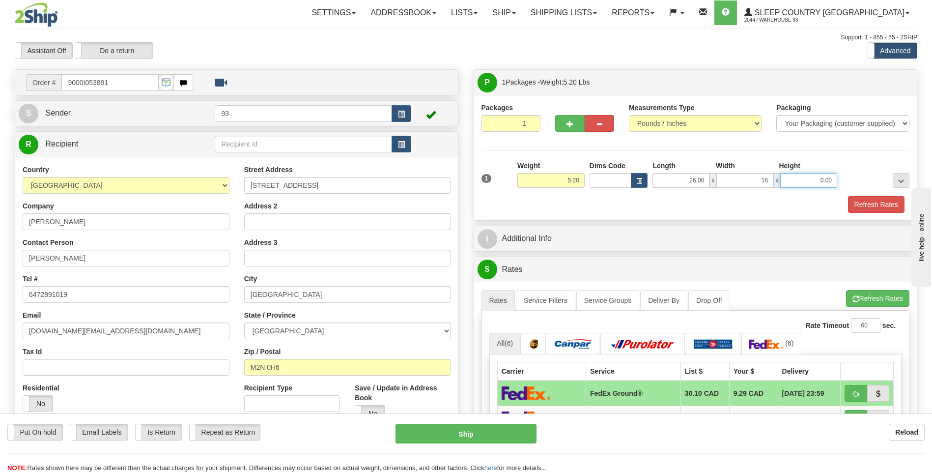
type input "16.00"
click at [809, 177] on input "0.00" at bounding box center [808, 180] width 57 height 15
type input "6.00"
click at [883, 204] on button "Refresh Rates" at bounding box center [876, 204] width 57 height 17
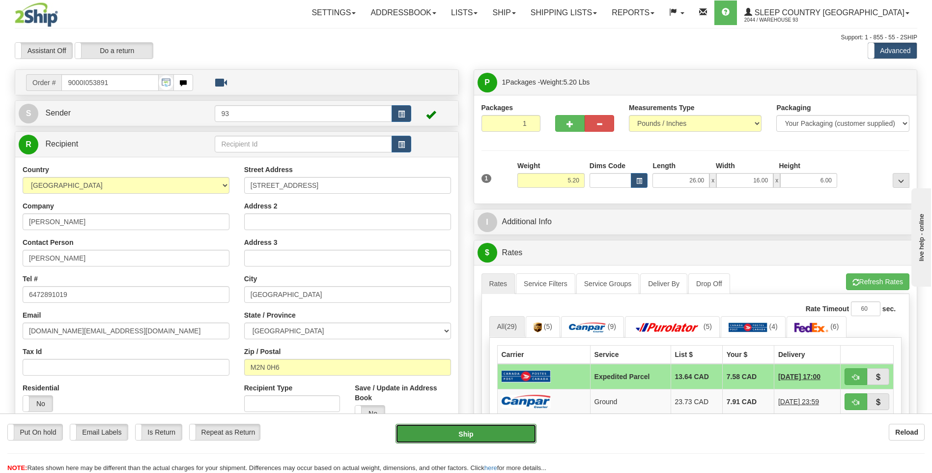
click at [532, 436] on button "Ship" at bounding box center [466, 434] width 141 height 20
type input "DOM.EP"
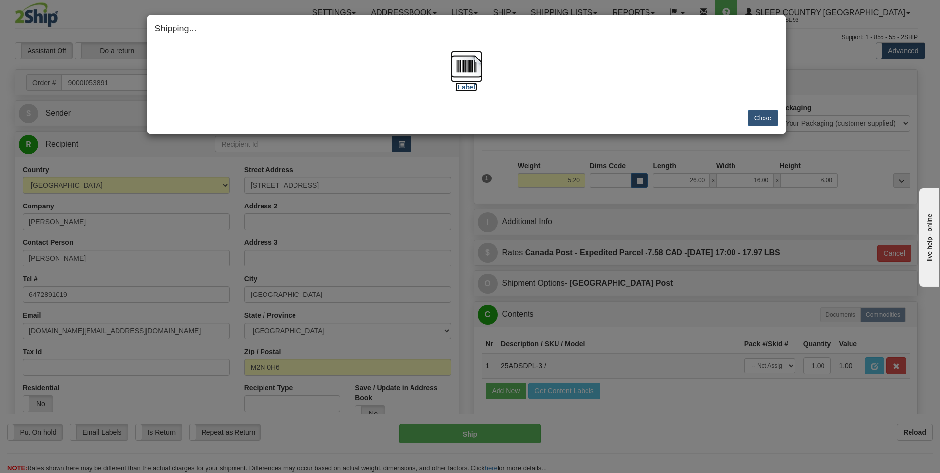
click at [467, 67] on img at bounding box center [466, 66] width 31 height 31
click at [758, 117] on button "Close" at bounding box center [762, 118] width 30 height 17
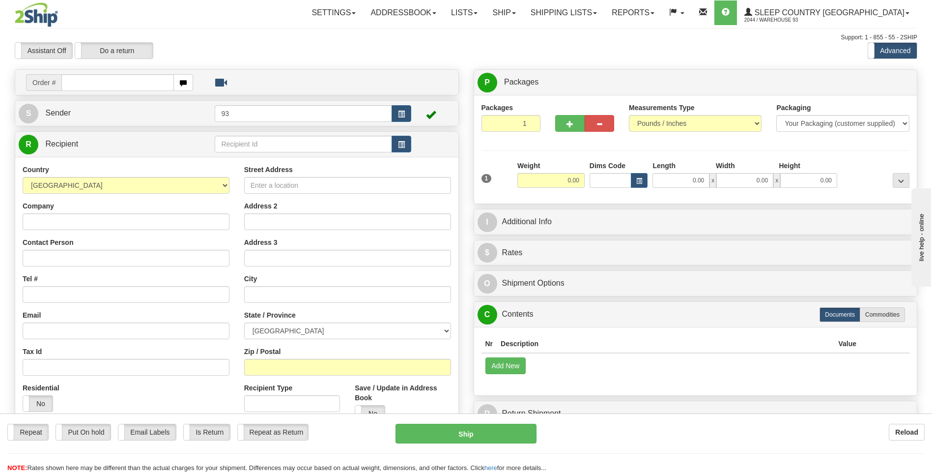
click at [85, 82] on input "text" at bounding box center [117, 82] width 112 height 17
type input "9000I054056"
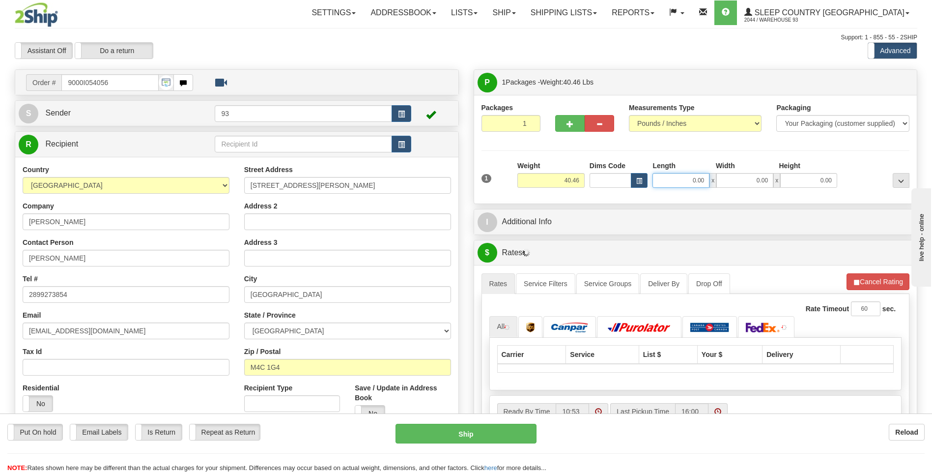
click at [686, 181] on input "0.00" at bounding box center [681, 180] width 57 height 15
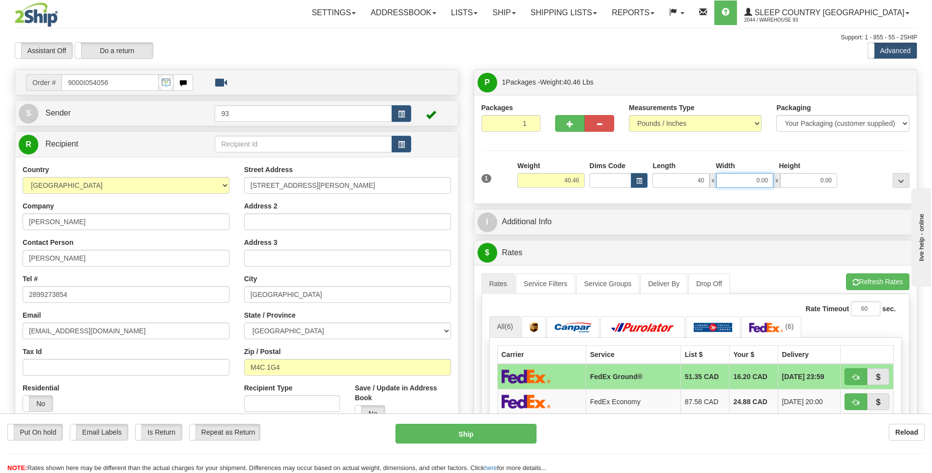
type input "40.00"
click at [742, 186] on input "0.00" at bounding box center [744, 180] width 57 height 15
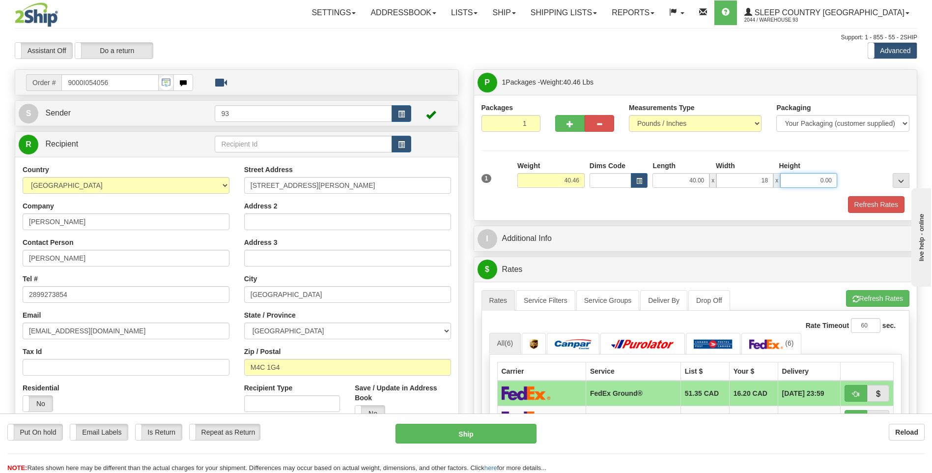
type input "18.00"
click at [814, 177] on input "0.00" at bounding box center [808, 180] width 57 height 15
type input "18.00"
click at [883, 202] on button "Refresh Rates" at bounding box center [876, 204] width 57 height 17
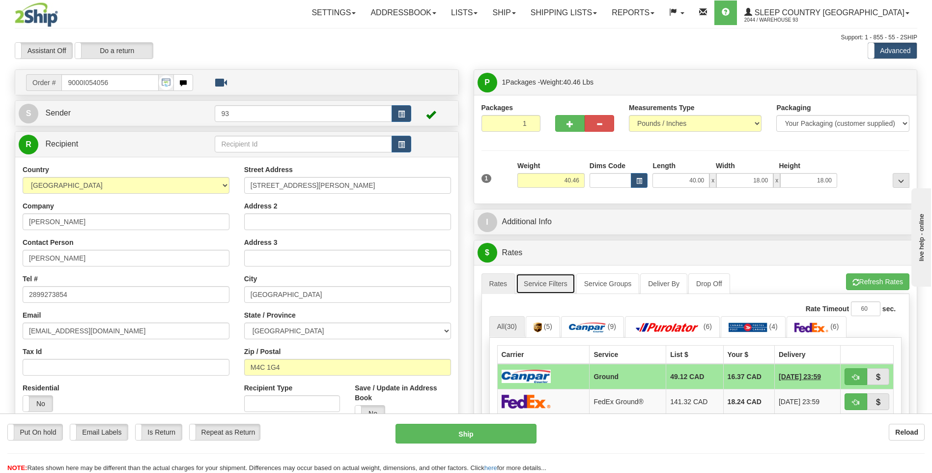
click at [545, 285] on link "Service Filters" at bounding box center [545, 283] width 59 height 21
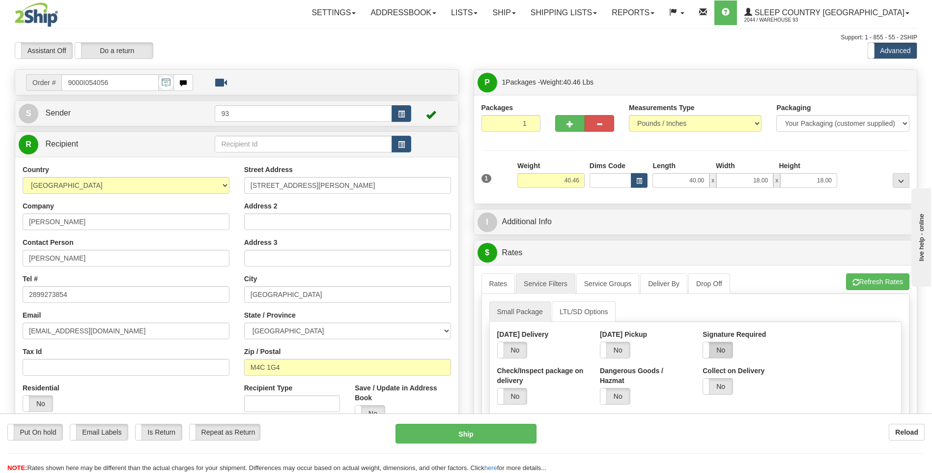
click at [722, 350] on label "No" at bounding box center [717, 350] width 29 height 16
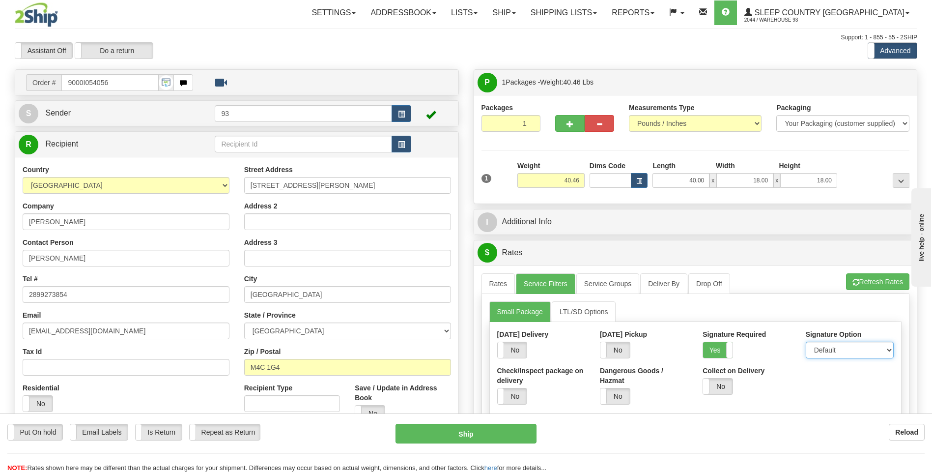
click at [834, 350] on select "Default Adult Direct Indirect No Signature Required" at bounding box center [850, 350] width 88 height 17
select select "1"
click at [806, 342] on select "Default Adult Direct Indirect No Signature Required" at bounding box center [850, 350] width 88 height 17
click at [486, 287] on link "Rates" at bounding box center [499, 283] width 34 height 21
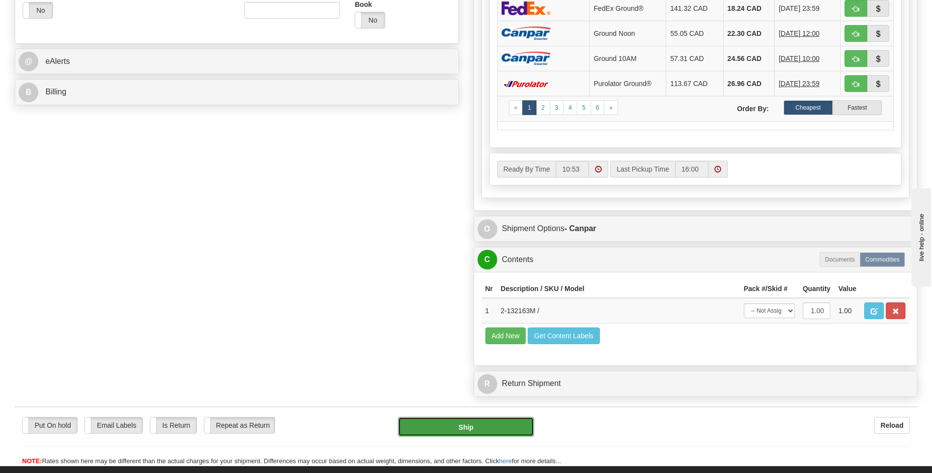
click at [511, 425] on button "Ship" at bounding box center [466, 427] width 136 height 20
type input "1"
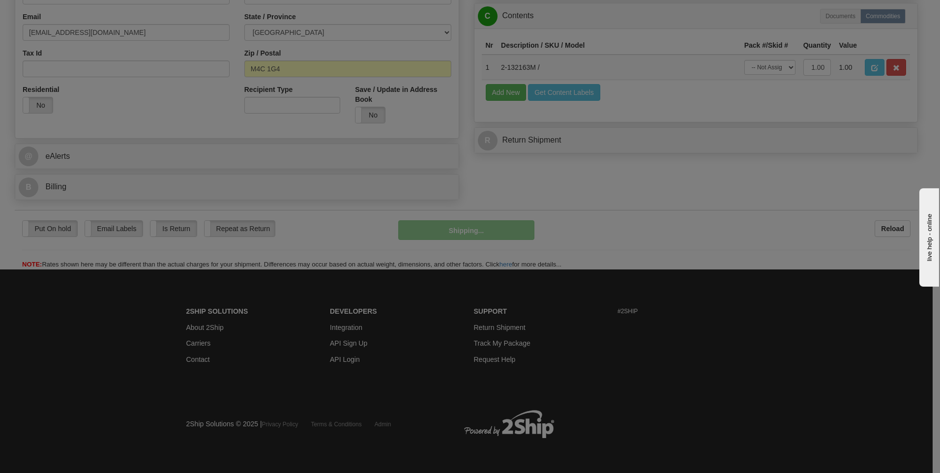
scroll to position [299, 0]
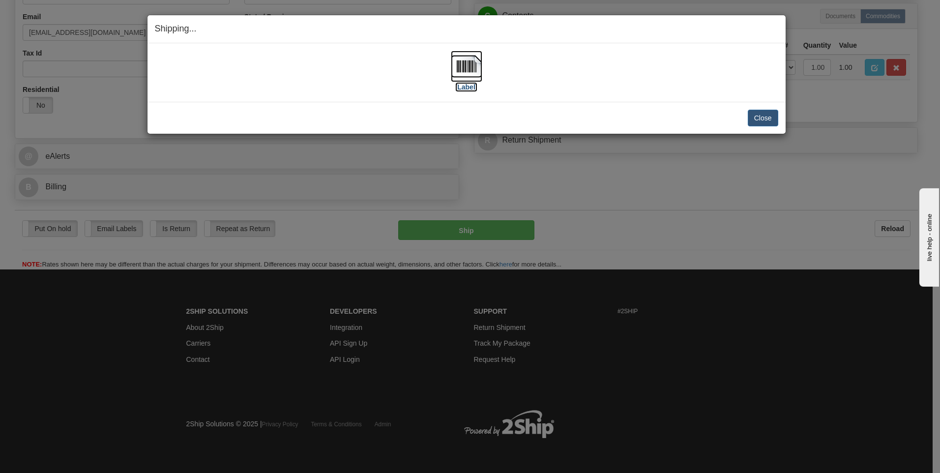
click at [461, 69] on img at bounding box center [466, 66] width 31 height 31
click at [764, 111] on button "Close" at bounding box center [762, 118] width 30 height 17
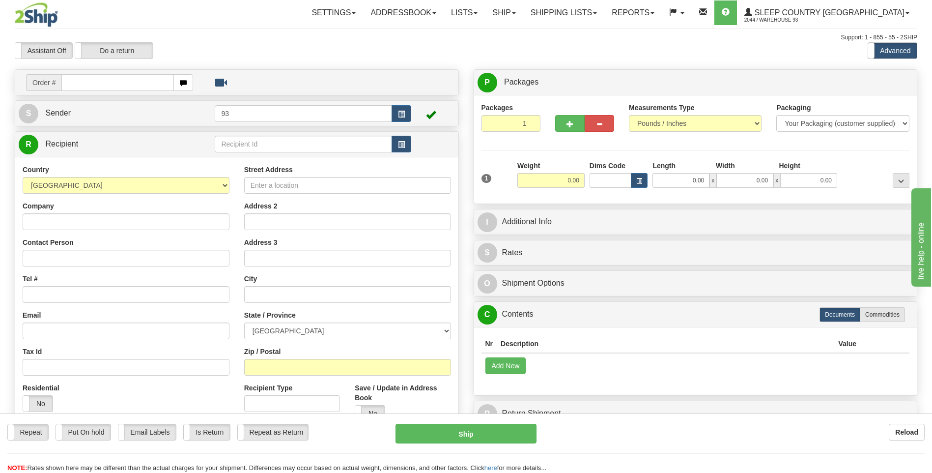
click at [87, 83] on div "Toggle navigation Settings Shipping Preferences Fields Preferences New" at bounding box center [466, 276] width 932 height 553
click at [87, 83] on input "text" at bounding box center [117, 82] width 112 height 17
type input "9000I054067"
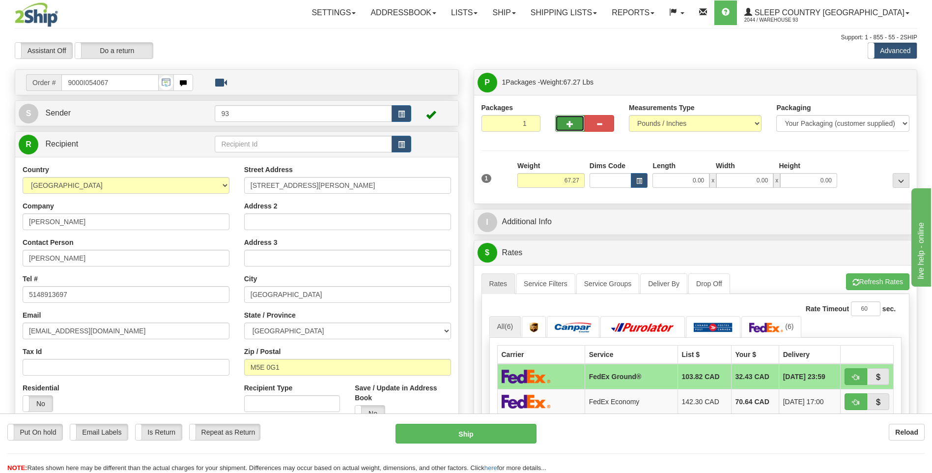
click at [572, 126] on span "button" at bounding box center [570, 124] width 7 height 6
type input "2"
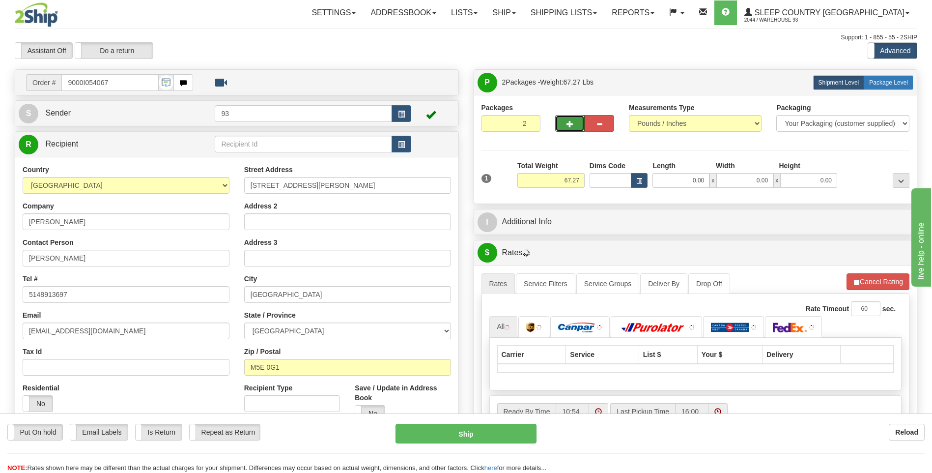
click at [906, 87] on label "Package Level Pack.." at bounding box center [889, 82] width 50 height 15
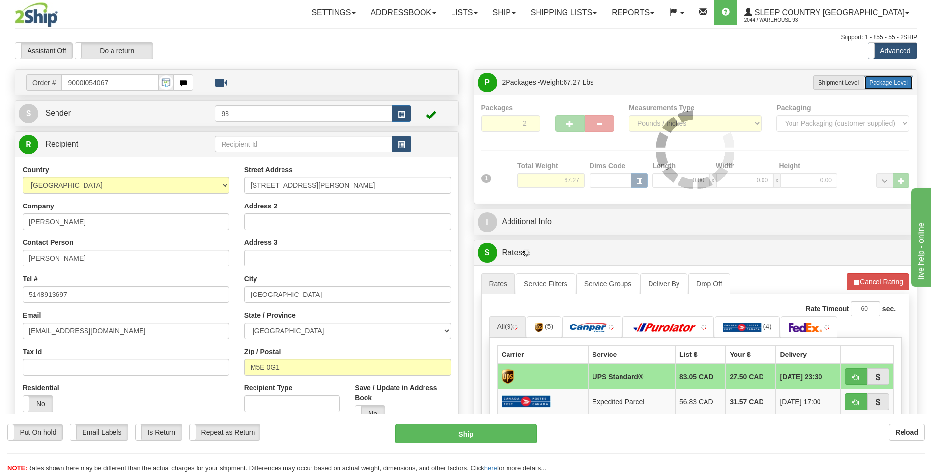
radio input "true"
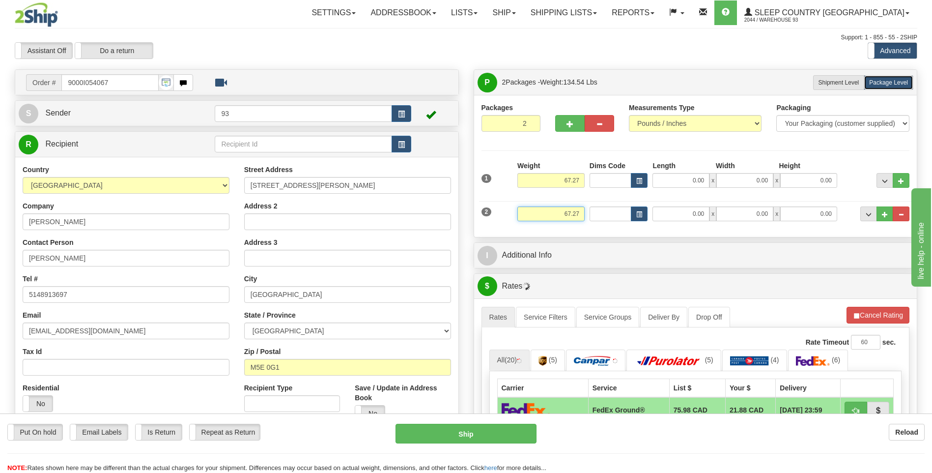
click at [581, 214] on input "67.27" at bounding box center [550, 213] width 67 height 15
type input "6"
click at [694, 215] on input "0.00" at bounding box center [681, 213] width 57 height 15
type input "3.00"
type input "1"
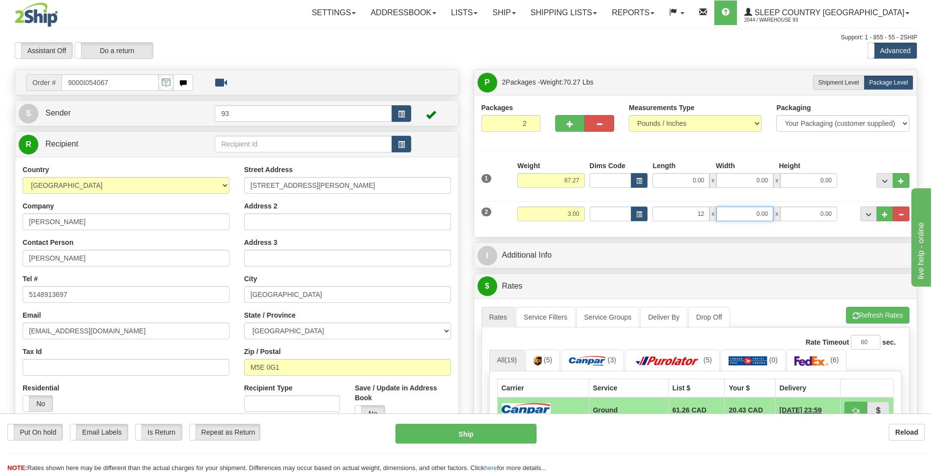
type input "12.00"
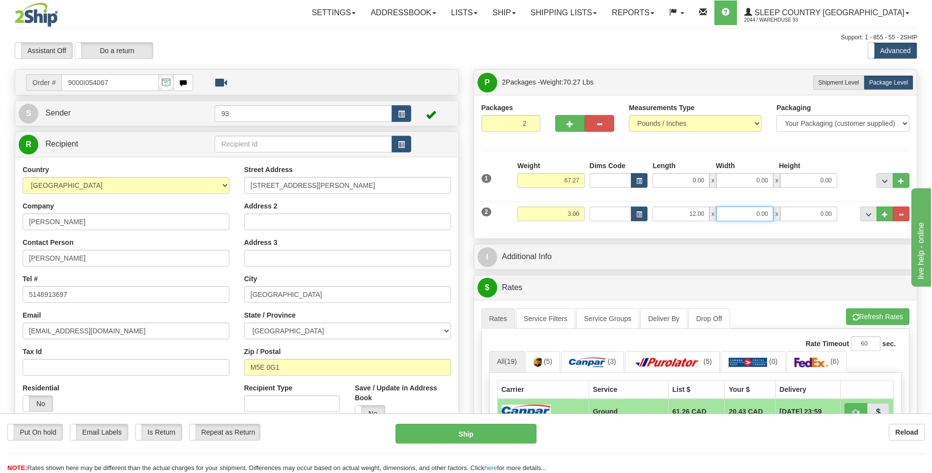
click at [747, 214] on input "0.00" at bounding box center [744, 213] width 57 height 15
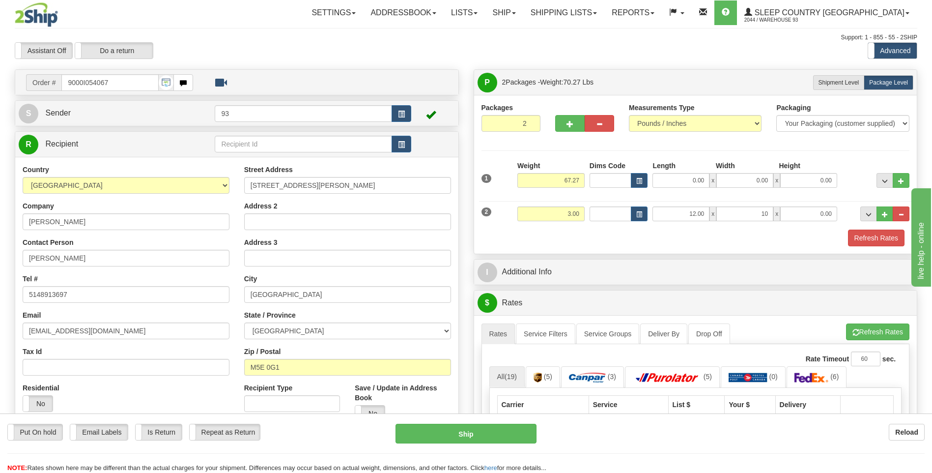
type input "10.00"
click at [814, 203] on div "2 Weight 3.00 Dims Code Length Width Height" at bounding box center [695, 212] width 433 height 33
click at [794, 212] on input "0.00" at bounding box center [808, 213] width 57 height 15
type input "3.00"
click at [584, 179] on input "67.27" at bounding box center [550, 180] width 67 height 15
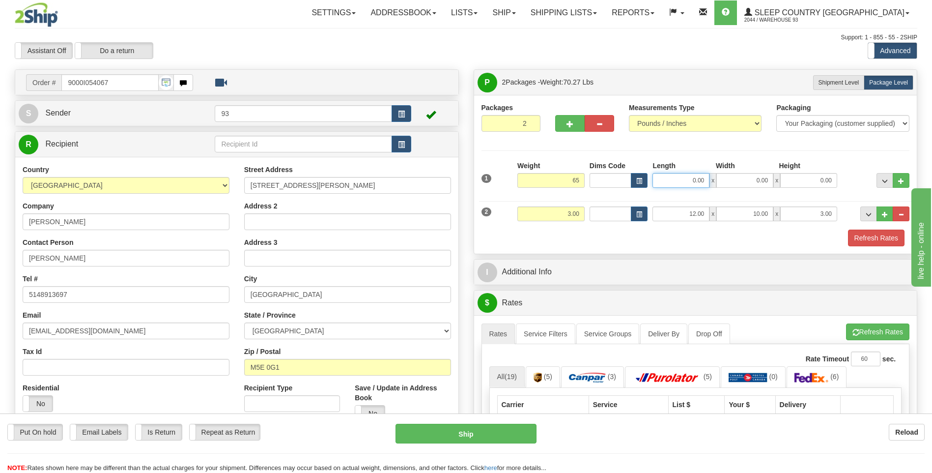
type input "65.00"
click at [672, 179] on input "0.00" at bounding box center [681, 180] width 57 height 15
type input "40.00"
click at [732, 178] on input "0.00" at bounding box center [744, 180] width 57 height 15
type input "21.00"
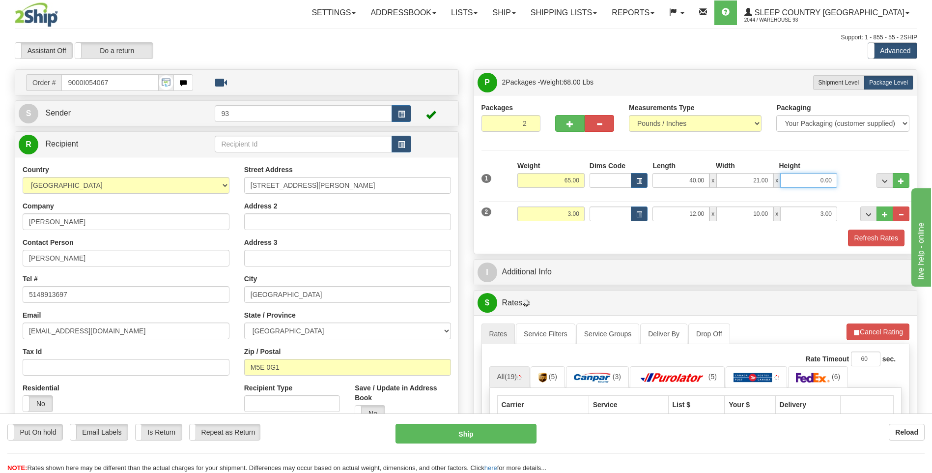
click at [823, 187] on input "0.00" at bounding box center [808, 180] width 57 height 15
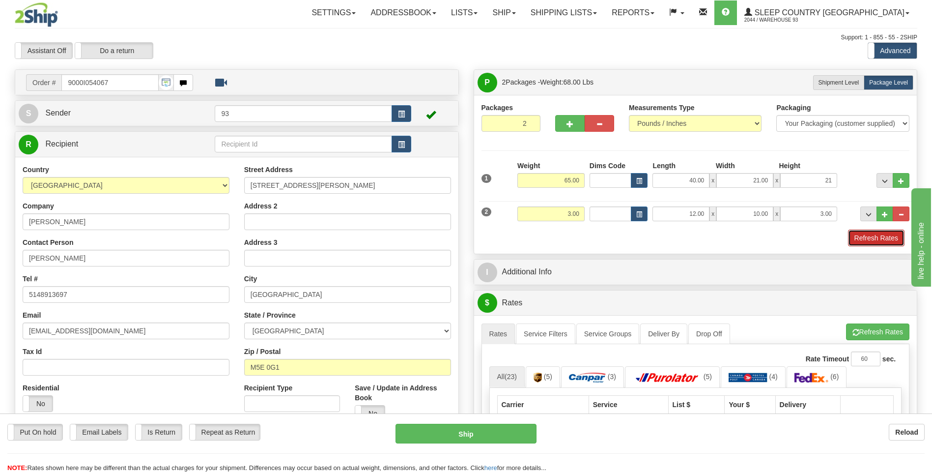
type input "21.00"
click at [895, 242] on button "Refresh Rates" at bounding box center [876, 237] width 57 height 17
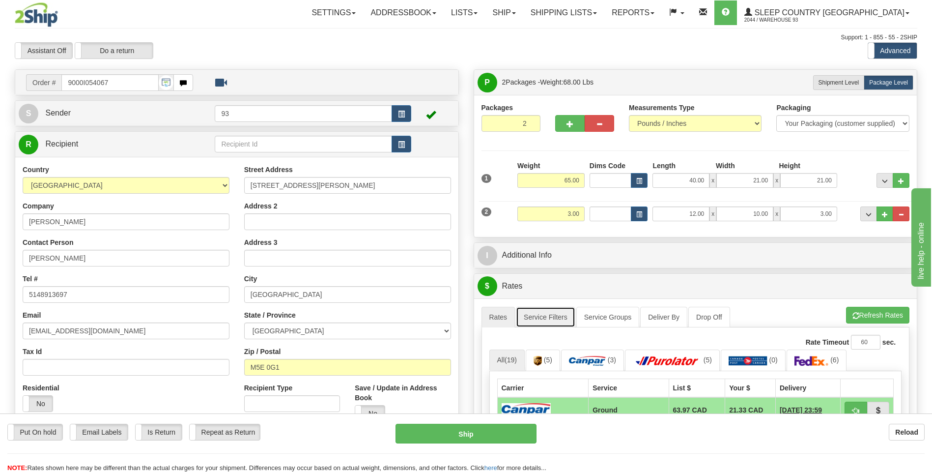
drag, startPoint x: 545, startPoint y: 318, endPoint x: 571, endPoint y: 319, distance: 25.6
click at [545, 318] on link "Service Filters" at bounding box center [545, 317] width 59 height 21
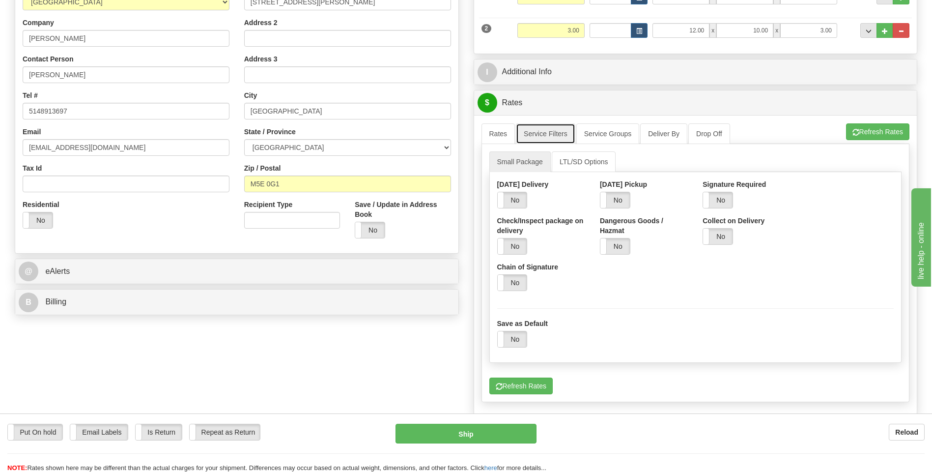
scroll to position [197, 0]
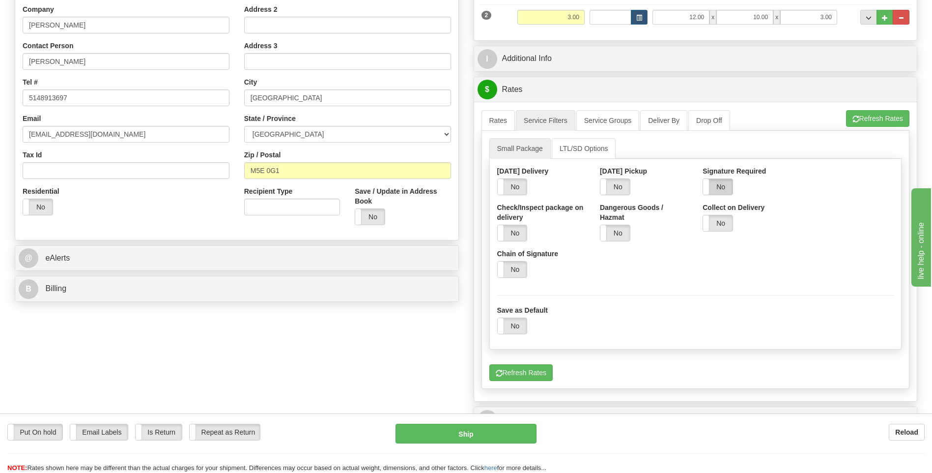
click at [724, 186] on label "No" at bounding box center [717, 187] width 29 height 16
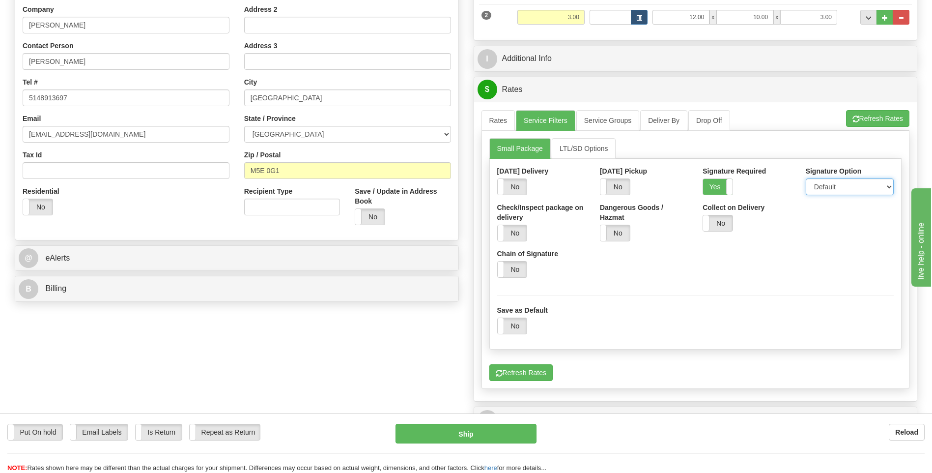
click at [821, 183] on select "Default Adult Direct Indirect No Signature Required" at bounding box center [850, 186] width 88 height 17
select select "1"
click at [806, 178] on select "Default Adult Direct Indirect No Signature Required" at bounding box center [850, 186] width 88 height 17
click at [497, 119] on link "Rates" at bounding box center [499, 120] width 34 height 21
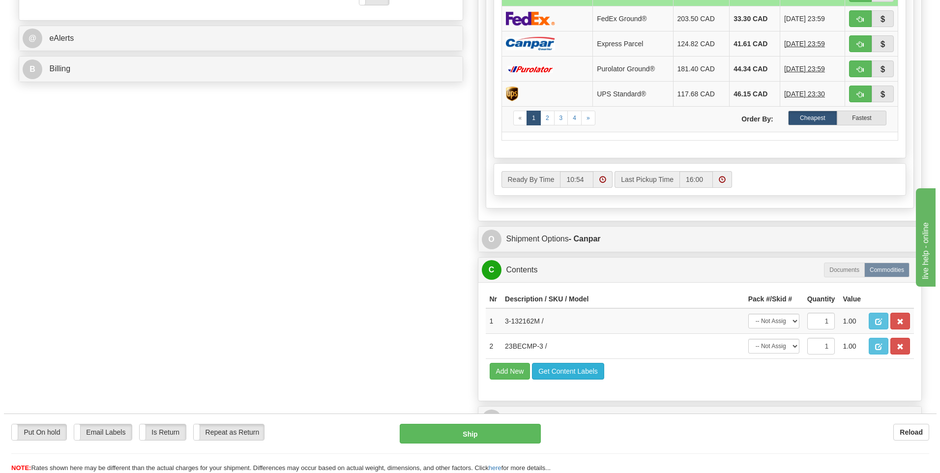
scroll to position [442, 0]
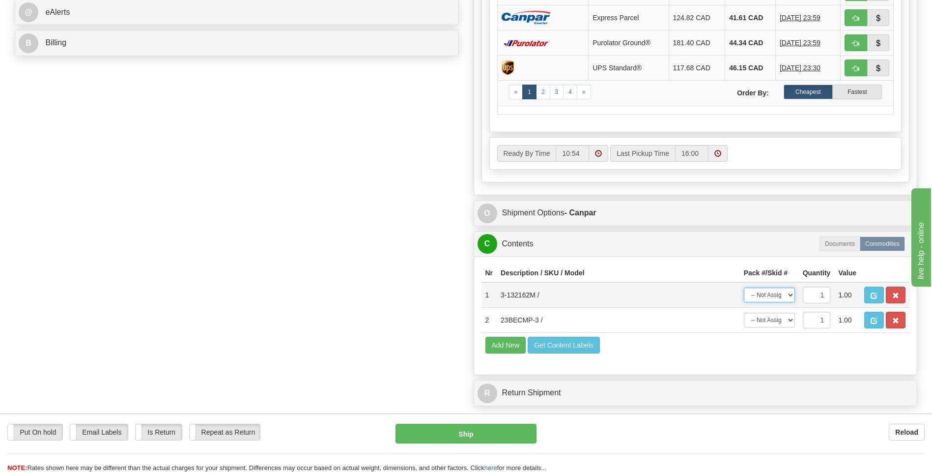
click at [773, 295] on select "-- Not Assigned -- Package 1 Package 2" at bounding box center [769, 294] width 51 height 15
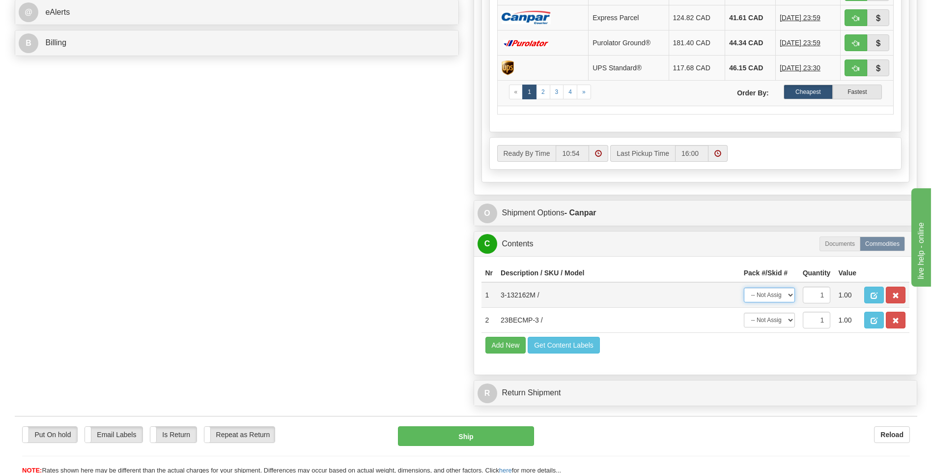
select select "0"
click at [744, 287] on select "-- Not Assigned -- Package 1 Package 2" at bounding box center [769, 294] width 51 height 15
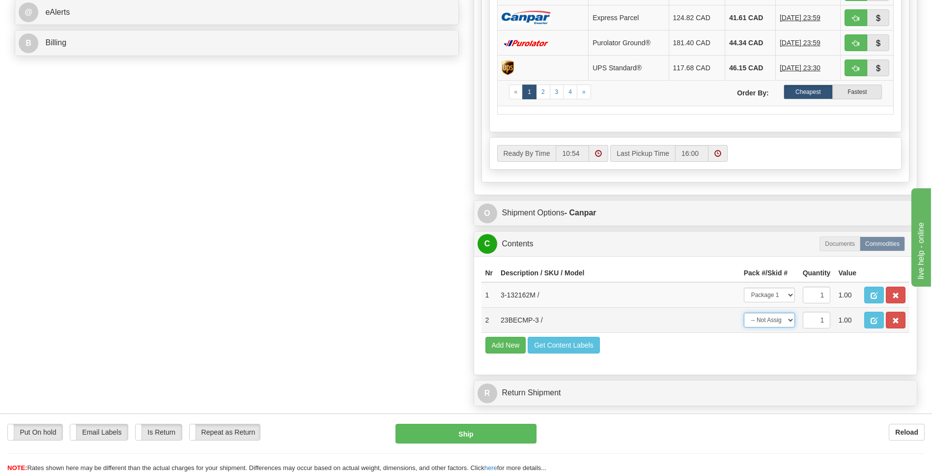
click at [778, 314] on select "-- Not Assigned -- Package 1 Package 2" at bounding box center [769, 320] width 51 height 15
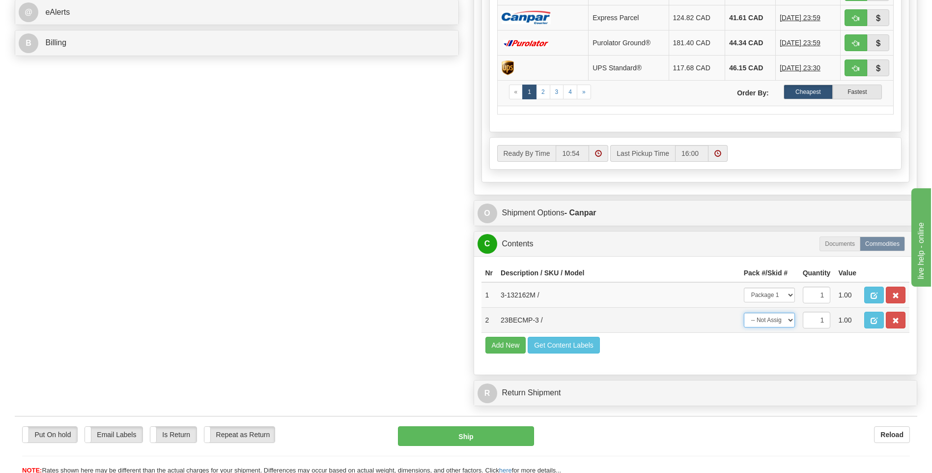
select select "1"
click at [744, 313] on select "-- Not Assigned -- Package 1 Package 2" at bounding box center [769, 320] width 51 height 15
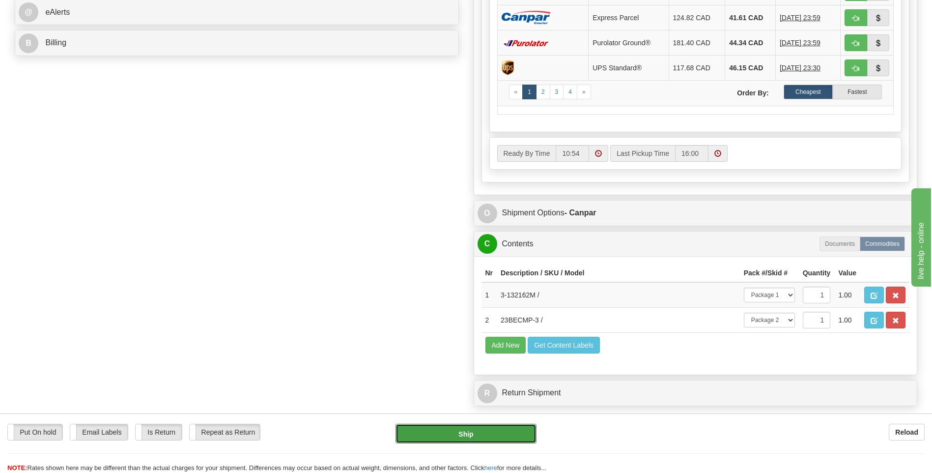
click at [514, 432] on button "Ship" at bounding box center [466, 434] width 141 height 20
type input "1"
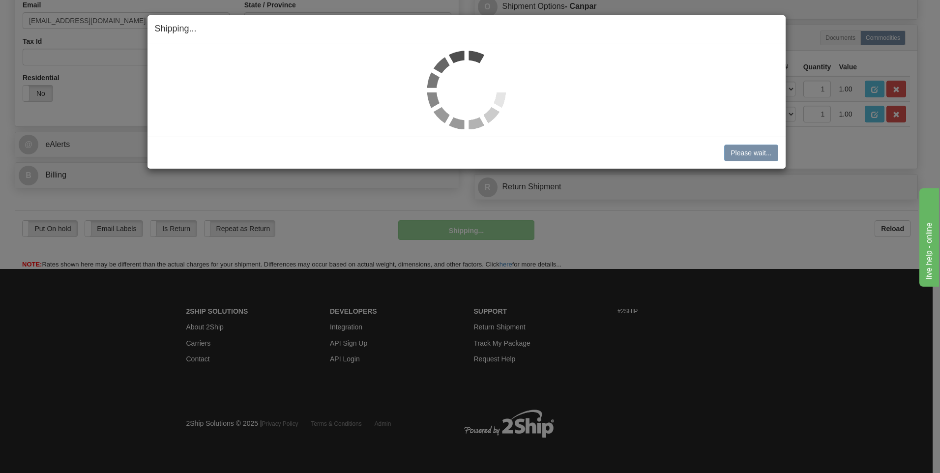
scroll to position [310, 0]
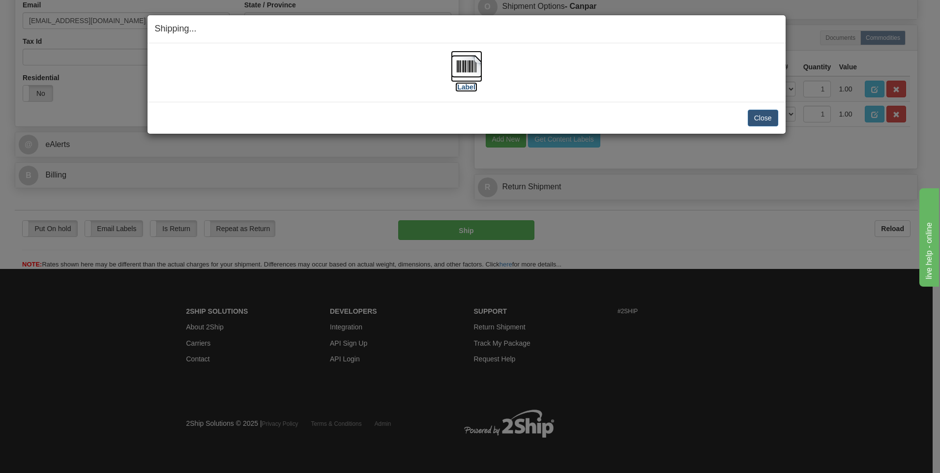
click at [474, 67] on img at bounding box center [466, 66] width 31 height 31
click at [760, 117] on button "Close" at bounding box center [762, 118] width 30 height 17
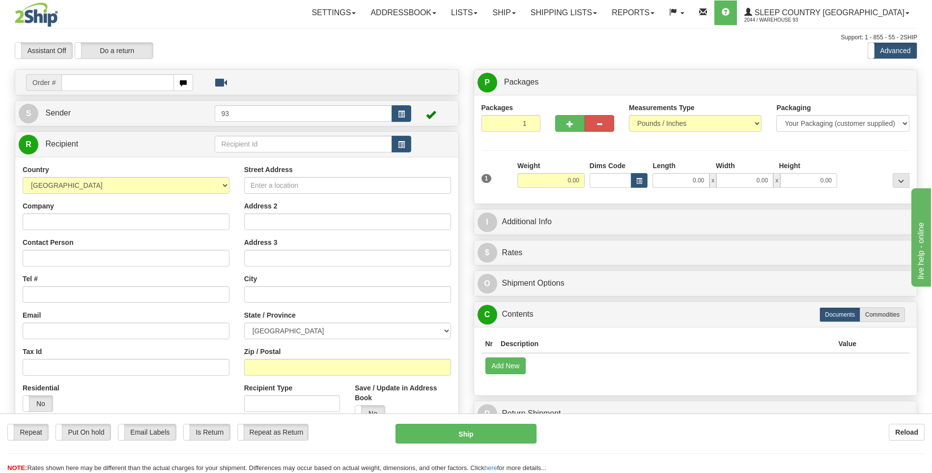
click at [113, 84] on input "text" at bounding box center [117, 82] width 112 height 17
type input "9000I054143"
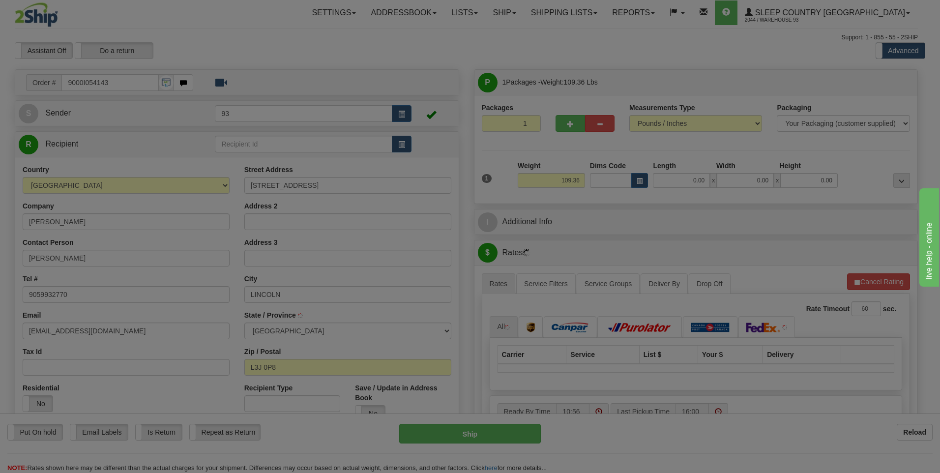
type input "[GEOGRAPHIC_DATA]"
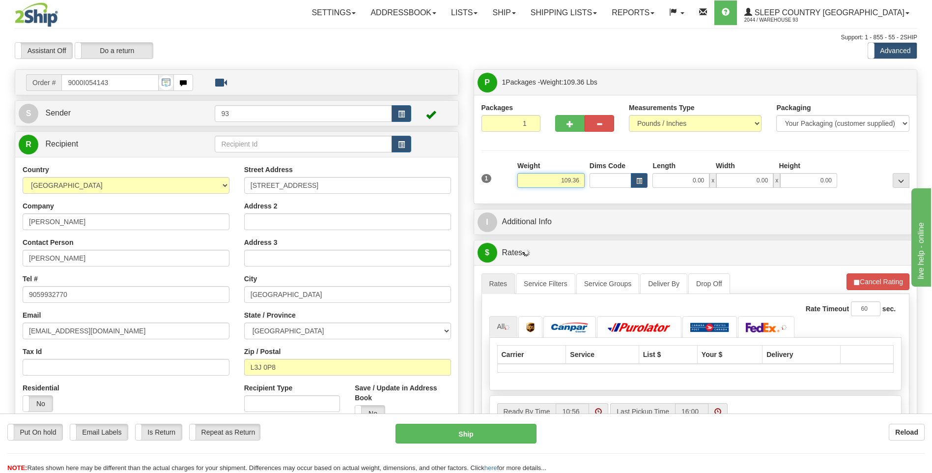
click at [584, 178] on input "109.36" at bounding box center [550, 180] width 67 height 15
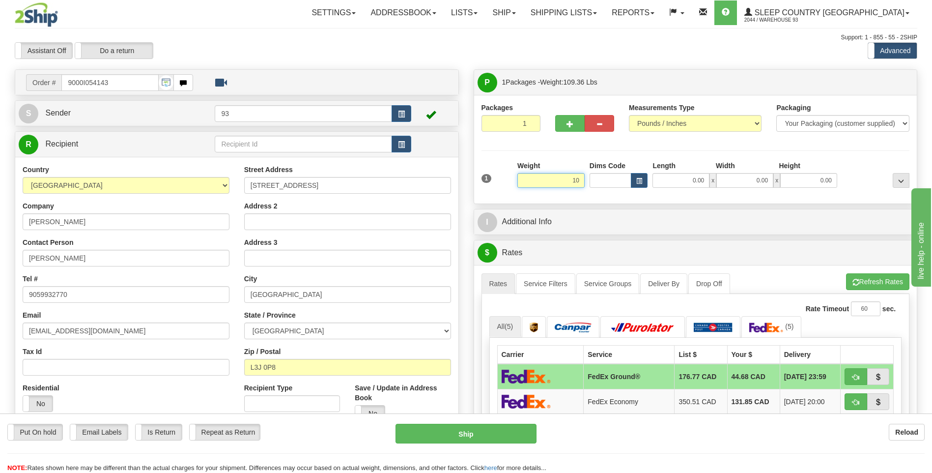
type input "1"
type input "52.00"
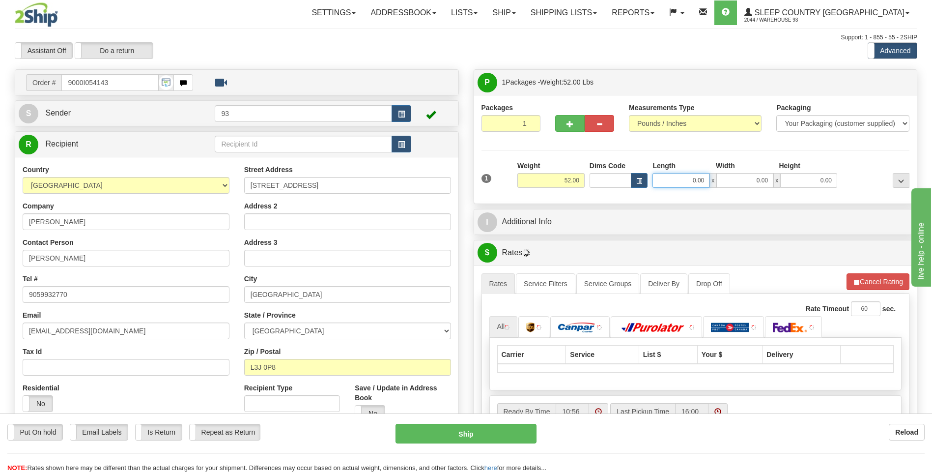
click at [665, 178] on input "0.00" at bounding box center [681, 180] width 57 height 15
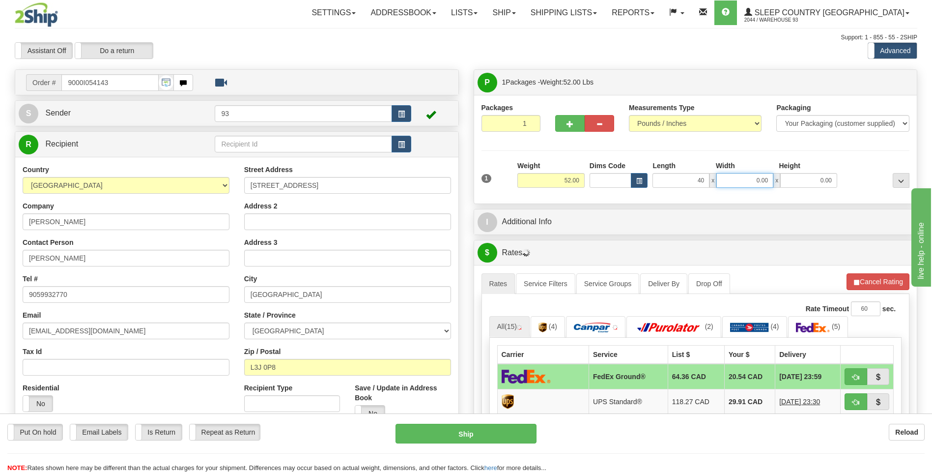
type input "40.00"
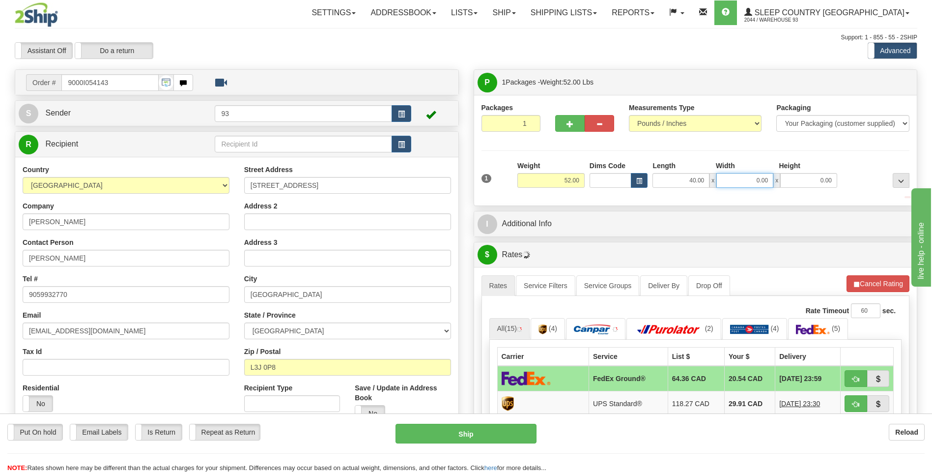
click at [731, 184] on input "0.00" at bounding box center [744, 180] width 57 height 15
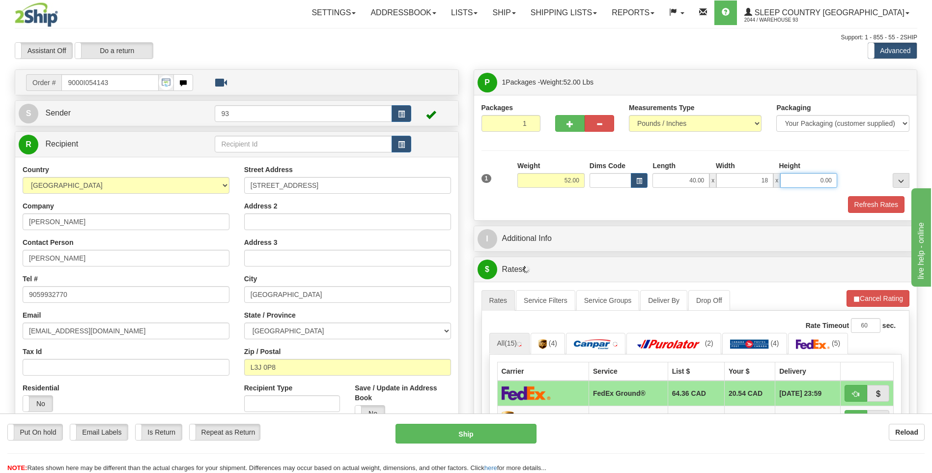
type input "18.00"
click at [807, 186] on input "0.00" at bounding box center [808, 180] width 57 height 15
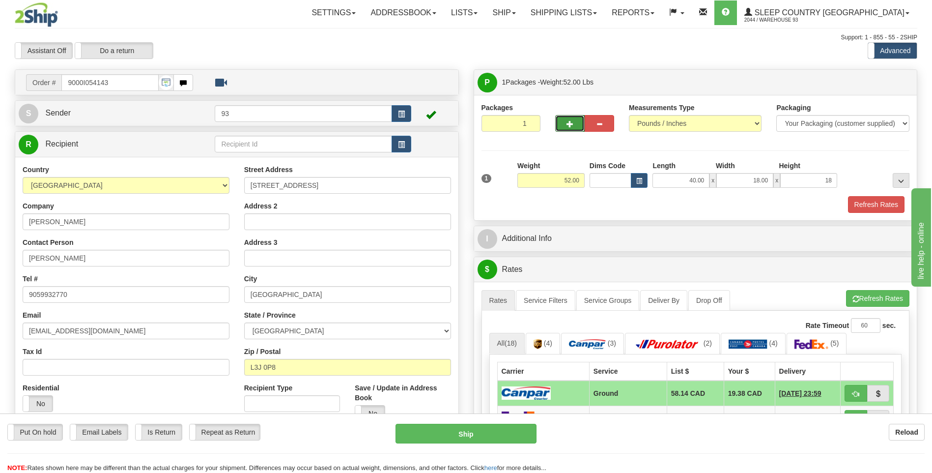
type input "18.00"
drag, startPoint x: 567, startPoint y: 122, endPoint x: 584, endPoint y: 117, distance: 18.2
click at [567, 122] on span "button" at bounding box center [570, 124] width 7 height 6
type input "2"
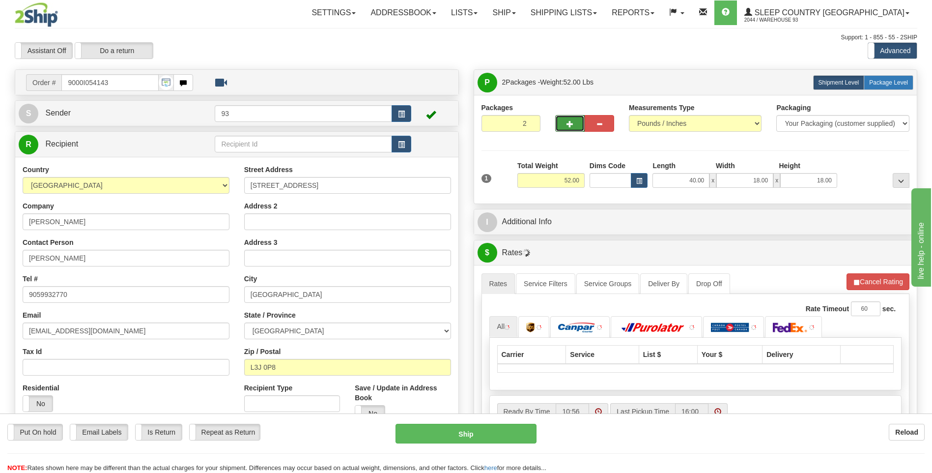
click at [897, 86] on label "Package Level Pack.." at bounding box center [889, 82] width 50 height 15
radio input "true"
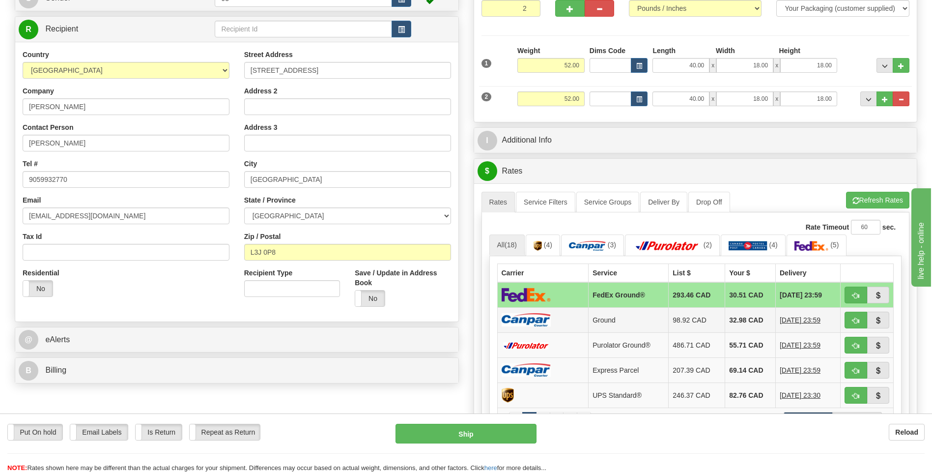
scroll to position [147, 0]
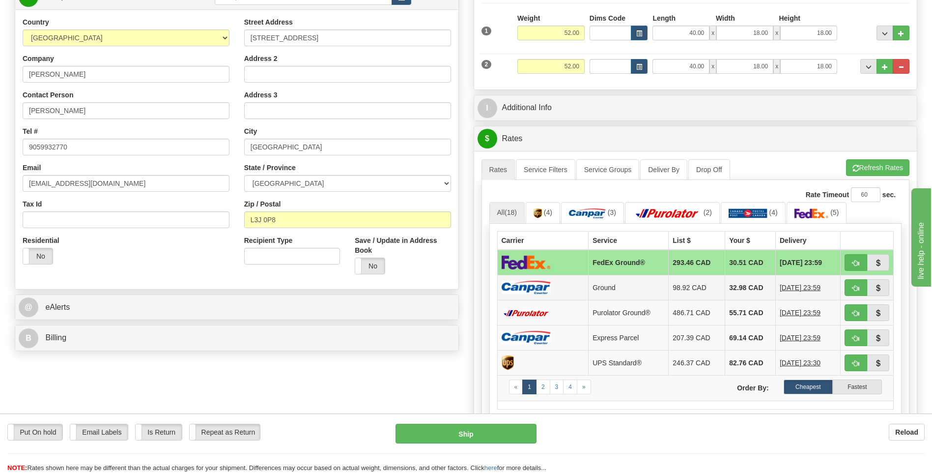
click at [570, 293] on td at bounding box center [542, 287] width 91 height 25
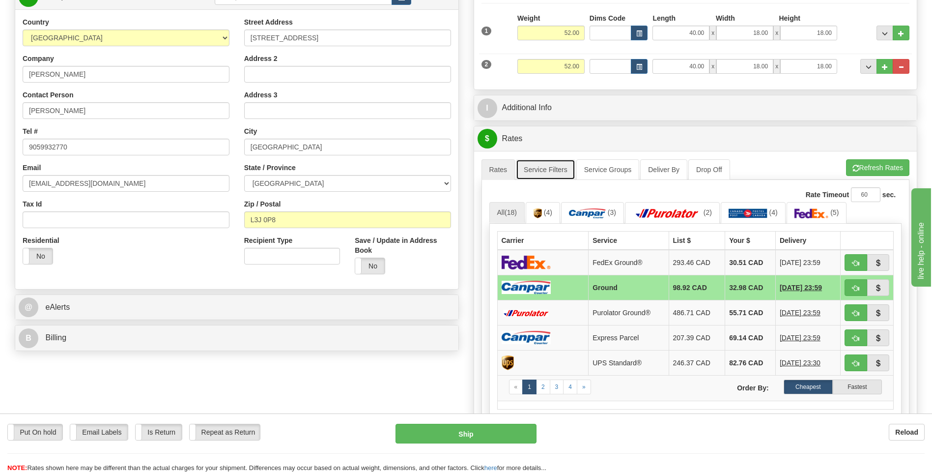
click at [548, 162] on link "Service Filters" at bounding box center [545, 169] width 59 height 21
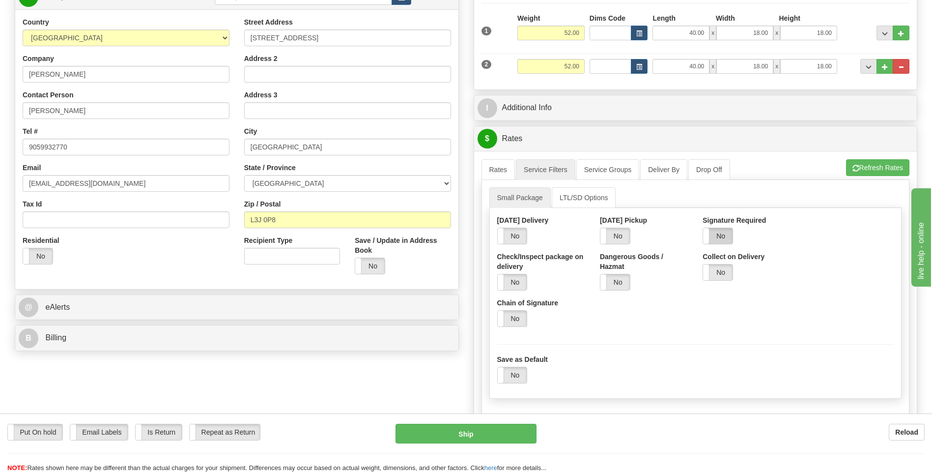
click at [723, 238] on label "No" at bounding box center [717, 236] width 29 height 16
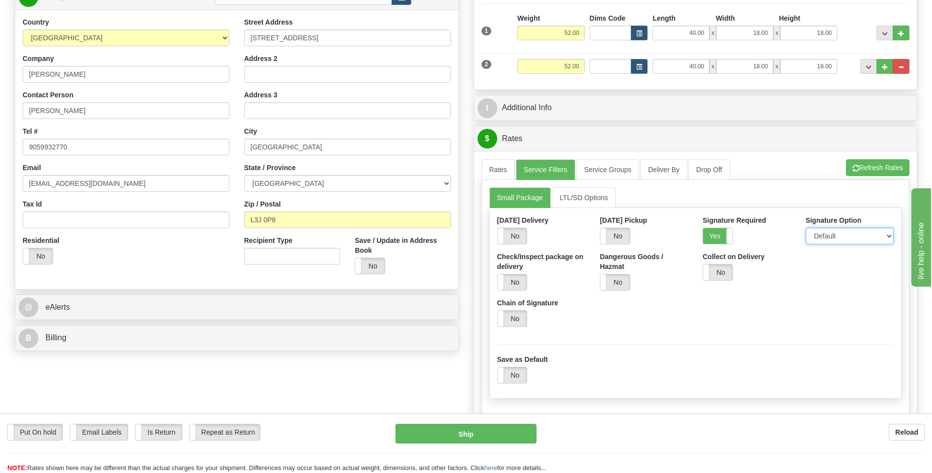
click at [848, 239] on select "Default Adult Direct Indirect No Signature Required" at bounding box center [850, 236] width 88 height 17
select select "1"
click at [806, 228] on select "Default Adult Direct Indirect No Signature Required" at bounding box center [850, 236] width 88 height 17
click at [490, 171] on link "Rates" at bounding box center [499, 169] width 34 height 21
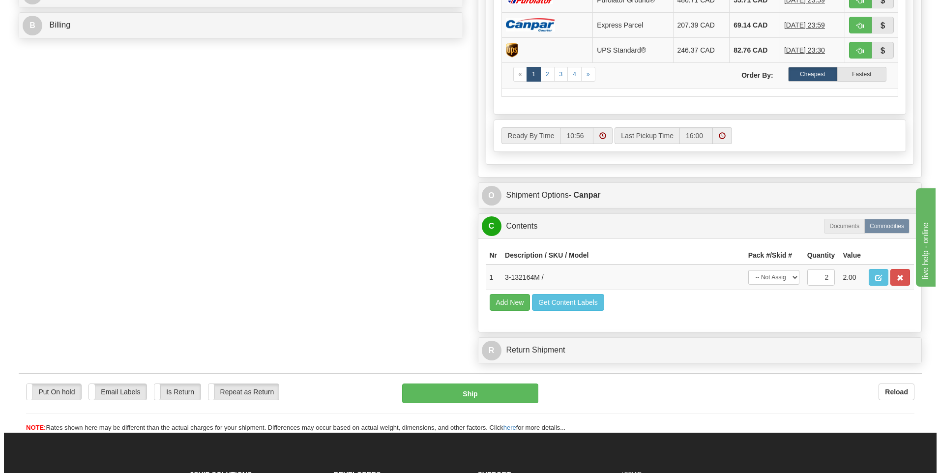
scroll to position [590, 0]
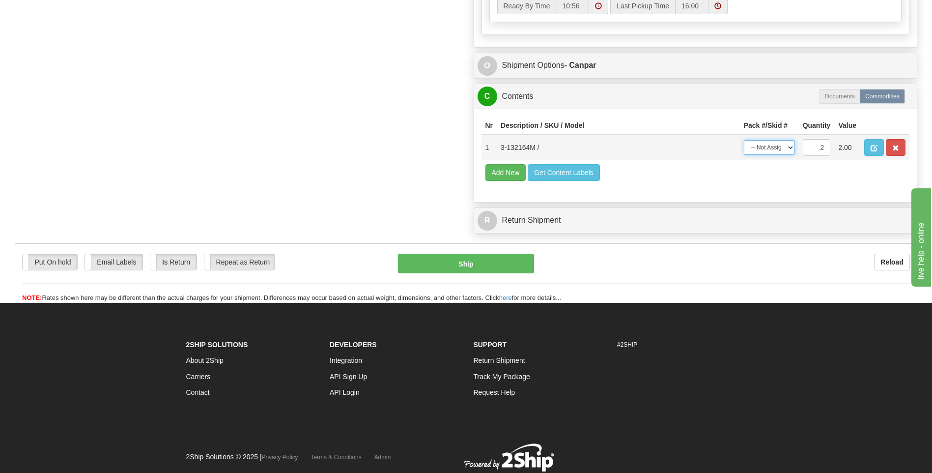
drag, startPoint x: 782, startPoint y: 149, endPoint x: 782, endPoint y: 155, distance: 5.4
click at [782, 149] on select "-- Not Assigned -- Package 1 Package 2 Split" at bounding box center [769, 147] width 51 height 15
select select "SPLIT"
click at [744, 140] on select "-- Not Assigned -- Package 1 Package 2 Split" at bounding box center [769, 147] width 51 height 15
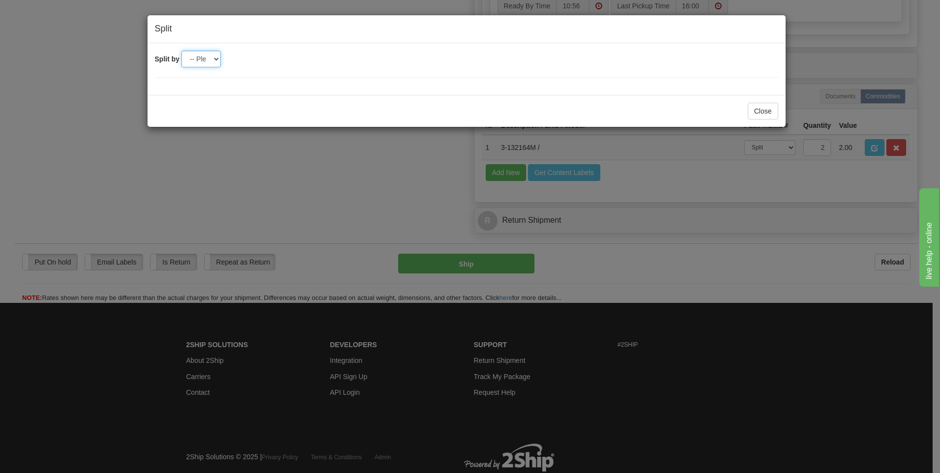
click at [200, 54] on select "-- Please select -- 2" at bounding box center [200, 59] width 39 height 17
select select "2"
click at [181, 51] on select "-- Please select -- 2" at bounding box center [200, 59] width 39 height 17
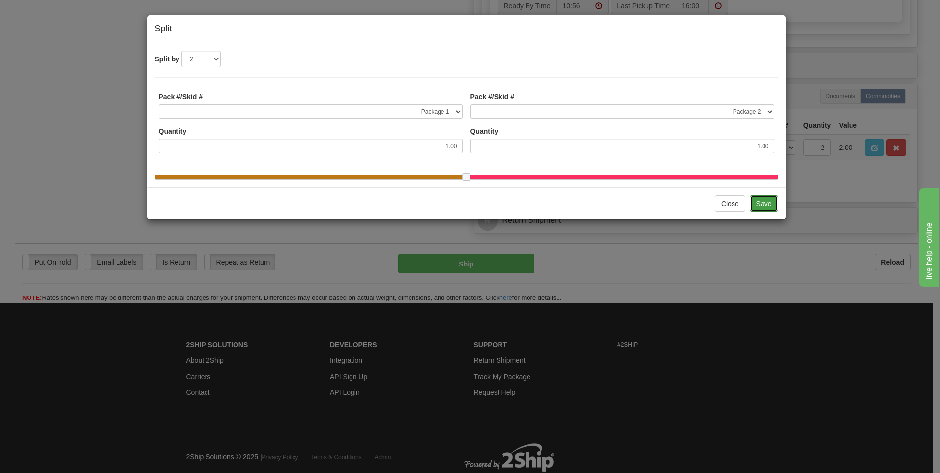
click at [762, 211] on button "Save" at bounding box center [763, 203] width 29 height 17
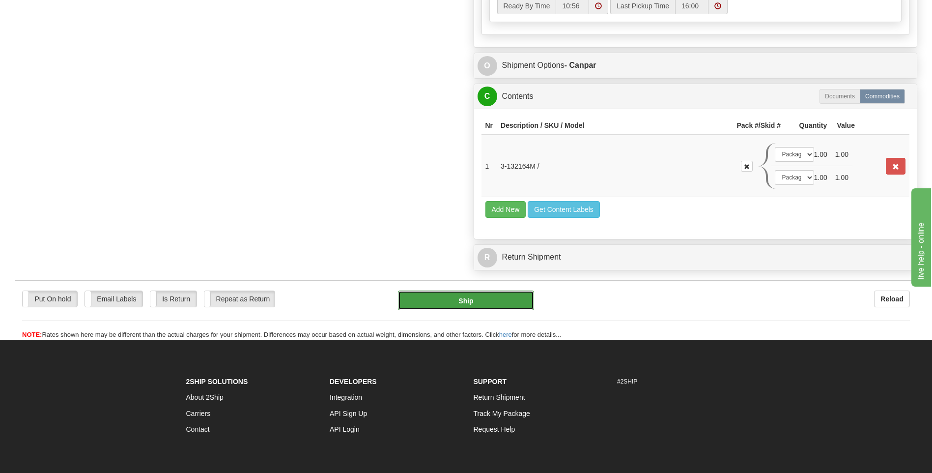
click at [486, 292] on button "Ship" at bounding box center [466, 300] width 136 height 20
type input "1"
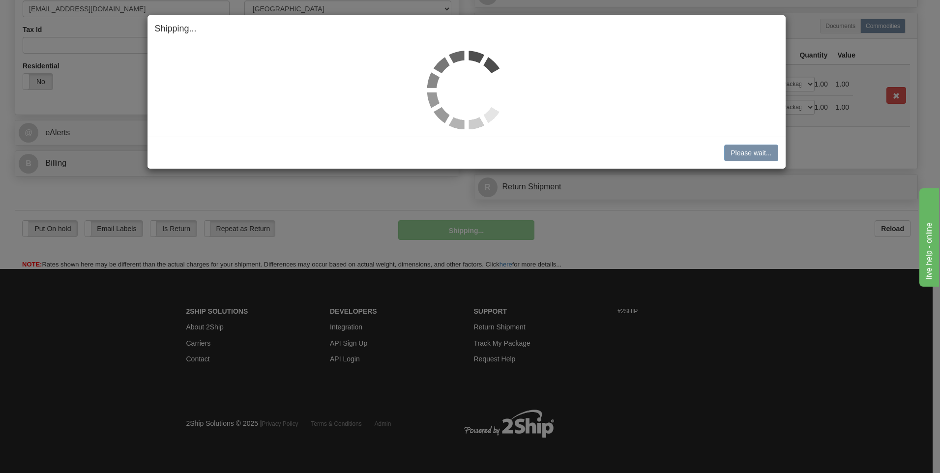
scroll to position [322, 0]
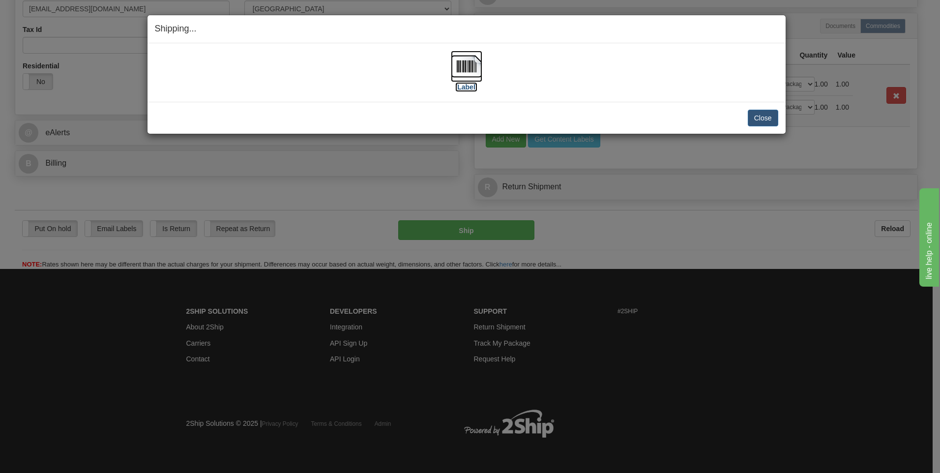
click at [466, 64] on img at bounding box center [466, 66] width 31 height 31
click at [766, 114] on button "Close" at bounding box center [762, 118] width 30 height 17
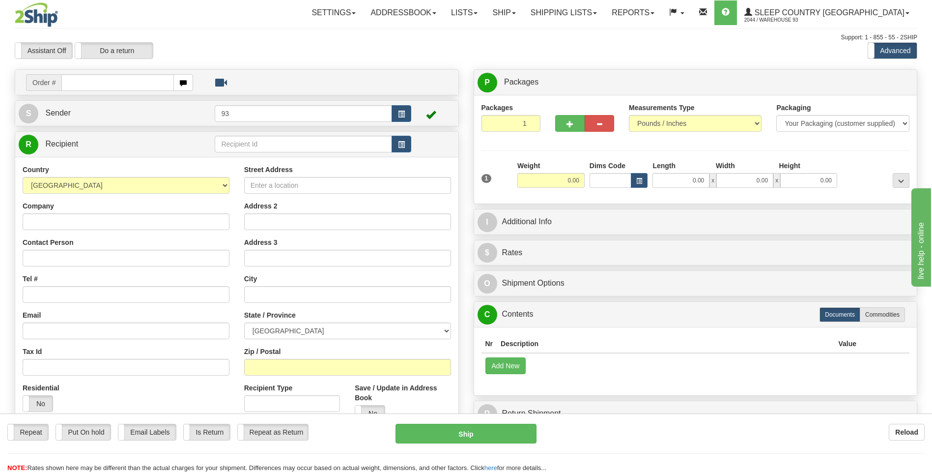
click at [80, 83] on input "text" at bounding box center [117, 82] width 112 height 17
type input "9000I054174"
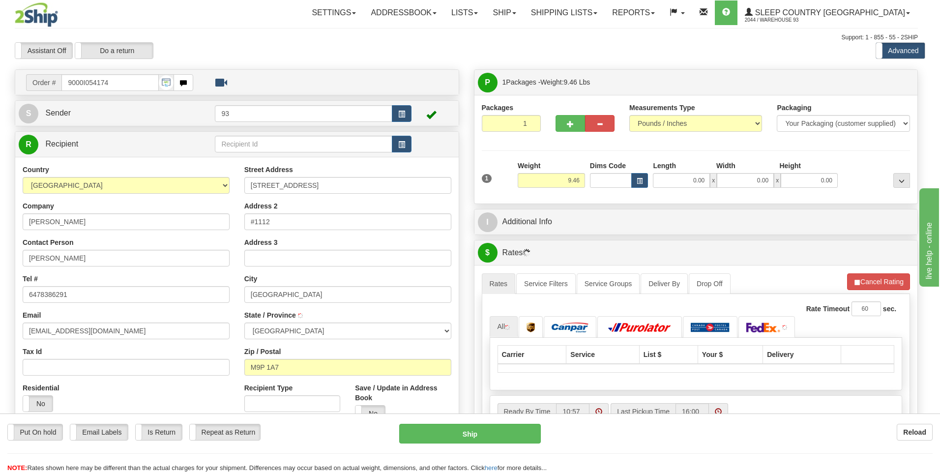
type input "ETOBICOKE"
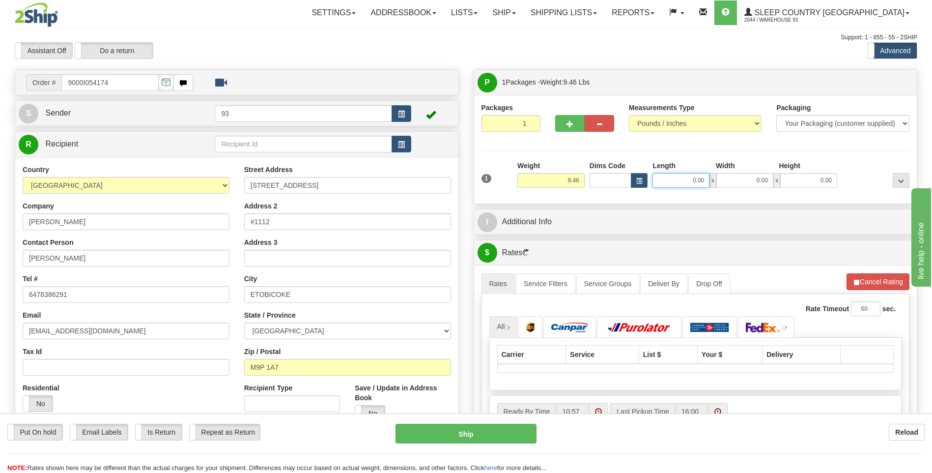
click at [678, 177] on input "0.00" at bounding box center [681, 180] width 57 height 15
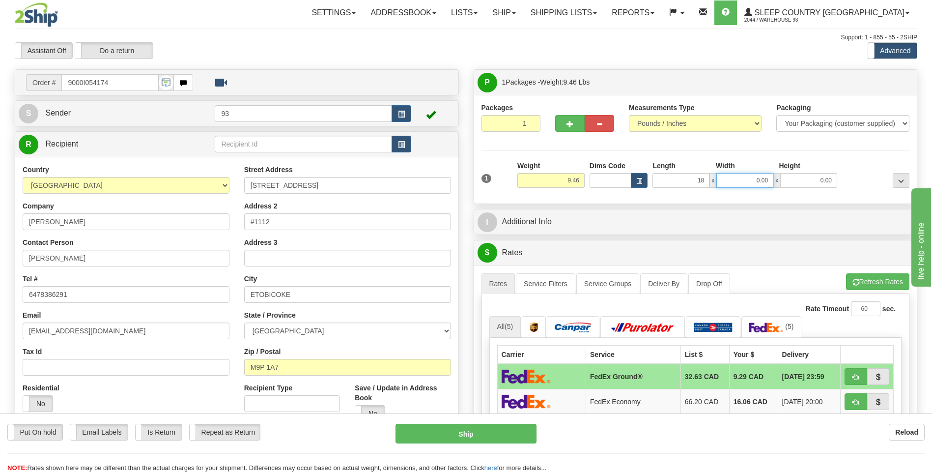
type input "18.00"
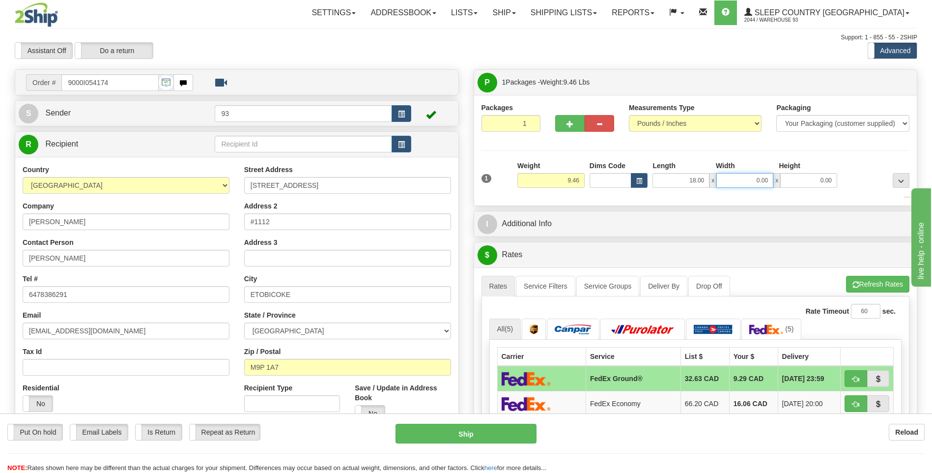
click at [757, 183] on input "0.00" at bounding box center [744, 180] width 57 height 15
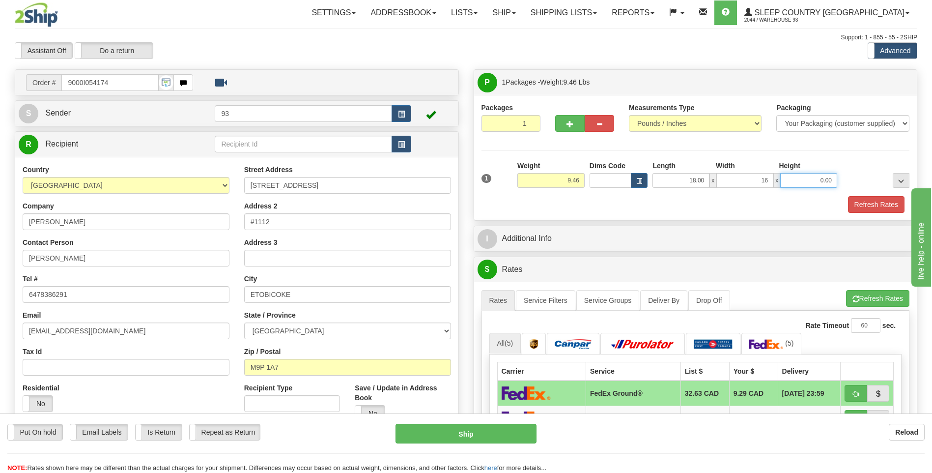
type input "16.00"
click at [828, 177] on input "0.00" at bounding box center [808, 180] width 57 height 15
type input "8.00"
click at [881, 204] on button "Refresh Rates" at bounding box center [876, 204] width 57 height 17
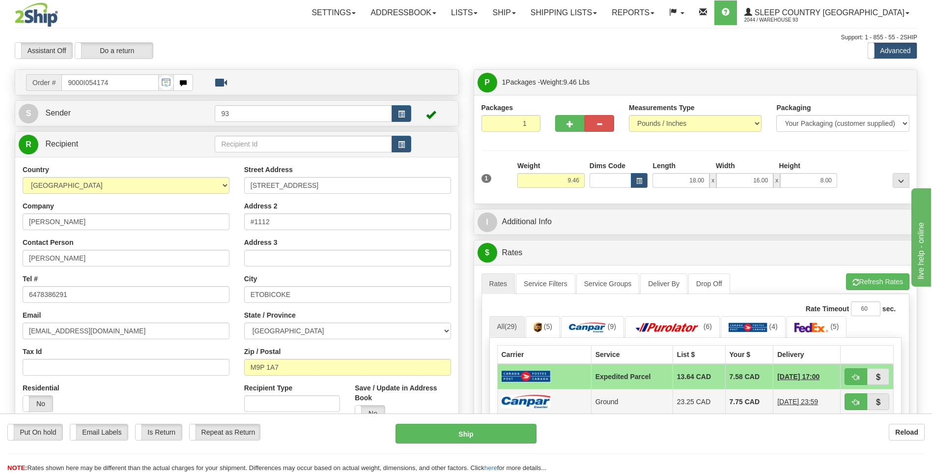
click at [551, 402] on td at bounding box center [544, 401] width 94 height 25
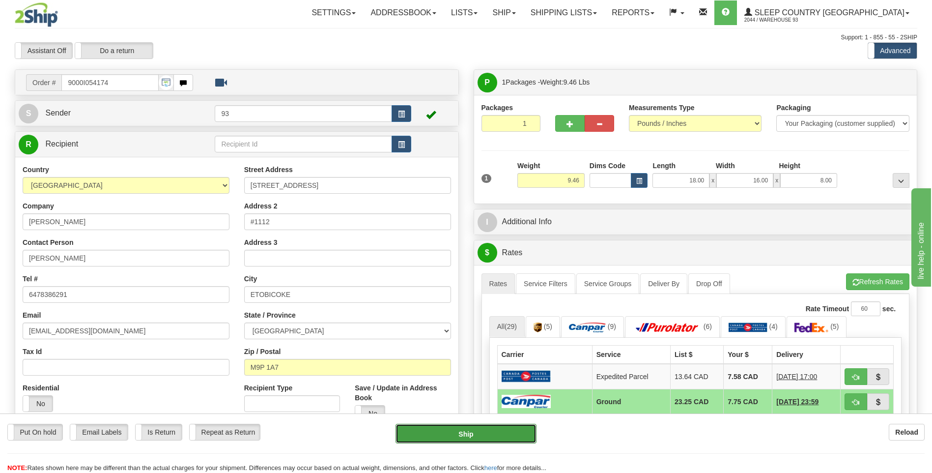
click at [474, 433] on button "Ship" at bounding box center [466, 434] width 141 height 20
type input "1"
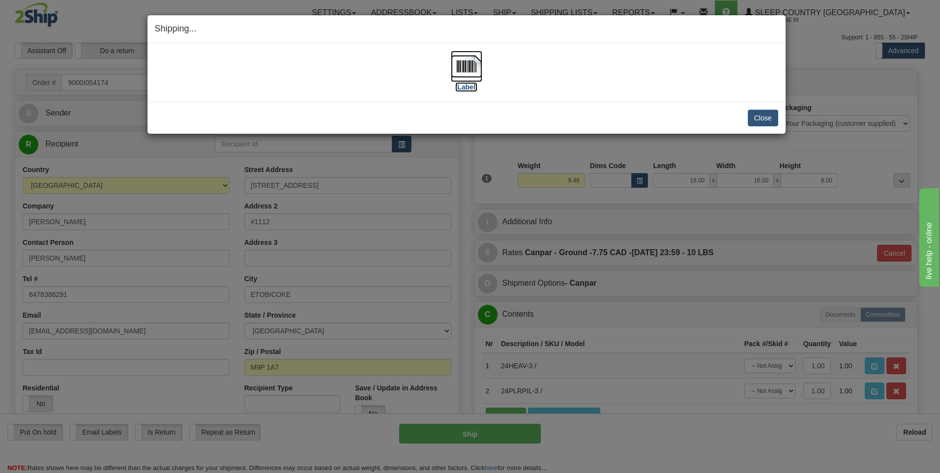
click at [464, 66] on img at bounding box center [466, 66] width 31 height 31
click at [777, 123] on button "Close" at bounding box center [762, 118] width 30 height 17
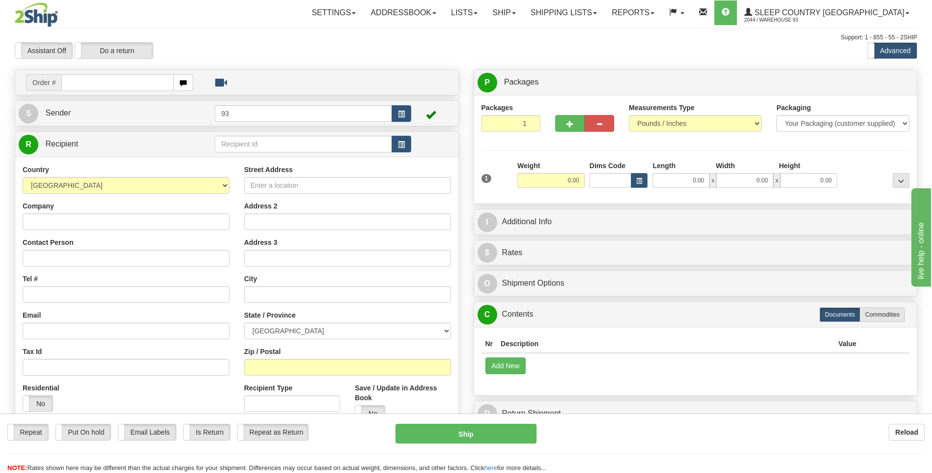
click at [102, 86] on input "text" at bounding box center [117, 82] width 112 height 17
type input "9000I054221"
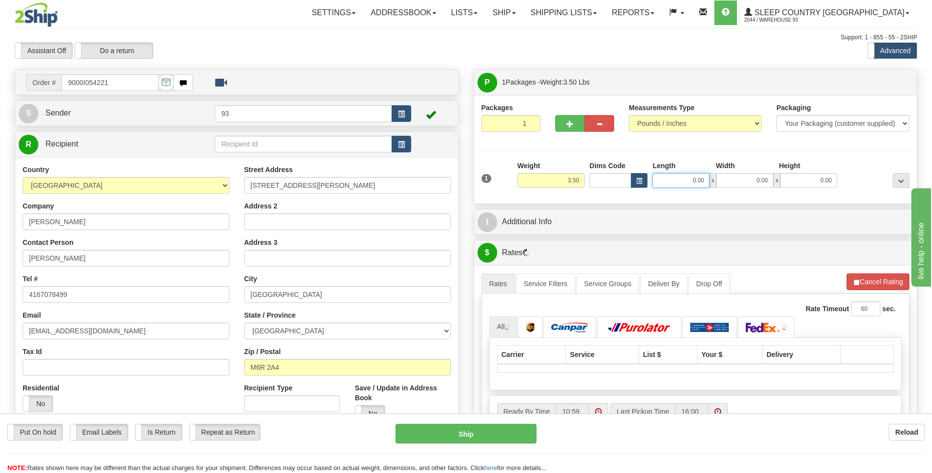
click at [676, 182] on input "0.00" at bounding box center [681, 180] width 57 height 15
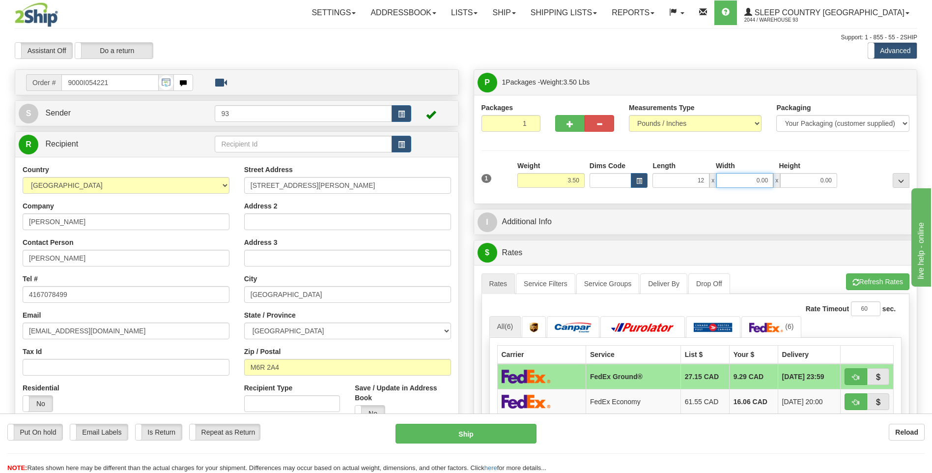
type input "12.00"
click at [750, 183] on input "0.00" at bounding box center [744, 180] width 57 height 15
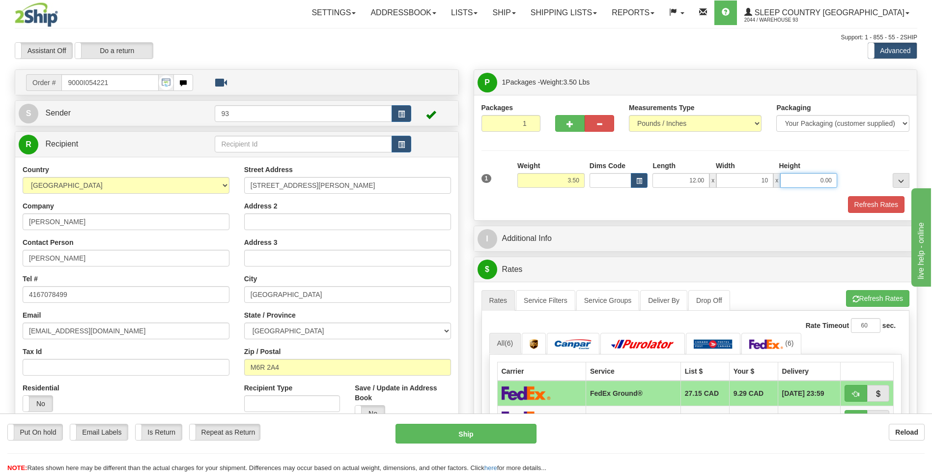
type input "10.00"
click at [811, 182] on input "0.00" at bounding box center [808, 180] width 57 height 15
type input "2.00"
click at [888, 208] on button "Refresh Rates" at bounding box center [876, 204] width 57 height 17
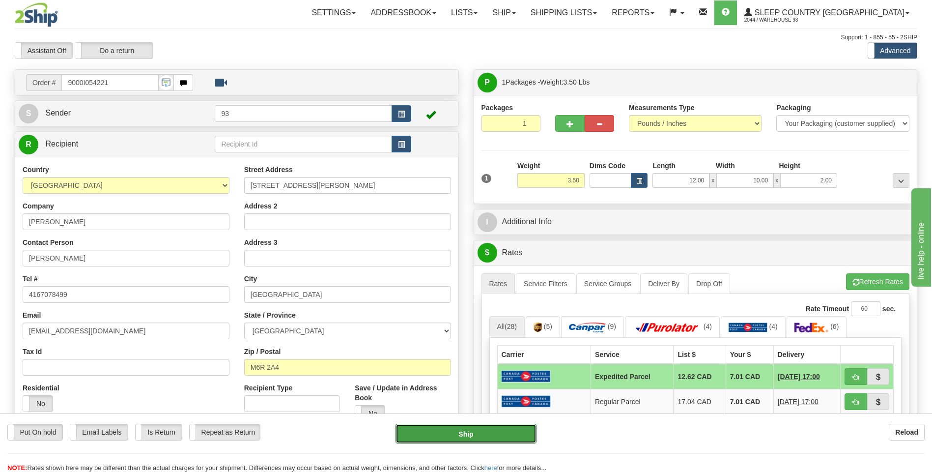
click at [513, 439] on button "Ship" at bounding box center [466, 434] width 141 height 20
type input "DOM.EP"
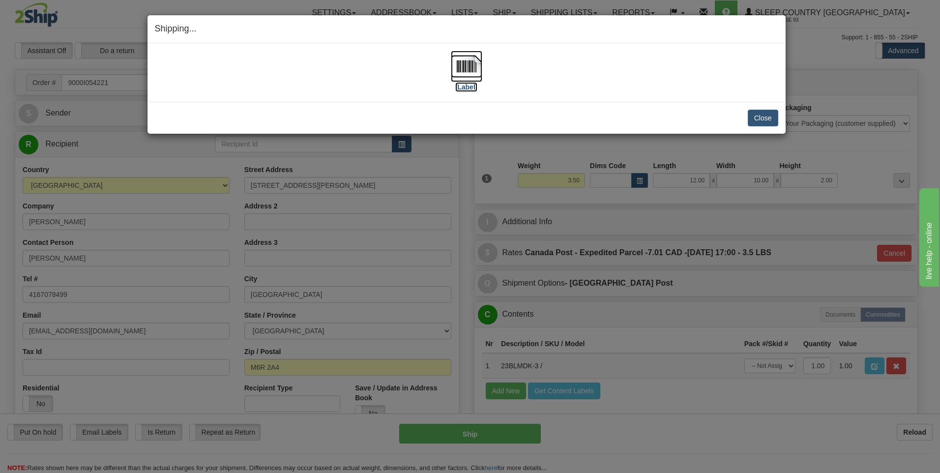
click at [461, 67] on img at bounding box center [466, 66] width 31 height 31
click at [768, 118] on button "Close" at bounding box center [762, 118] width 30 height 17
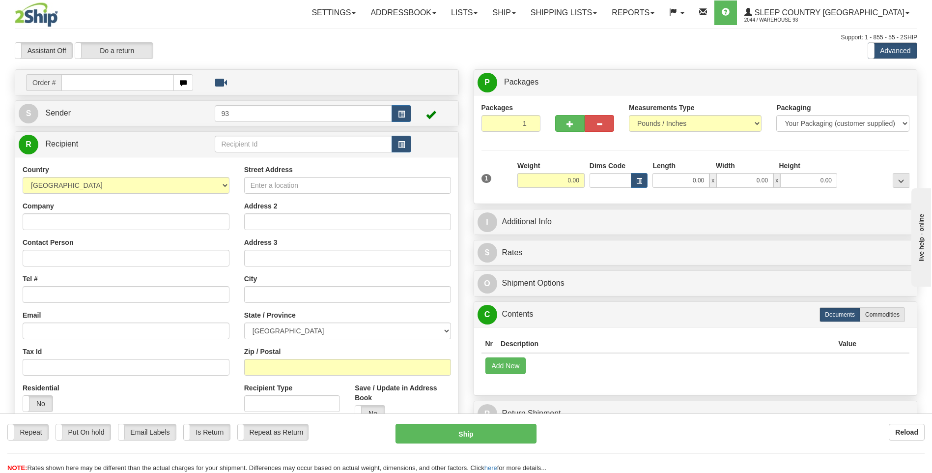
click at [77, 82] on input "text" at bounding box center [117, 82] width 112 height 17
type input "9000I054261"
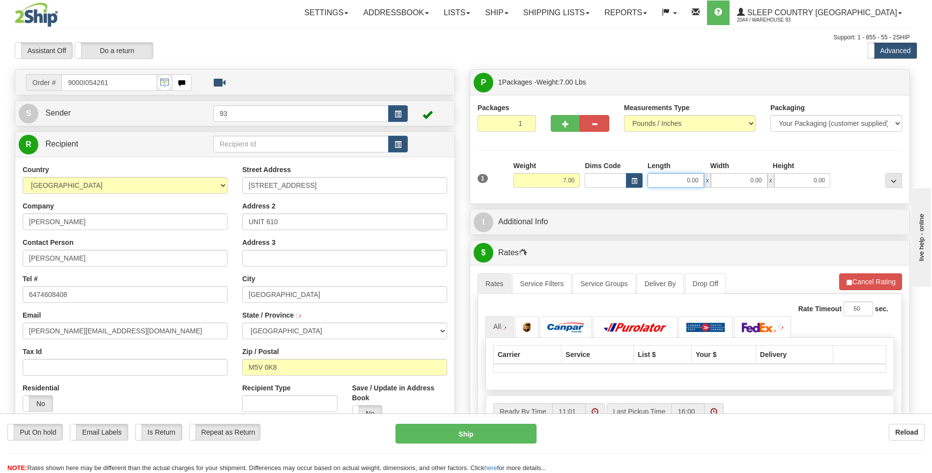
click at [672, 179] on input "0.00" at bounding box center [676, 180] width 57 height 15
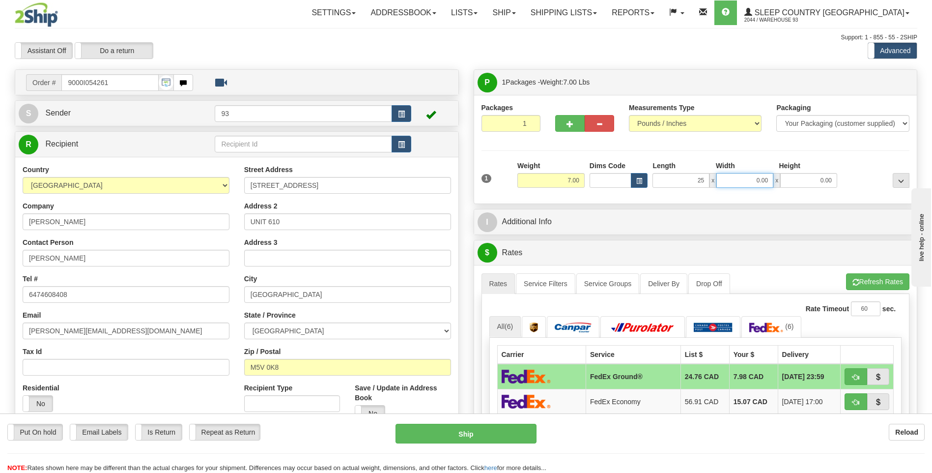
type input "25.00"
click at [747, 175] on input "0.00" at bounding box center [744, 180] width 57 height 15
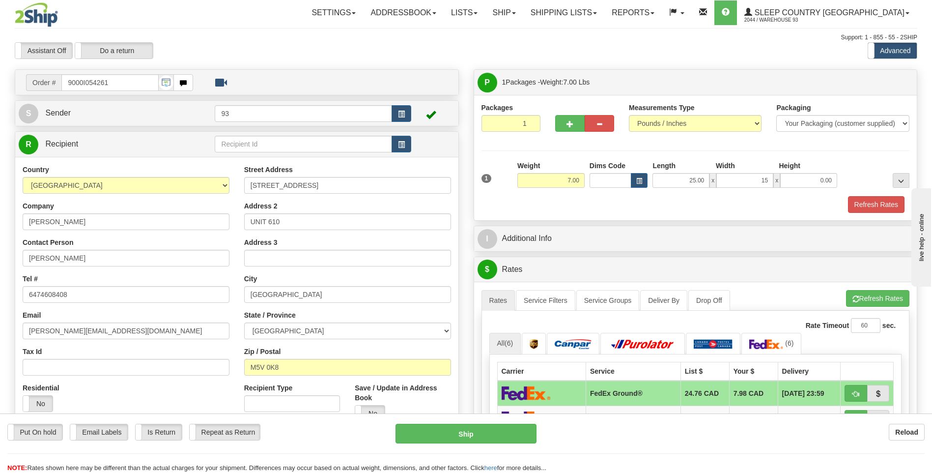
type input "15.00"
click at [825, 189] on div "1 Weight 7.00 Dims Code x x" at bounding box center [695, 178] width 433 height 35
click at [825, 176] on input "0.00" at bounding box center [808, 180] width 57 height 15
type input "10.00"
click at [878, 203] on button "Refresh Rates" at bounding box center [876, 204] width 57 height 17
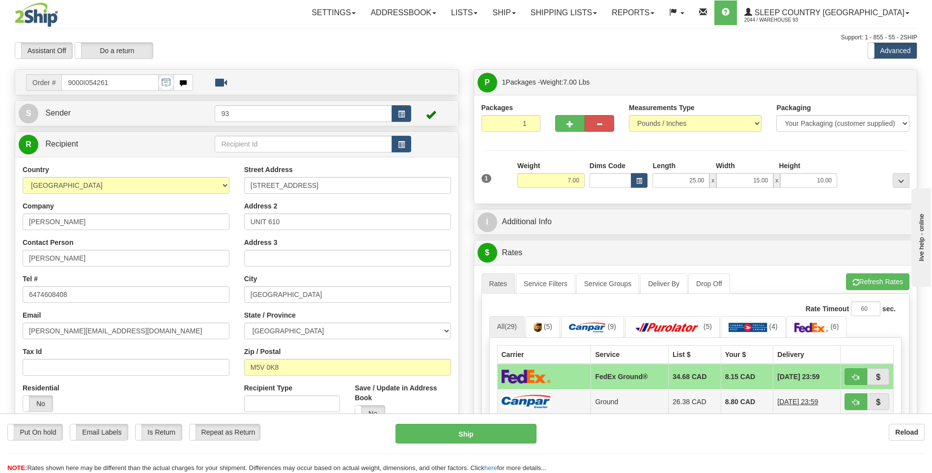
click at [530, 407] on img at bounding box center [526, 401] width 49 height 13
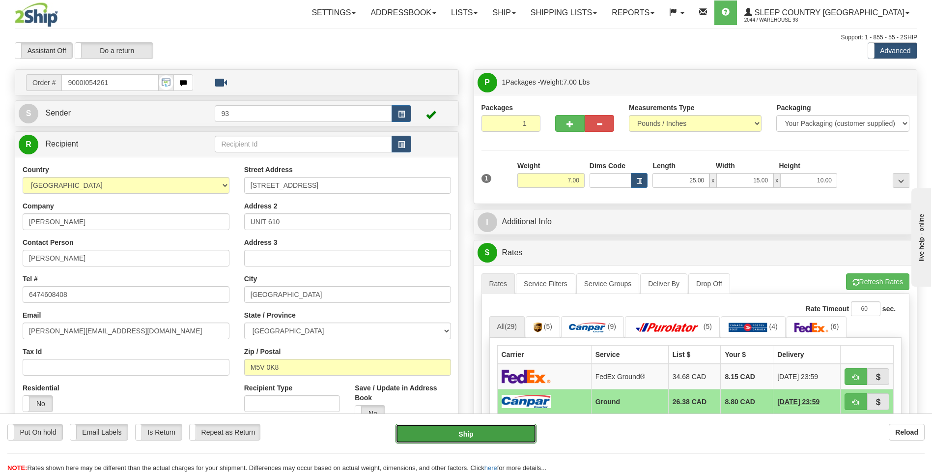
click at [507, 430] on button "Ship" at bounding box center [466, 434] width 141 height 20
type input "1"
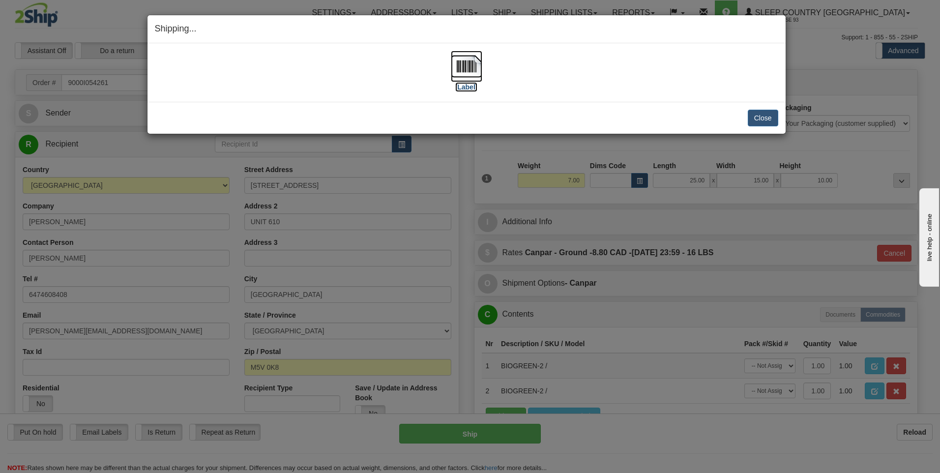
click at [462, 68] on img at bounding box center [466, 66] width 31 height 31
click at [772, 114] on button "Close" at bounding box center [762, 118] width 30 height 17
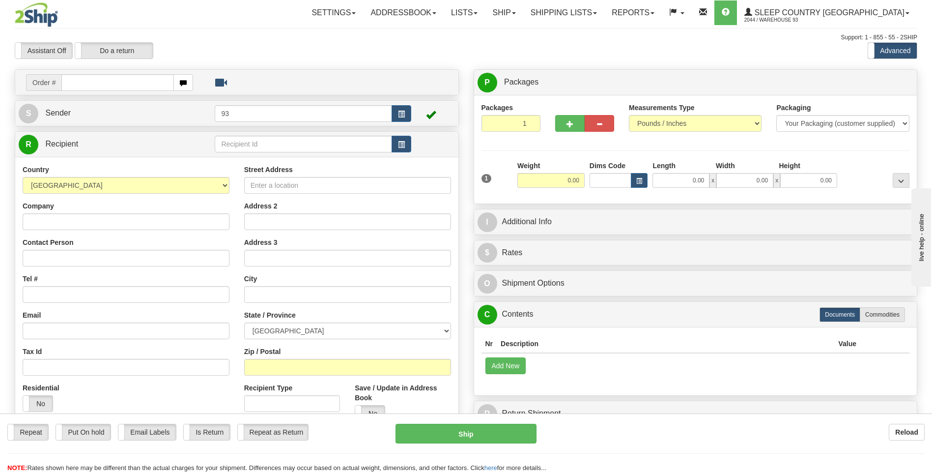
click at [122, 81] on input "text" at bounding box center [117, 82] width 112 height 17
type input "9000I054353"
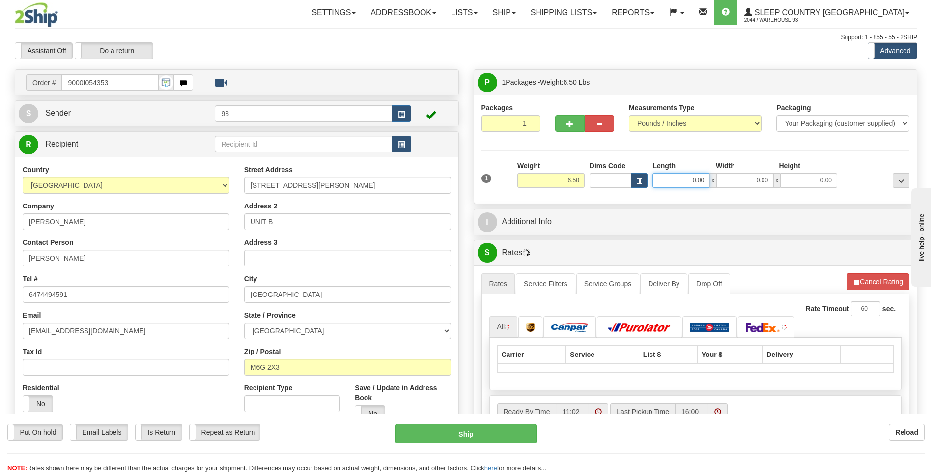
click at [689, 180] on input "0.00" at bounding box center [681, 180] width 57 height 15
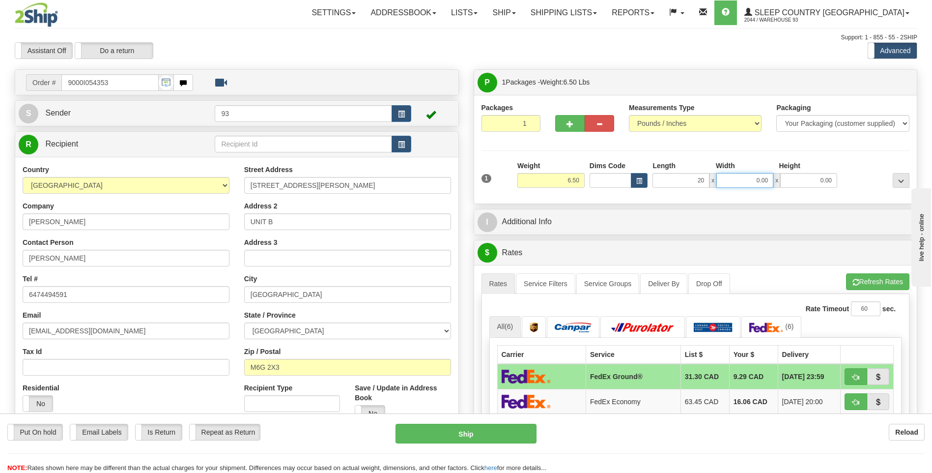
type input "20.00"
click at [731, 181] on input "0.00" at bounding box center [744, 180] width 57 height 15
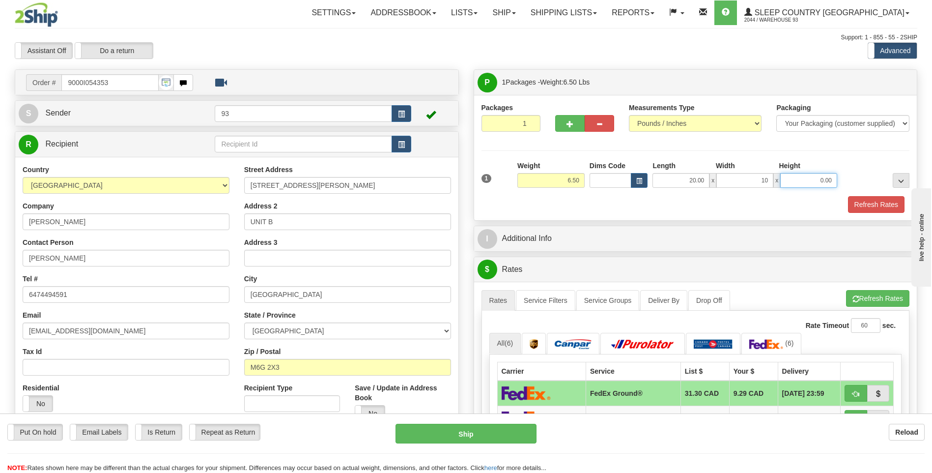
type input "10.00"
click at [815, 183] on input "0.00" at bounding box center [808, 180] width 57 height 15
type input "10.00"
click at [880, 202] on button "Refresh Rates" at bounding box center [876, 204] width 57 height 17
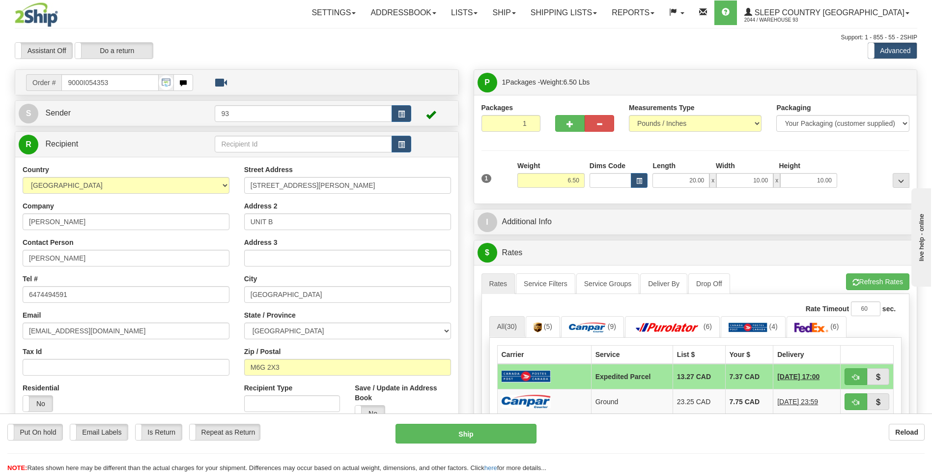
drag, startPoint x: 542, startPoint y: 402, endPoint x: 543, endPoint y: 374, distance: 28.0
click at [542, 402] on img at bounding box center [526, 401] width 49 height 13
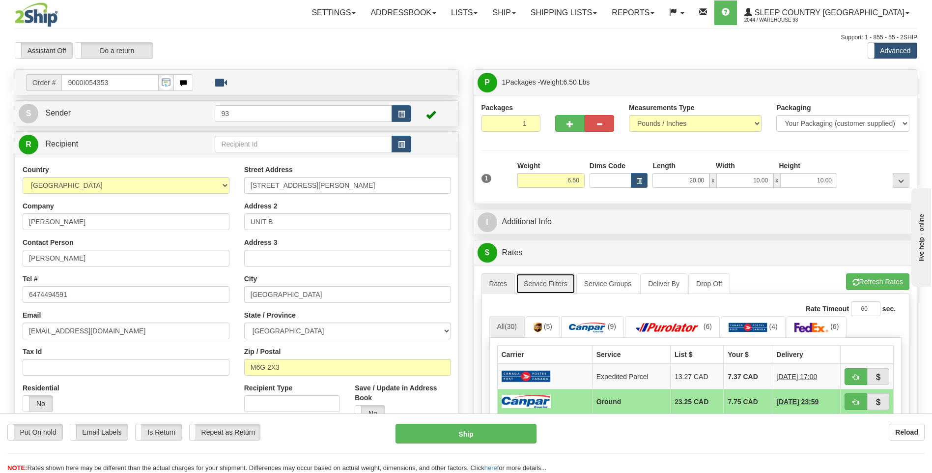
click at [539, 279] on link "Service Filters" at bounding box center [545, 283] width 59 height 21
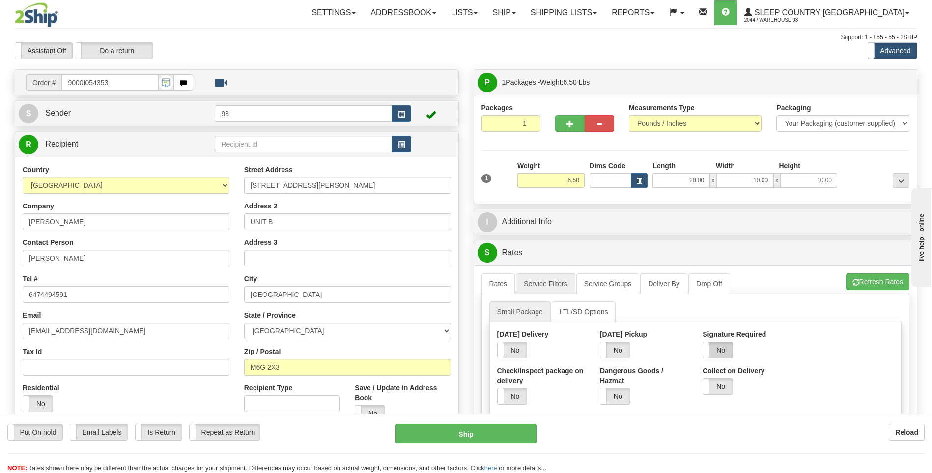
click at [728, 353] on label "No" at bounding box center [717, 350] width 29 height 16
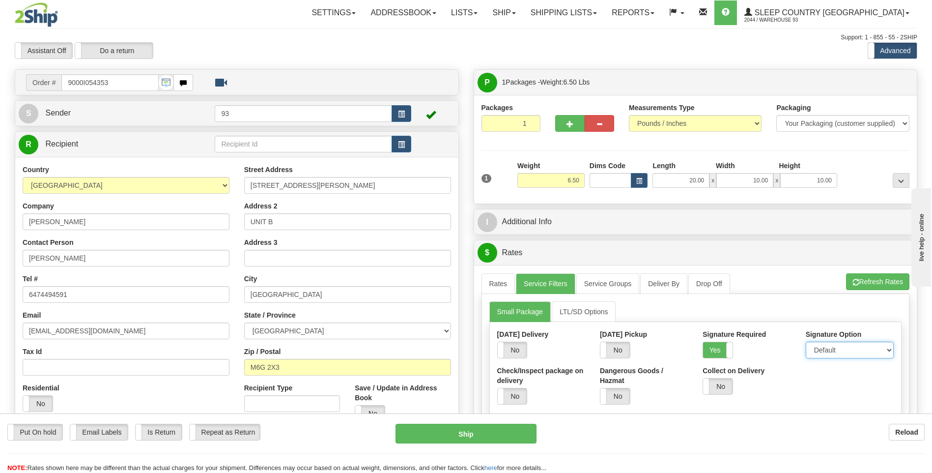
click at [817, 344] on select "Default Adult Direct Indirect No Signature Required" at bounding box center [850, 350] width 88 height 17
select select "1"
click at [806, 342] on select "Default Adult Direct Indirect No Signature Required" at bounding box center [850, 350] width 88 height 17
click at [499, 284] on link "Rates" at bounding box center [499, 283] width 34 height 21
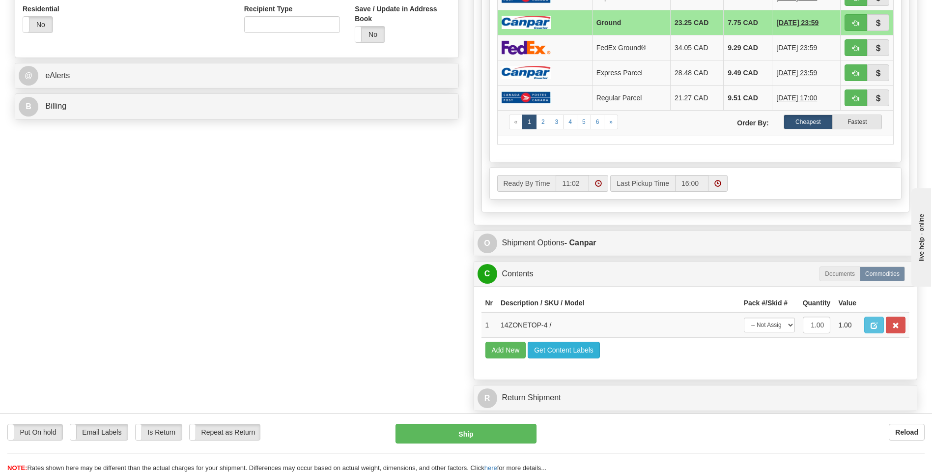
scroll to position [442, 0]
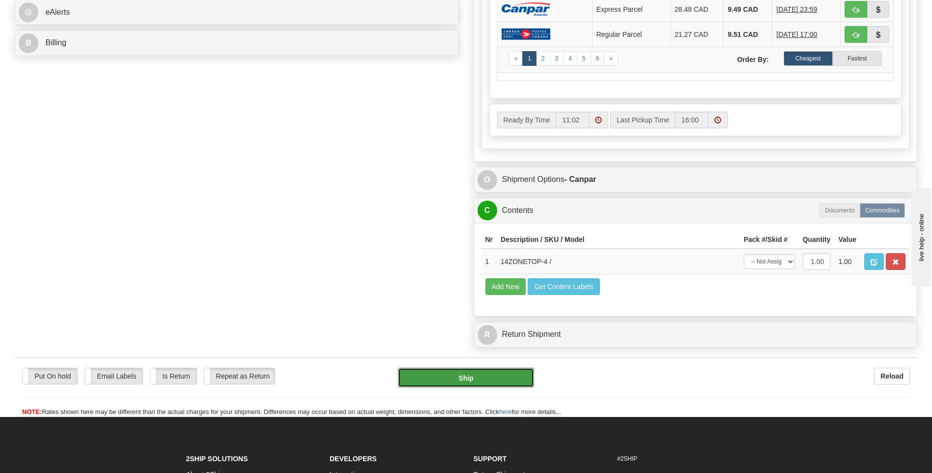
click at [488, 380] on button "Ship" at bounding box center [466, 378] width 136 height 20
type input "1"
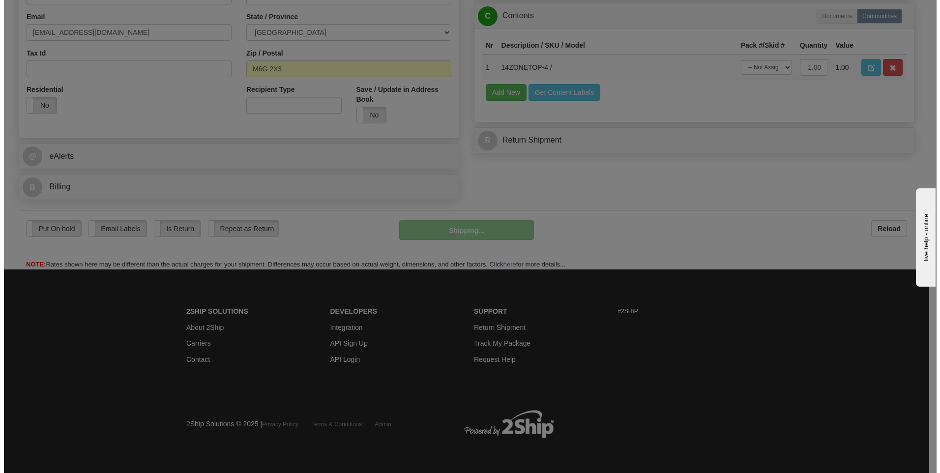
scroll to position [299, 0]
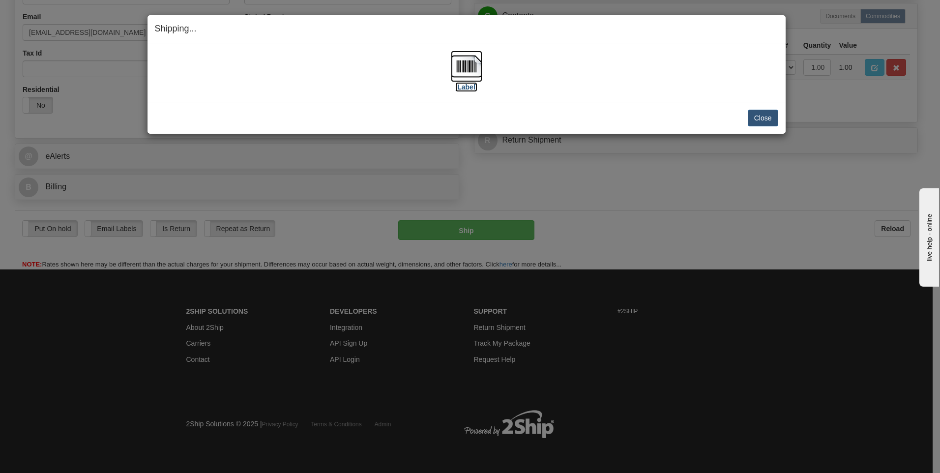
click at [463, 70] on img at bounding box center [466, 66] width 31 height 31
click at [752, 113] on button "Close" at bounding box center [762, 118] width 30 height 17
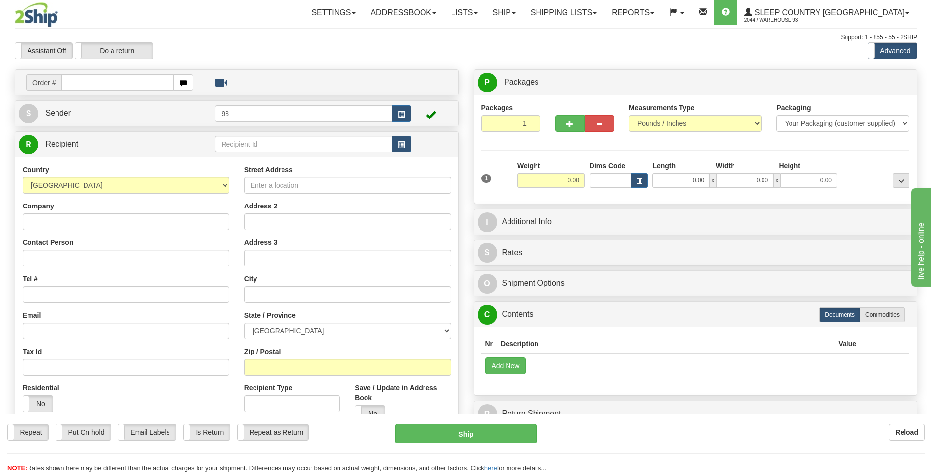
click at [91, 90] on input "text" at bounding box center [117, 82] width 112 height 17
type input "1"
type input "9000I054465"
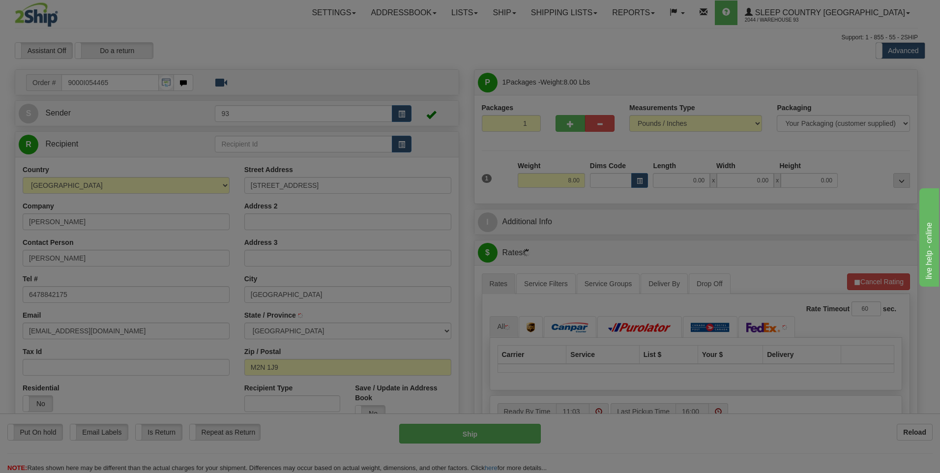
type input "NORTH YORK"
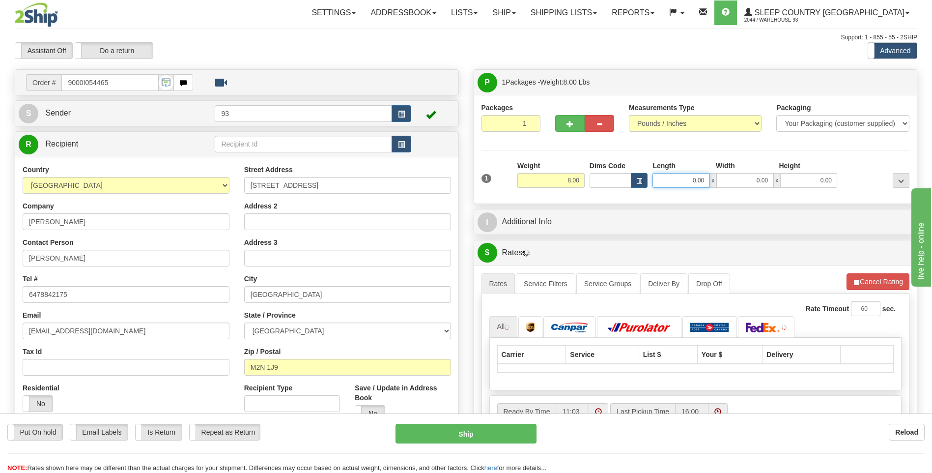
click at [683, 181] on input "0.00" at bounding box center [681, 180] width 57 height 15
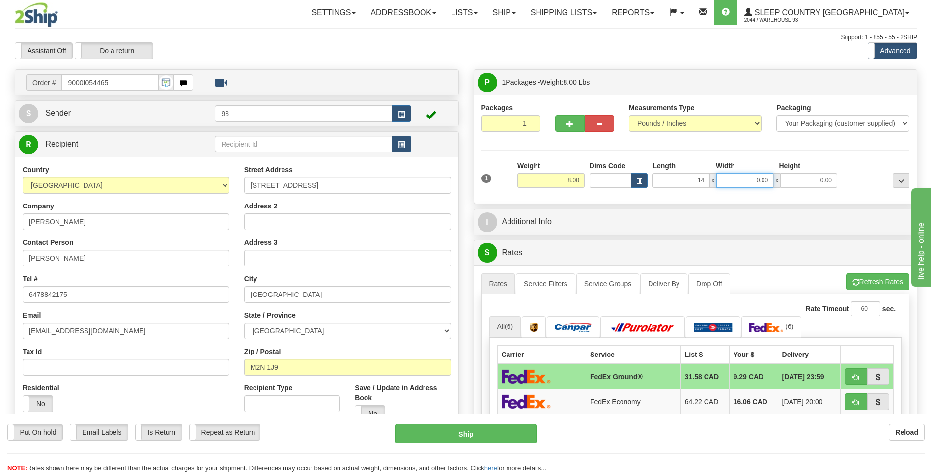
type input "14.00"
click at [744, 174] on input "0.00" at bounding box center [744, 180] width 57 height 15
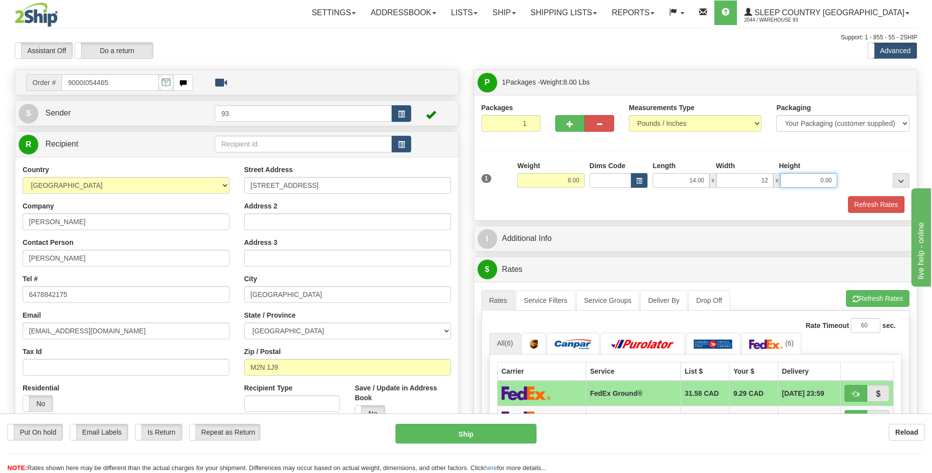
type input "12.00"
click at [810, 182] on input "0.00" at bounding box center [808, 180] width 57 height 15
type input "6.00"
click at [876, 203] on button "Refresh Rates" at bounding box center [876, 204] width 57 height 17
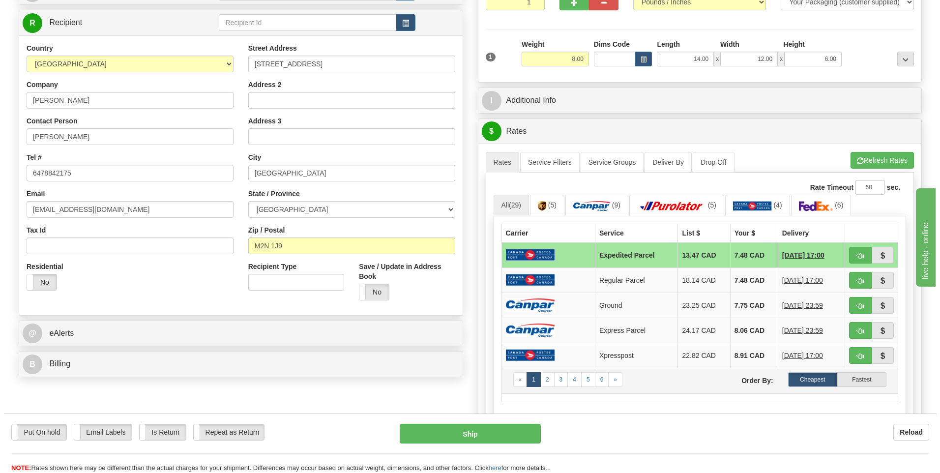
scroll to position [147, 0]
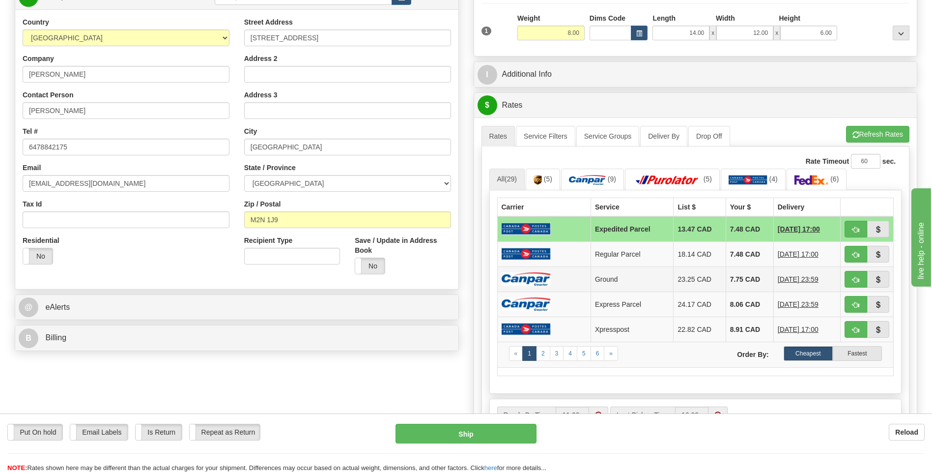
click at [572, 277] on td at bounding box center [543, 278] width 93 height 25
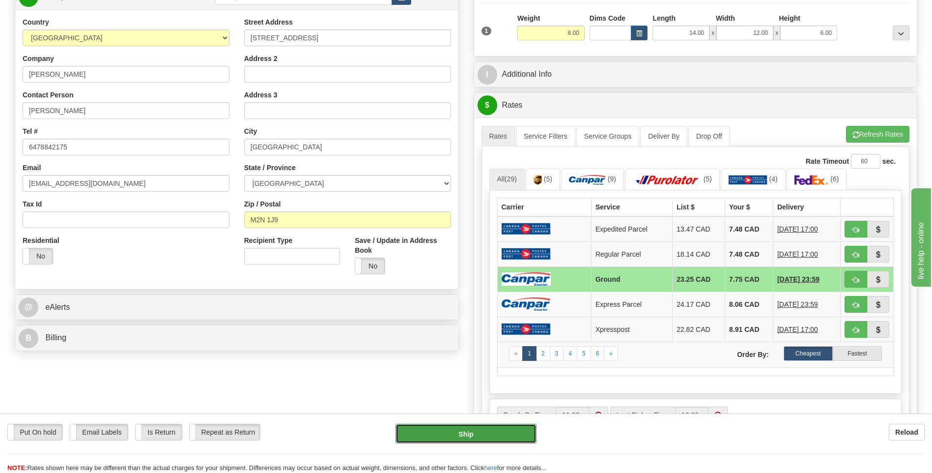
click at [530, 435] on button "Ship" at bounding box center [466, 434] width 141 height 20
type input "1"
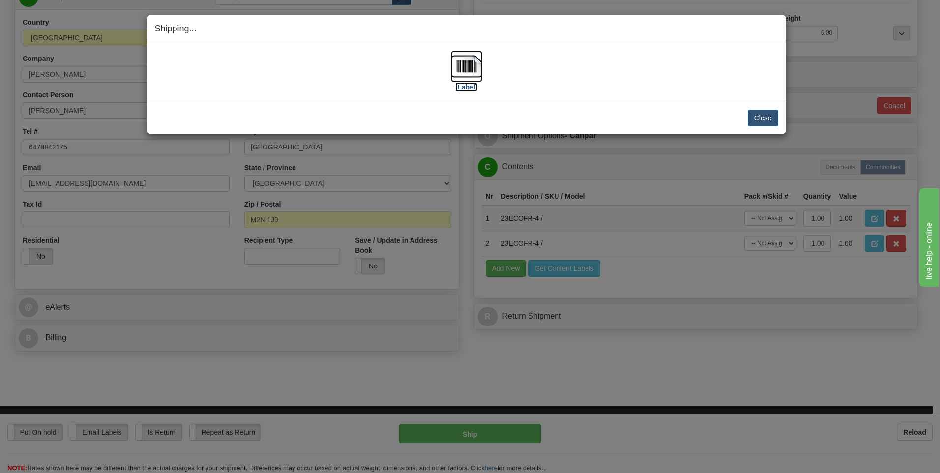
click at [471, 68] on img at bounding box center [466, 66] width 31 height 31
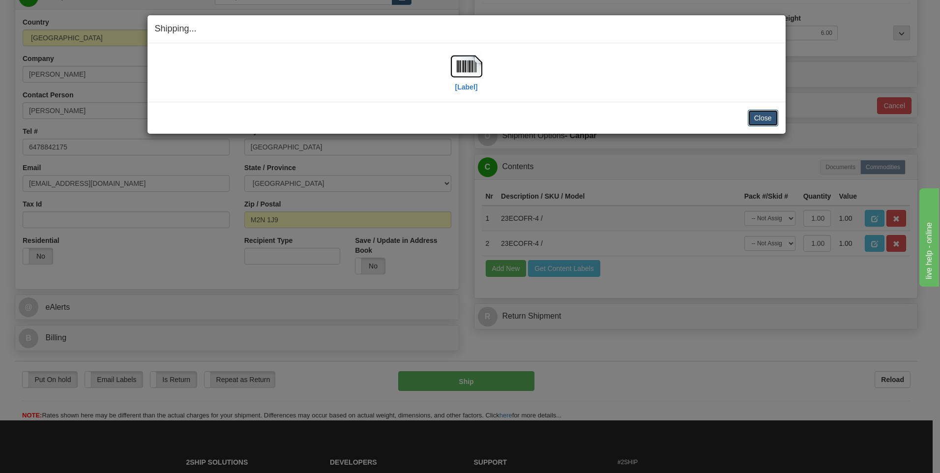
click at [768, 115] on button "Close" at bounding box center [762, 118] width 30 height 17
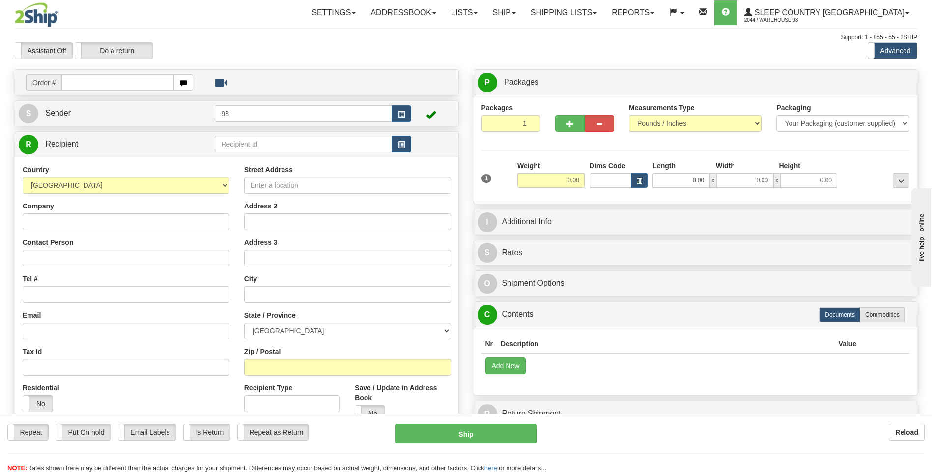
click at [83, 85] on input "text" at bounding box center [117, 82] width 112 height 17
type input "9000I054528"
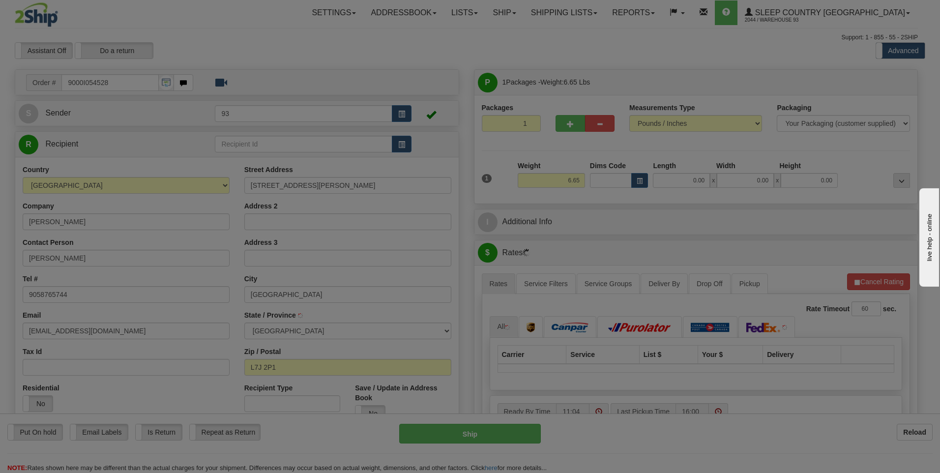
type input "ACTON"
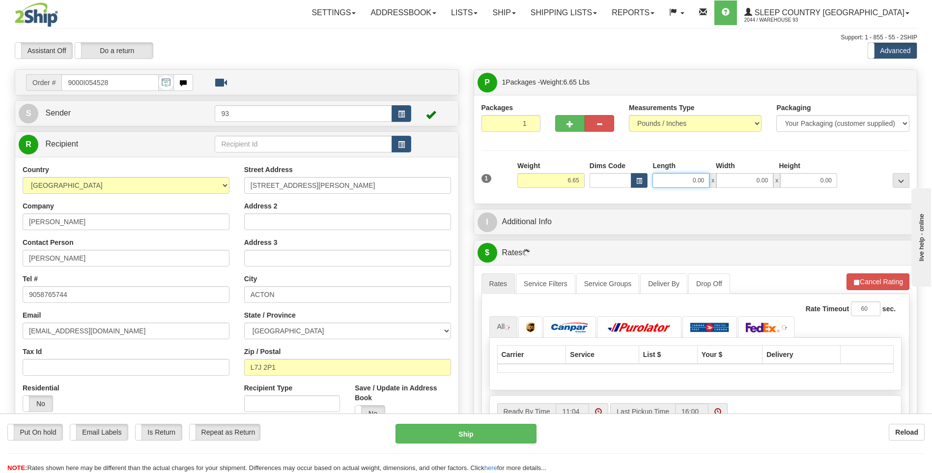
click at [677, 180] on input "0.00" at bounding box center [681, 180] width 57 height 15
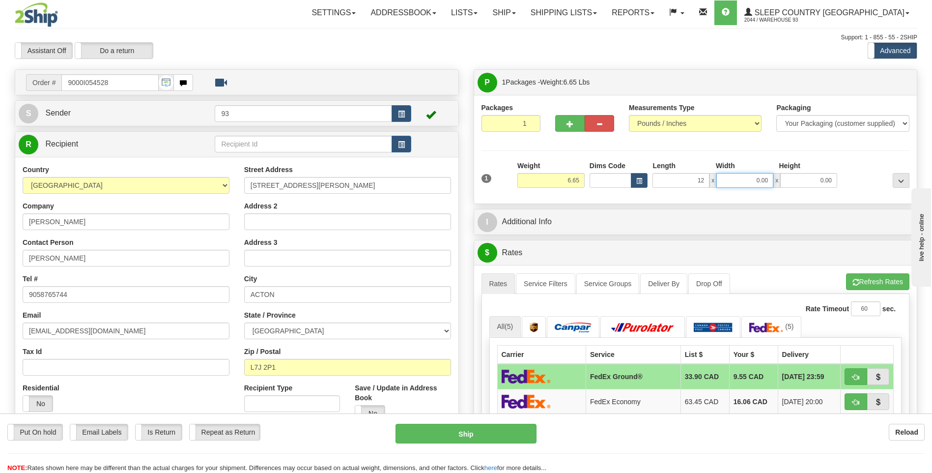
type input "12.00"
click at [745, 178] on input "0.00" at bounding box center [744, 180] width 57 height 15
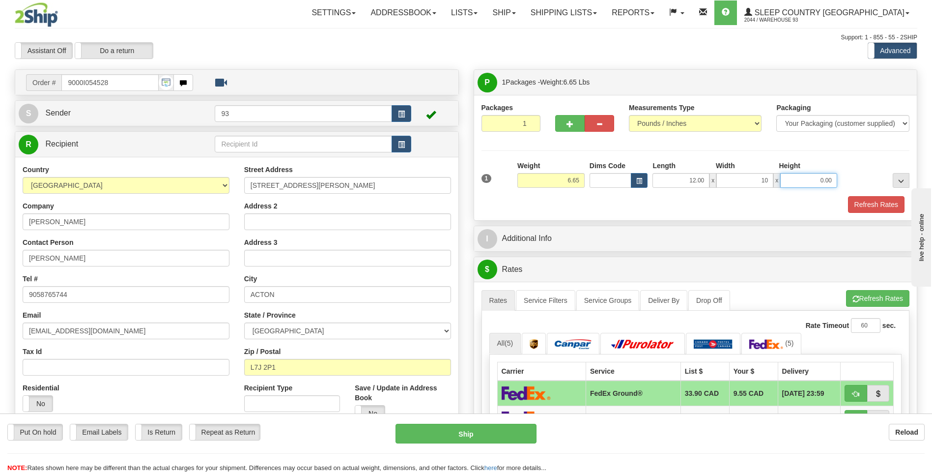
type input "10.00"
click at [800, 180] on input "0.00" at bounding box center [808, 180] width 57 height 15
type input "3.00"
click at [875, 199] on button "Refresh Rates" at bounding box center [876, 204] width 57 height 17
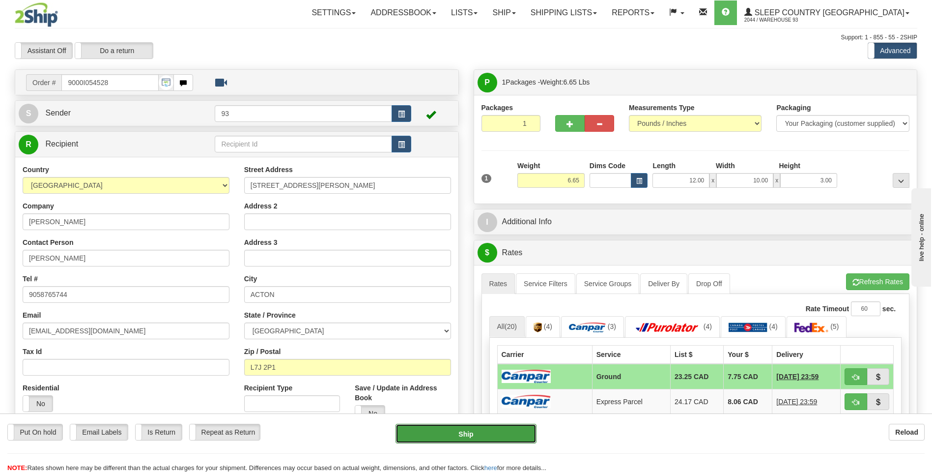
click at [514, 435] on button "Ship" at bounding box center [466, 434] width 141 height 20
type input "1"
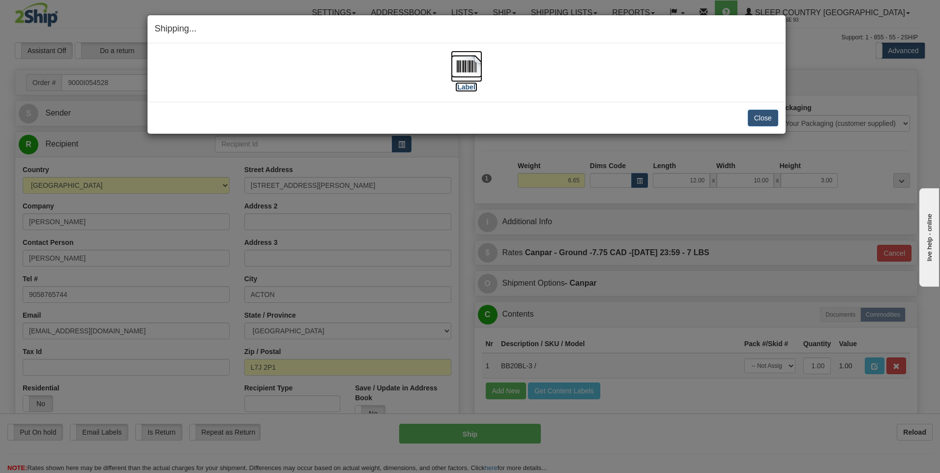
click at [460, 72] on img at bounding box center [466, 66] width 31 height 31
click at [752, 114] on button "Close" at bounding box center [762, 118] width 30 height 17
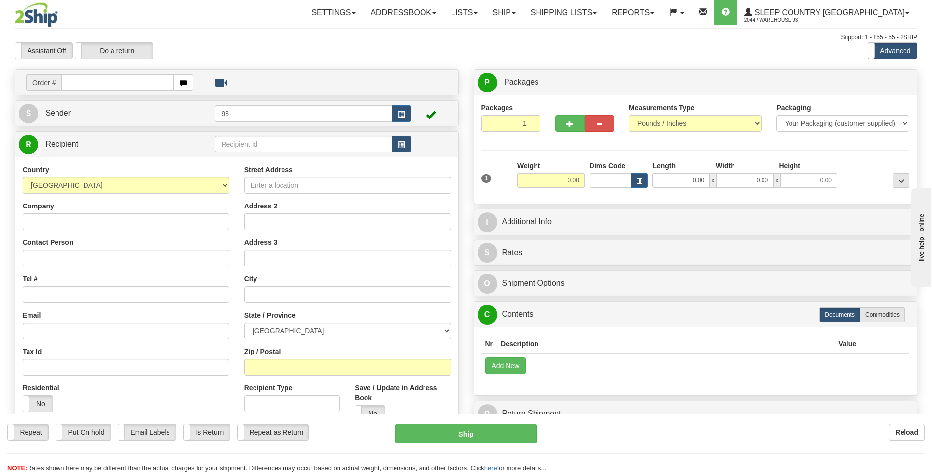
click at [108, 82] on input "text" at bounding box center [117, 82] width 112 height 17
type input "9000I054579"
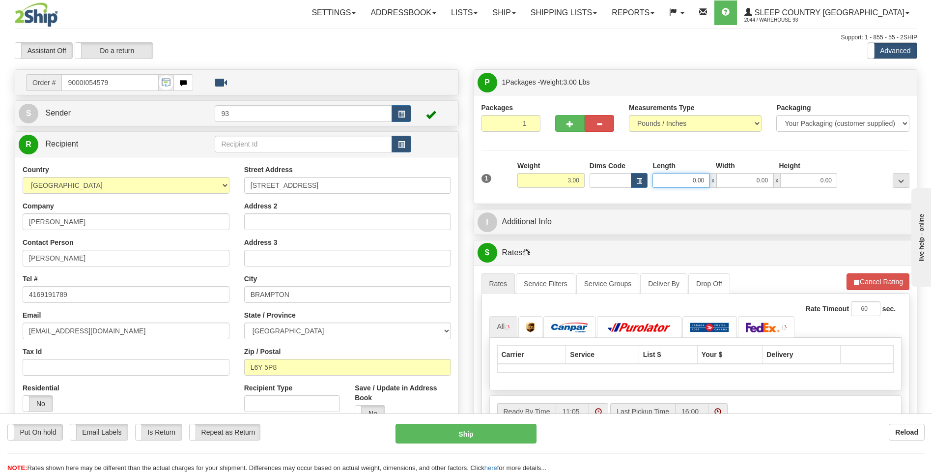
click at [669, 181] on input "0.00" at bounding box center [681, 180] width 57 height 15
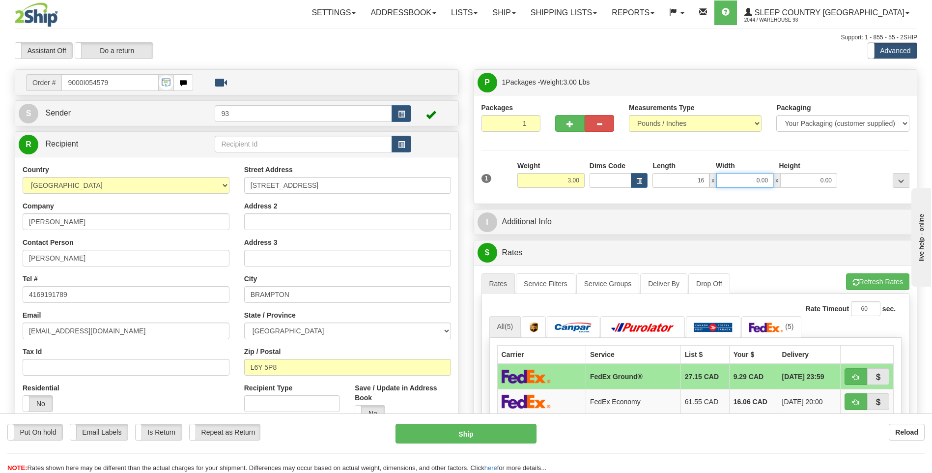
type input "16.00"
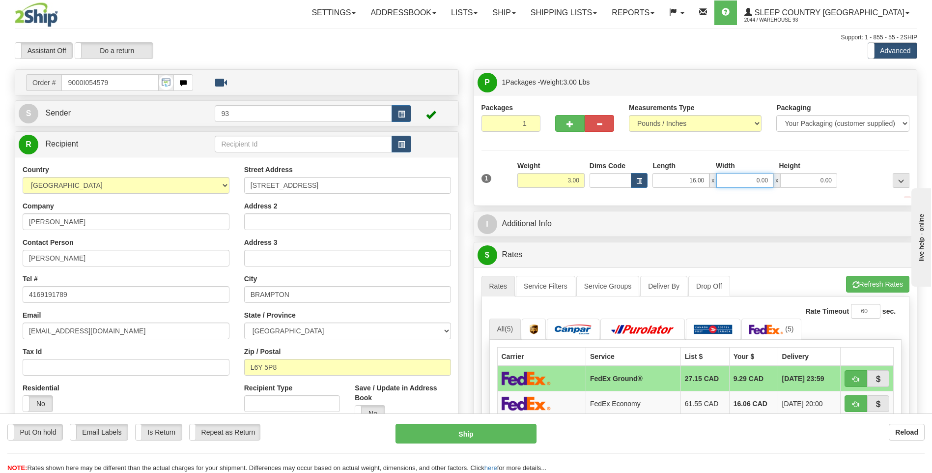
click at [733, 181] on input "0.00" at bounding box center [744, 180] width 57 height 15
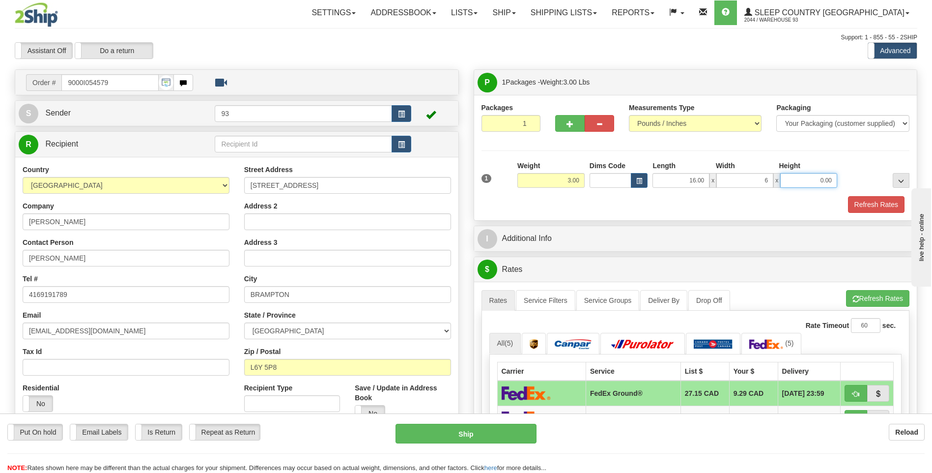
type input "6.00"
click at [819, 187] on input "0.00" at bounding box center [808, 180] width 57 height 15
type input "6.00"
click at [883, 207] on button "Refresh Rates" at bounding box center [876, 204] width 57 height 17
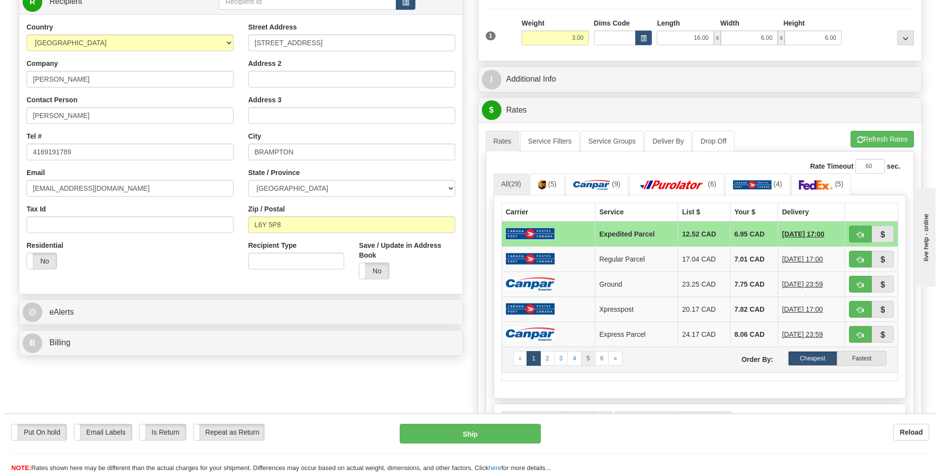
scroll to position [147, 0]
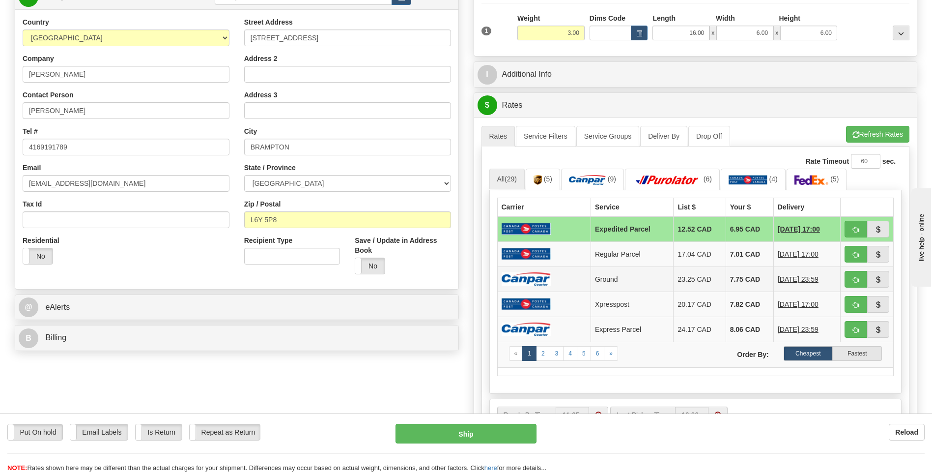
click at [547, 275] on img at bounding box center [526, 278] width 49 height 13
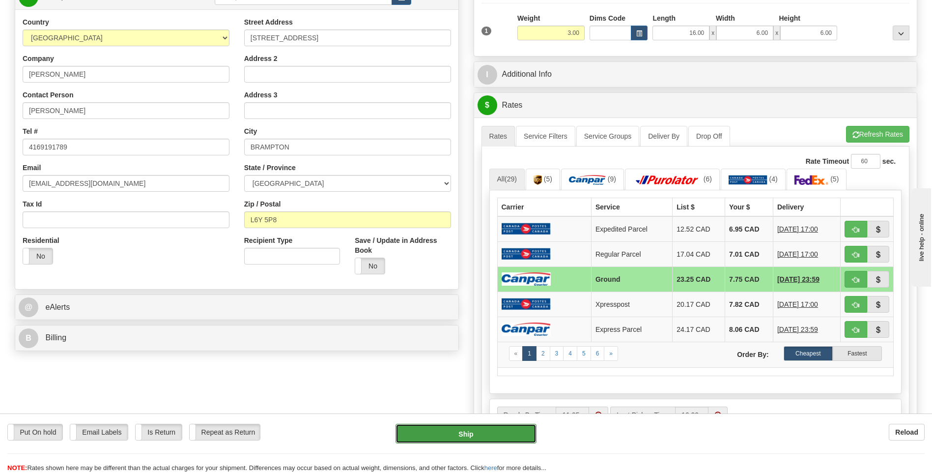
click at [478, 441] on button "Ship" at bounding box center [466, 434] width 141 height 20
type input "1"
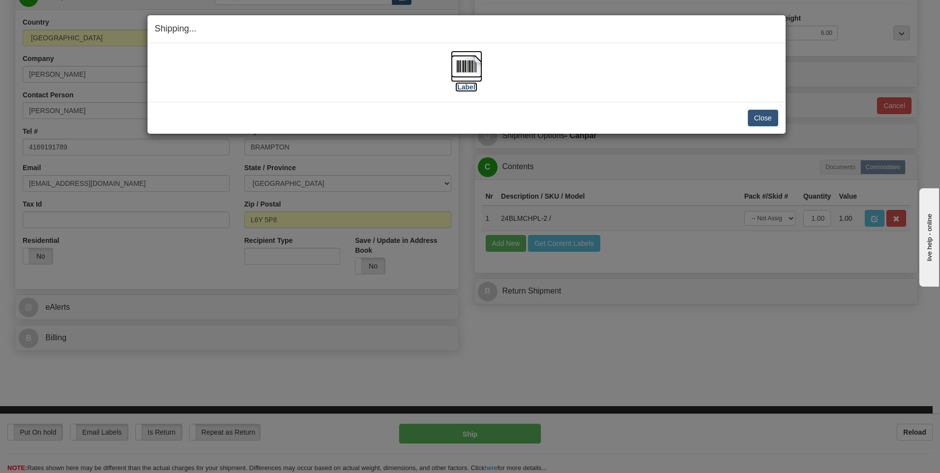
click at [467, 62] on img at bounding box center [466, 66] width 31 height 31
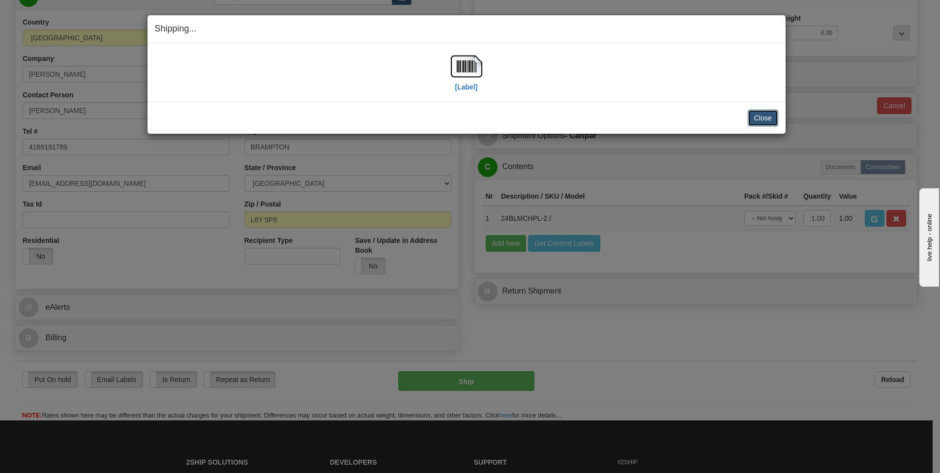
click at [768, 119] on button "Close" at bounding box center [762, 118] width 30 height 17
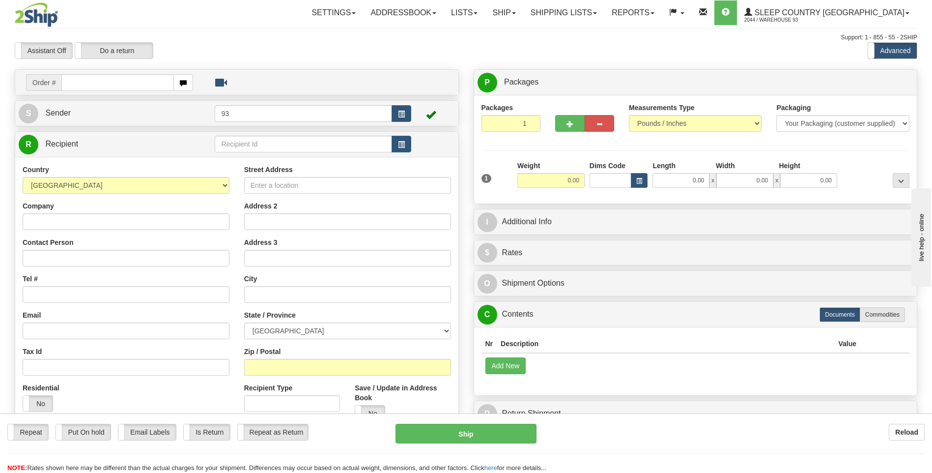
click at [100, 78] on input "text" at bounding box center [117, 82] width 112 height 17
type input "9000I054613"
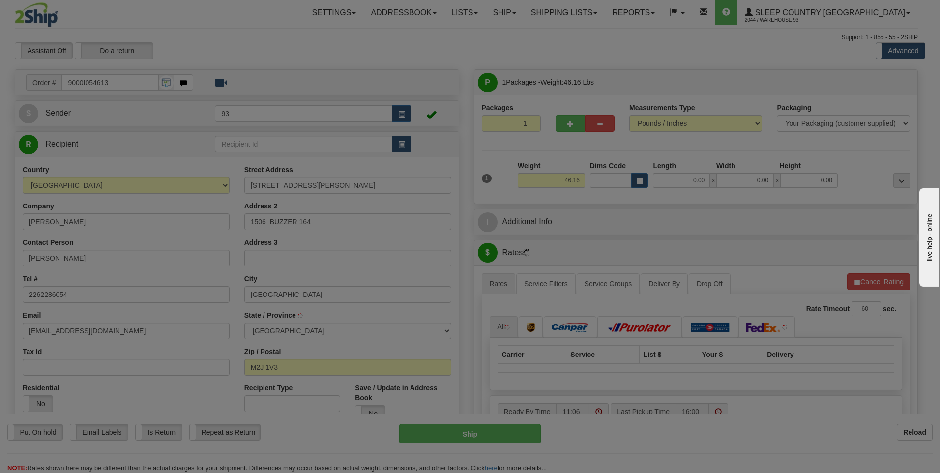
type input "NORTH YORK"
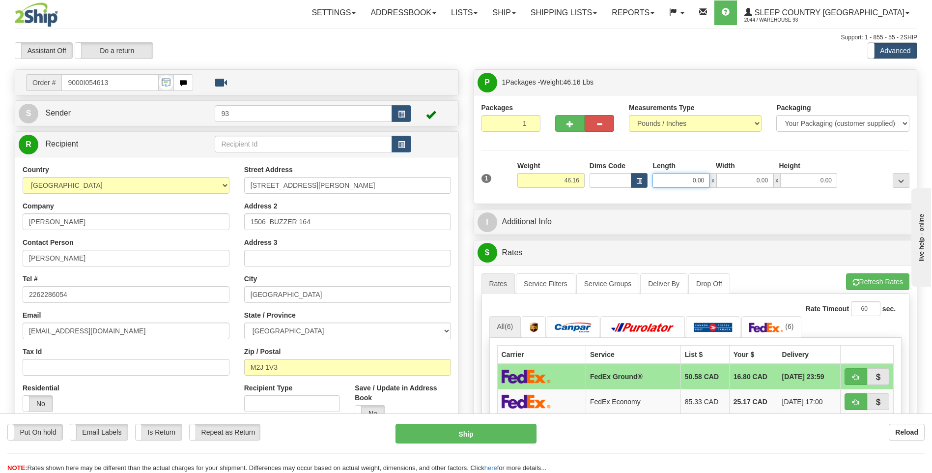
click at [681, 179] on input "0.00" at bounding box center [681, 180] width 57 height 15
type input "40.00"
click at [751, 183] on input "0.00" at bounding box center [744, 180] width 57 height 15
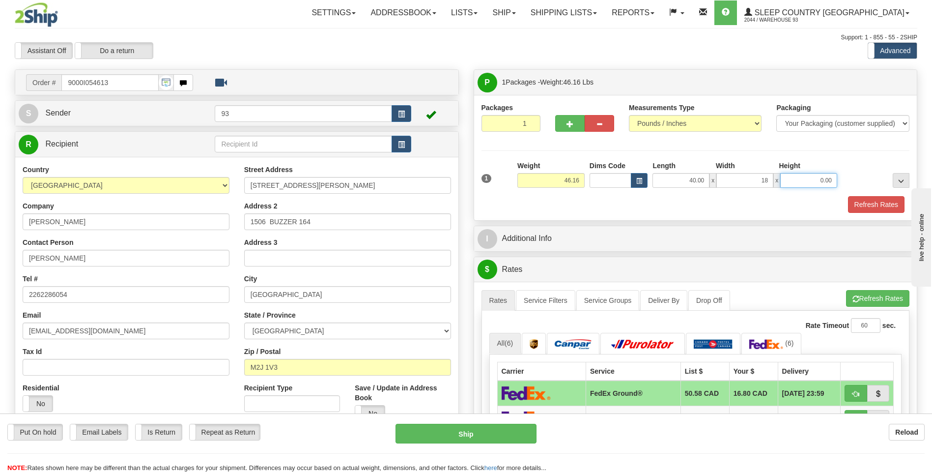
type input "18.00"
click at [821, 175] on input "0.00" at bounding box center [808, 180] width 57 height 15
type input "18.00"
click at [877, 204] on button "Refresh Rates" at bounding box center [876, 204] width 57 height 17
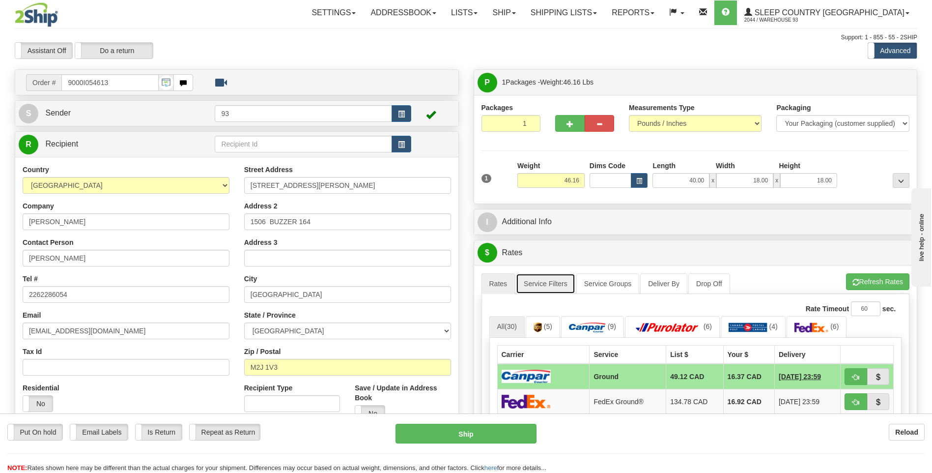
click at [541, 283] on link "Service Filters" at bounding box center [545, 283] width 59 height 21
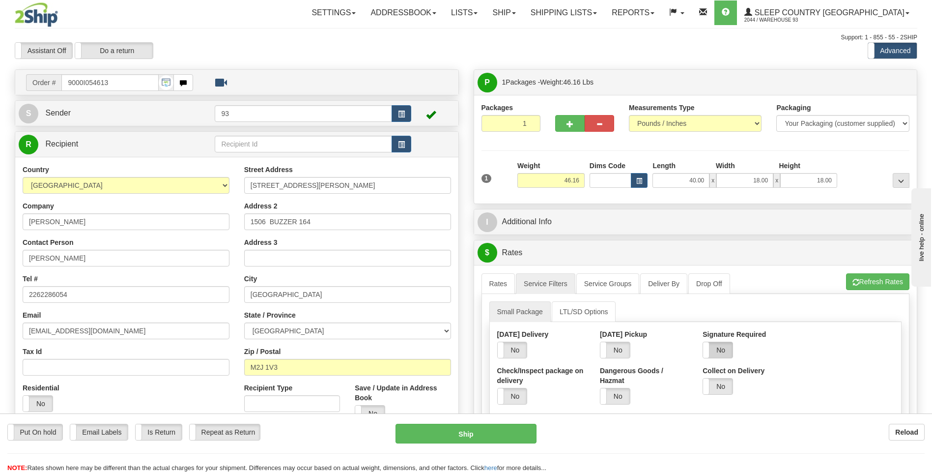
click at [728, 357] on label "No" at bounding box center [717, 350] width 29 height 16
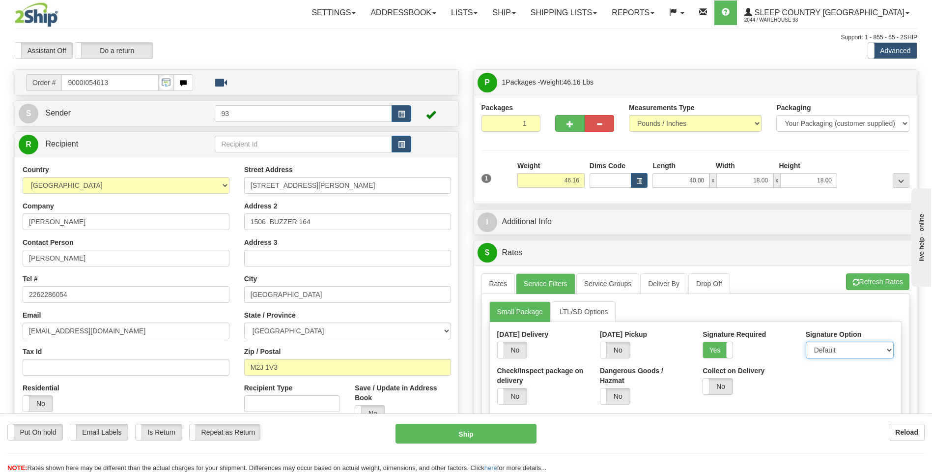
click at [835, 350] on select "Default Adult Direct Indirect No Signature Required" at bounding box center [850, 350] width 88 height 17
select select "1"
click at [806, 342] on select "Default Adult Direct Indirect No Signature Required" at bounding box center [850, 350] width 88 height 17
click at [508, 286] on link "Rates" at bounding box center [499, 283] width 34 height 21
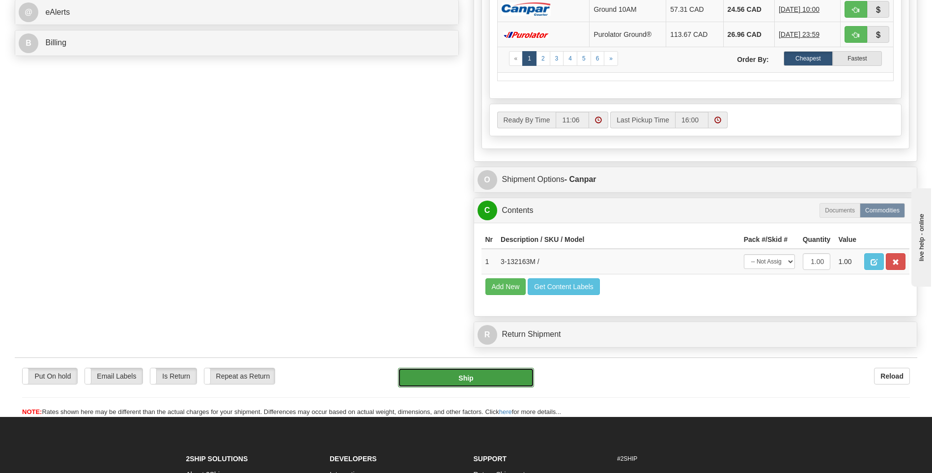
click at [504, 369] on button "Ship" at bounding box center [466, 378] width 136 height 20
type input "1"
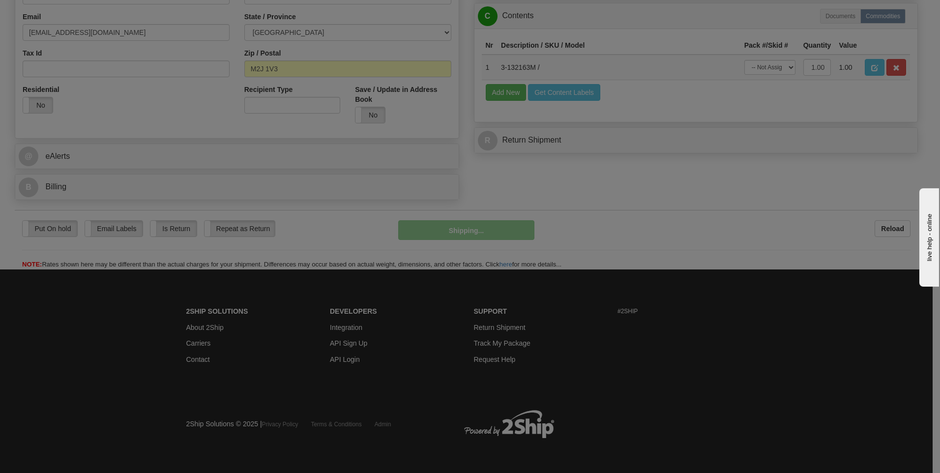
scroll to position [299, 0]
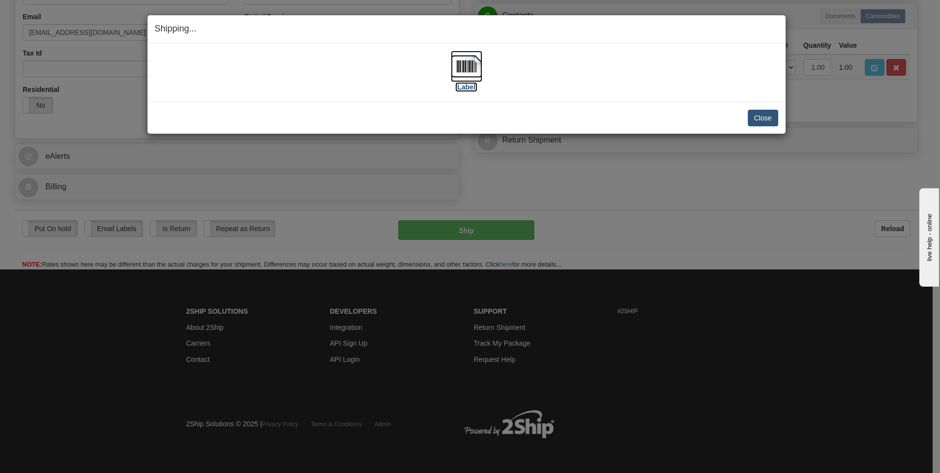
click at [472, 63] on img at bounding box center [466, 66] width 31 height 31
click at [759, 118] on button "Close" at bounding box center [762, 118] width 30 height 17
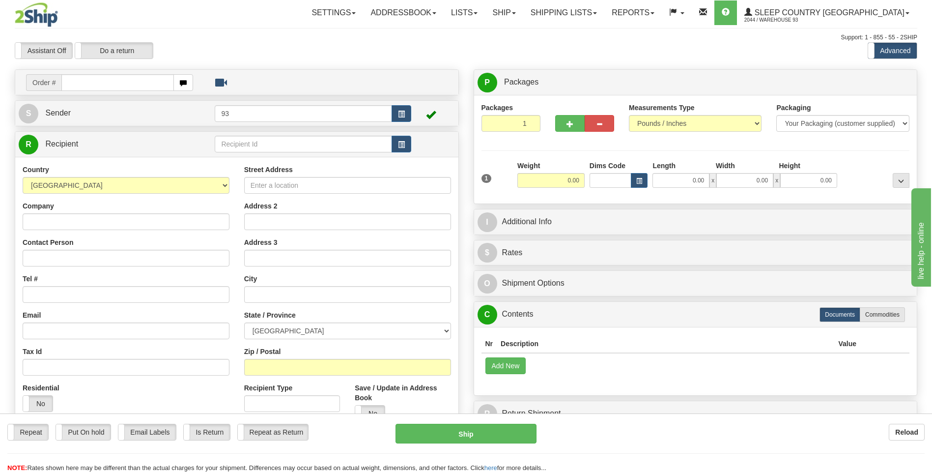
click at [100, 79] on input "text" at bounding box center [117, 82] width 112 height 17
type input "9000I054756"
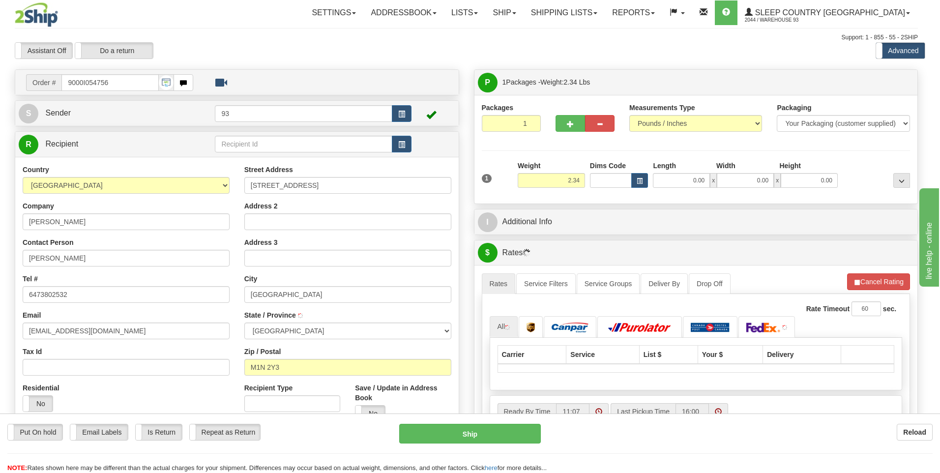
type input "SCARBOROUGH"
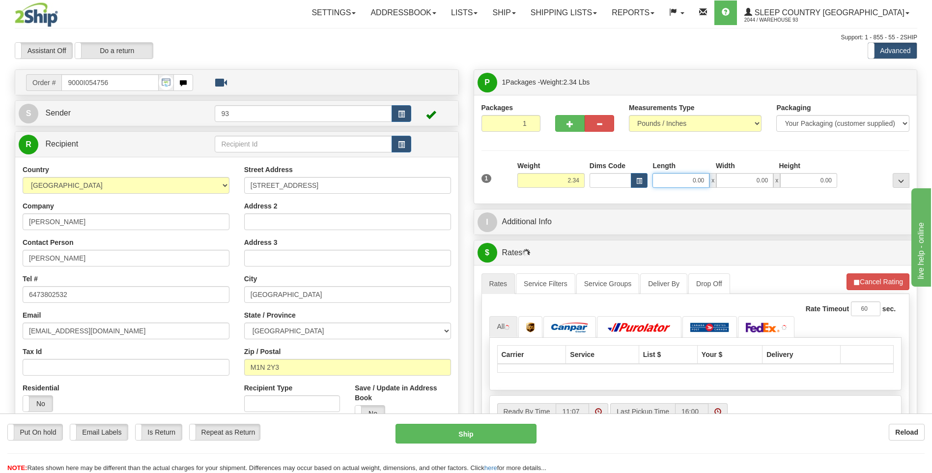
click at [683, 175] on input "0.00" at bounding box center [681, 180] width 57 height 15
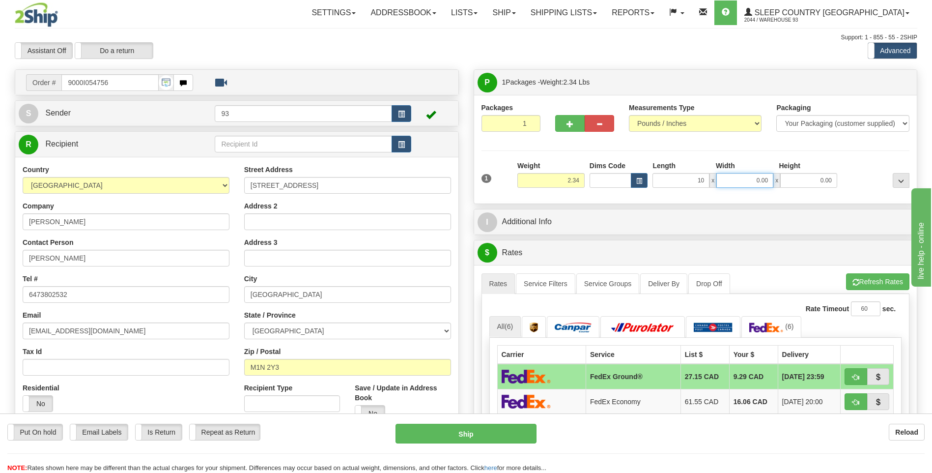
type input "10.00"
click at [730, 175] on input "0.00" at bounding box center [744, 180] width 57 height 15
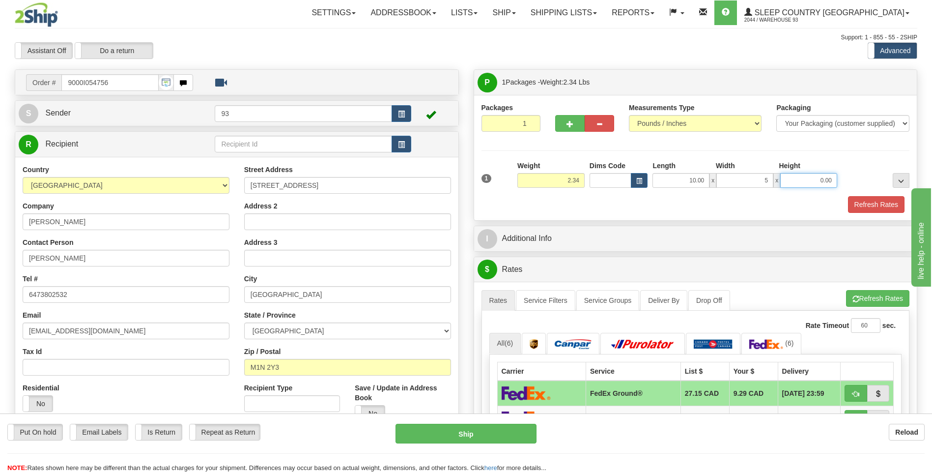
type input "5.00"
click at [800, 178] on input "0.00" at bounding box center [808, 180] width 57 height 15
type input "5.00"
click at [870, 210] on button "Refresh Rates" at bounding box center [876, 204] width 57 height 17
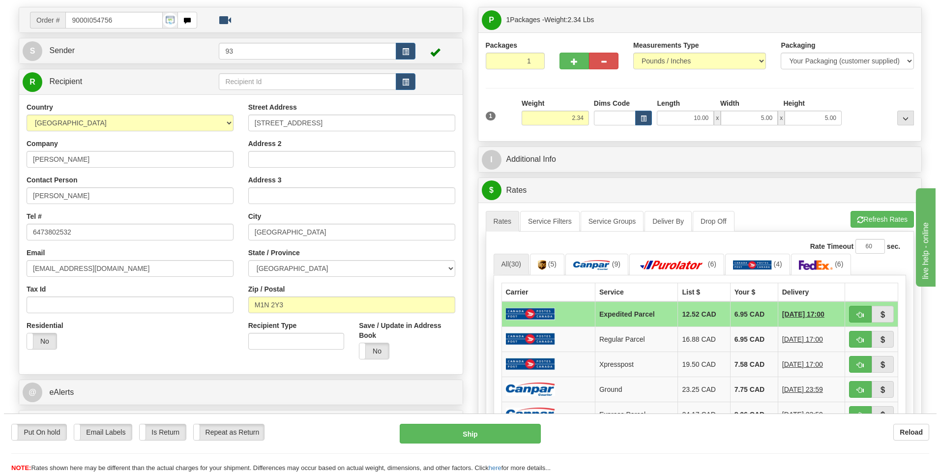
scroll to position [197, 0]
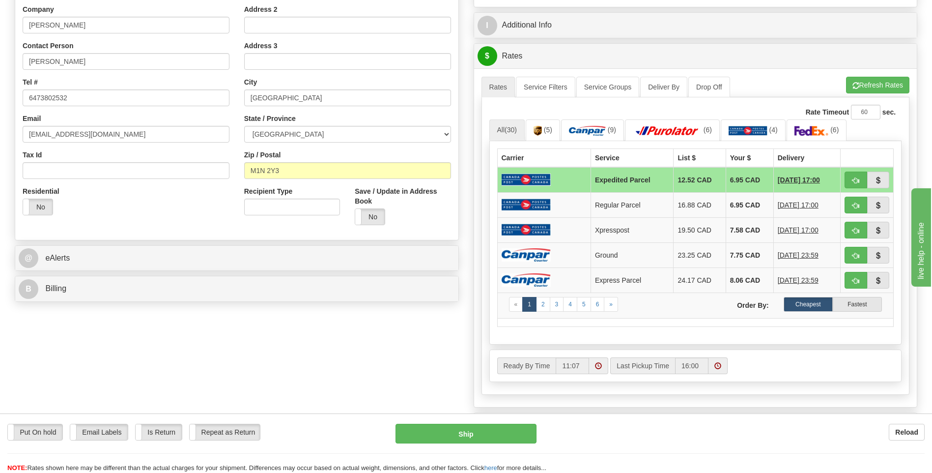
click at [552, 178] on td at bounding box center [543, 180] width 93 height 26
click at [511, 434] on button "Ship" at bounding box center [466, 434] width 141 height 20
type input "DOM.EP"
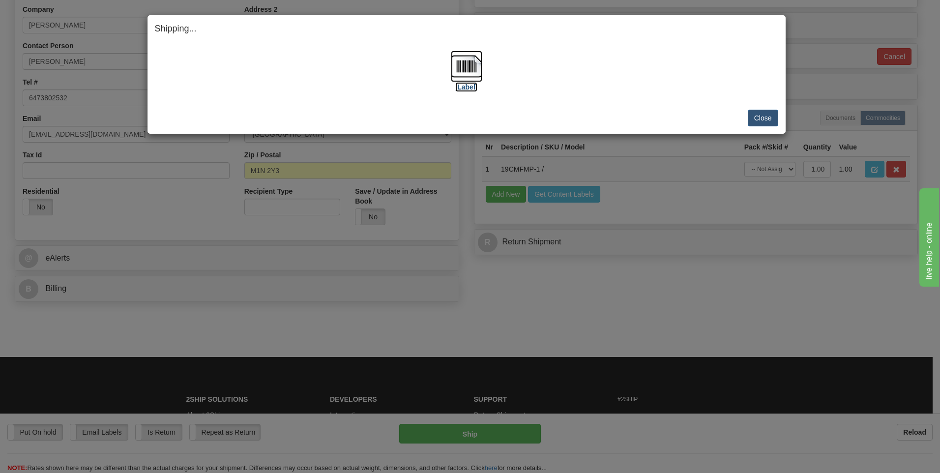
click at [463, 73] on img at bounding box center [466, 66] width 31 height 31
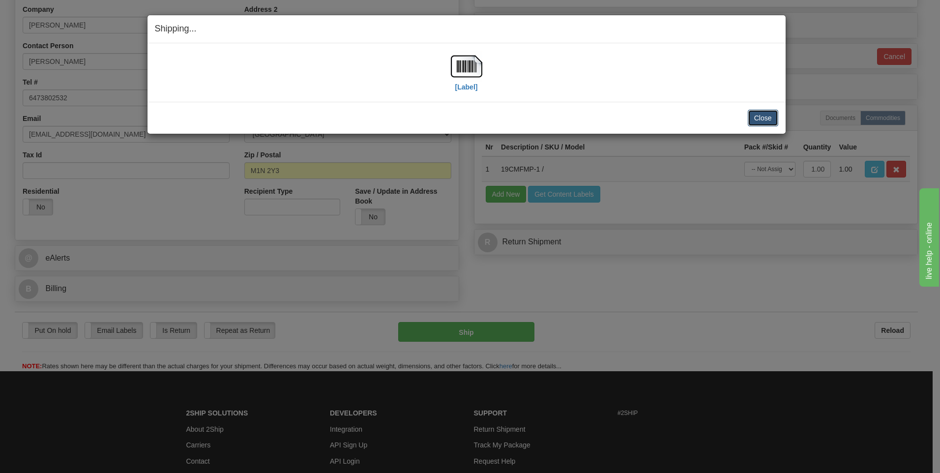
click at [754, 118] on button "Close" at bounding box center [762, 118] width 30 height 17
